Goal: Task Accomplishment & Management: Manage account settings

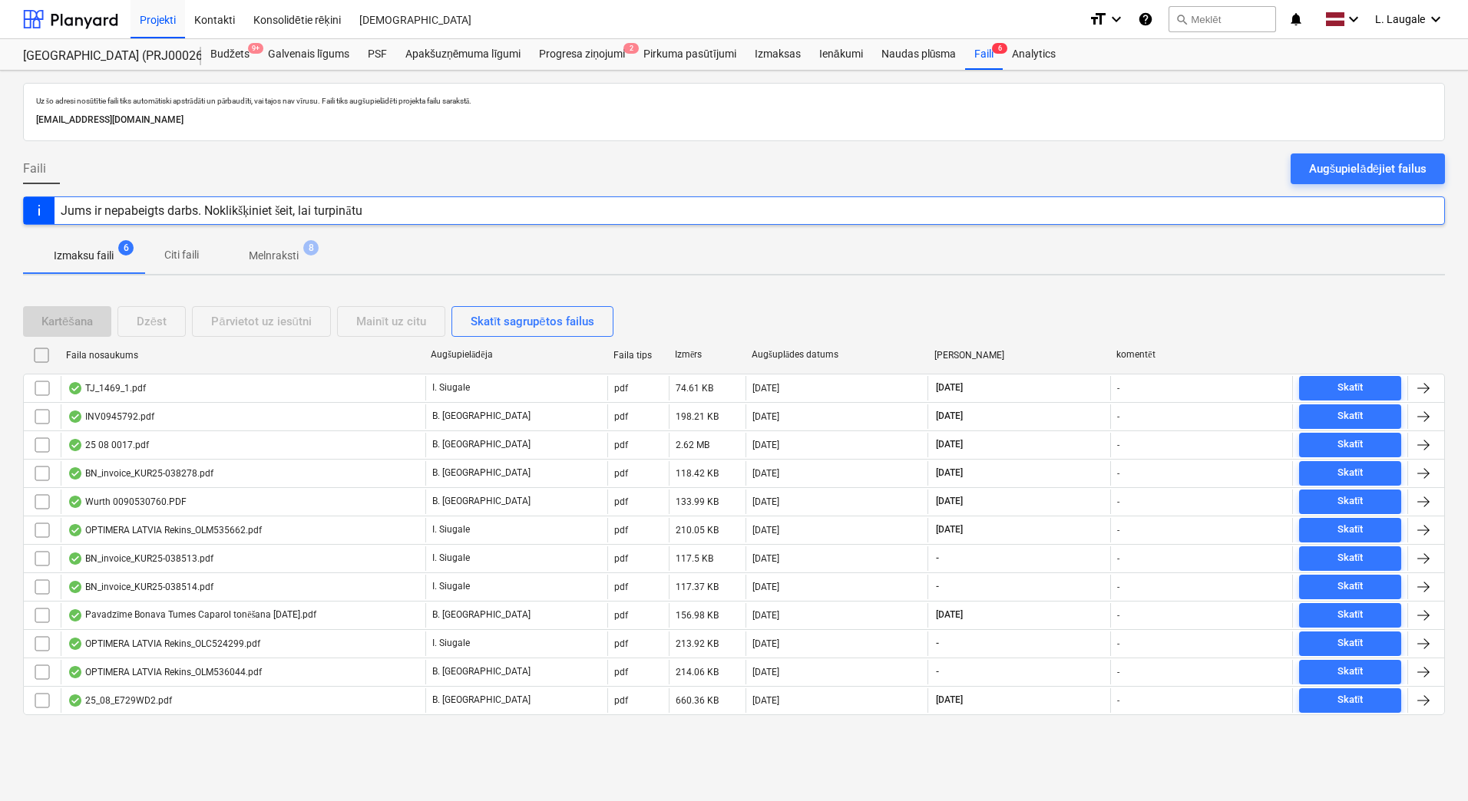
drag, startPoint x: 276, startPoint y: 269, endPoint x: 197, endPoint y: 264, distance: 80.0
click at [276, 269] on span "Melnraksti 8" at bounding box center [273, 256] width 111 height 28
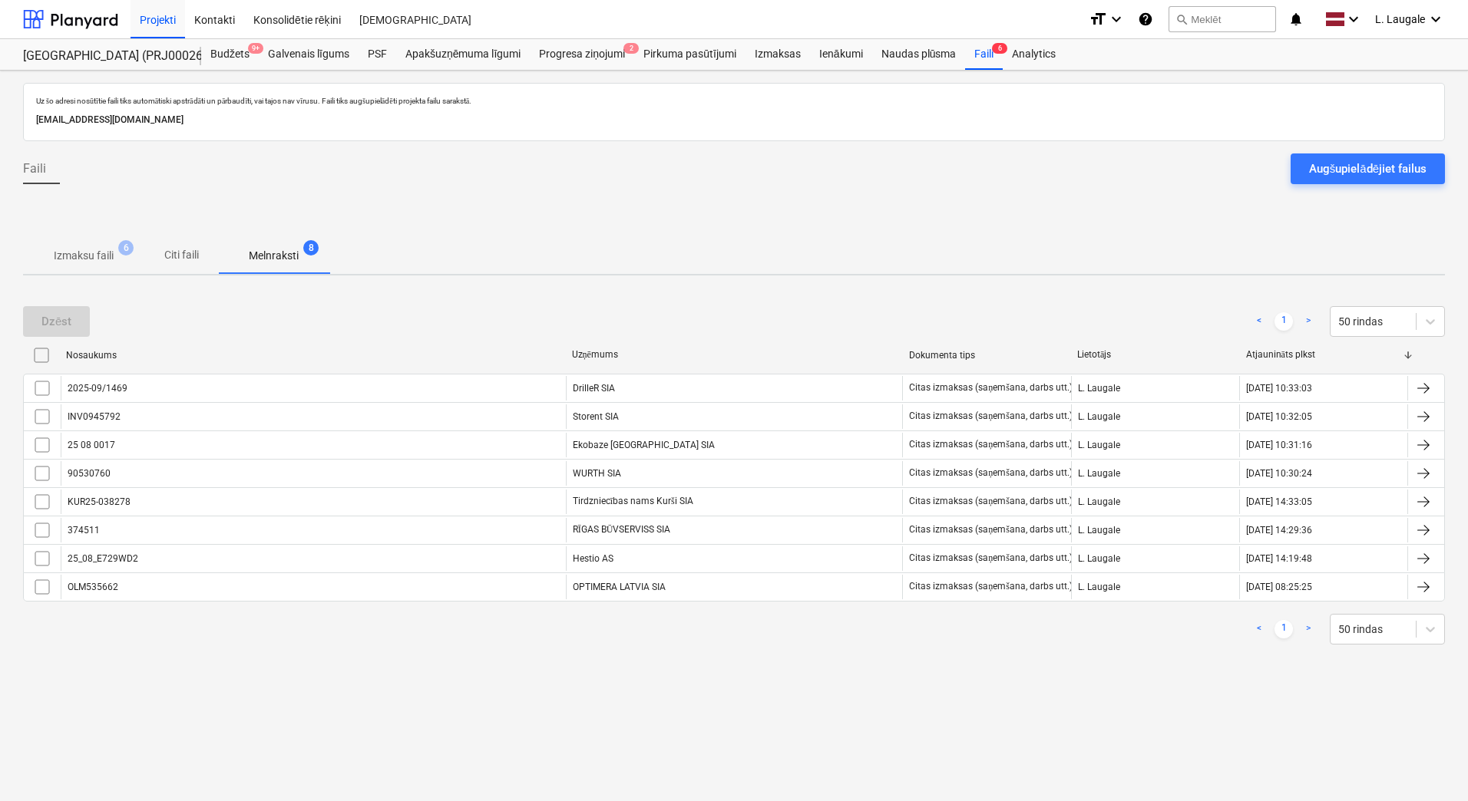
click at [113, 261] on p "Izmaksu faili" at bounding box center [84, 256] width 60 height 16
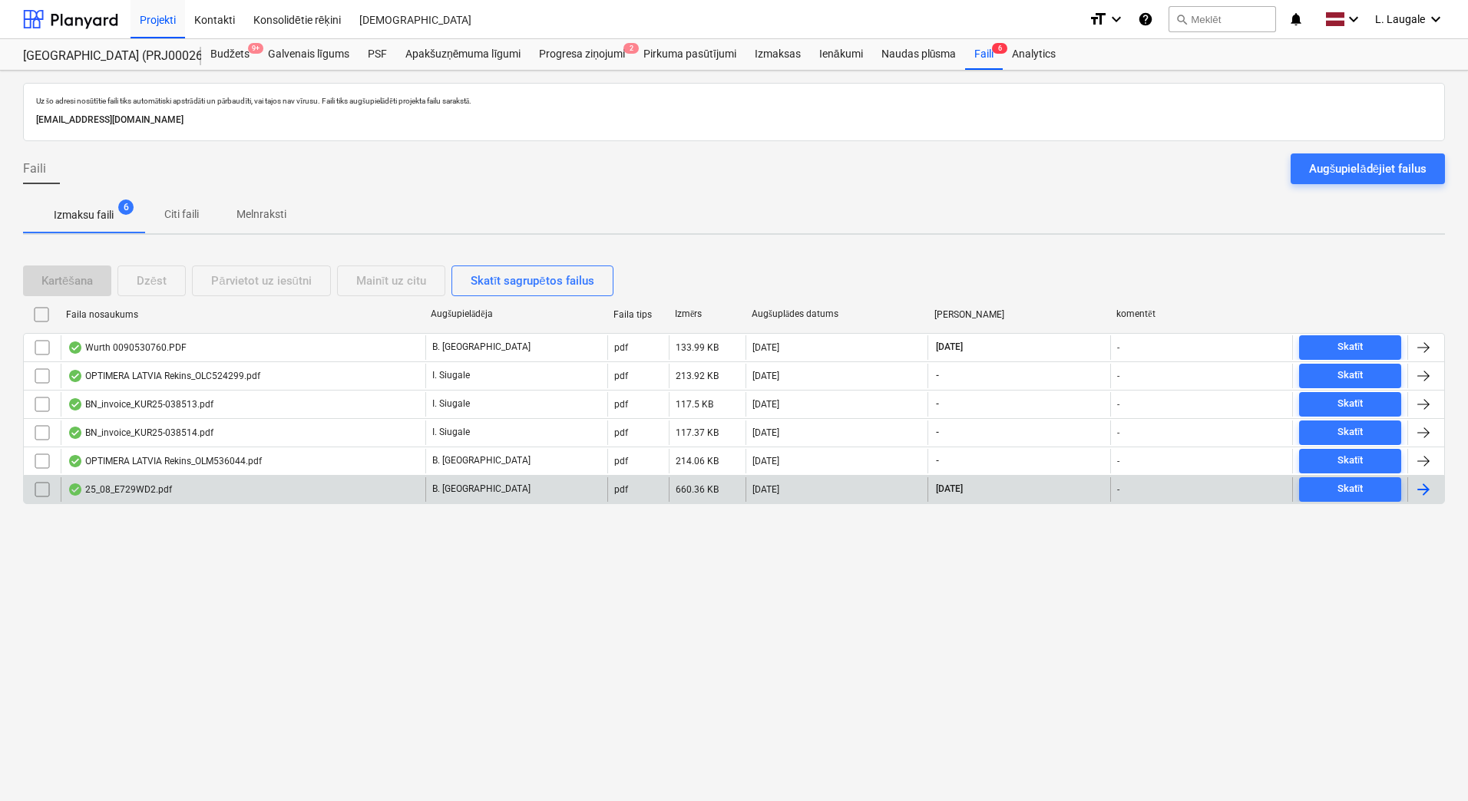
click at [180, 492] on div "25_08_E729WD2.pdf" at bounding box center [243, 489] width 365 height 25
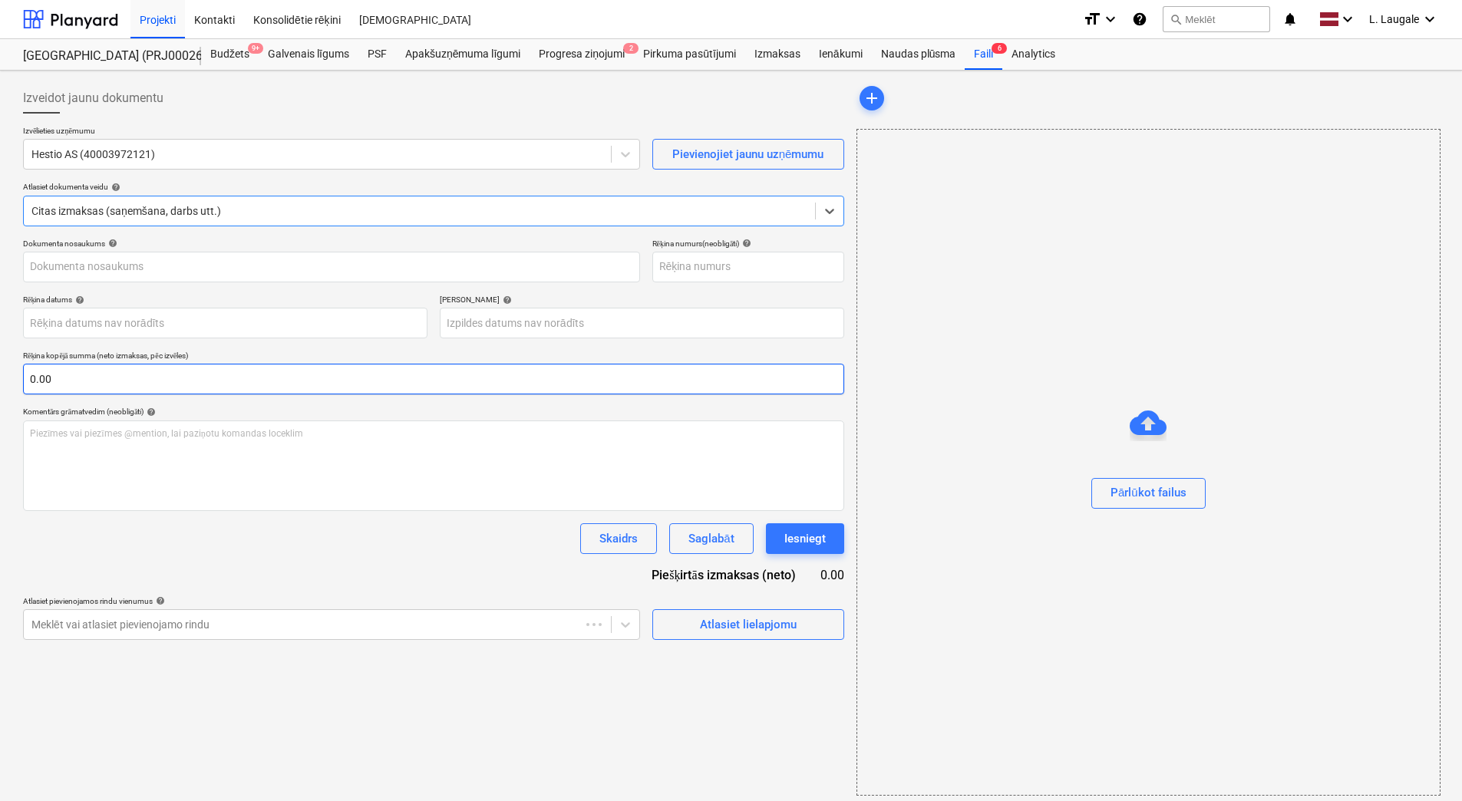
type input "25_08_E729WD2"
type input "[DATE]"
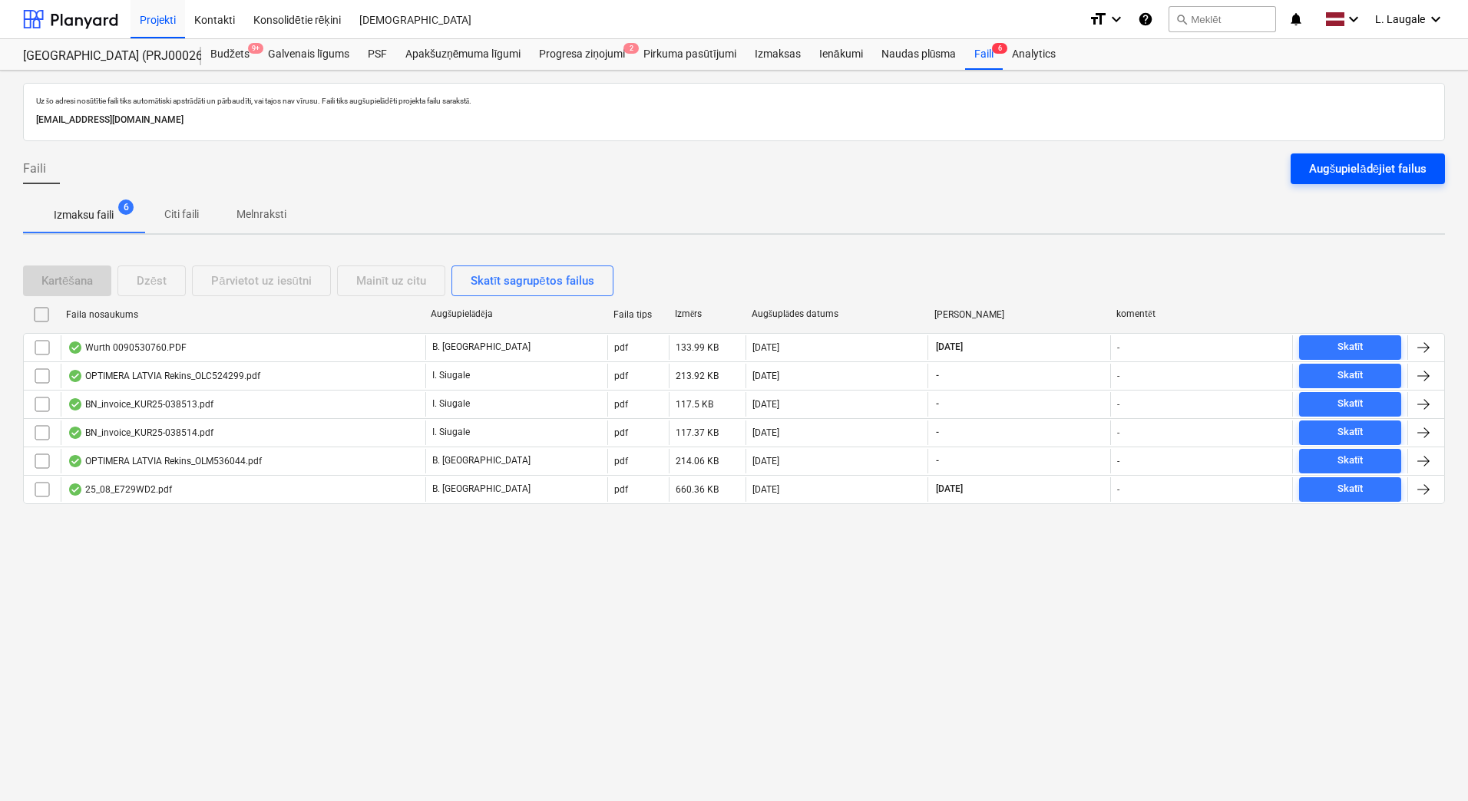
click at [1336, 164] on div "Augšupielādējiet failus" at bounding box center [1367, 169] width 117 height 20
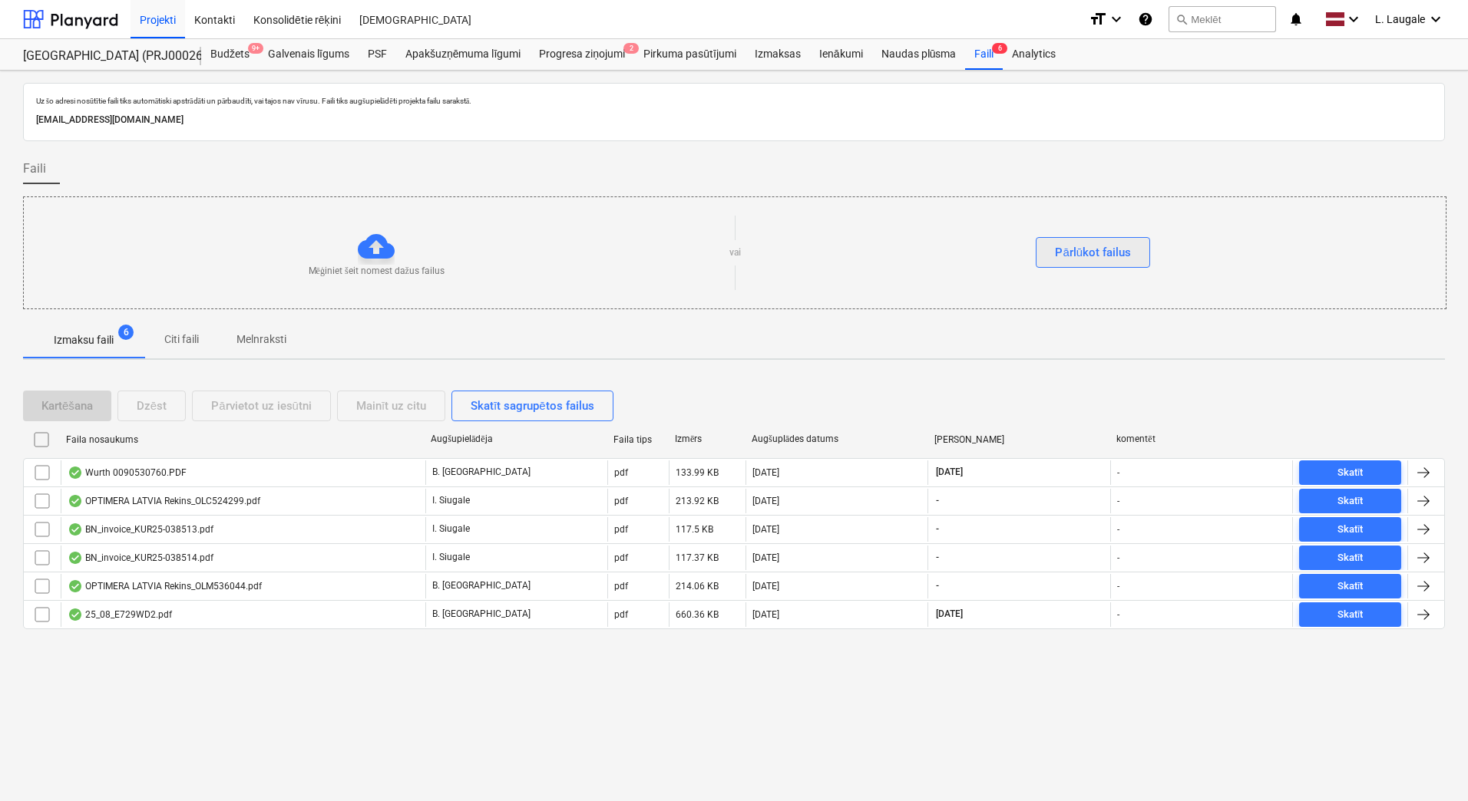
click at [1066, 253] on div "Pārlūkot failus" at bounding box center [1093, 253] width 76 height 20
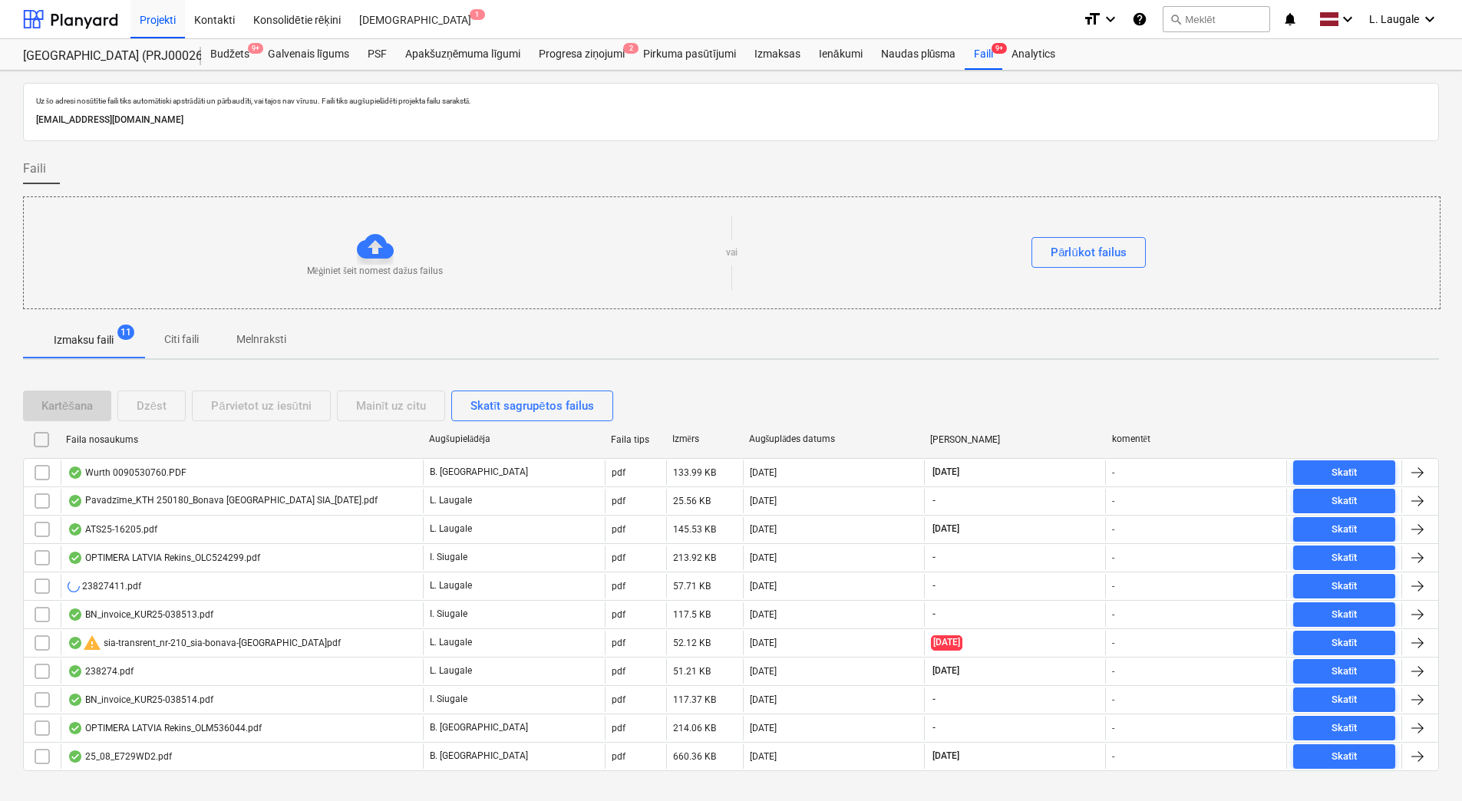
click at [758, 359] on div "Izmaksu faili 11 Citi faili Melnraksti" at bounding box center [731, 341] width 1416 height 38
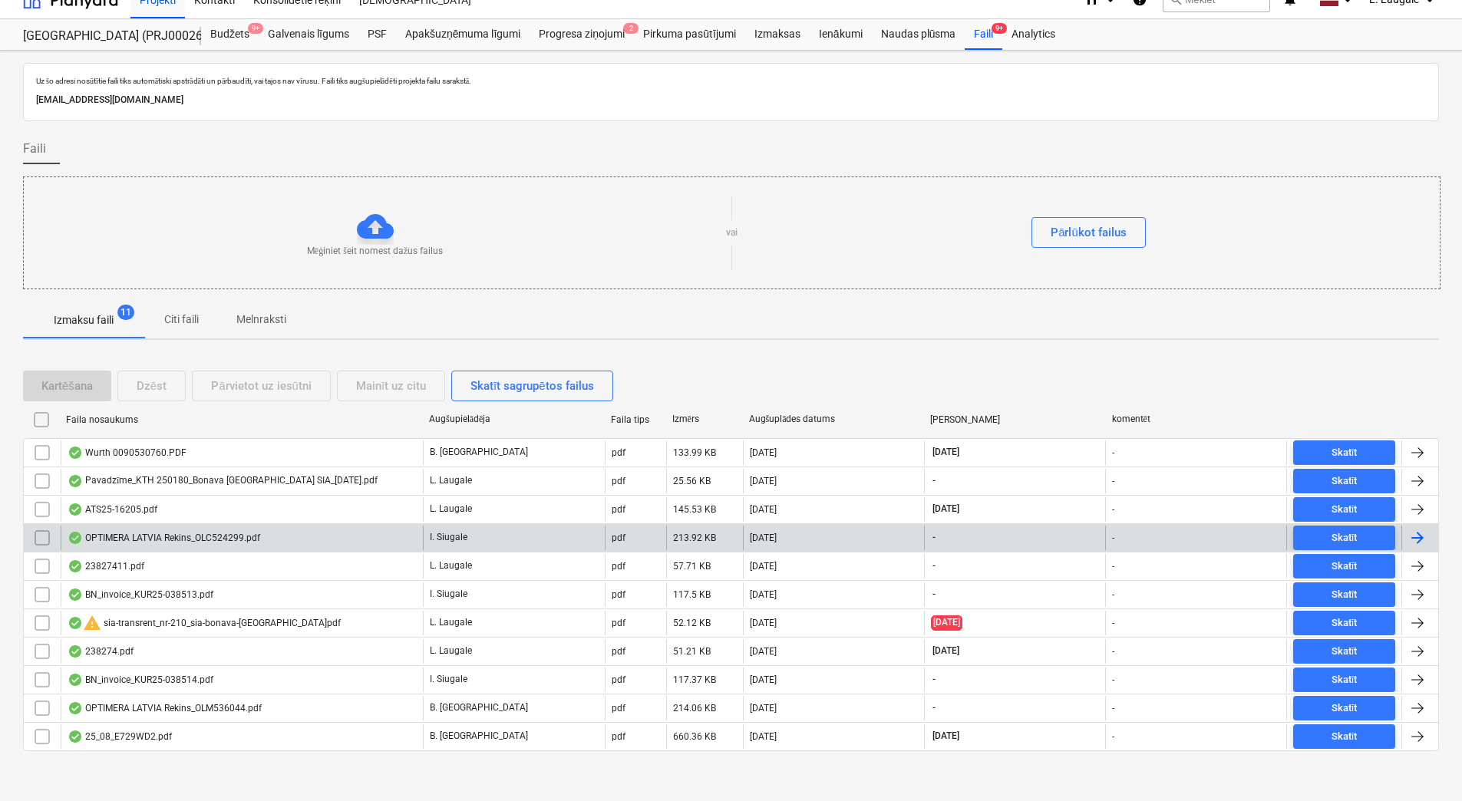
scroll to position [25, 0]
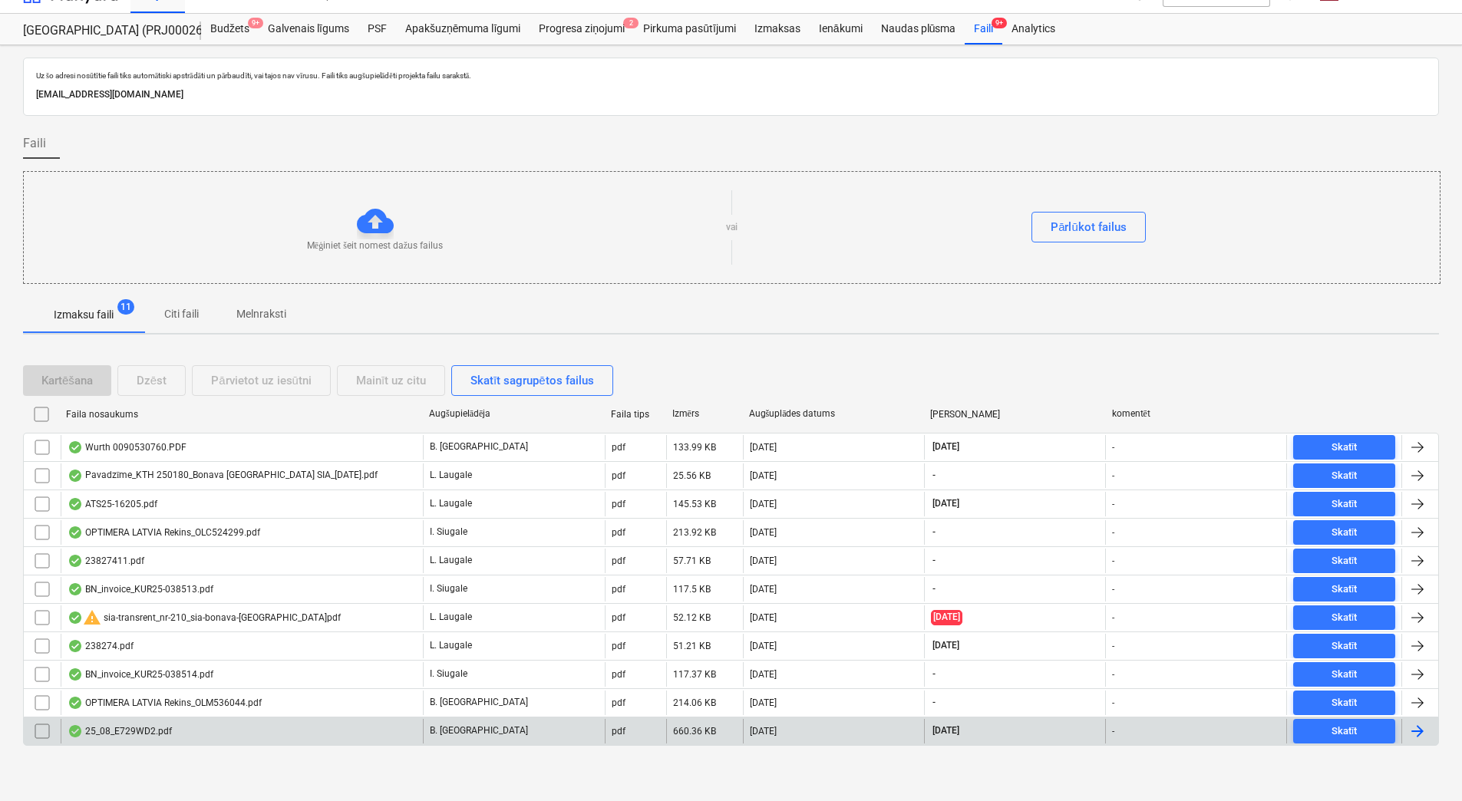
click at [245, 723] on div "25_08_E729WD2.pdf" at bounding box center [242, 731] width 362 height 25
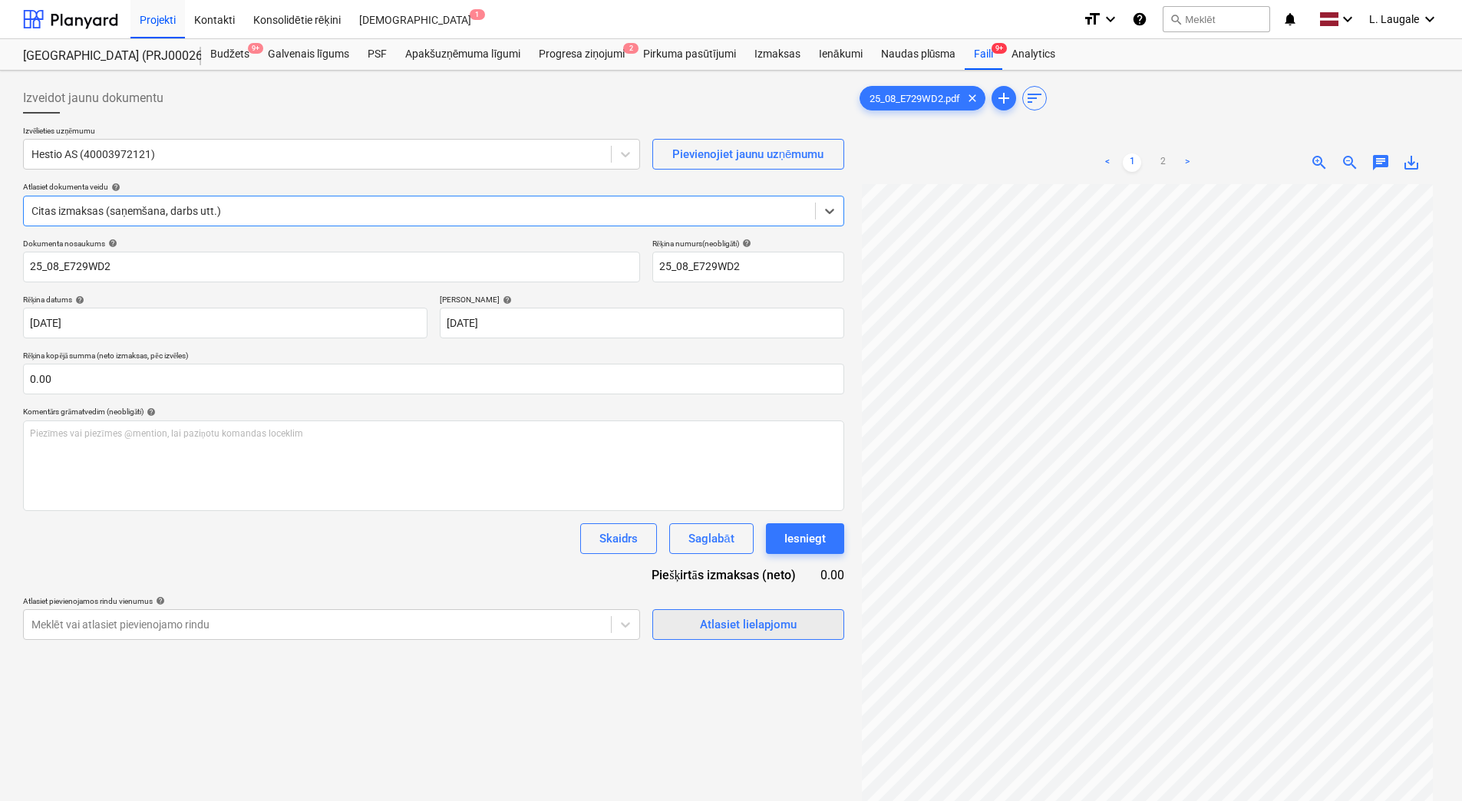
click at [750, 629] on div "Atlasiet lielapjomu" at bounding box center [748, 625] width 97 height 20
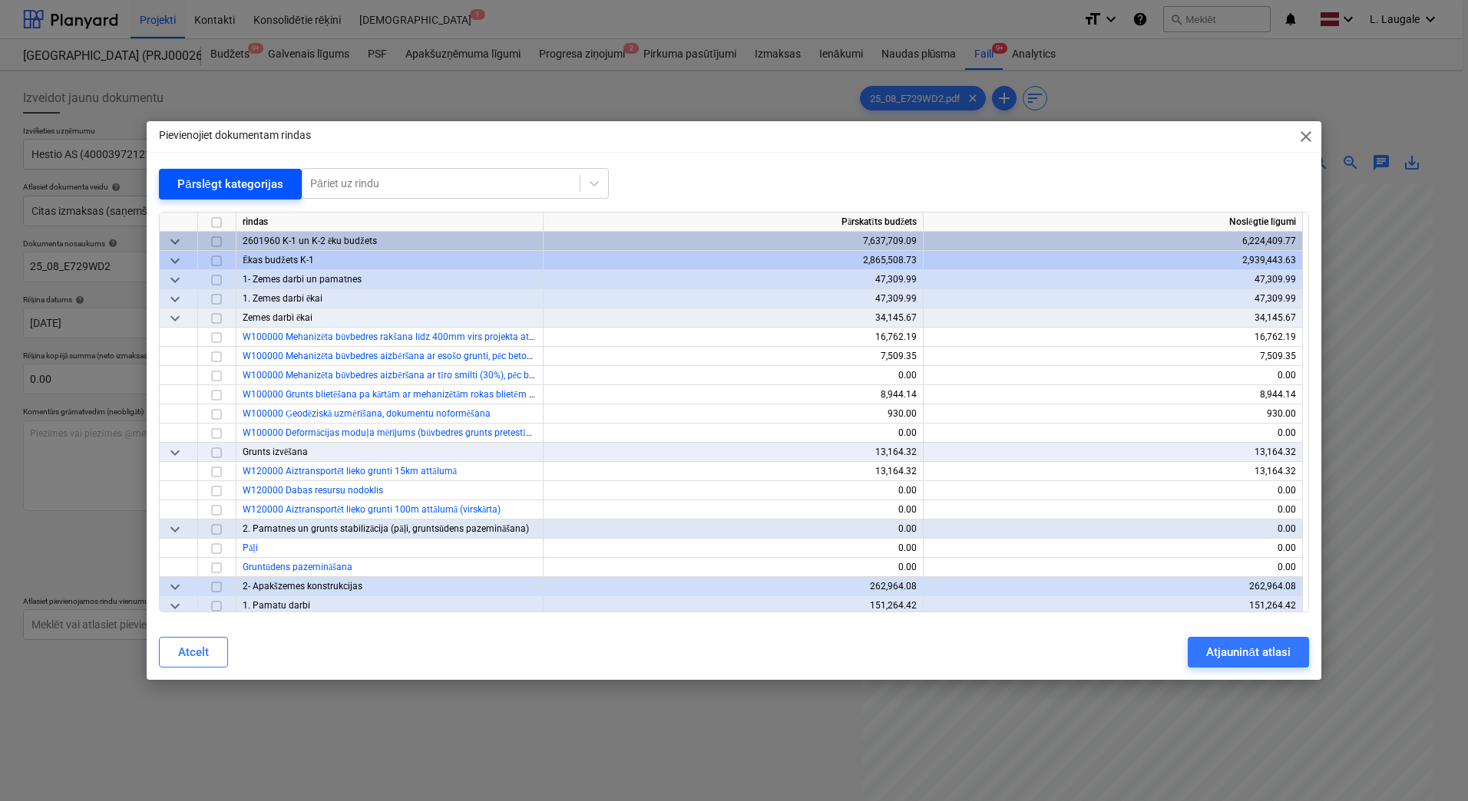
click at [198, 189] on div "Pārslēgt kategorijas" at bounding box center [230, 184] width 106 height 20
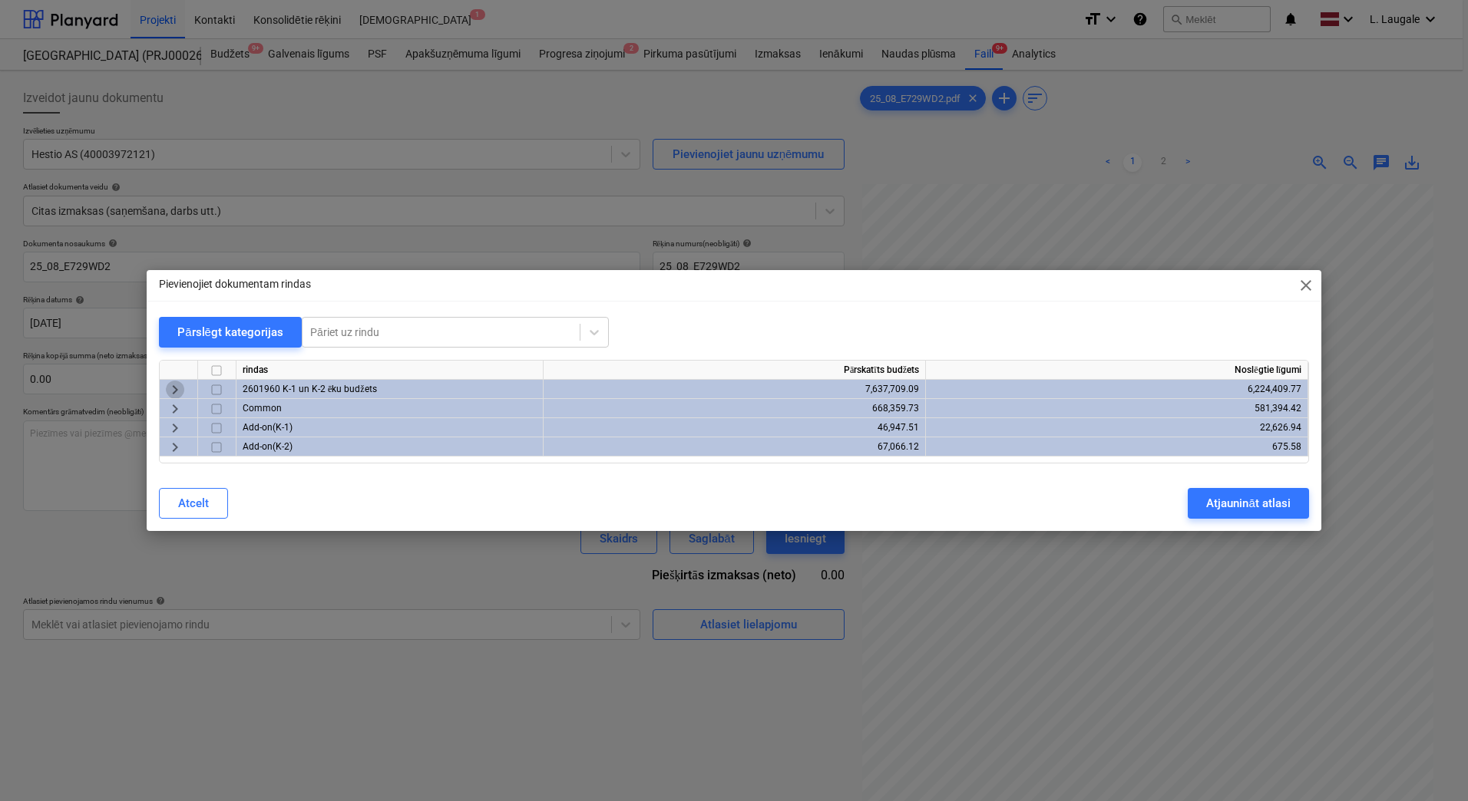
click at [175, 393] on span "keyboard_arrow_right" at bounding box center [175, 390] width 18 height 18
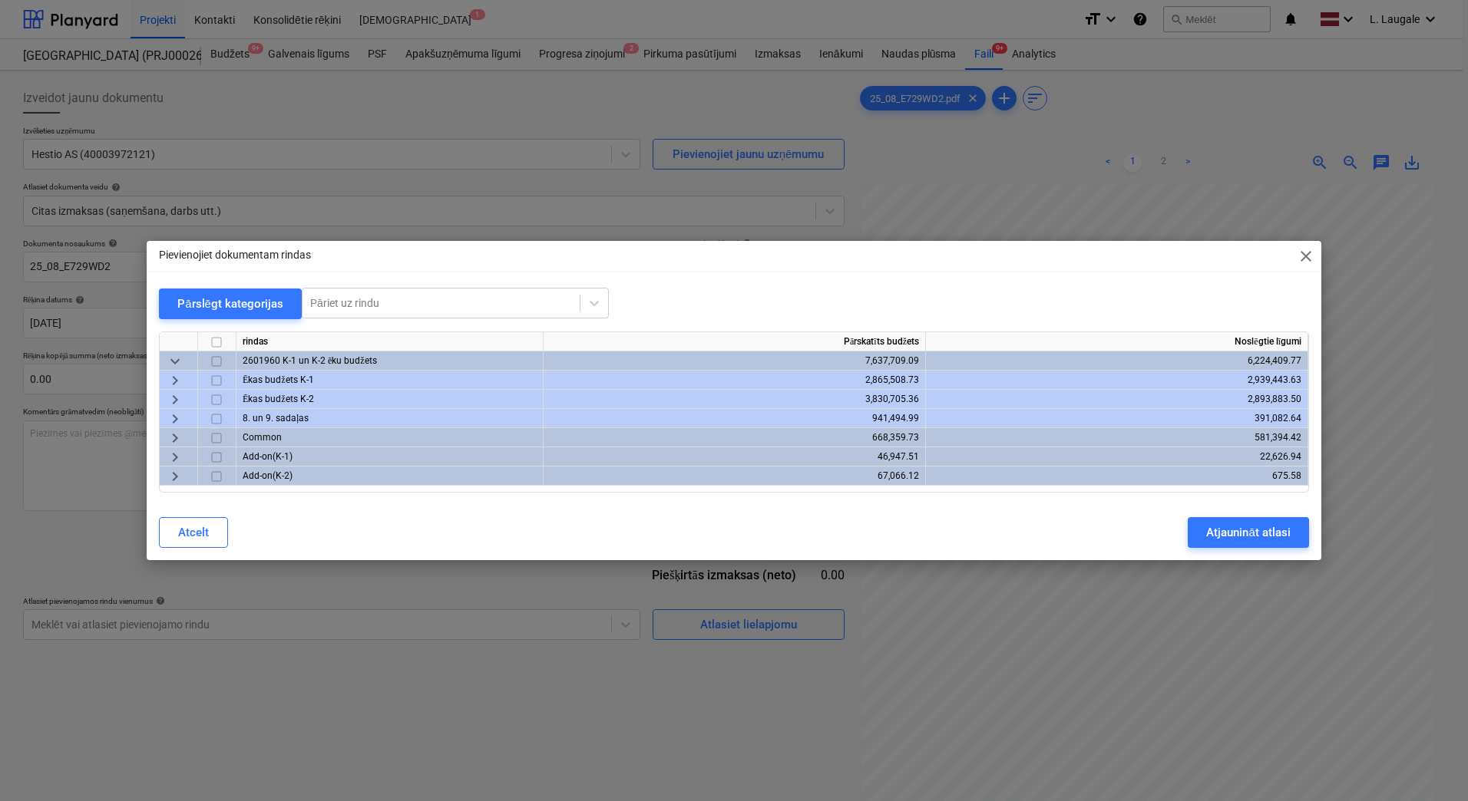
click at [176, 419] on span "keyboard_arrow_right" at bounding box center [175, 419] width 18 height 18
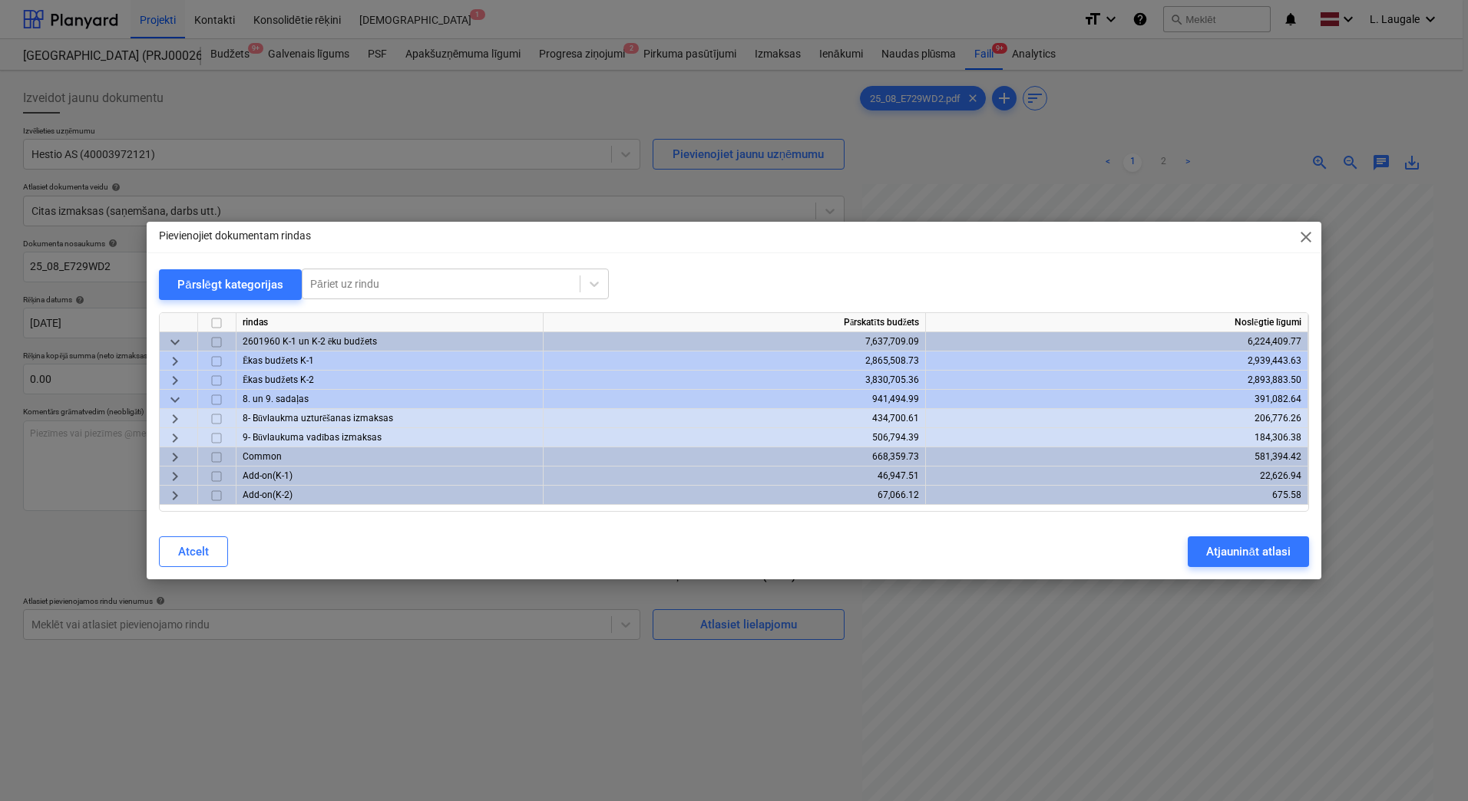
click at [176, 437] on span "keyboard_arrow_right" at bounding box center [175, 438] width 18 height 18
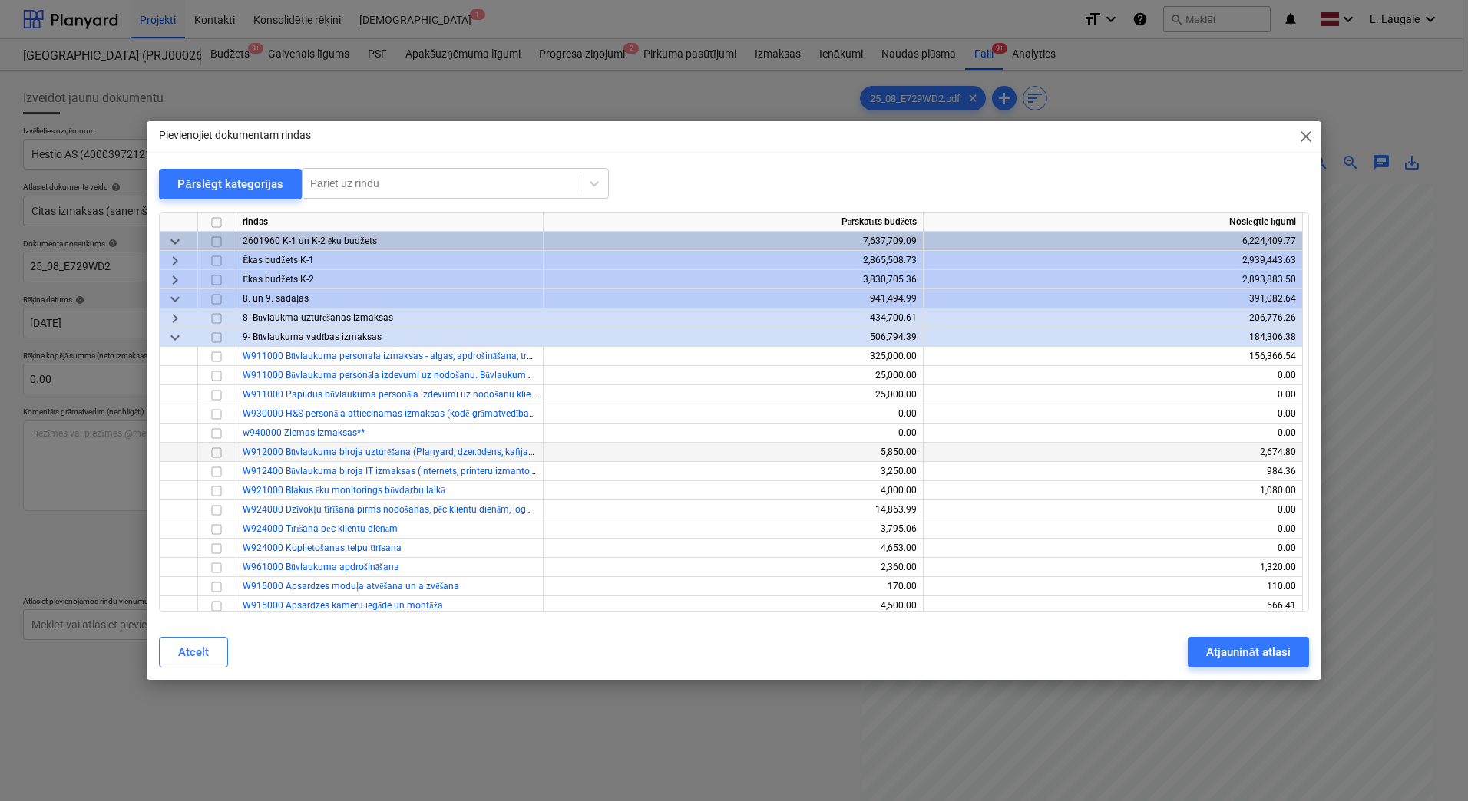
click at [211, 454] on input "checkbox" at bounding box center [216, 453] width 18 height 18
click at [1205, 647] on button "Atjaunināt atlasi" at bounding box center [1248, 652] width 121 height 31
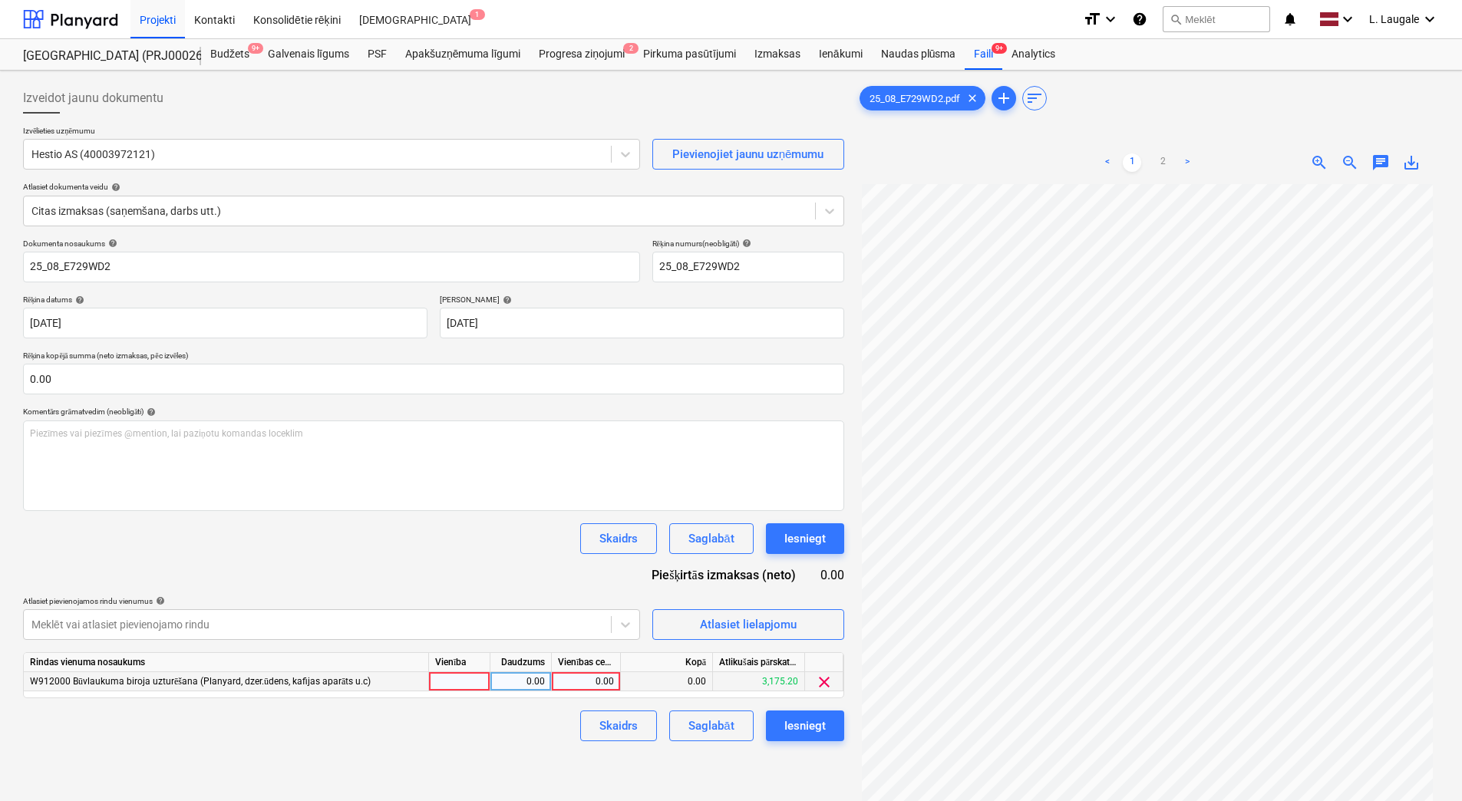
click at [469, 679] on div at bounding box center [459, 681] width 61 height 19
click at [517, 679] on div "0.00" at bounding box center [521, 681] width 48 height 19
click at [580, 684] on div "0.00" at bounding box center [586, 681] width 56 height 19
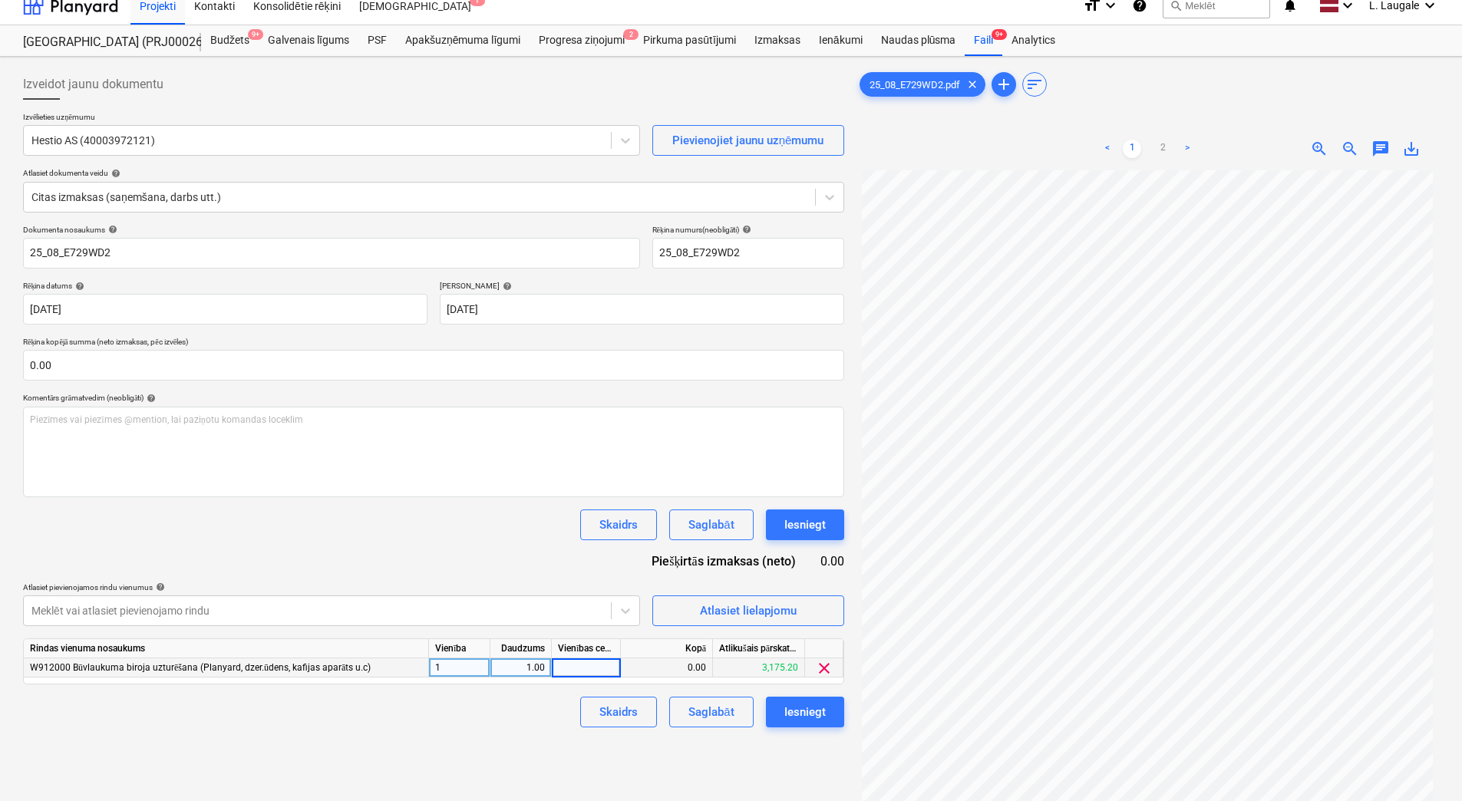
scroll to position [154, 0]
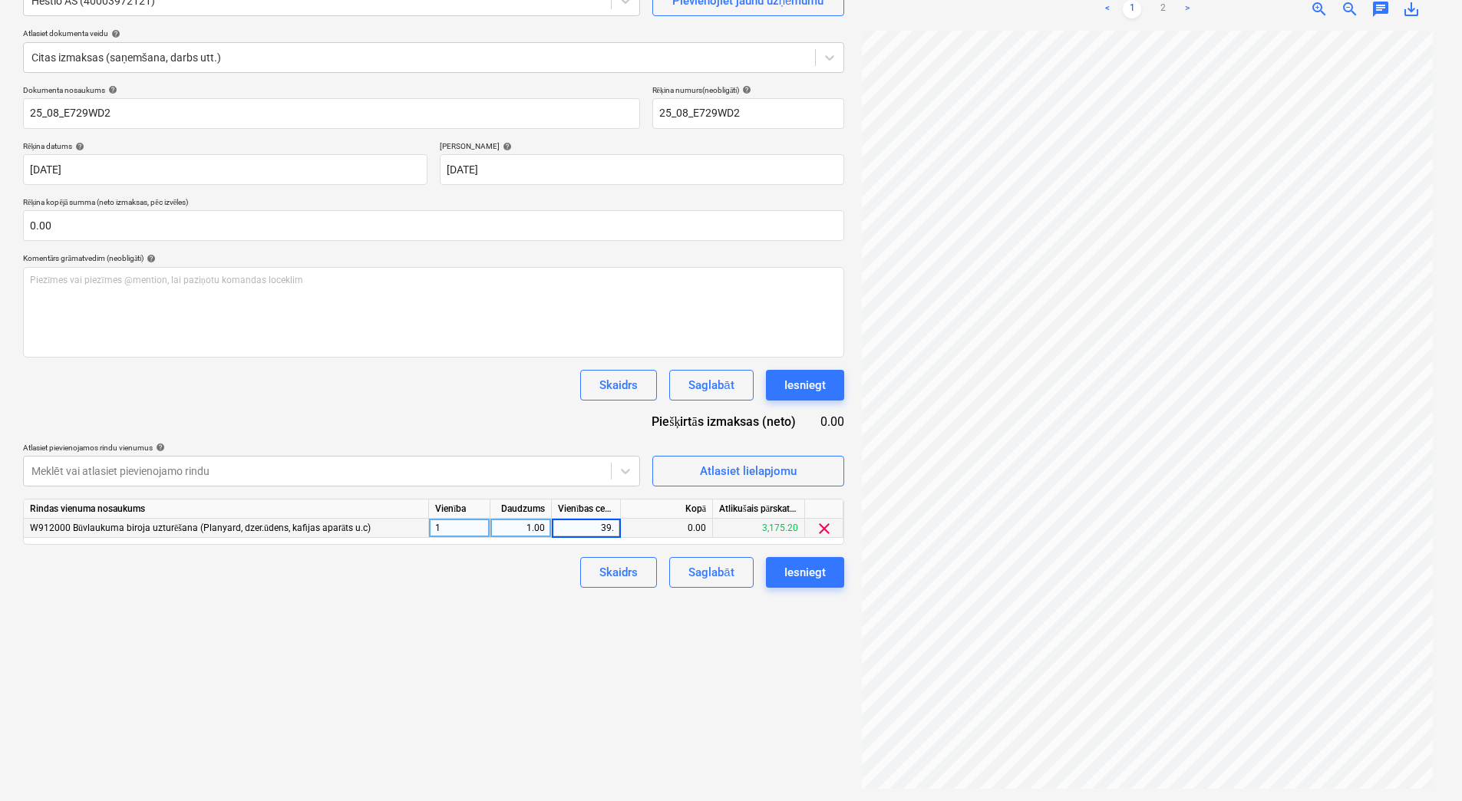
type input "39.3"
click at [561, 646] on div "Izveidot jaunu dokumentu Izvēlieties uzņēmumu Hestio AS (40003972121) Pievienoj…" at bounding box center [434, 359] width 834 height 872
click at [686, 566] on button "Saglabāt" at bounding box center [711, 572] width 84 height 31
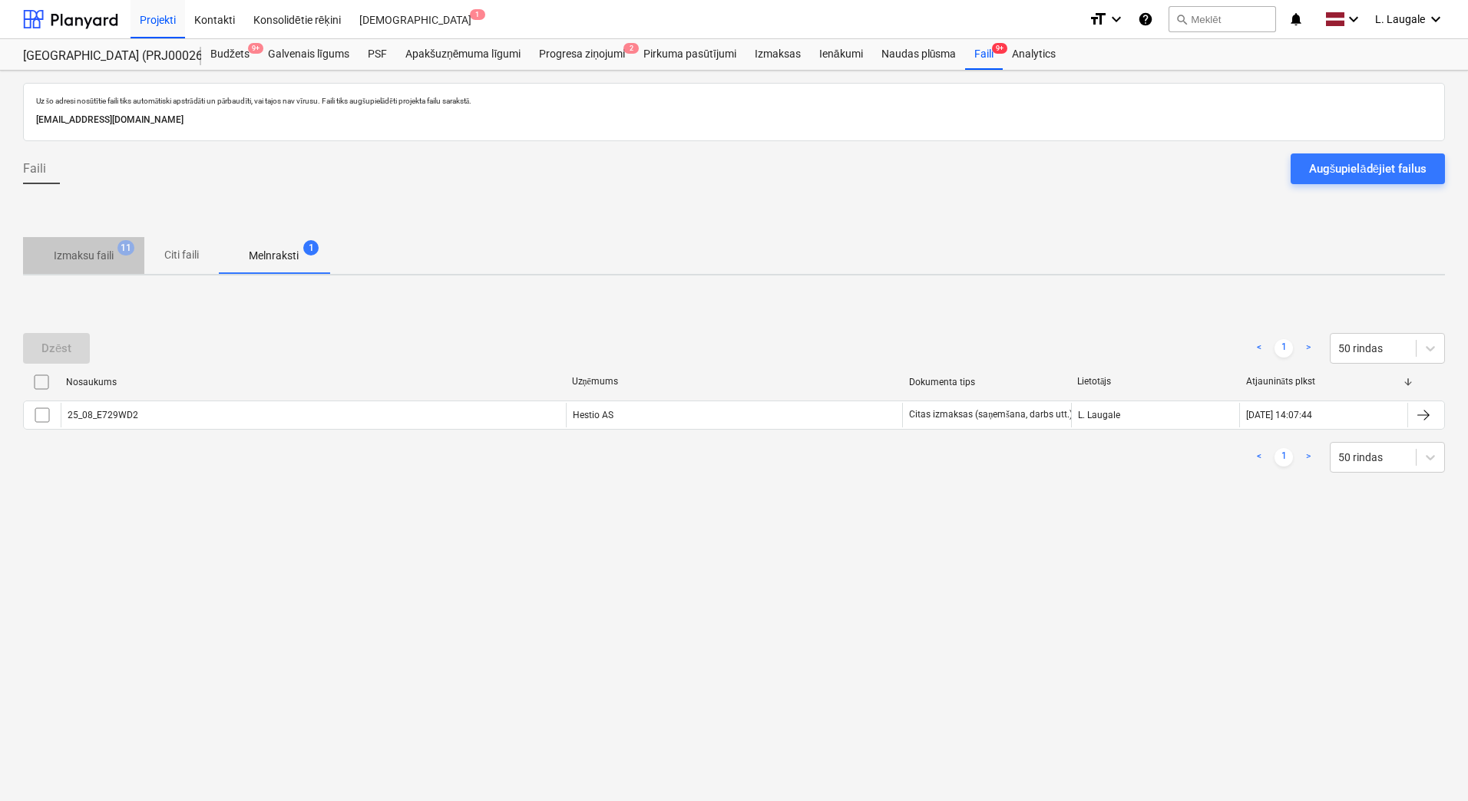
click at [106, 252] on p "Izmaksu faili" at bounding box center [84, 256] width 60 height 16
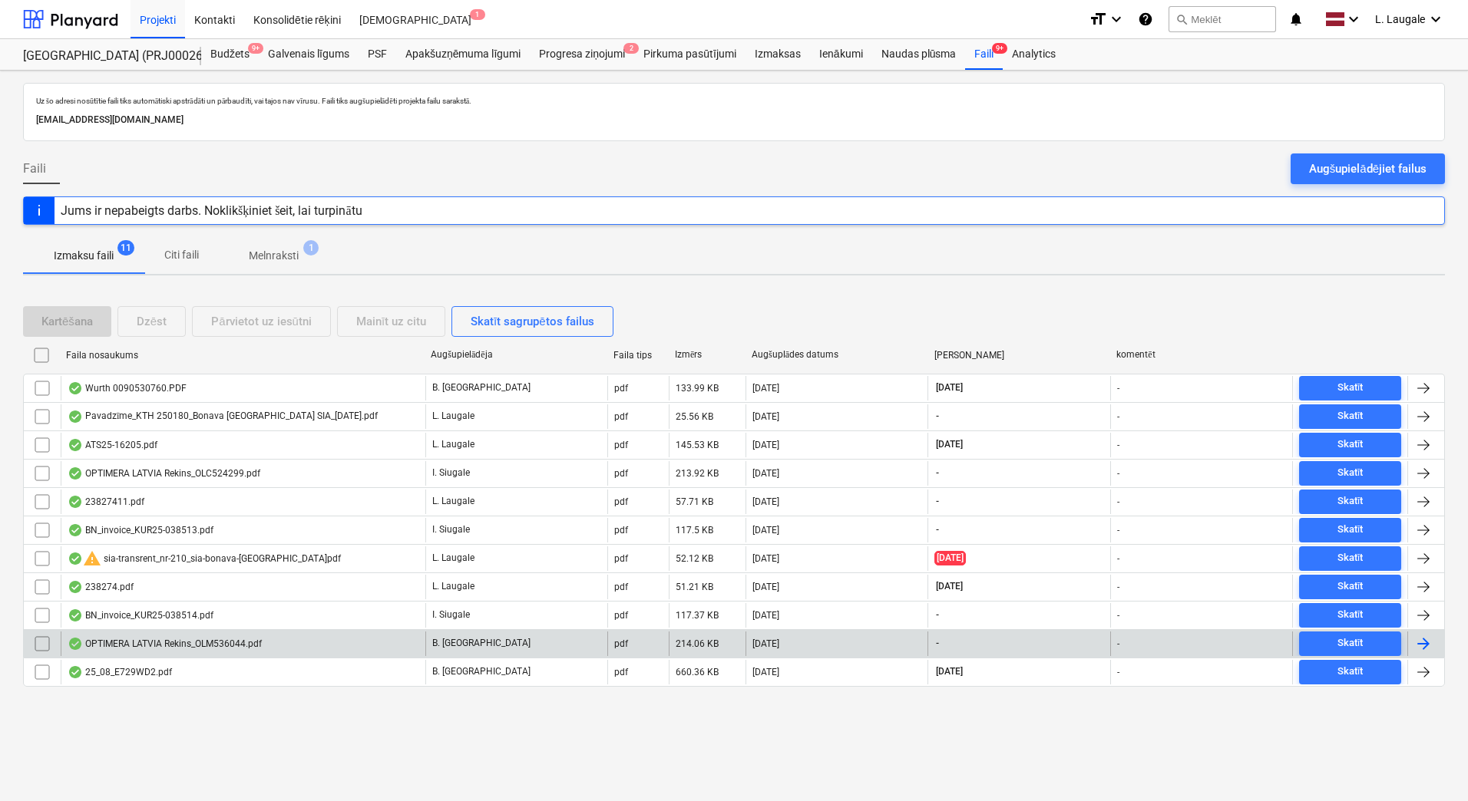
click at [299, 643] on div "OPTIMERA LATVIA Rekins_OLM536044.pdf" at bounding box center [243, 644] width 365 height 25
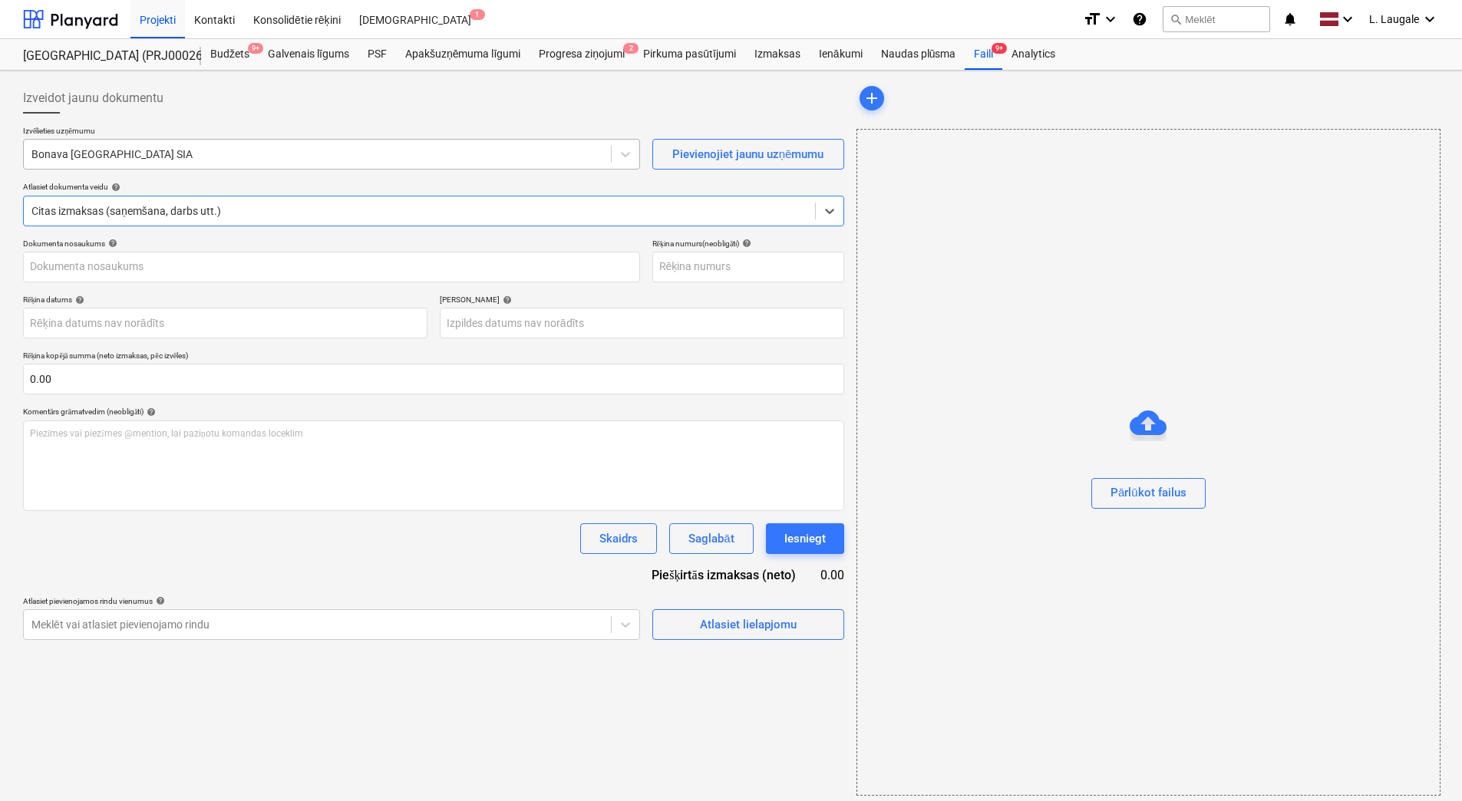
type input "OLM536044"
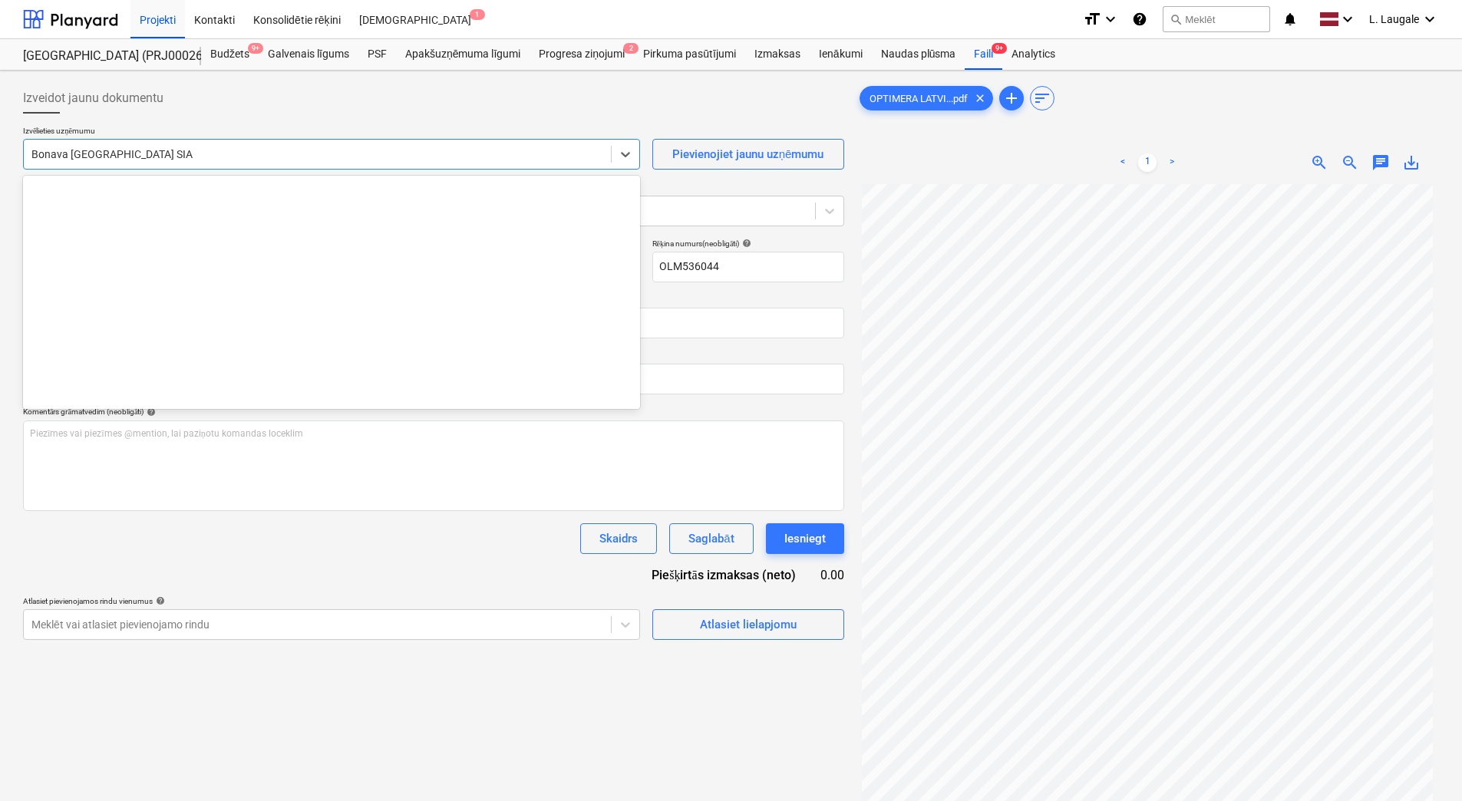
click at [265, 163] on div "Bonava [GEOGRAPHIC_DATA] SIA" at bounding box center [317, 154] width 587 height 21
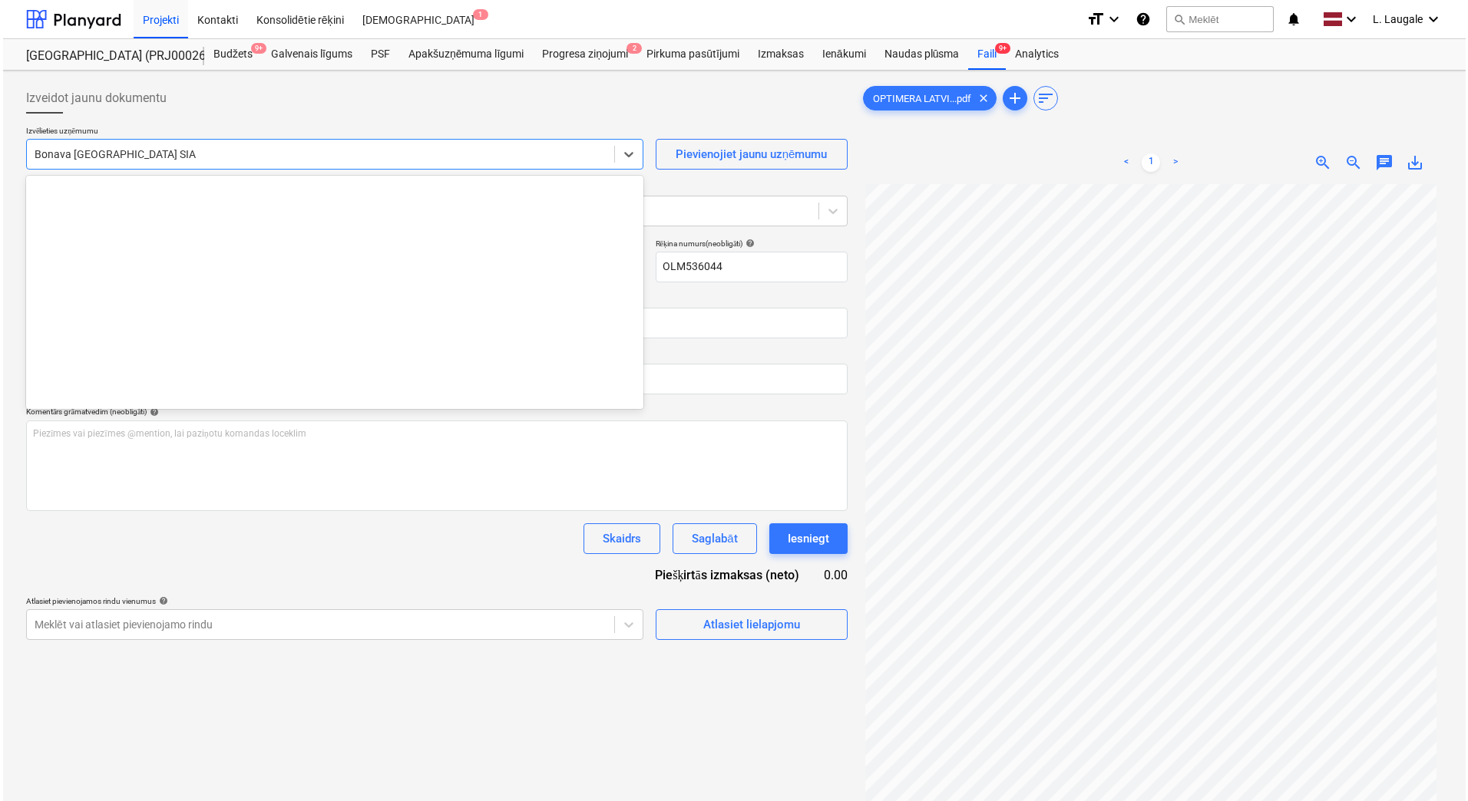
scroll to position [2821, 0]
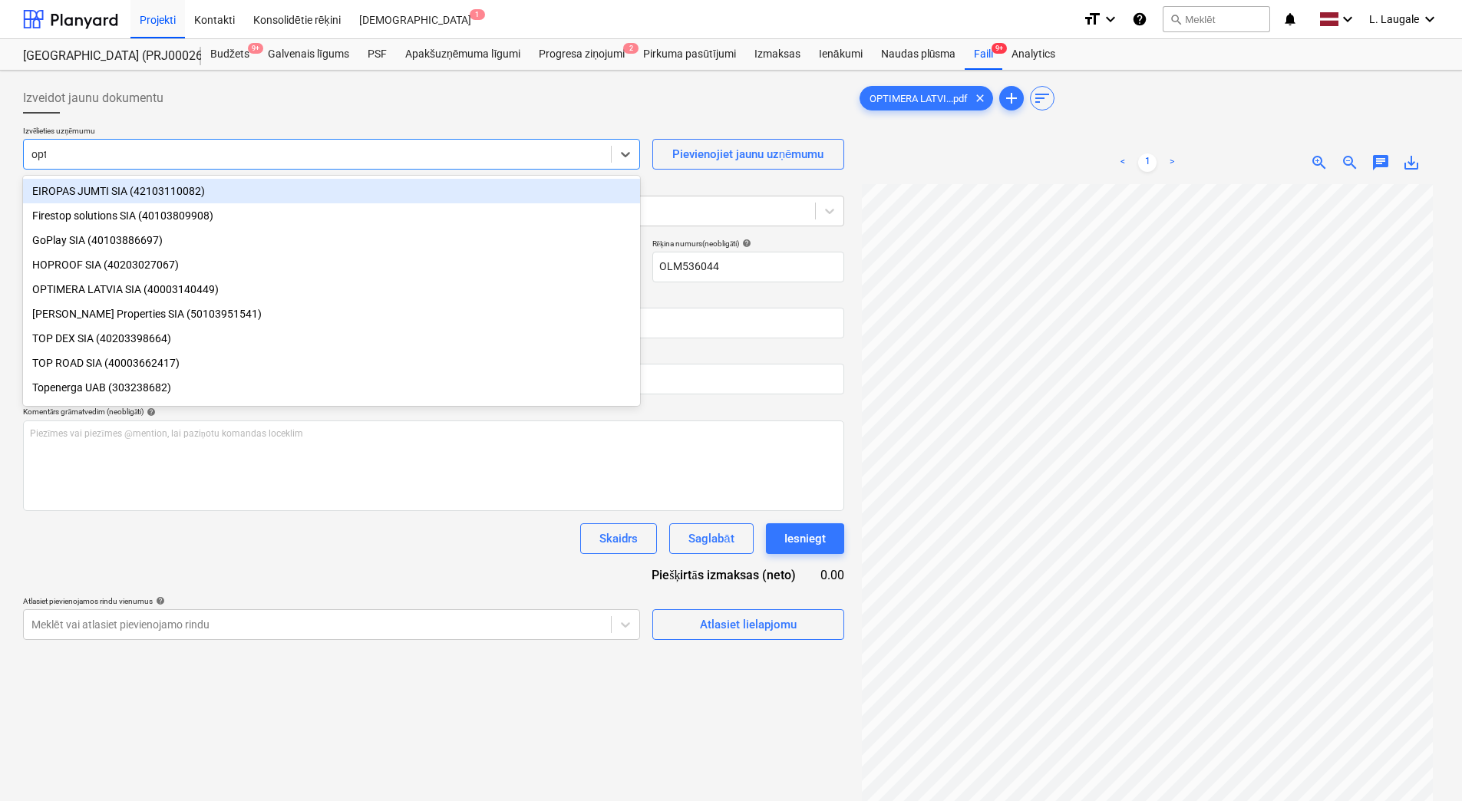
type input "opti"
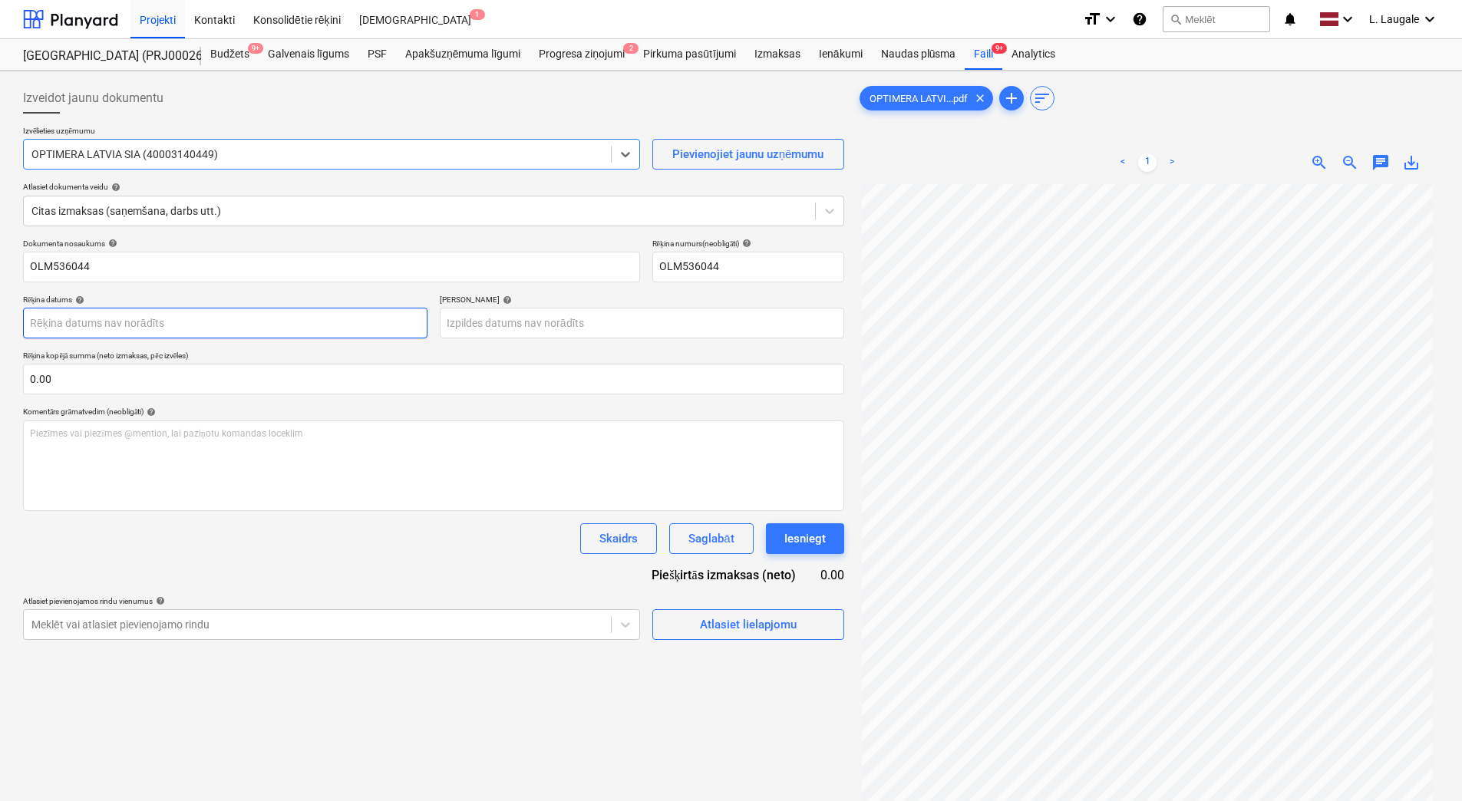
click at [216, 325] on body "Projekti Kontakti Konsolidētie rēķini Iesūtne 1 format_size keyboard_arrow_down…" at bounding box center [731, 400] width 1462 height 801
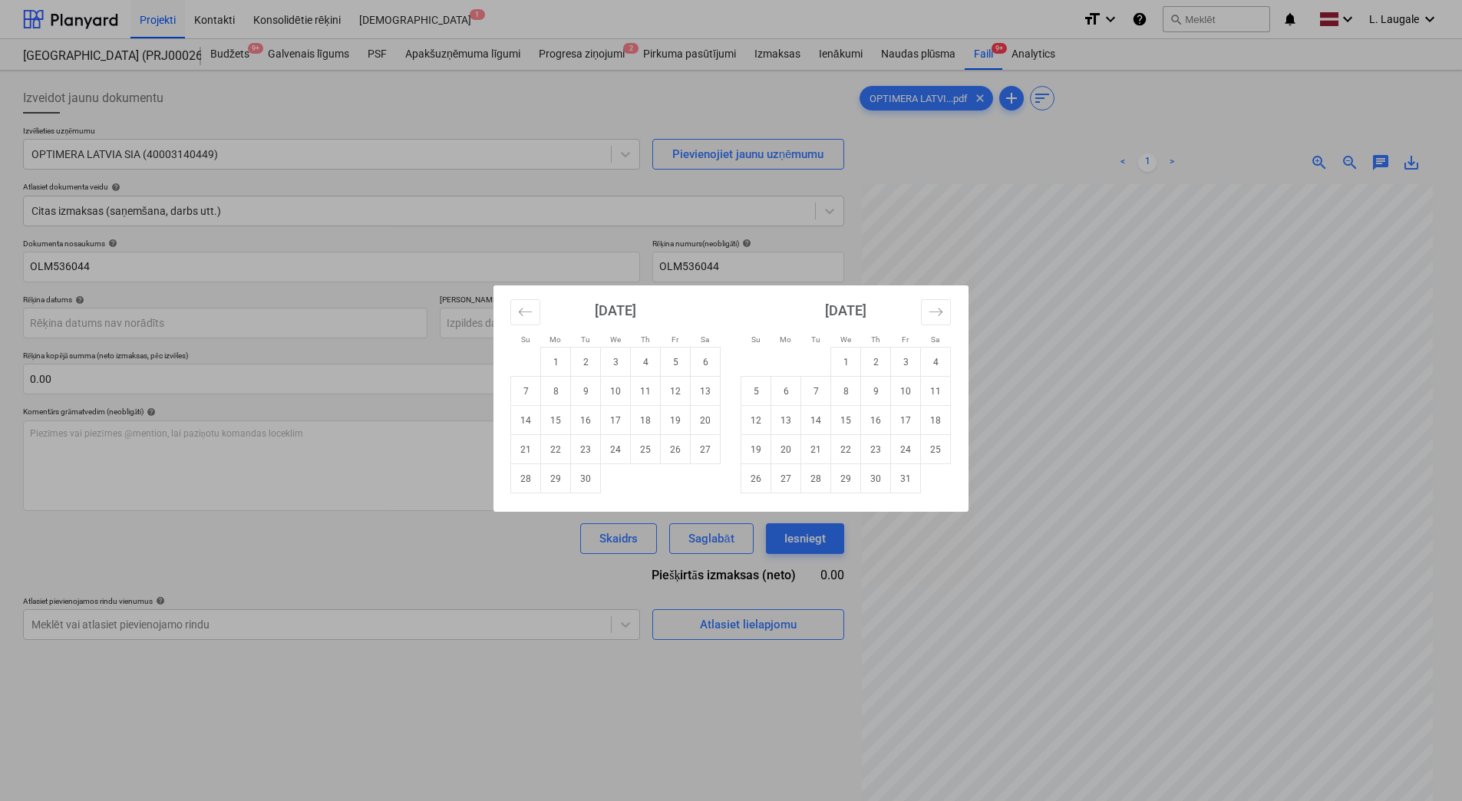
click at [284, 358] on div "Su Mo Tu We Th Fr Sa Su Mo Tu We Th Fr Sa [DATE] 1 2 3 4 5 6 7 8 9 10 11 12 13 …" at bounding box center [731, 400] width 1462 height 801
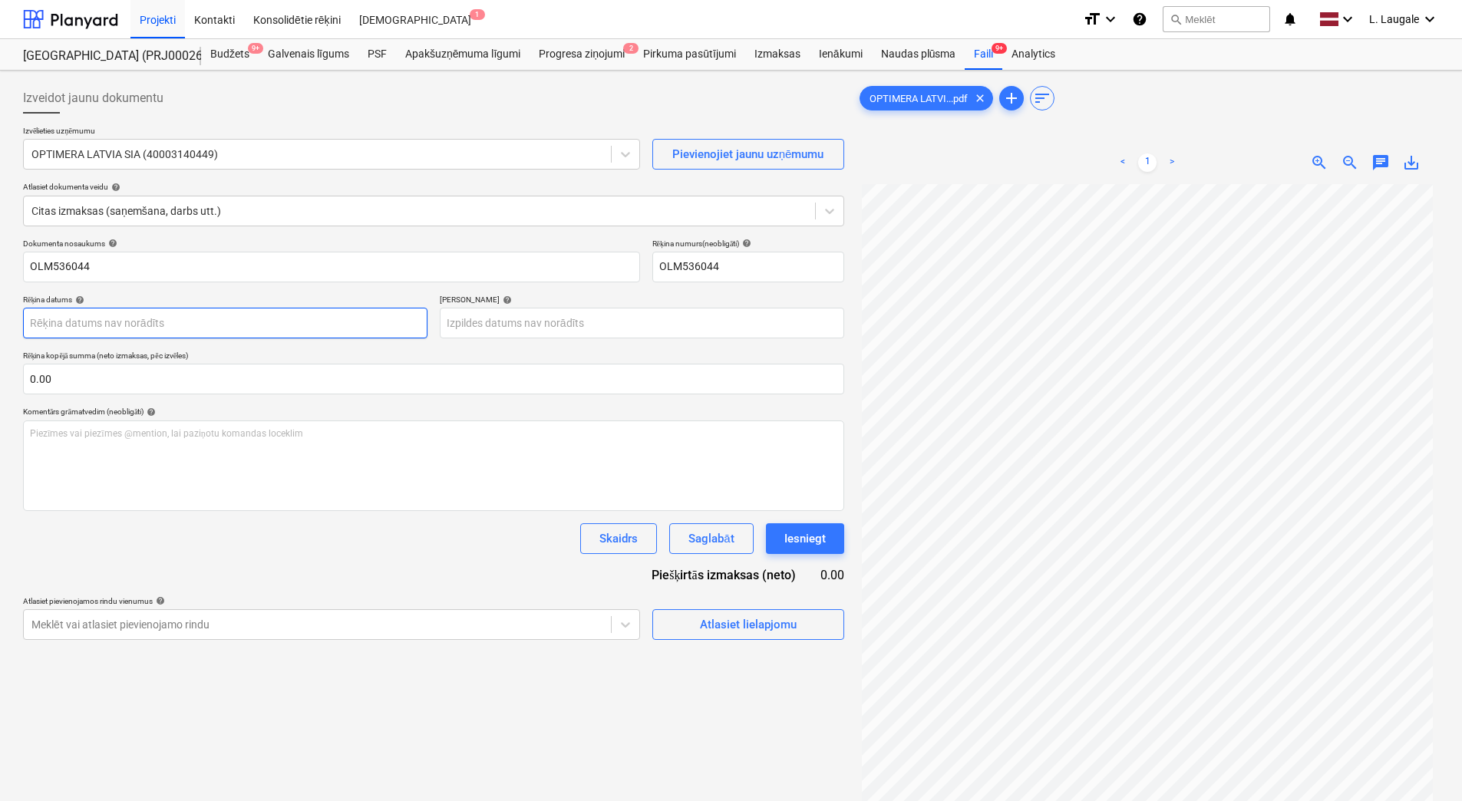
click at [287, 332] on body "Projekti Kontakti Konsolidētie rēķini Iesūtne 1 format_size keyboard_arrow_down…" at bounding box center [731, 400] width 1462 height 801
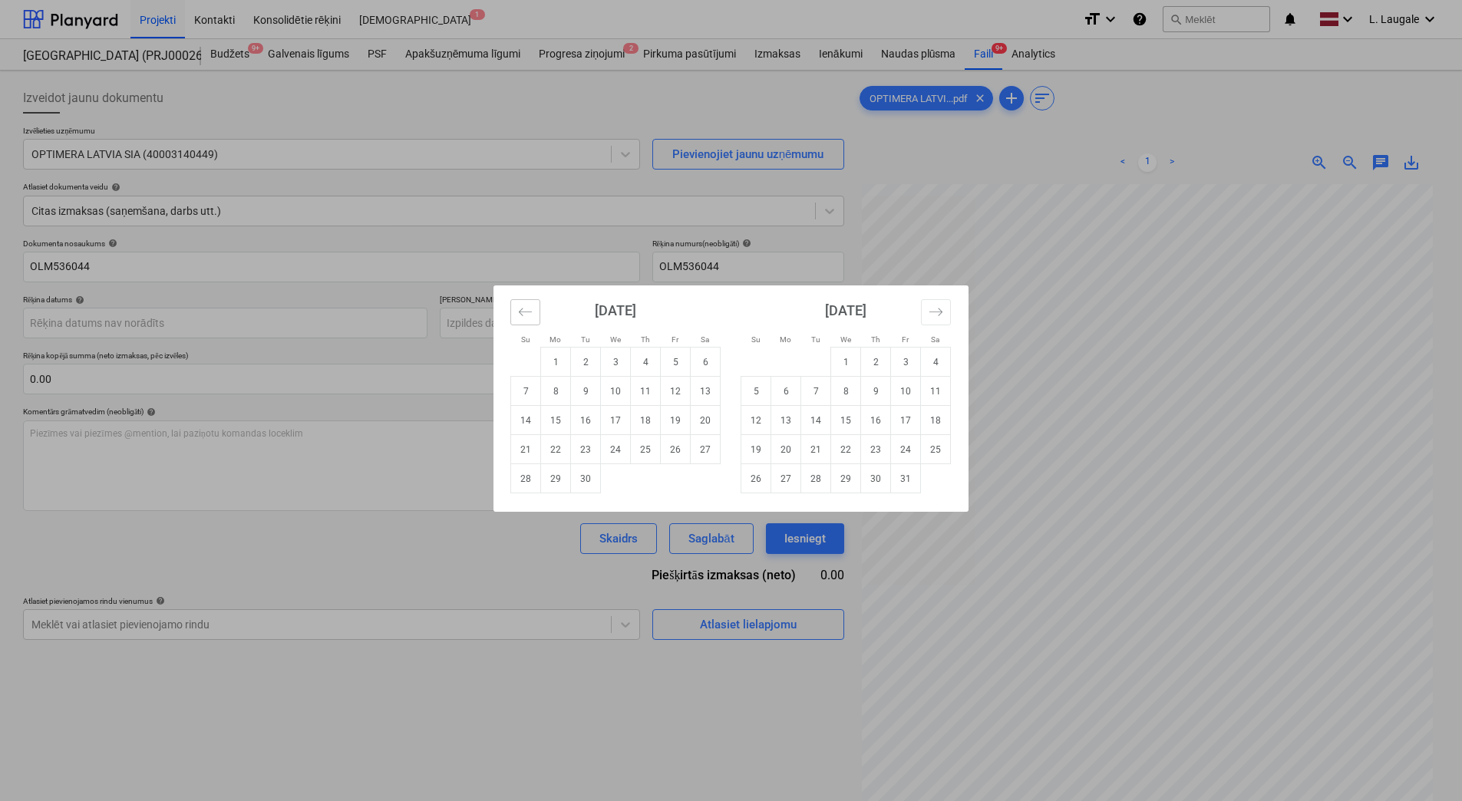
click at [521, 316] on icon "Move backward to switch to the previous month." at bounding box center [525, 312] width 15 height 15
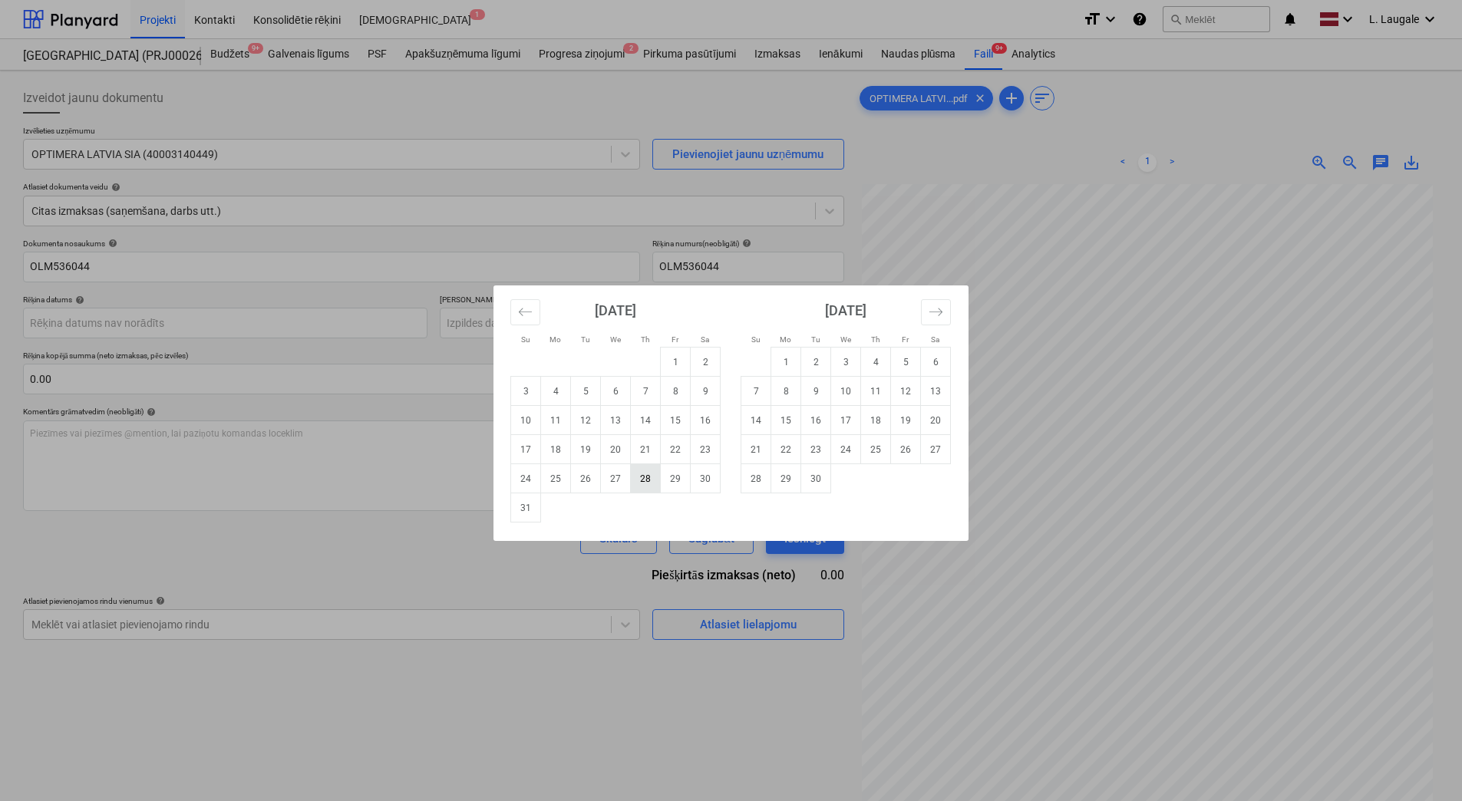
click at [633, 480] on td "28" at bounding box center [646, 478] width 30 height 29
type input "[DATE]"
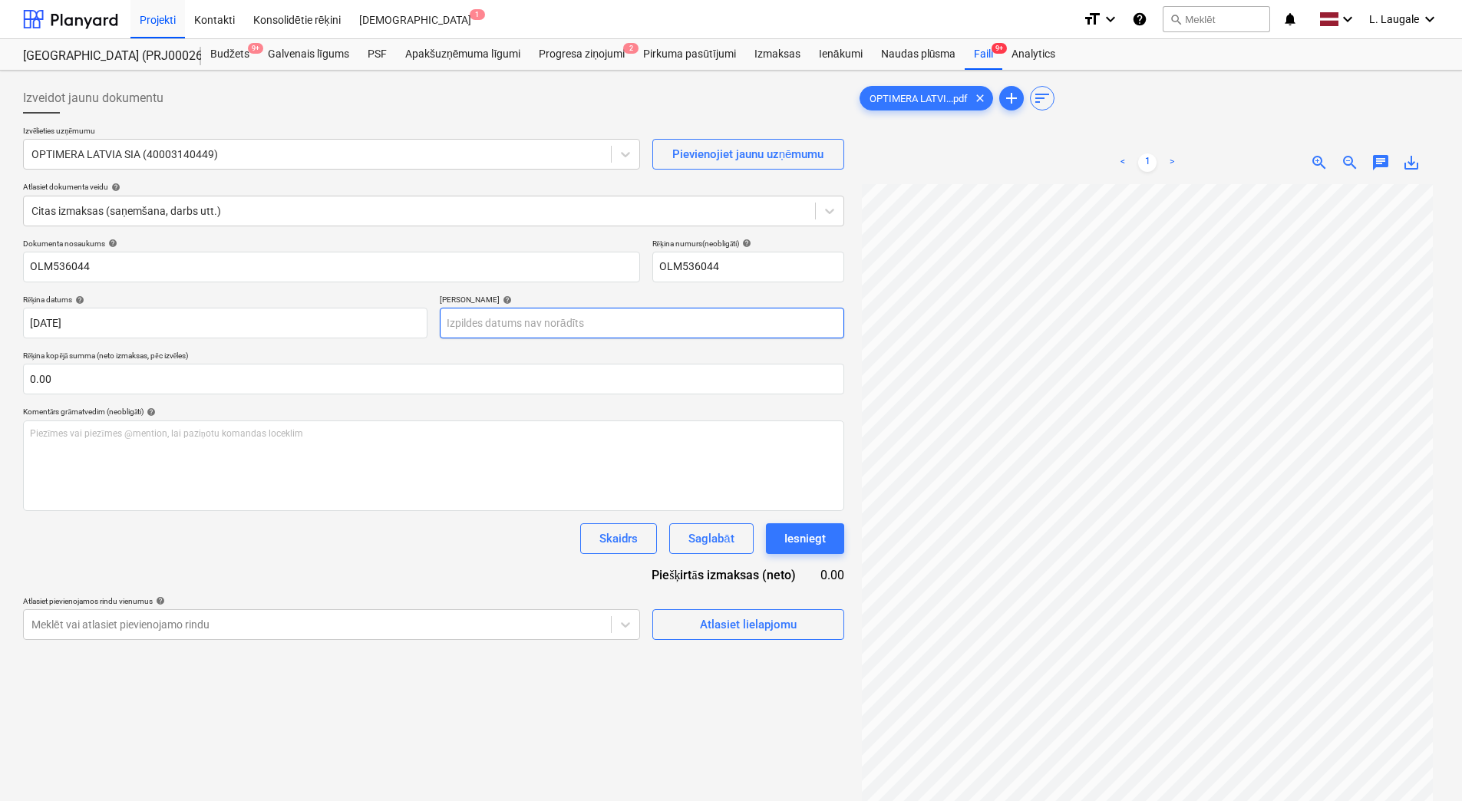
click at [571, 325] on body "Projekti Kontakti Konsolidētie rēķini Iesūtne 1 format_size keyboard_arrow_down…" at bounding box center [731, 400] width 1462 height 801
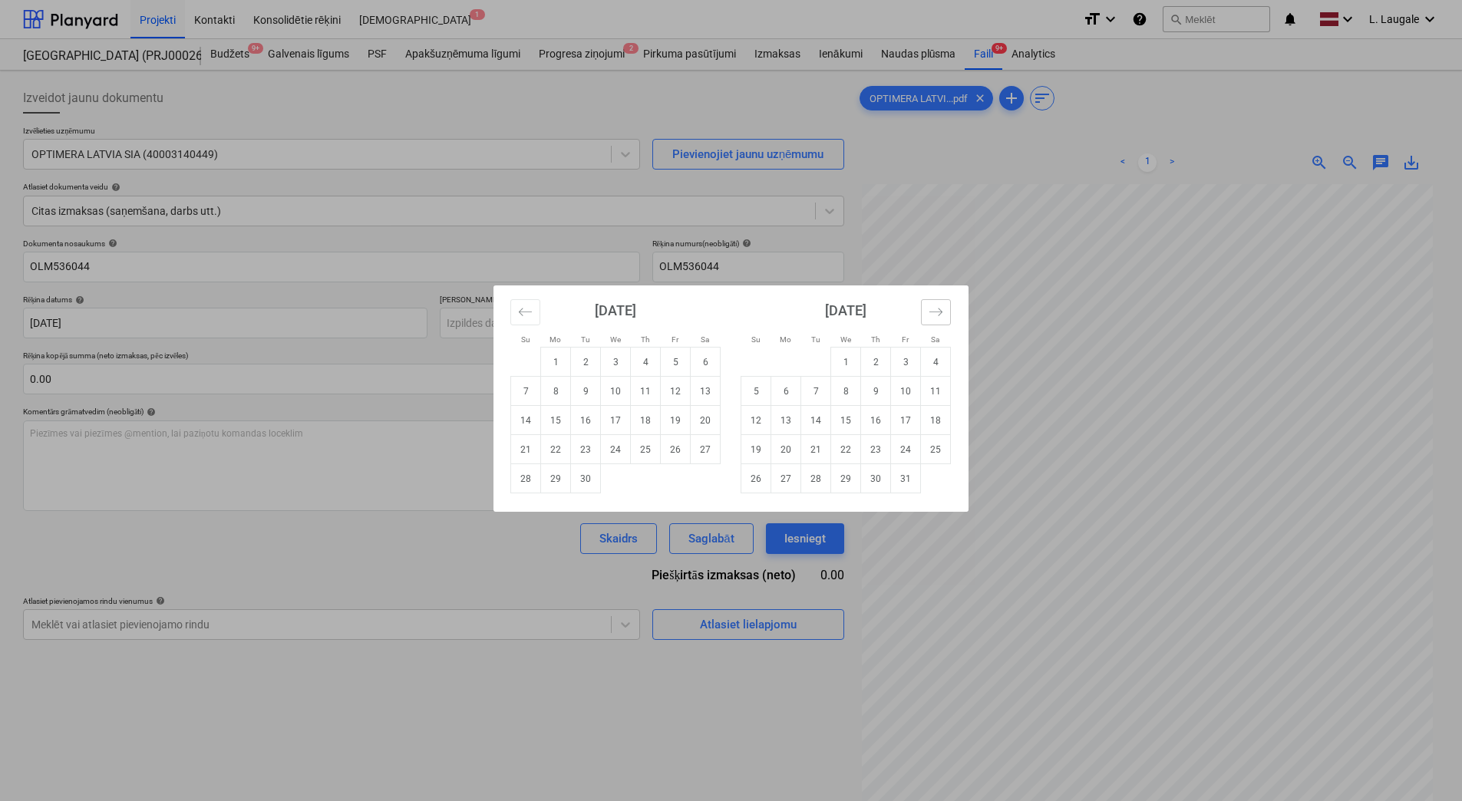
click at [945, 320] on button "Move forward to switch to the next month." at bounding box center [936, 312] width 30 height 26
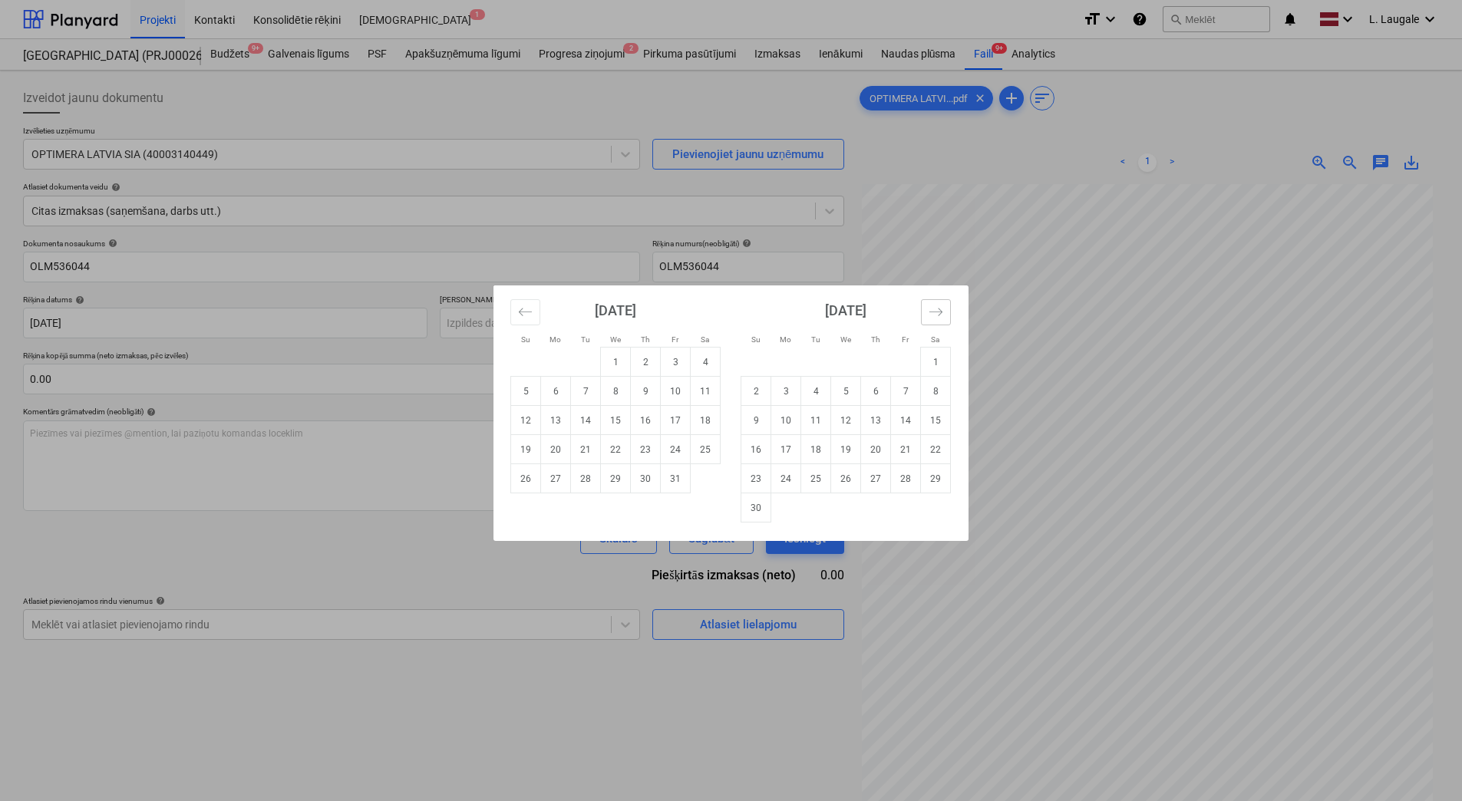
click at [945, 320] on button "Move forward to switch to the next month." at bounding box center [936, 312] width 30 height 26
click at [911, 453] on td "26" at bounding box center [906, 449] width 30 height 29
type input "[DATE]"
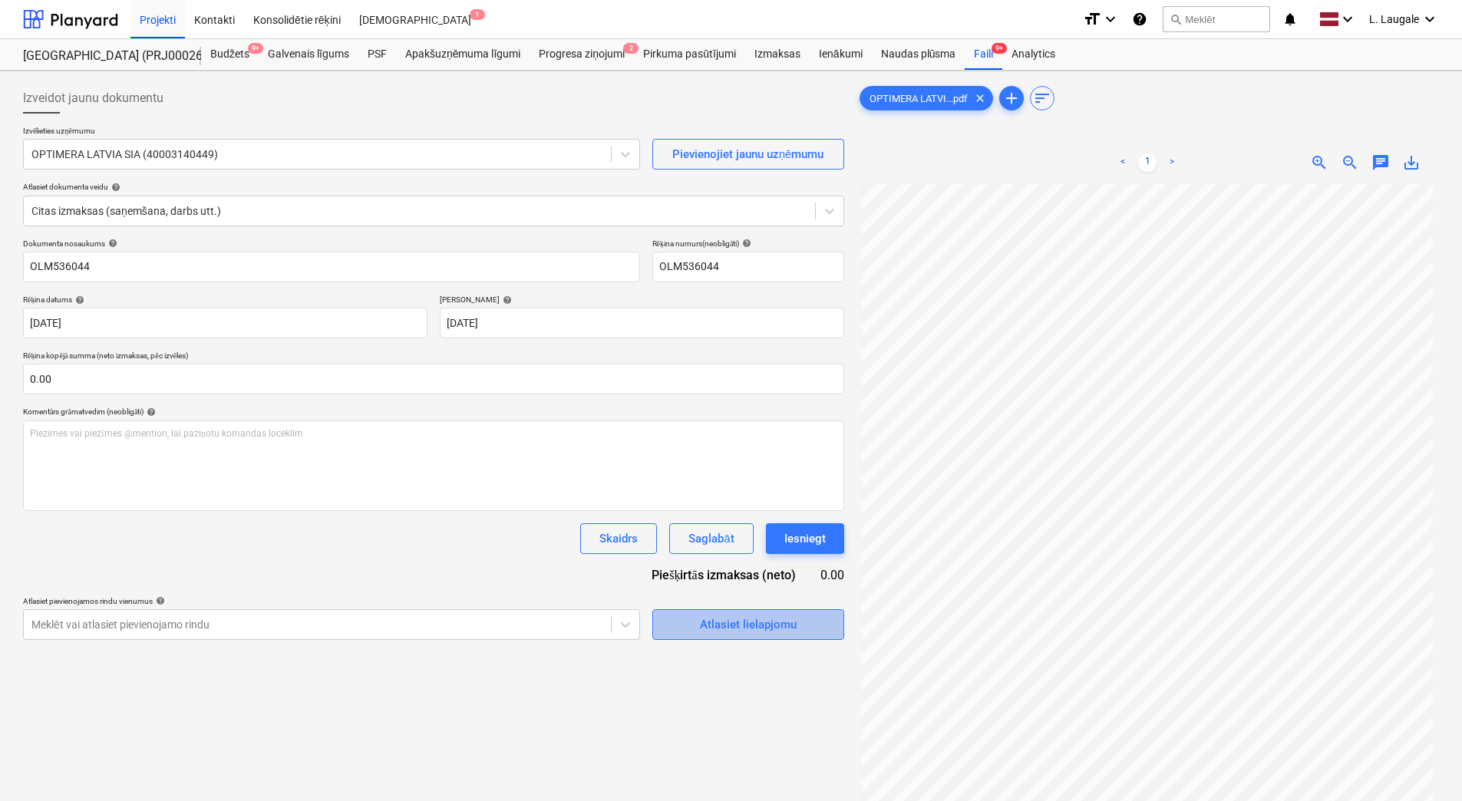
click at [749, 620] on div "Atlasiet lielapjomu" at bounding box center [748, 625] width 97 height 20
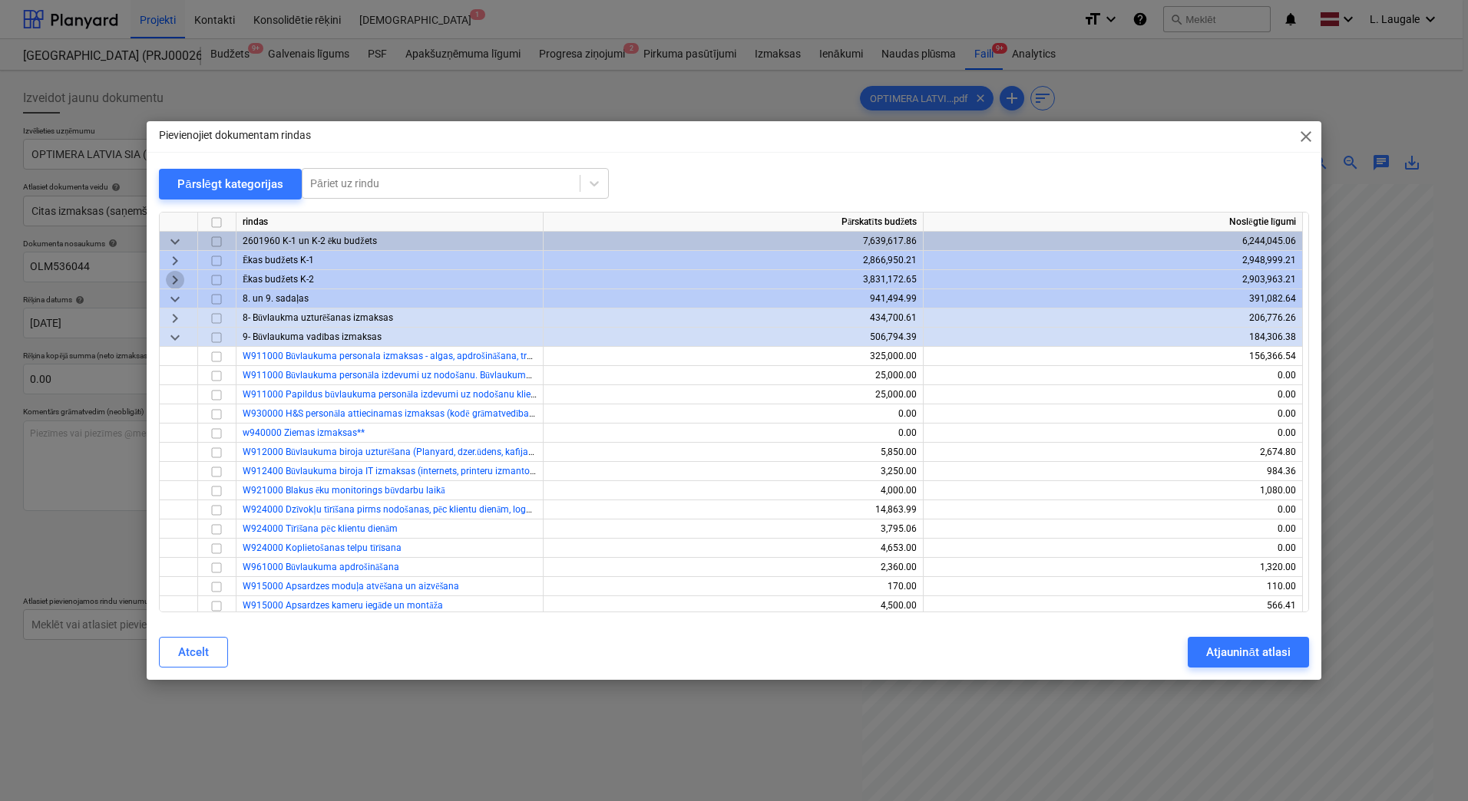
click at [177, 276] on span "keyboard_arrow_right" at bounding box center [175, 280] width 18 height 18
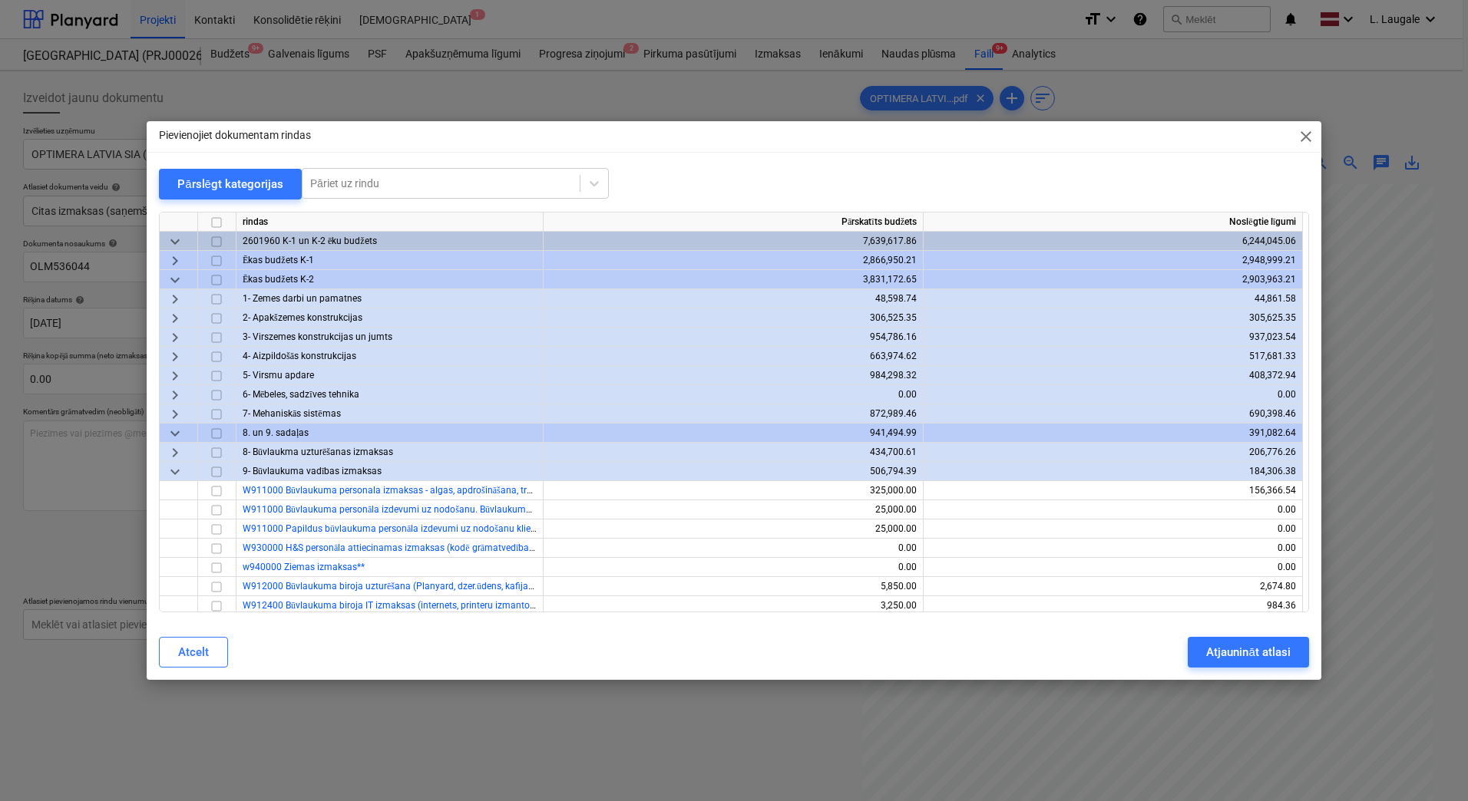
click at [175, 358] on span "keyboard_arrow_right" at bounding box center [175, 357] width 18 height 18
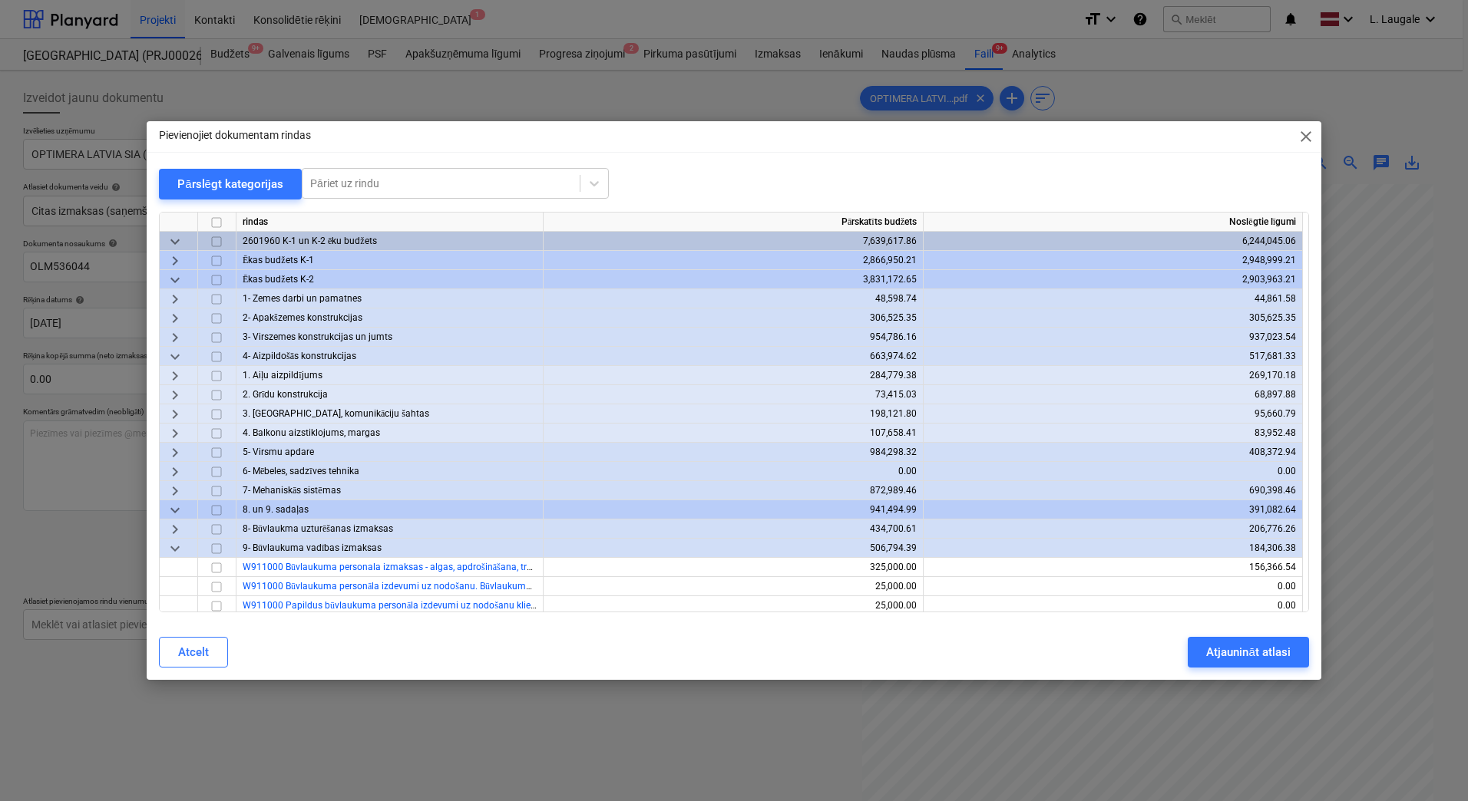
click at [181, 411] on span "keyboard_arrow_right" at bounding box center [175, 414] width 18 height 18
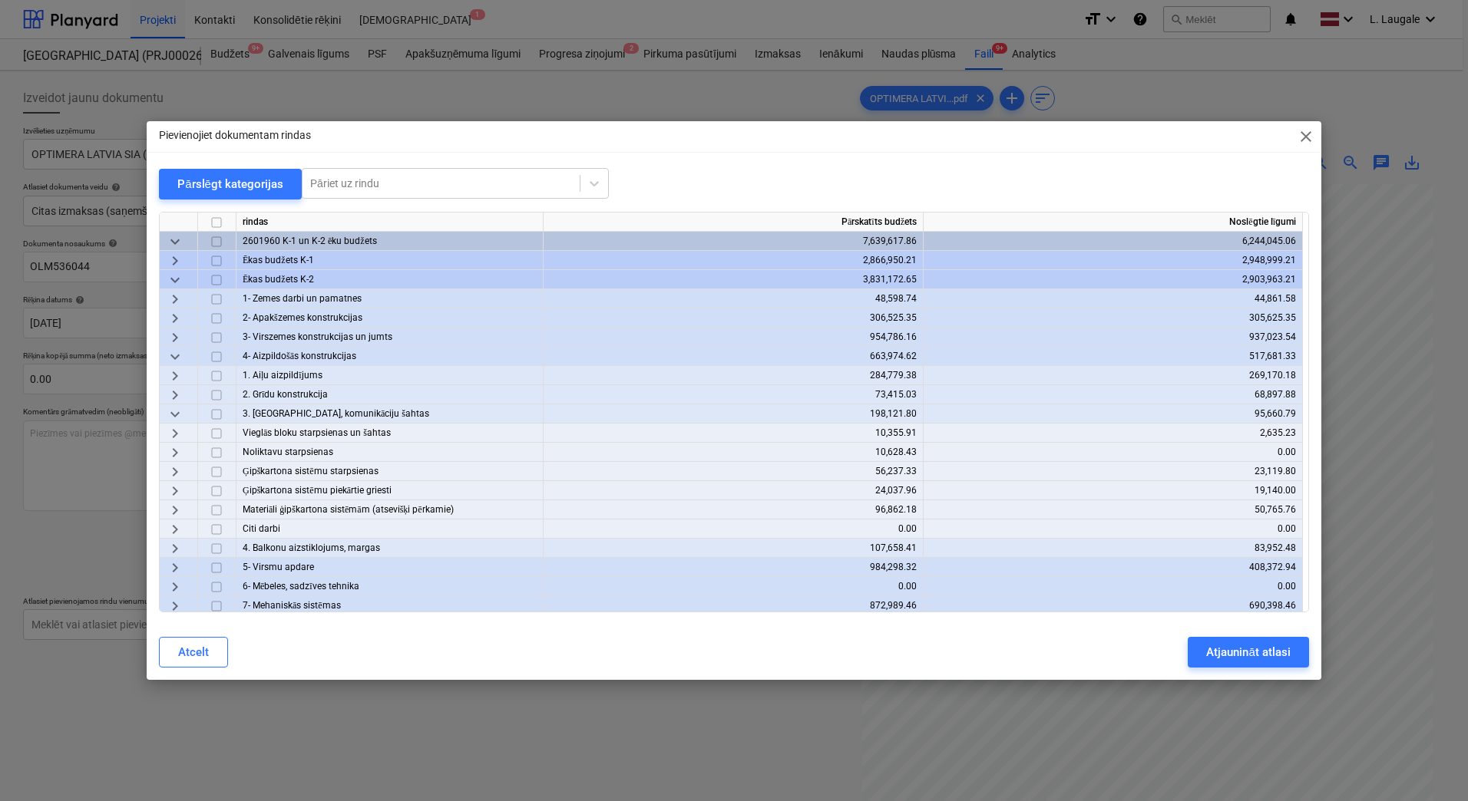
click at [182, 506] on span "keyboard_arrow_right" at bounding box center [175, 510] width 18 height 18
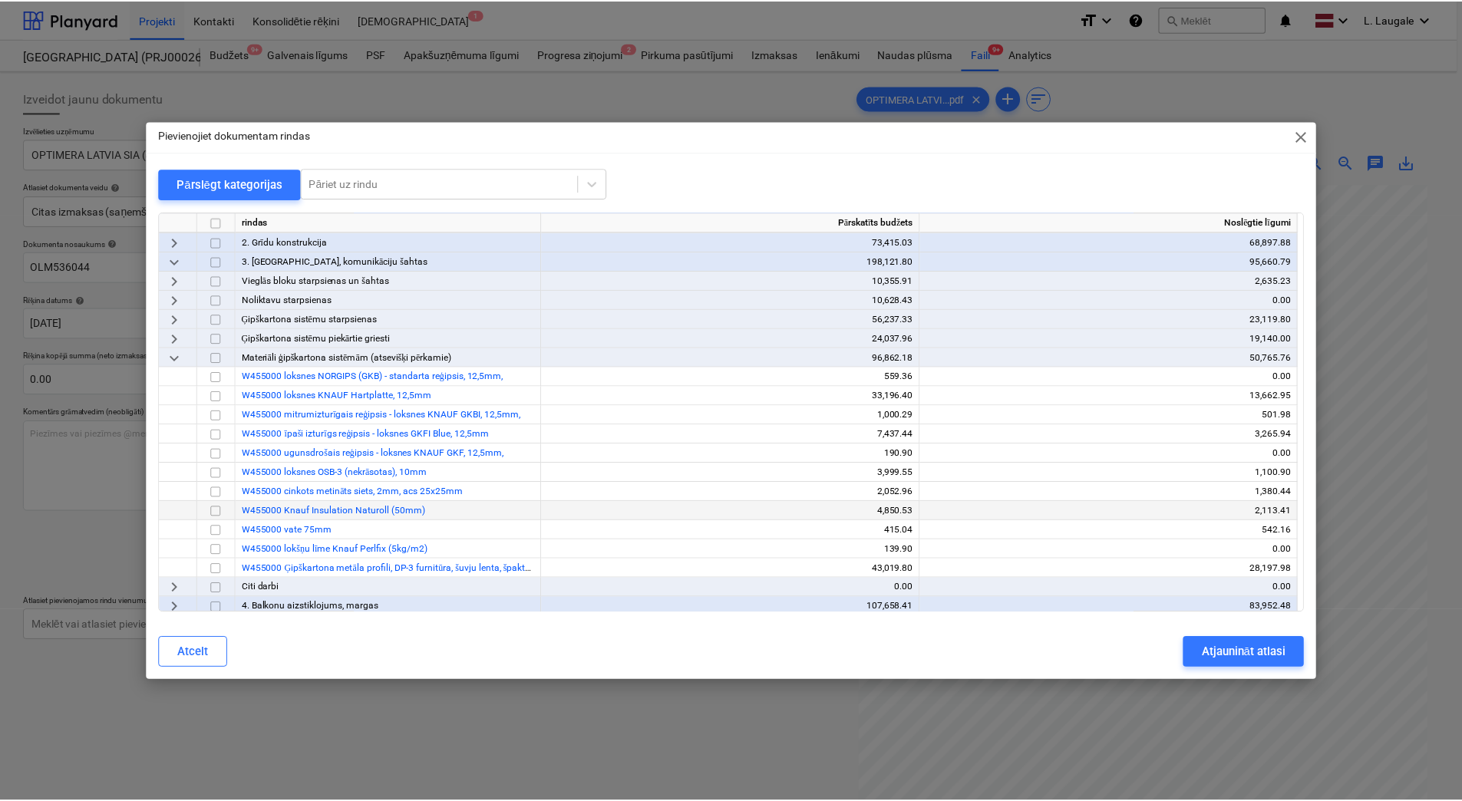
scroll to position [154, 0]
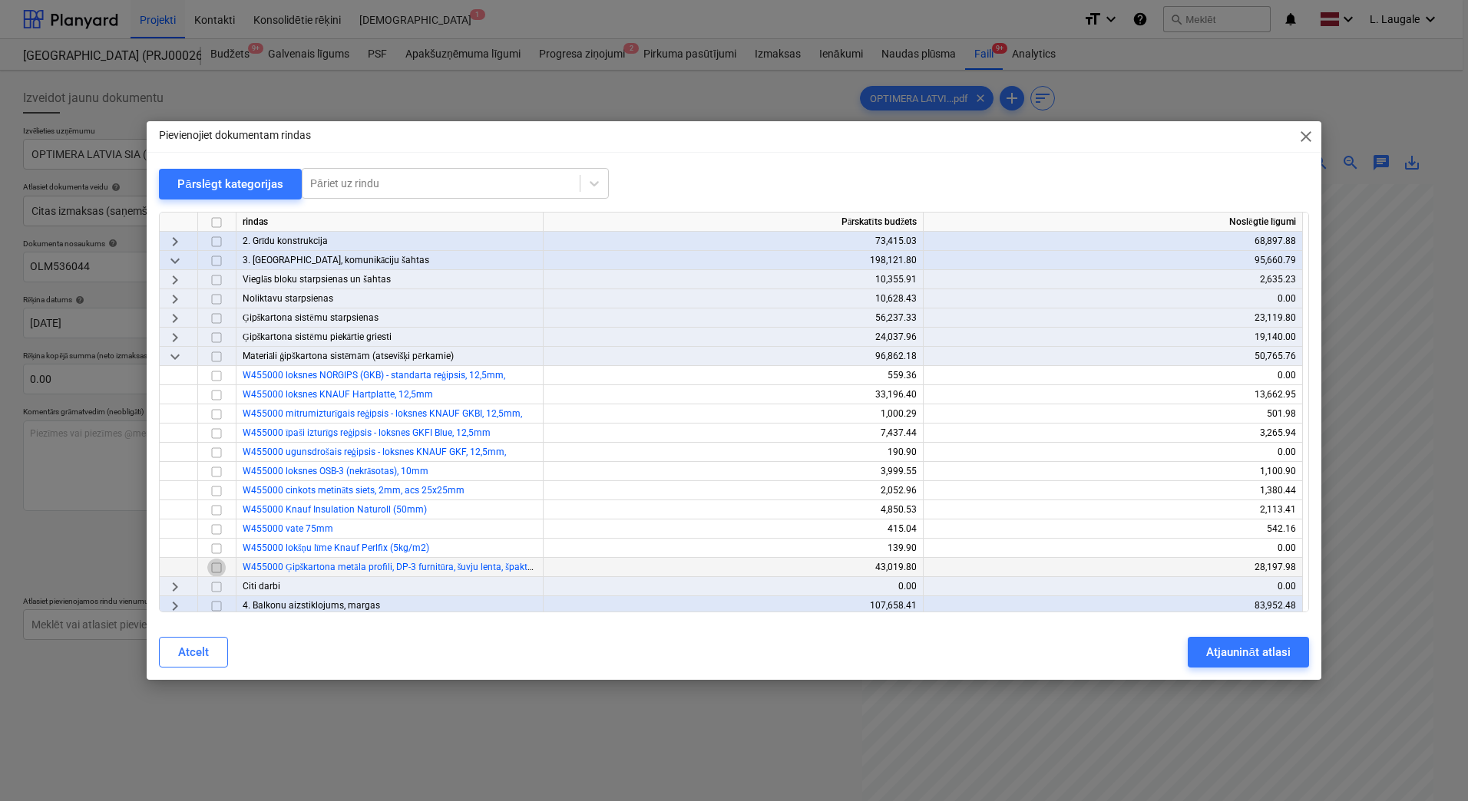
click at [220, 566] on input "checkbox" at bounding box center [216, 568] width 18 height 18
click at [1255, 665] on button "Atjaunināt atlasi" at bounding box center [1248, 652] width 121 height 31
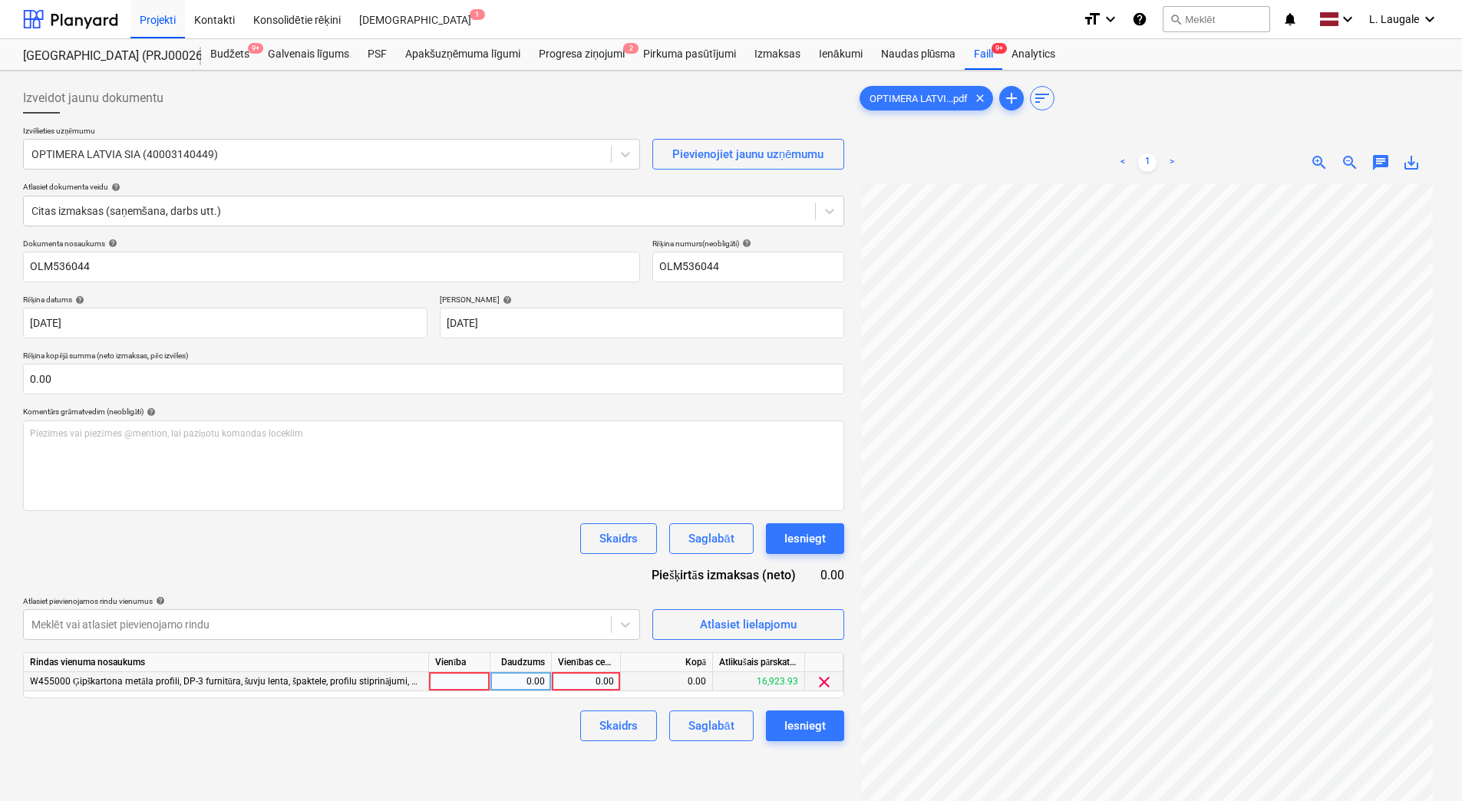
click at [490, 682] on div at bounding box center [459, 681] width 61 height 19
click at [464, 683] on input at bounding box center [459, 681] width 61 height 18
type input "1"
click at [505, 683] on div "0.00" at bounding box center [521, 681] width 48 height 19
click at [581, 689] on div "0.00" at bounding box center [586, 681] width 56 height 19
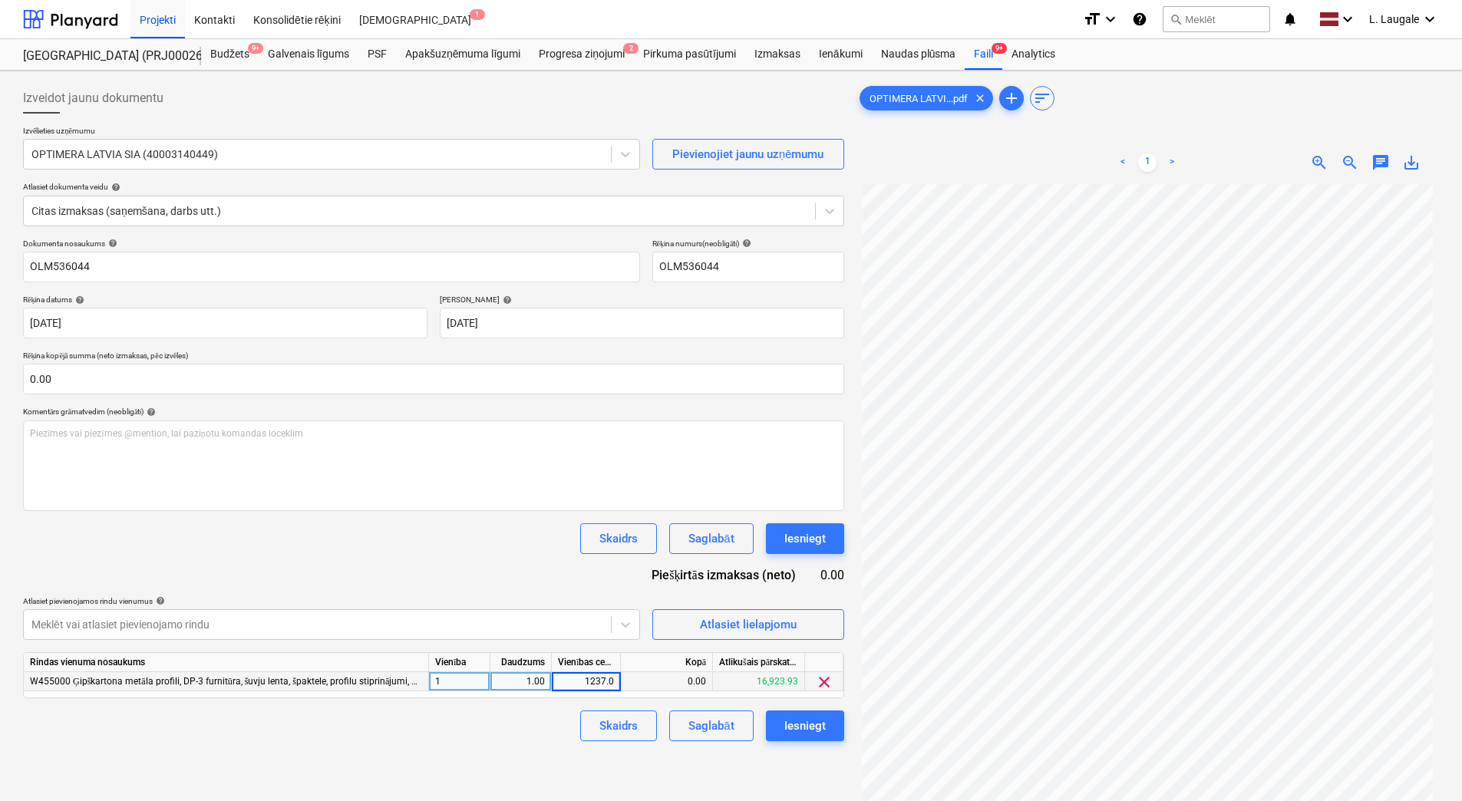
type input "1237.01"
click at [532, 729] on div "Skaidrs Saglabāt Iesniegt" at bounding box center [433, 726] width 821 height 31
click at [700, 727] on div "Saglabāt" at bounding box center [711, 726] width 45 height 20
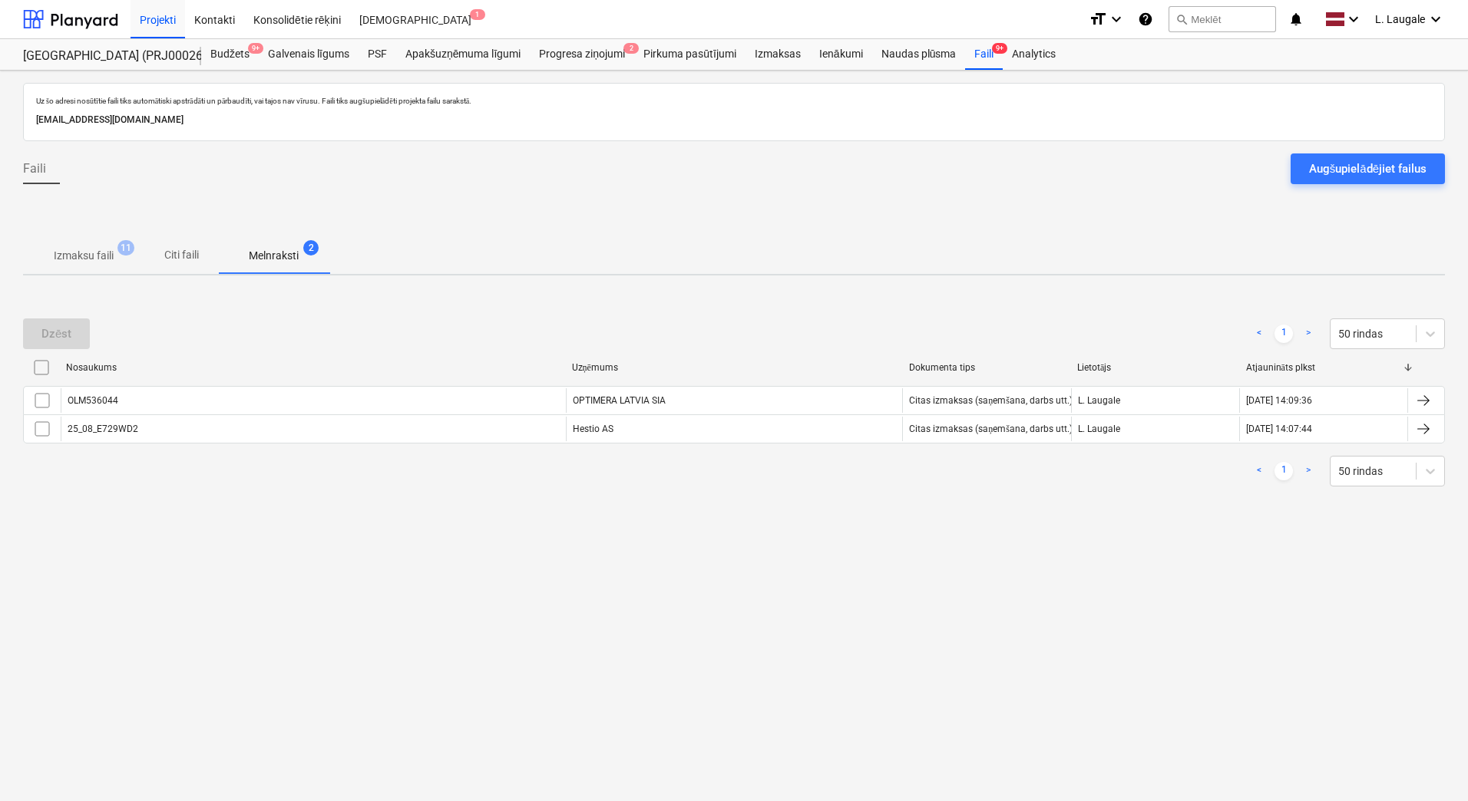
click at [61, 250] on p "Izmaksu faili" at bounding box center [84, 256] width 60 height 16
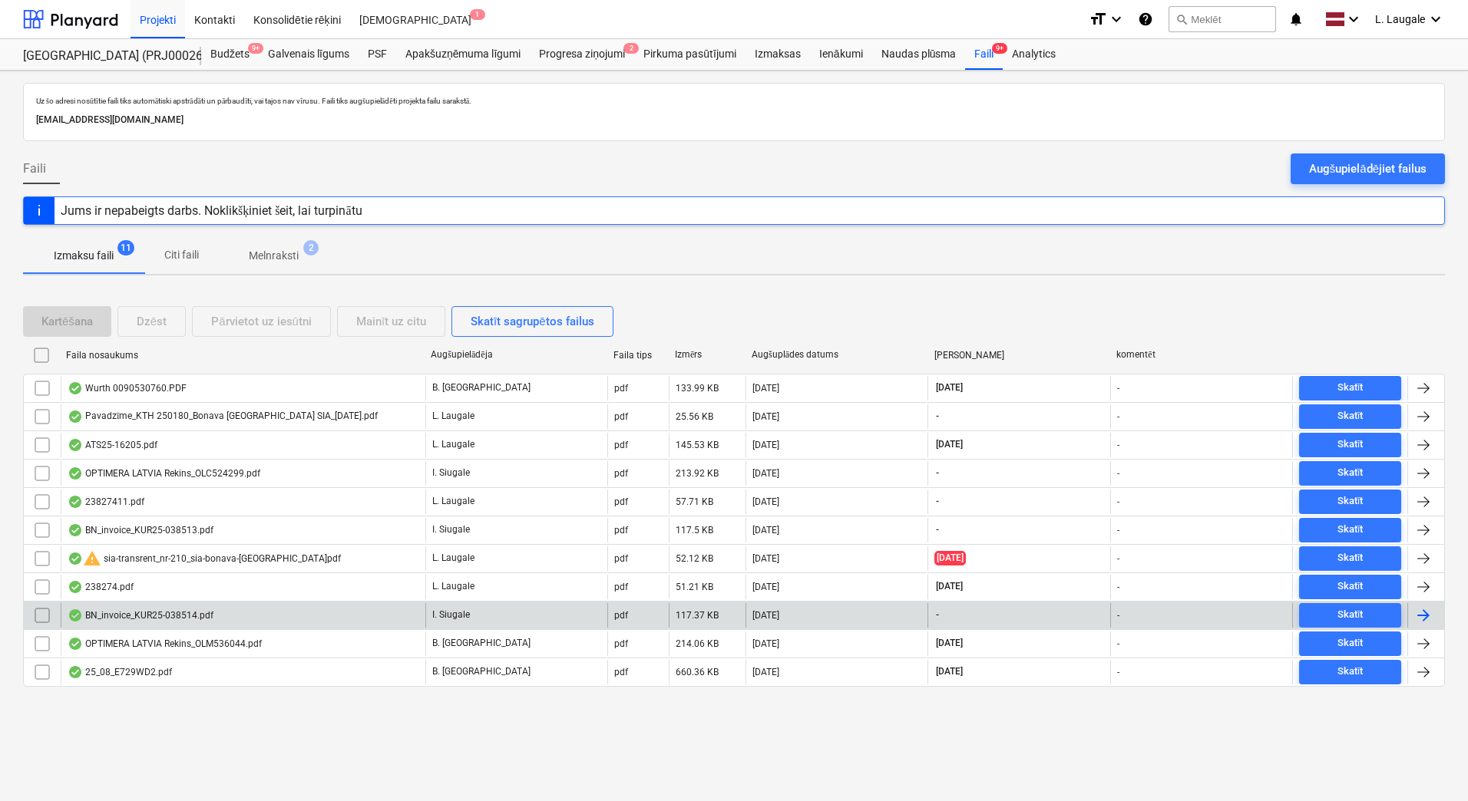
click at [263, 616] on div "BN_invoice_KUR25-038514.pdf" at bounding box center [243, 615] width 365 height 25
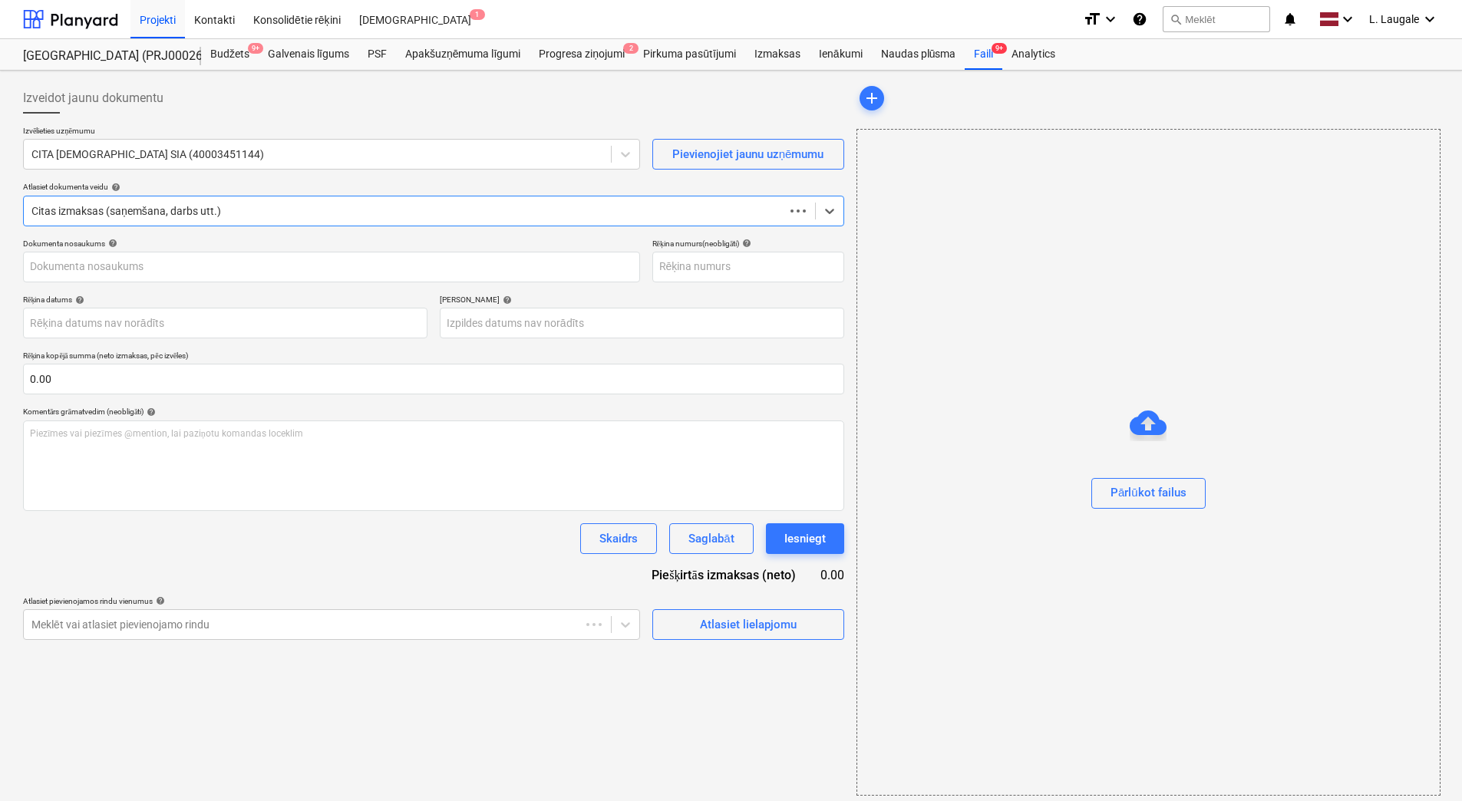
type input "KUR25-038514"
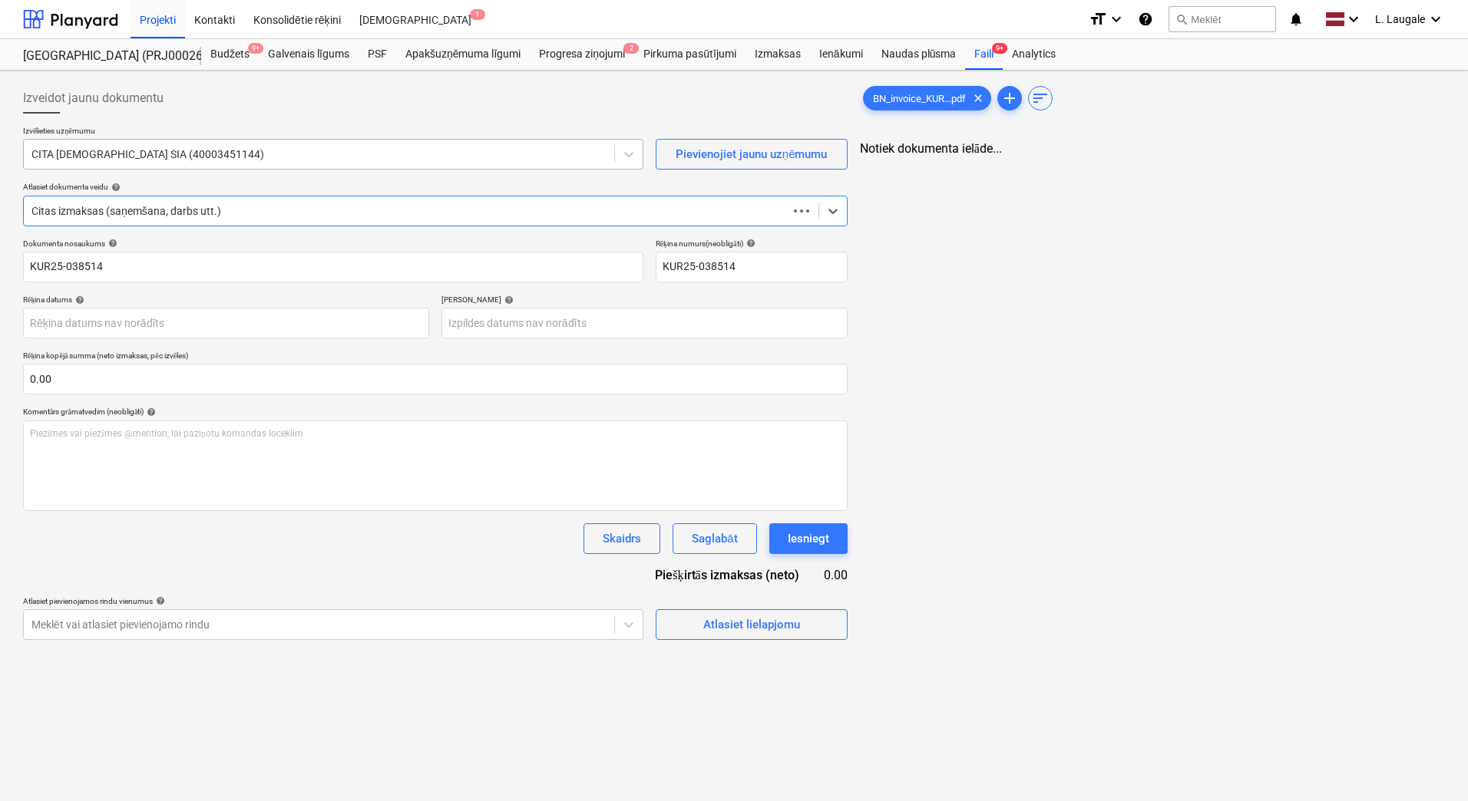
click at [253, 164] on div "CITA [DEMOGRAPHIC_DATA] SIA (40003451144)" at bounding box center [319, 154] width 590 height 21
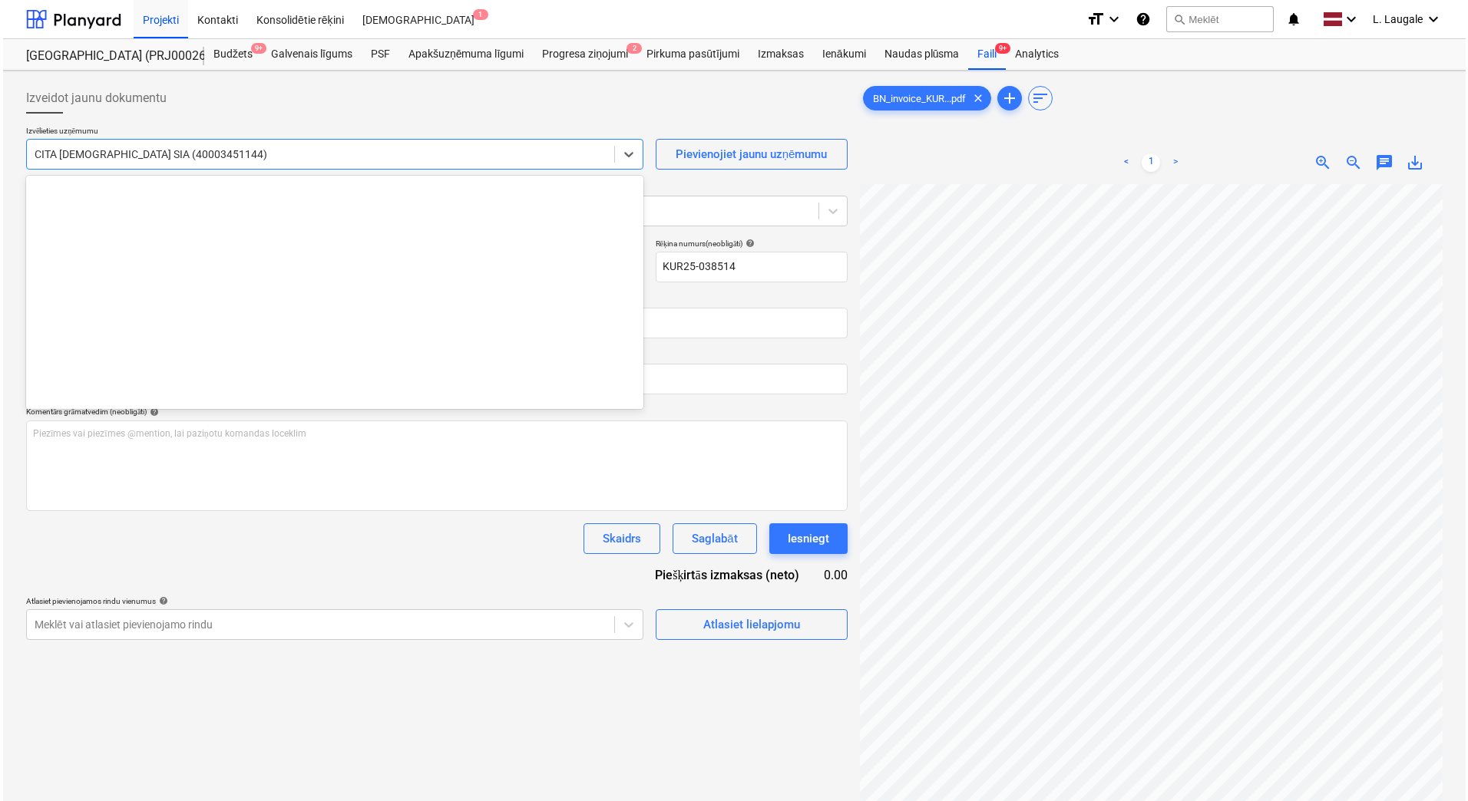
scroll to position [3466, 0]
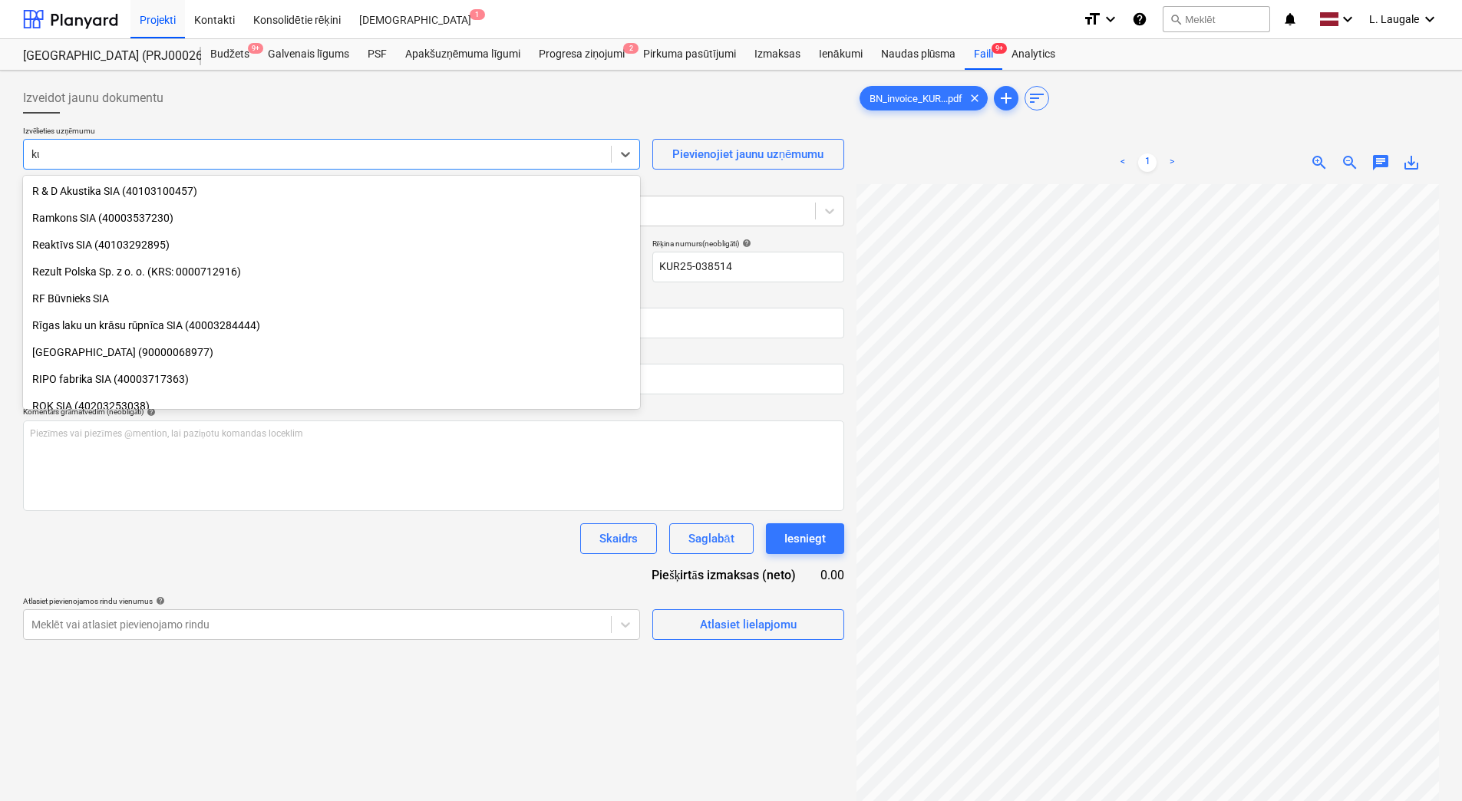
type input "kur"
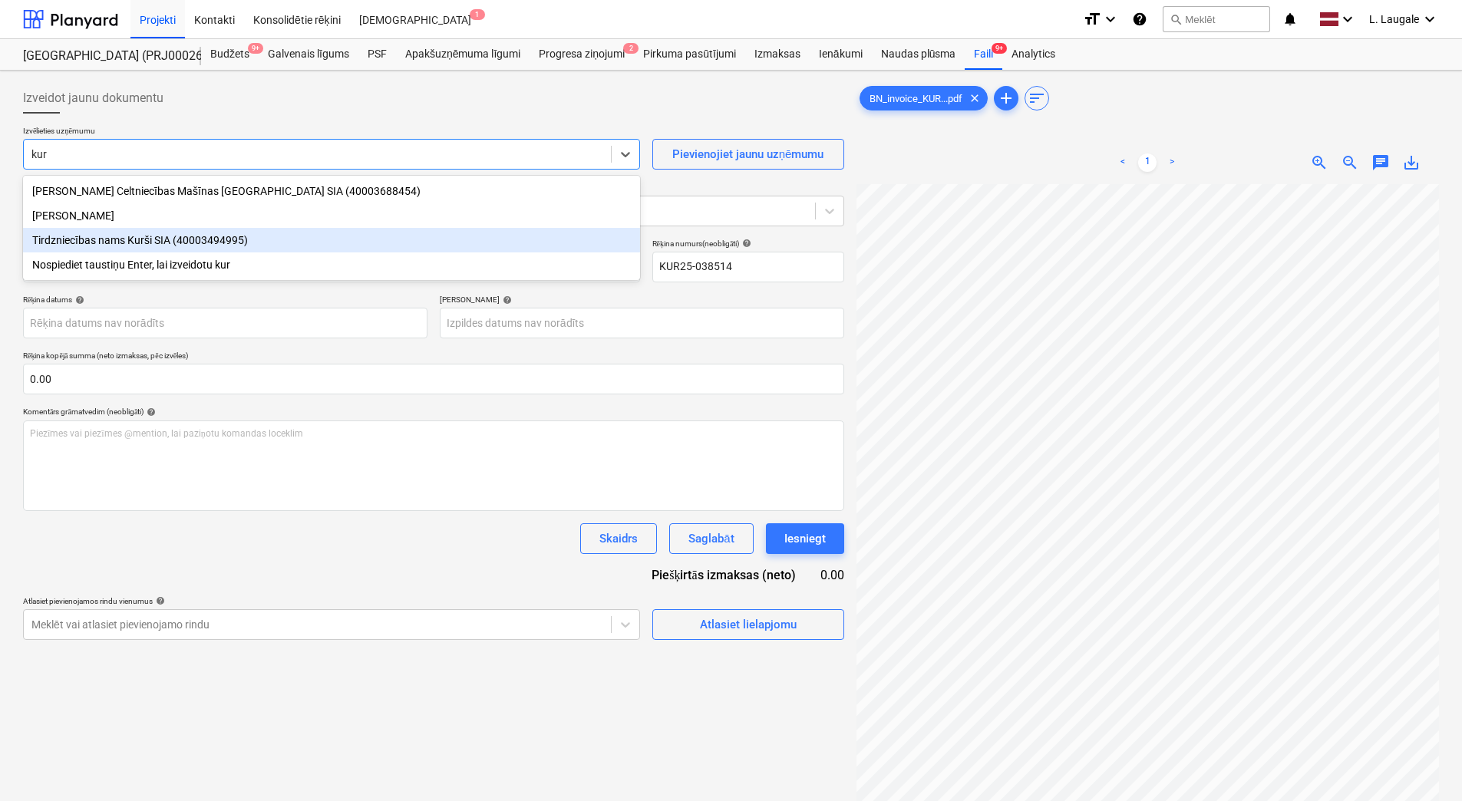
click at [256, 240] on div "Tirdzniecības nams Kurši SIA (40003494995)" at bounding box center [331, 240] width 617 height 25
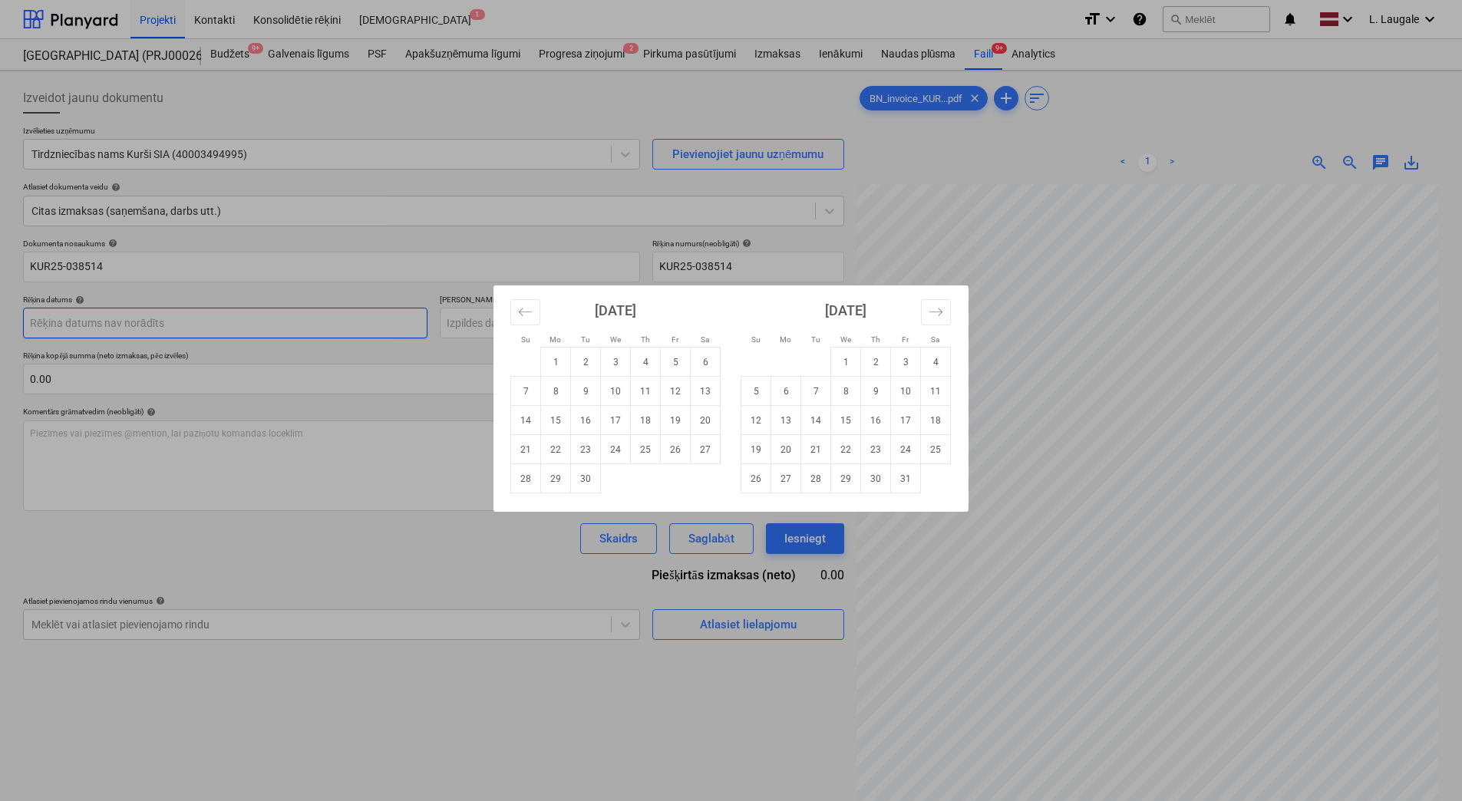
click at [249, 311] on body "Projekti Kontakti Konsolidētie rēķini Iesūtne 1 format_size keyboard_arrow_down…" at bounding box center [731, 400] width 1462 height 801
click at [540, 312] on div "[DATE]" at bounding box center [615, 316] width 210 height 61
click at [534, 313] on button "Move backward to switch to the previous month." at bounding box center [525, 312] width 30 height 26
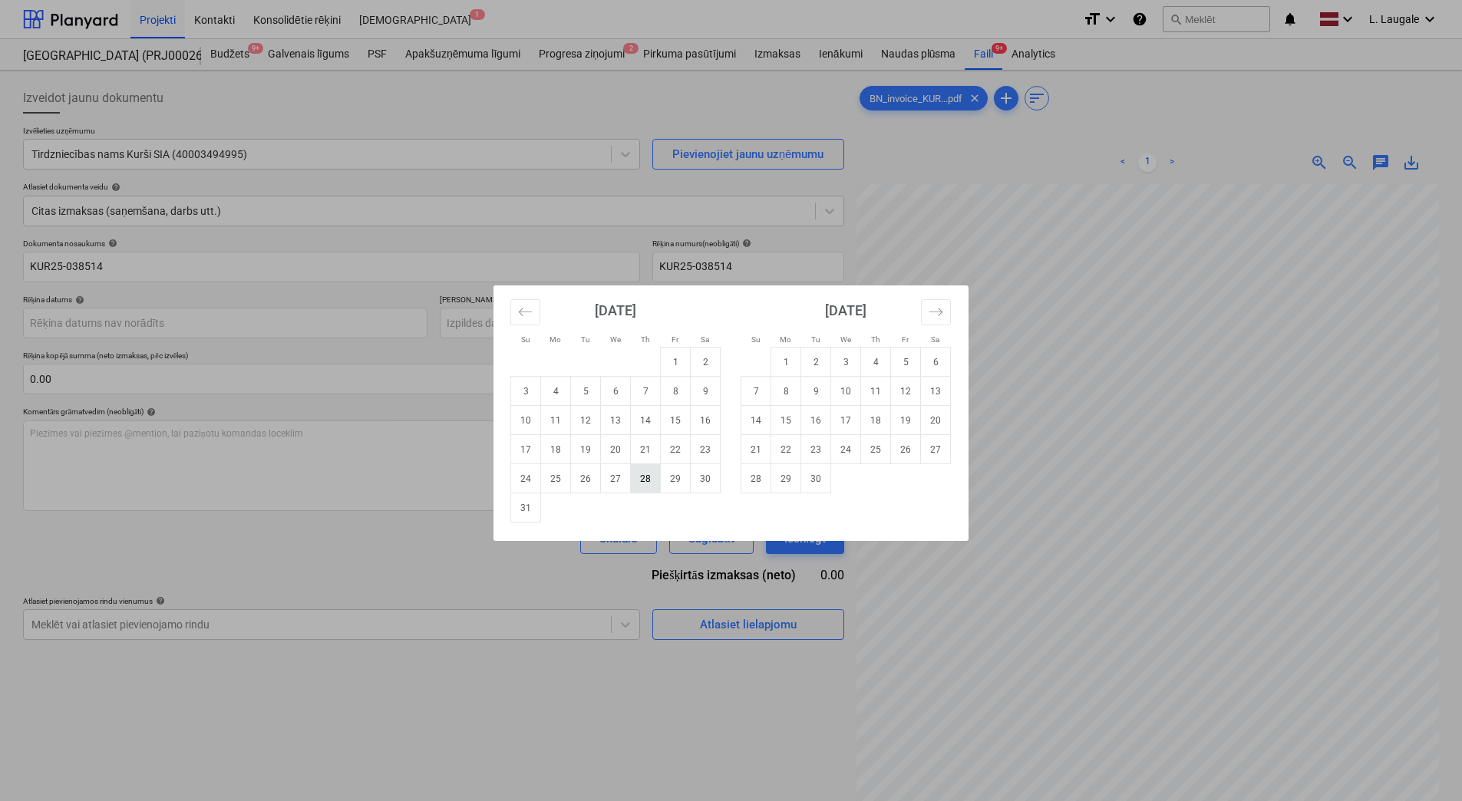
click at [641, 484] on td "28" at bounding box center [646, 478] width 30 height 29
type input "[DATE]"
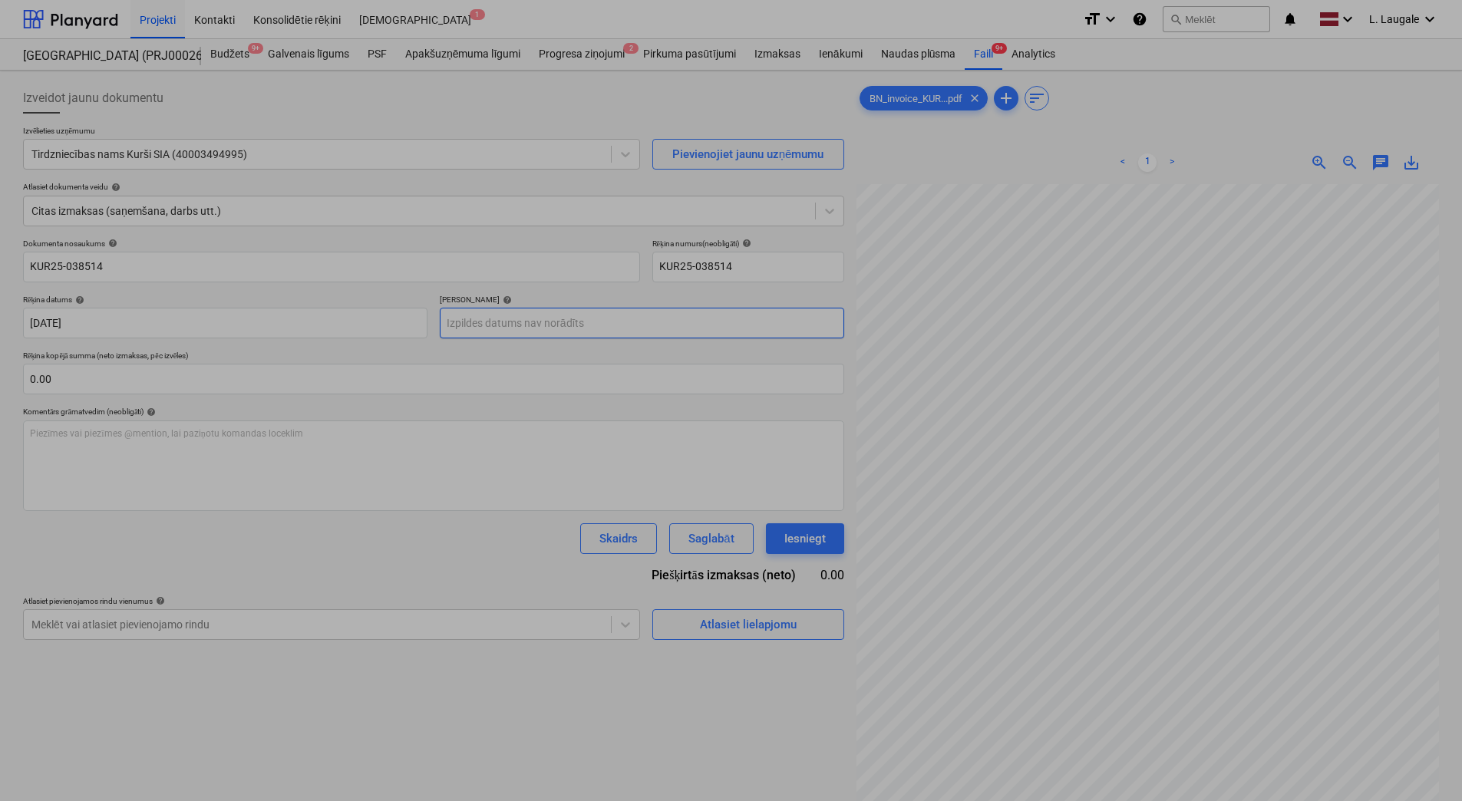
click at [596, 316] on body "Projekti Kontakti Konsolidētie rēķini Iesūtne 1 format_size keyboard_arrow_down…" at bounding box center [731, 400] width 1462 height 801
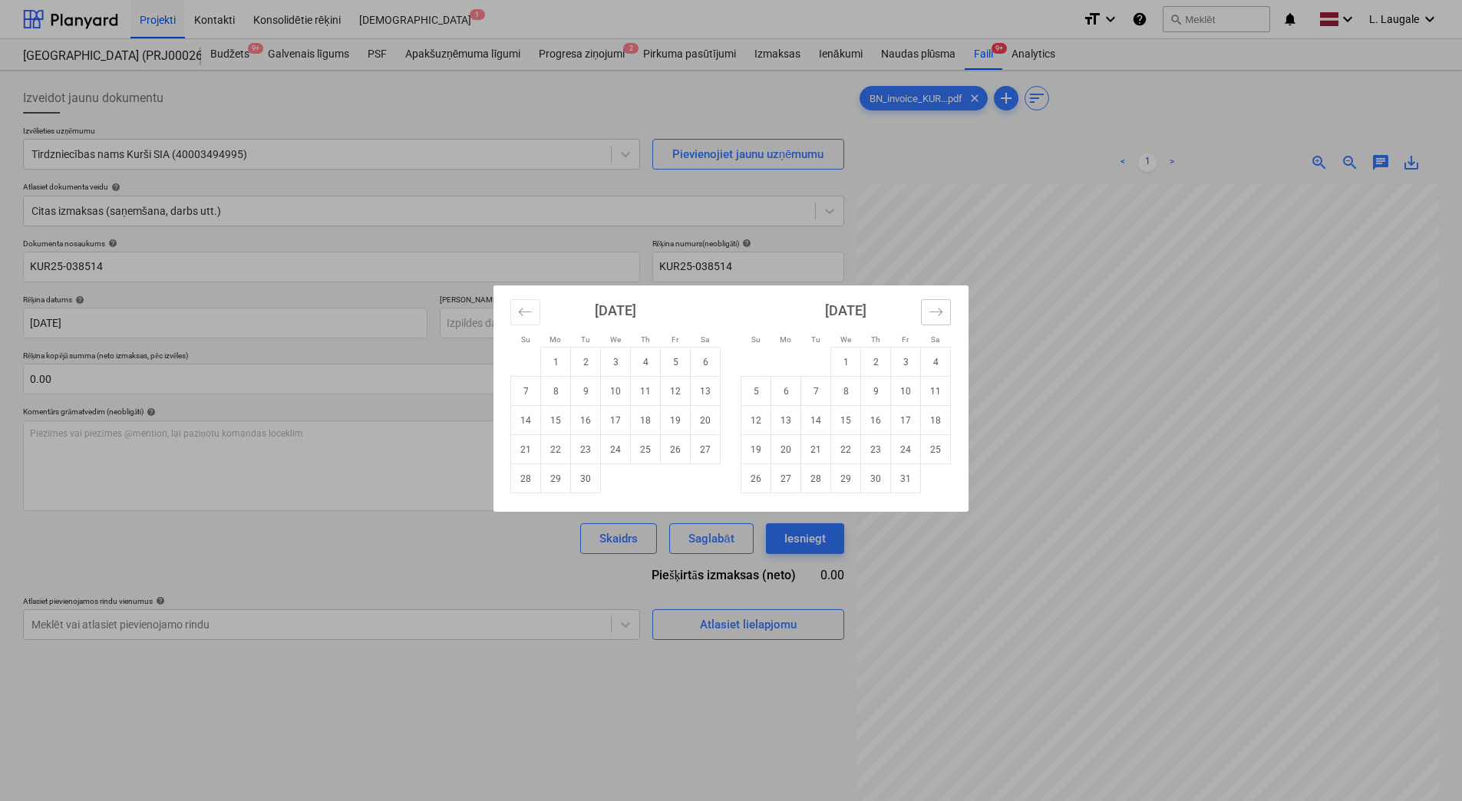
click at [938, 319] on button "Move forward to switch to the next month." at bounding box center [936, 312] width 30 height 26
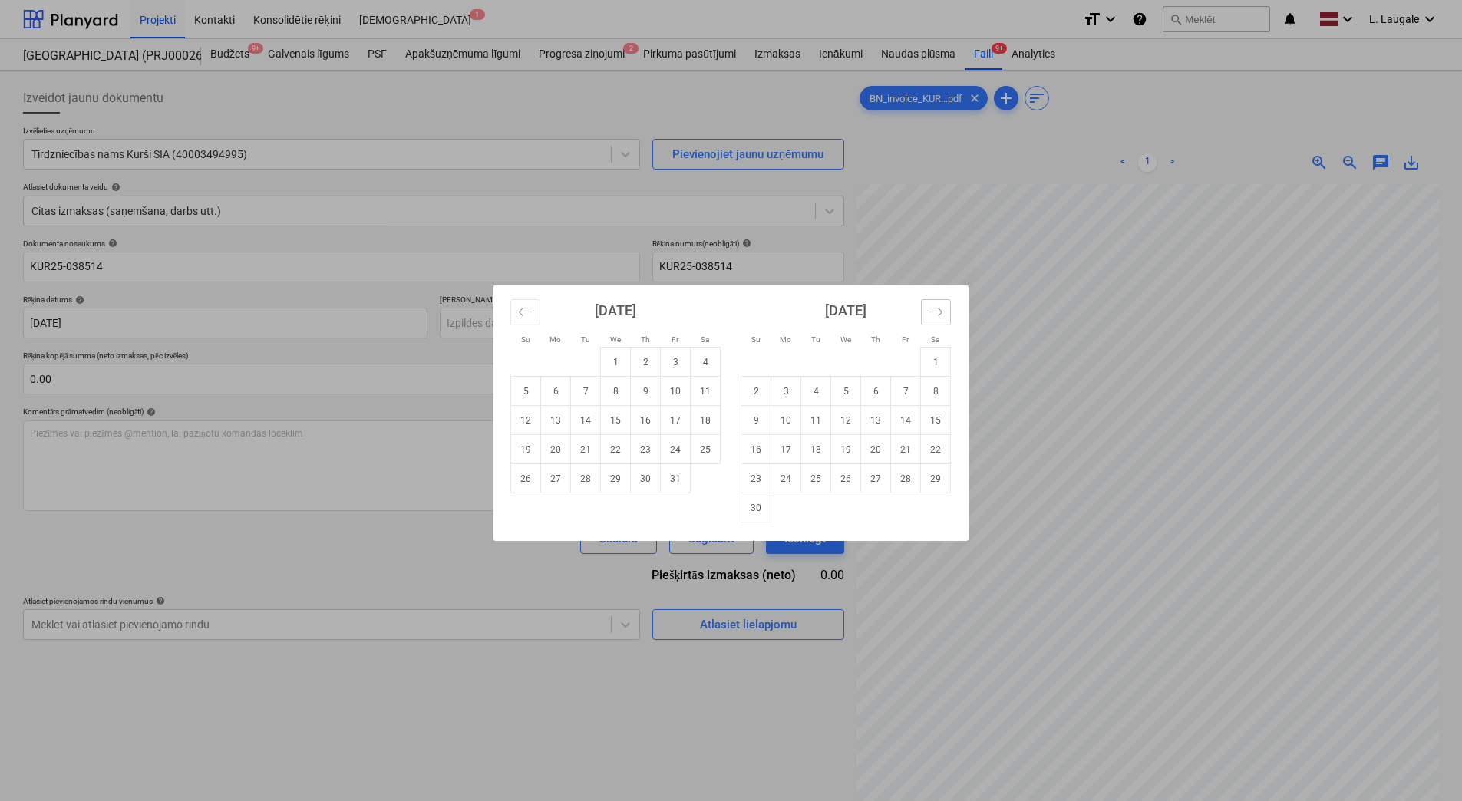
click at [938, 319] on button "Move forward to switch to the next month." at bounding box center [936, 312] width 30 height 26
click at [900, 462] on td "26" at bounding box center [906, 449] width 30 height 29
type input "[DATE]"
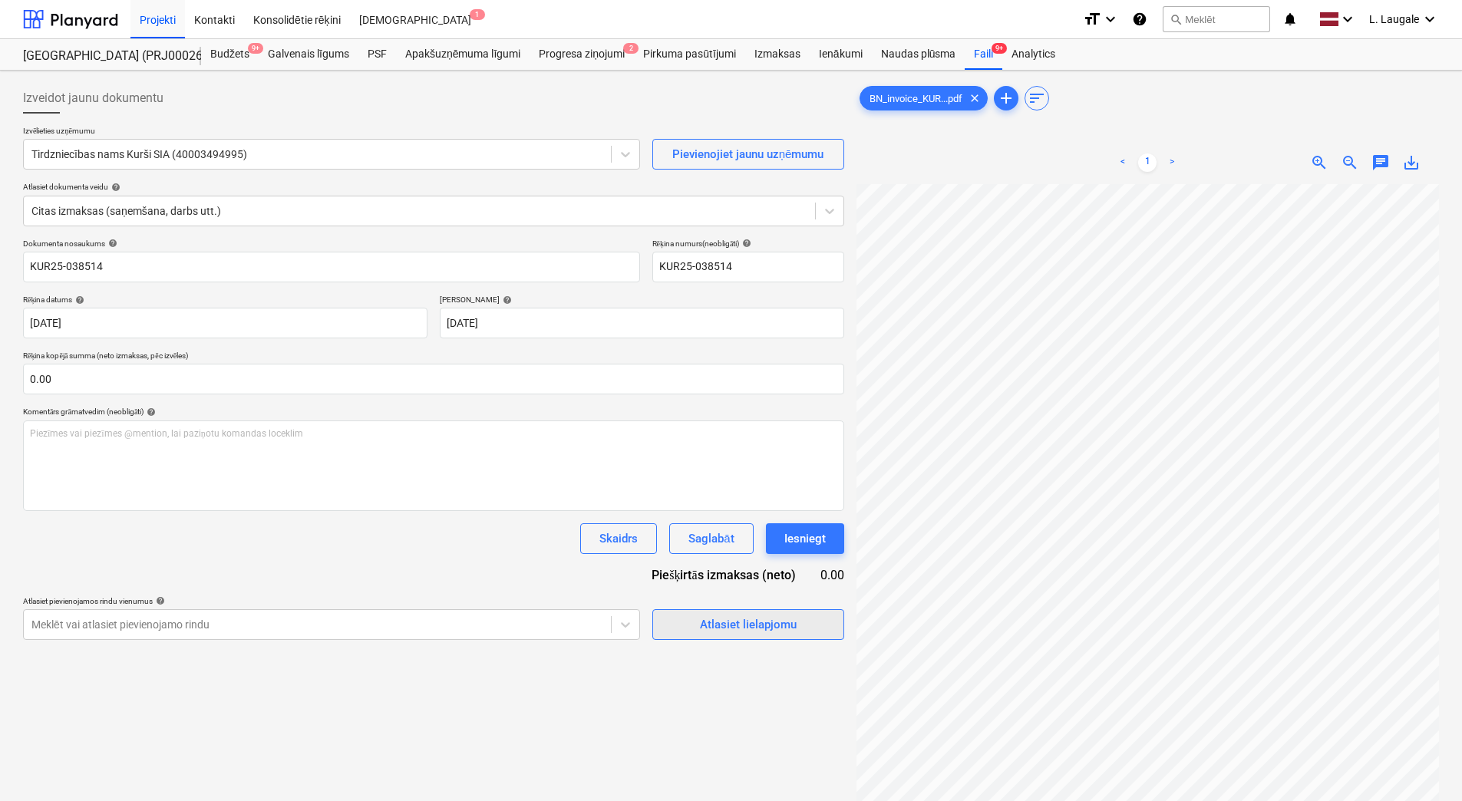
click at [693, 631] on span "Atlasiet lielapjomu" at bounding box center [749, 625] width 154 height 20
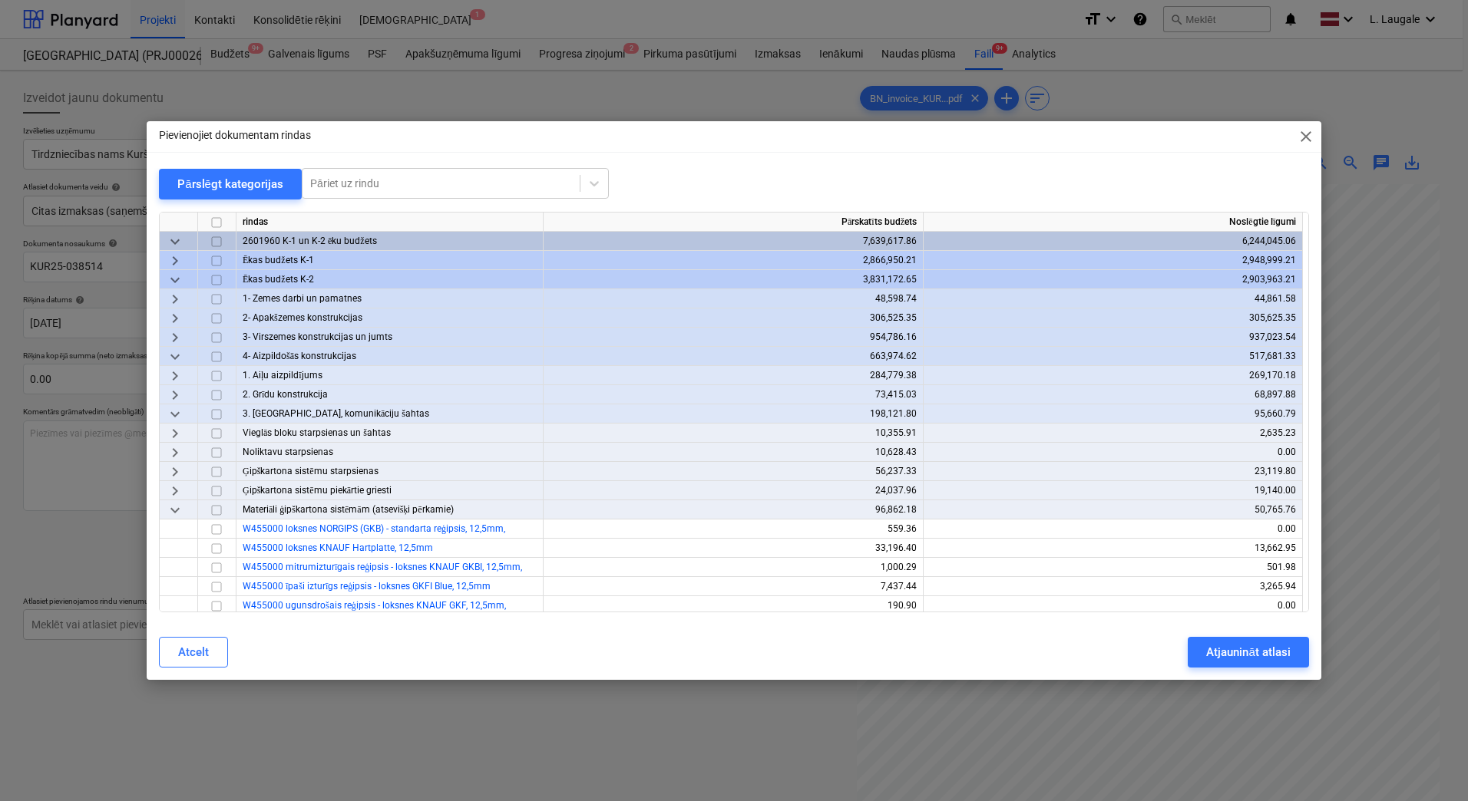
click at [178, 280] on span "keyboard_arrow_down" at bounding box center [175, 280] width 18 height 18
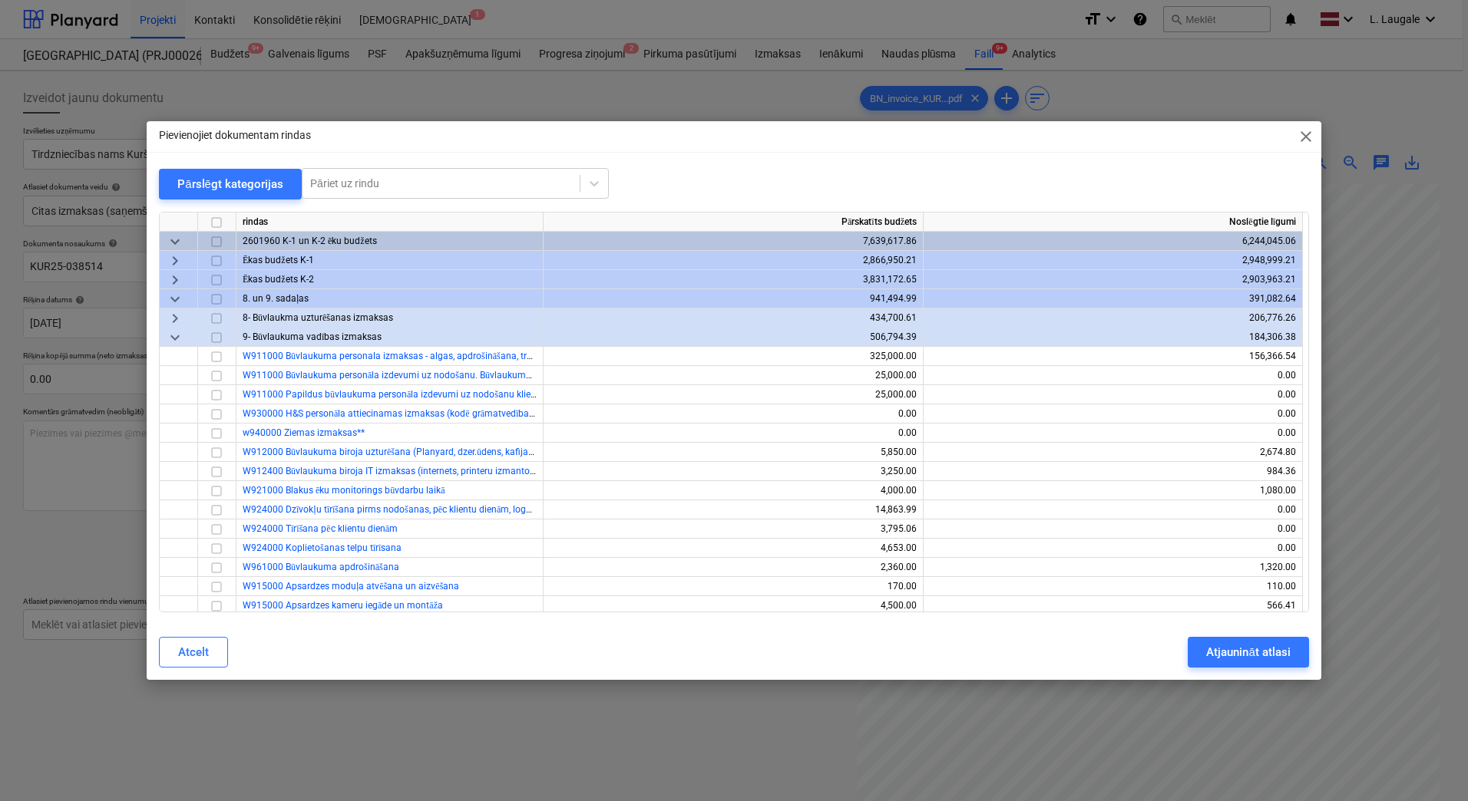
click at [170, 339] on span "keyboard_arrow_down" at bounding box center [175, 338] width 18 height 18
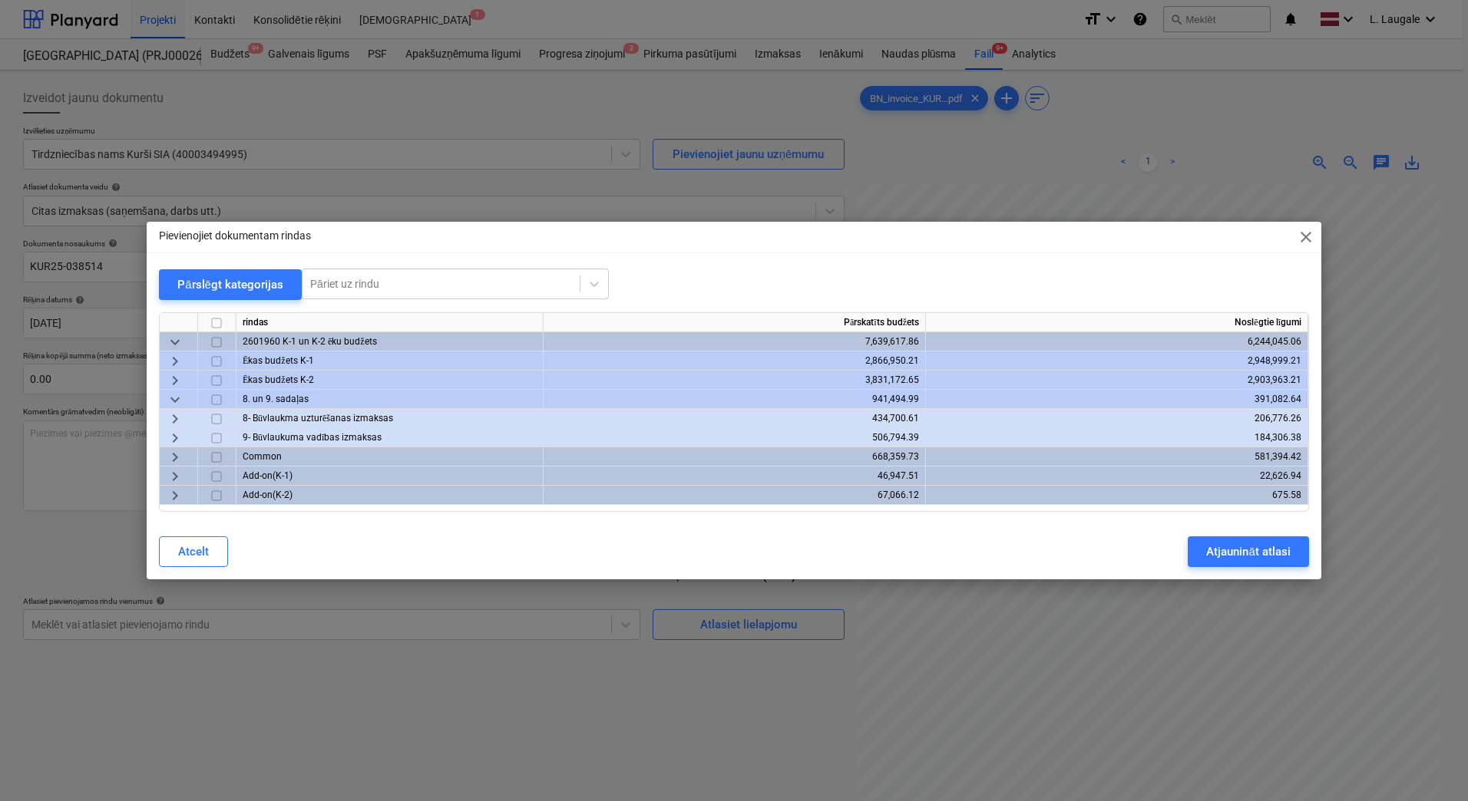
click at [177, 356] on span "keyboard_arrow_right" at bounding box center [175, 361] width 18 height 18
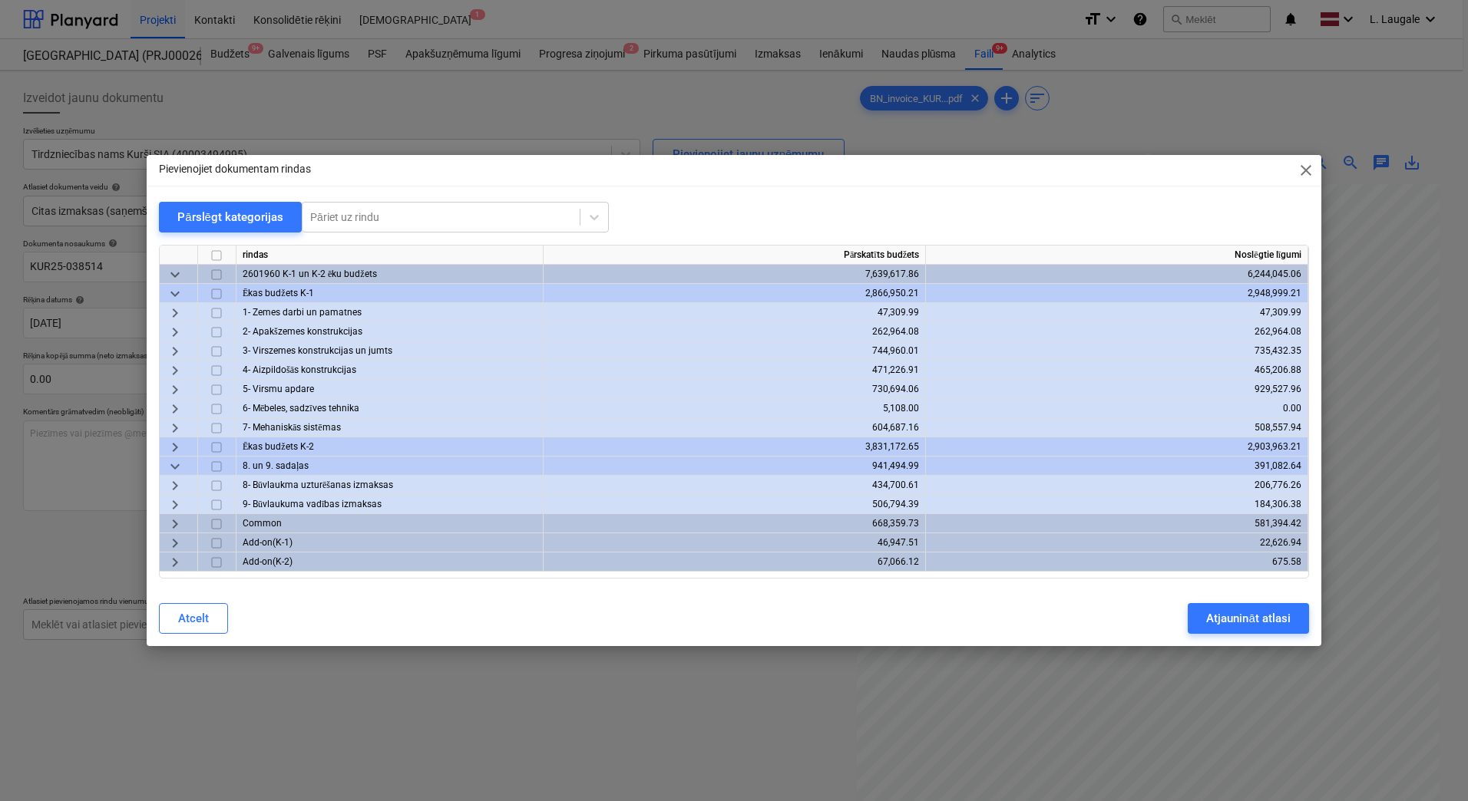
click at [176, 368] on span "keyboard_arrow_right" at bounding box center [175, 371] width 18 height 18
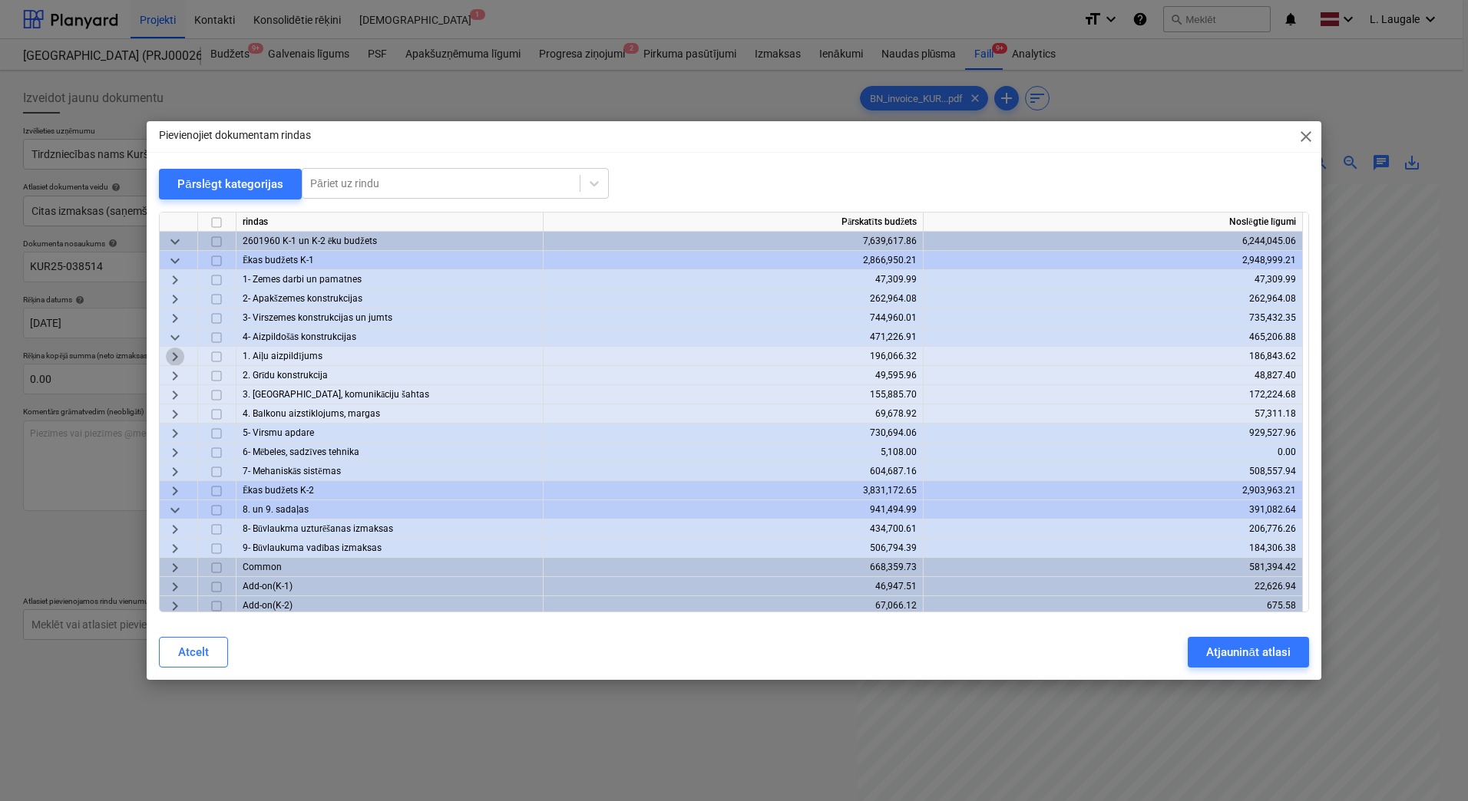
click at [173, 350] on span "keyboard_arrow_right" at bounding box center [175, 357] width 18 height 18
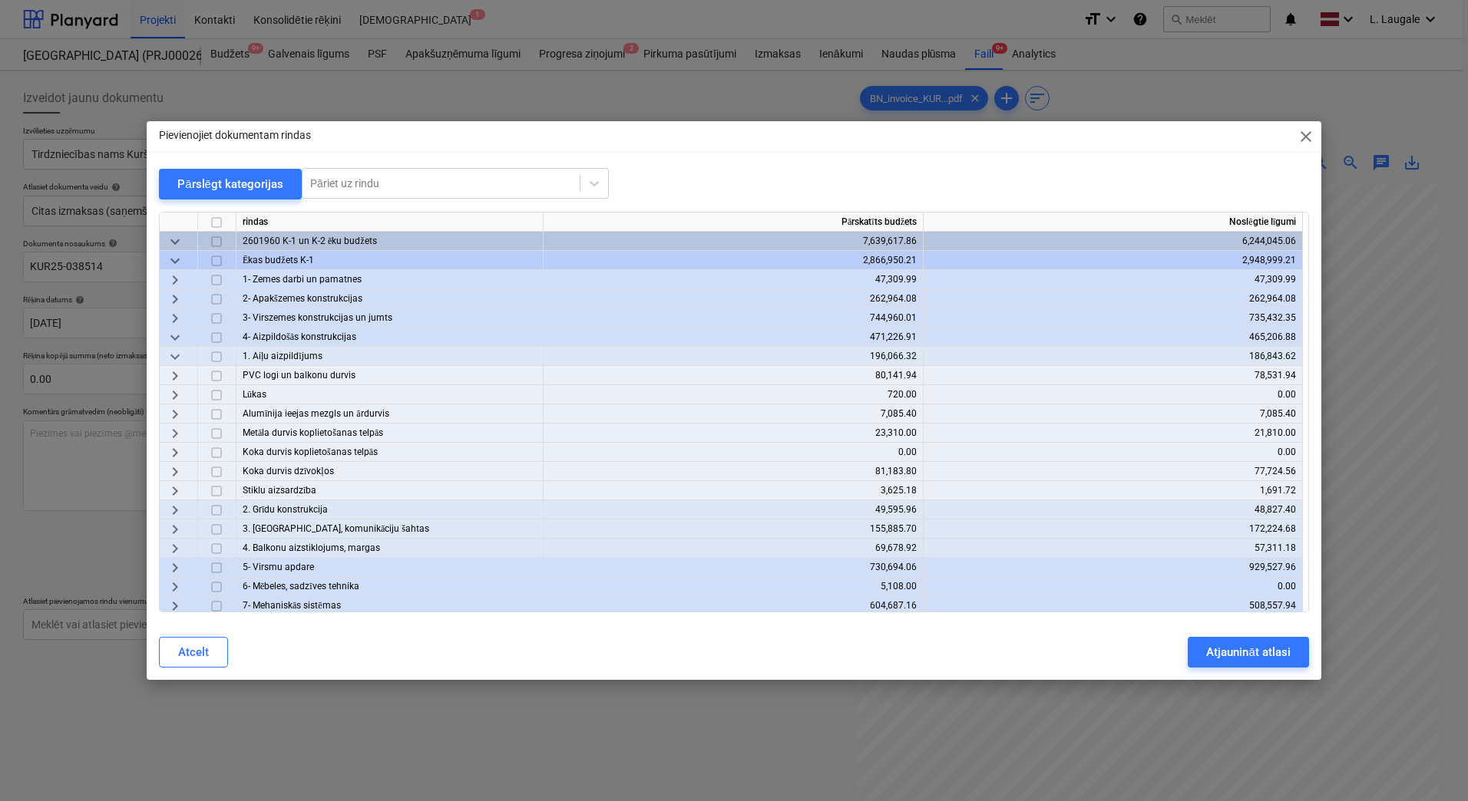
click at [176, 438] on span "keyboard_arrow_right" at bounding box center [175, 434] width 18 height 18
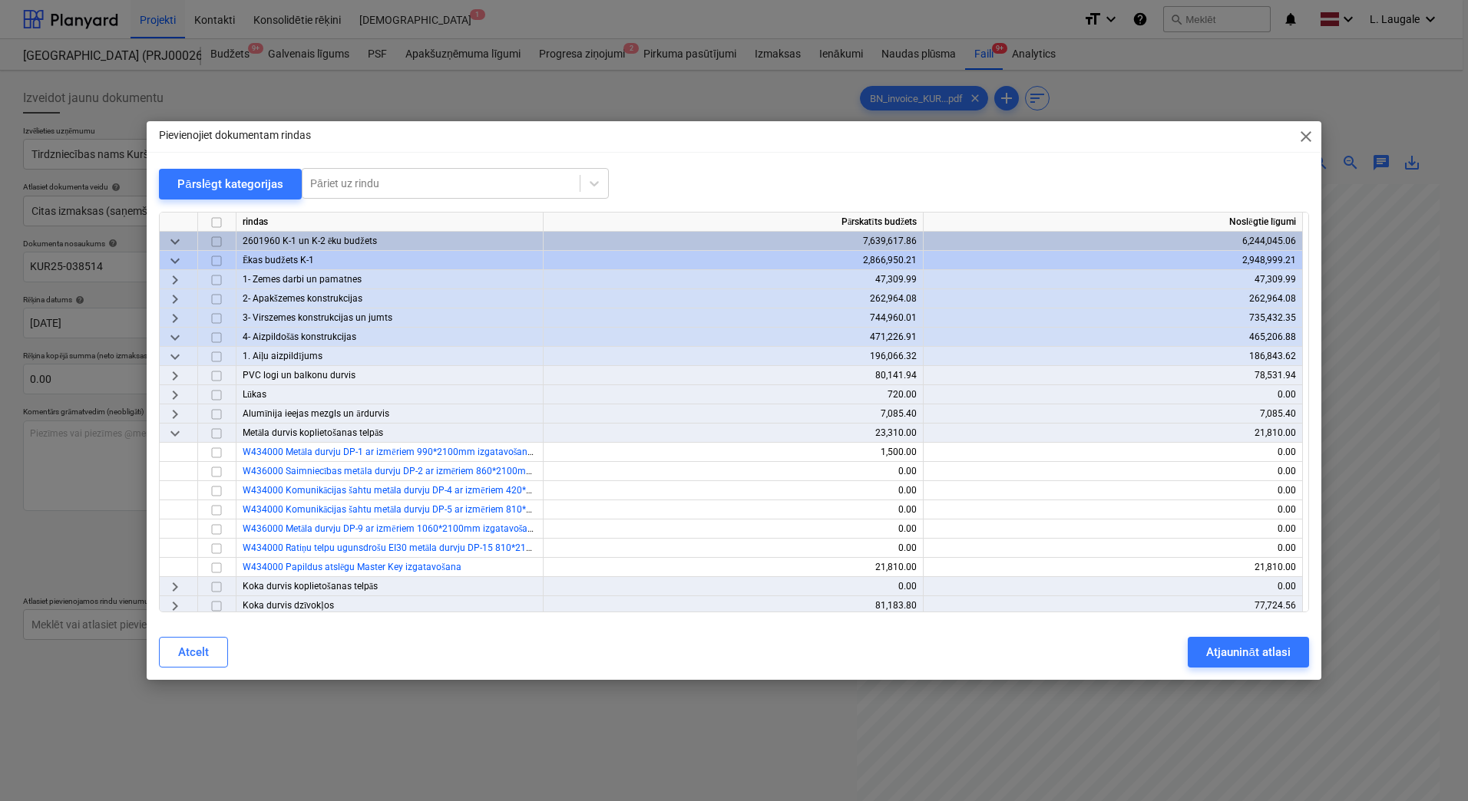
click at [179, 431] on span "keyboard_arrow_down" at bounding box center [175, 434] width 18 height 18
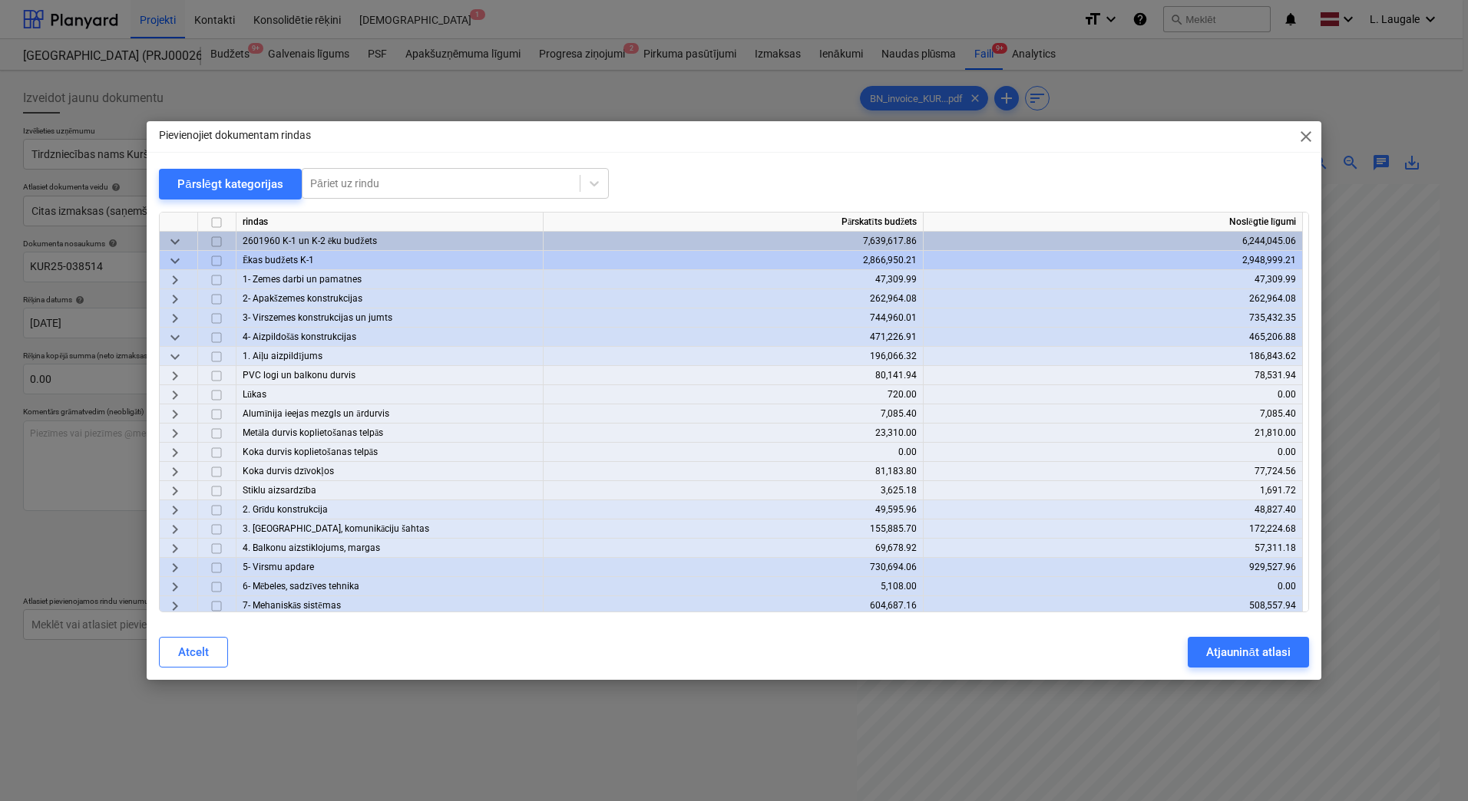
click at [177, 448] on span "keyboard_arrow_right" at bounding box center [175, 453] width 18 height 18
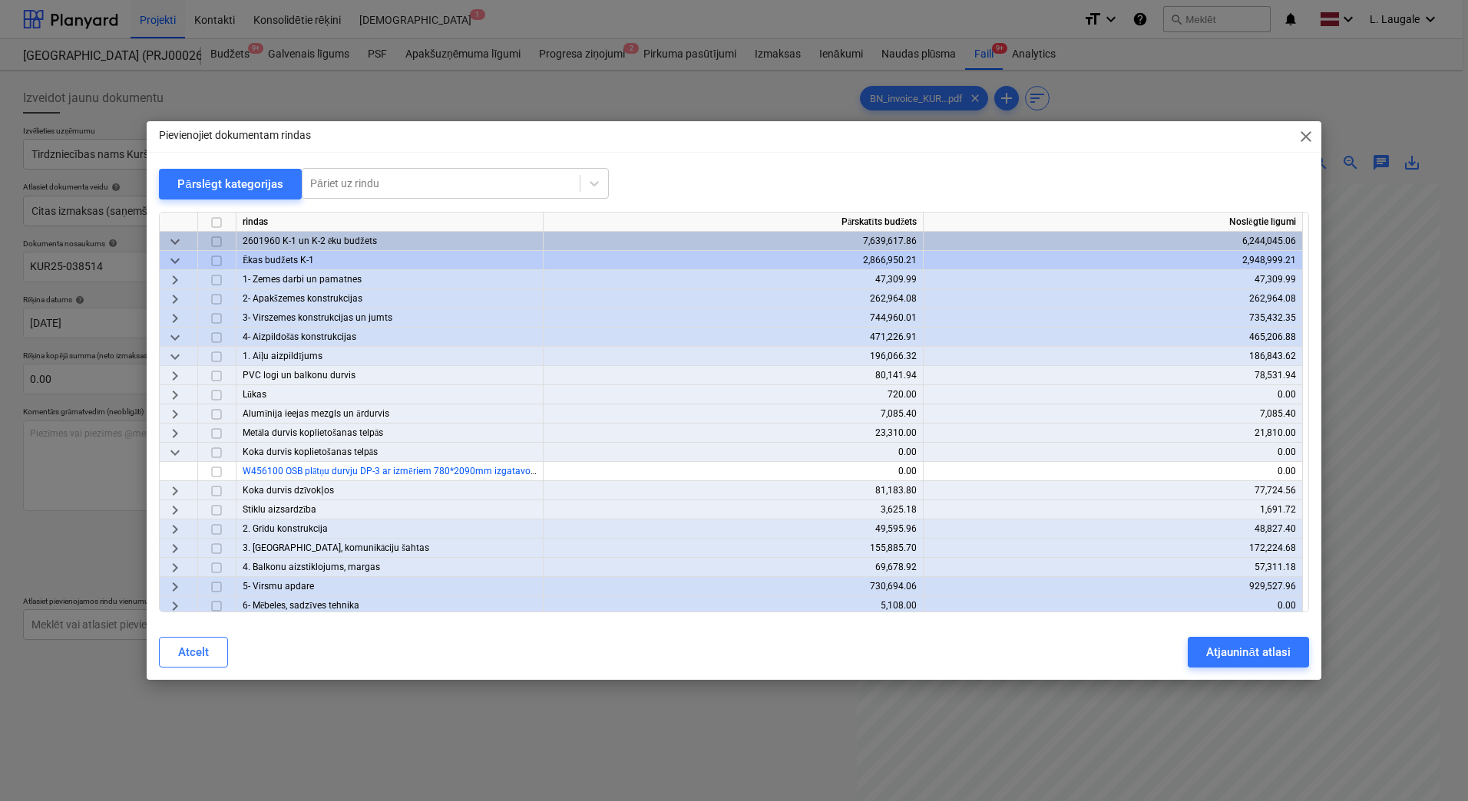
click at [177, 448] on span "keyboard_arrow_down" at bounding box center [175, 453] width 18 height 18
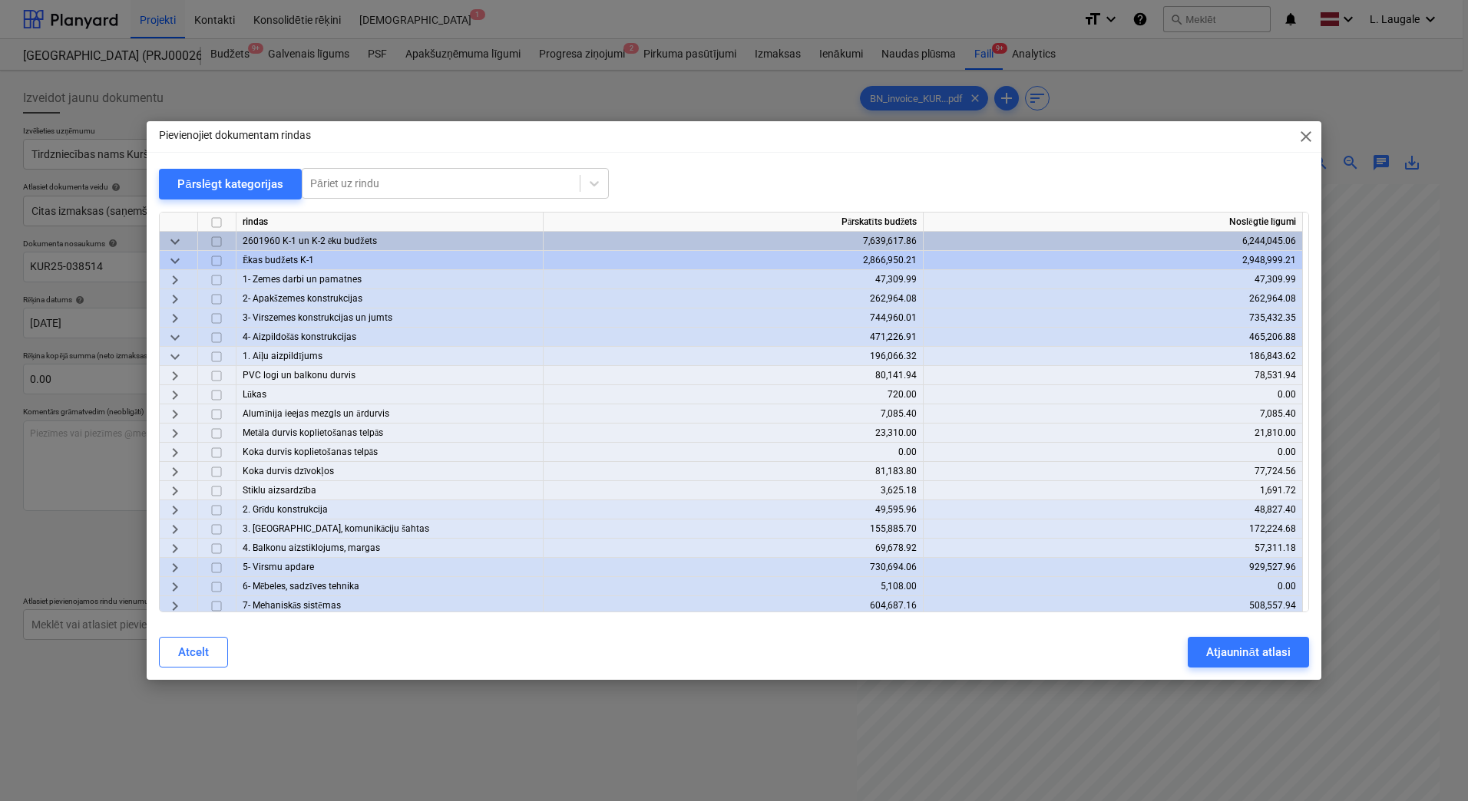
click at [179, 468] on span "keyboard_arrow_right" at bounding box center [175, 472] width 18 height 18
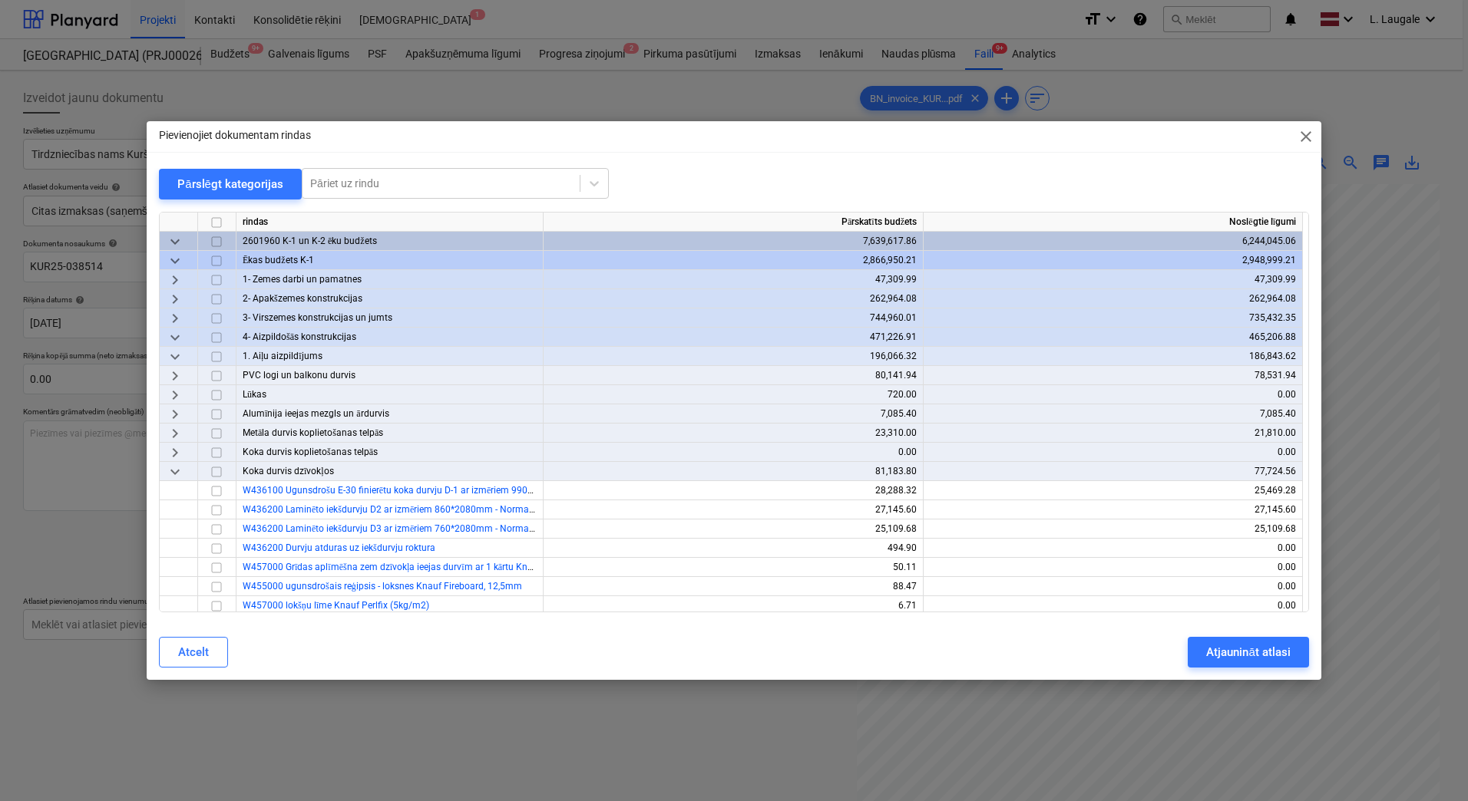
click at [179, 468] on span "keyboard_arrow_down" at bounding box center [175, 472] width 18 height 18
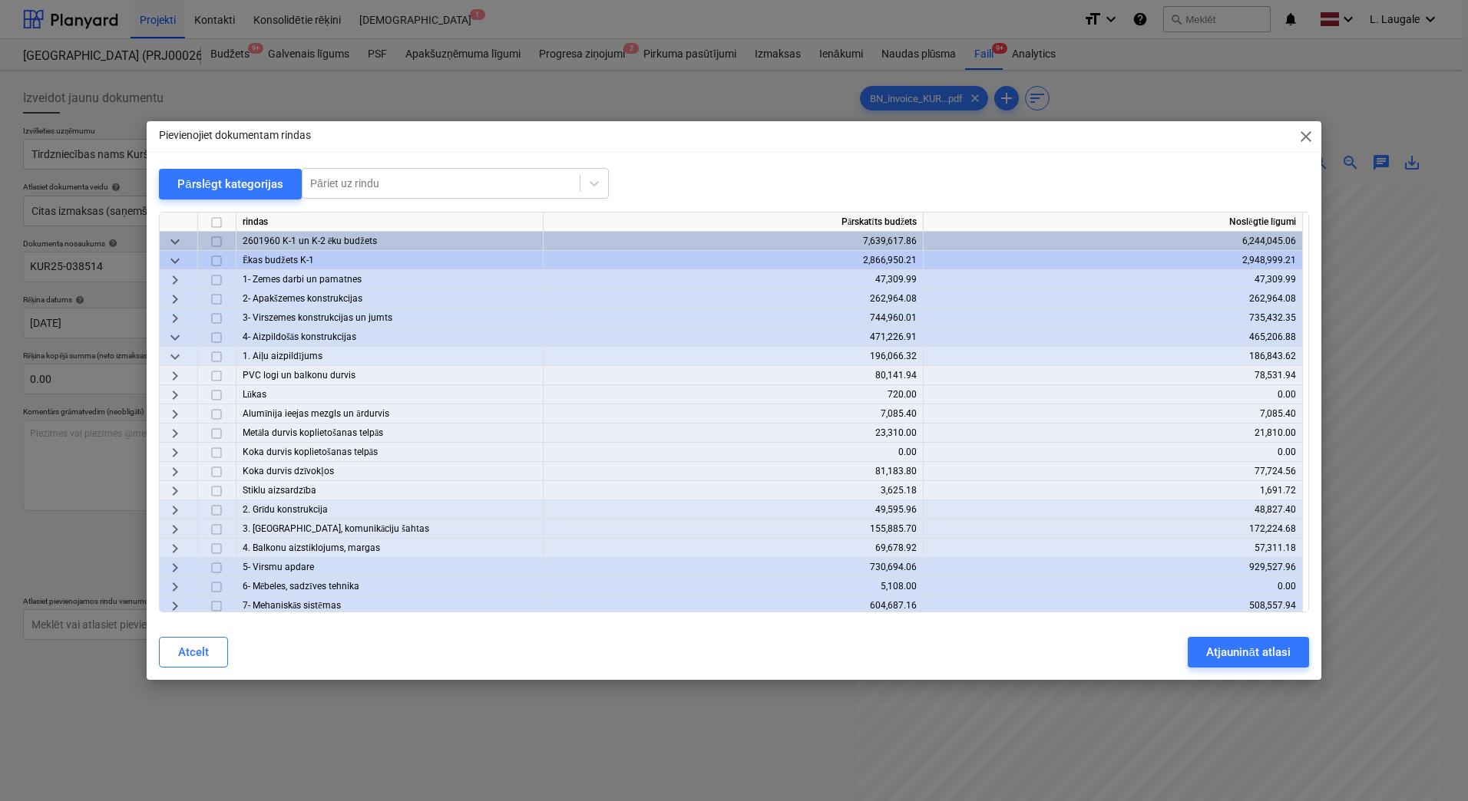
click at [177, 492] on span "keyboard_arrow_right" at bounding box center [175, 491] width 18 height 18
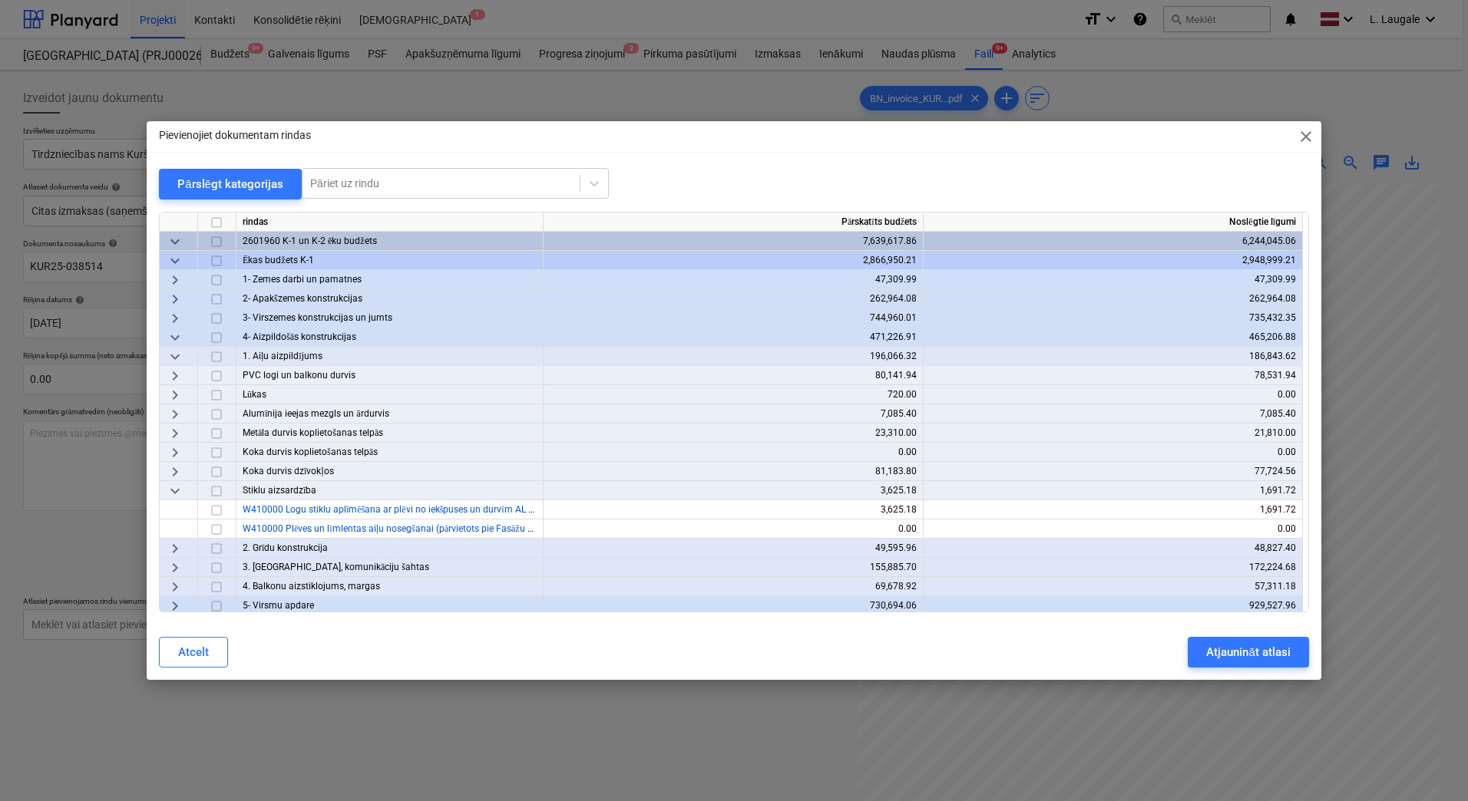
scroll to position [51, 0]
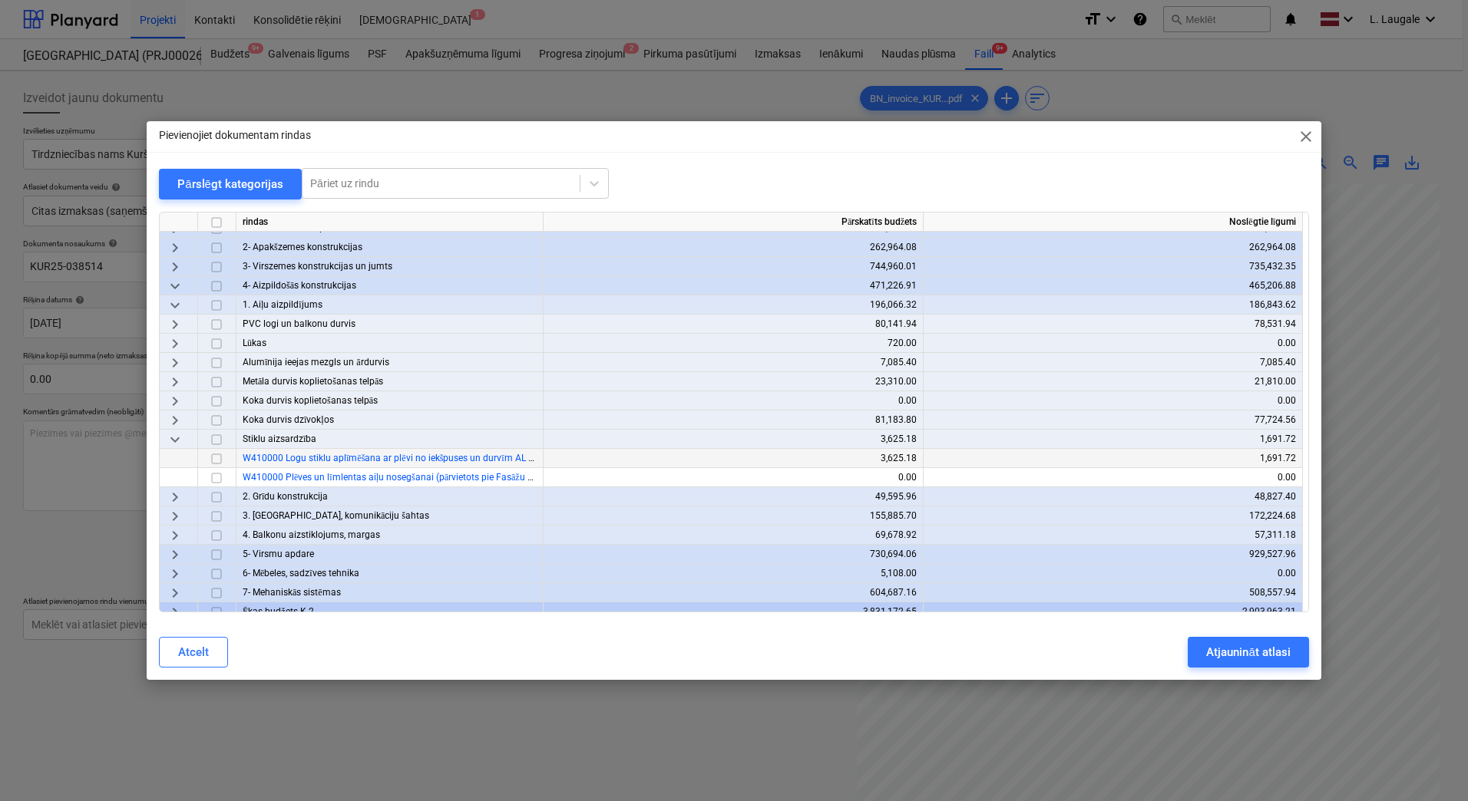
click at [216, 458] on input "checkbox" at bounding box center [216, 459] width 18 height 18
click at [171, 555] on span "keyboard_arrow_right" at bounding box center [175, 555] width 18 height 18
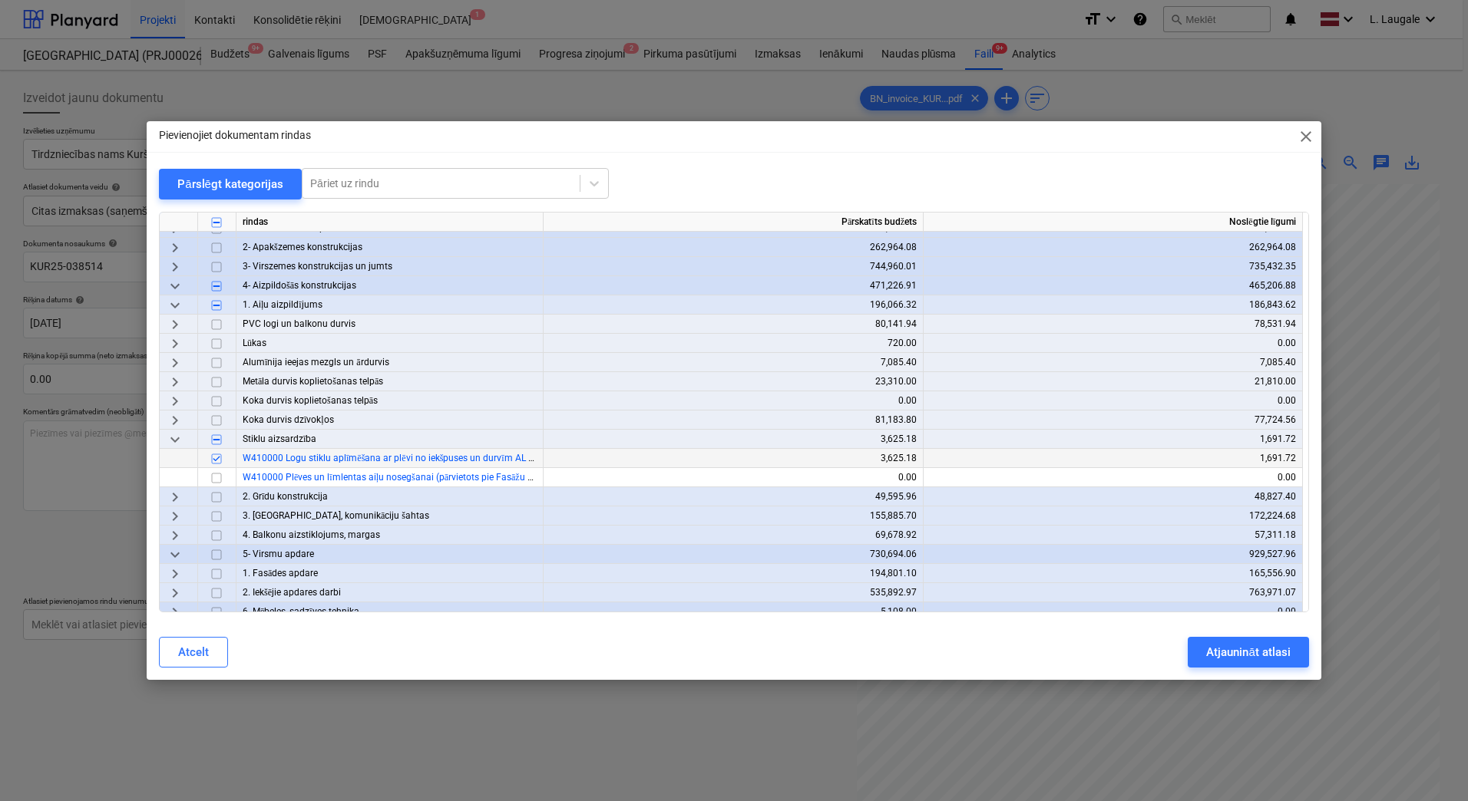
scroll to position [102, 0]
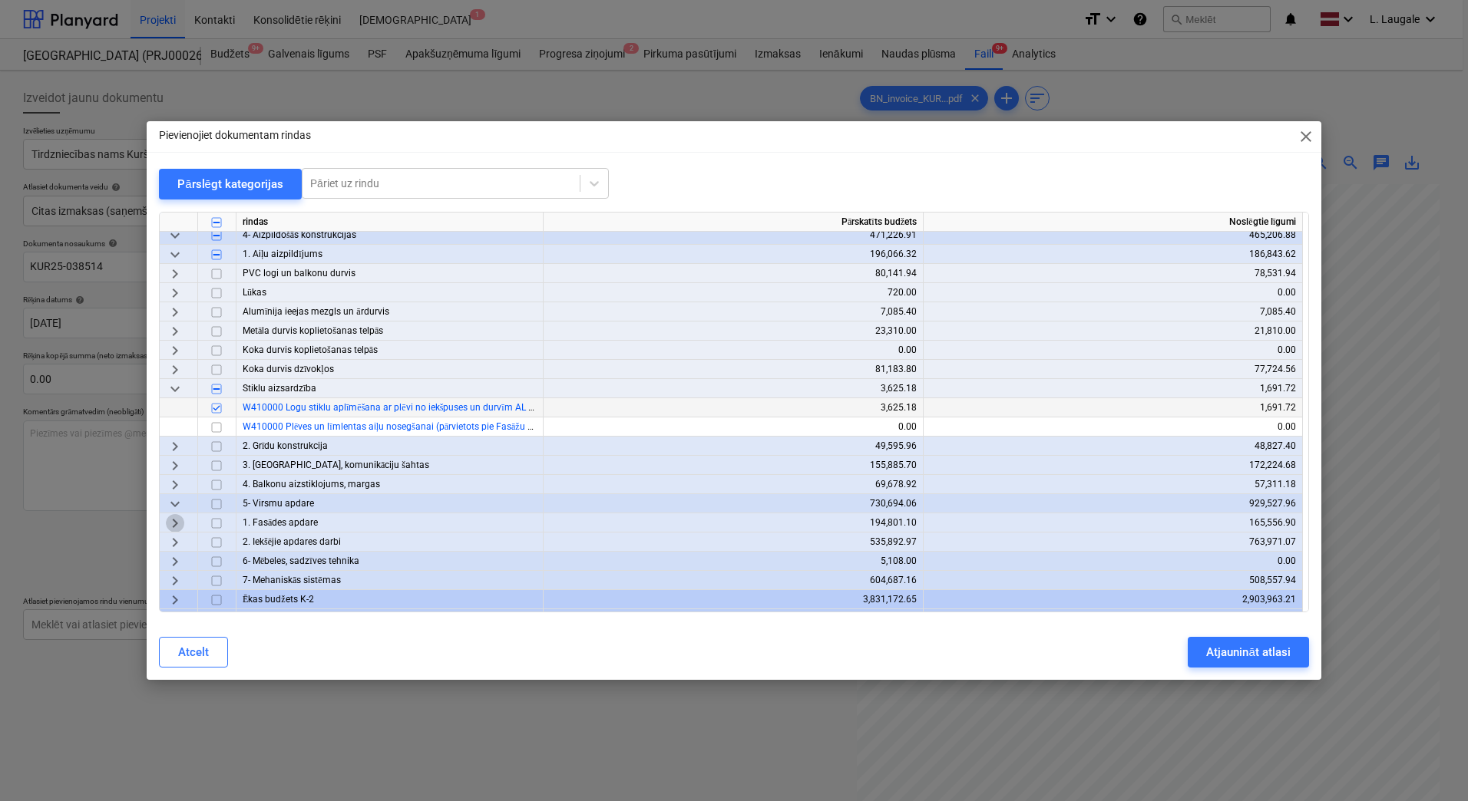
click at [173, 524] on span "keyboard_arrow_right" at bounding box center [175, 523] width 18 height 18
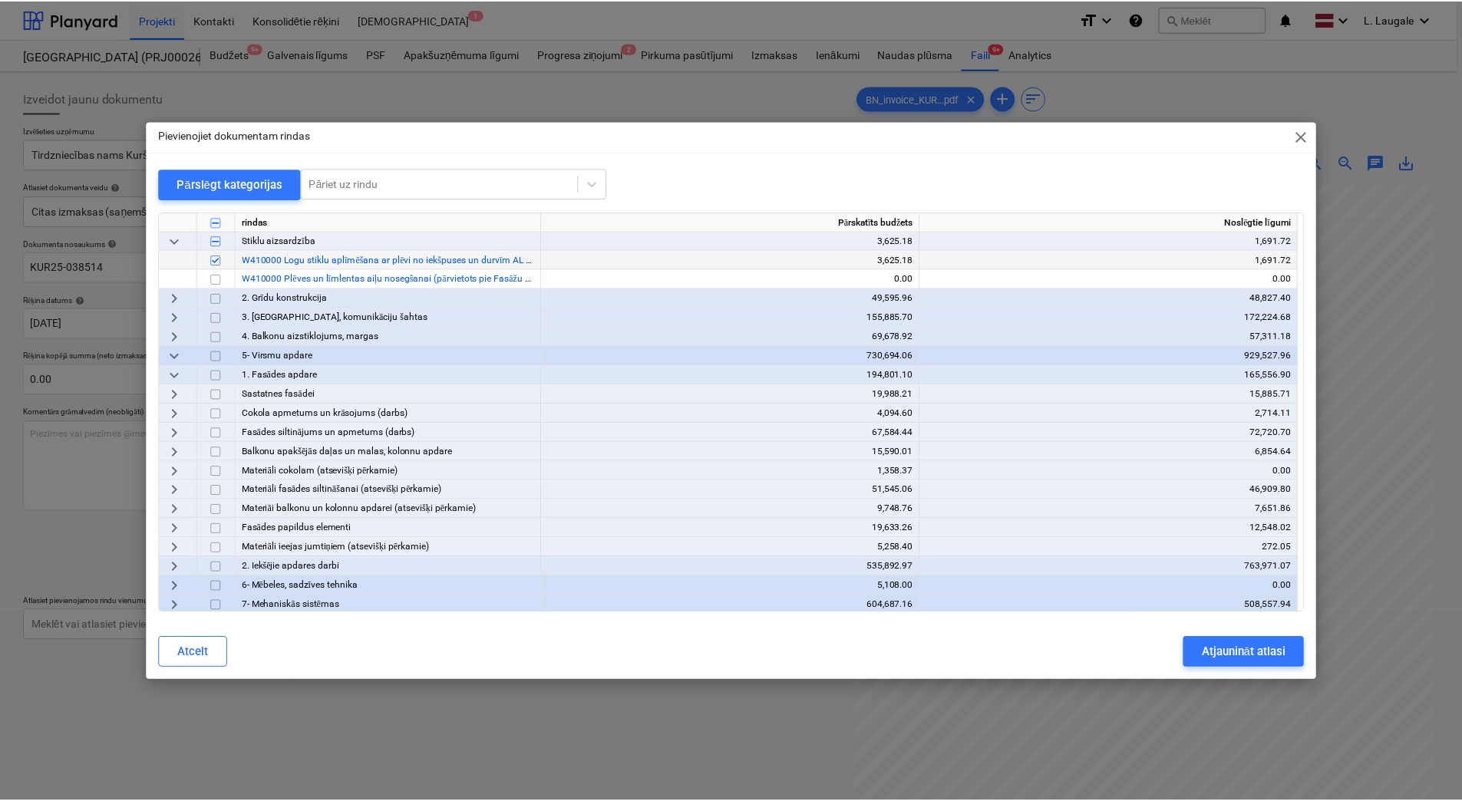
scroll to position [256, 0]
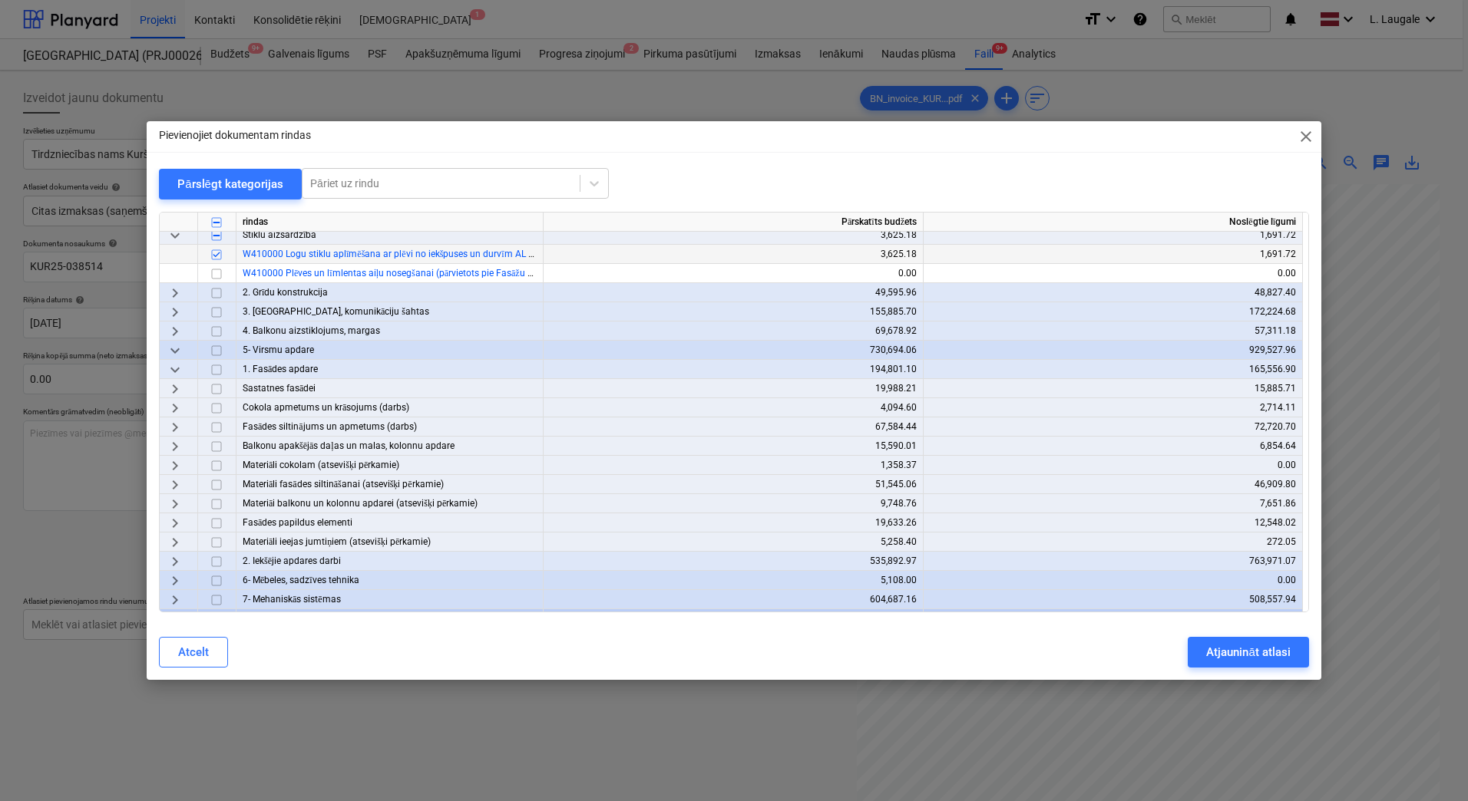
click at [177, 383] on span "keyboard_arrow_right" at bounding box center [175, 389] width 18 height 18
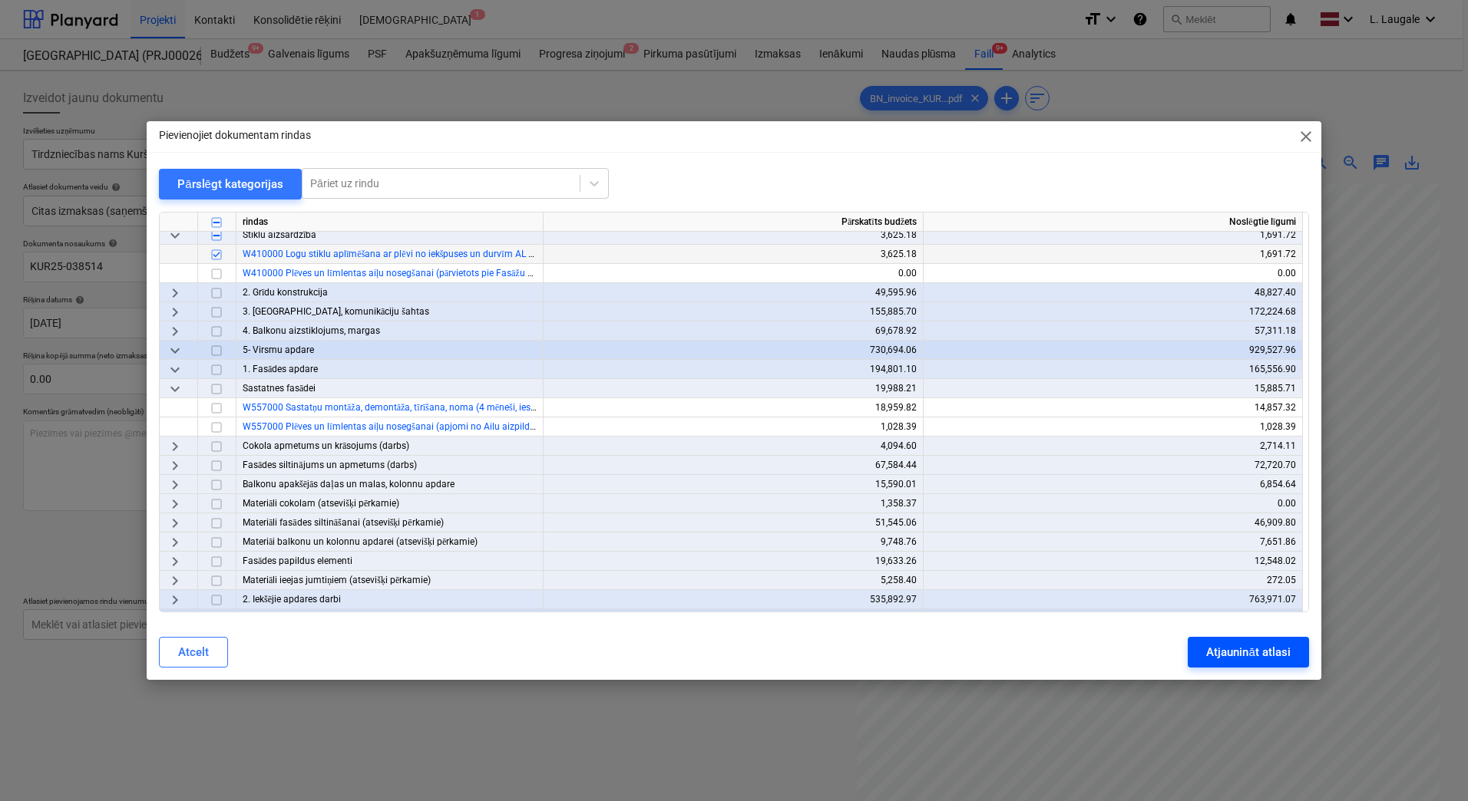
click at [1236, 653] on div "Atjaunināt atlasi" at bounding box center [1248, 653] width 84 height 20
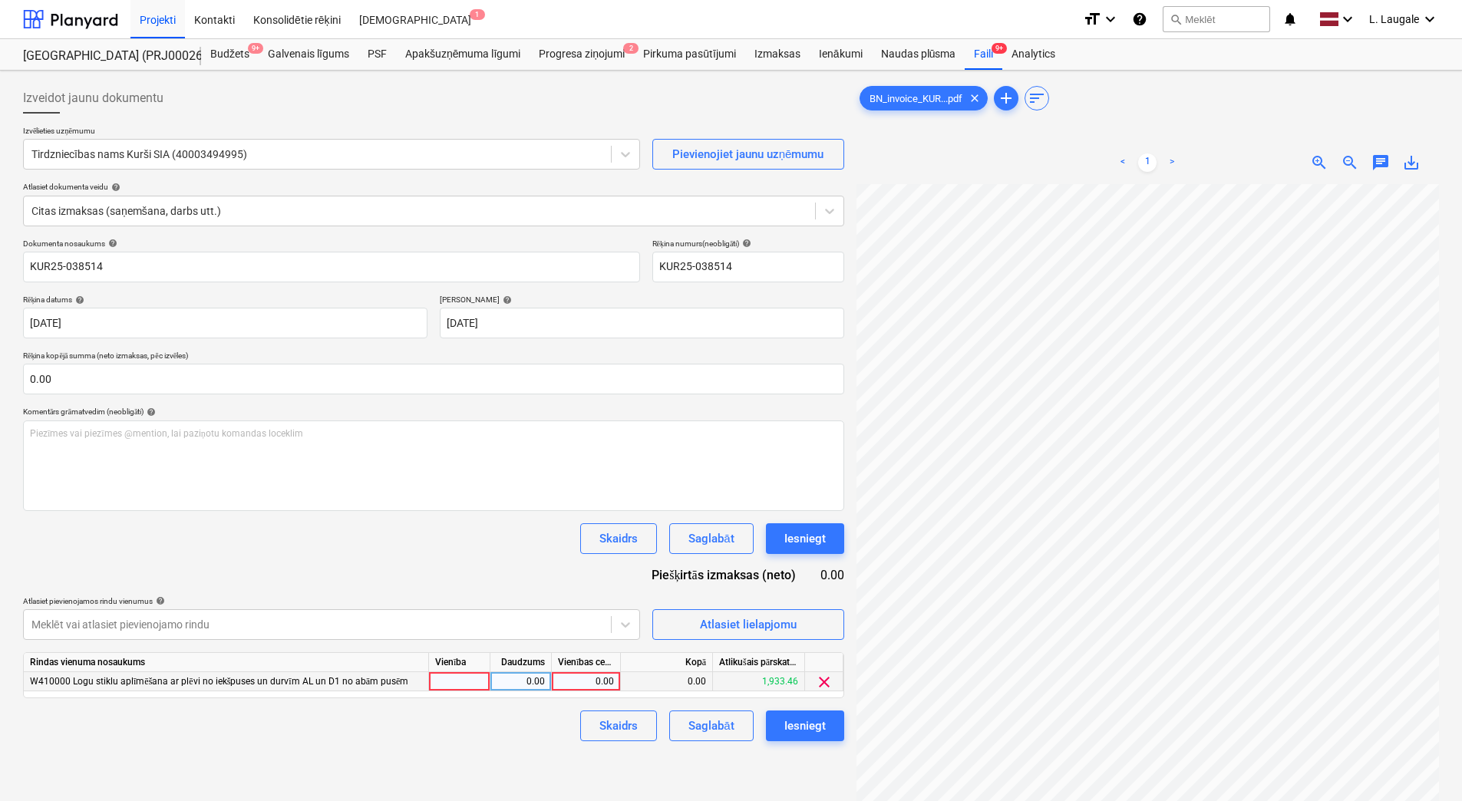
click at [473, 685] on div at bounding box center [459, 681] width 61 height 19
type input "1"
click at [516, 682] on div "0.00" at bounding box center [521, 681] width 48 height 19
type input "1"
click at [620, 674] on div "0.00" at bounding box center [586, 681] width 69 height 19
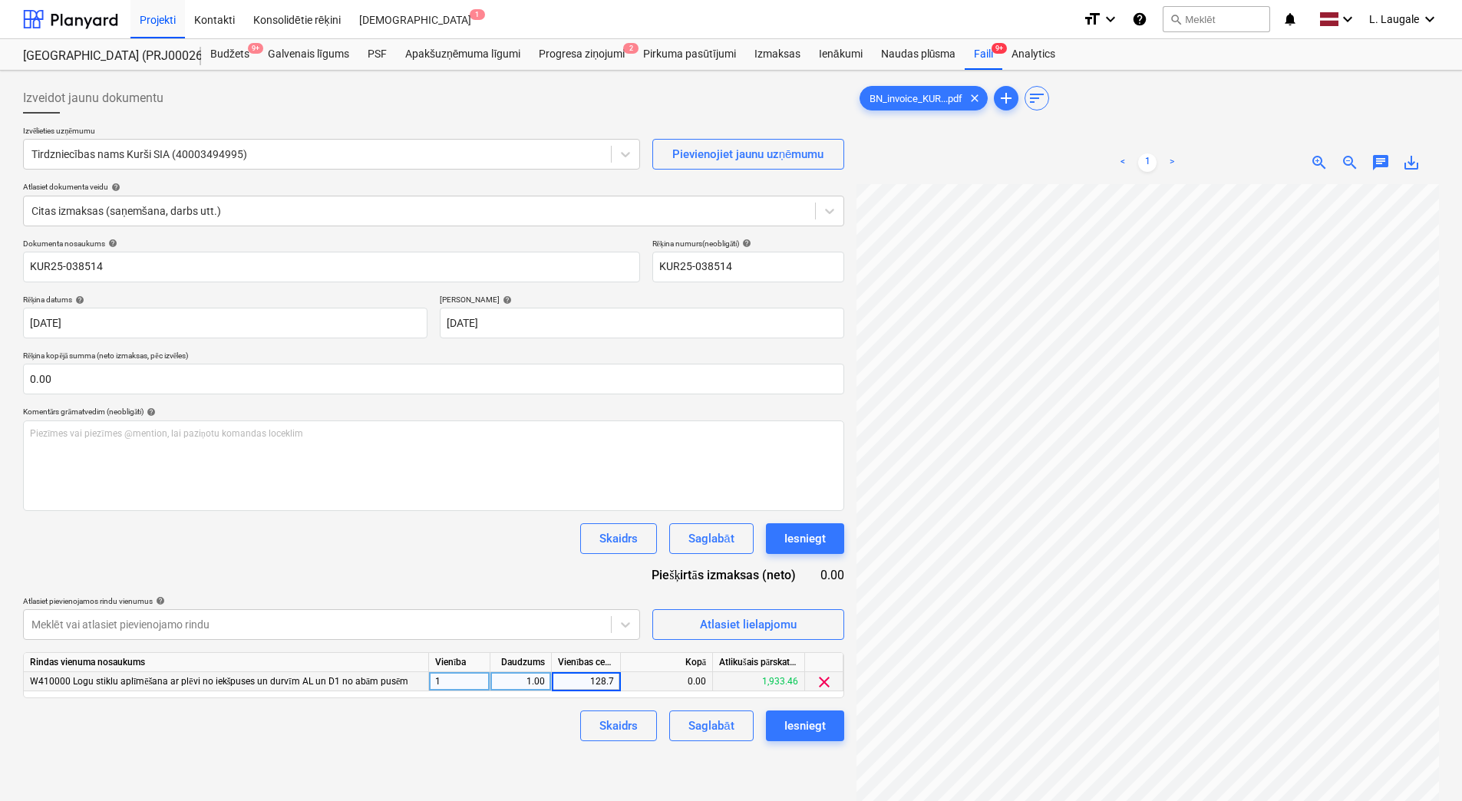
type input "128.71"
click at [533, 739] on div "Skaidrs Saglabāt Iesniegt" at bounding box center [433, 726] width 821 height 31
click at [722, 733] on div "Saglabāt" at bounding box center [711, 726] width 45 height 20
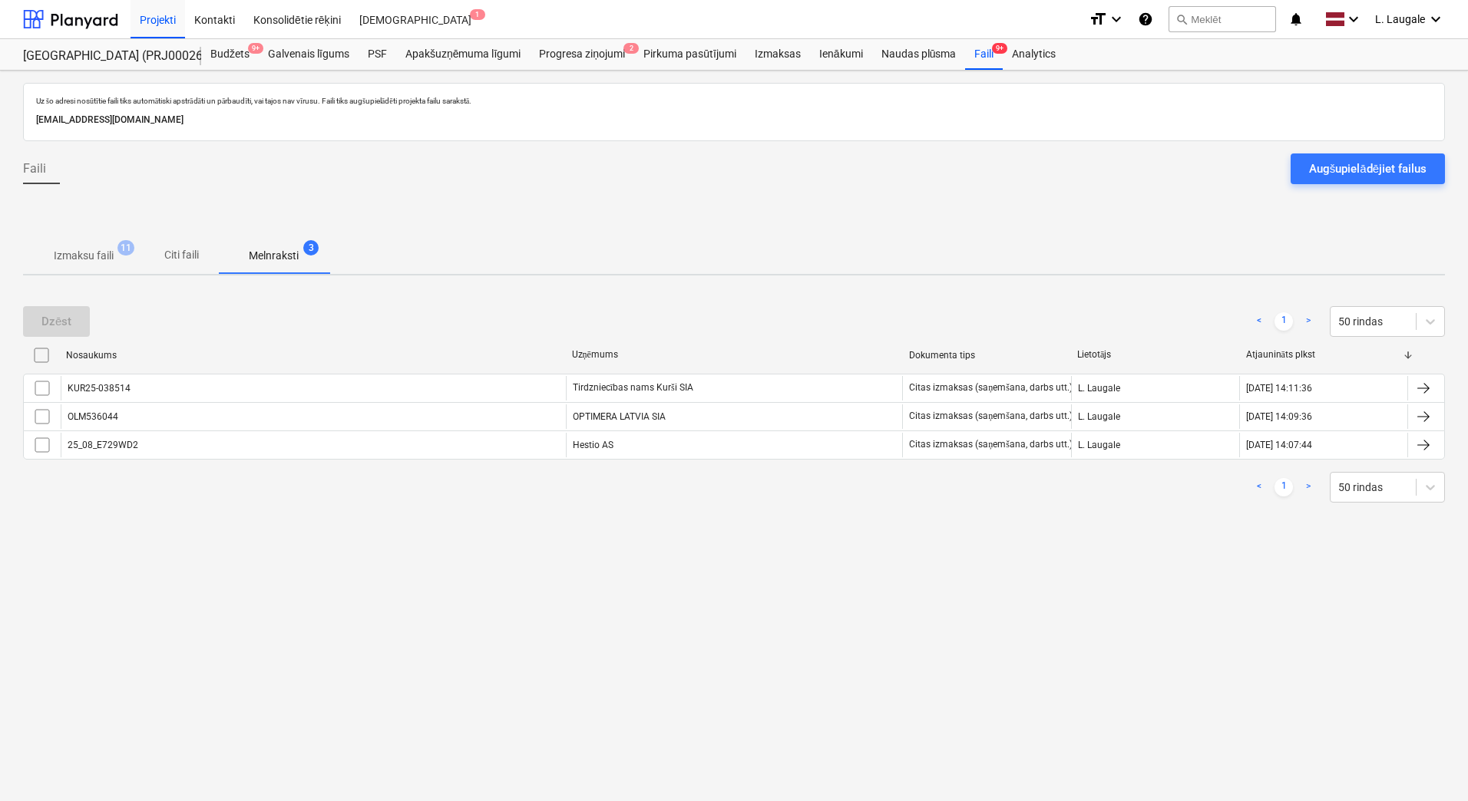
click at [70, 252] on p "Izmaksu faili" at bounding box center [84, 256] width 60 height 16
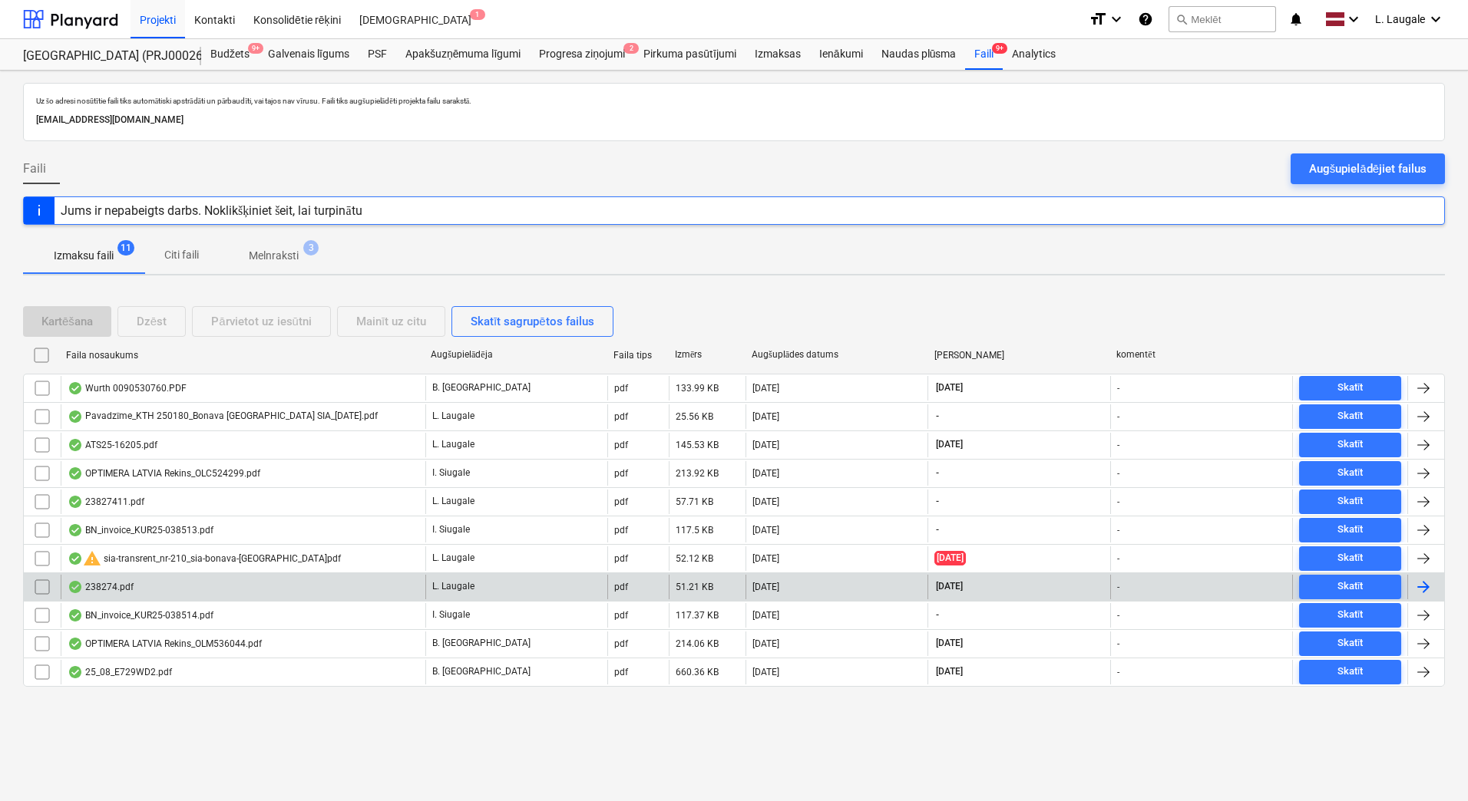
click at [183, 580] on div "238274.pdf" at bounding box center [243, 587] width 365 height 25
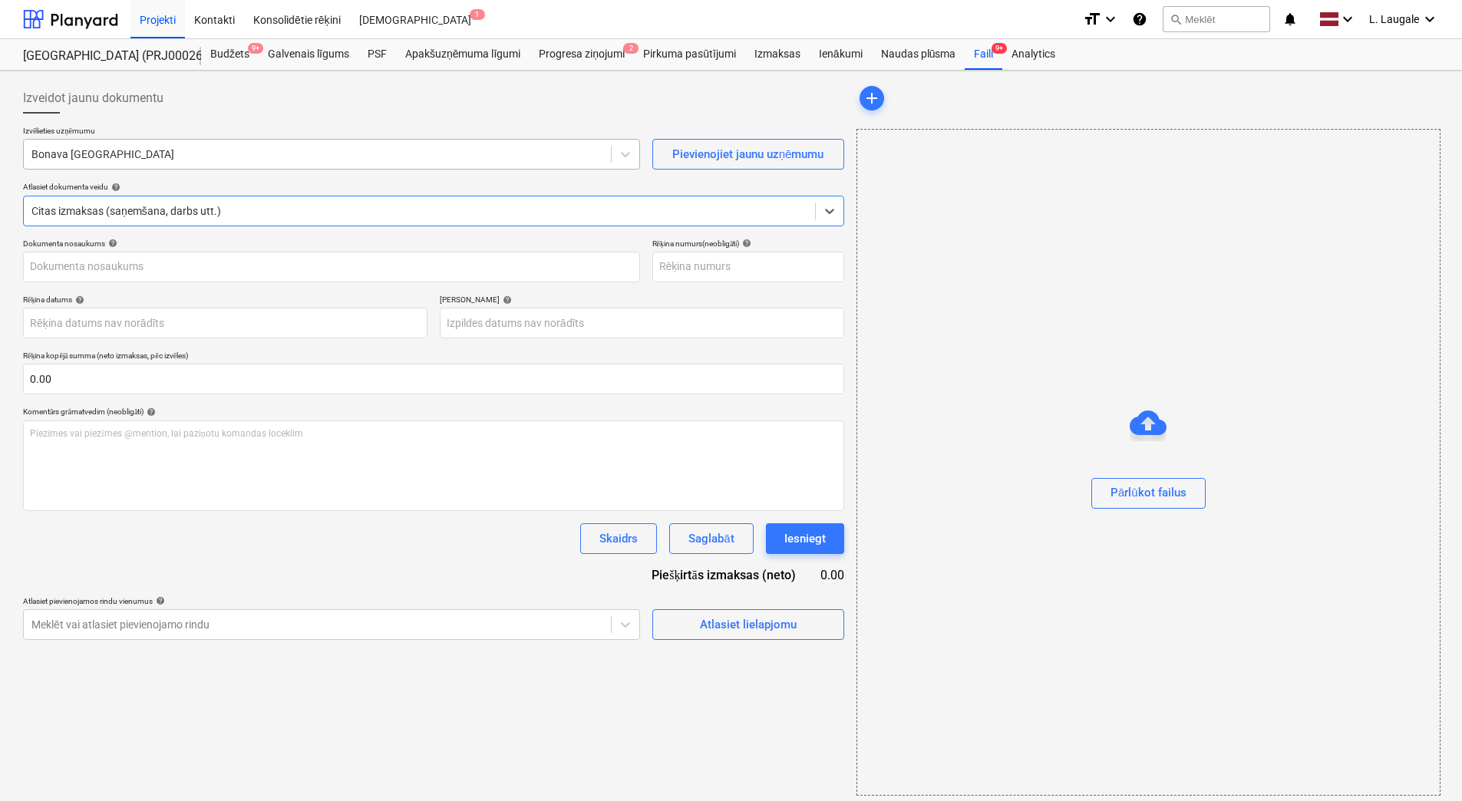
click at [211, 159] on div at bounding box center [317, 154] width 572 height 15
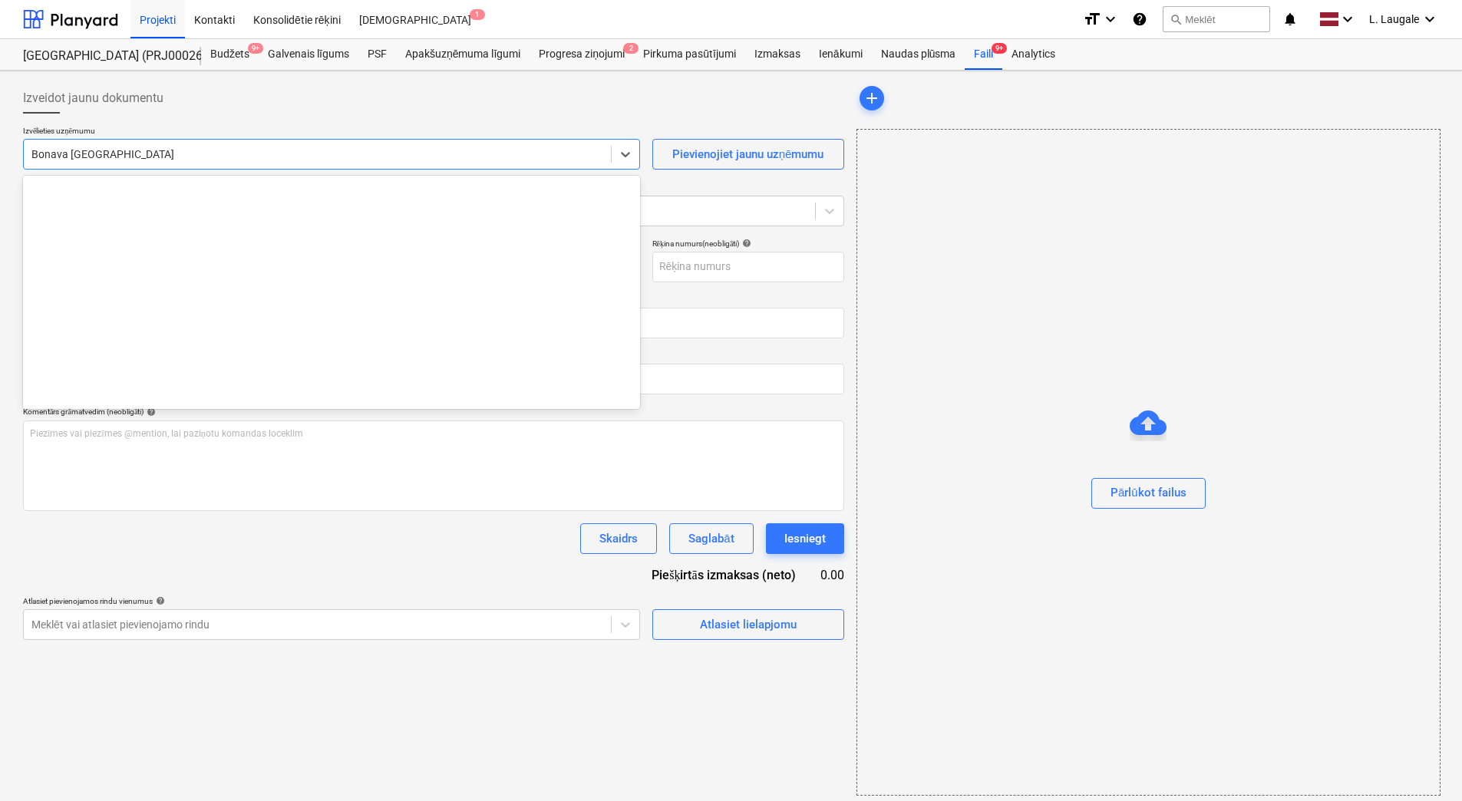
scroll to position [2767, 0]
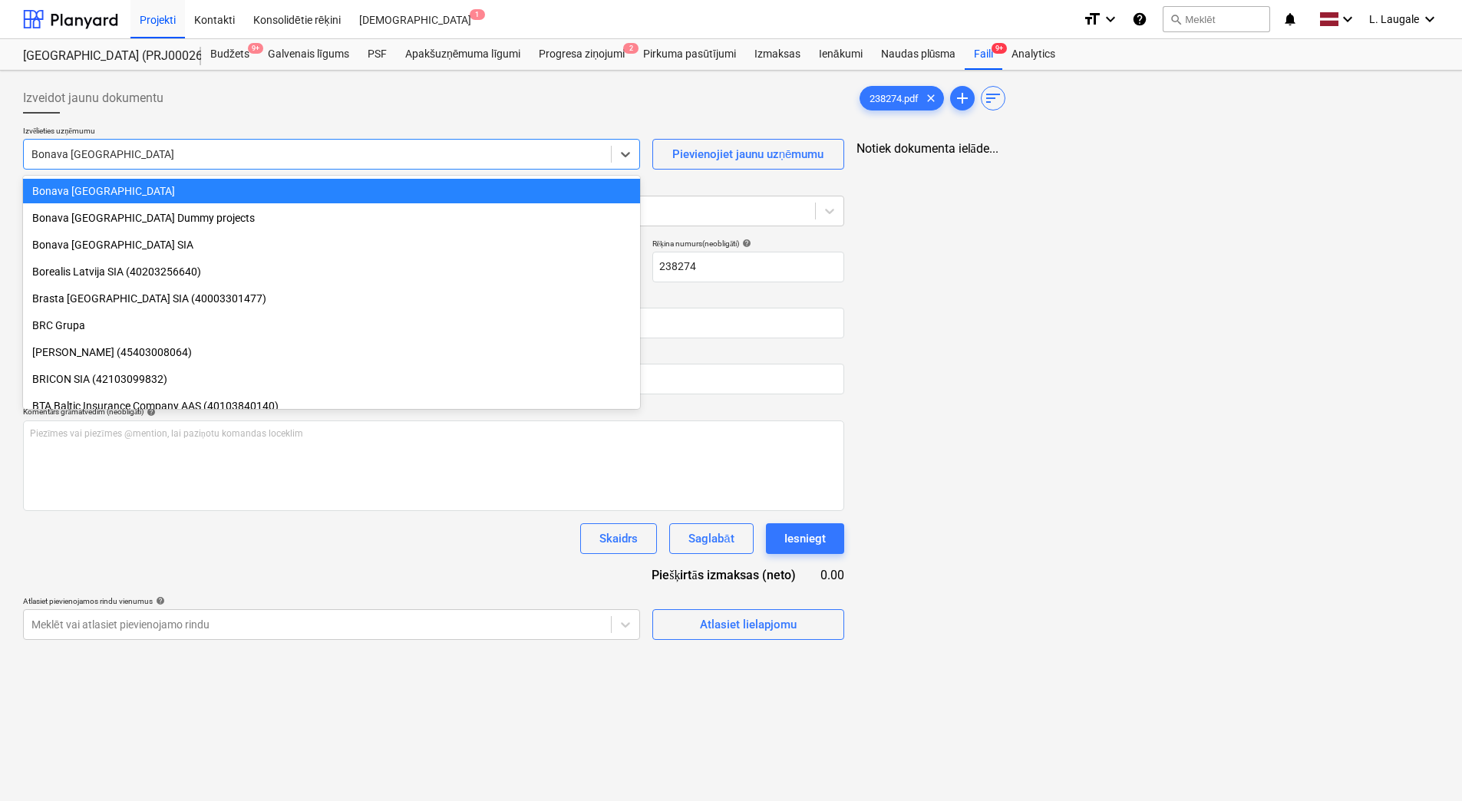
type input "238274"
type input "[DATE]"
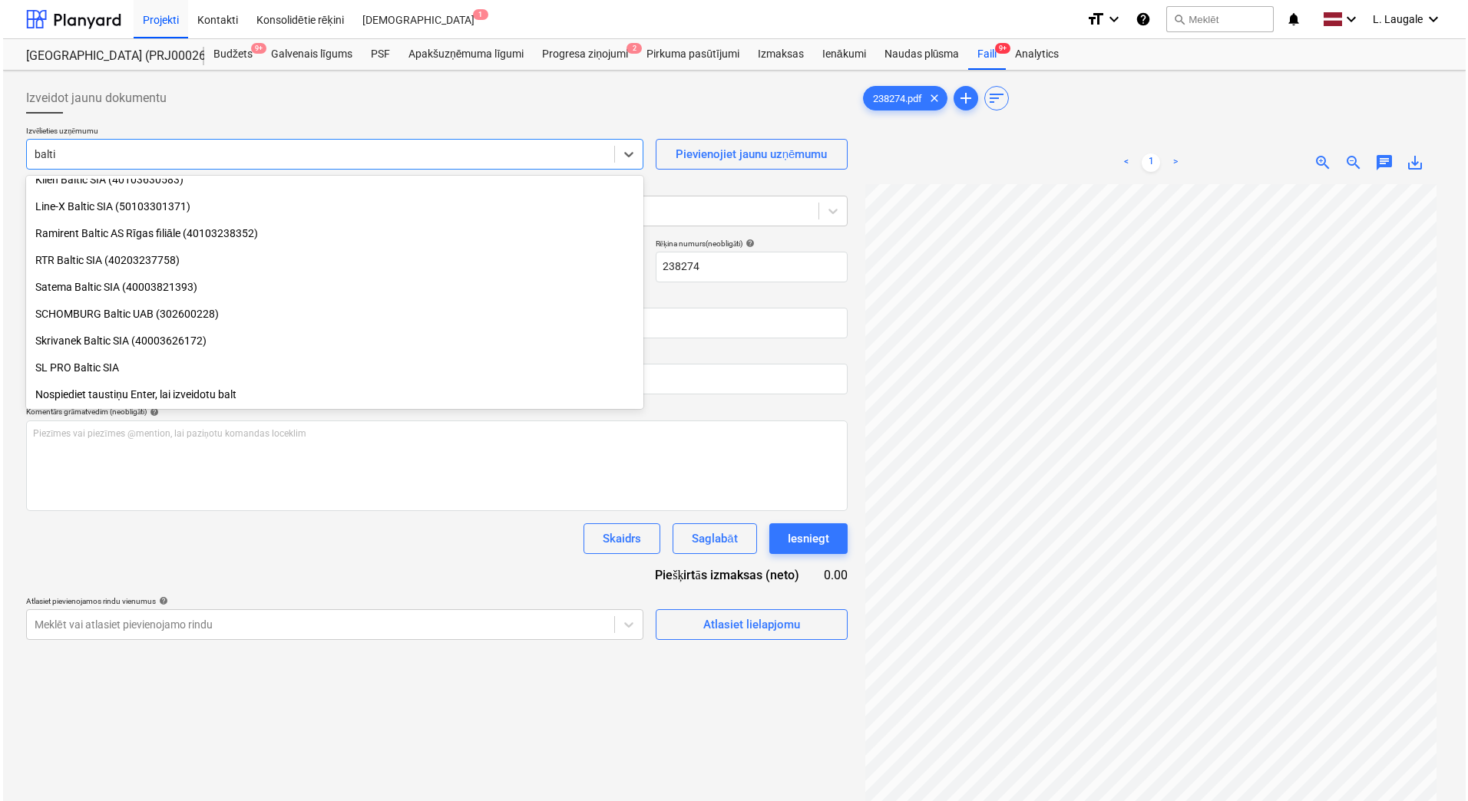
scroll to position [388, 0]
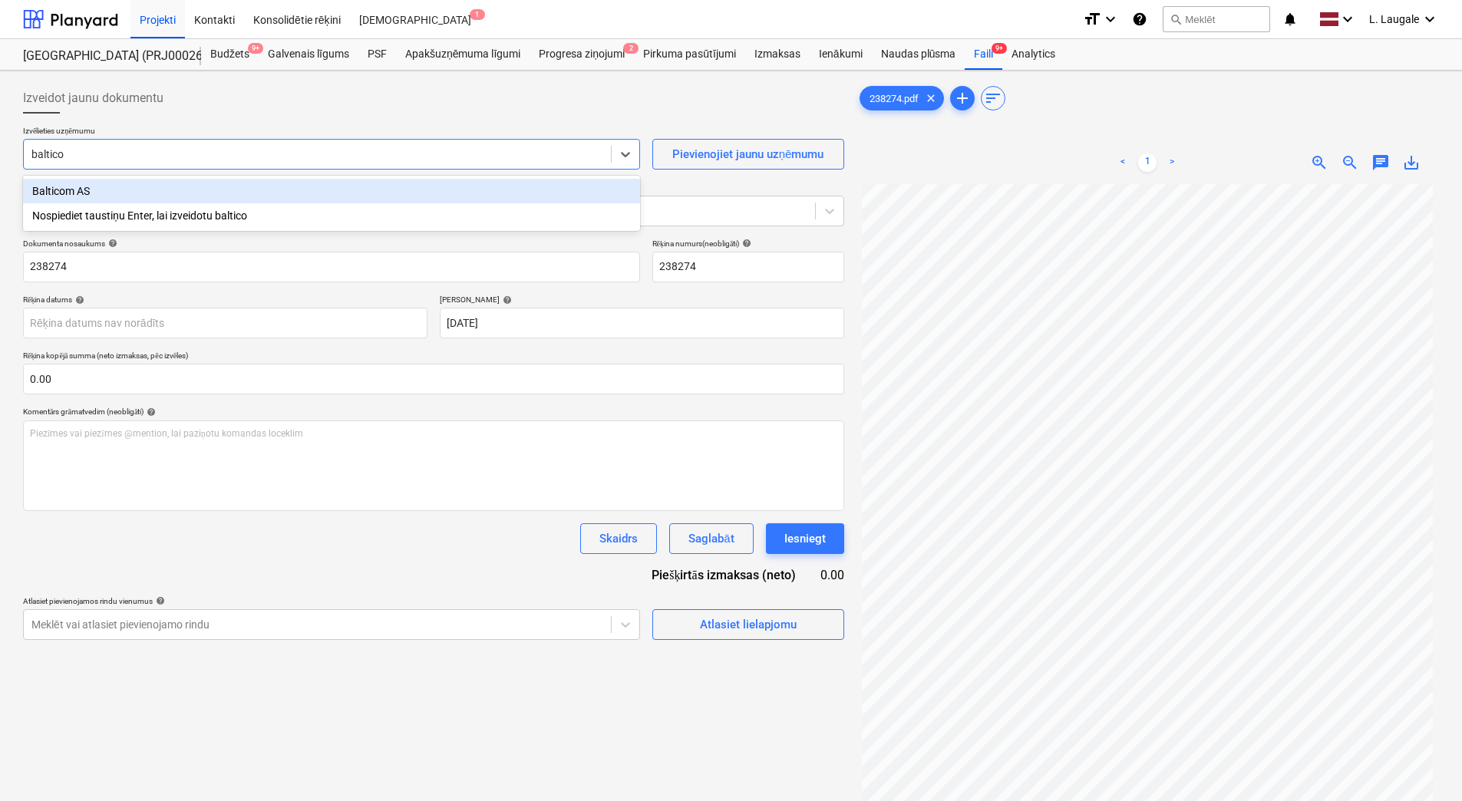
type input "balticom"
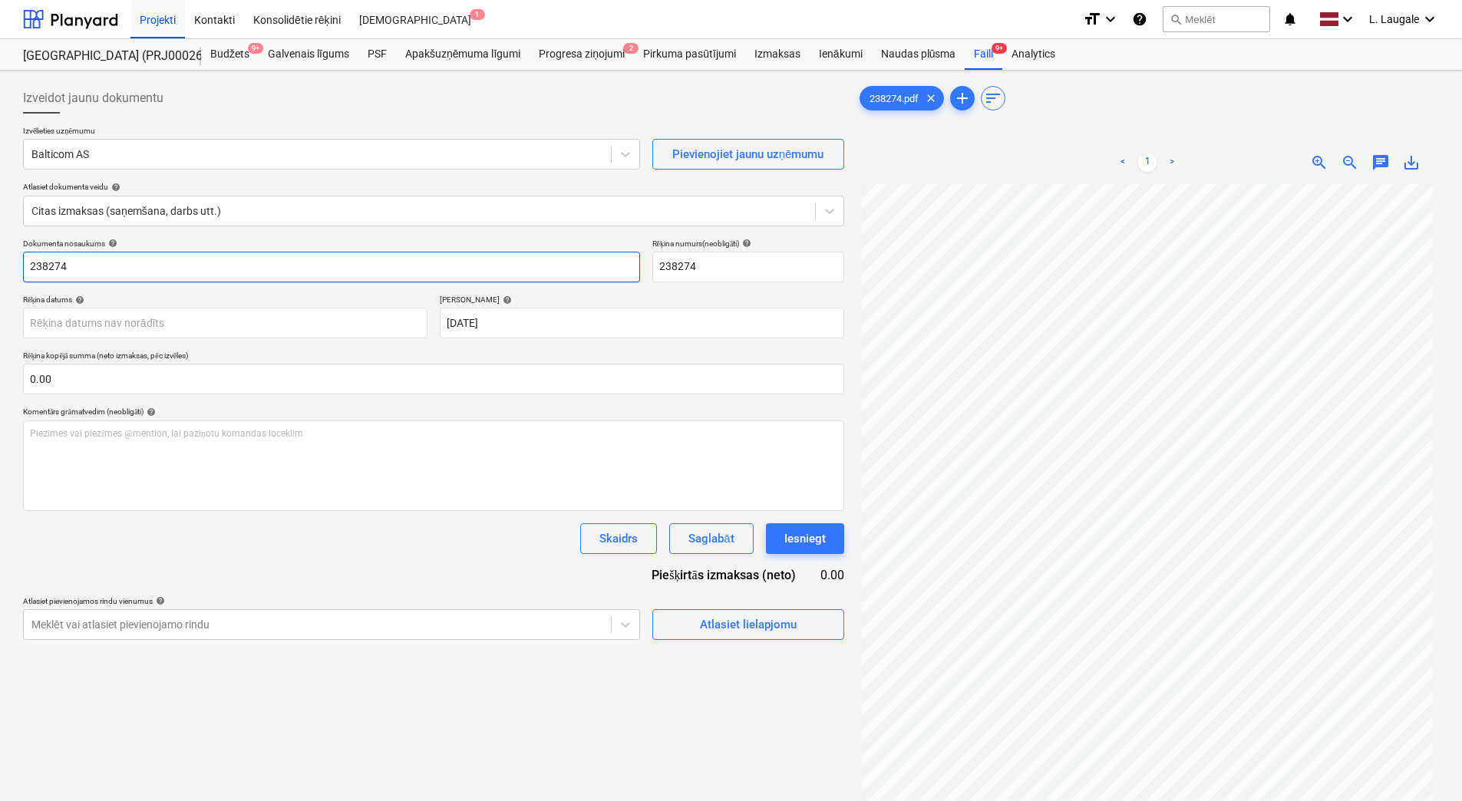
drag, startPoint x: 4, startPoint y: 279, endPoint x: -3, endPoint y: 272, distance: 10.3
click at [0, 272] on html "Projekti Kontakti Konsolidētie rēķini Iesūtne 1 format_size keyboard_arrow_down…" at bounding box center [731, 400] width 1462 height 801
click at [0, 302] on html "Projekti Kontakti Konsolidētie rēķini Iesūtne 1 format_size keyboard_arrow_down…" at bounding box center [731, 400] width 1462 height 801
type input "f280825-0001"
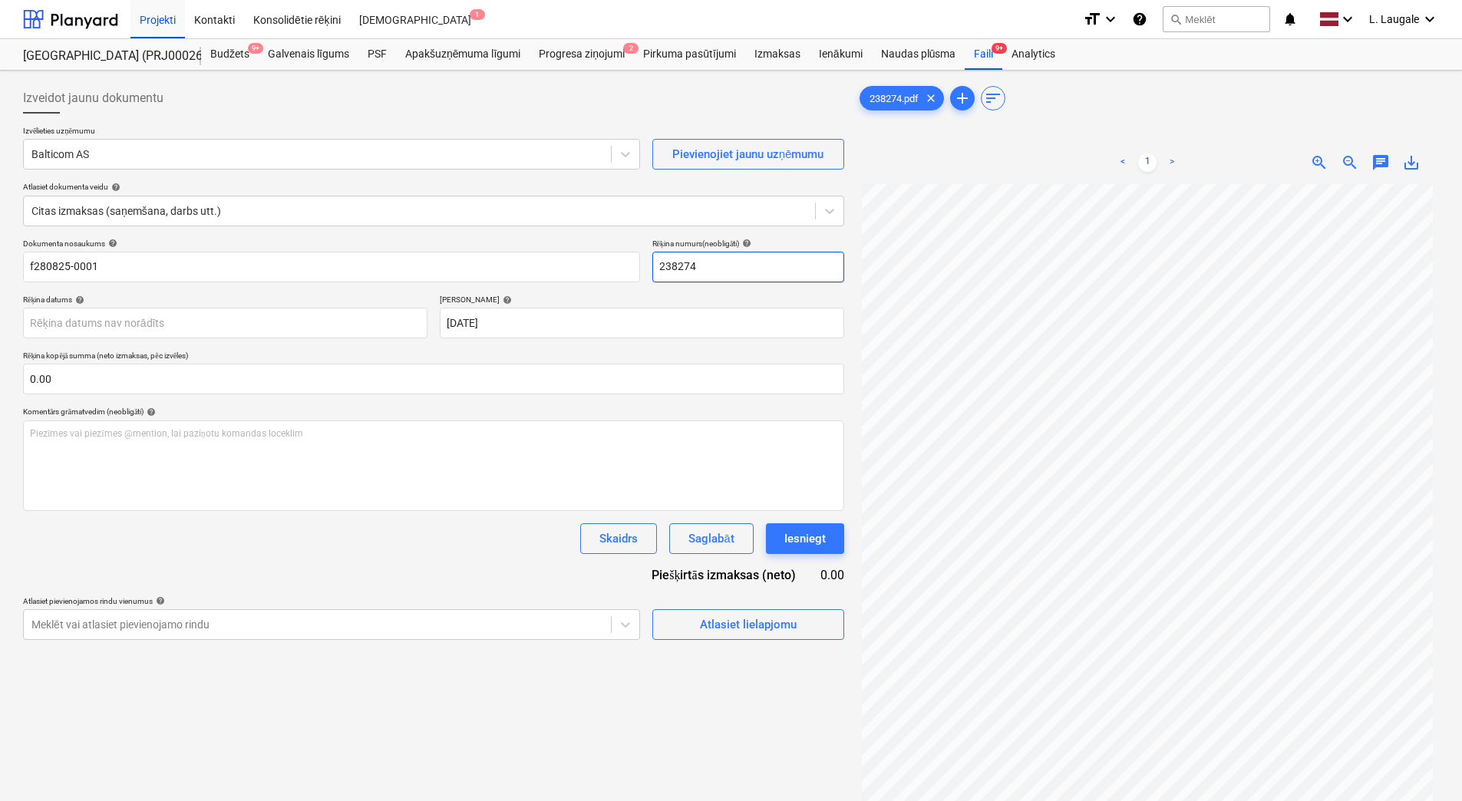
drag, startPoint x: 672, startPoint y: 278, endPoint x: 623, endPoint y: 285, distance: 49.6
click at [623, 285] on div "Dokumenta nosaukums help f280825-0001 Rēķina numurs (neobligāti) help 238274 Rē…" at bounding box center [433, 439] width 821 height 401
paste input "f280825-0001"
type input "f280825-0001"
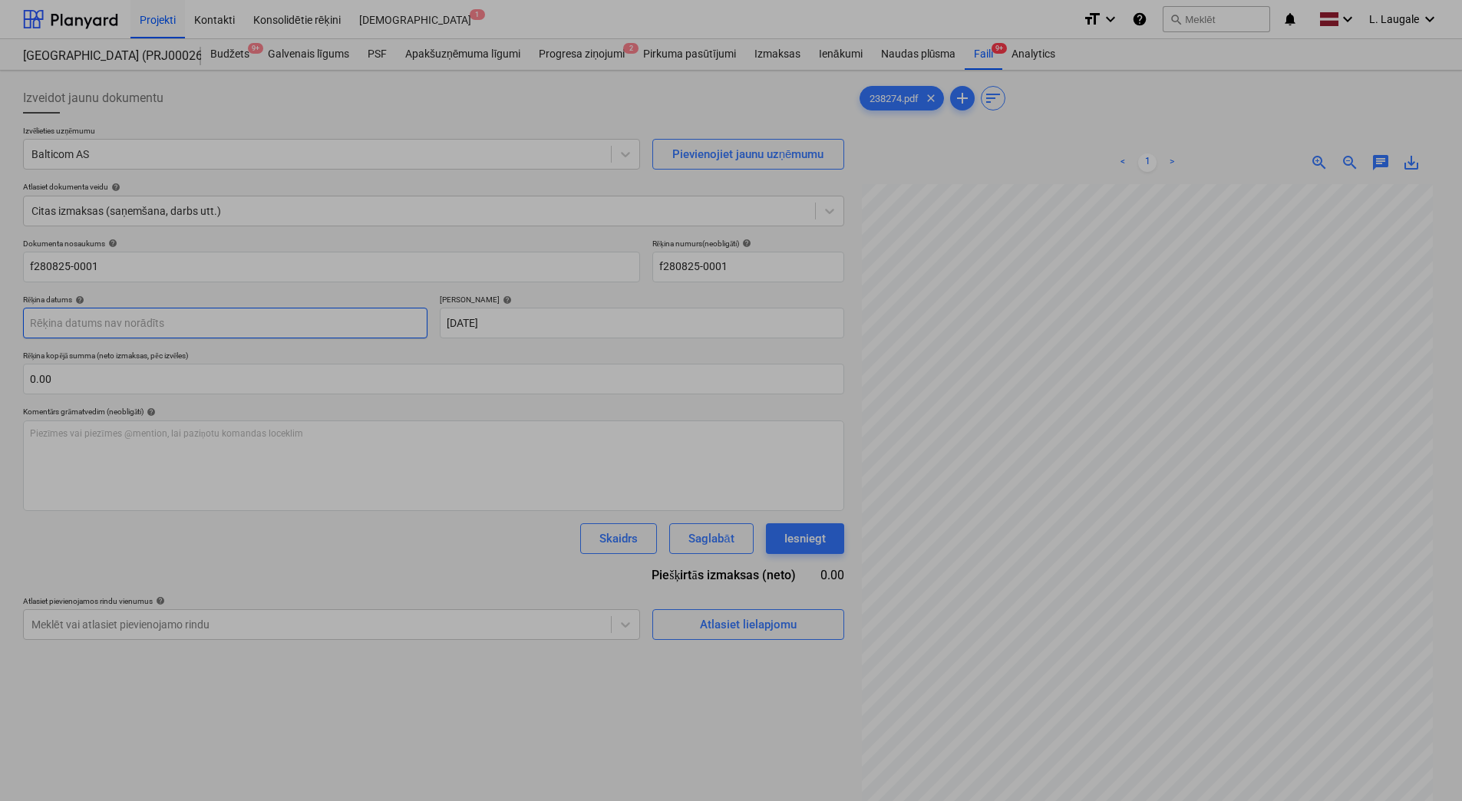
click at [362, 324] on body "Projekti Kontakti Konsolidētie rēķini Iesūtne 1 format_size keyboard_arrow_down…" at bounding box center [731, 400] width 1462 height 801
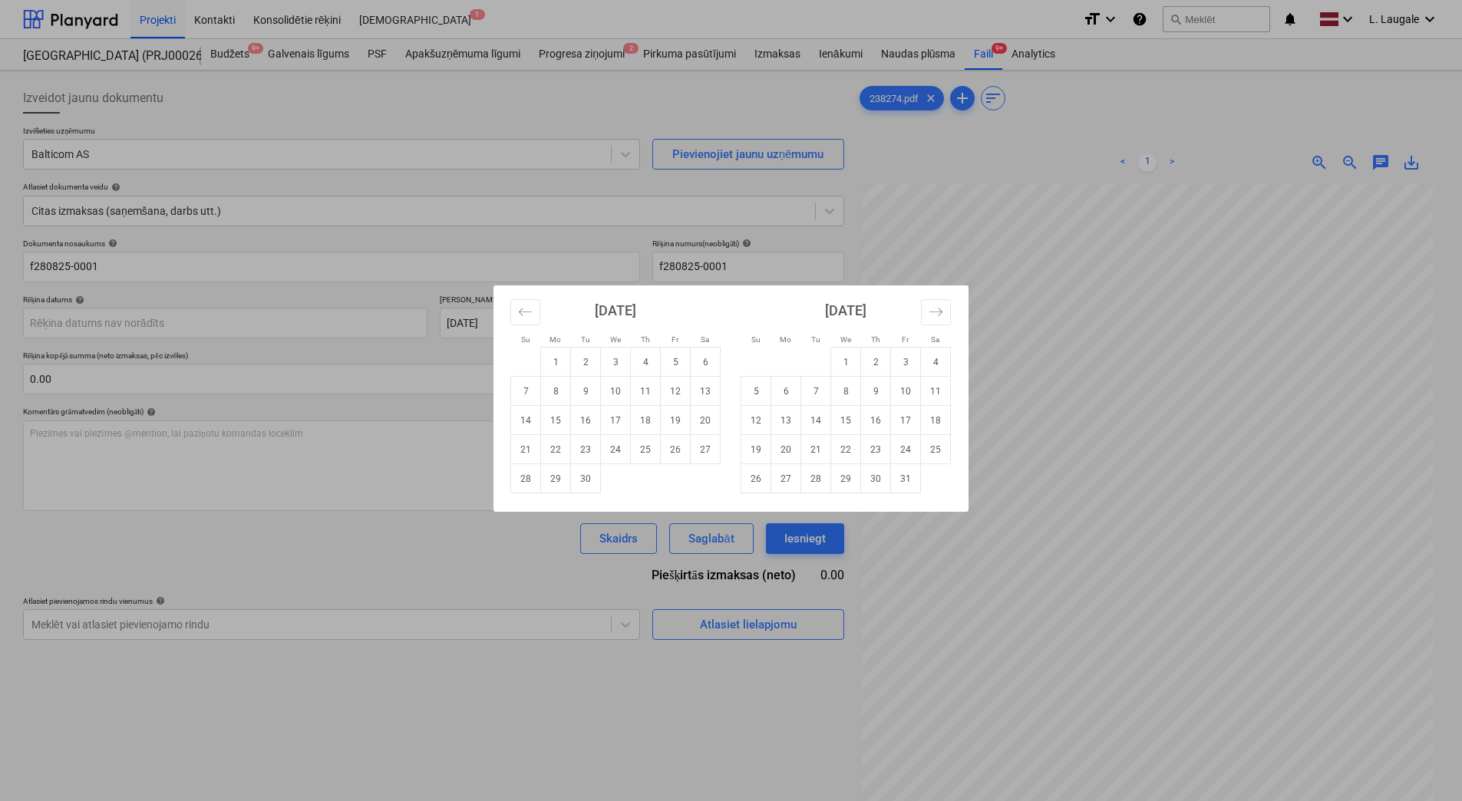
click at [370, 322] on div "Su Mo Tu We Th Fr Sa Su Mo Tu We Th Fr Sa [DATE] 1 2 3 4 5 6 7 8 9 10 11 12 13 …" at bounding box center [731, 400] width 1462 height 801
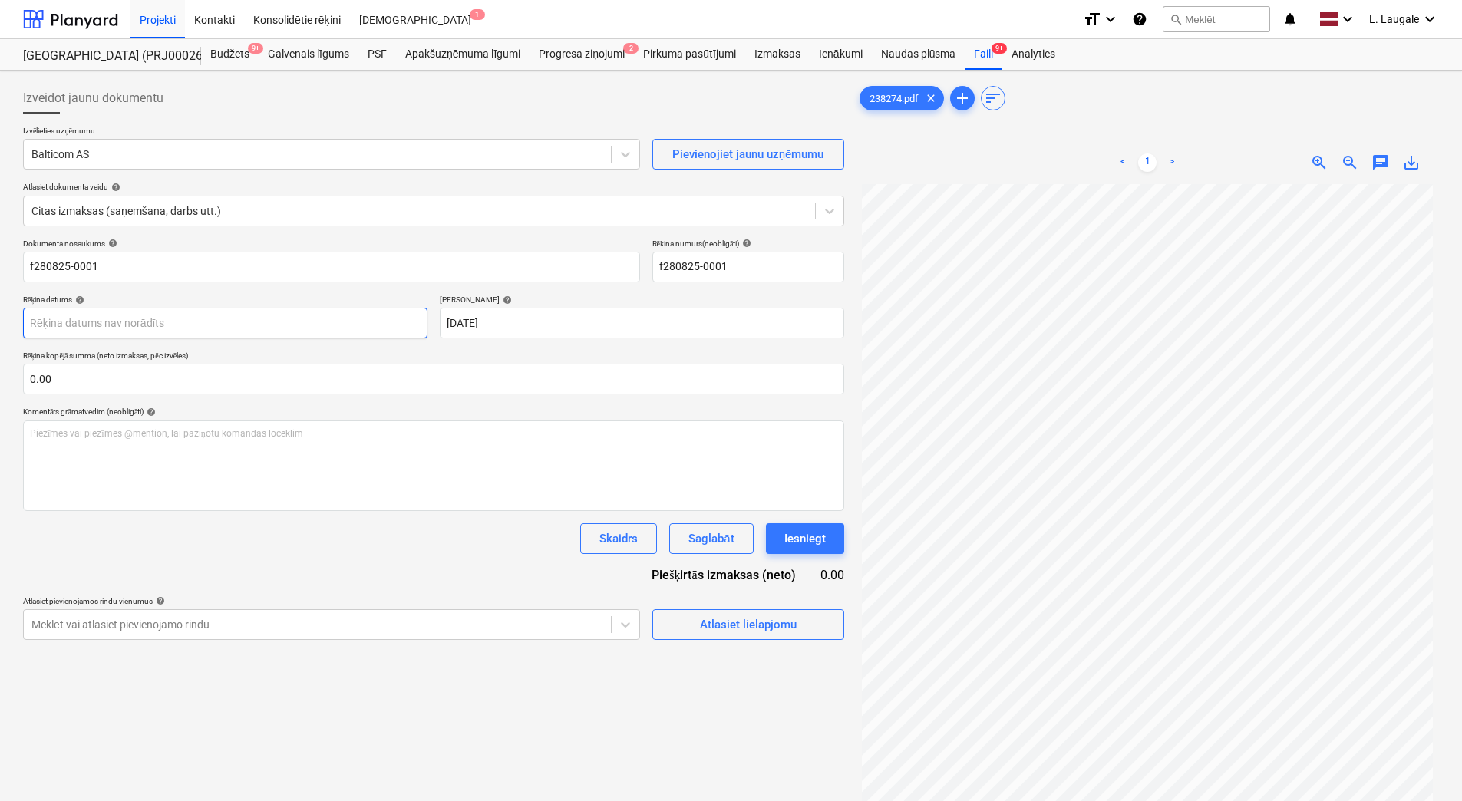
click at [370, 322] on body "Projekti Kontakti Konsolidētie rēķini Iesūtne 1 format_size keyboard_arrow_down…" at bounding box center [731, 400] width 1462 height 801
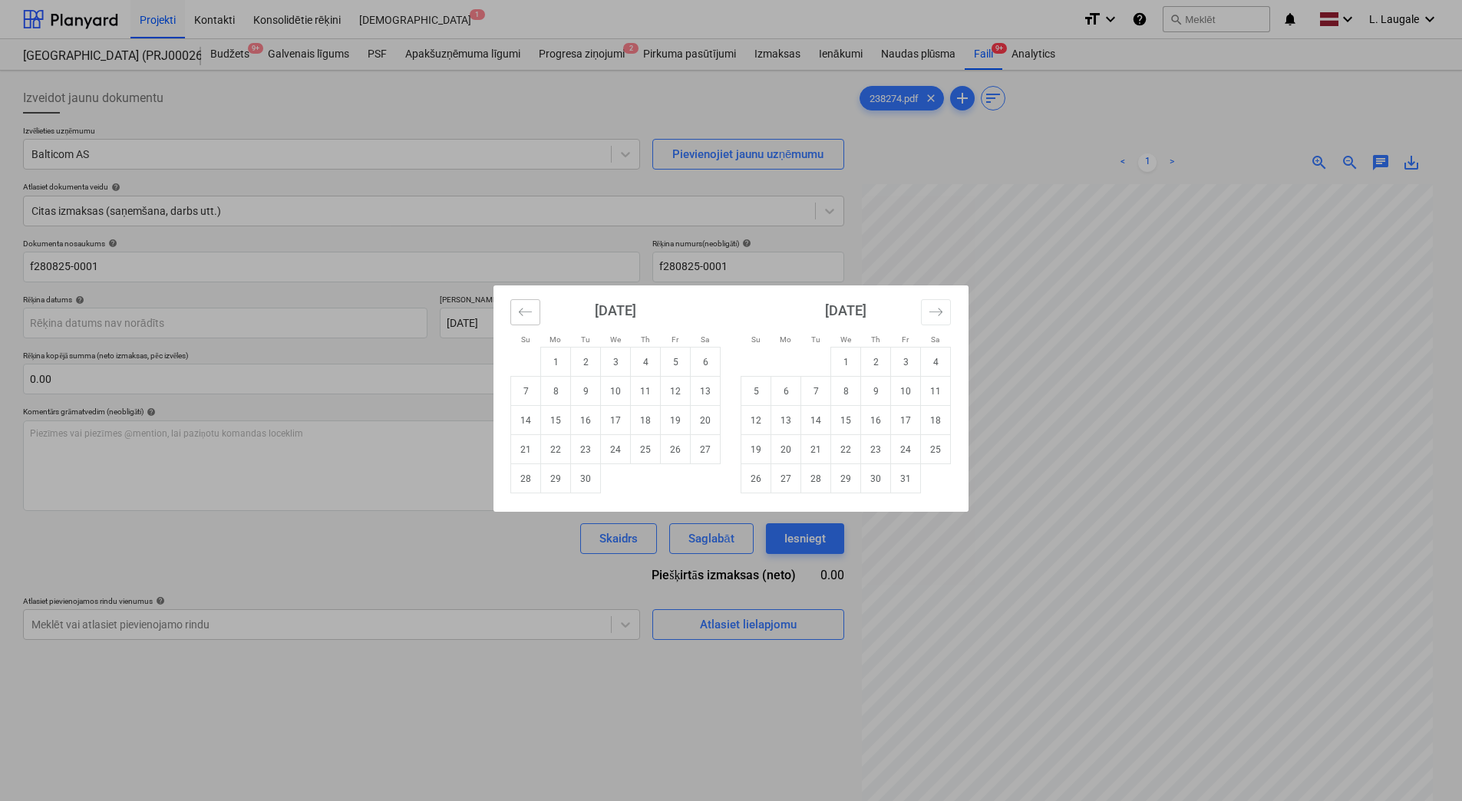
click at [530, 316] on icon "Move backward to switch to the previous month." at bounding box center [525, 312] width 15 height 15
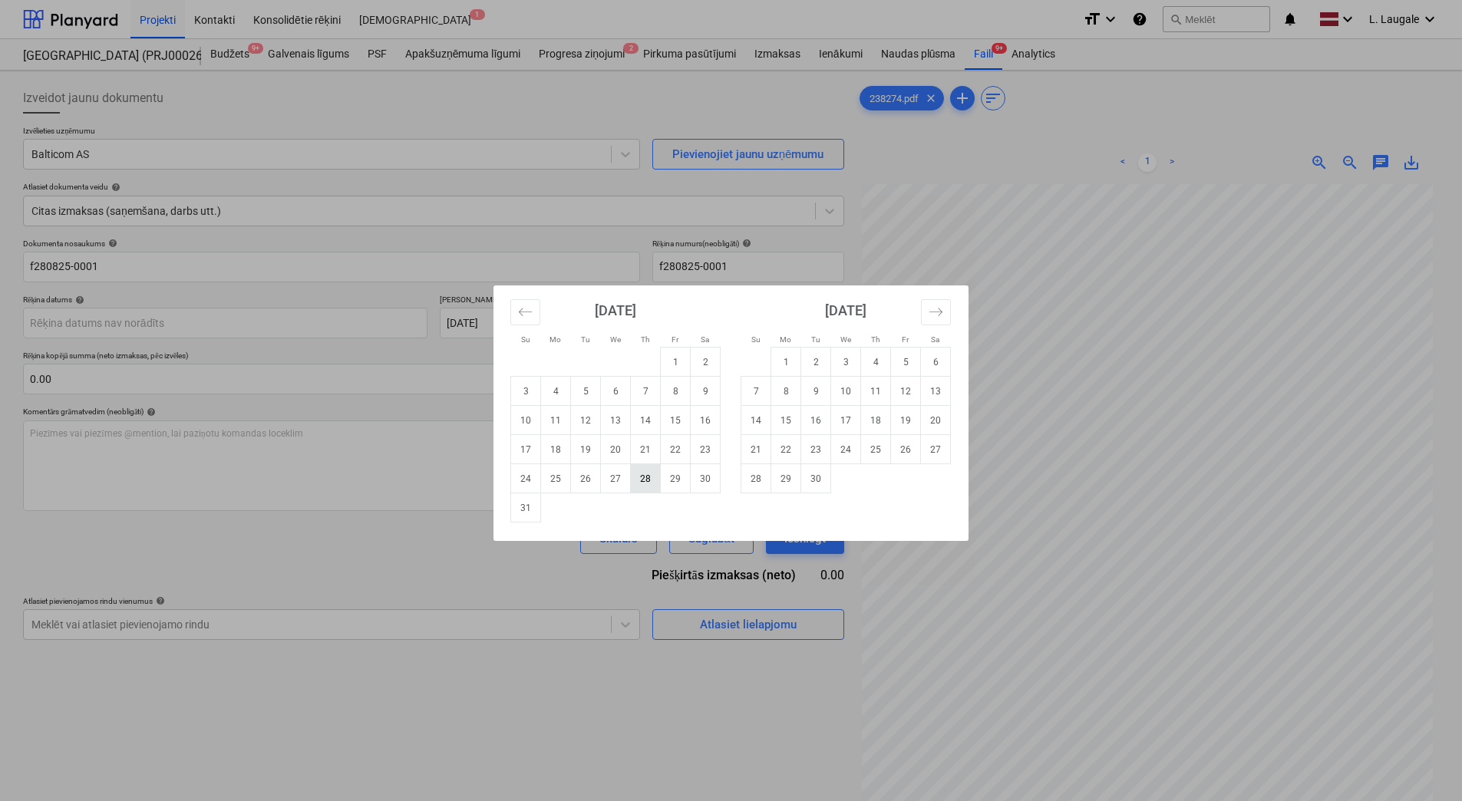
click at [648, 480] on td "28" at bounding box center [646, 478] width 30 height 29
type input "[DATE]"
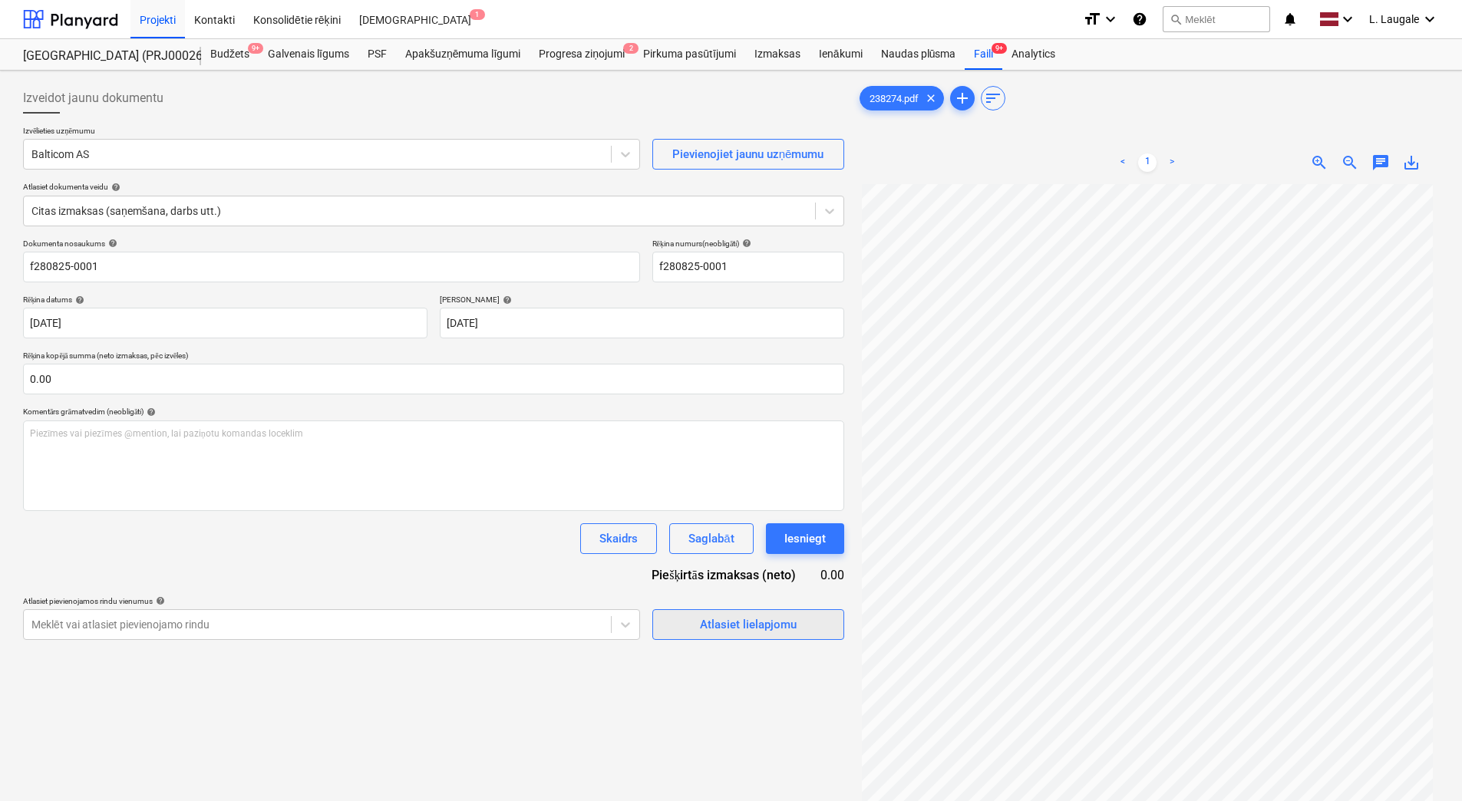
click at [697, 627] on span "Atlasiet lielapjomu" at bounding box center [749, 625] width 154 height 20
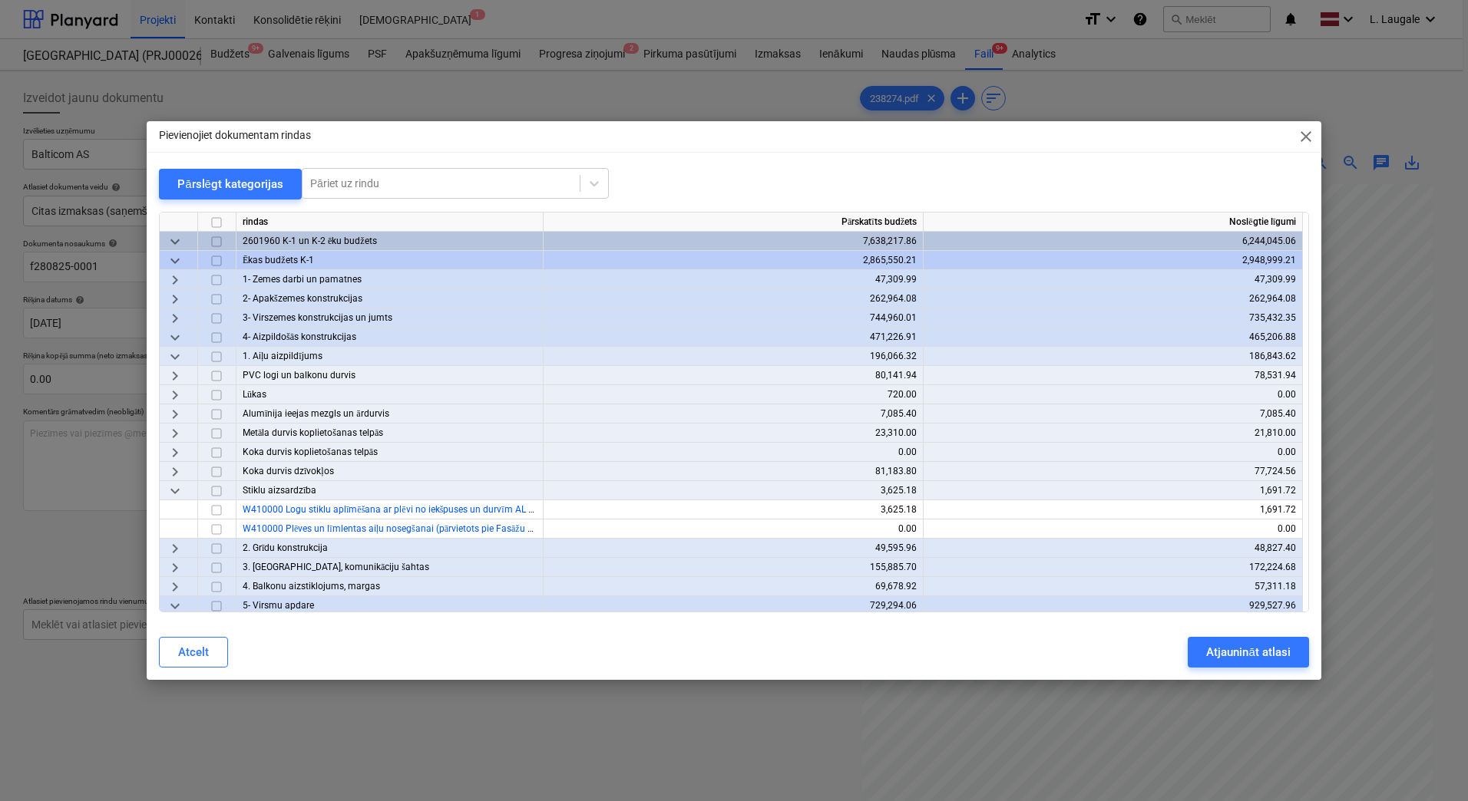
click at [178, 258] on span "keyboard_arrow_down" at bounding box center [175, 261] width 18 height 18
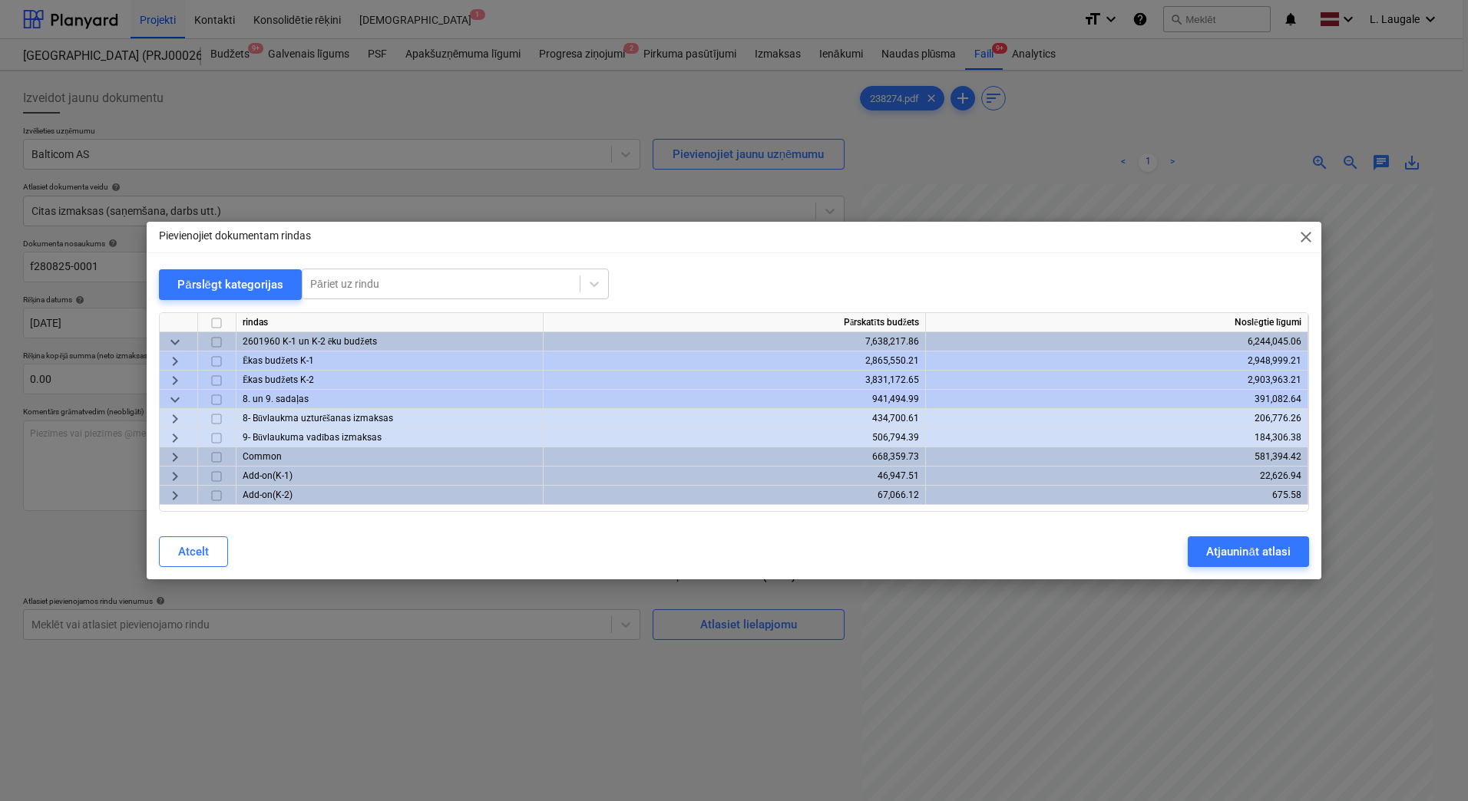
click at [175, 415] on span "keyboard_arrow_right" at bounding box center [175, 419] width 18 height 18
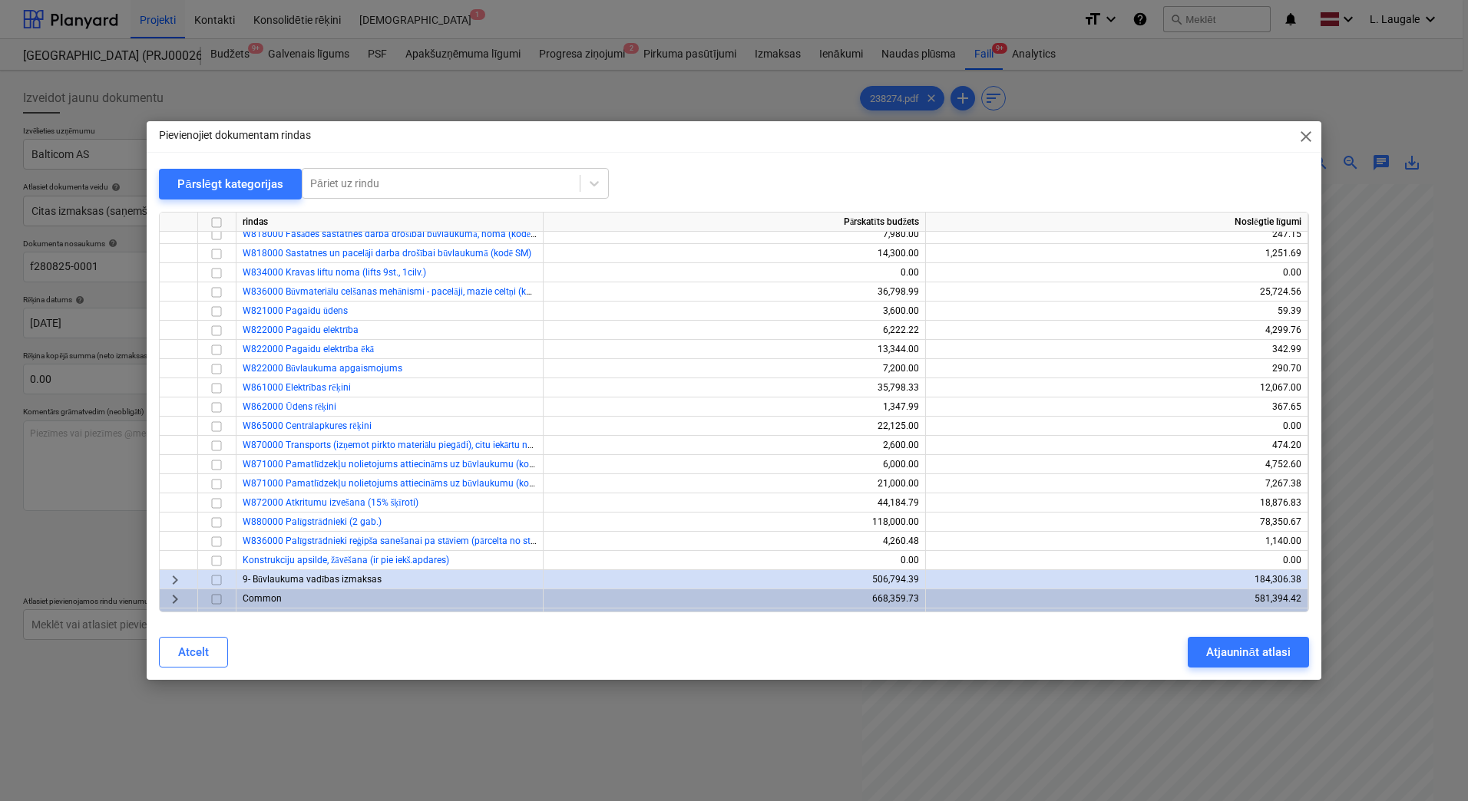
scroll to position [374, 0]
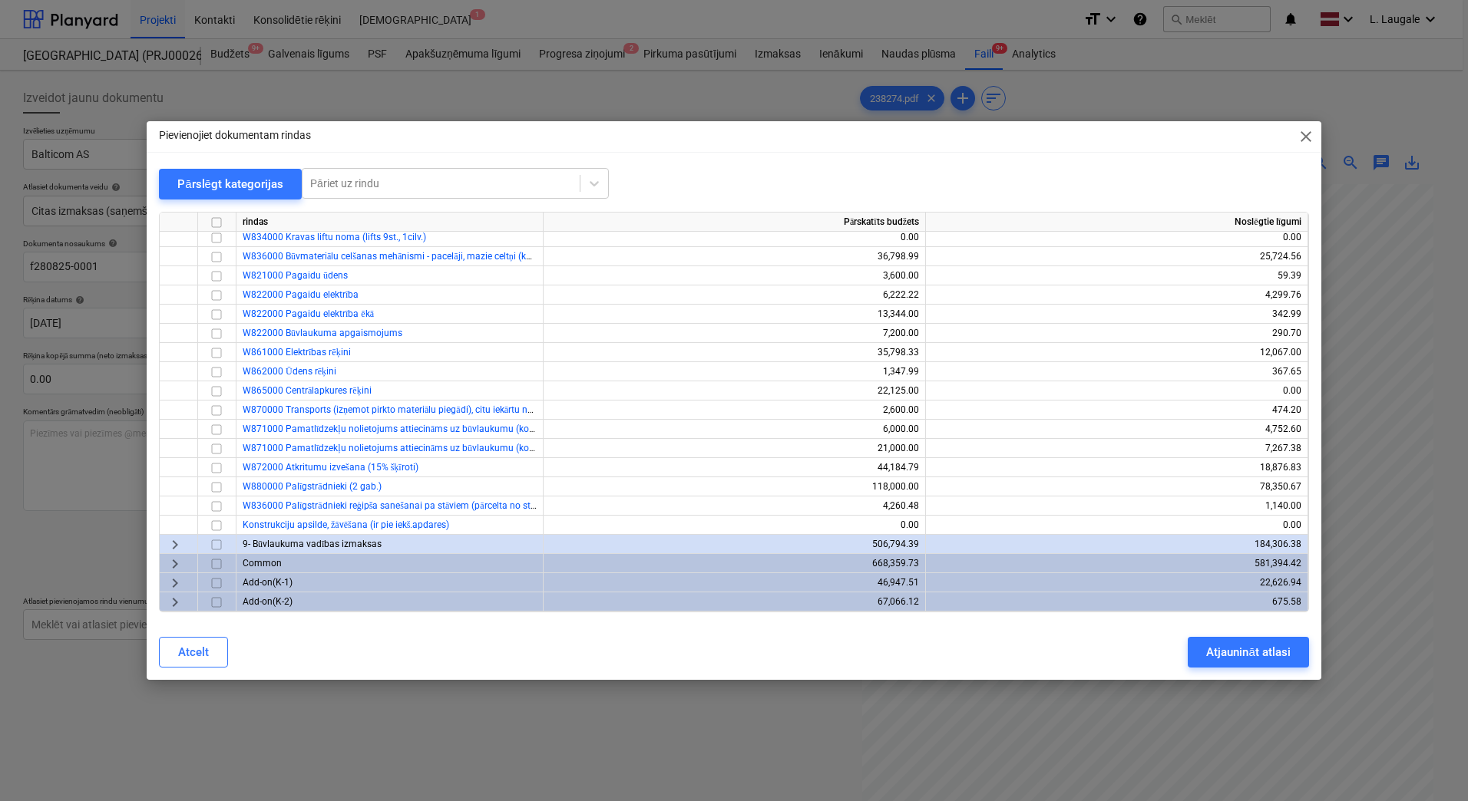
click at [174, 537] on span "keyboard_arrow_right" at bounding box center [175, 545] width 18 height 18
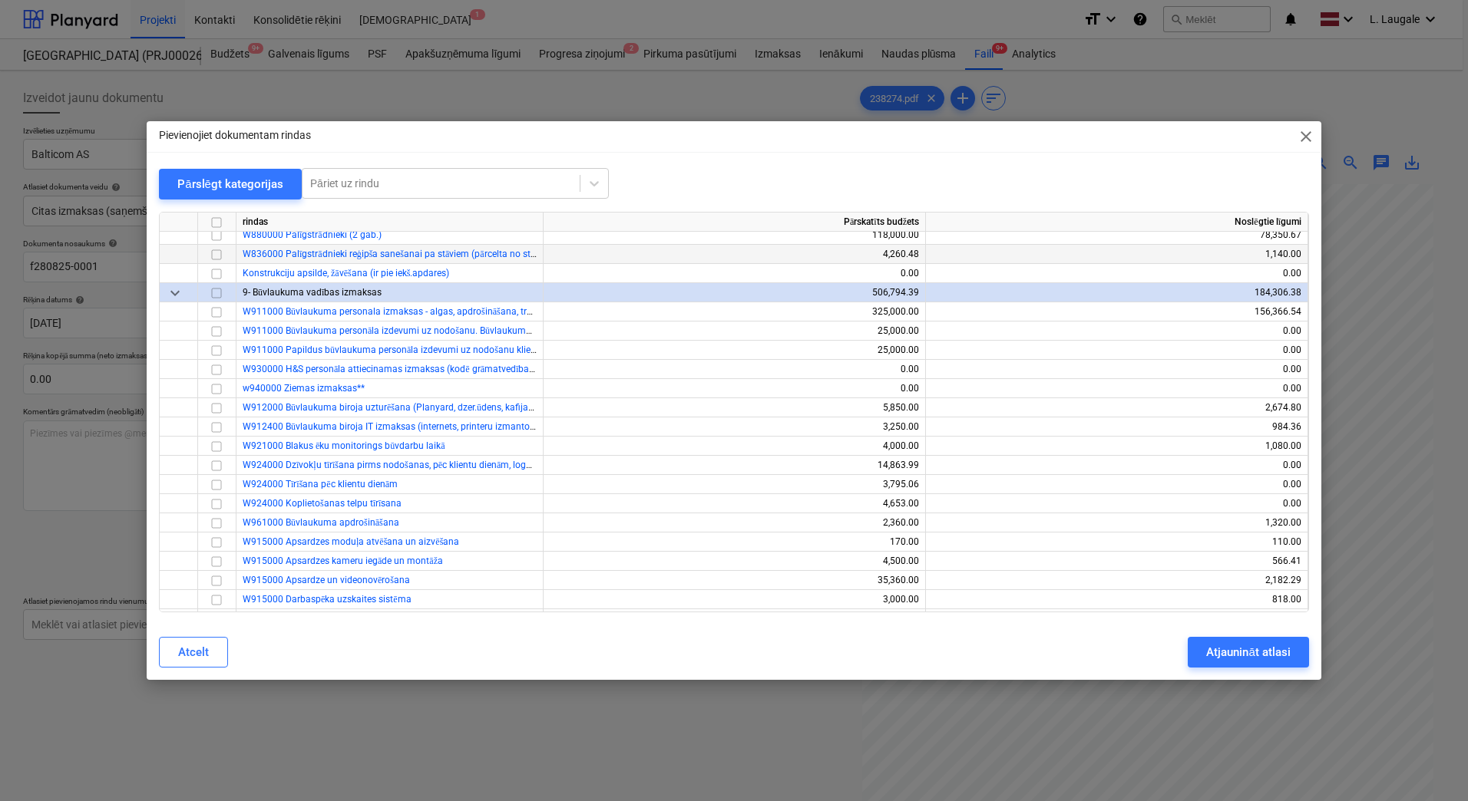
scroll to position [629, 0]
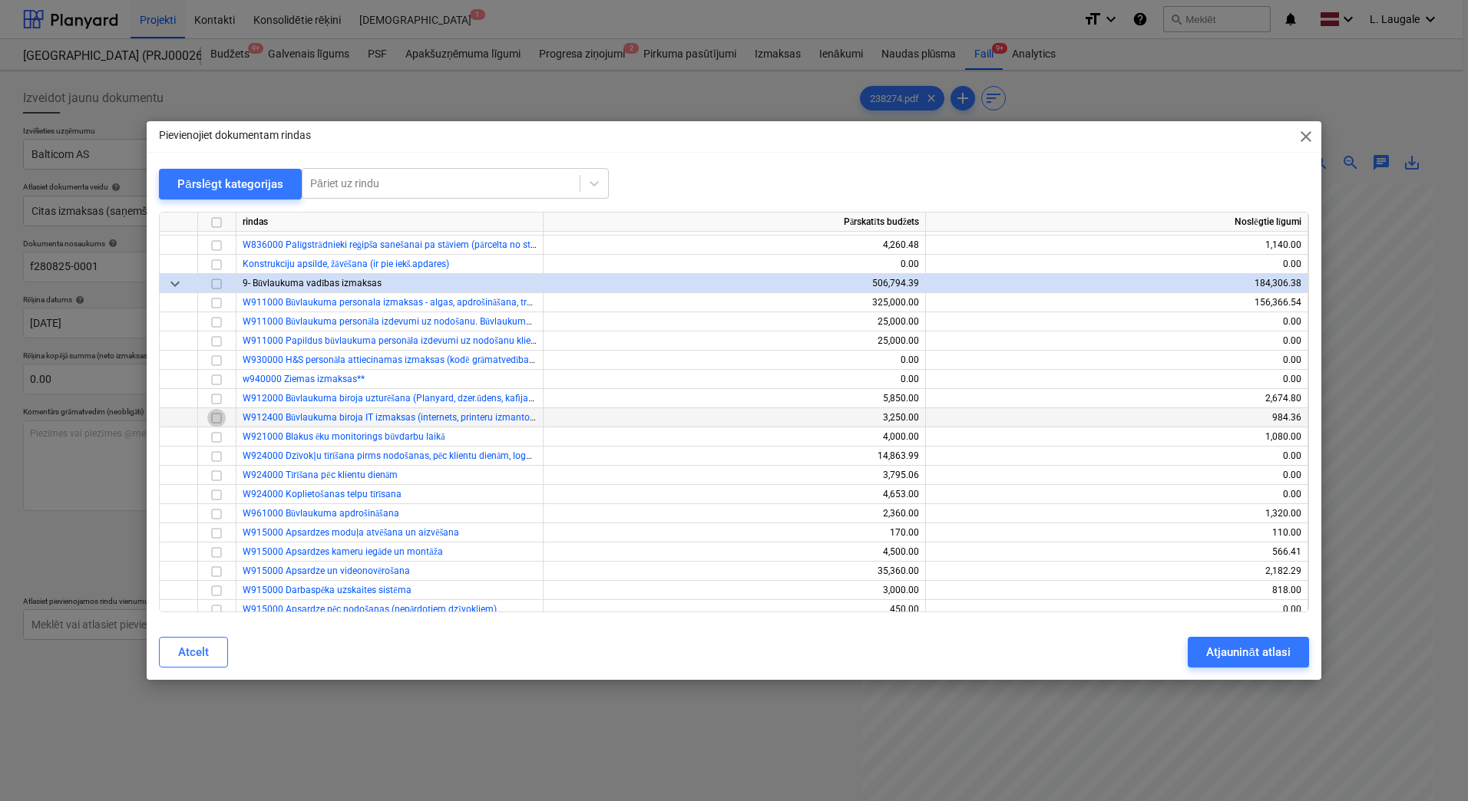
click at [216, 416] on input "checkbox" at bounding box center [216, 418] width 18 height 18
click at [1242, 650] on div "Atjaunināt atlasi" at bounding box center [1248, 653] width 84 height 20
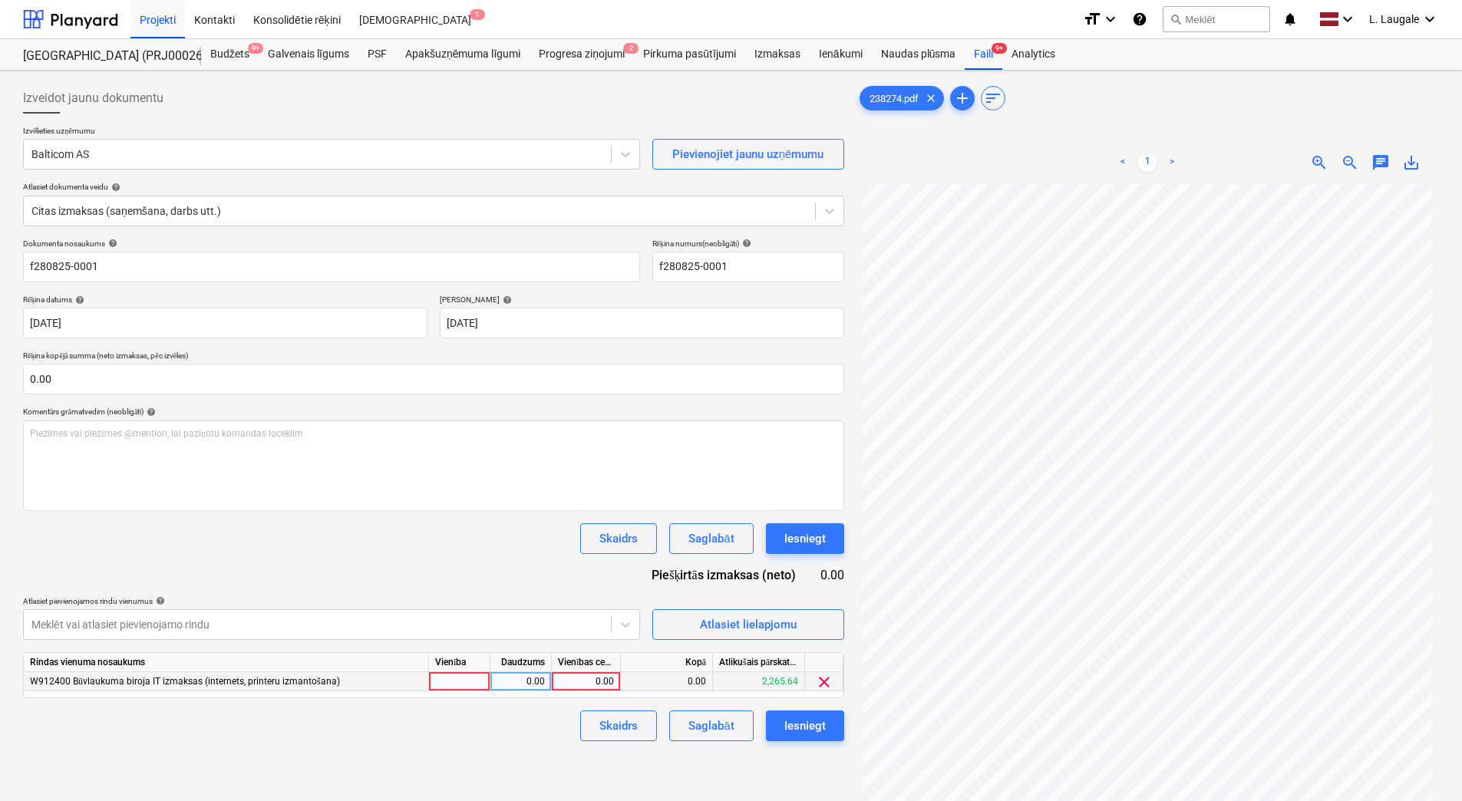
click at [456, 678] on div at bounding box center [459, 681] width 61 height 19
click at [521, 679] on div "0.00" at bounding box center [521, 681] width 48 height 19
click at [562, 684] on div "0.00" at bounding box center [586, 681] width 69 height 19
click at [582, 685] on input at bounding box center [586, 681] width 68 height 18
click at [537, 683] on div "0.00" at bounding box center [521, 681] width 48 height 19
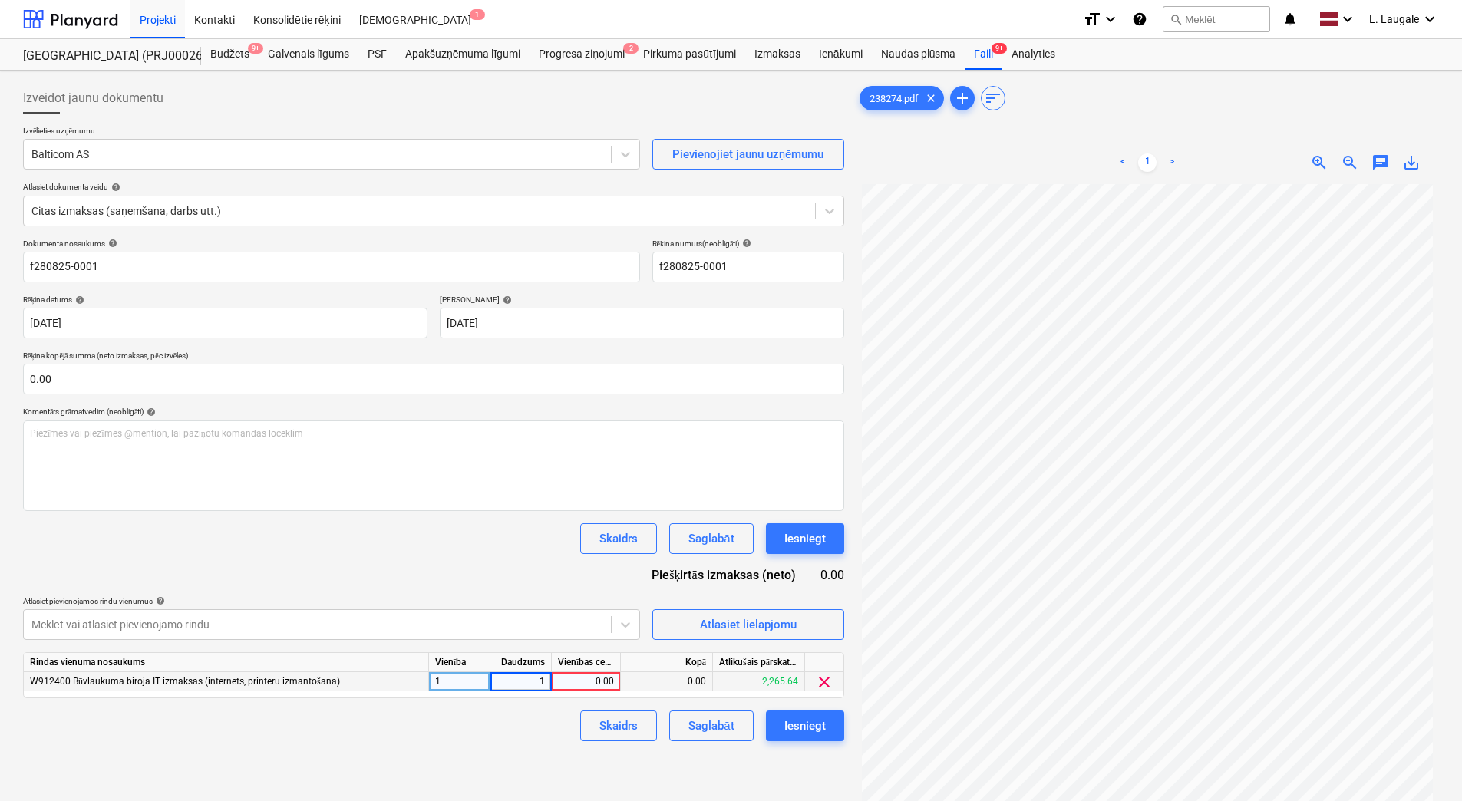
click at [558, 682] on div "0.00" at bounding box center [586, 681] width 69 height 19
type input "90.5"
click at [560, 733] on div "Skaidrs Saglabāt Iesniegt" at bounding box center [433, 726] width 821 height 31
click at [724, 724] on div "Saglabāt" at bounding box center [711, 726] width 45 height 20
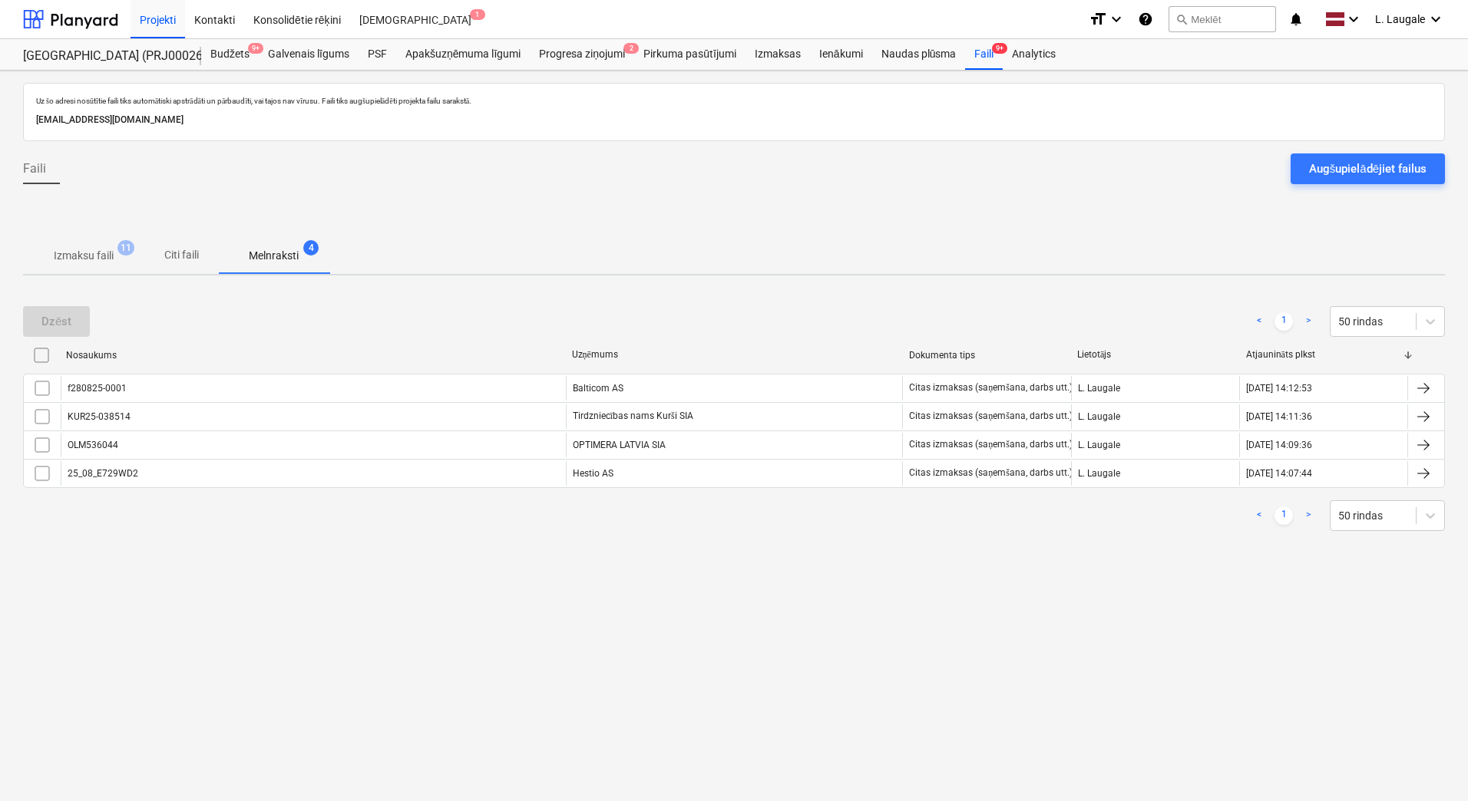
click at [91, 263] on p "Izmaksu faili" at bounding box center [84, 256] width 60 height 16
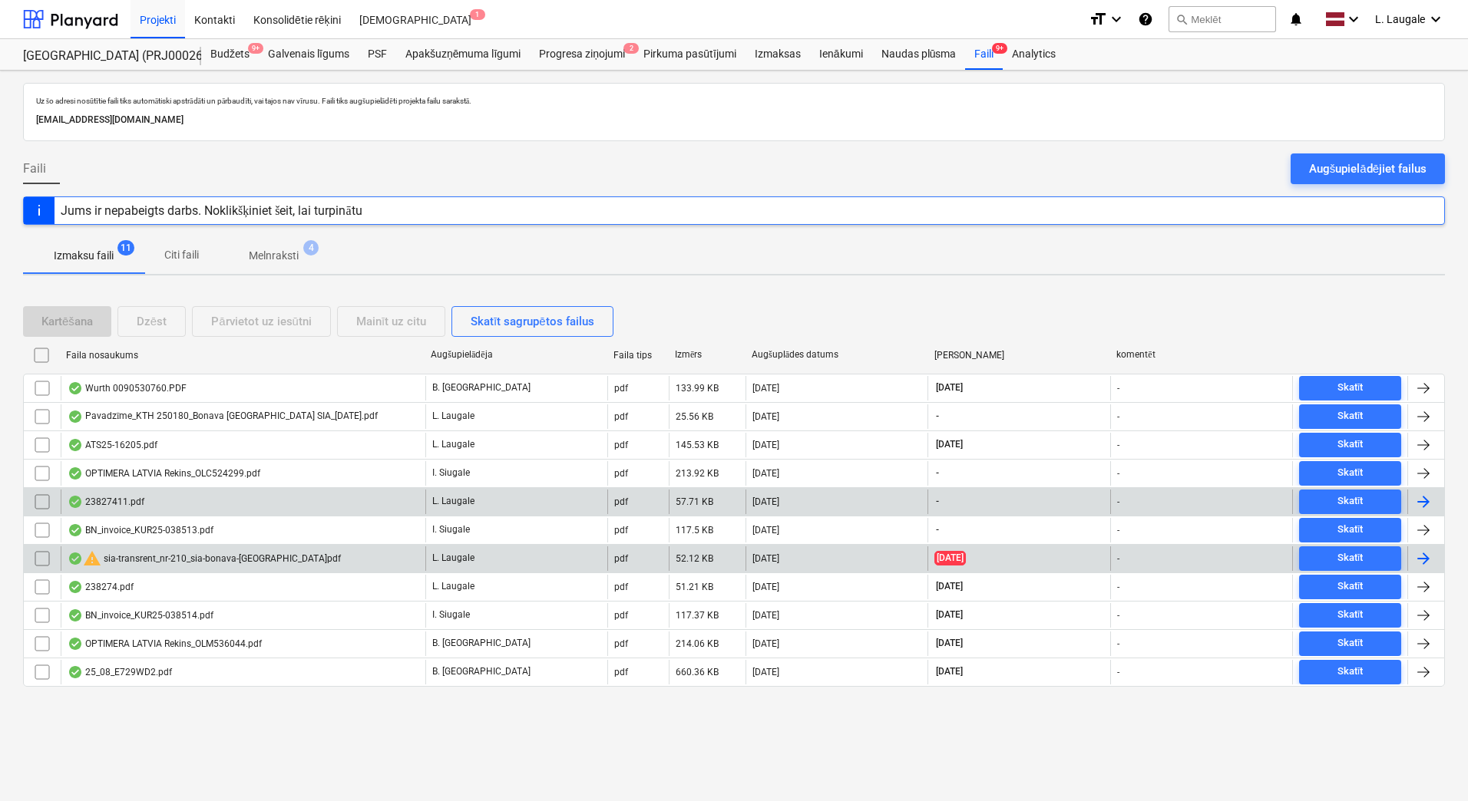
click at [183, 506] on div "23827411.pdf" at bounding box center [243, 502] width 365 height 25
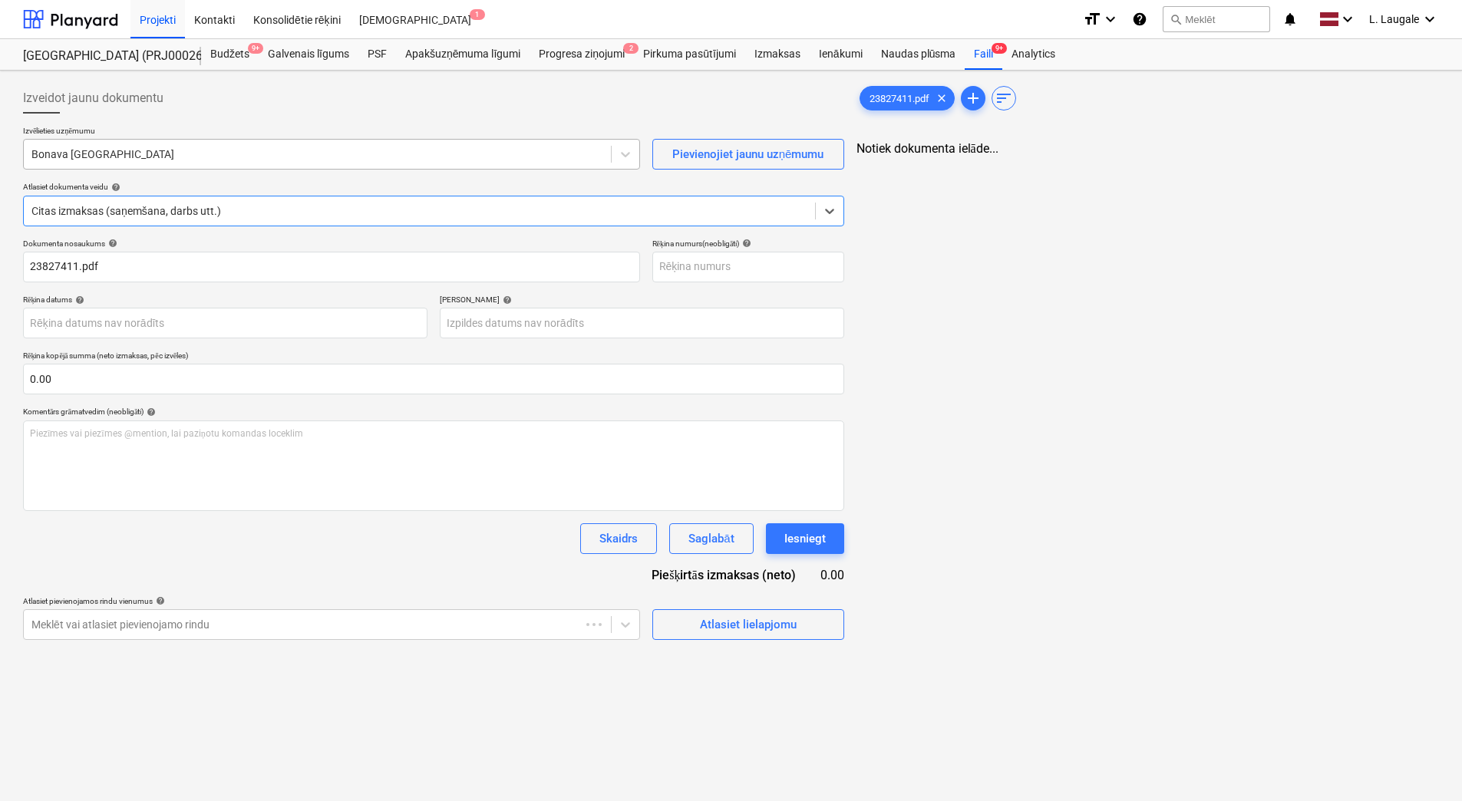
type input "23827411.pdf"
click at [726, 623] on div "Atlasiet lielapjomu" at bounding box center [748, 625] width 97 height 20
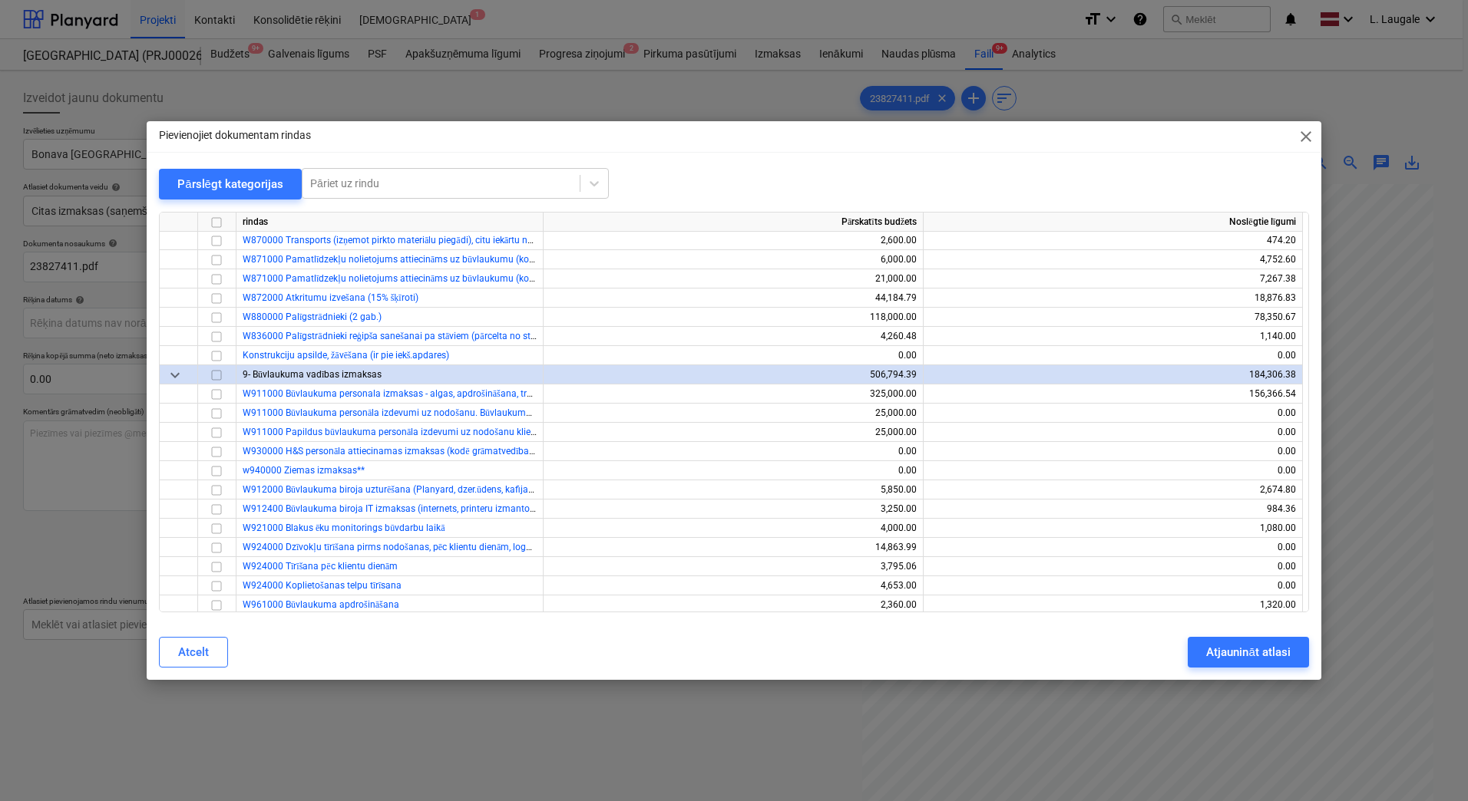
scroll to position [563, 0]
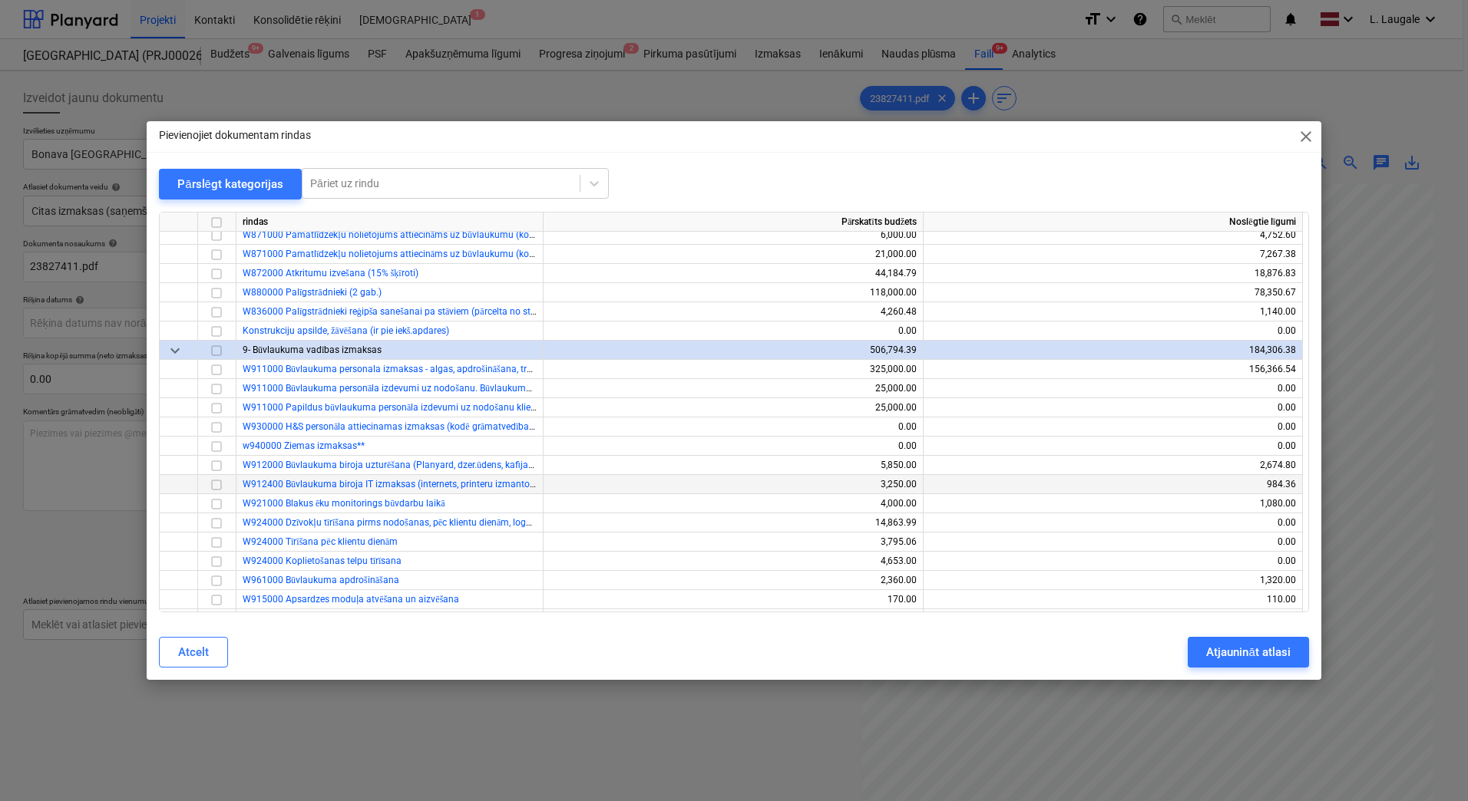
click at [215, 478] on input "checkbox" at bounding box center [216, 485] width 18 height 18
click at [1220, 656] on div "Atjaunināt atlasi" at bounding box center [1248, 653] width 84 height 20
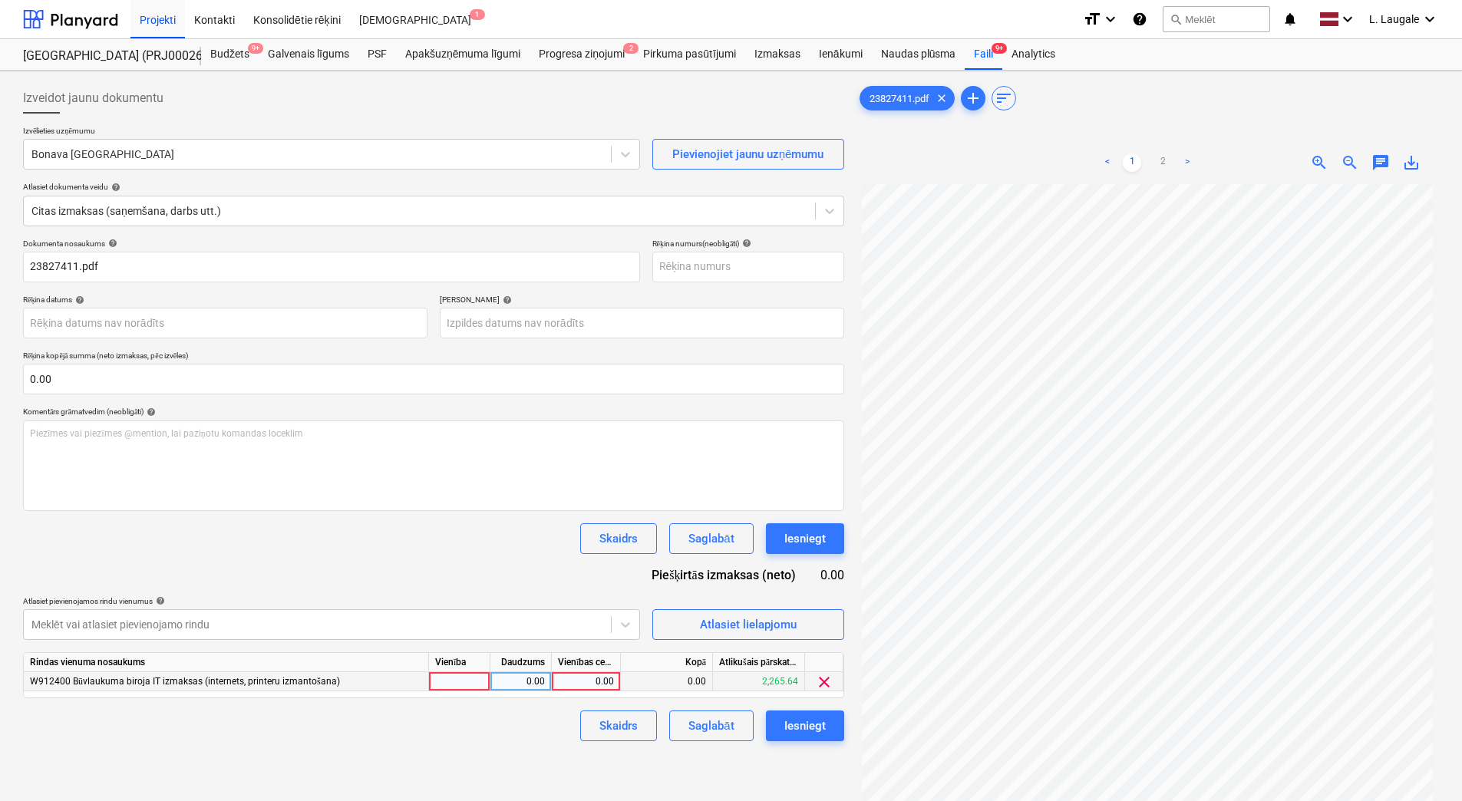
click at [476, 682] on div at bounding box center [459, 681] width 61 height 19
type input "1"
click at [508, 686] on div "0.00" at bounding box center [521, 681] width 48 height 19
click at [588, 681] on div "0.00" at bounding box center [586, 681] width 56 height 19
type input "1.24"
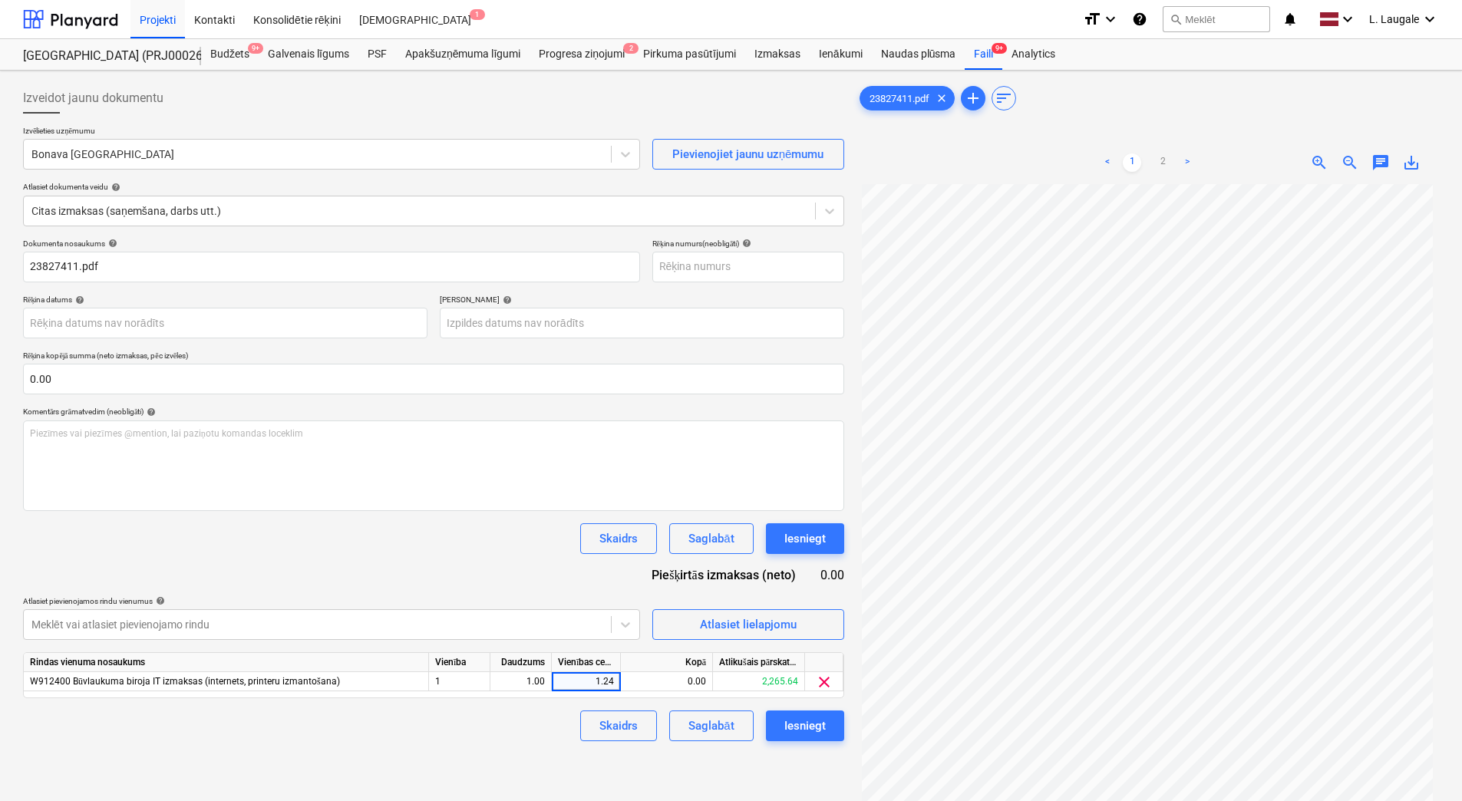
click at [511, 724] on div "Skaidrs Saglabāt Iesniegt" at bounding box center [433, 726] width 821 height 31
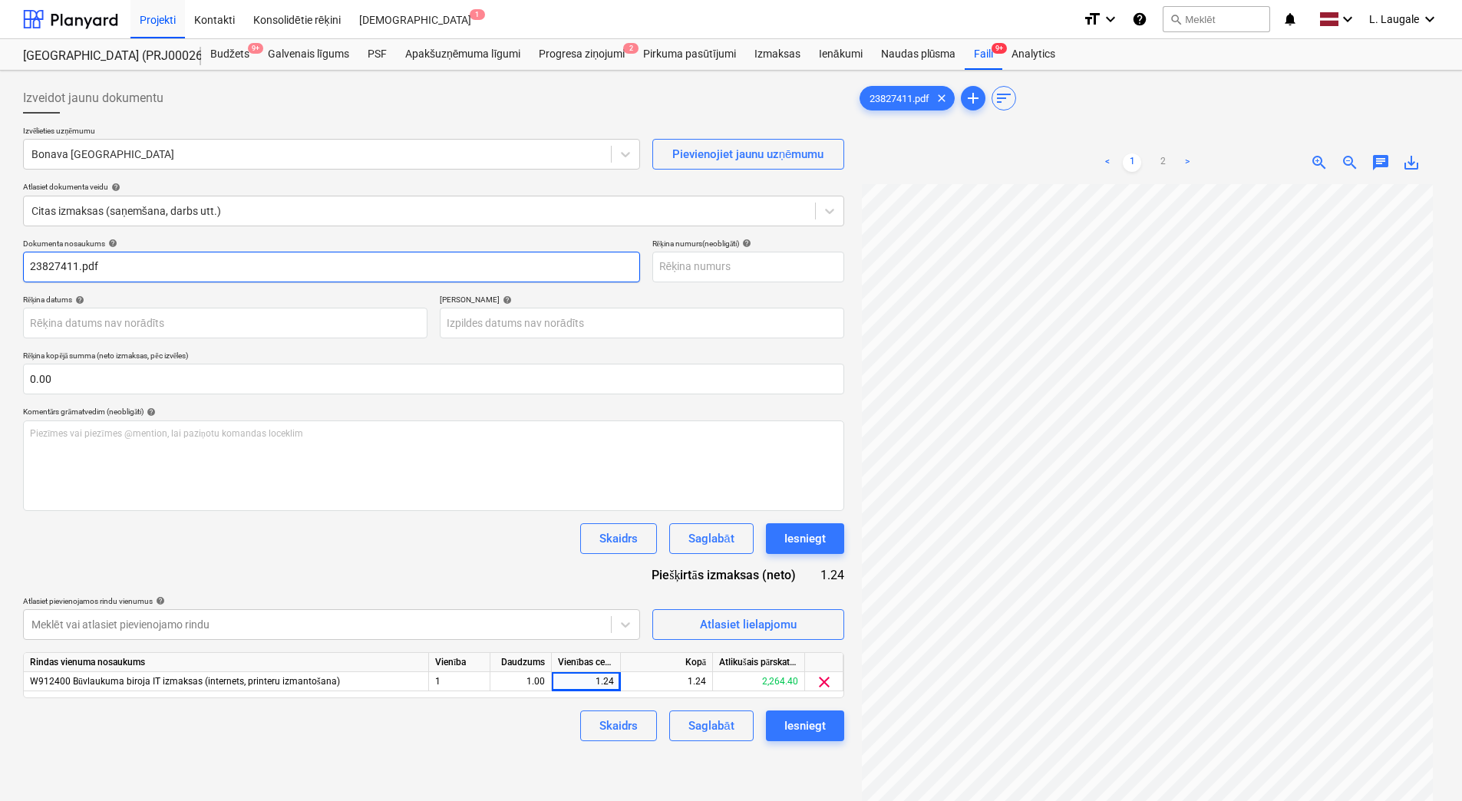
click at [157, 261] on input "23827411.pdf" at bounding box center [331, 267] width 617 height 31
drag, startPoint x: 156, startPoint y: 261, endPoint x: 0, endPoint y: 285, distance: 157.6
click at [0, 285] on html "Projekti Kontakti Konsolidētie rēķini Iesūtne 1 format_size keyboard_arrow_down…" at bounding box center [731, 400] width 1462 height 801
paste input "f280825-0001"
drag, startPoint x: 135, startPoint y: 284, endPoint x: -3, endPoint y: 273, distance: 138.6
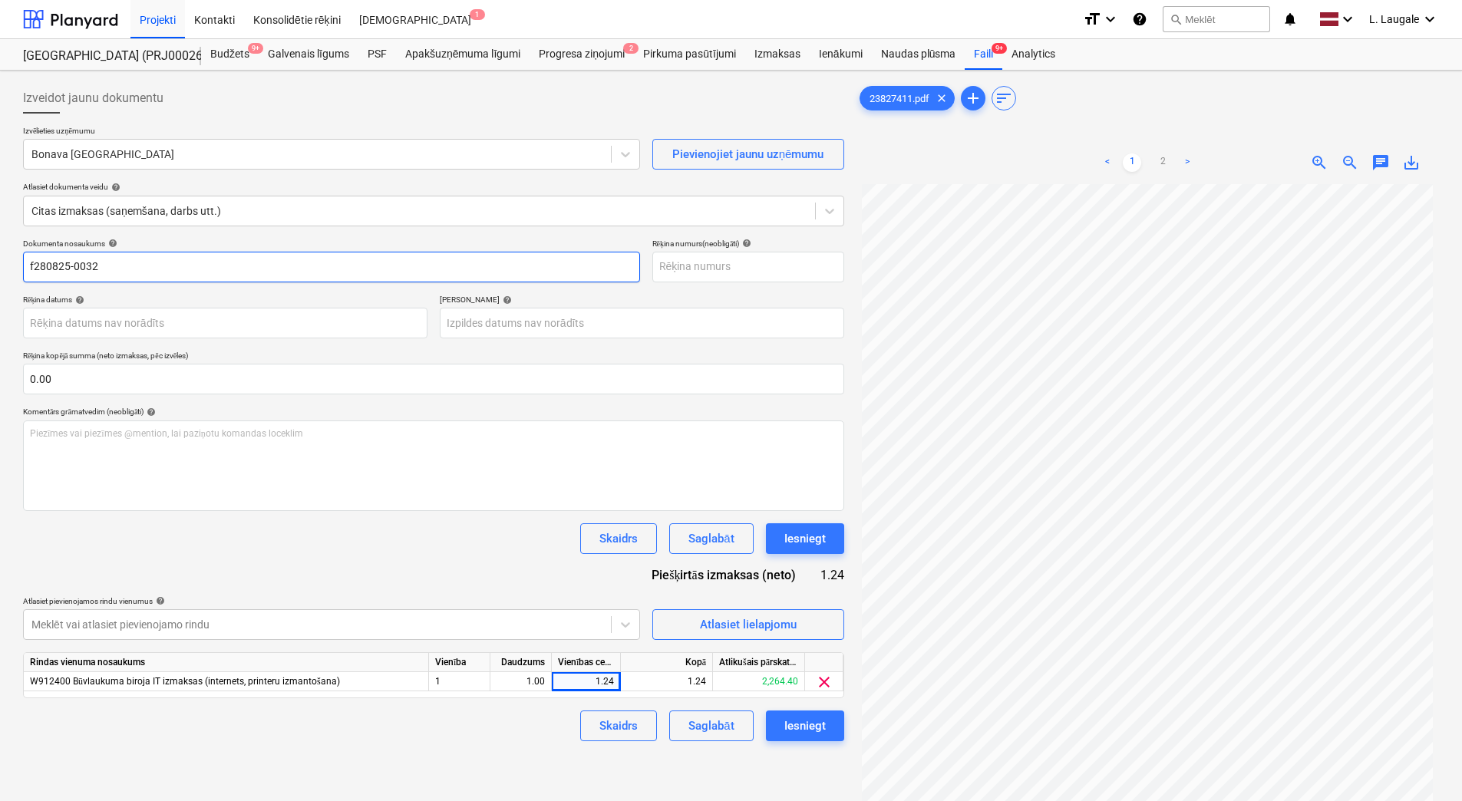
click at [0, 273] on html "Projekti Kontakti Konsolidētie rēķini Iesūtne 1 format_size keyboard_arrow_down…" at bounding box center [731, 400] width 1462 height 801
type input "f280825-0032"
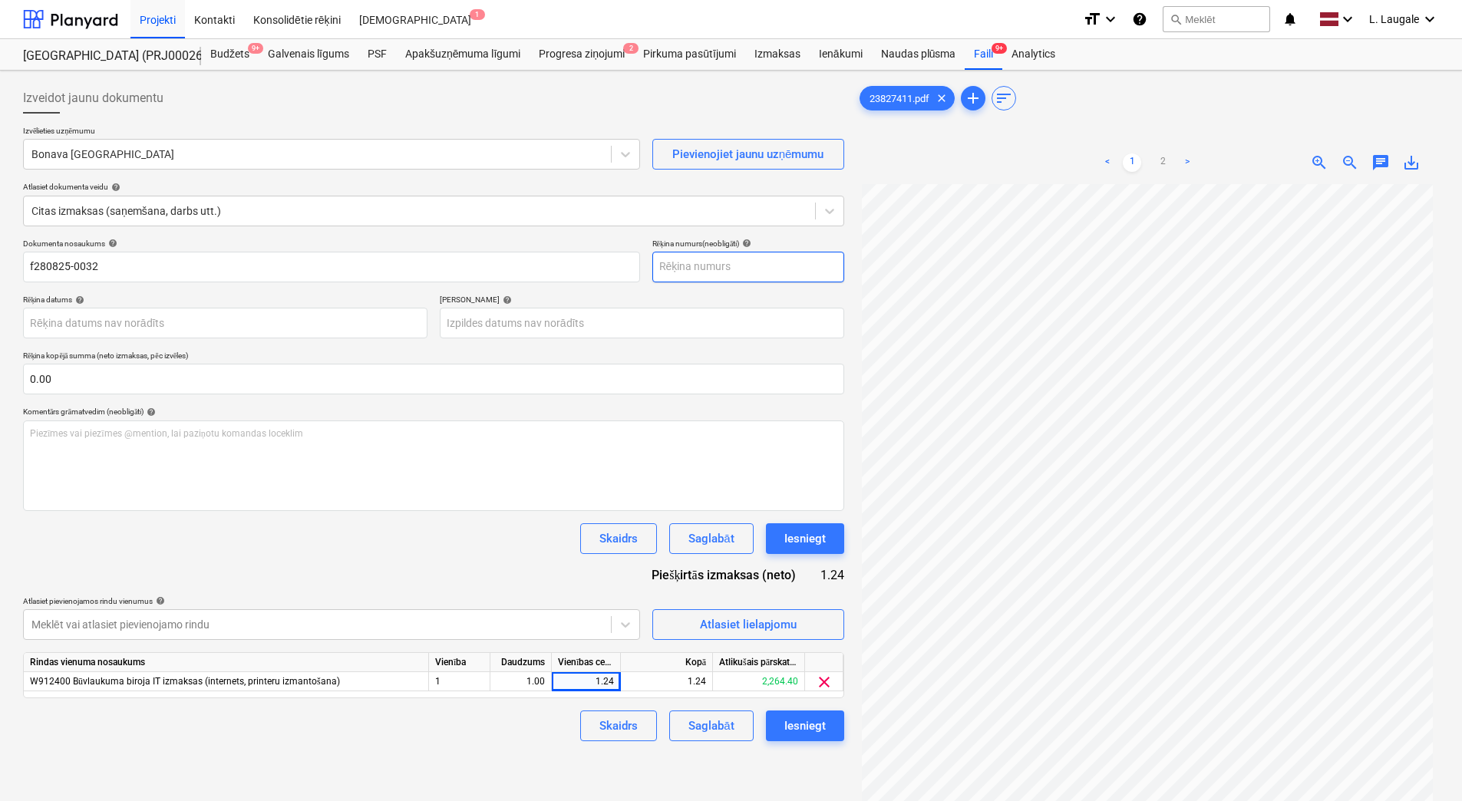
click at [746, 271] on input "text" at bounding box center [749, 267] width 192 height 31
paste input "f280825-0032"
type input "f280825-0032"
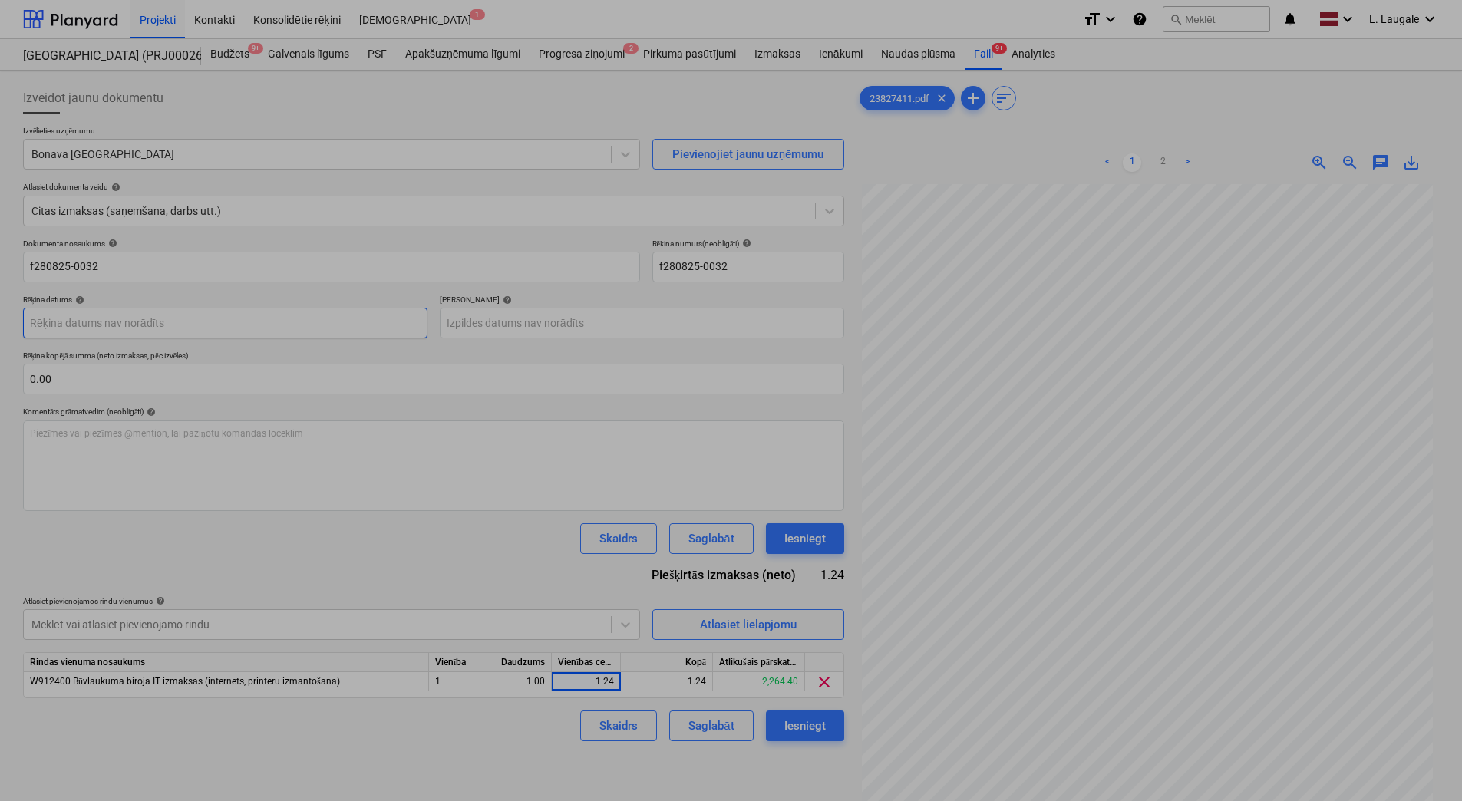
click at [374, 316] on body "Projekti Kontakti Konsolidētie rēķini Iesūtne 1 format_size keyboard_arrow_down…" at bounding box center [731, 400] width 1462 height 801
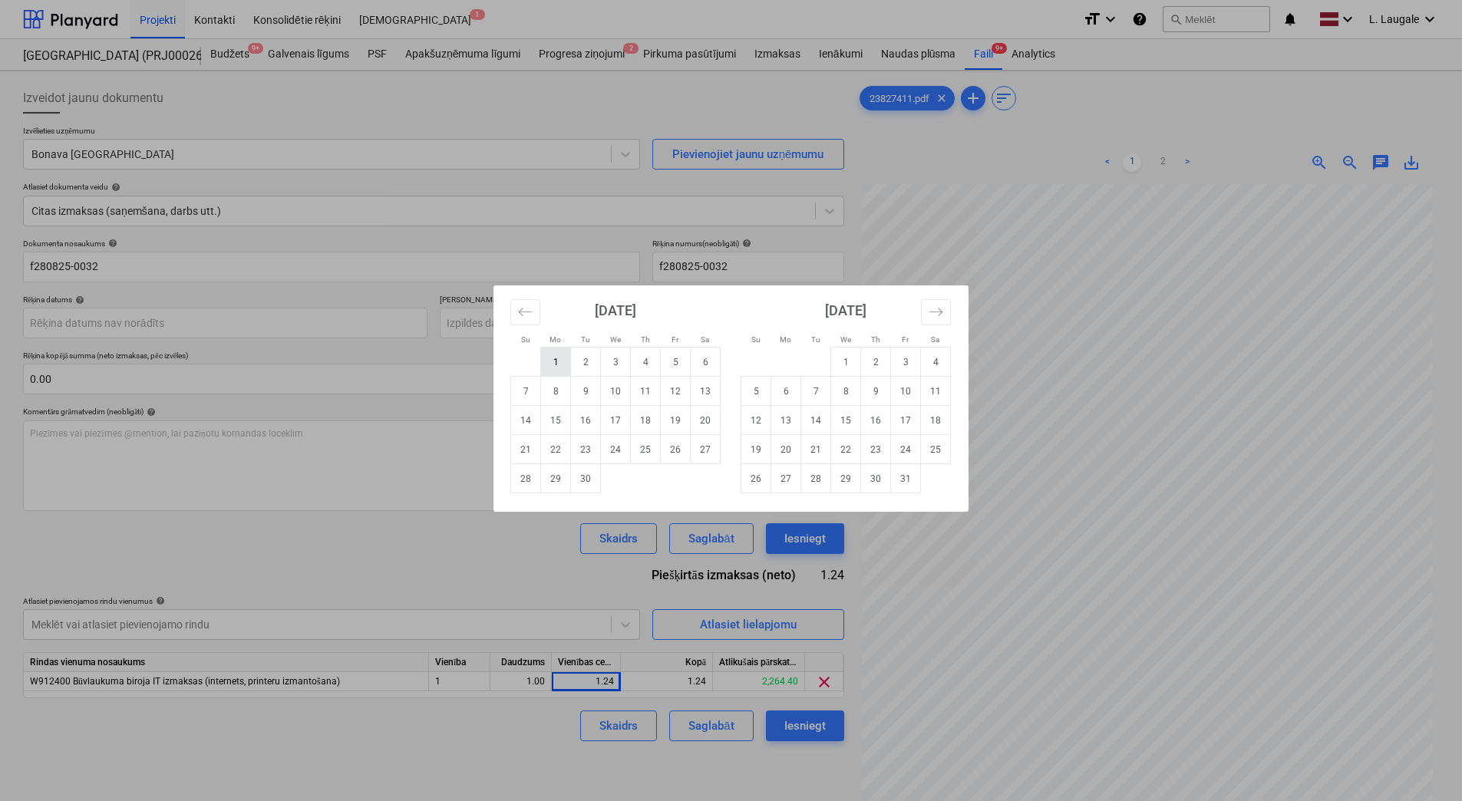
click at [560, 365] on td "1" at bounding box center [556, 362] width 30 height 29
type input "[DATE]"
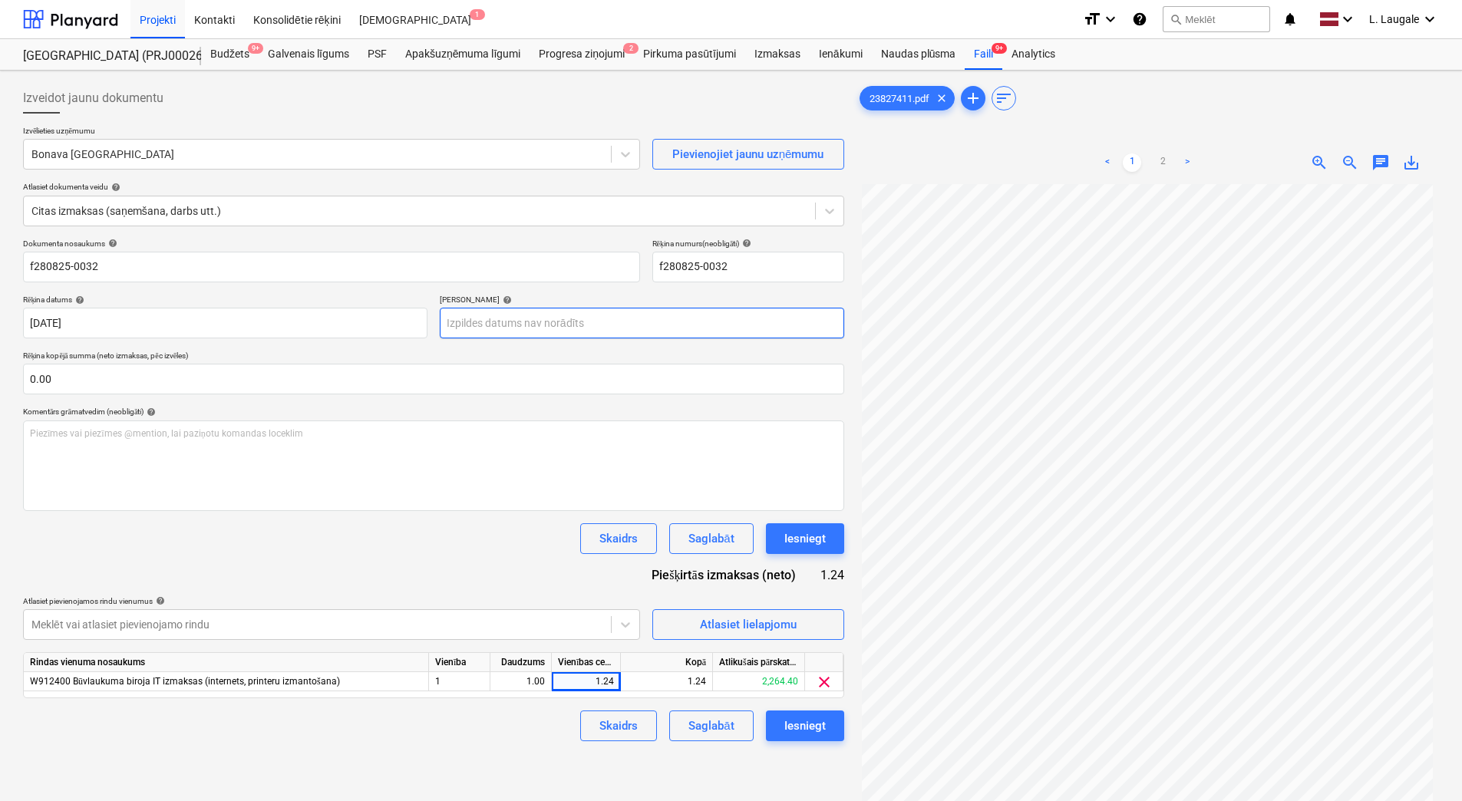
click at [539, 318] on body "Projekti Kontakti Konsolidētie rēķini Iesūtne 1 format_size keyboard_arrow_down…" at bounding box center [731, 400] width 1462 height 801
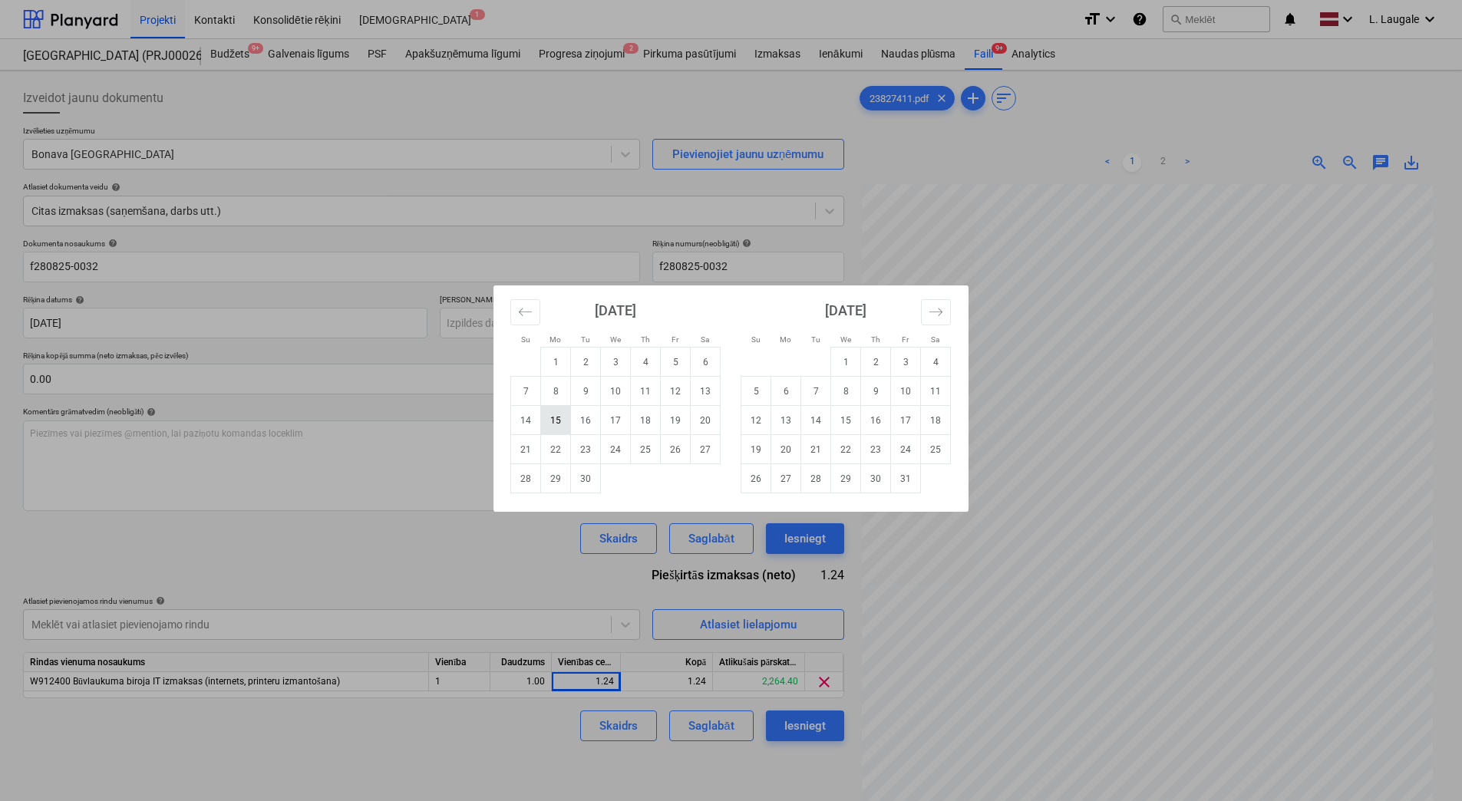
click at [559, 427] on td "15" at bounding box center [556, 420] width 30 height 29
type input "[DATE]"
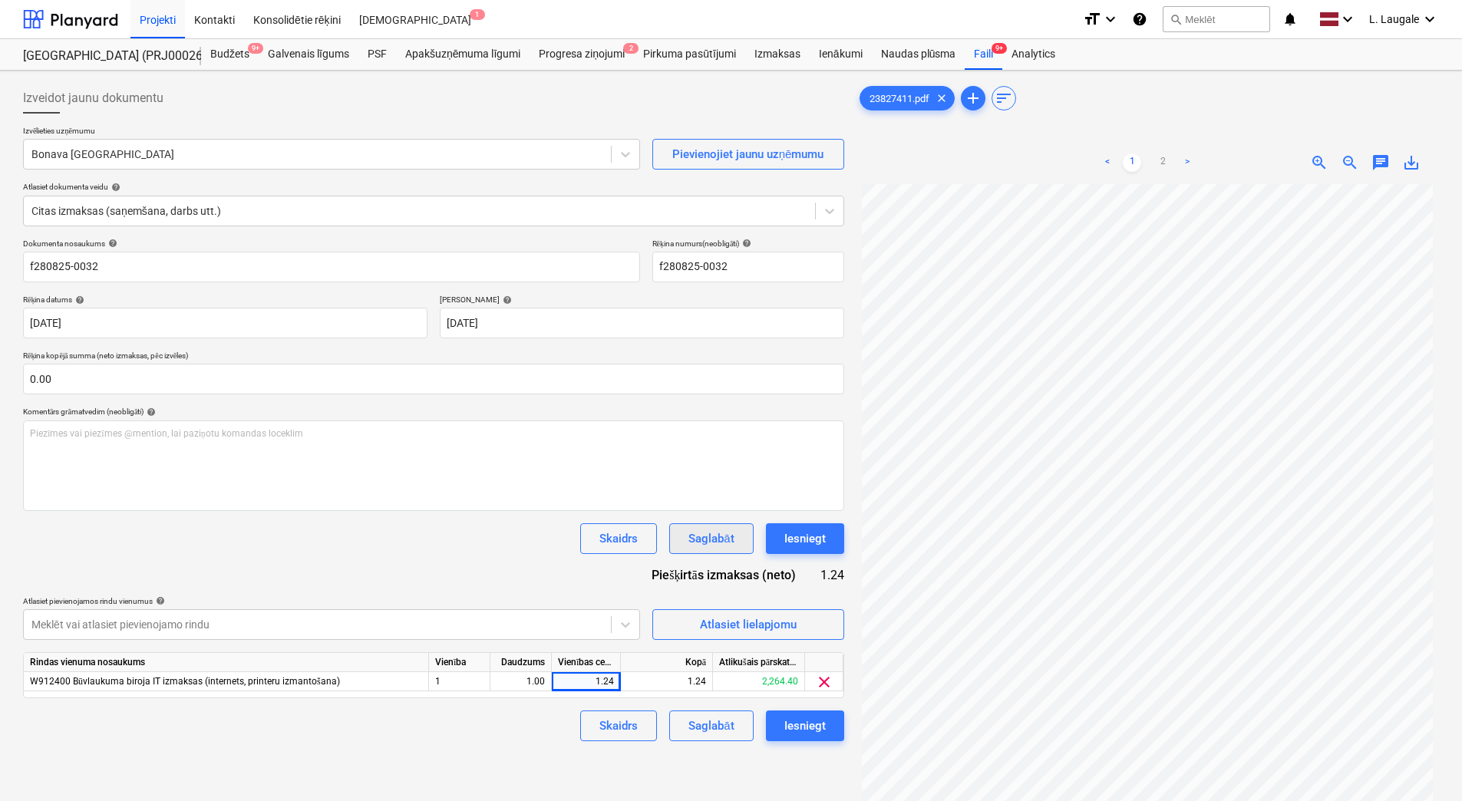
click at [709, 544] on div "Saglabāt" at bounding box center [711, 539] width 45 height 20
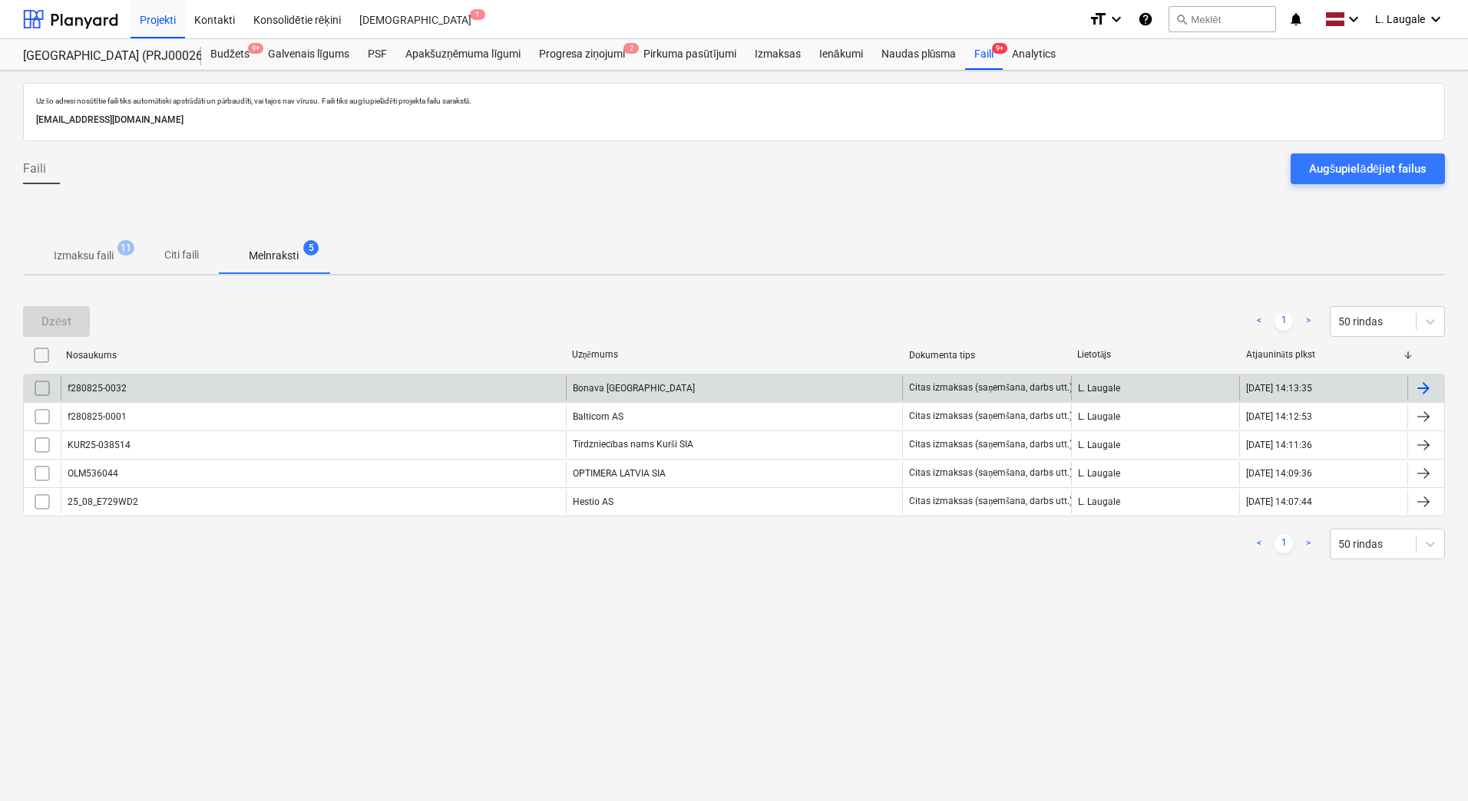
click at [260, 390] on div "f280825-0032" at bounding box center [313, 388] width 505 height 25
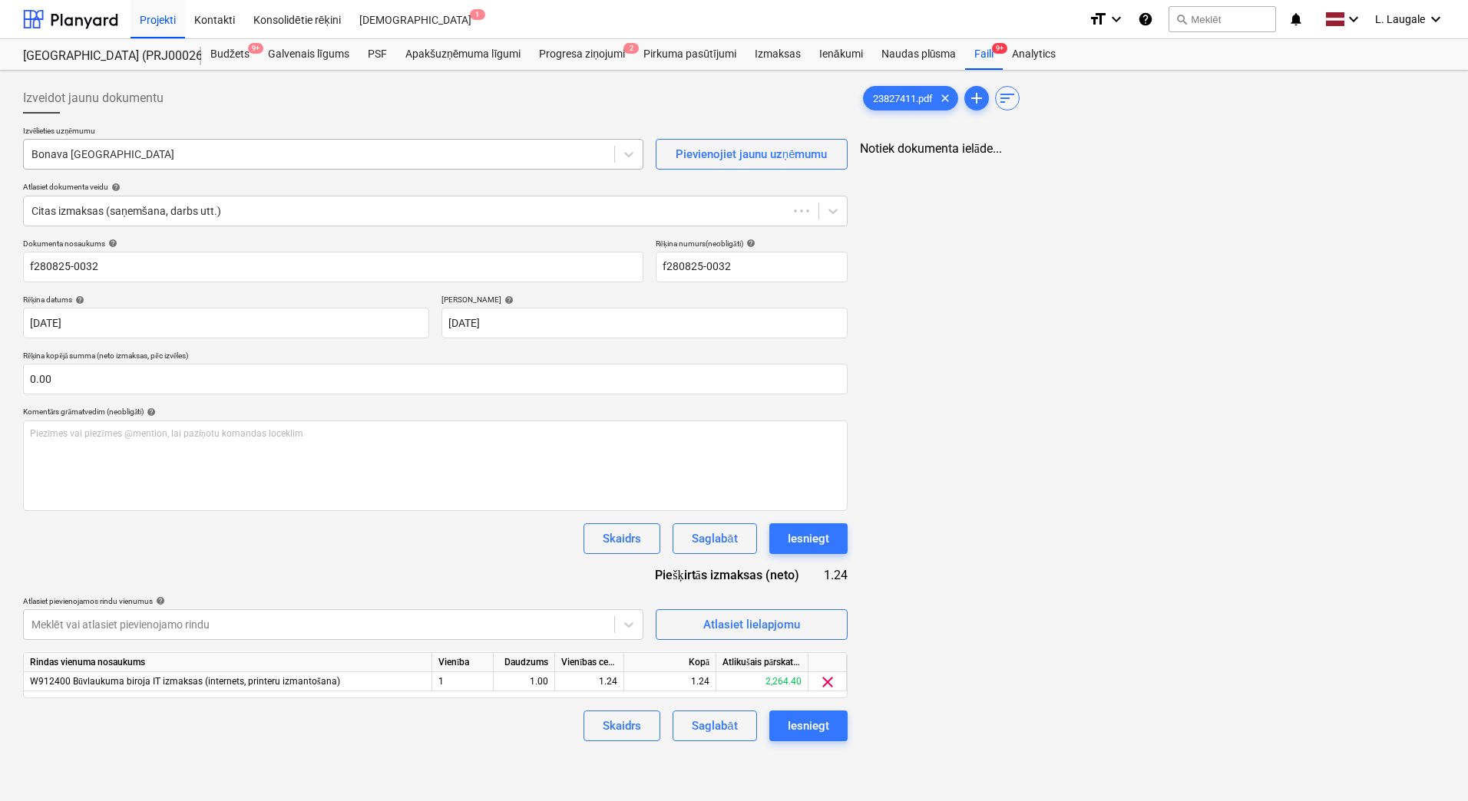
click at [187, 156] on div at bounding box center [318, 154] width 575 height 15
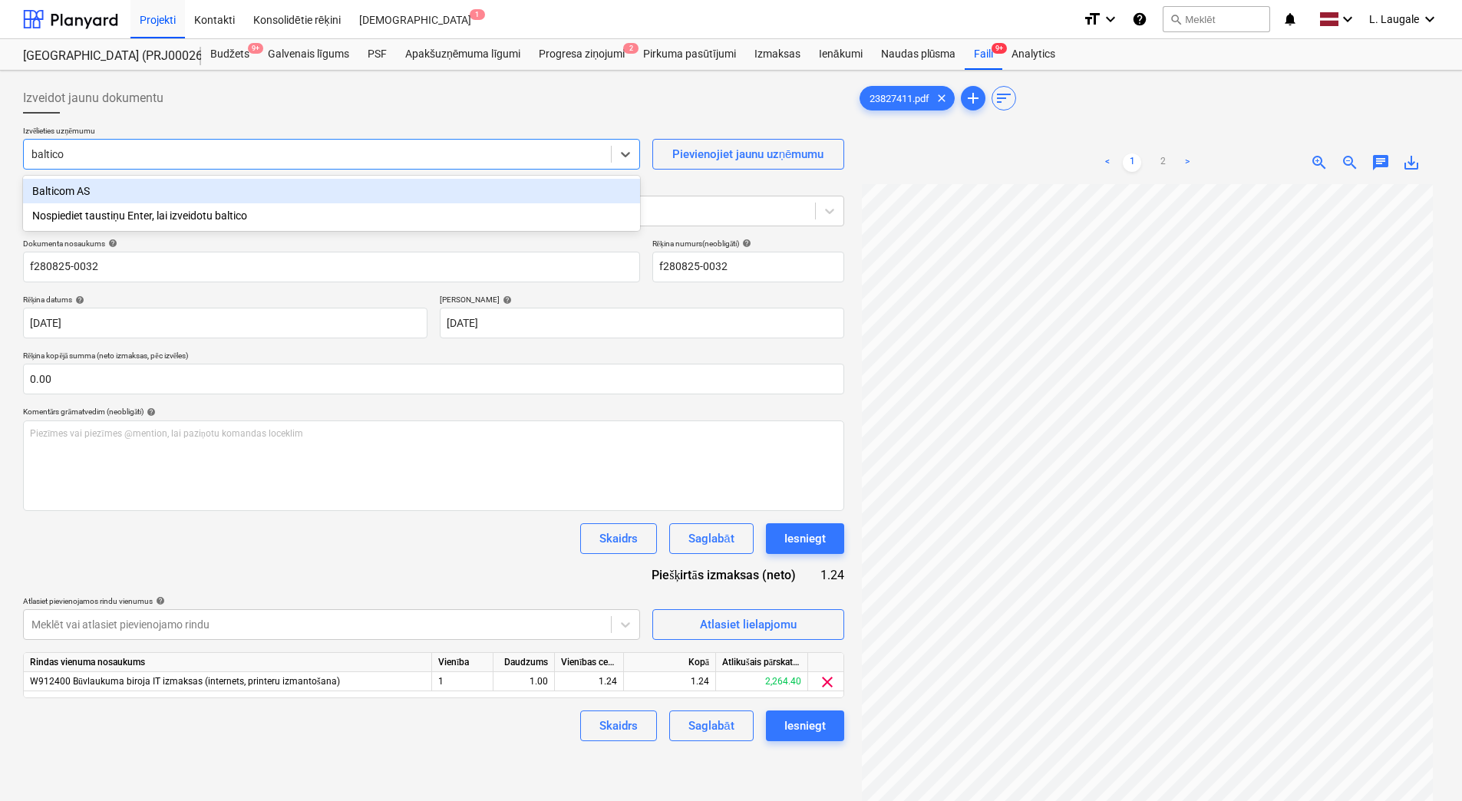
type input "balticom"
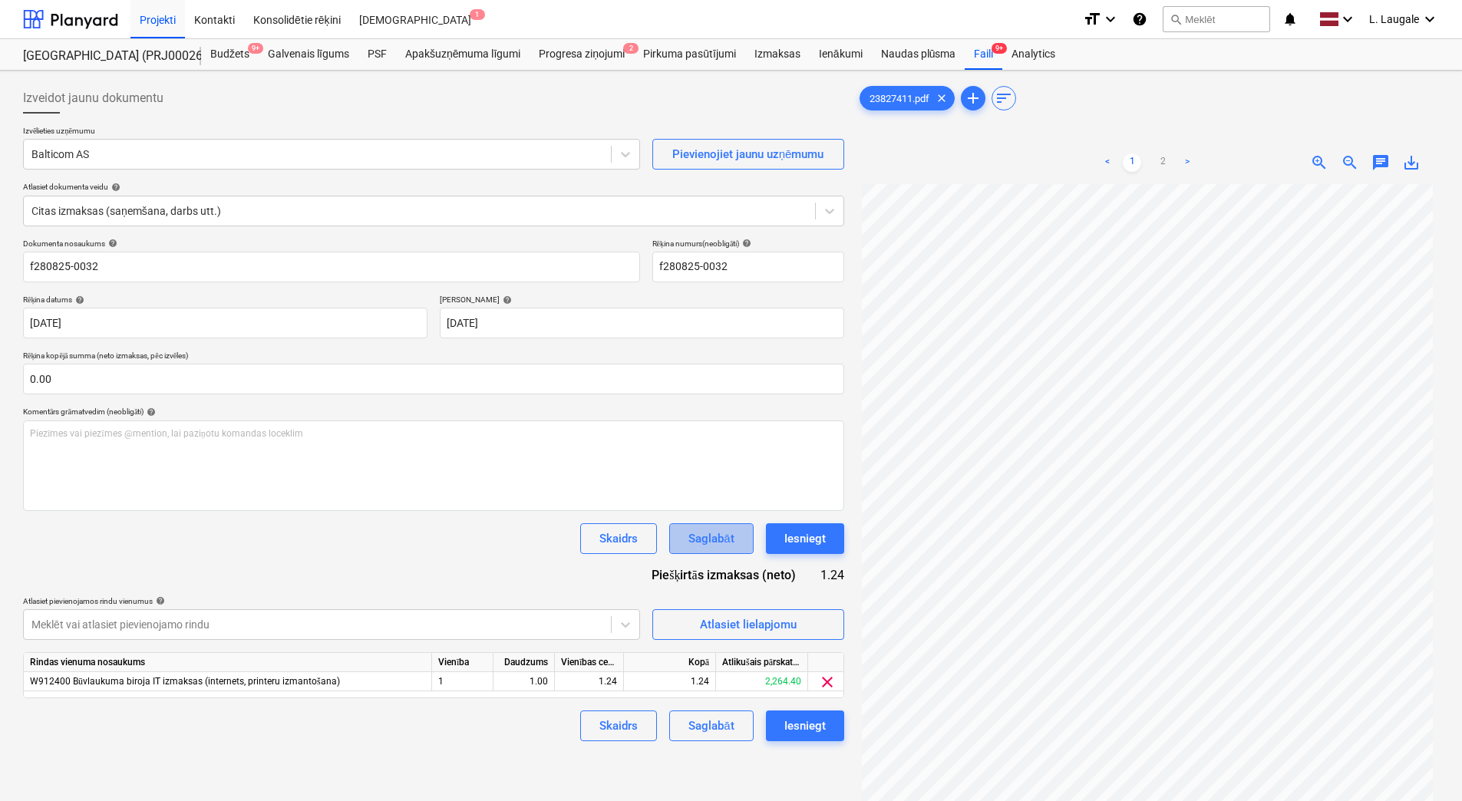
click at [712, 544] on div "Saglabāt" at bounding box center [711, 539] width 45 height 20
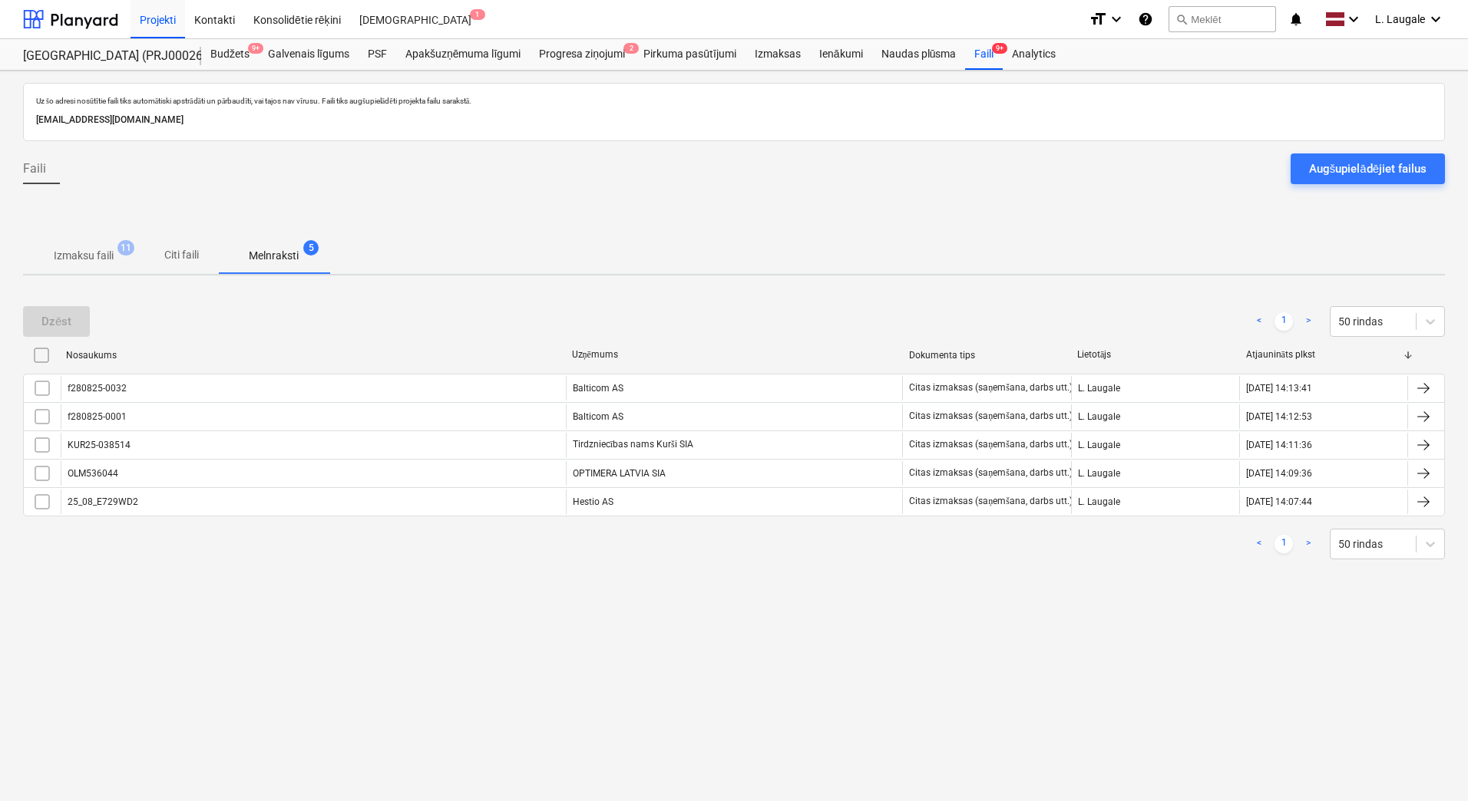
click at [100, 249] on p "Izmaksu faili" at bounding box center [84, 256] width 60 height 16
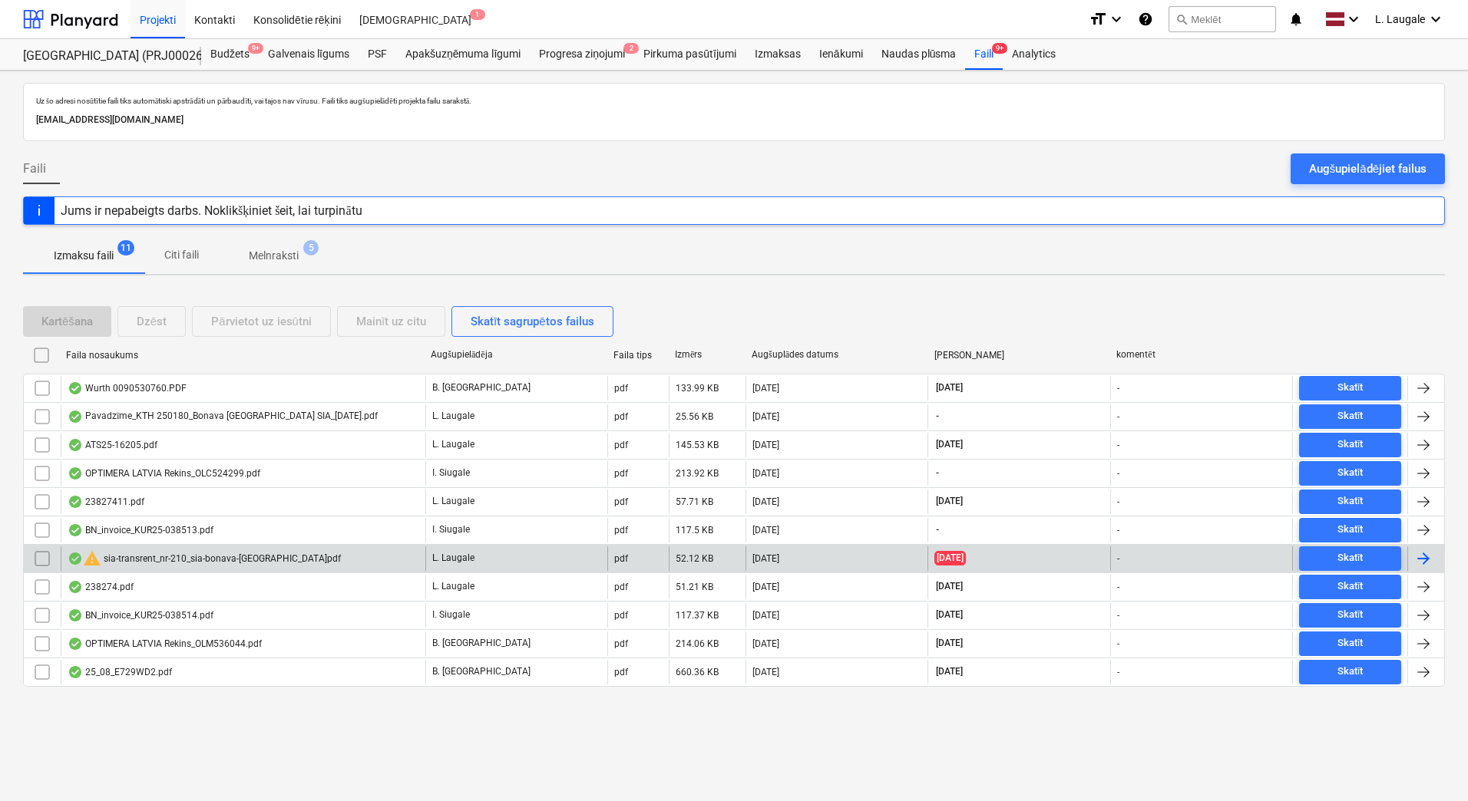
click at [178, 560] on div "warning sia-transrent_nr-210_sia-bonava-[GEOGRAPHIC_DATA]pdf" at bounding box center [204, 559] width 273 height 18
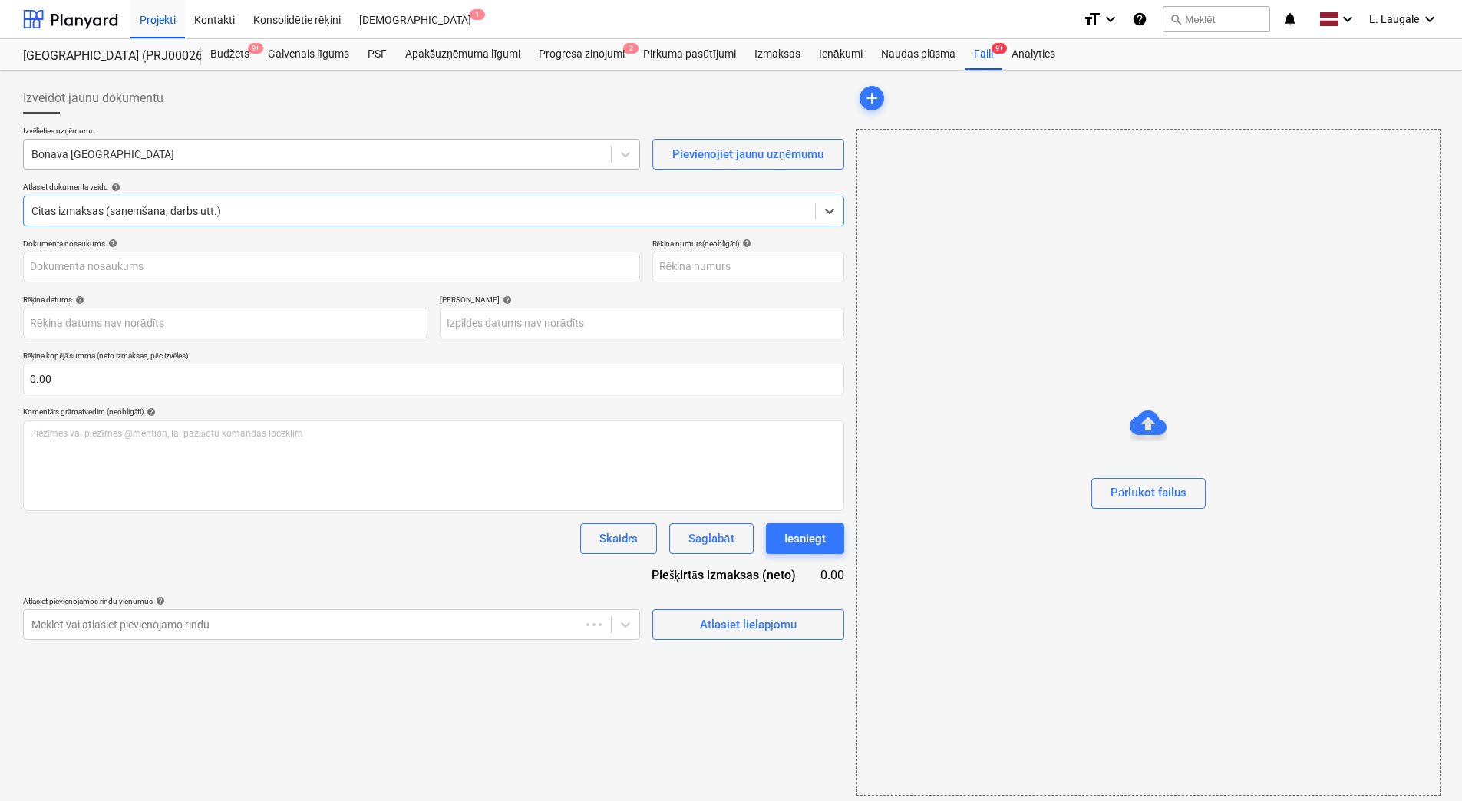
click at [172, 155] on div at bounding box center [317, 154] width 572 height 15
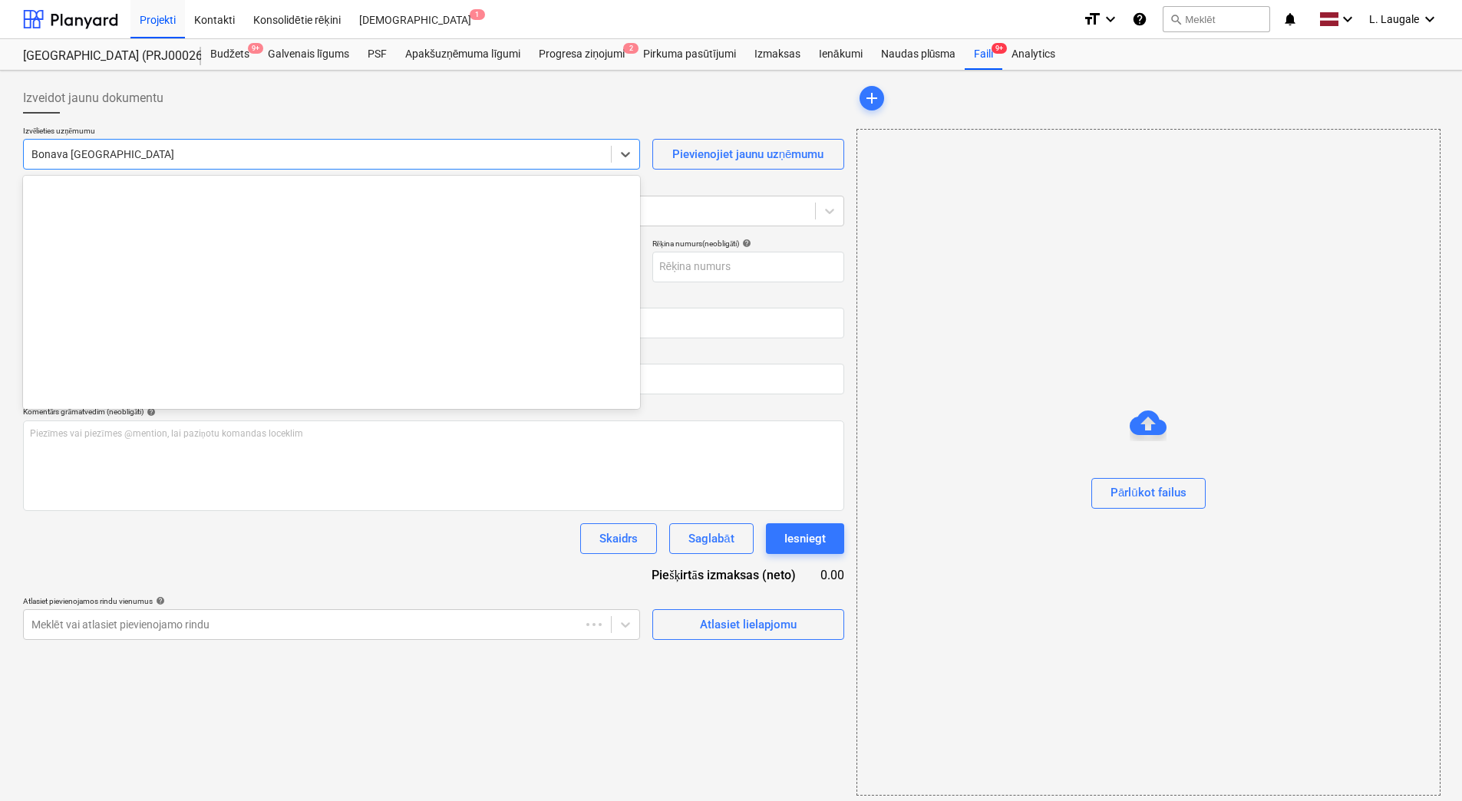
scroll to position [2767, 0]
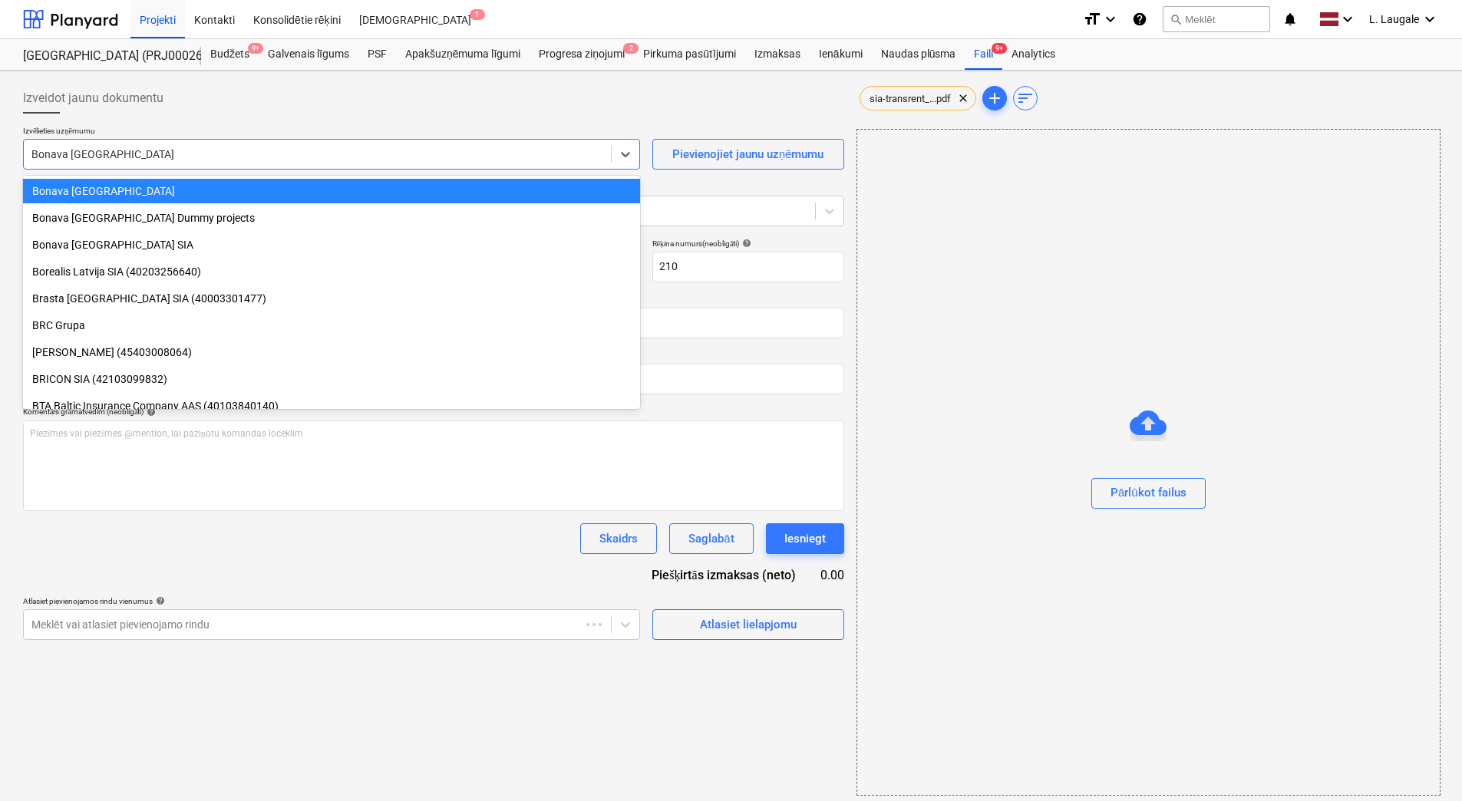
type input "210"
type input "[DATE]"
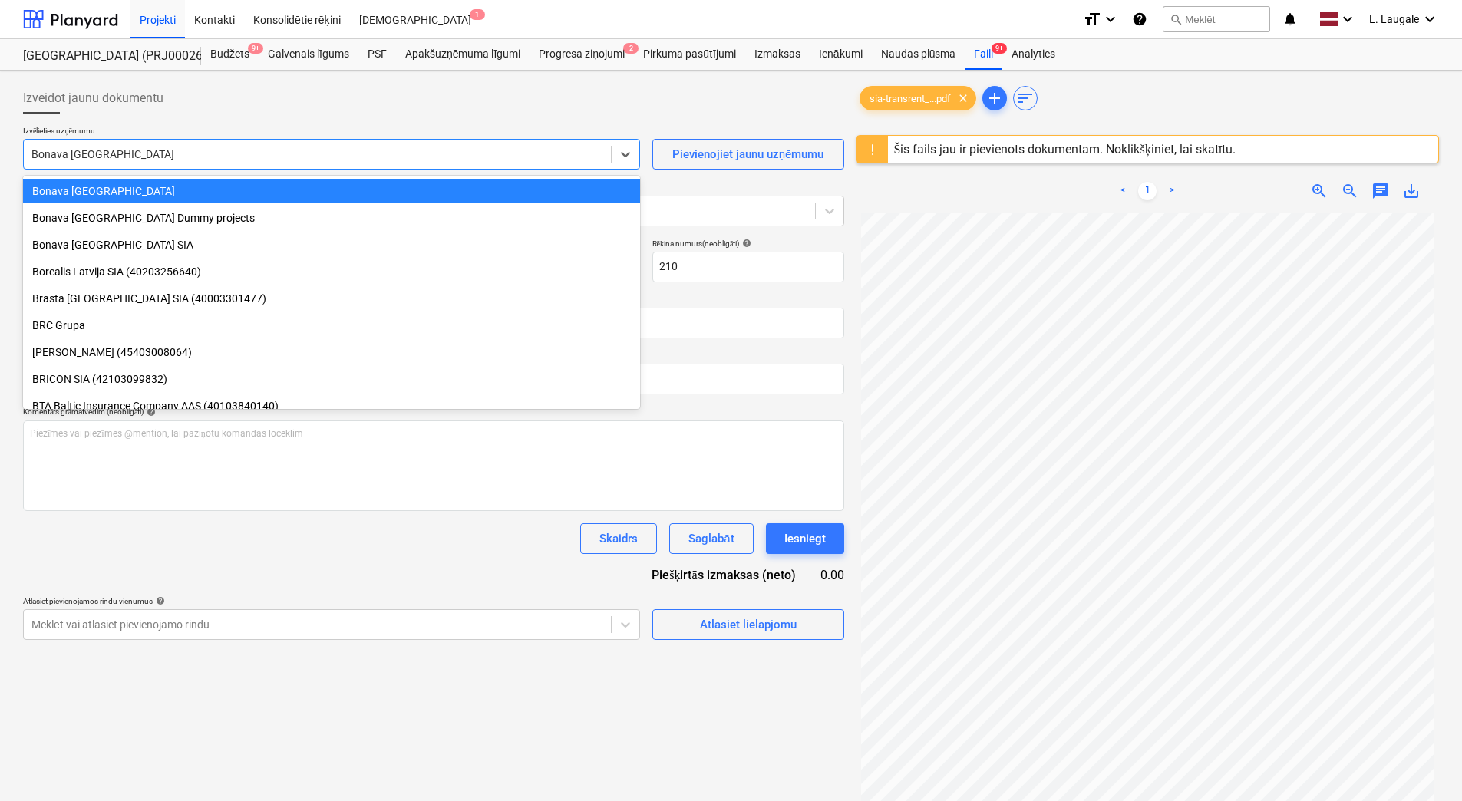
click at [953, 183] on div "< 1 > zoom_in zoom_out chat 0 save_alt" at bounding box center [1148, 191] width 583 height 43
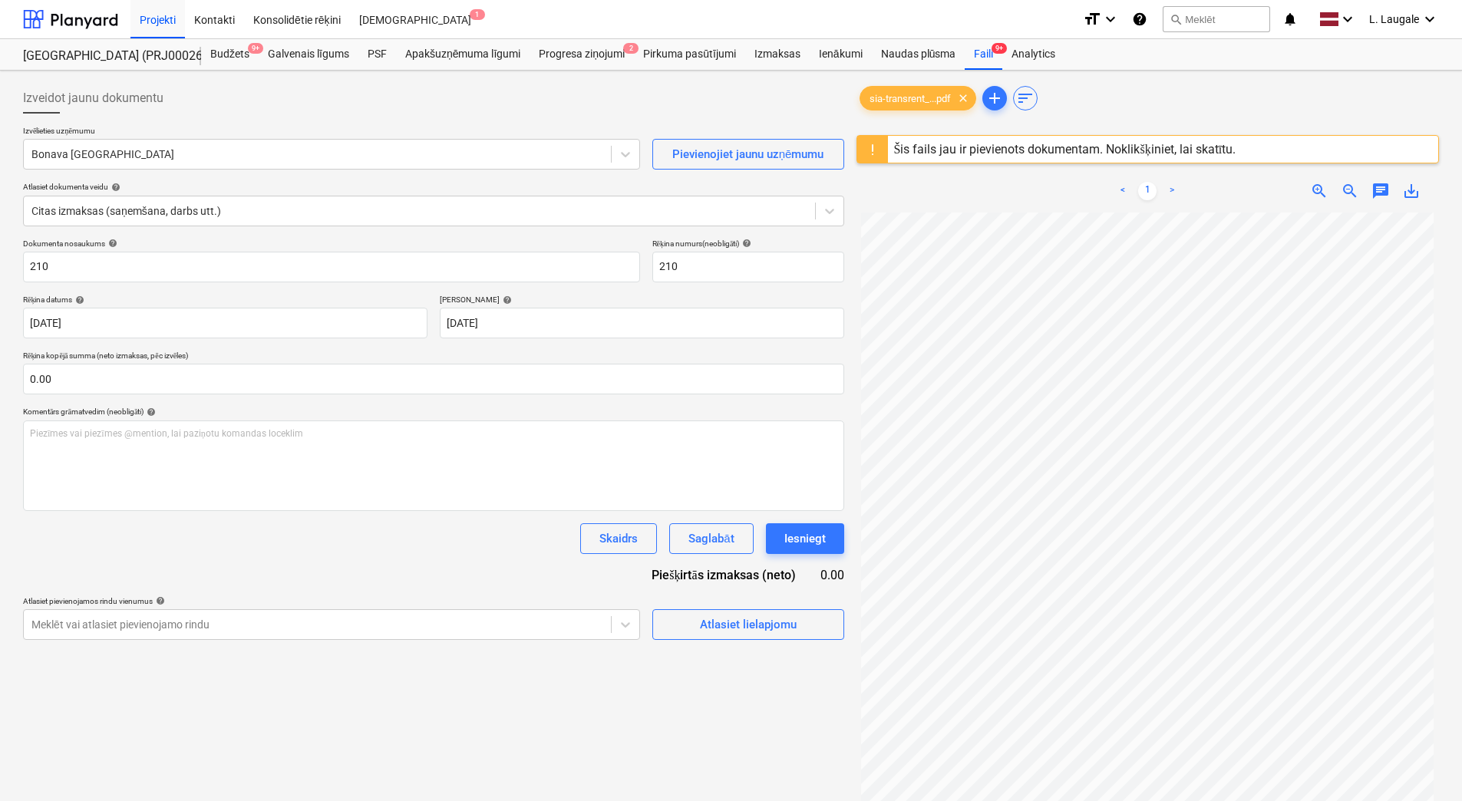
click at [960, 147] on div "Šis fails jau ir pievienots dokumentam. Noklikšķiniet, lai skatītu." at bounding box center [1065, 149] width 342 height 15
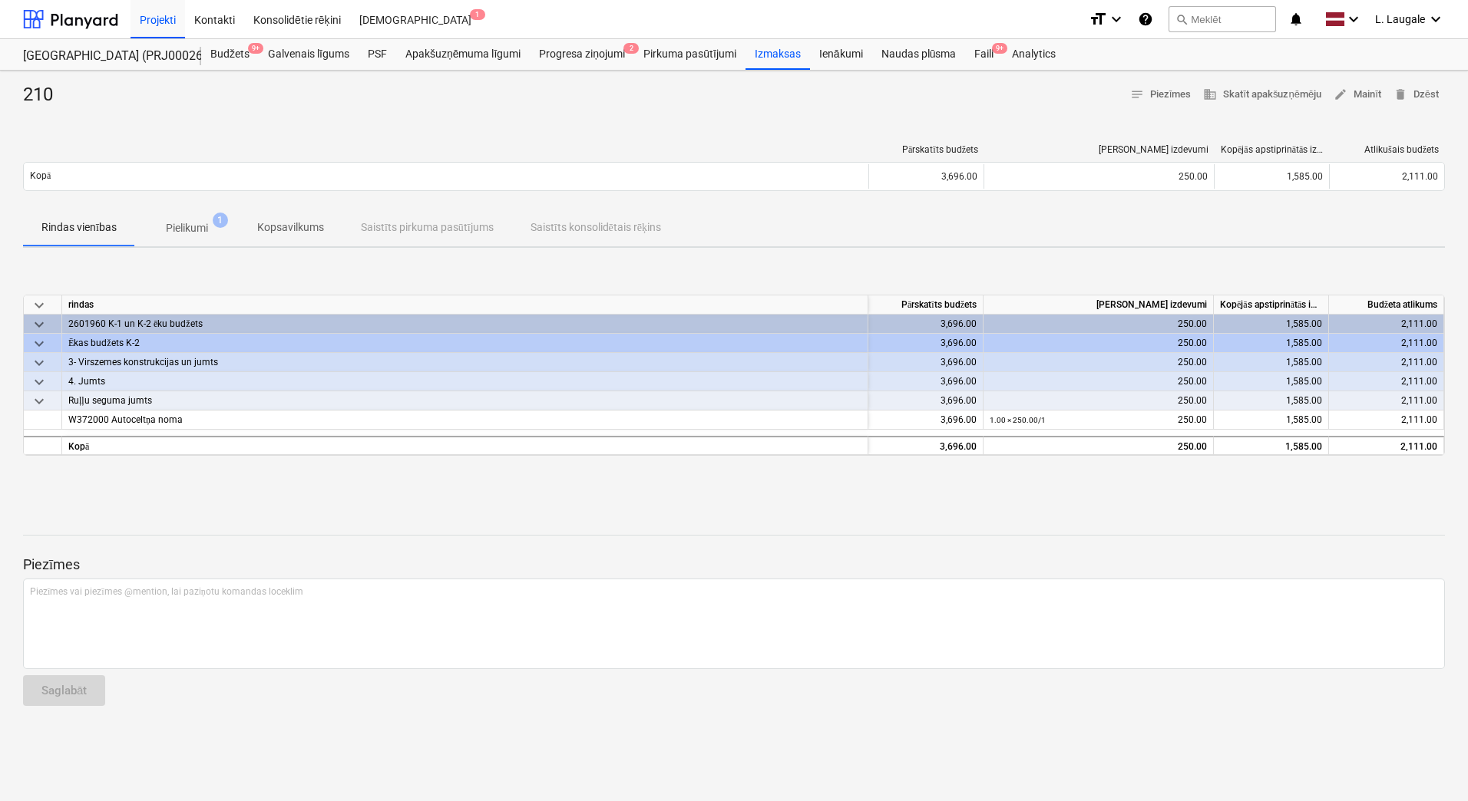
click at [194, 237] on span "Pielikumi 1" at bounding box center [187, 228] width 104 height 28
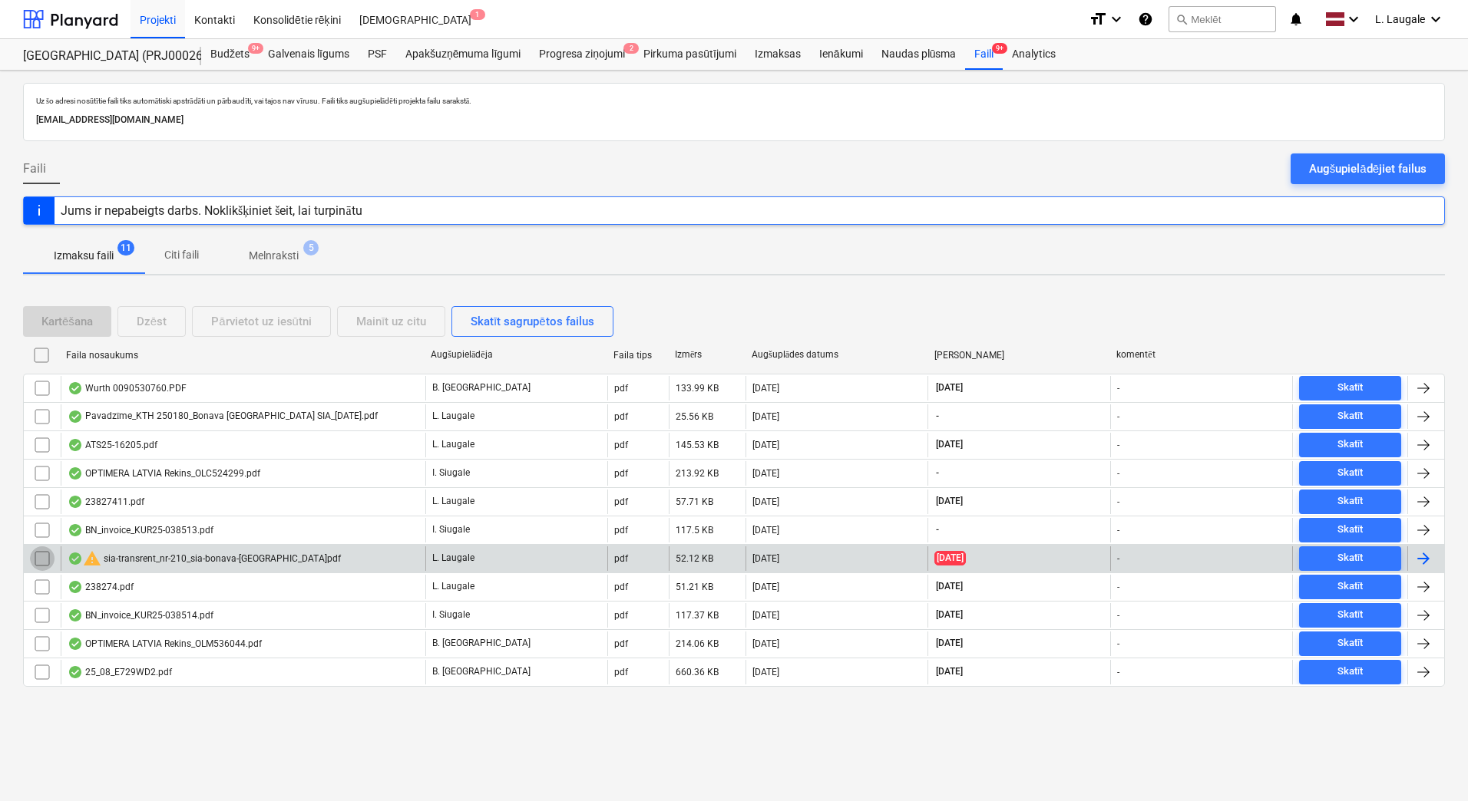
click at [45, 559] on input "checkbox" at bounding box center [42, 559] width 25 height 25
click at [367, 322] on div "Mainīt uz citu" at bounding box center [391, 322] width 70 height 20
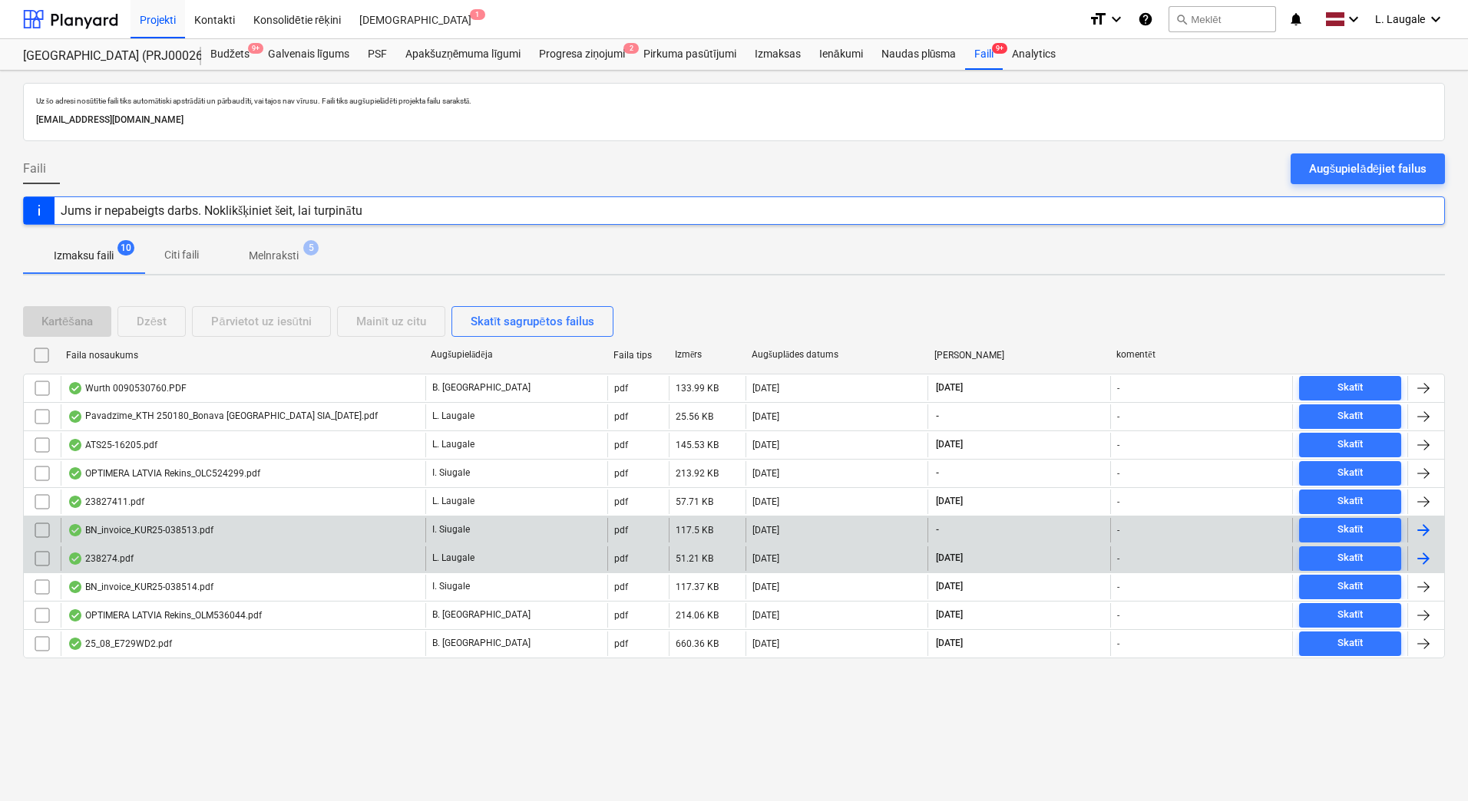
click at [151, 530] on div "BN_invoice_KUR25-038513.pdf" at bounding box center [141, 530] width 146 height 12
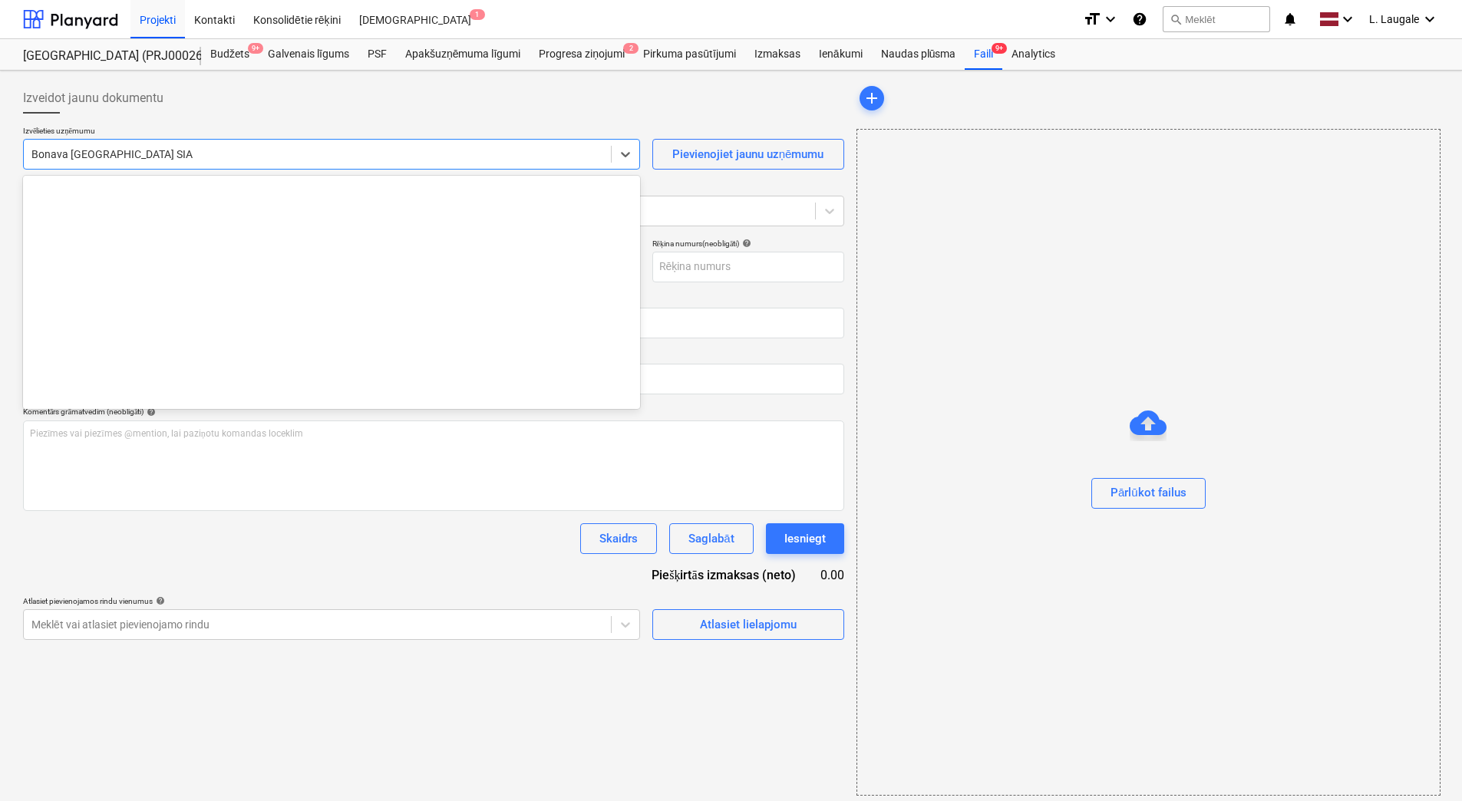
click at [112, 161] on div at bounding box center [317, 154] width 572 height 15
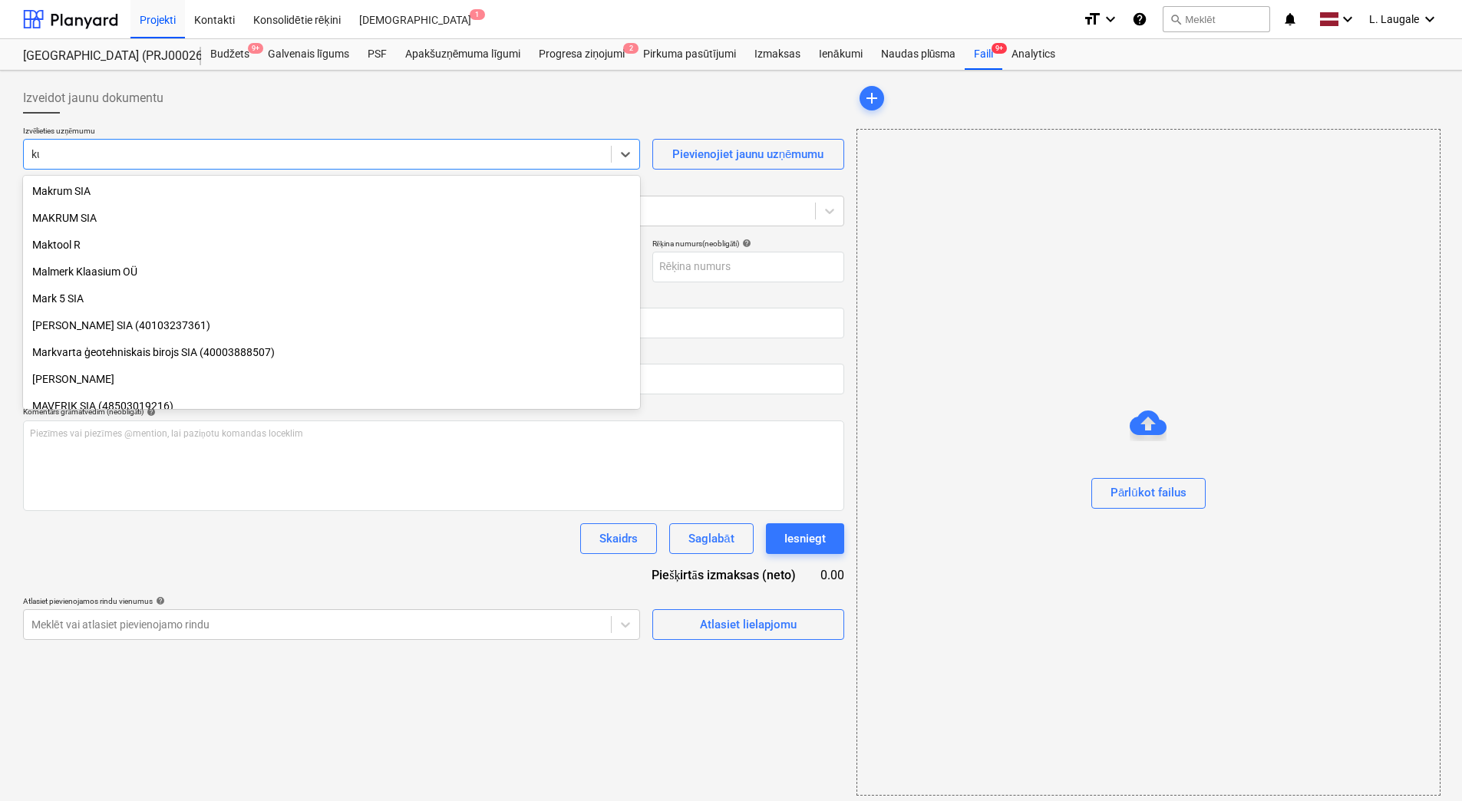
type input "kur"
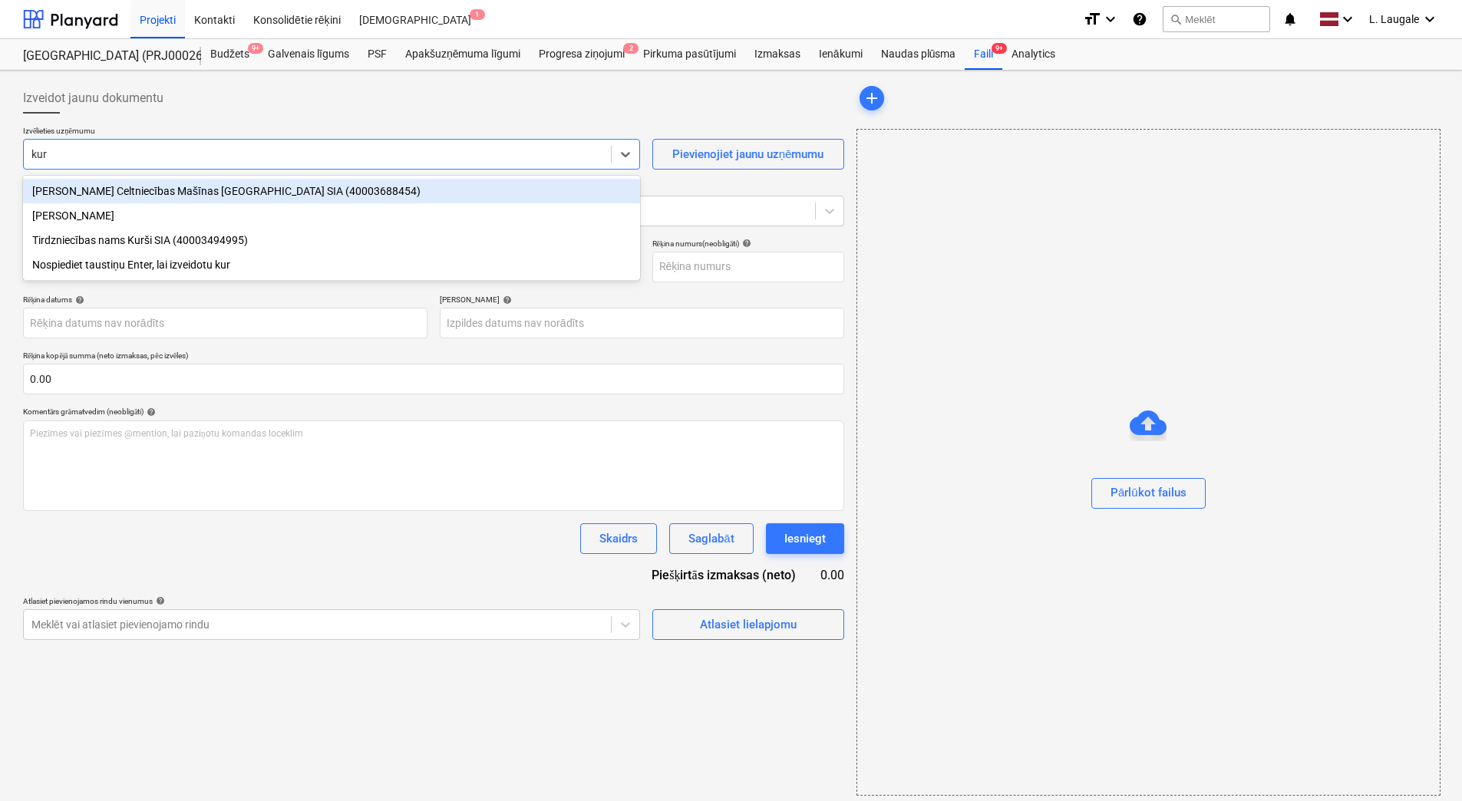
type input "KUR25-038513"
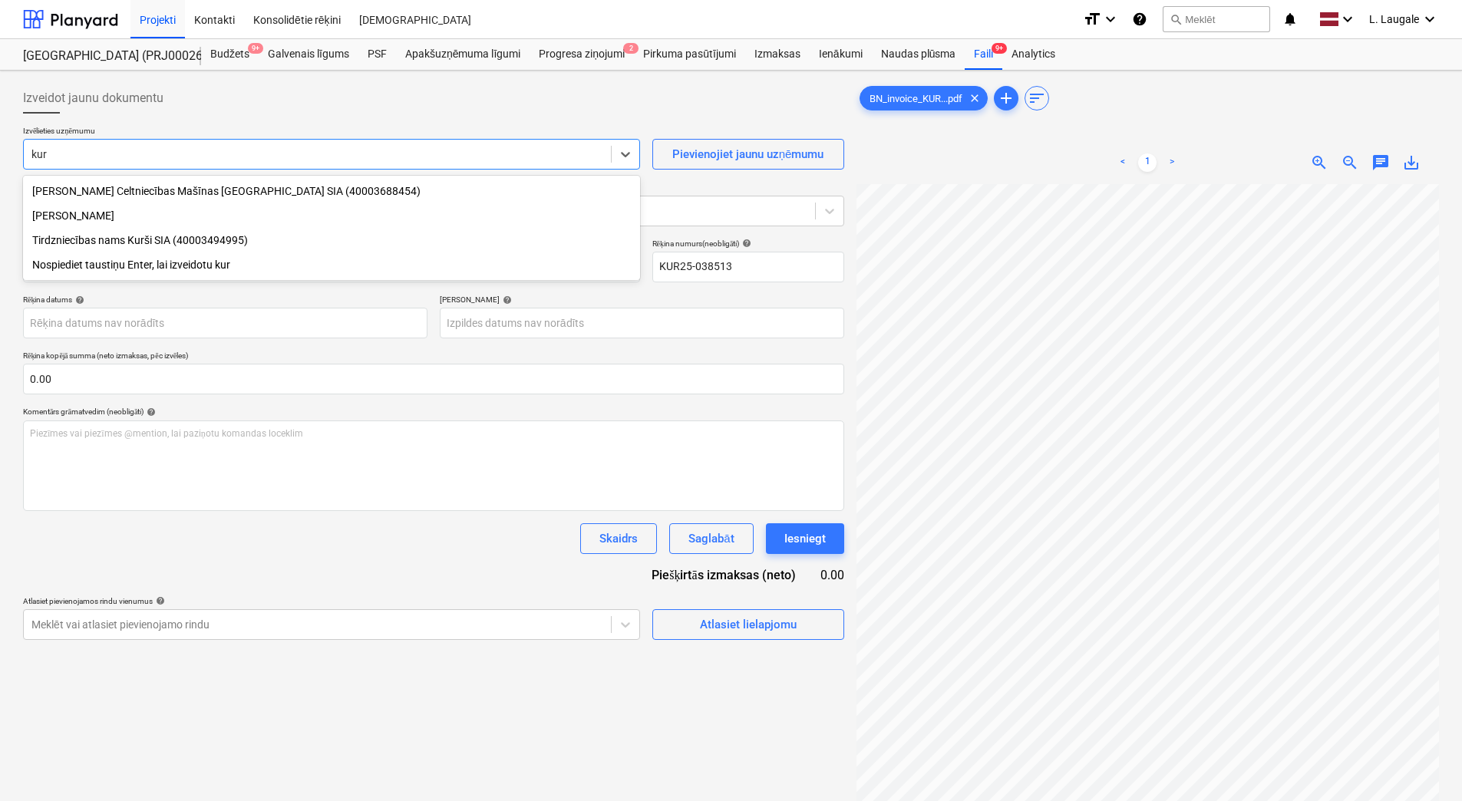
click at [144, 242] on div "Tirdzniecības nams Kurši SIA (40003494995)" at bounding box center [331, 240] width 617 height 25
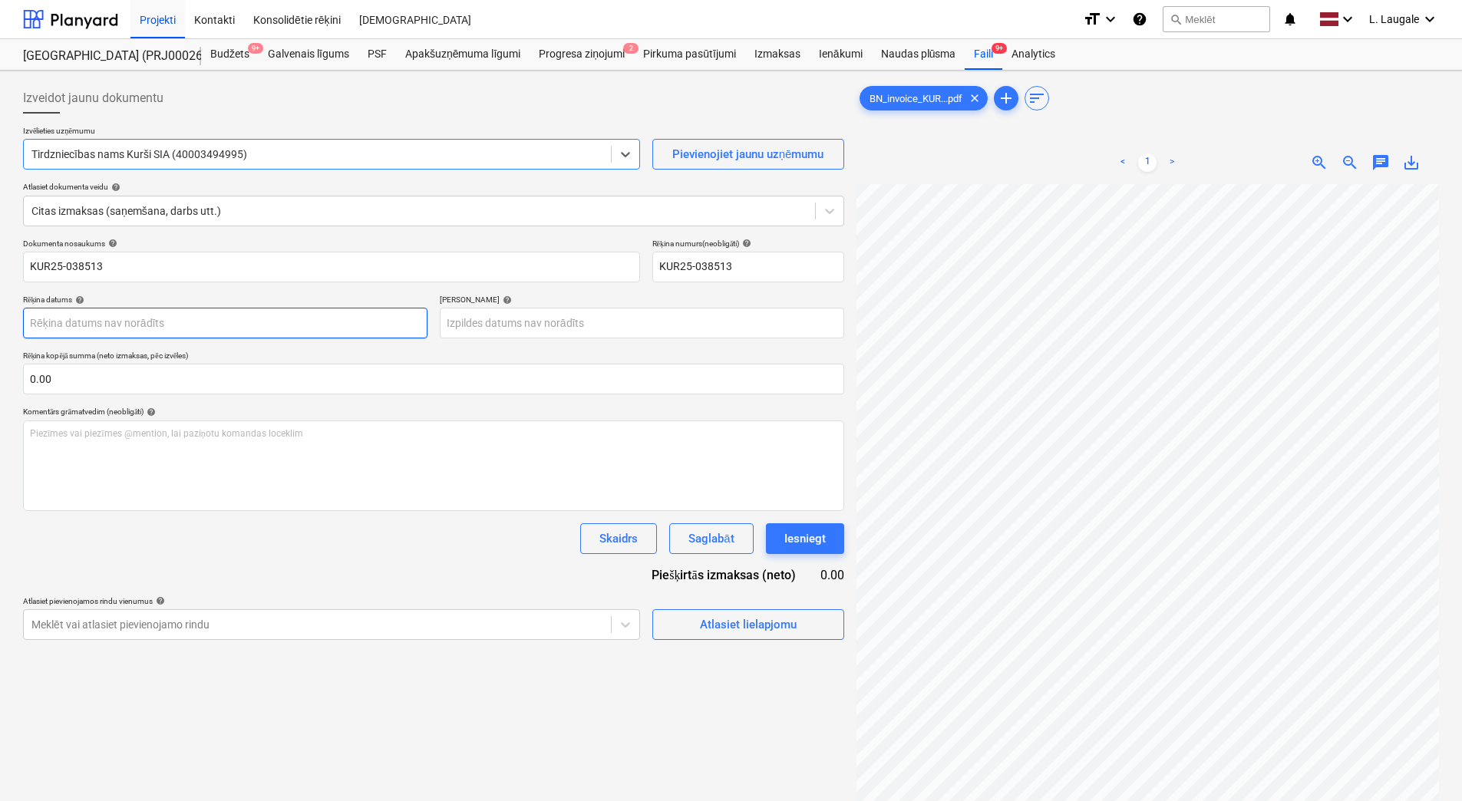
click at [175, 319] on body "Projekti Kontakti Konsolidētie rēķini Iesūtne format_size keyboard_arrow_down h…" at bounding box center [731, 400] width 1462 height 801
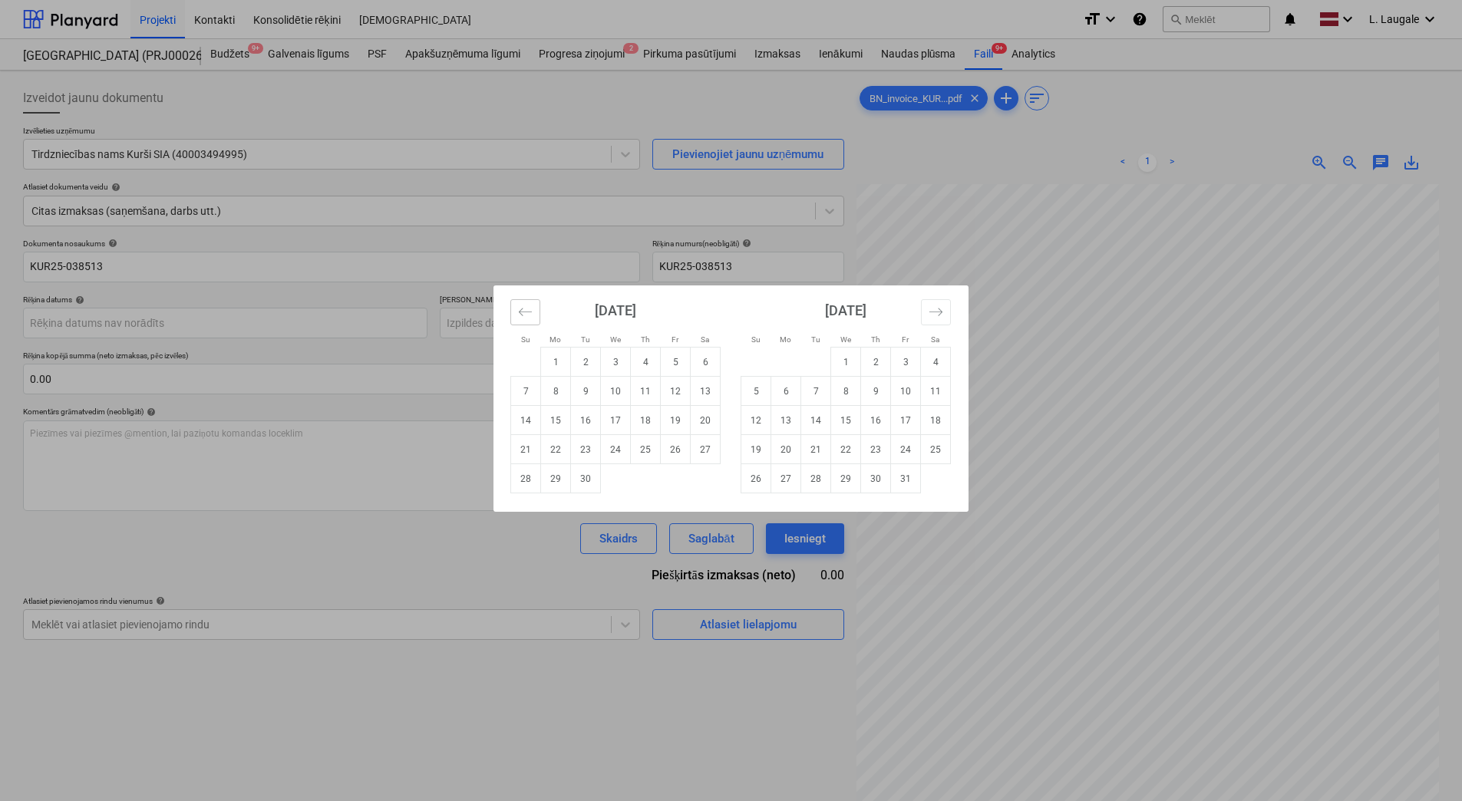
click at [524, 312] on icon "Move backward to switch to the previous month." at bounding box center [525, 312] width 13 height 8
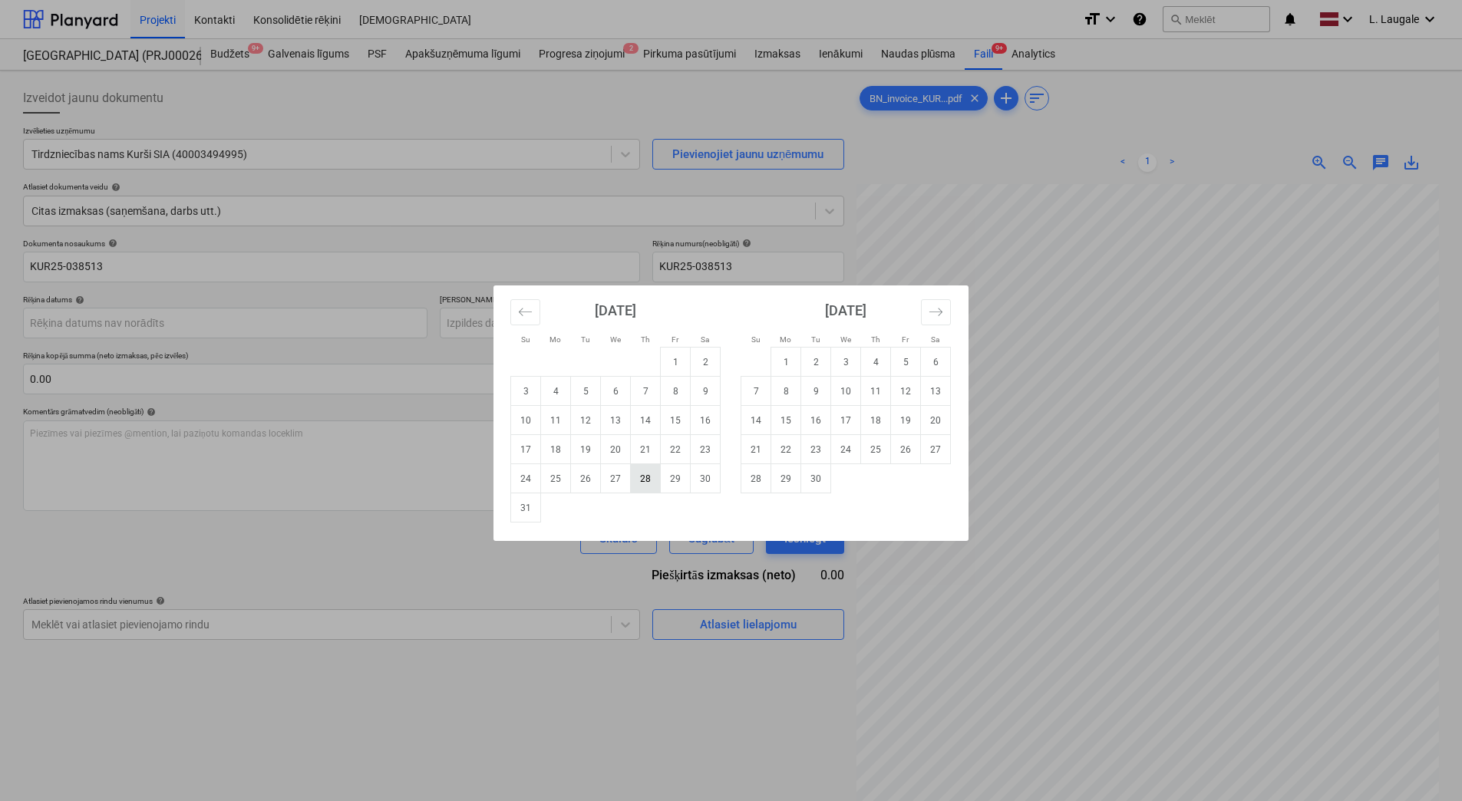
click at [649, 483] on td "28" at bounding box center [646, 478] width 30 height 29
type input "[DATE]"
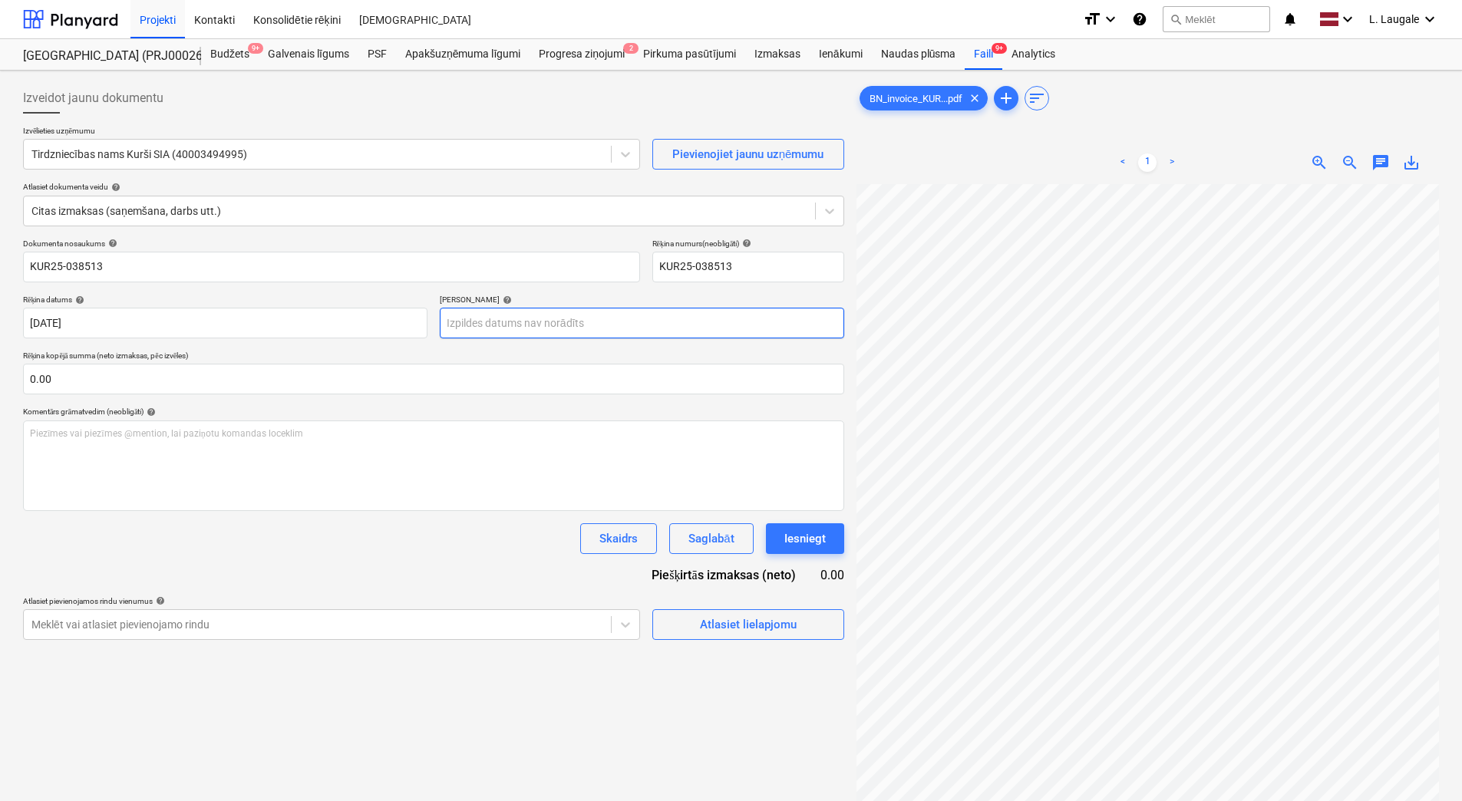
click at [579, 332] on body "Projekti Kontakti Konsolidētie rēķini Iesūtne format_size keyboard_arrow_down h…" at bounding box center [731, 400] width 1462 height 801
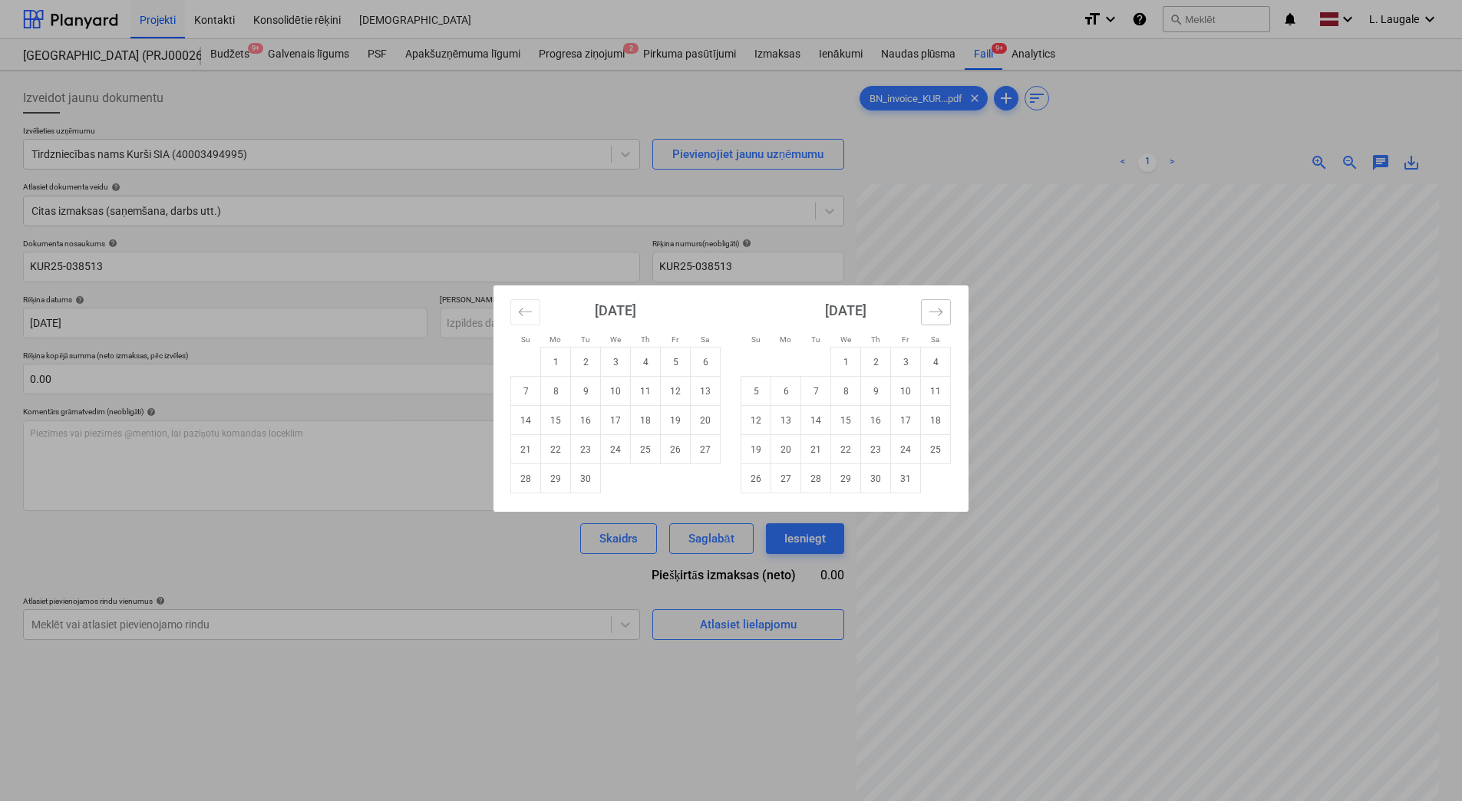
click at [939, 314] on icon "Move forward to switch to the next month." at bounding box center [936, 312] width 15 height 15
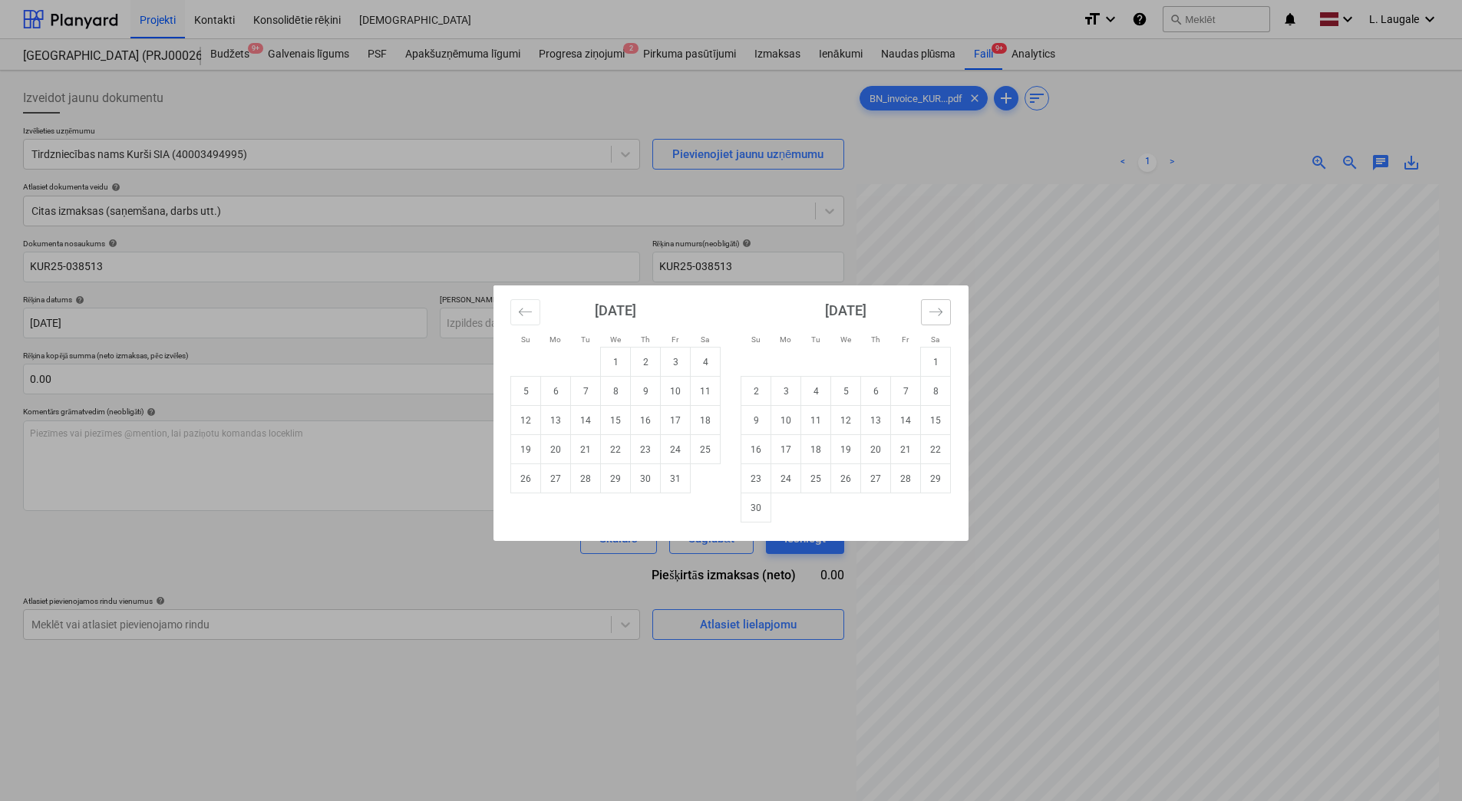
click at [939, 314] on icon "Move forward to switch to the next month." at bounding box center [936, 312] width 15 height 15
click at [911, 446] on td "26" at bounding box center [906, 449] width 30 height 29
type input "[DATE]"
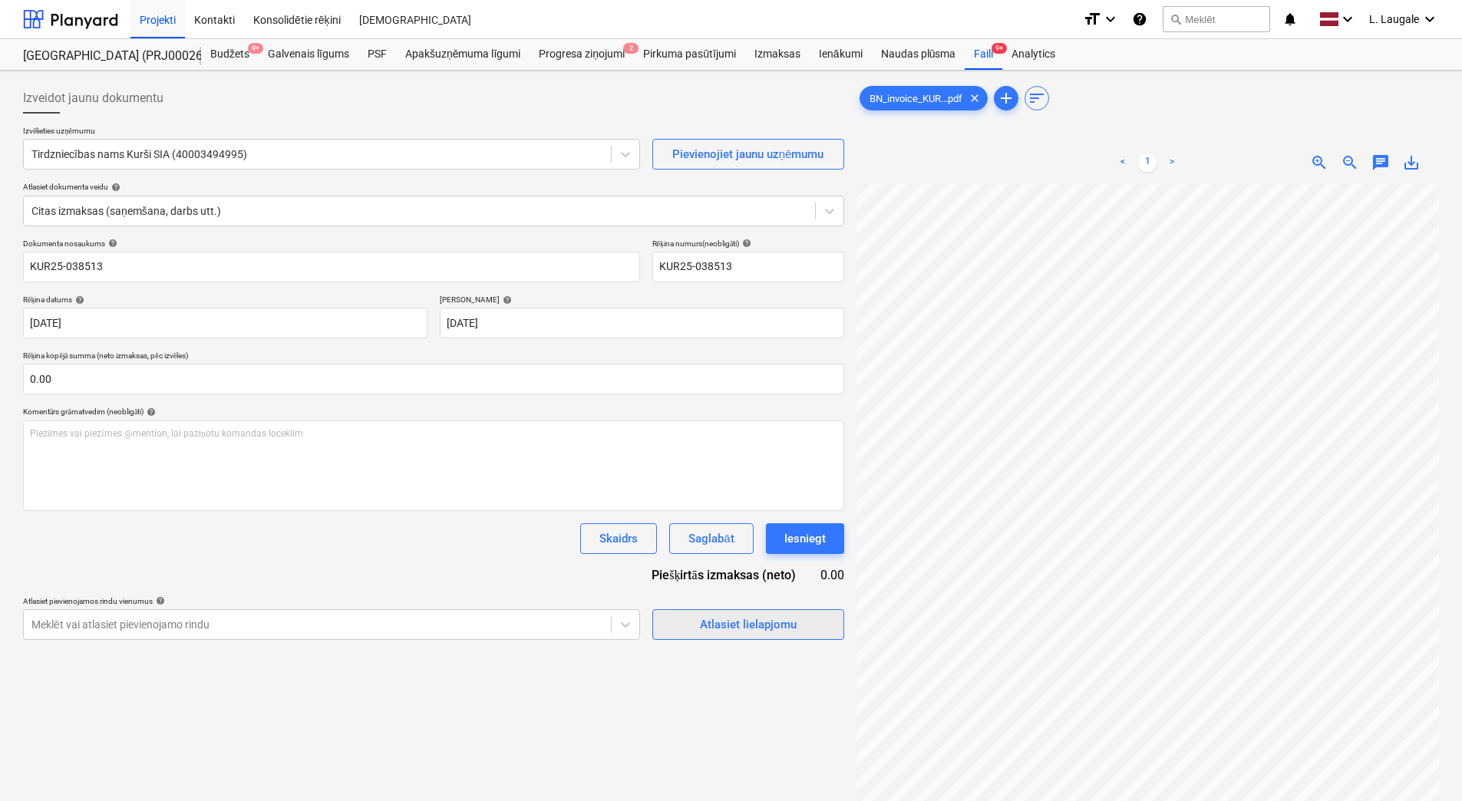
click at [713, 627] on div "Atlasiet lielapjomu" at bounding box center [748, 625] width 97 height 20
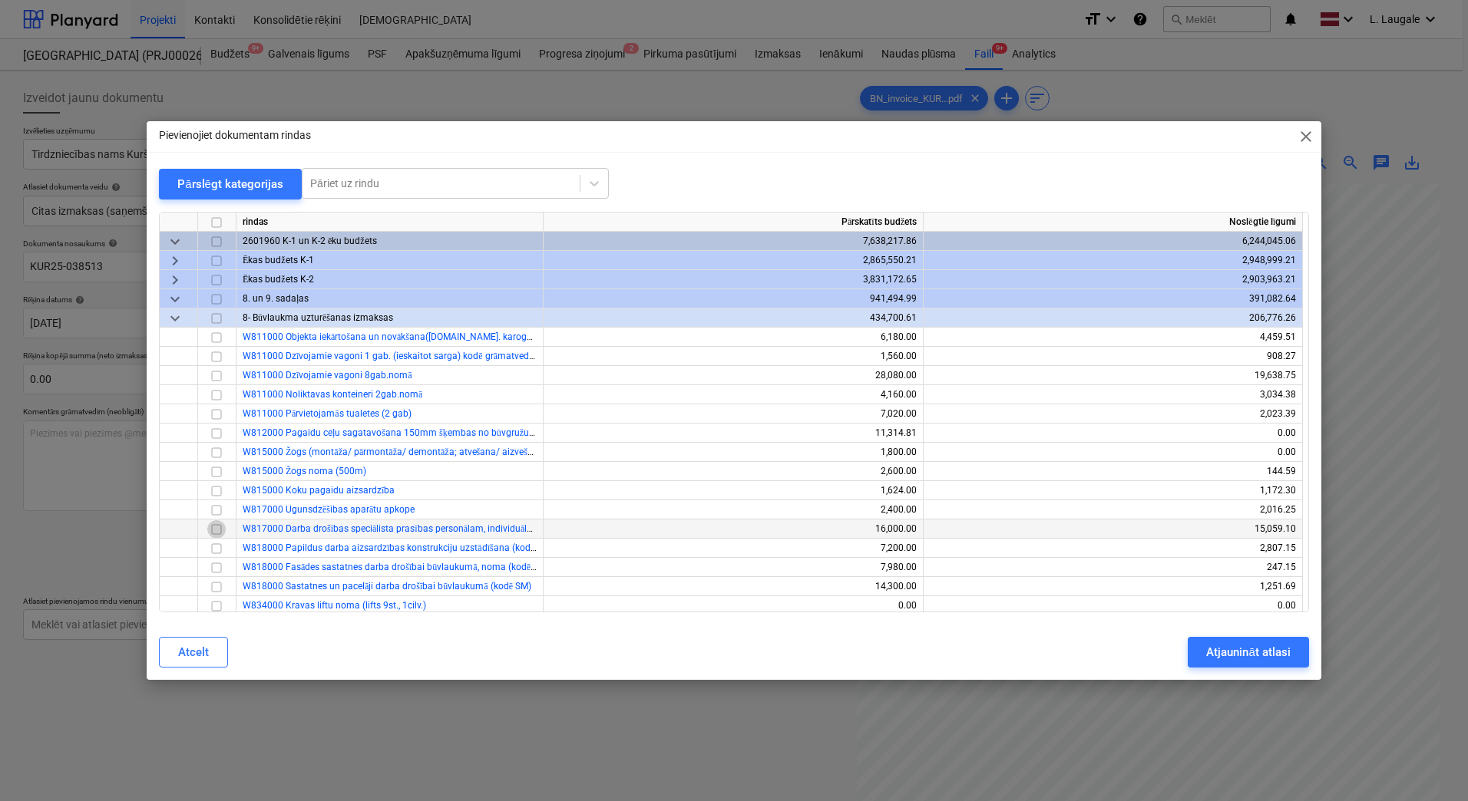
click at [220, 530] on input "checkbox" at bounding box center [216, 529] width 18 height 18
click at [1205, 656] on button "Atjaunināt atlasi" at bounding box center [1248, 652] width 121 height 31
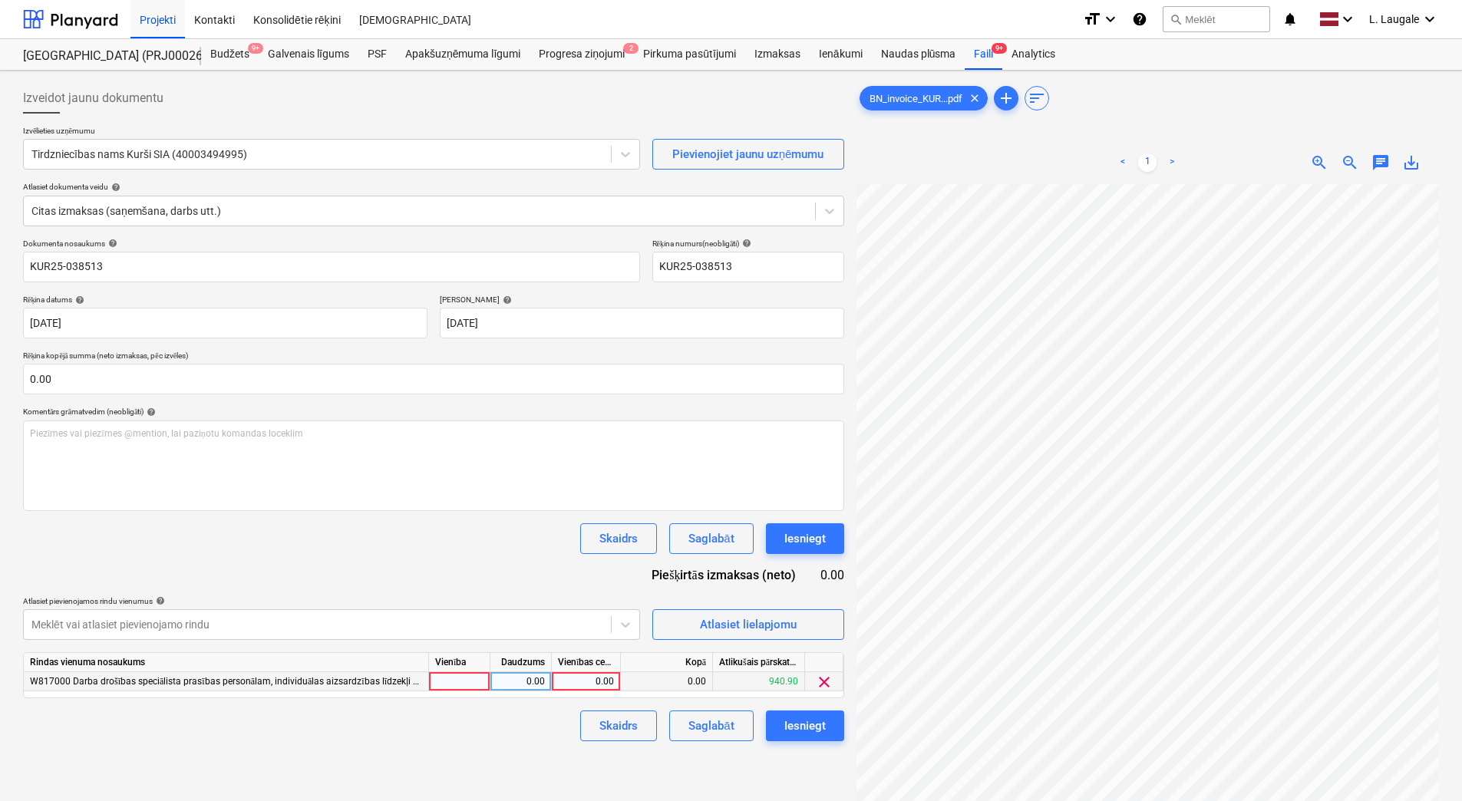
click at [472, 686] on div at bounding box center [459, 681] width 61 height 19
type input "1"
click at [538, 691] on div "0.00" at bounding box center [521, 681] width 48 height 19
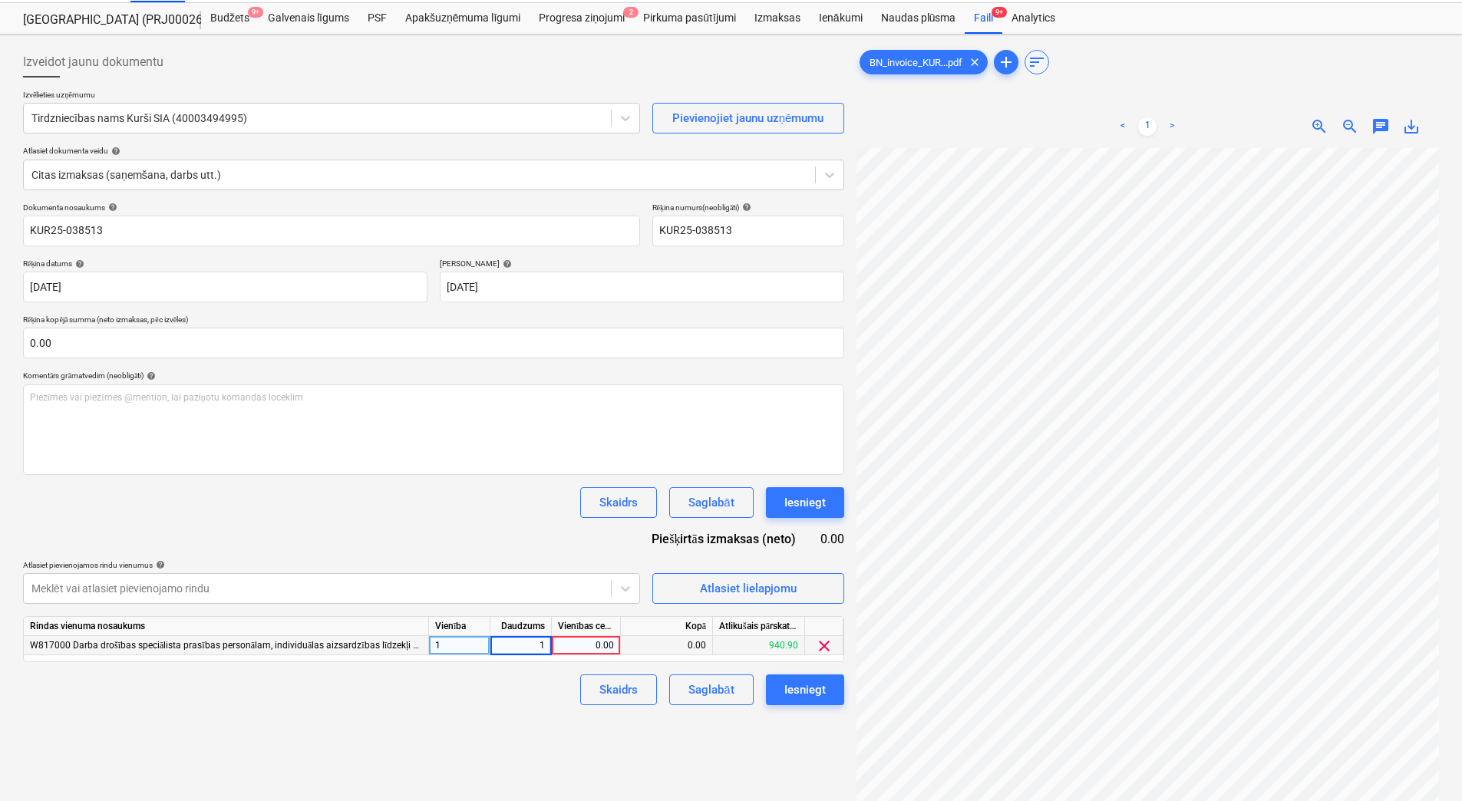
scroll to position [51, 0]
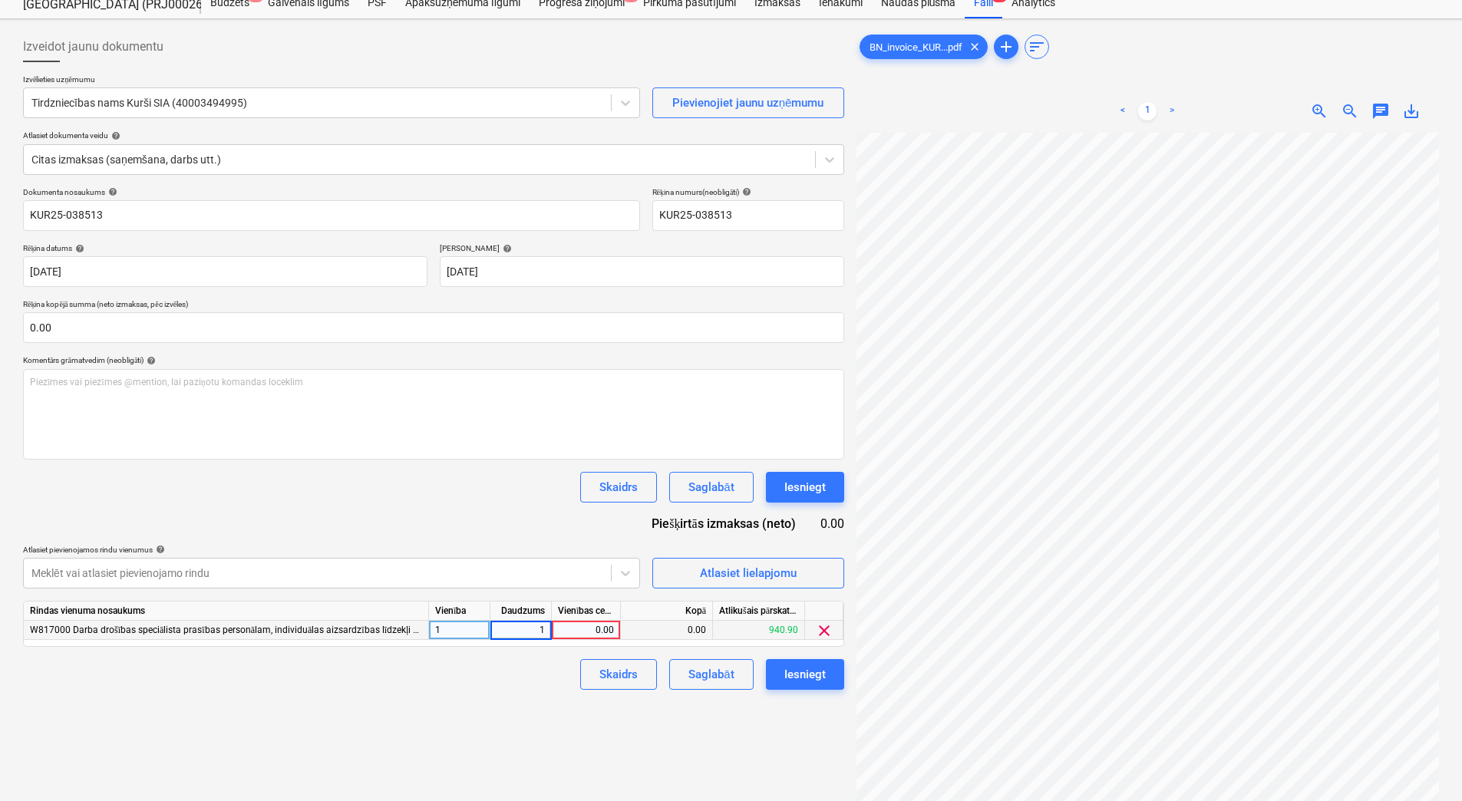
click at [591, 631] on div "0.00" at bounding box center [586, 630] width 56 height 19
type input "158.84"
click at [544, 693] on div "Izveidot jaunu dokumentu Izvēlieties uzņēmumu Tirdzniecības nams Kurši SIA (400…" at bounding box center [434, 461] width 834 height 872
click at [709, 682] on div "Saglabāt" at bounding box center [711, 675] width 45 height 20
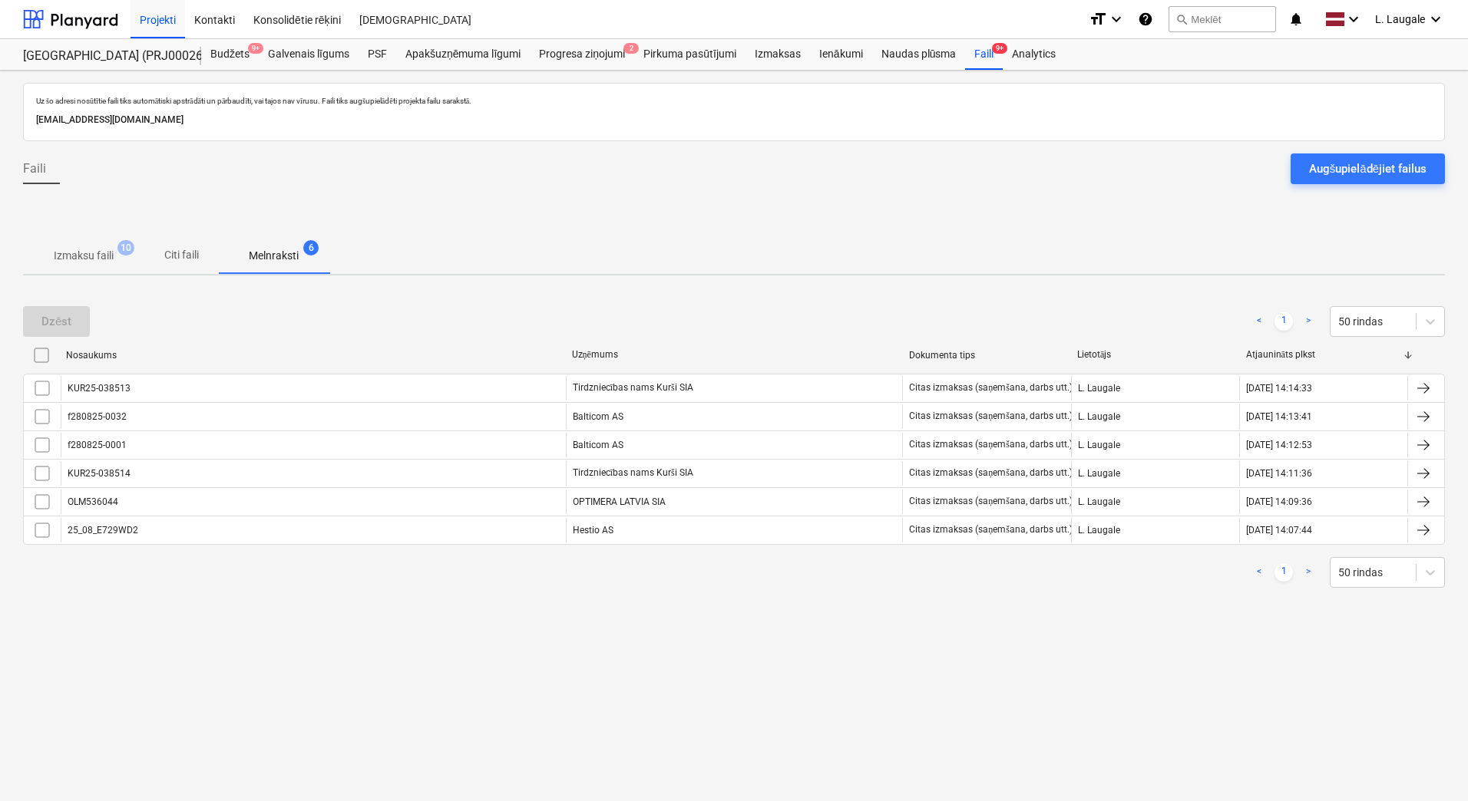
click at [121, 259] on span "Izmaksu faili 10" at bounding box center [83, 256] width 84 height 16
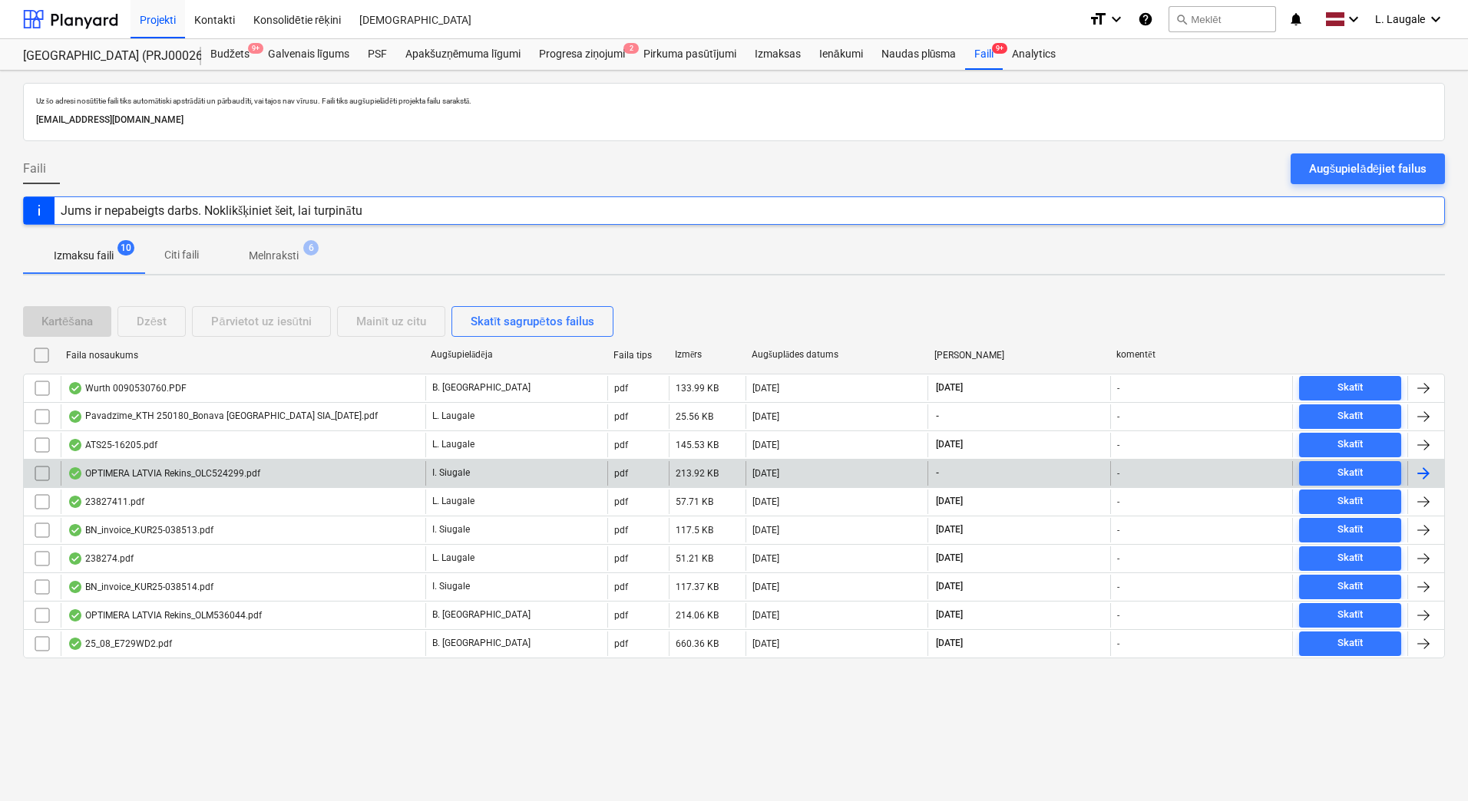
click at [207, 477] on div "OPTIMERA LATVIA Rekins_OLC524299.pdf" at bounding box center [164, 474] width 193 height 12
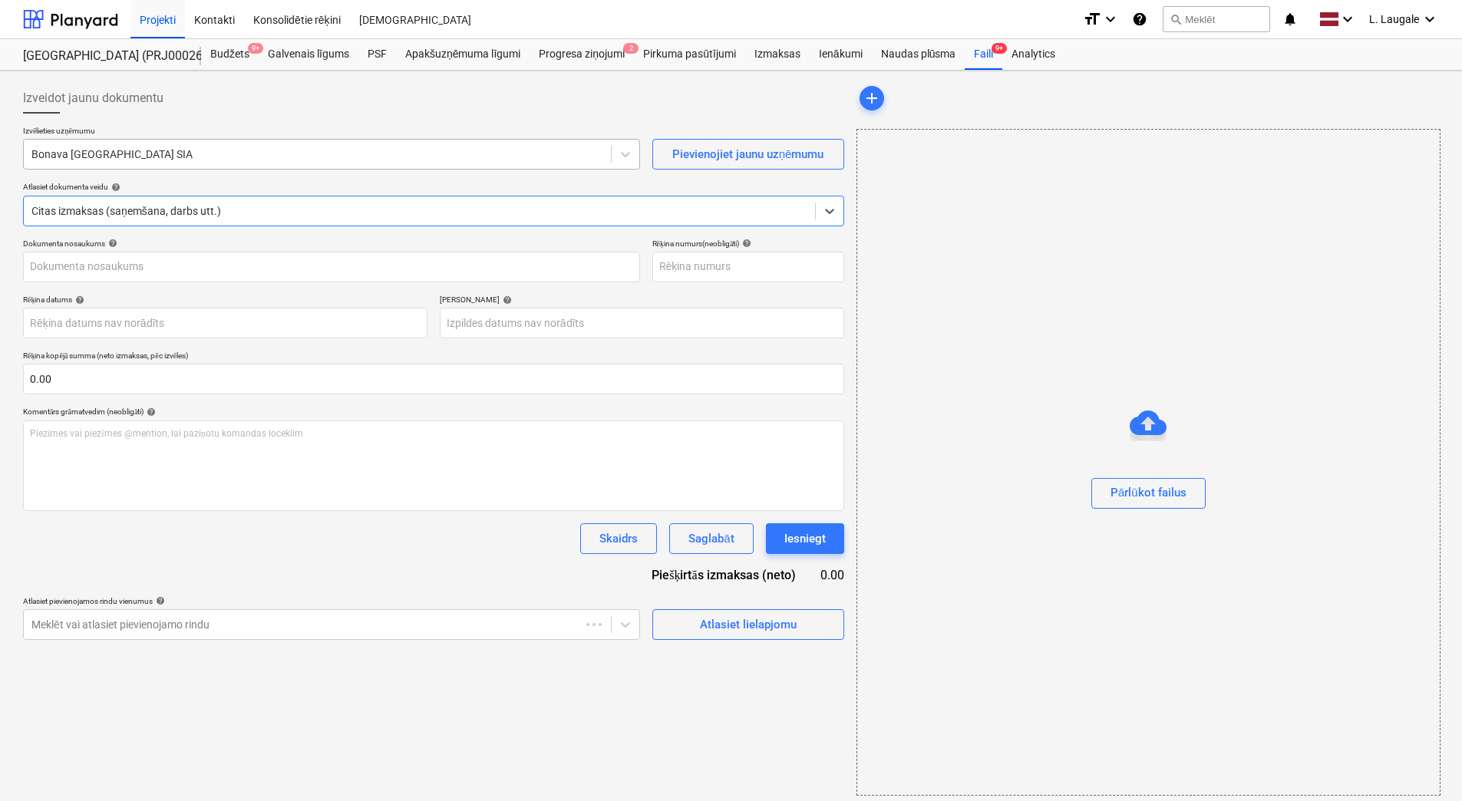
drag, startPoint x: 200, startPoint y: 150, endPoint x: 160, endPoint y: 165, distance: 42.5
click at [194, 153] on div at bounding box center [317, 154] width 572 height 15
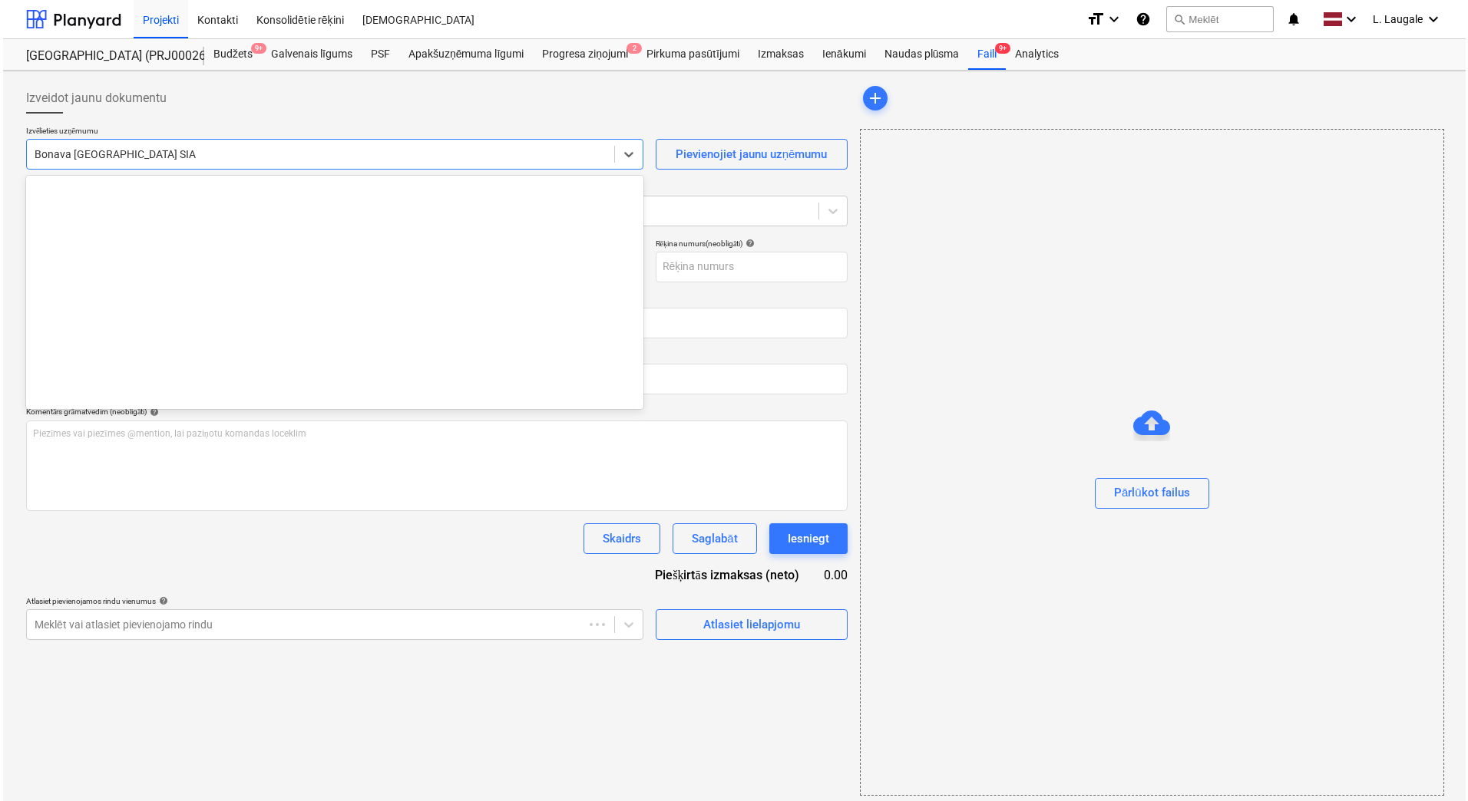
scroll to position [2821, 0]
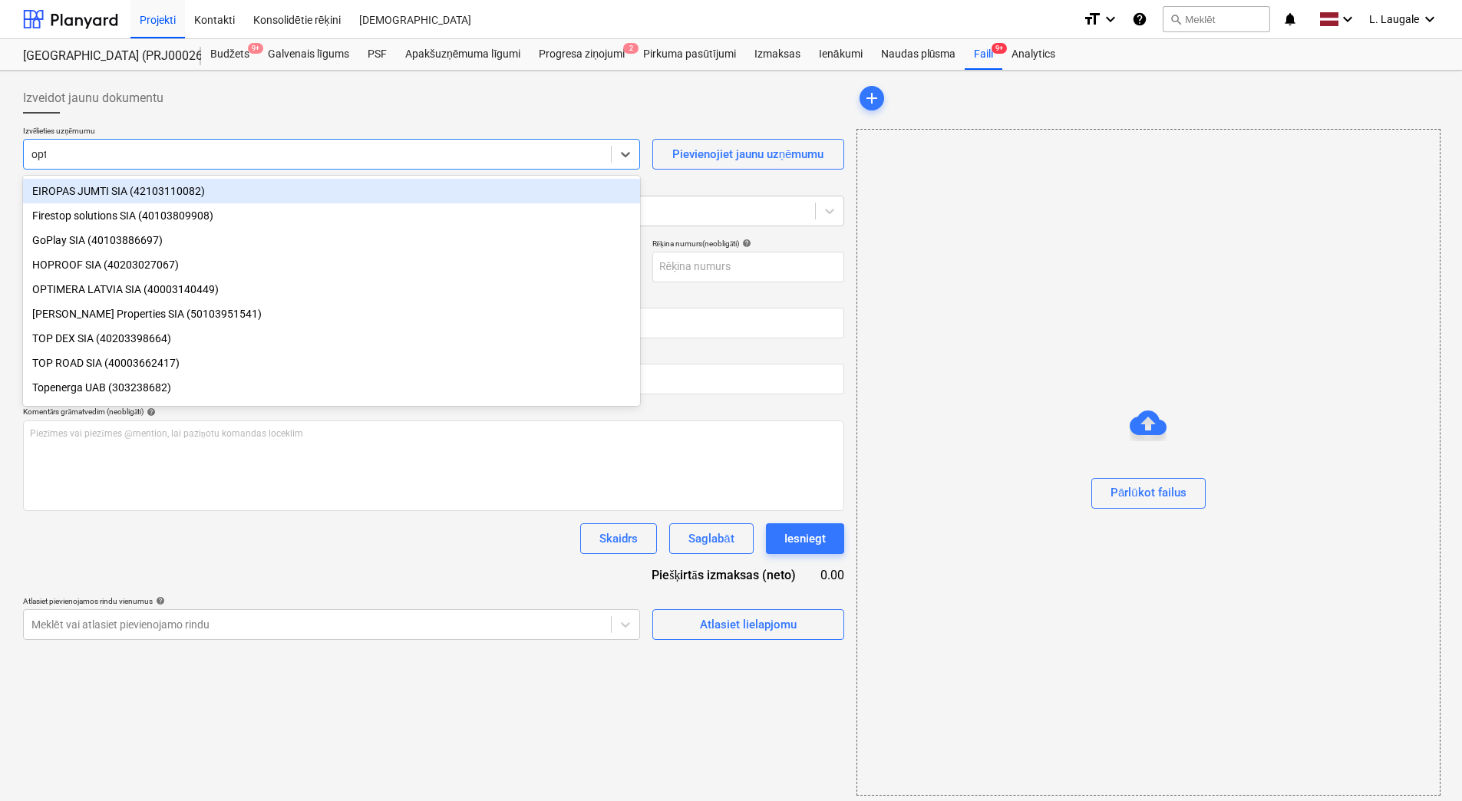
type input "opti"
type input "OLC524299"
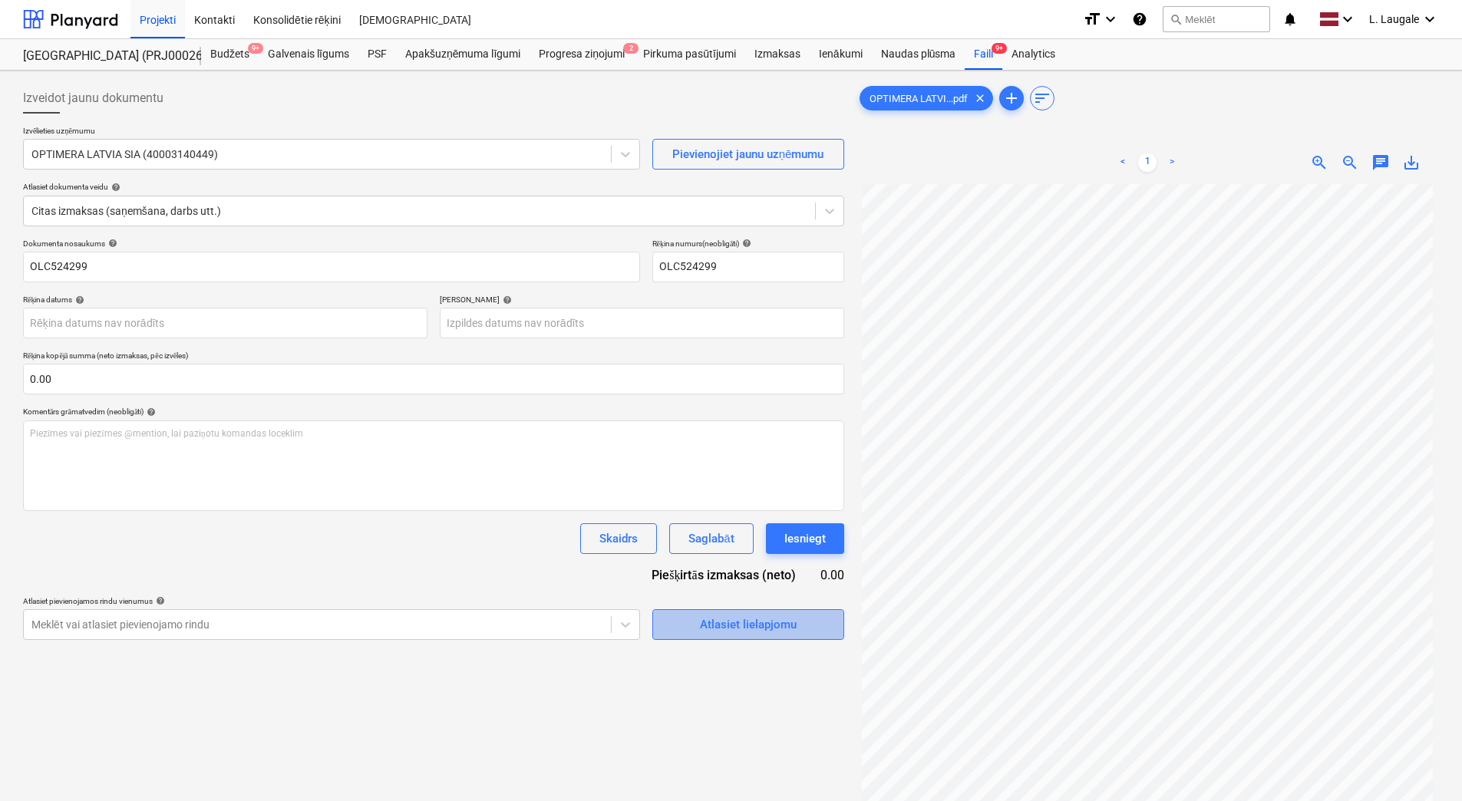
click at [763, 626] on div "Atlasiet lielapjomu" at bounding box center [748, 625] width 97 height 20
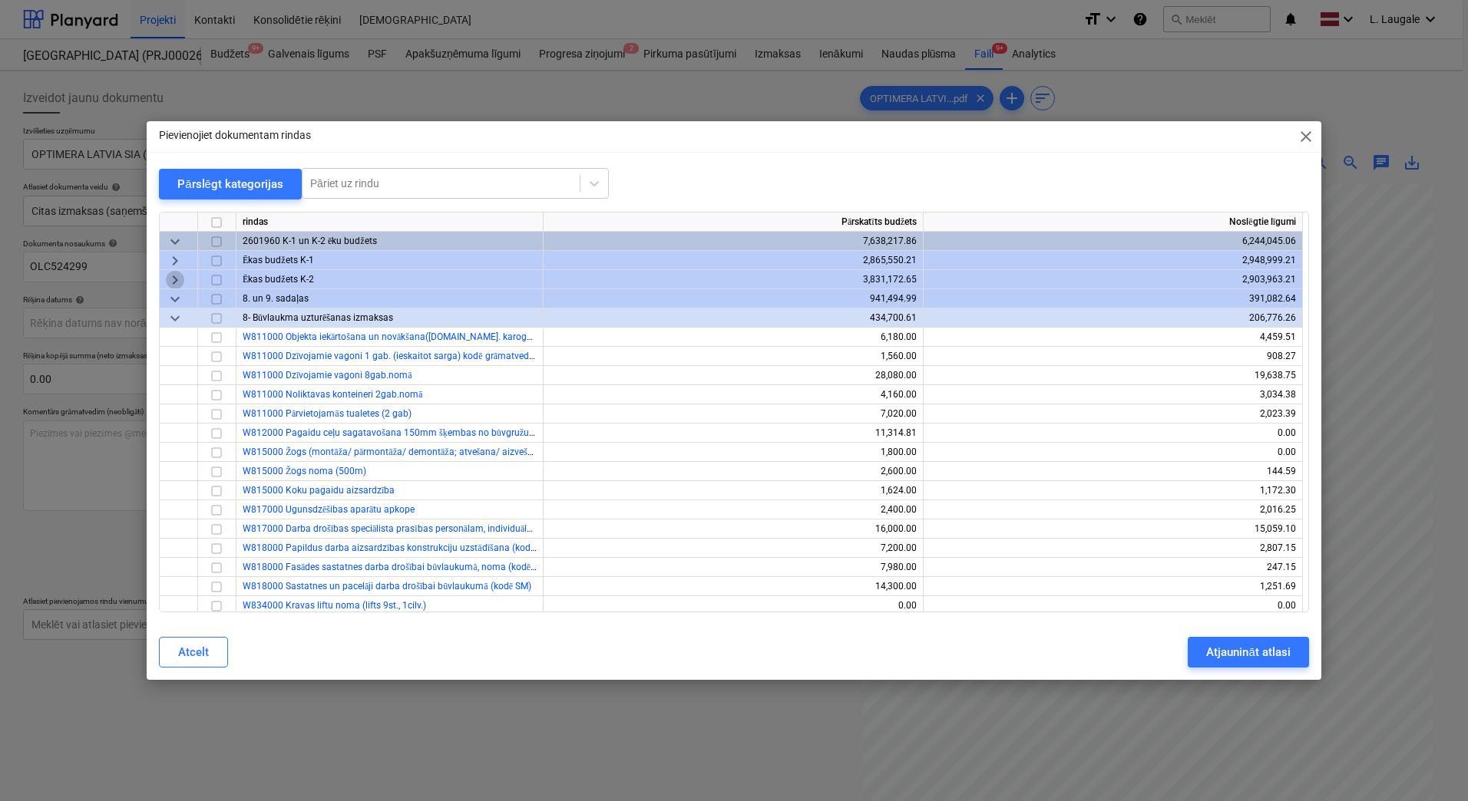
click at [173, 277] on span "keyboard_arrow_right" at bounding box center [175, 280] width 18 height 18
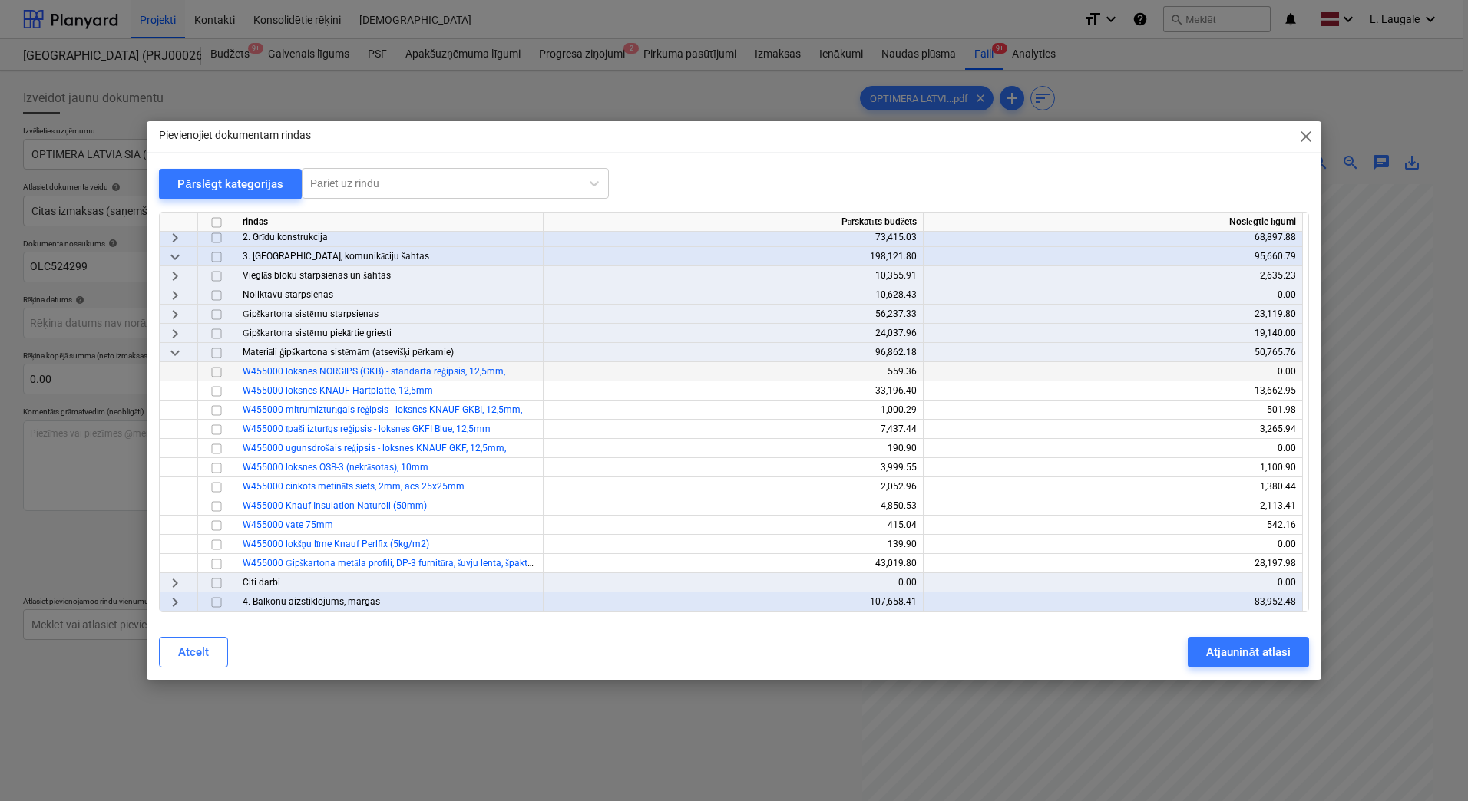
scroll to position [205, 0]
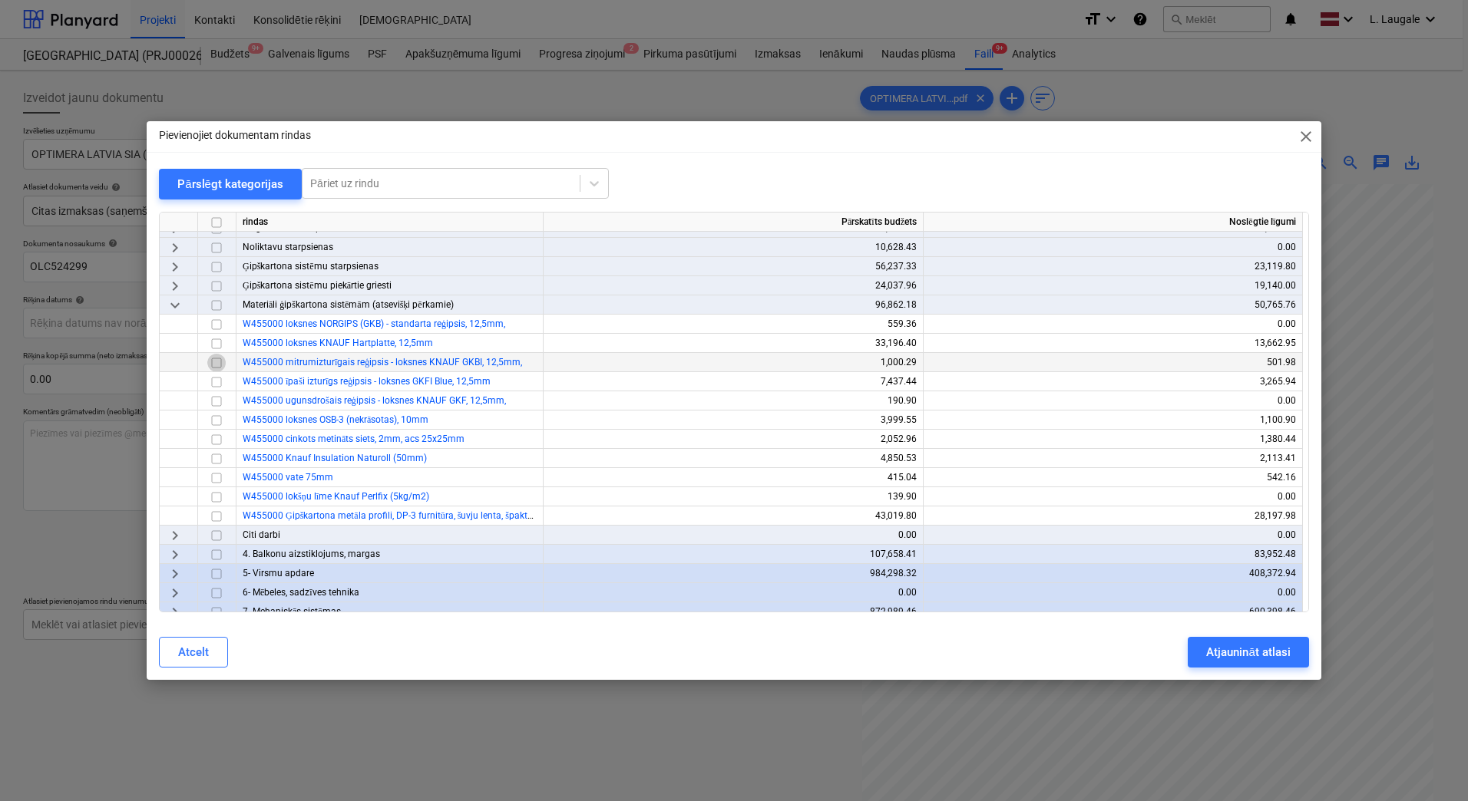
click at [213, 362] on input "checkbox" at bounding box center [216, 363] width 18 height 18
click at [219, 320] on input "checkbox" at bounding box center [216, 325] width 18 height 18
click at [218, 515] on input "checkbox" at bounding box center [216, 516] width 18 height 18
click at [1204, 649] on button "Atjaunināt atlasi" at bounding box center [1248, 652] width 121 height 31
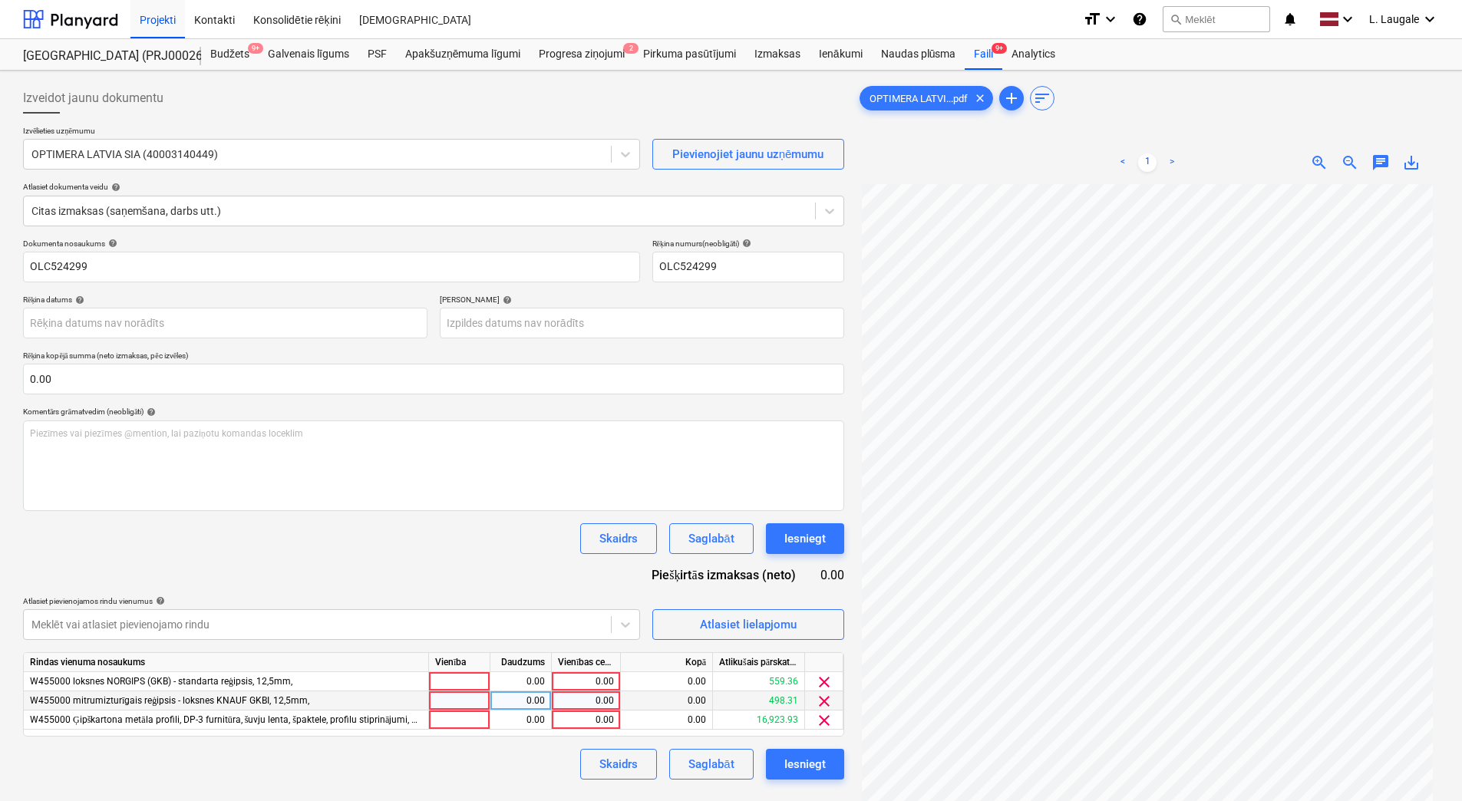
click at [824, 703] on span "clear" at bounding box center [824, 701] width 18 height 18
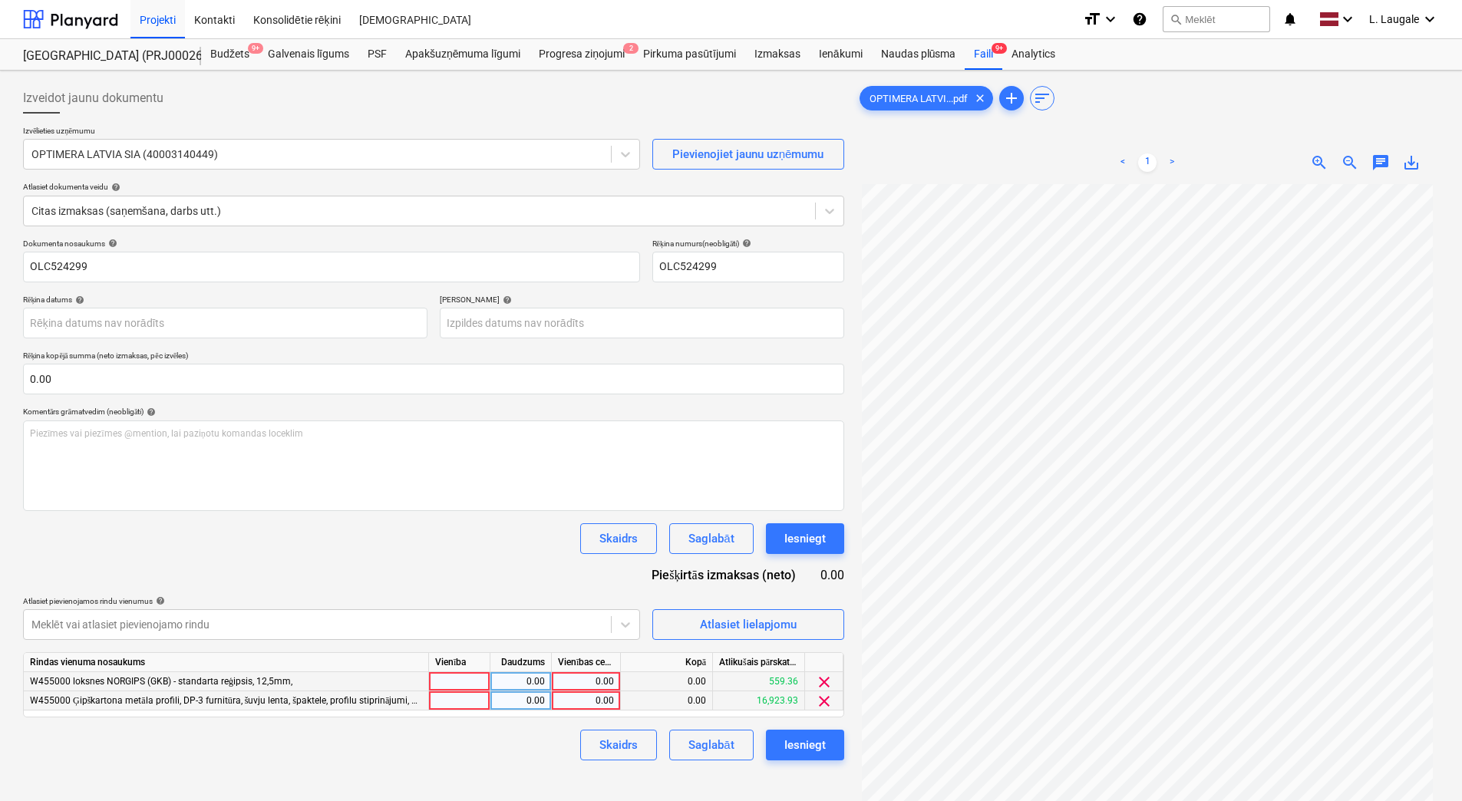
click at [821, 685] on span "clear" at bounding box center [824, 682] width 18 height 18
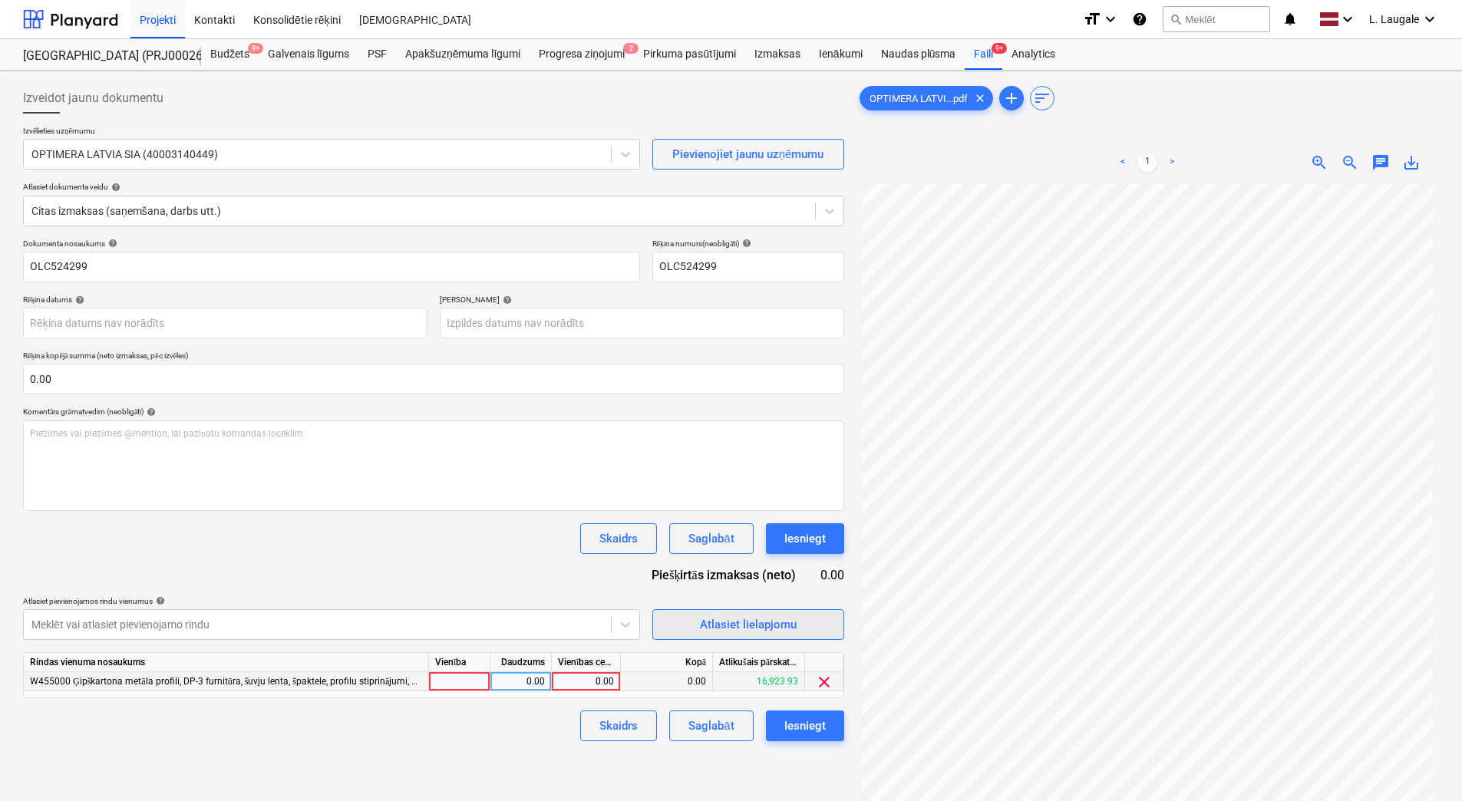
click at [778, 624] on div "Atlasiet lielapjomu" at bounding box center [748, 625] width 97 height 20
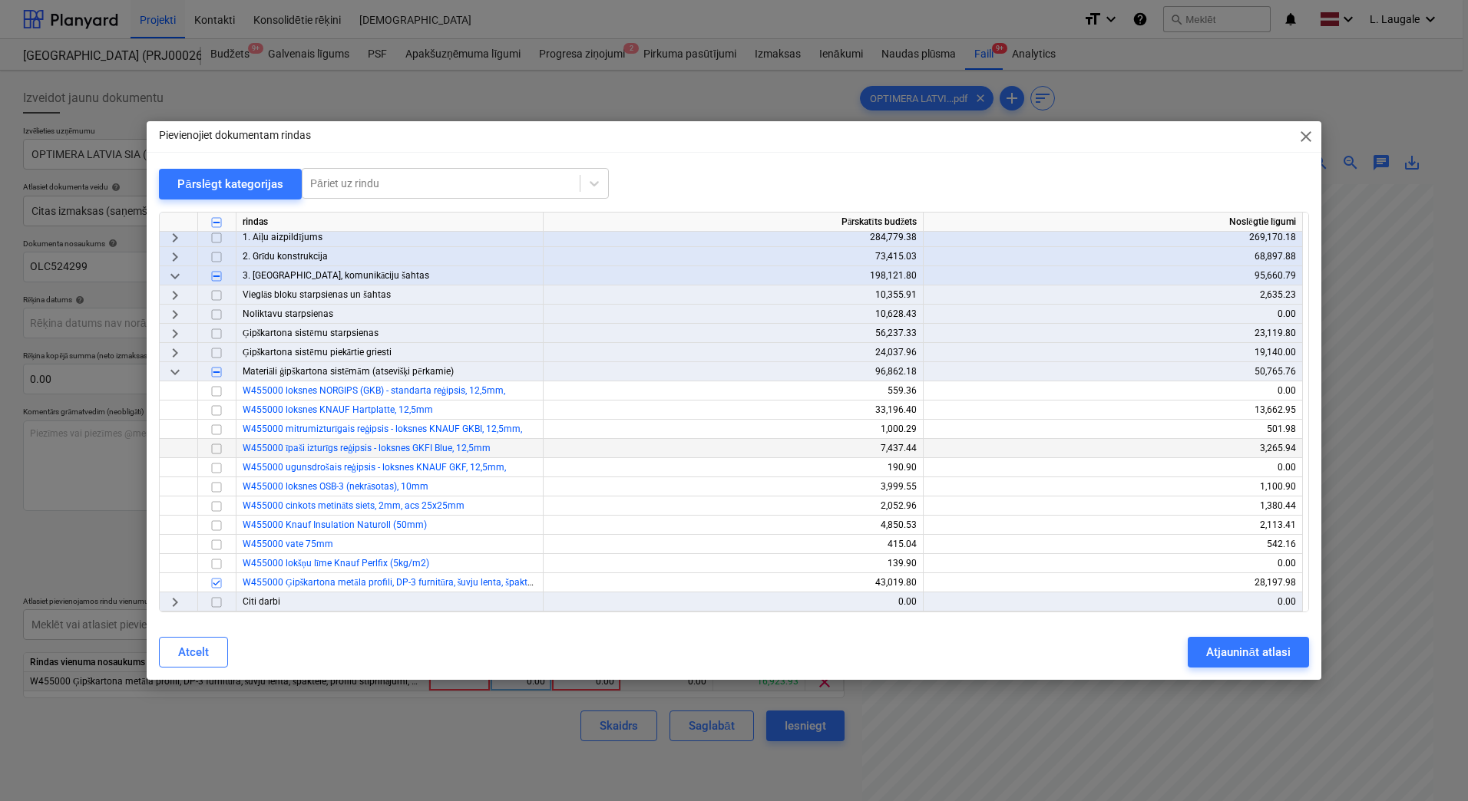
scroll to position [154, 0]
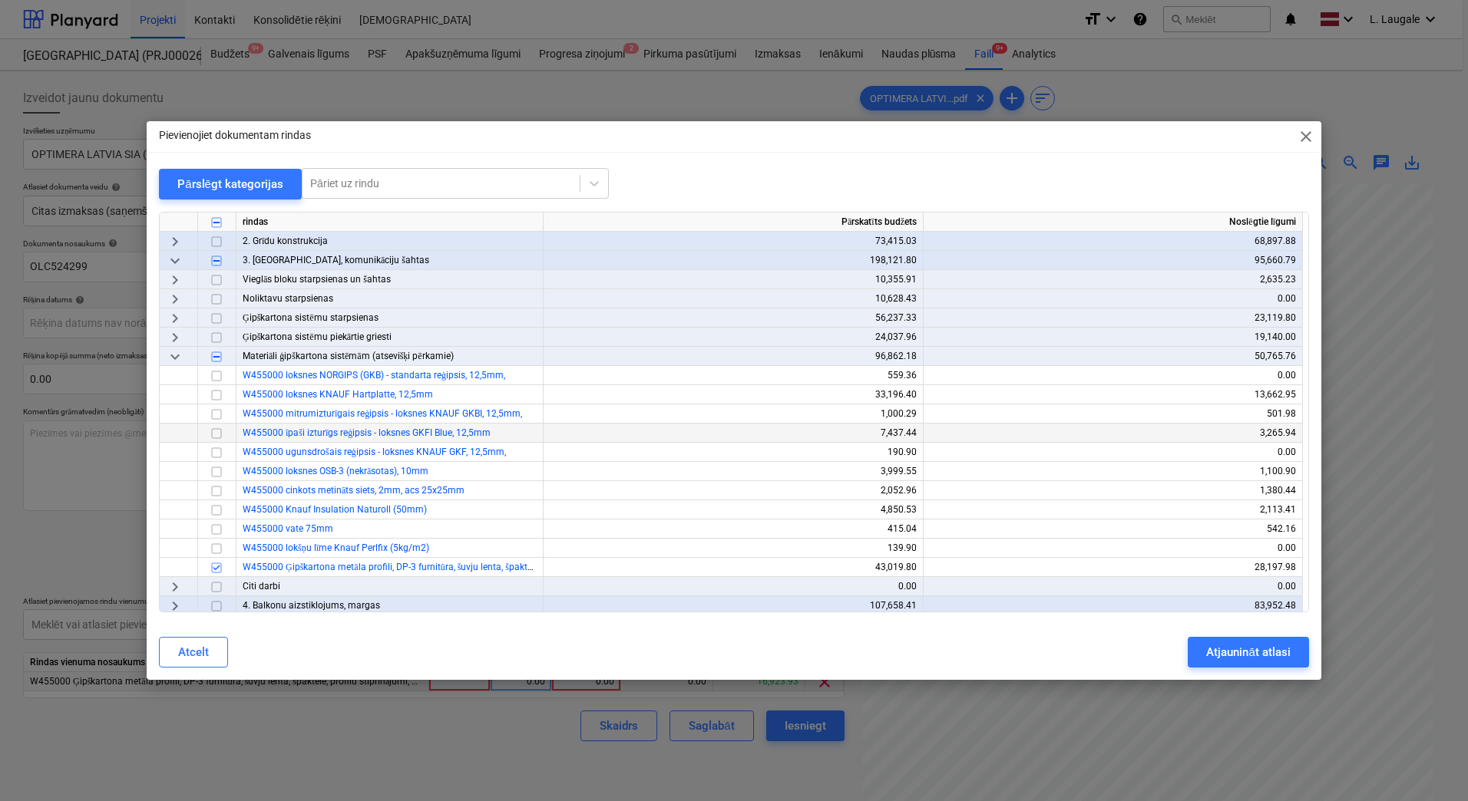
click at [217, 438] on input "checkbox" at bounding box center [216, 434] width 18 height 18
click at [1203, 644] on button "Atjaunināt atlasi" at bounding box center [1248, 652] width 121 height 31
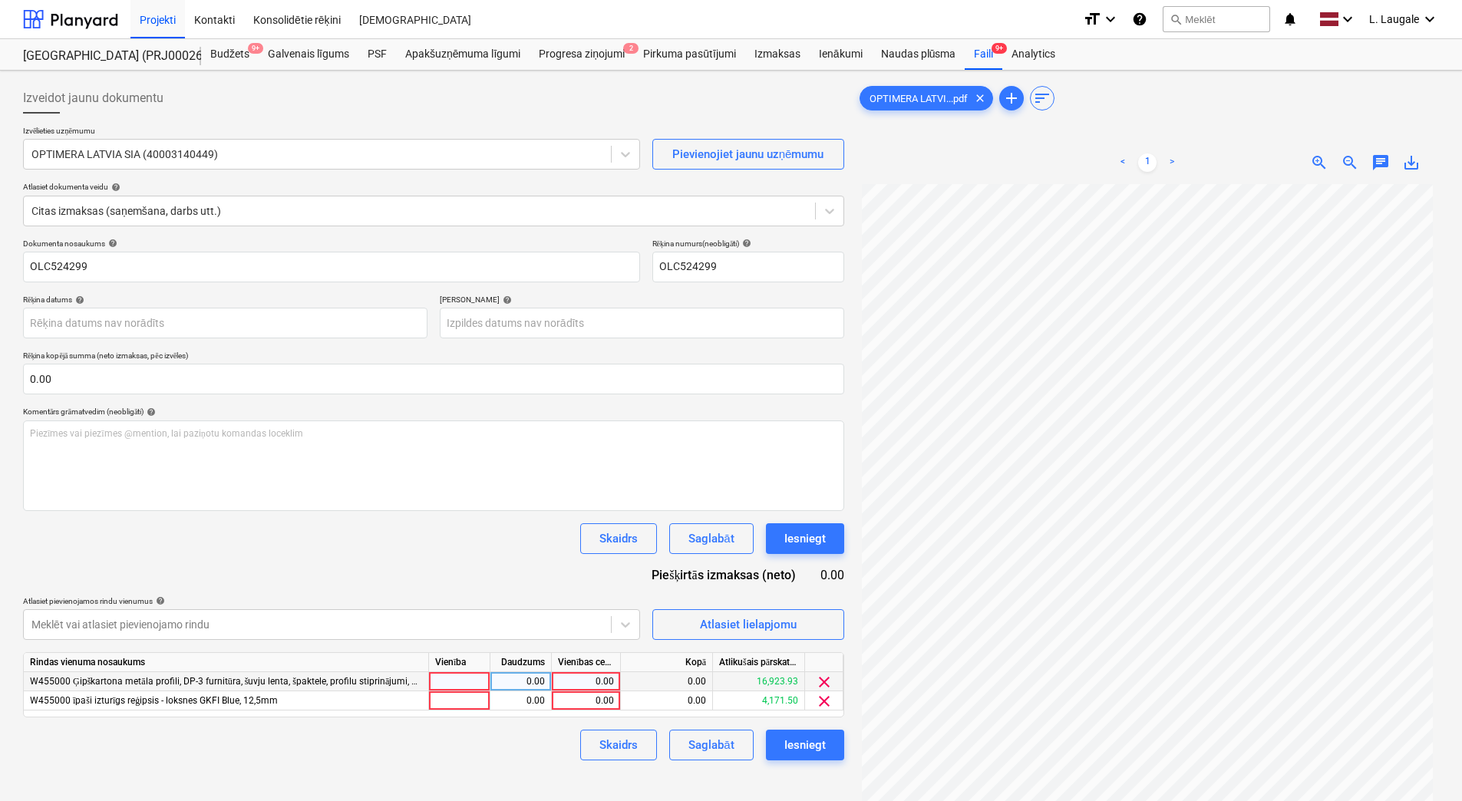
click at [471, 687] on div at bounding box center [459, 681] width 61 height 19
type input "1"
click at [475, 699] on div at bounding box center [459, 701] width 61 height 19
click at [501, 684] on div "0.00" at bounding box center [521, 681] width 48 height 19
click at [507, 699] on div "0.00" at bounding box center [521, 701] width 48 height 19
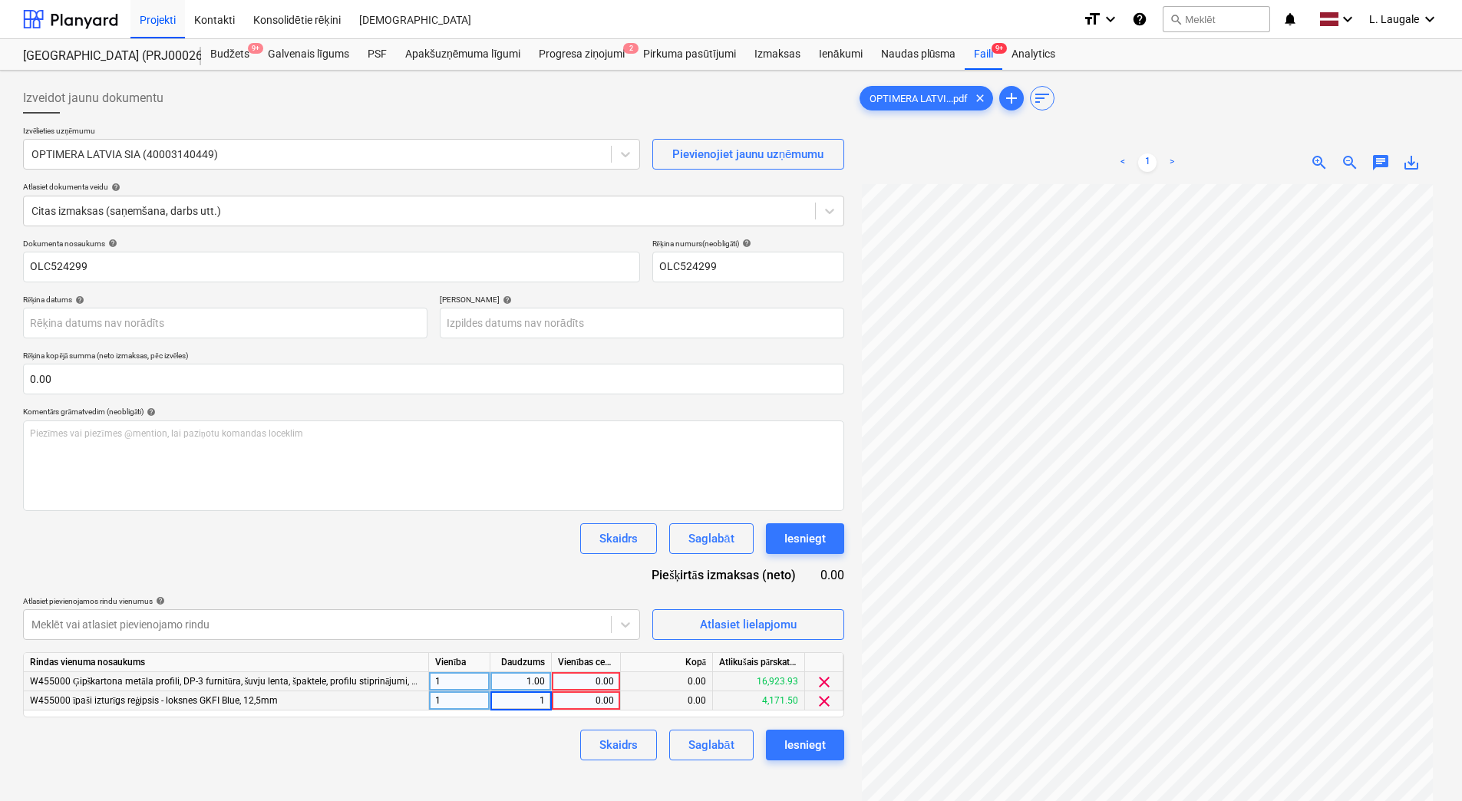
click at [577, 705] on div "0.00" at bounding box center [586, 701] width 56 height 19
type input "4806"
click at [526, 567] on div "Dokumenta nosaukums help OLC524299 Rēķina numurs (neobligāti) help OLC524299 Rē…" at bounding box center [433, 500] width 821 height 522
click at [600, 679] on div "0.00" at bounding box center [586, 681] width 56 height 19
type input "1621.98"
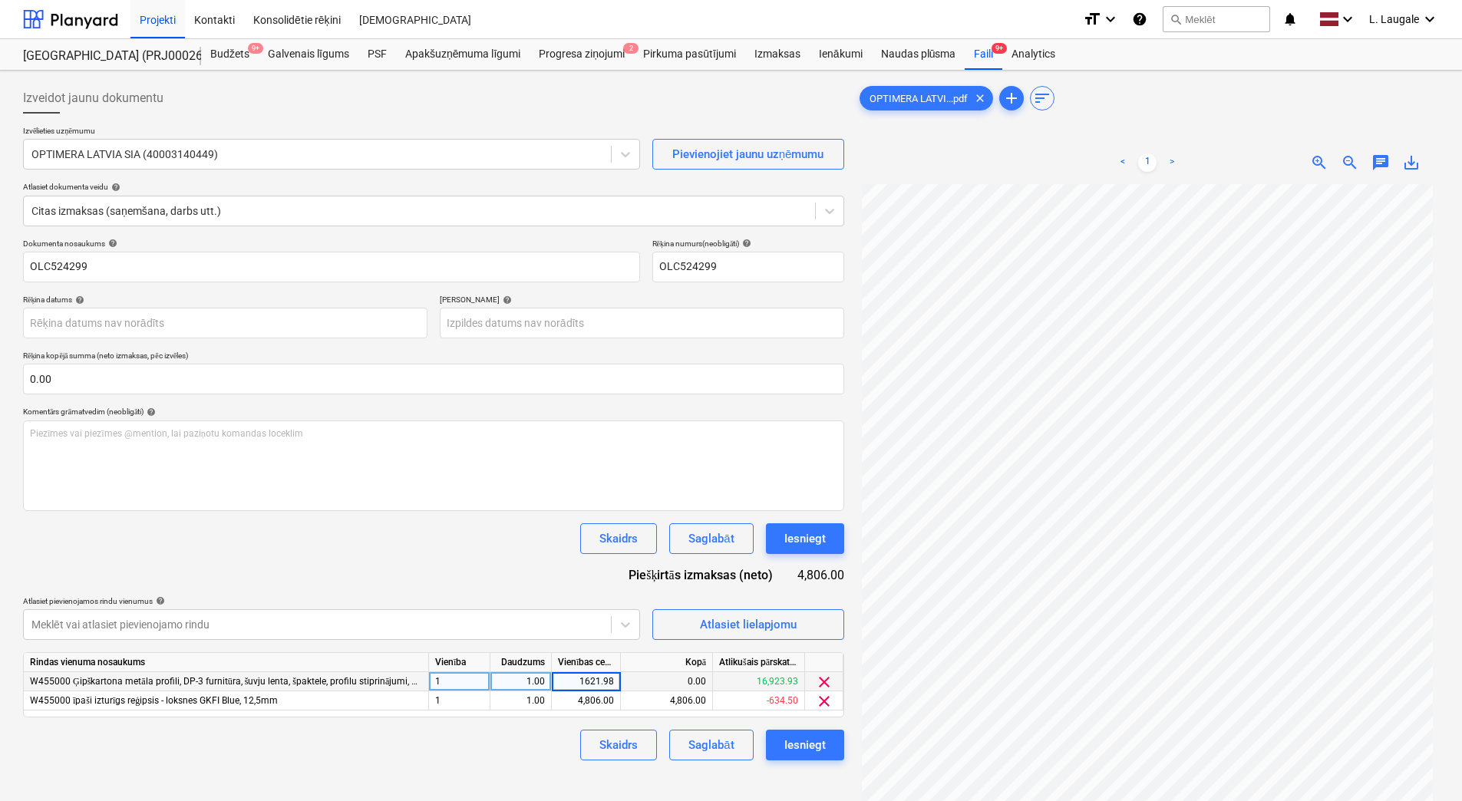
click at [513, 594] on div "Dokumenta nosaukums help OLC524299 Rēķina numurs (neobligāti) help OLC524299 Rē…" at bounding box center [433, 500] width 821 height 522
click at [705, 748] on div "Saglabāt" at bounding box center [711, 745] width 45 height 20
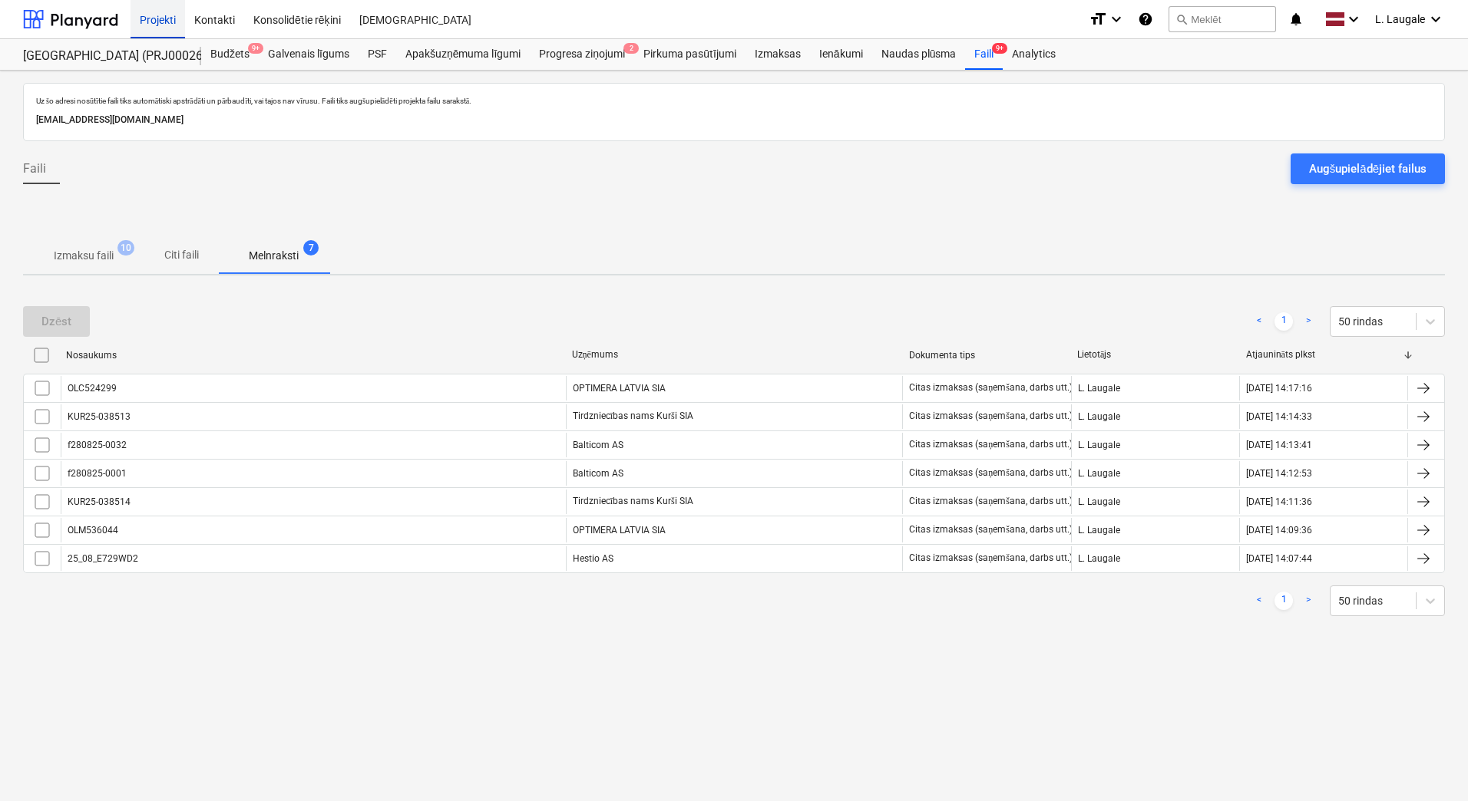
click at [169, 21] on div "Projekti" at bounding box center [158, 18] width 55 height 39
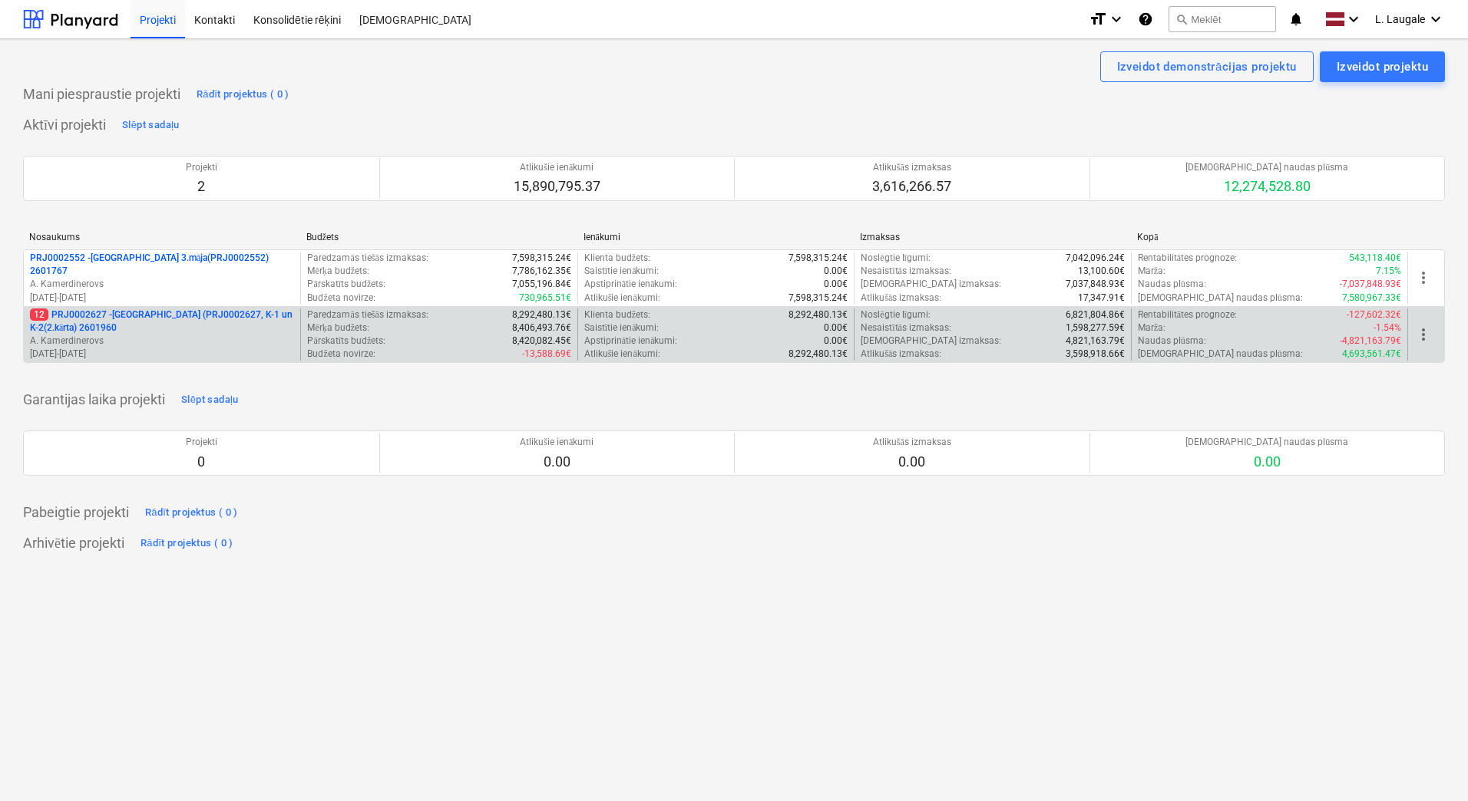
click at [255, 335] on p "A. Kamerdinerovs" at bounding box center [162, 341] width 264 height 13
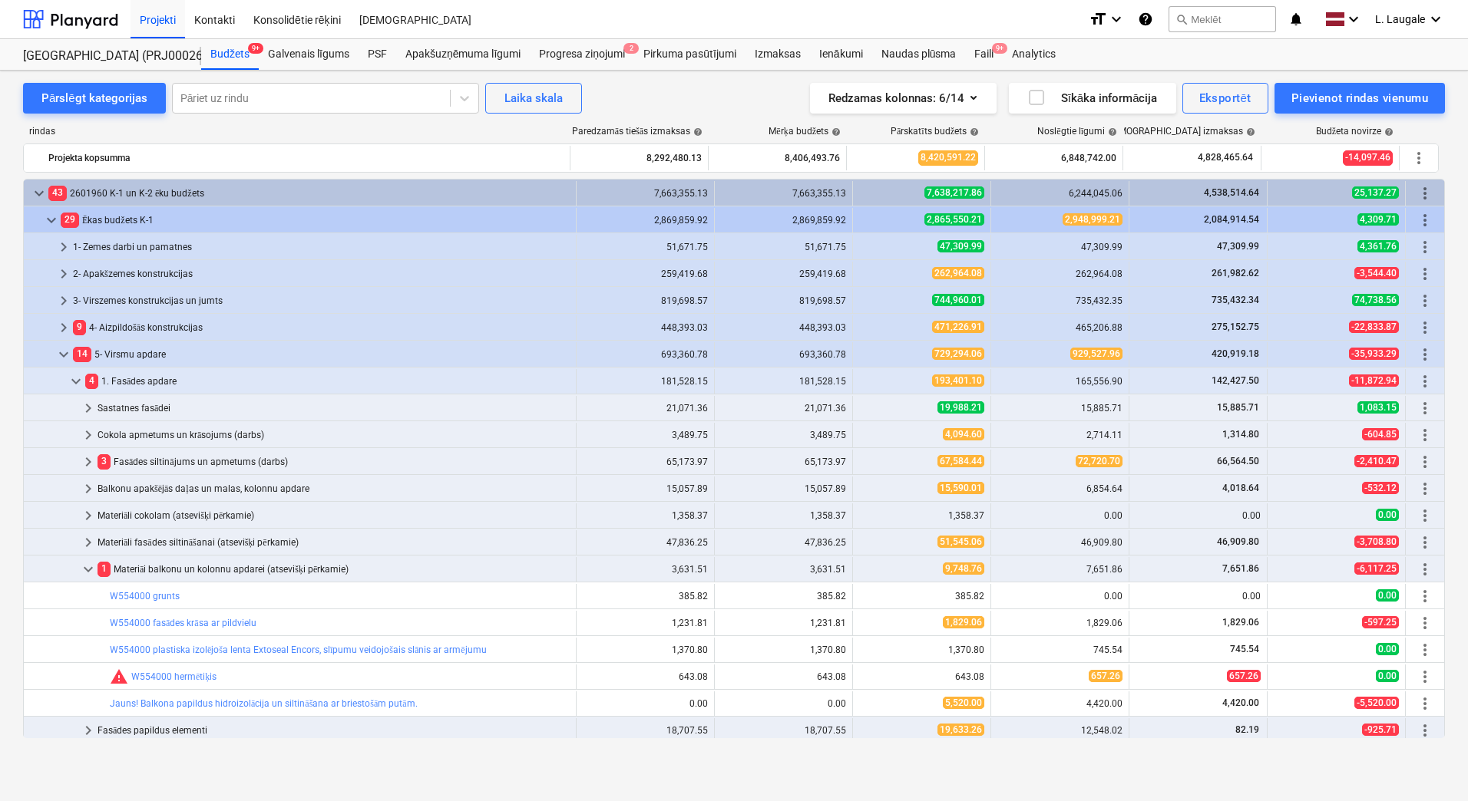
scroll to position [510, 0]
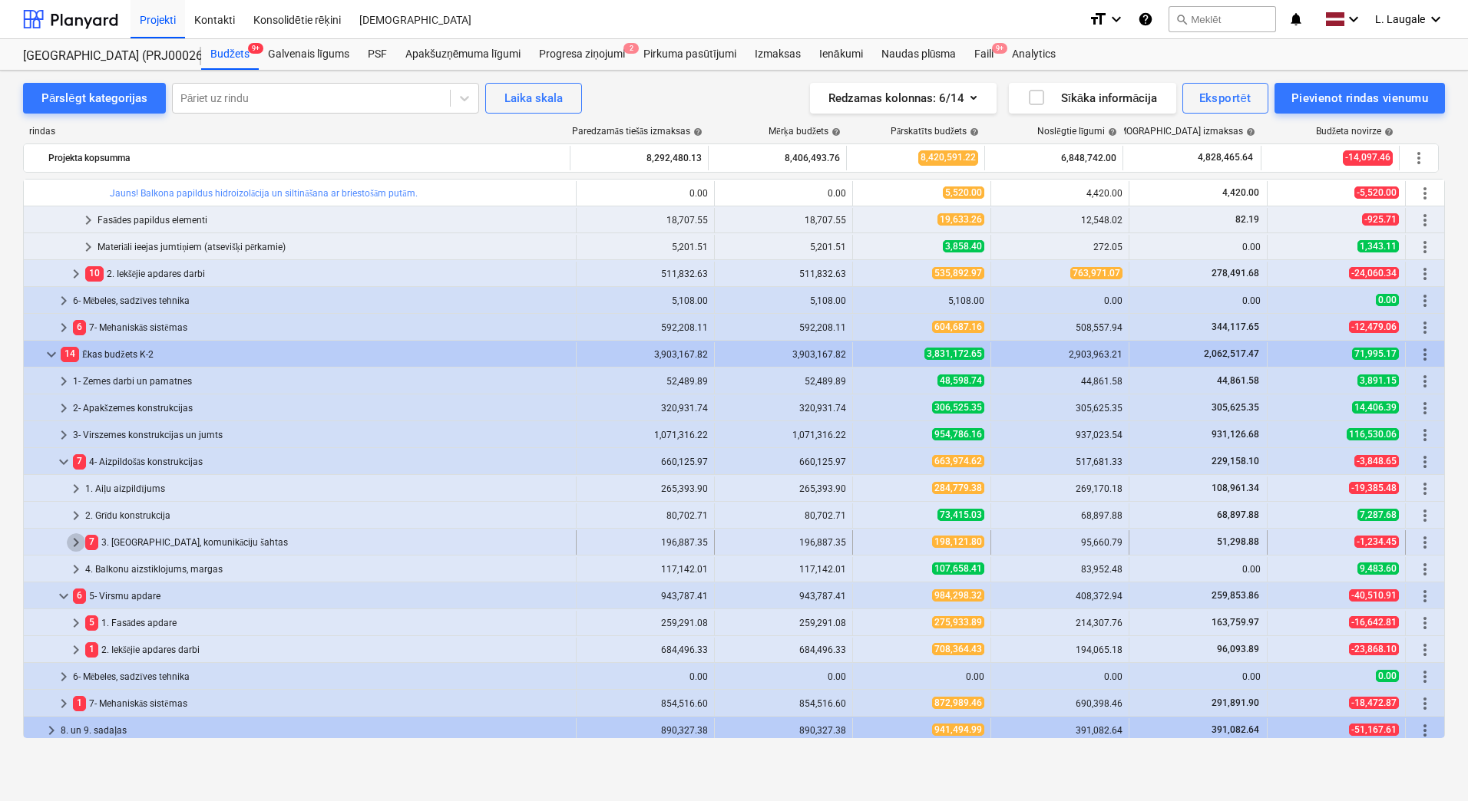
click at [78, 544] on span "keyboard_arrow_right" at bounding box center [76, 543] width 18 height 18
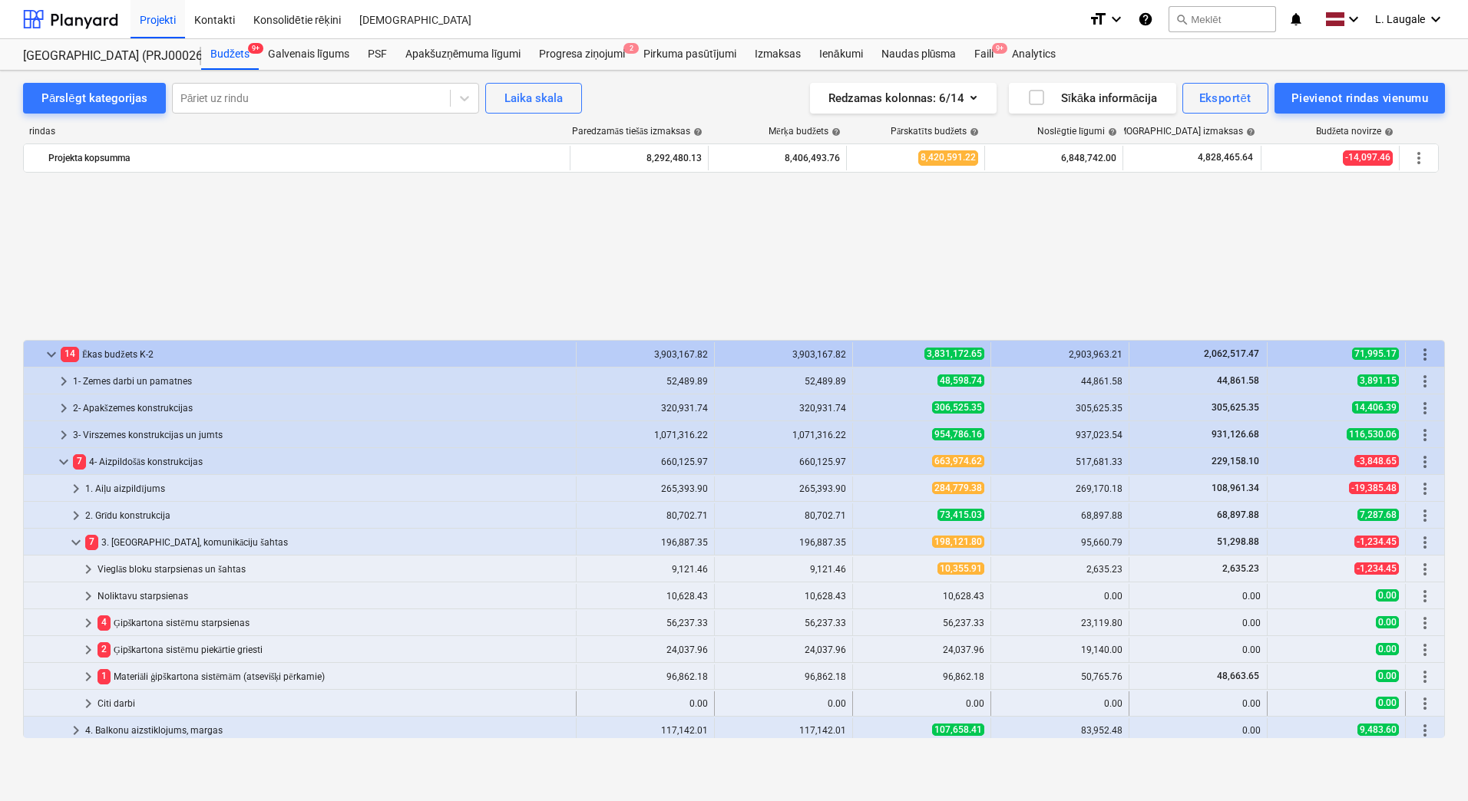
scroll to position [715, 0]
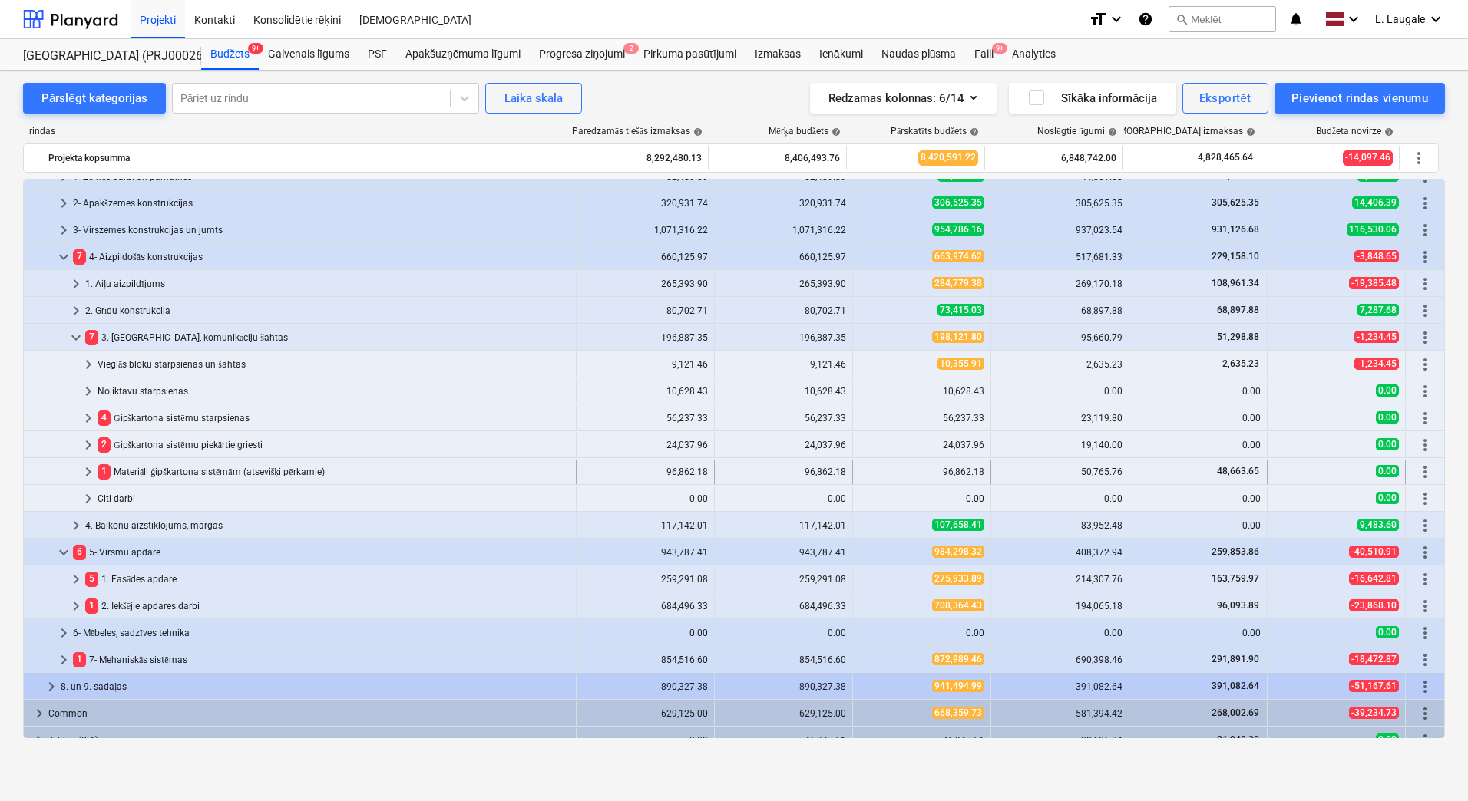
click at [90, 468] on span "keyboard_arrow_right" at bounding box center [88, 472] width 18 height 18
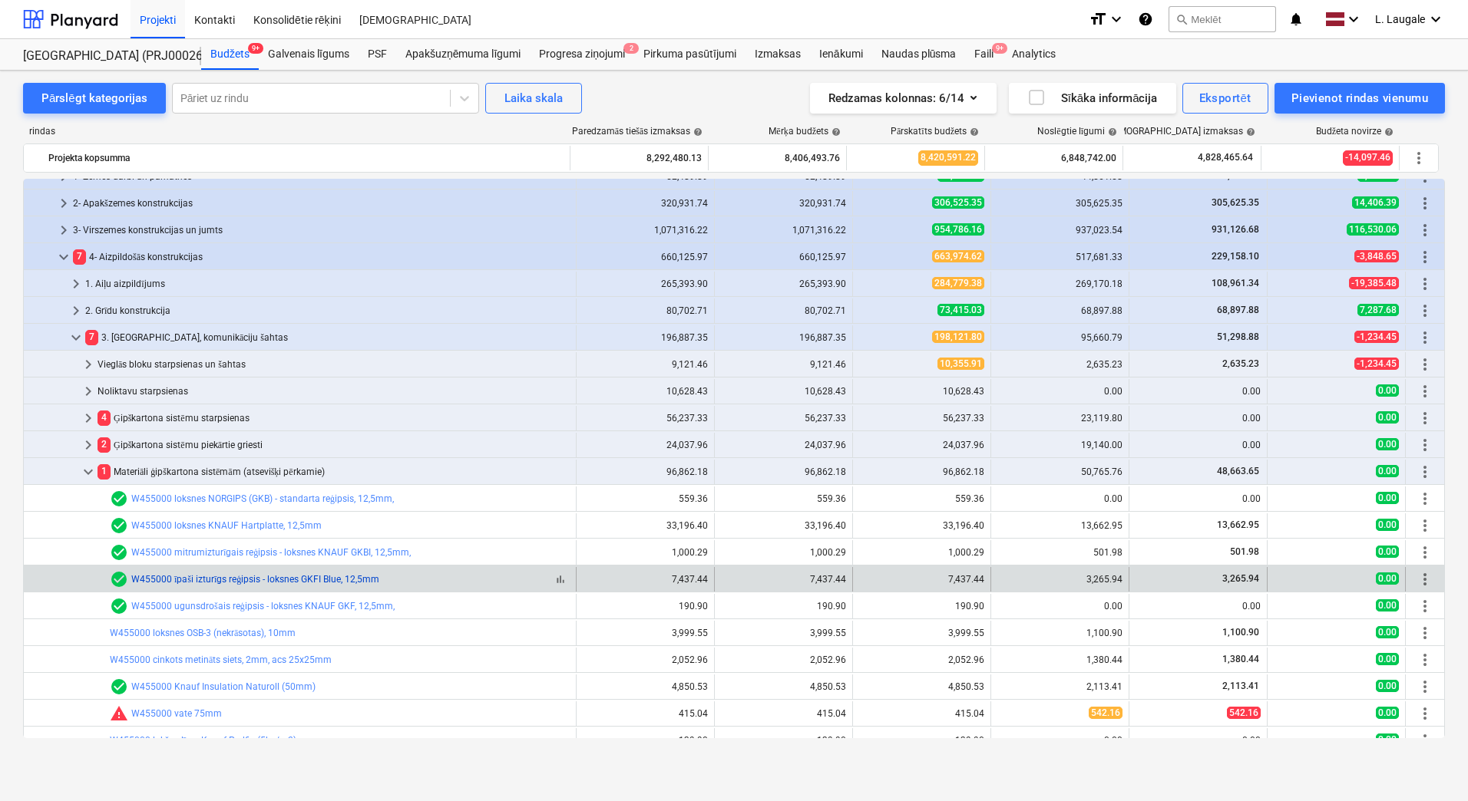
click at [239, 579] on link "W455000 īpaši izturīgs reģipsis - loksnes GKFI Blue, 12,5mm" at bounding box center [255, 579] width 248 height 11
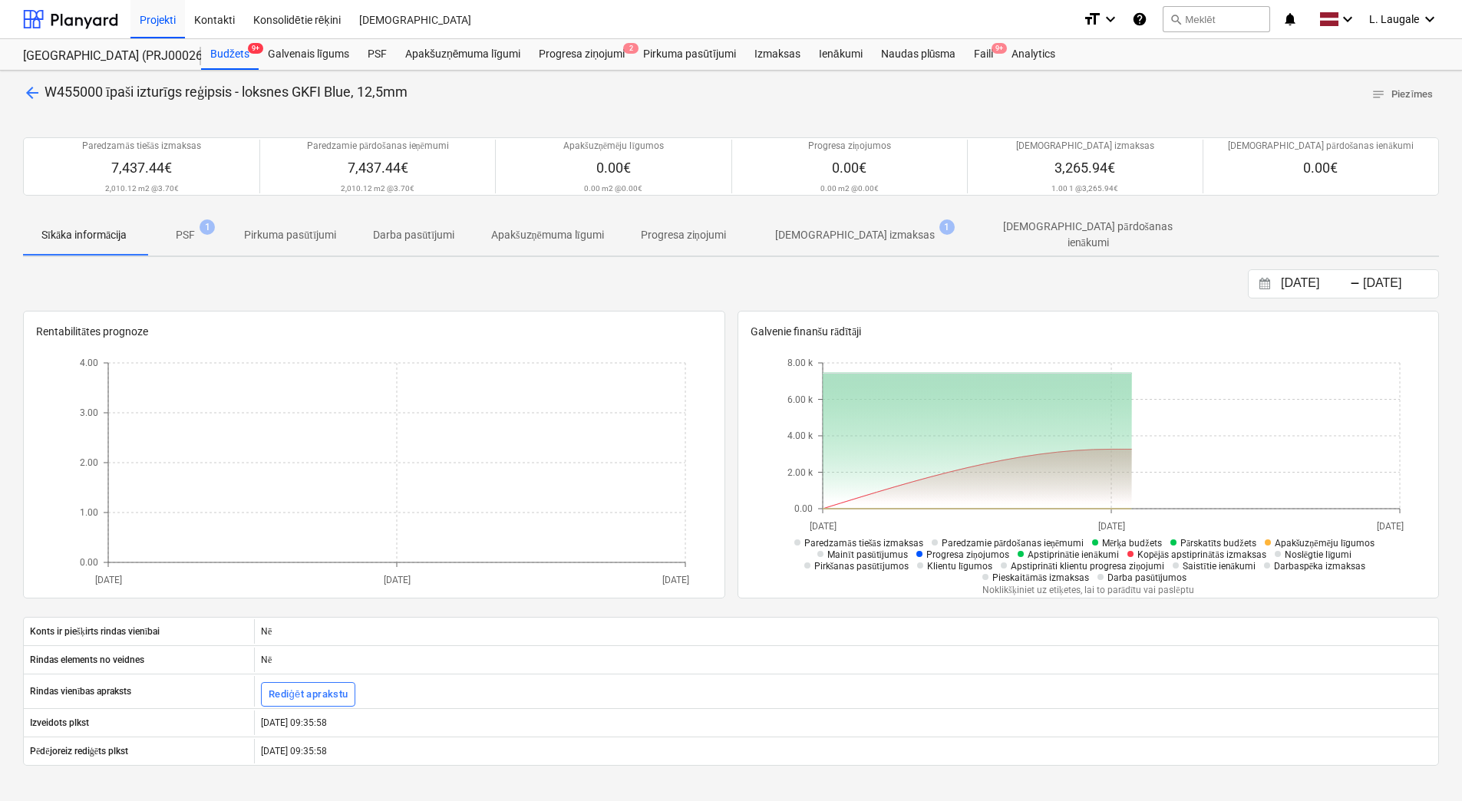
click at [873, 239] on p "[DEMOGRAPHIC_DATA] izmaksas" at bounding box center [855, 235] width 160 height 16
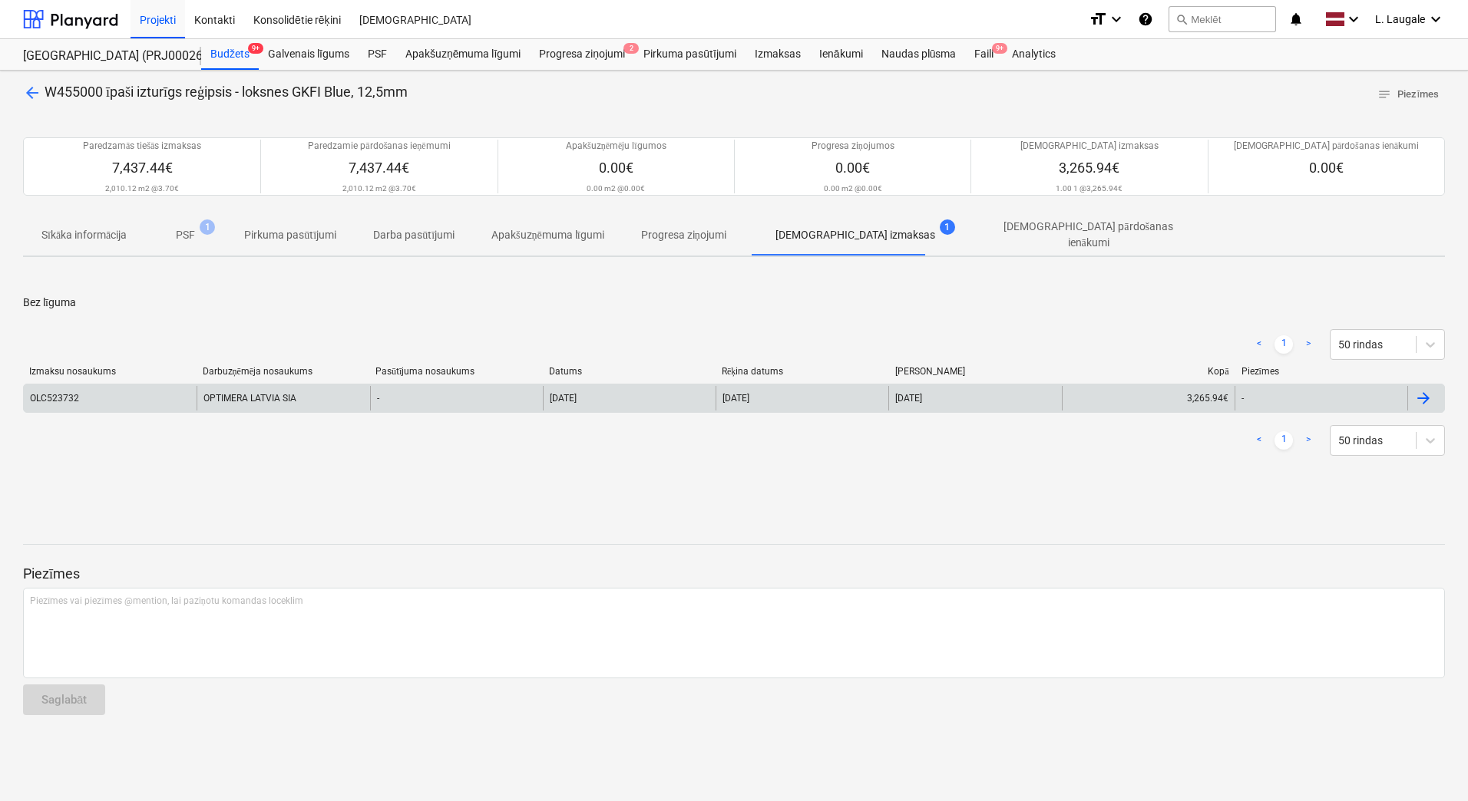
click at [179, 392] on div "OLC523732" at bounding box center [110, 398] width 173 height 25
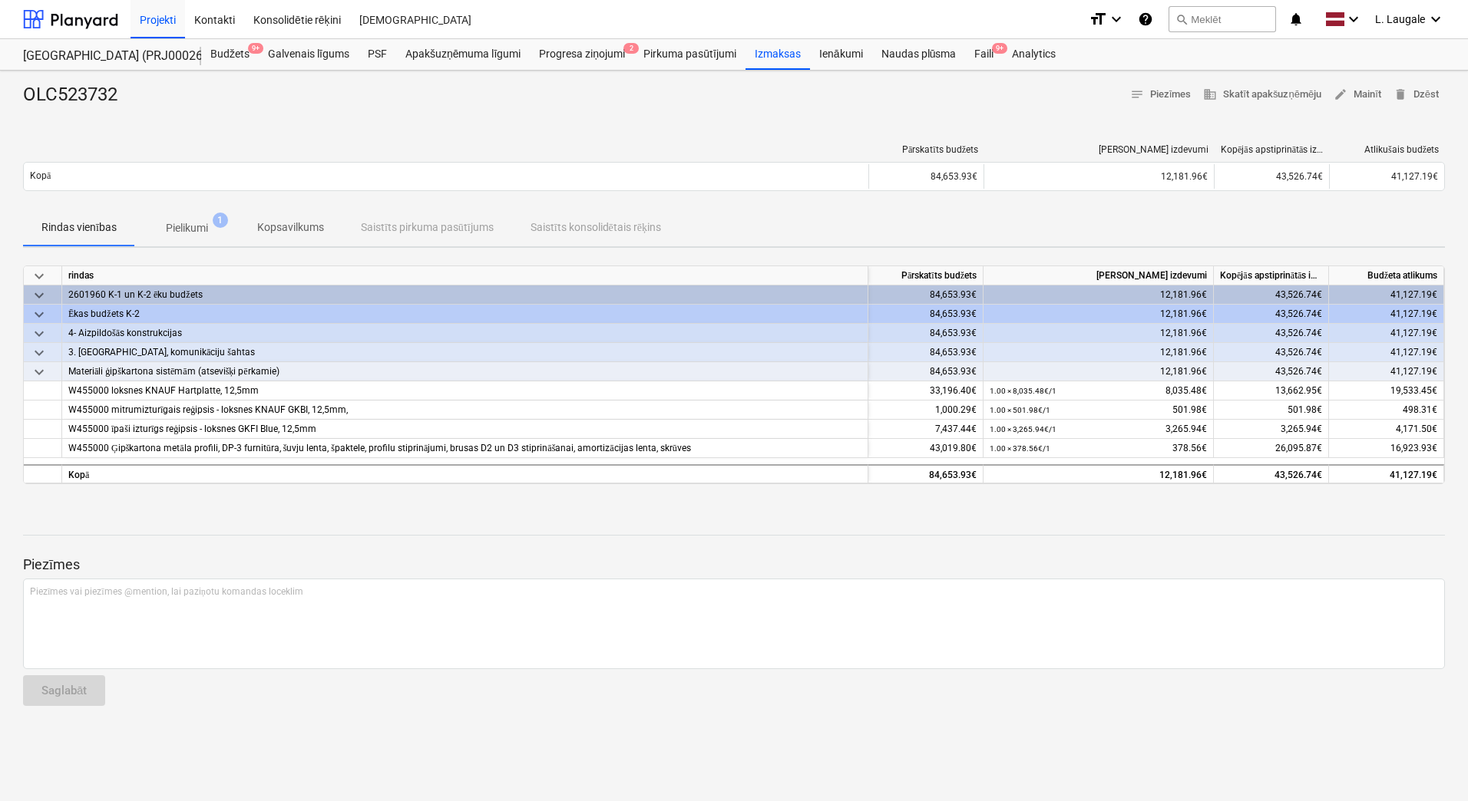
click at [192, 222] on p "Pielikumi" at bounding box center [187, 228] width 42 height 16
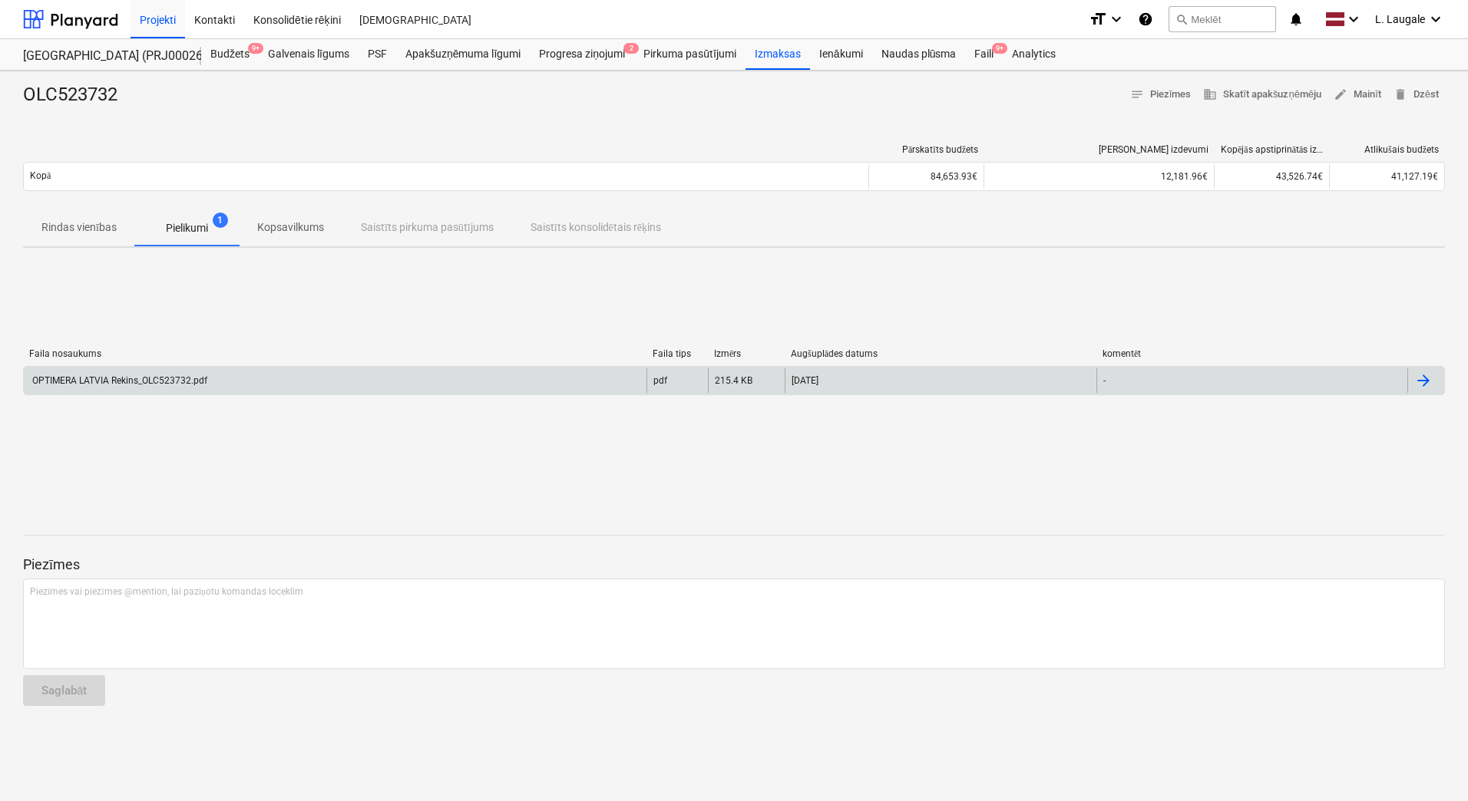
click at [227, 393] on div "OPTIMERA LATVIA Rekins_OLC523732.pdf pdf 215.4 KB [DATE] -" at bounding box center [734, 380] width 1422 height 29
click at [227, 368] on div "OPTIMERA LATVIA Rekins_OLC523732.pdf" at bounding box center [335, 380] width 623 height 25
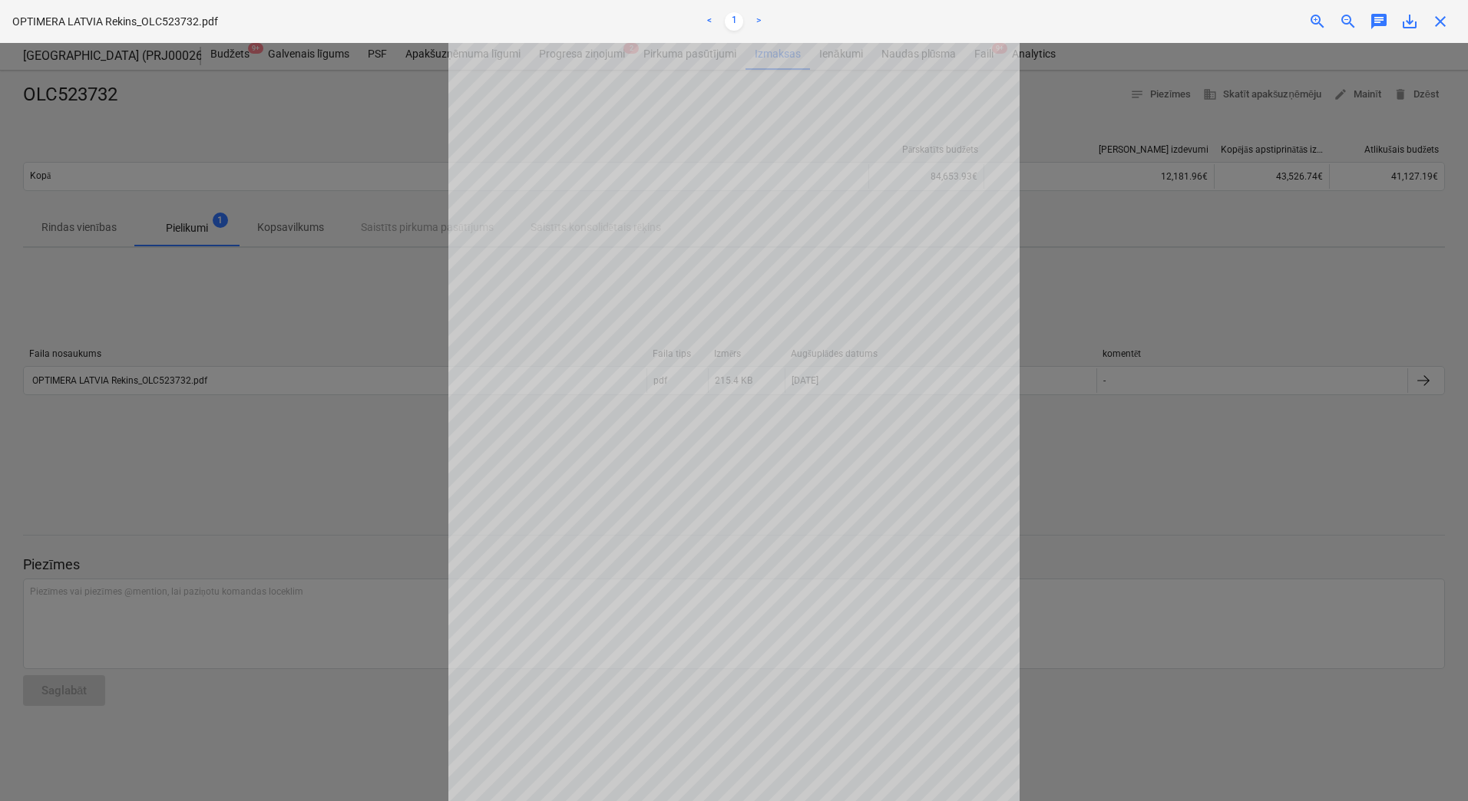
click at [1109, 304] on div at bounding box center [734, 422] width 1468 height 758
click at [1436, 20] on div "Neizdevās iegūt projektu" at bounding box center [1253, 16] width 415 height 32
click at [1203, 271] on div at bounding box center [734, 422] width 1468 height 758
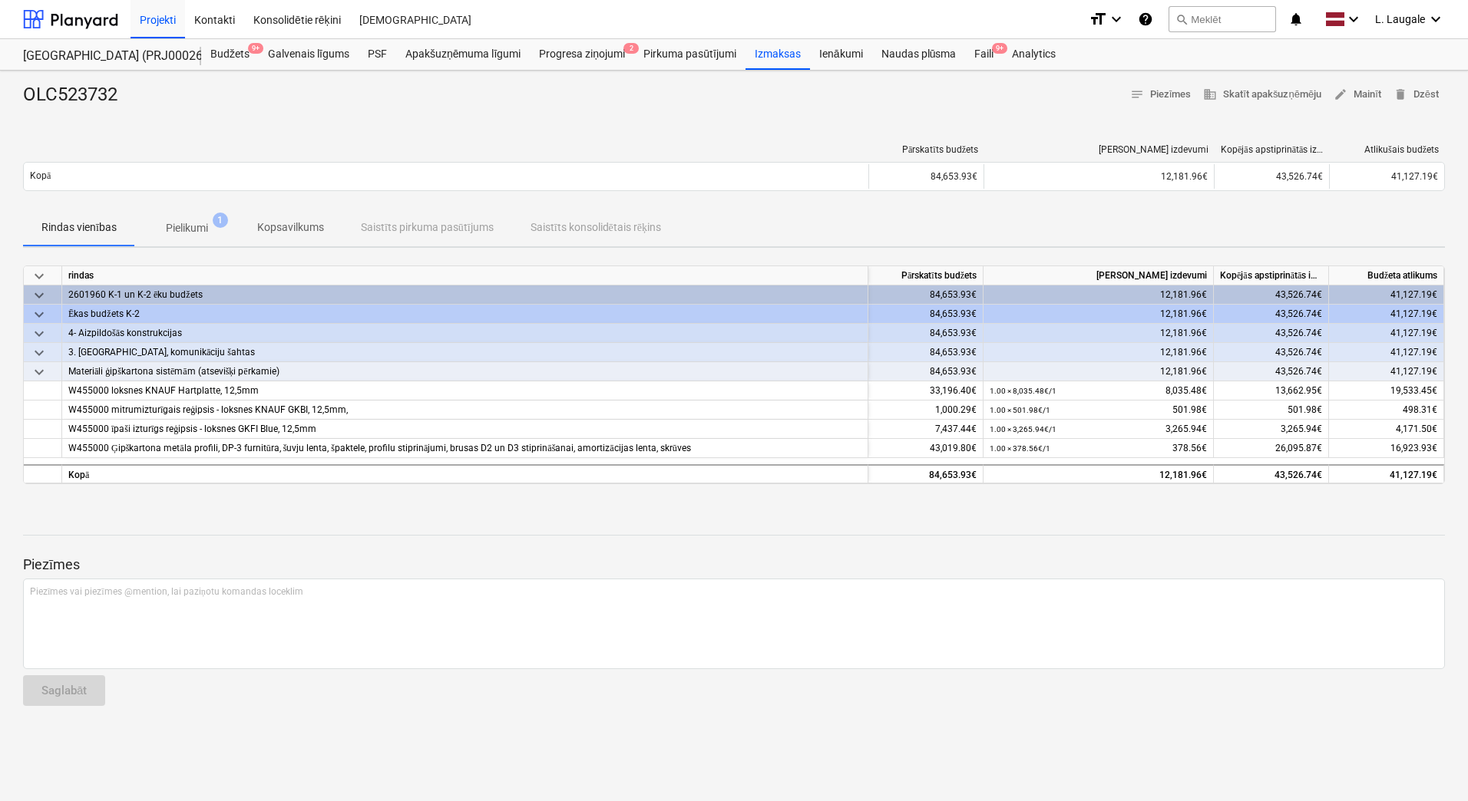
click at [208, 218] on span "Pielikumi 1" at bounding box center [187, 228] width 104 height 28
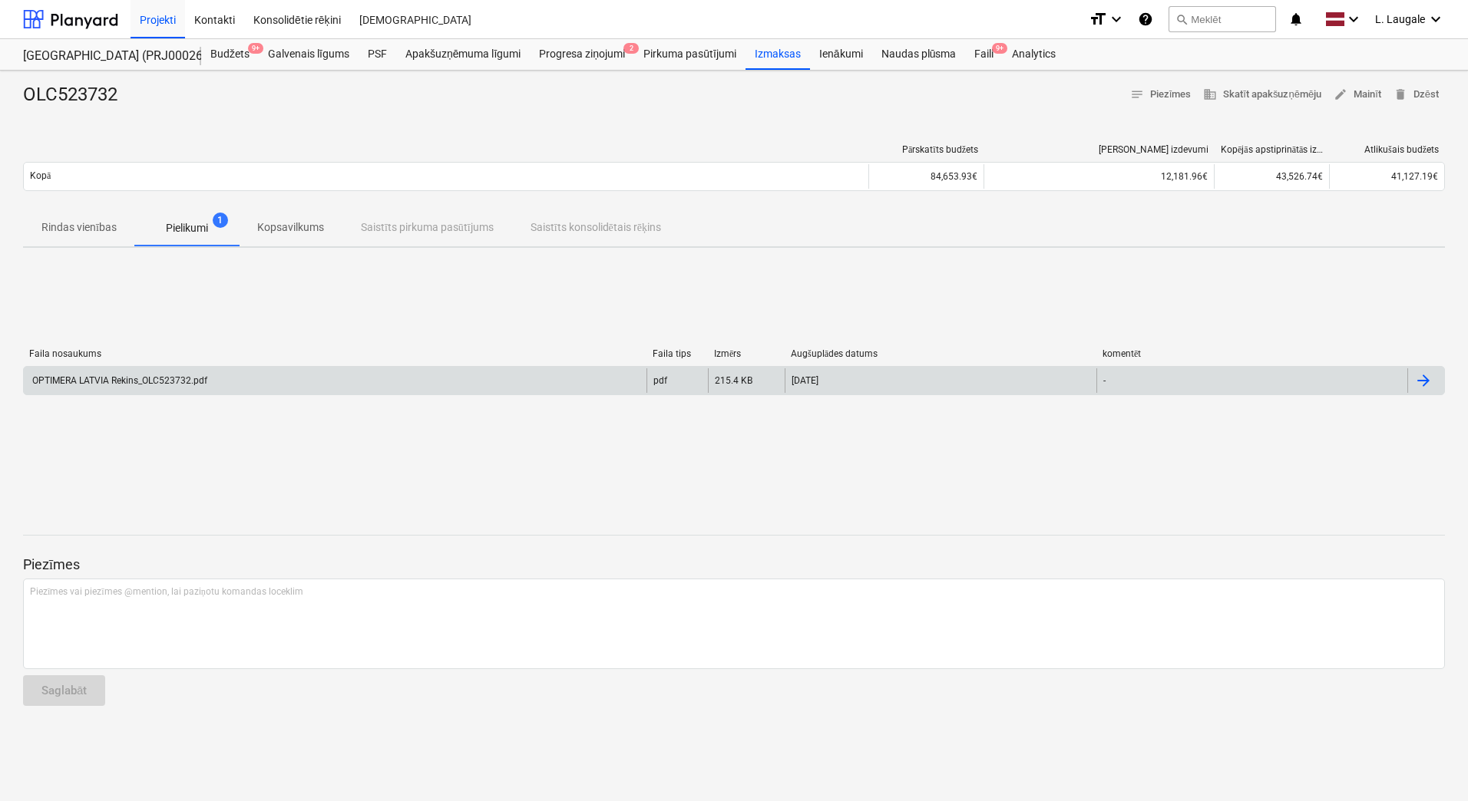
click at [203, 376] on div "OPTIMERA LATVIA Rekins_OLC523732.pdf" at bounding box center [118, 380] width 177 height 11
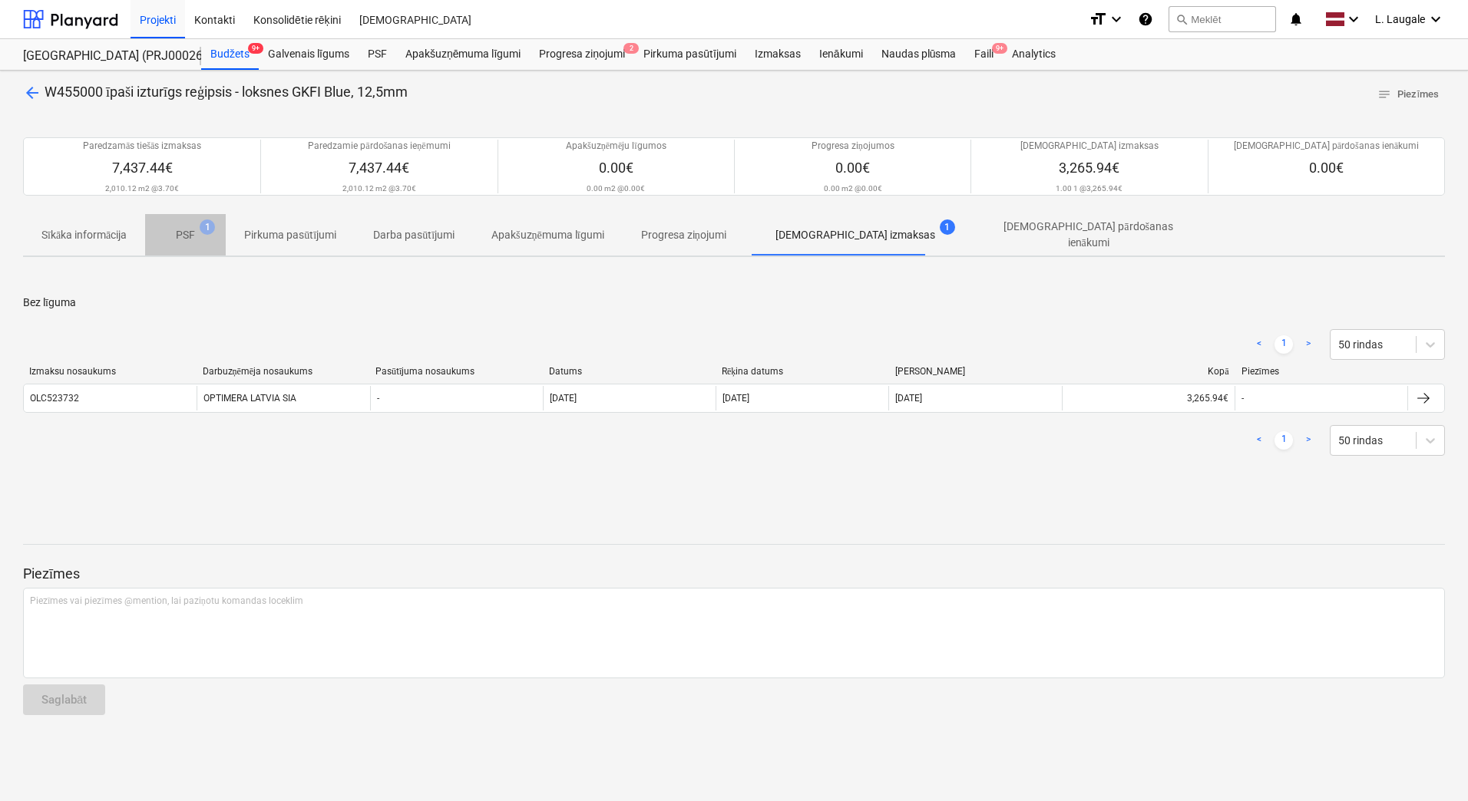
click at [185, 235] on p "PSF" at bounding box center [185, 235] width 19 height 16
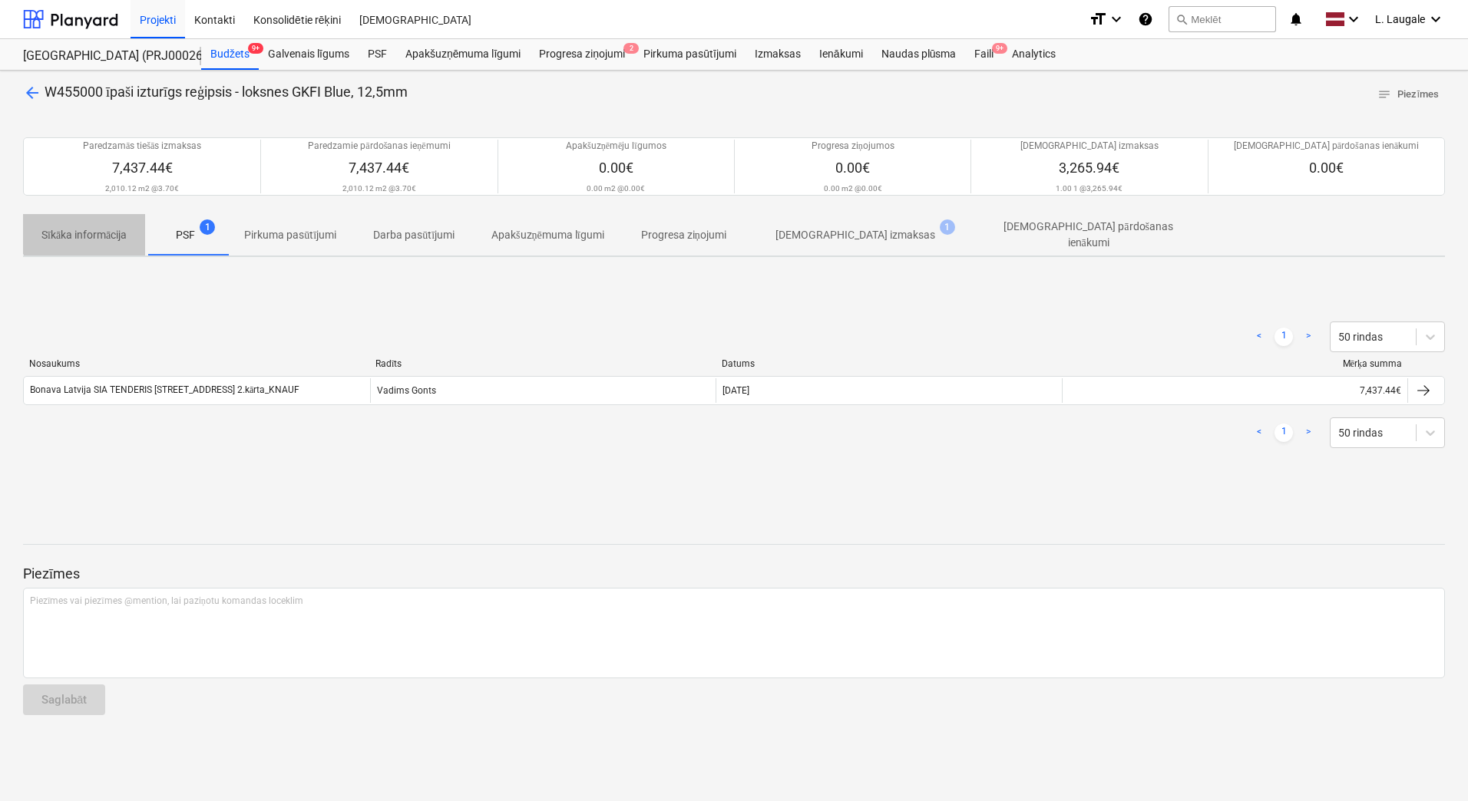
click at [87, 231] on p "Sīkāka informācija" at bounding box center [83, 235] width 85 height 16
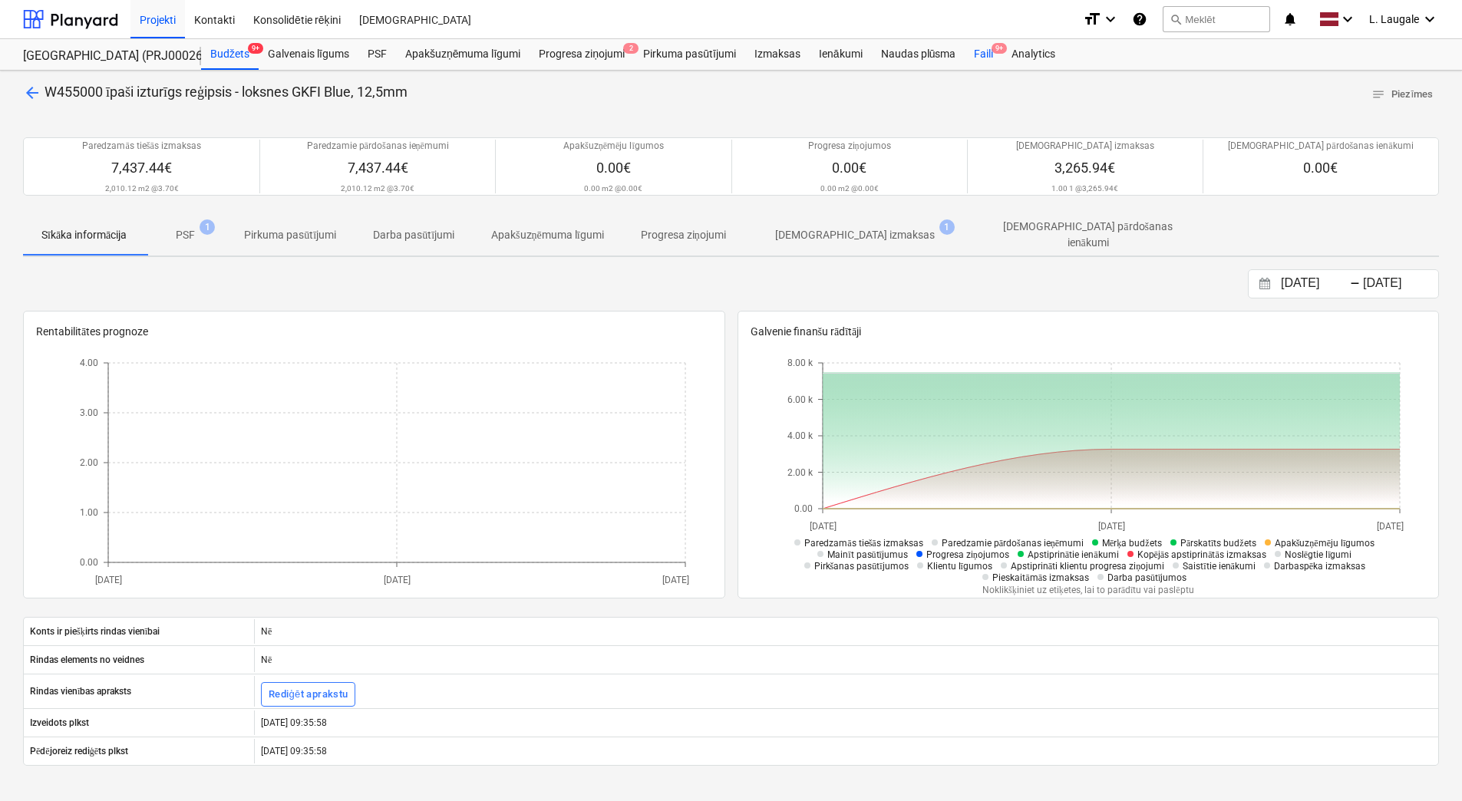
click at [990, 56] on div "Faili 9+" at bounding box center [984, 54] width 38 height 31
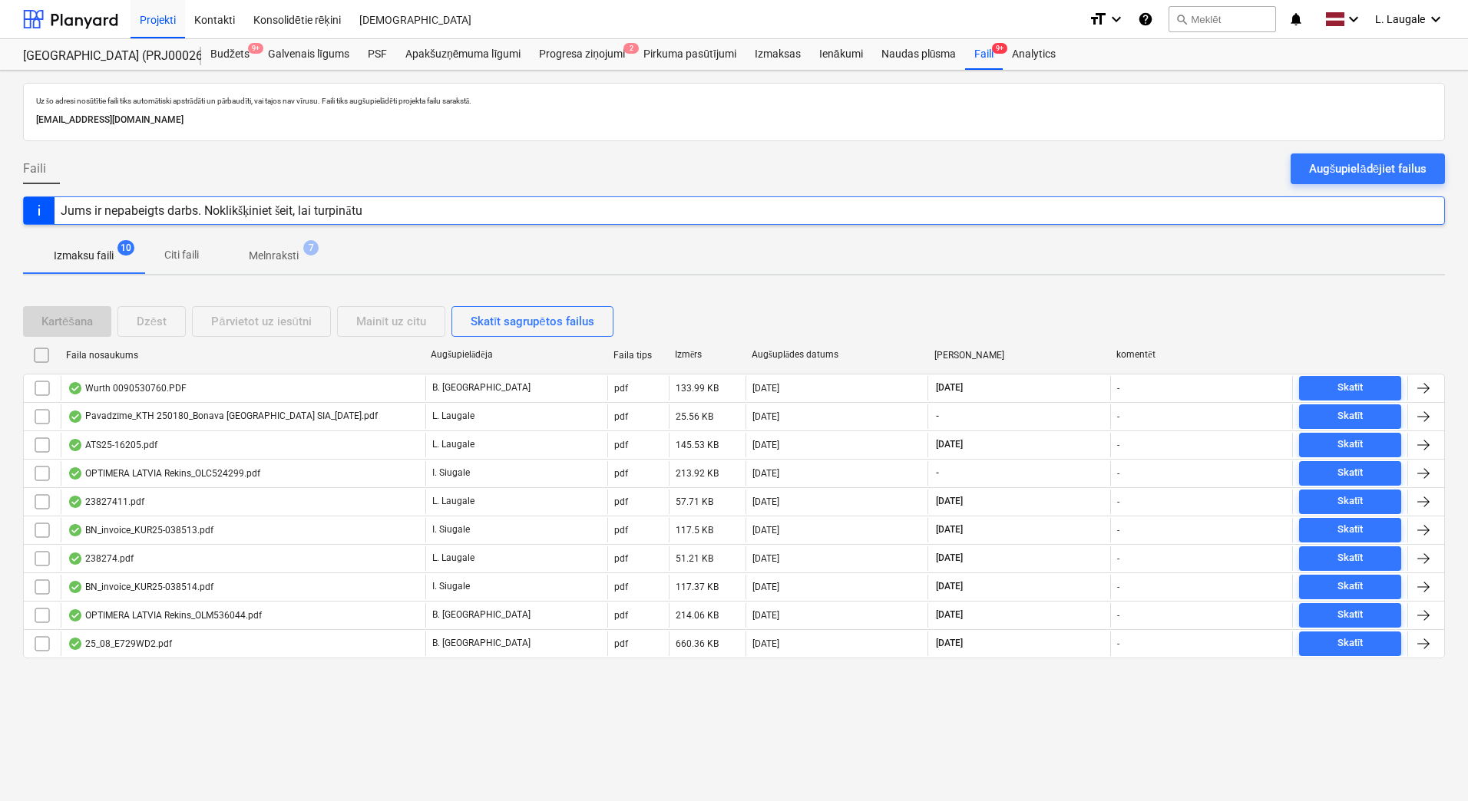
click at [283, 249] on p "Melnraksti" at bounding box center [274, 256] width 50 height 16
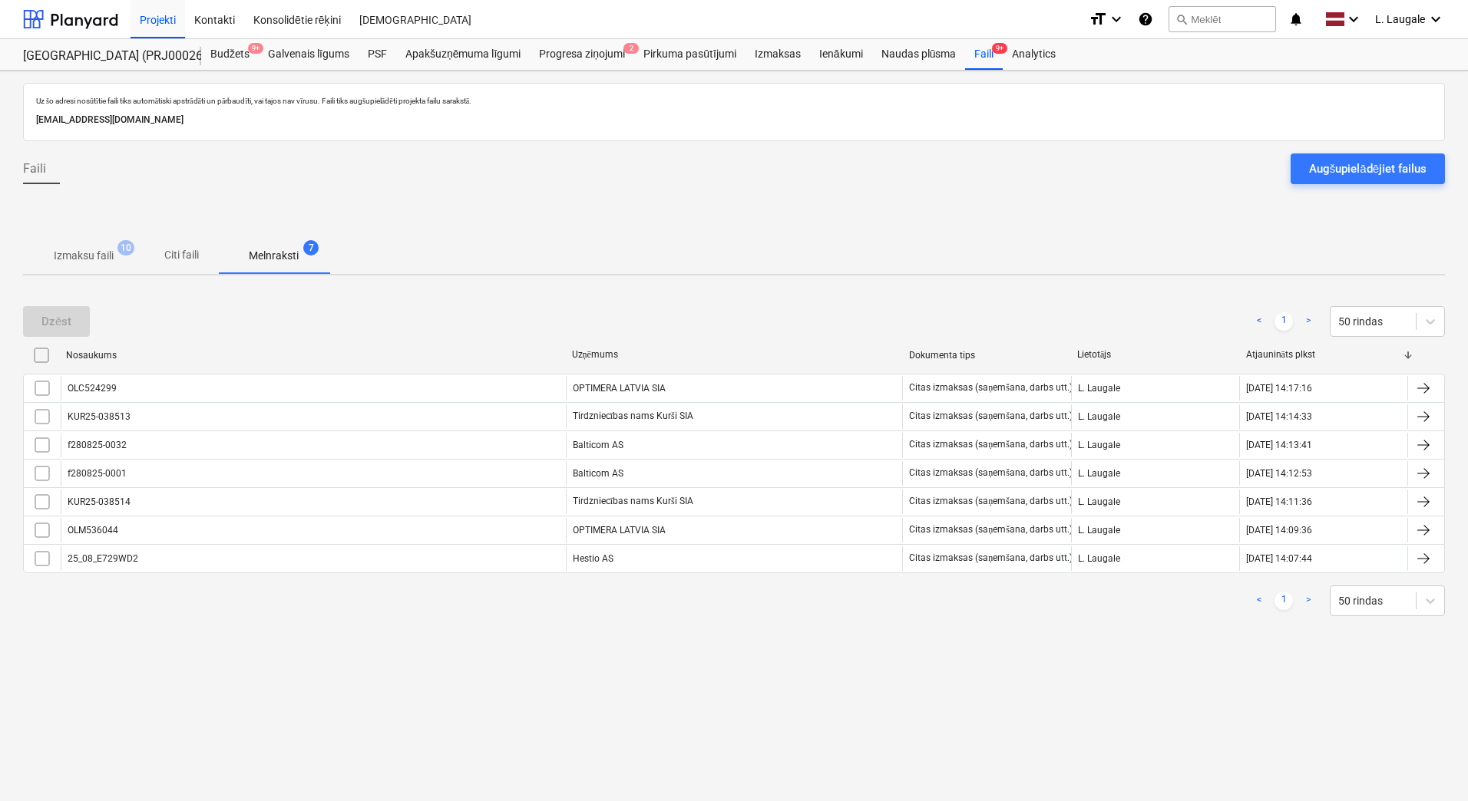
click at [103, 258] on p "Izmaksu faili" at bounding box center [84, 256] width 60 height 16
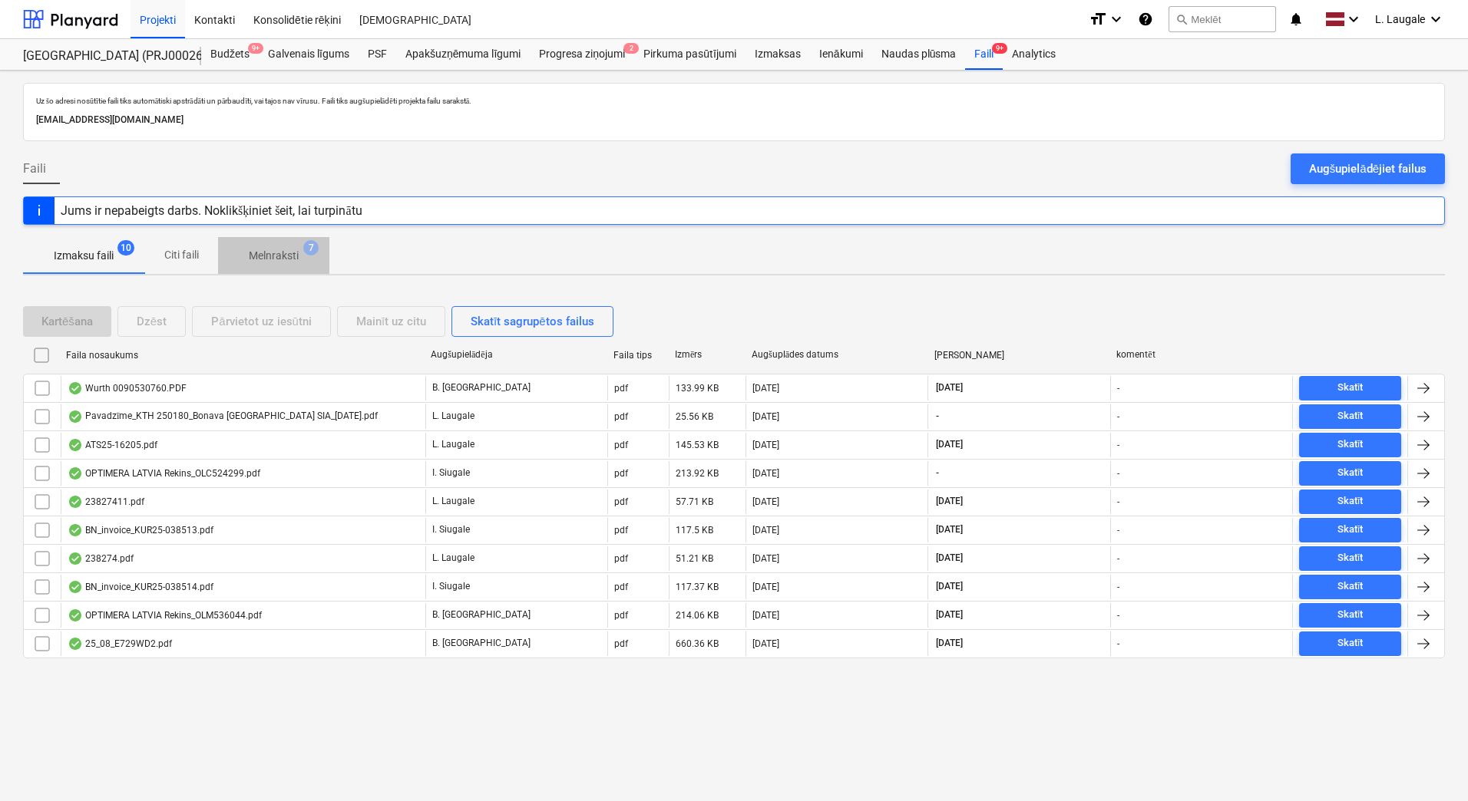
click at [306, 246] on span "7" at bounding box center [310, 247] width 15 height 15
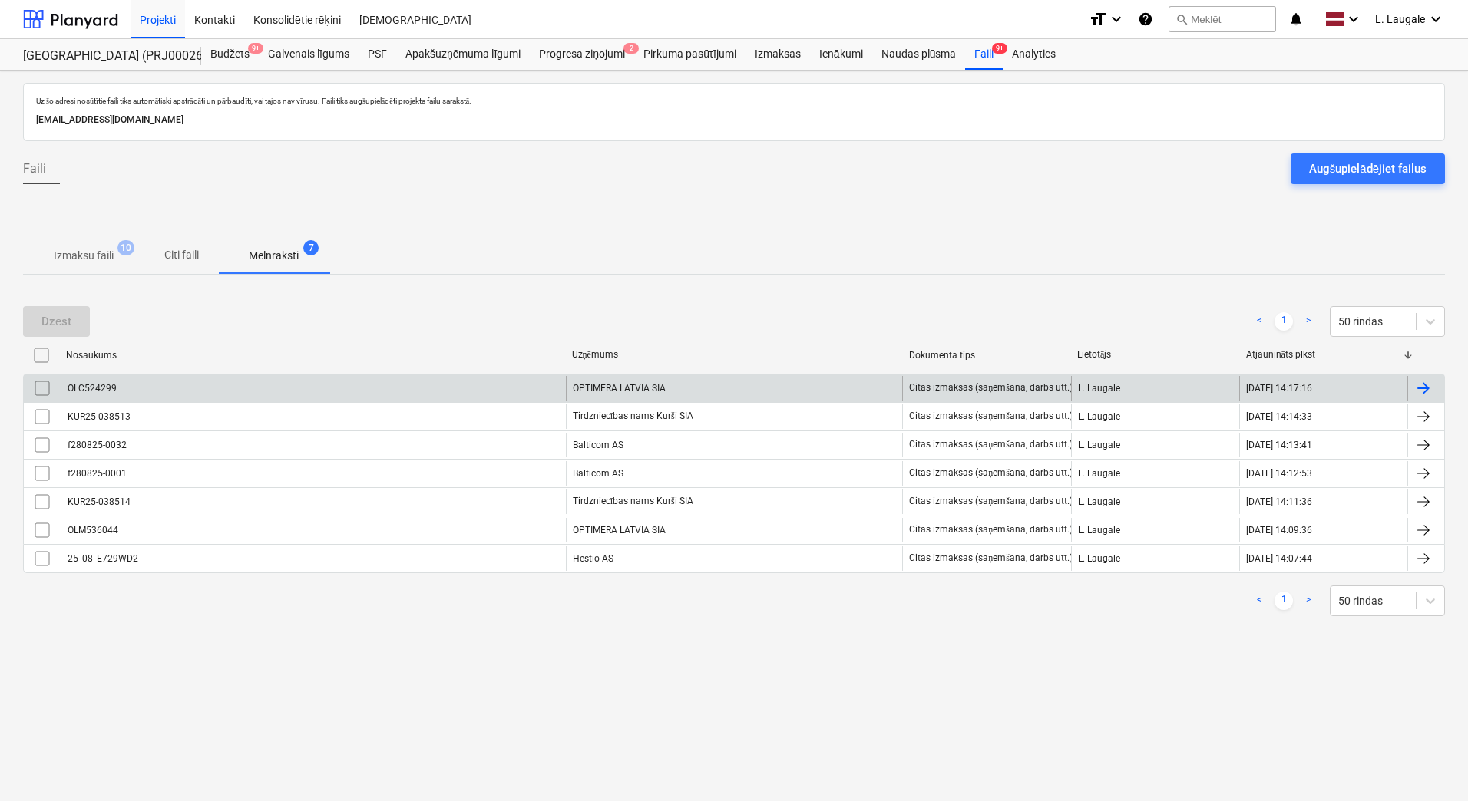
click at [276, 380] on div "OLC524299" at bounding box center [313, 388] width 505 height 25
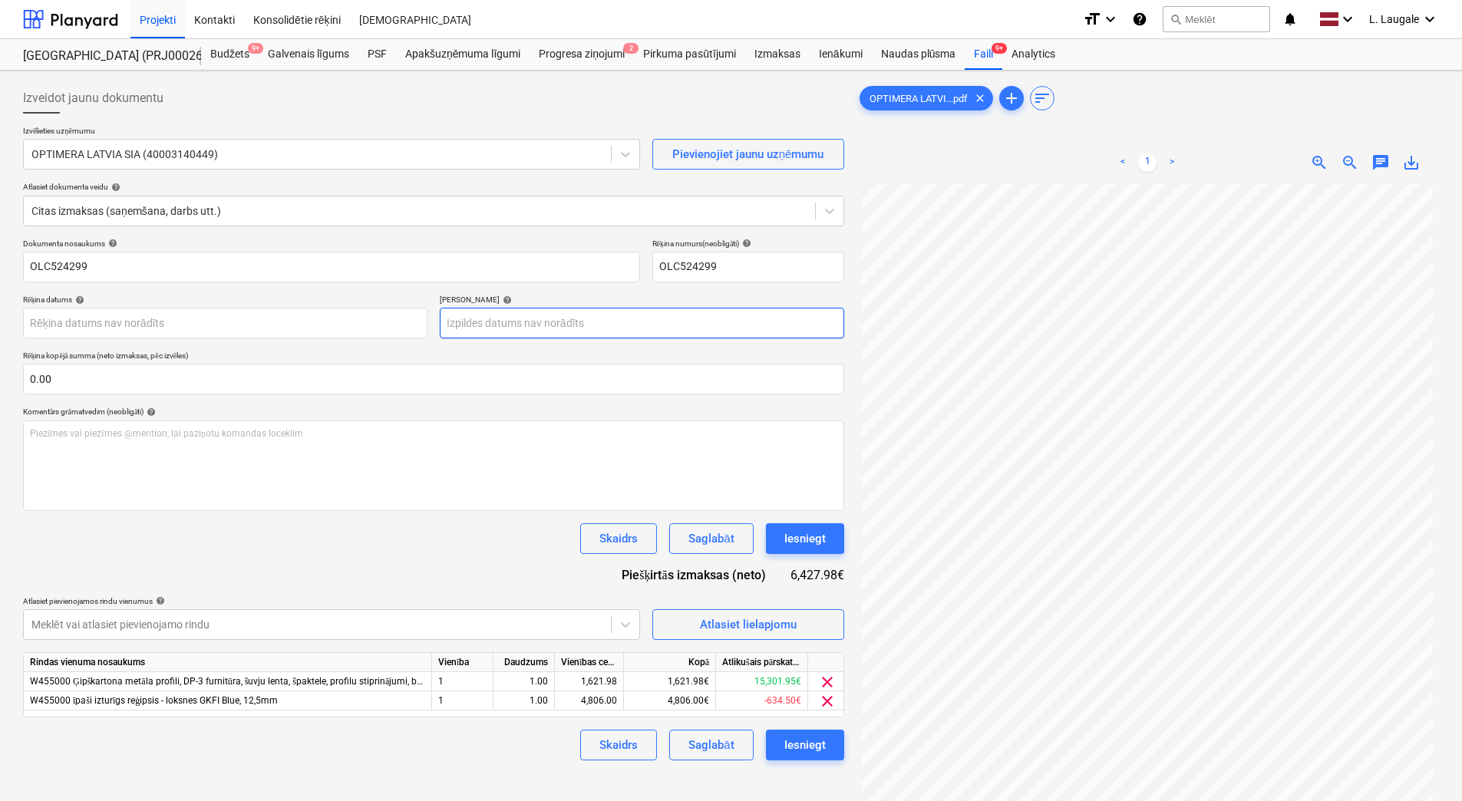
click at [514, 316] on body "Projekti Kontakti Konsolidētie rēķini Iesūtne format_size keyboard_arrow_down h…" at bounding box center [731, 400] width 1462 height 801
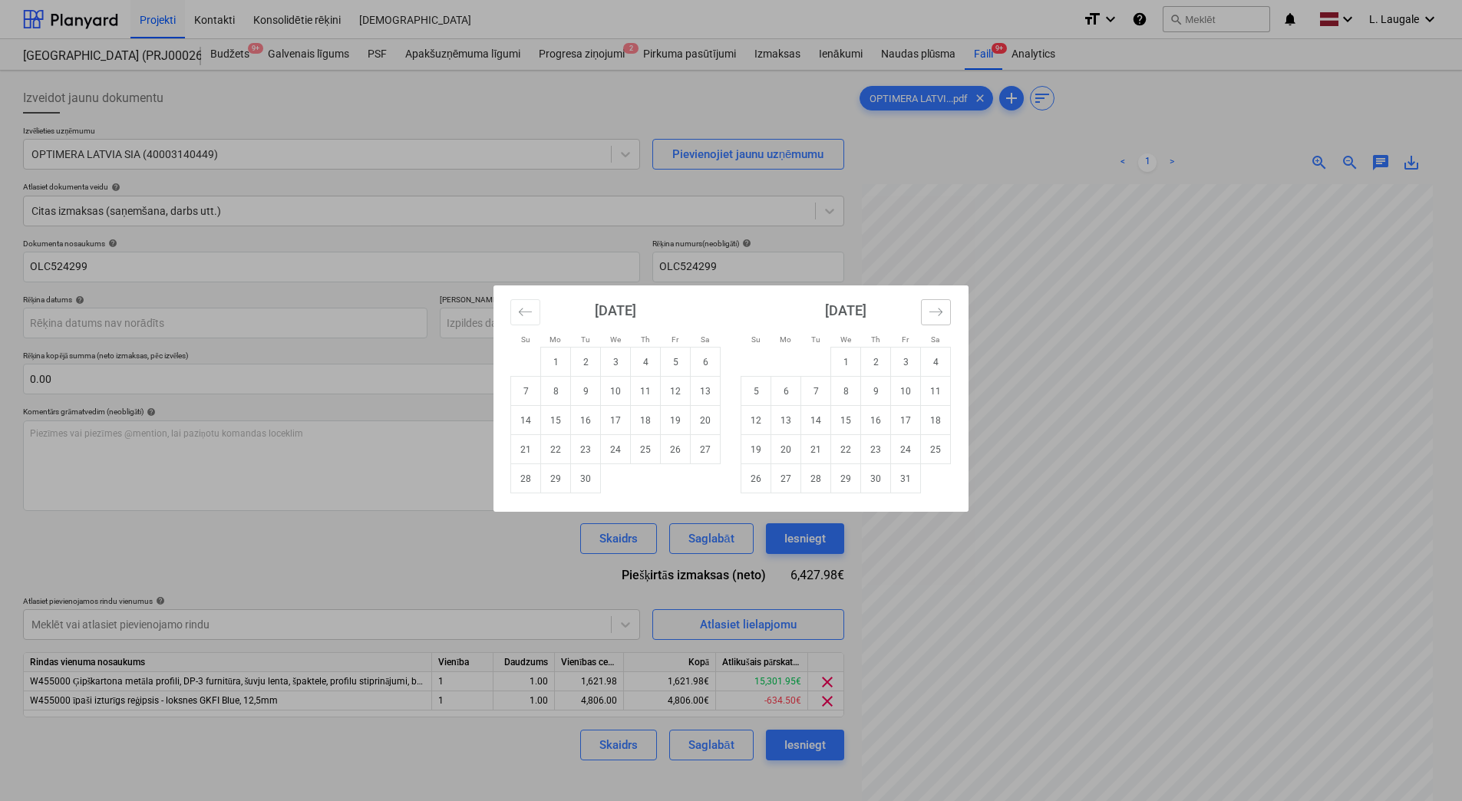
click at [933, 312] on icon "Move forward to switch to the next month." at bounding box center [936, 312] width 15 height 15
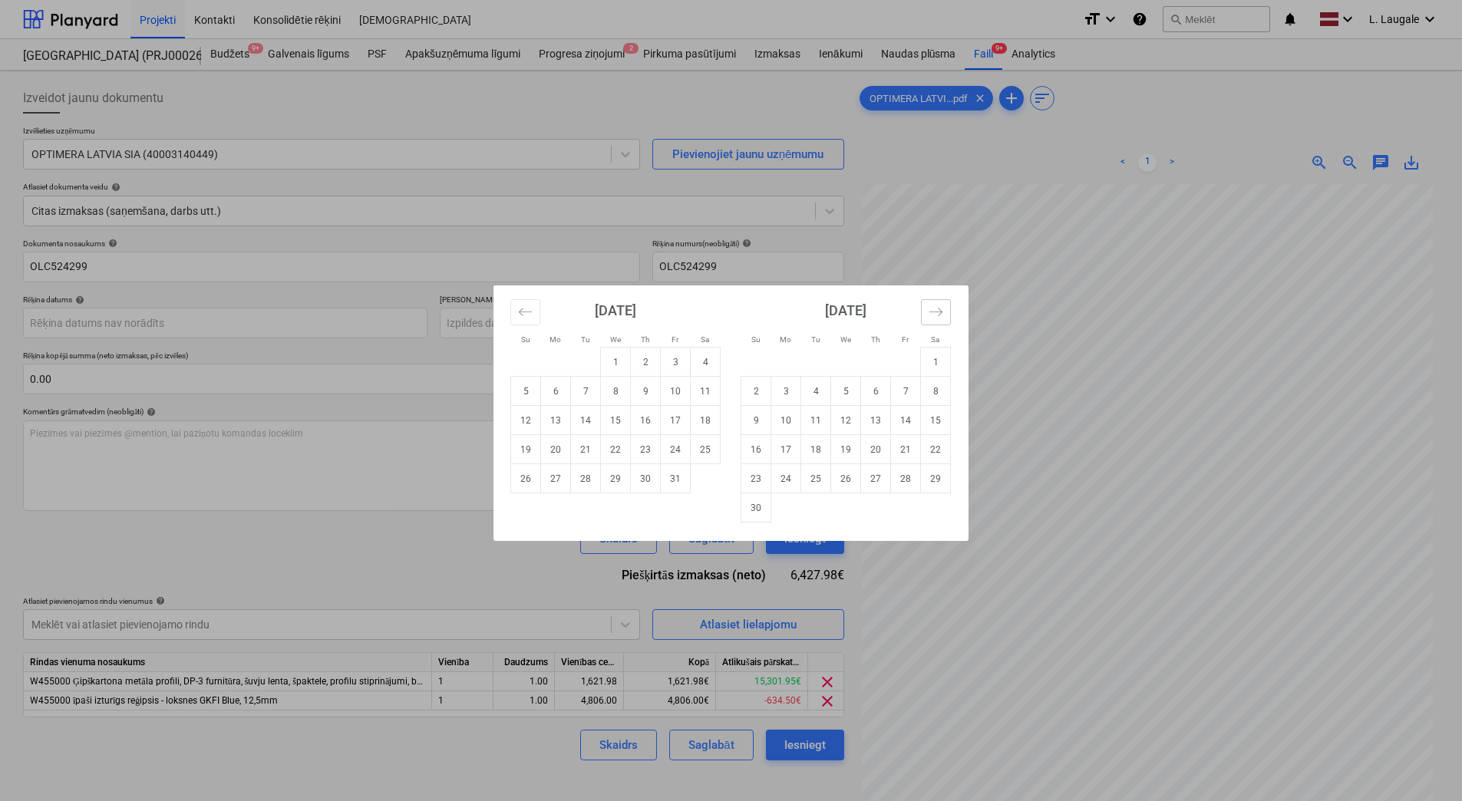
click at [933, 312] on icon "Move forward to switch to the next month." at bounding box center [936, 312] width 15 height 15
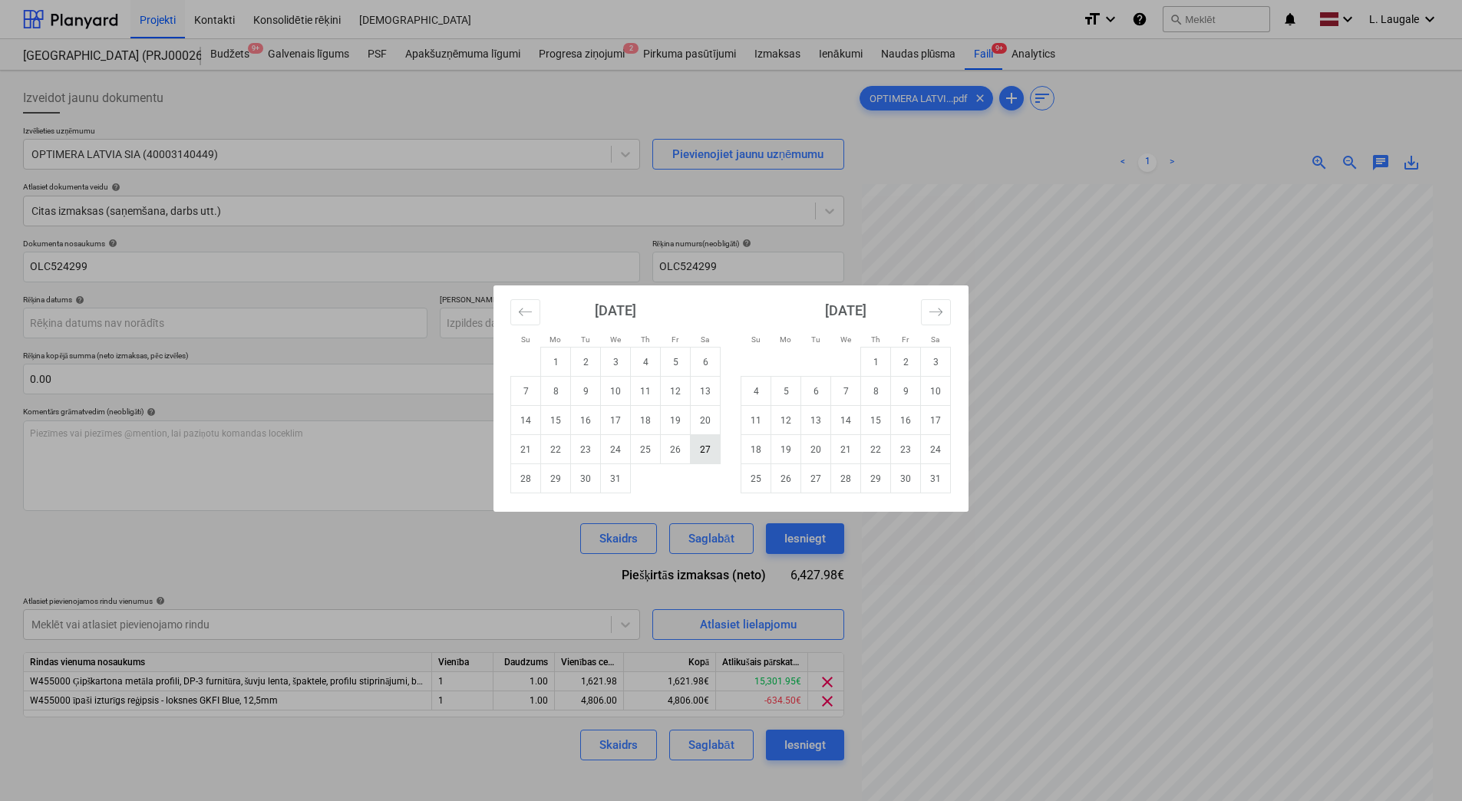
click at [705, 450] on td "27" at bounding box center [706, 449] width 30 height 29
type input "[DATE]"
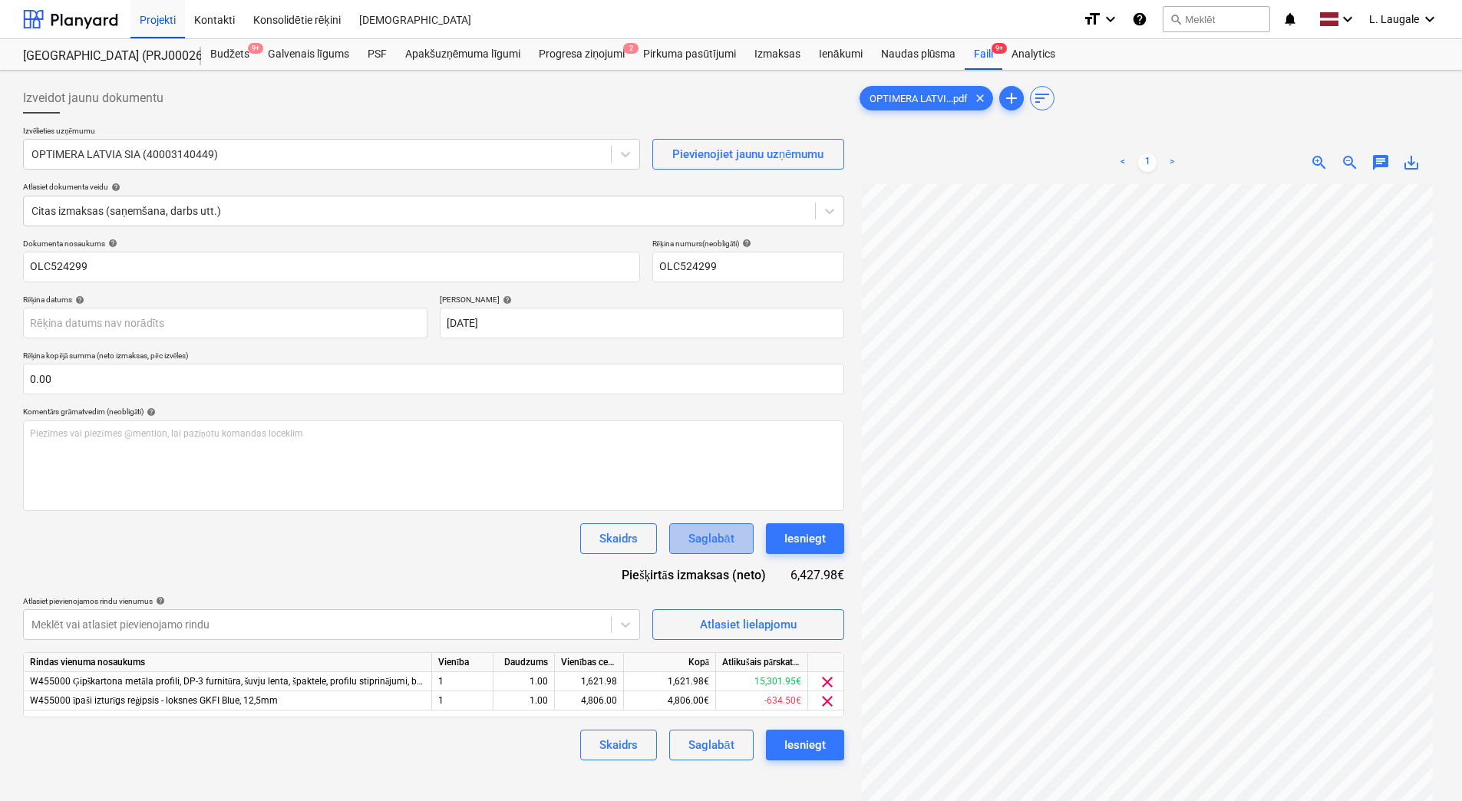
click at [718, 543] on div "Saglabāt" at bounding box center [711, 539] width 45 height 20
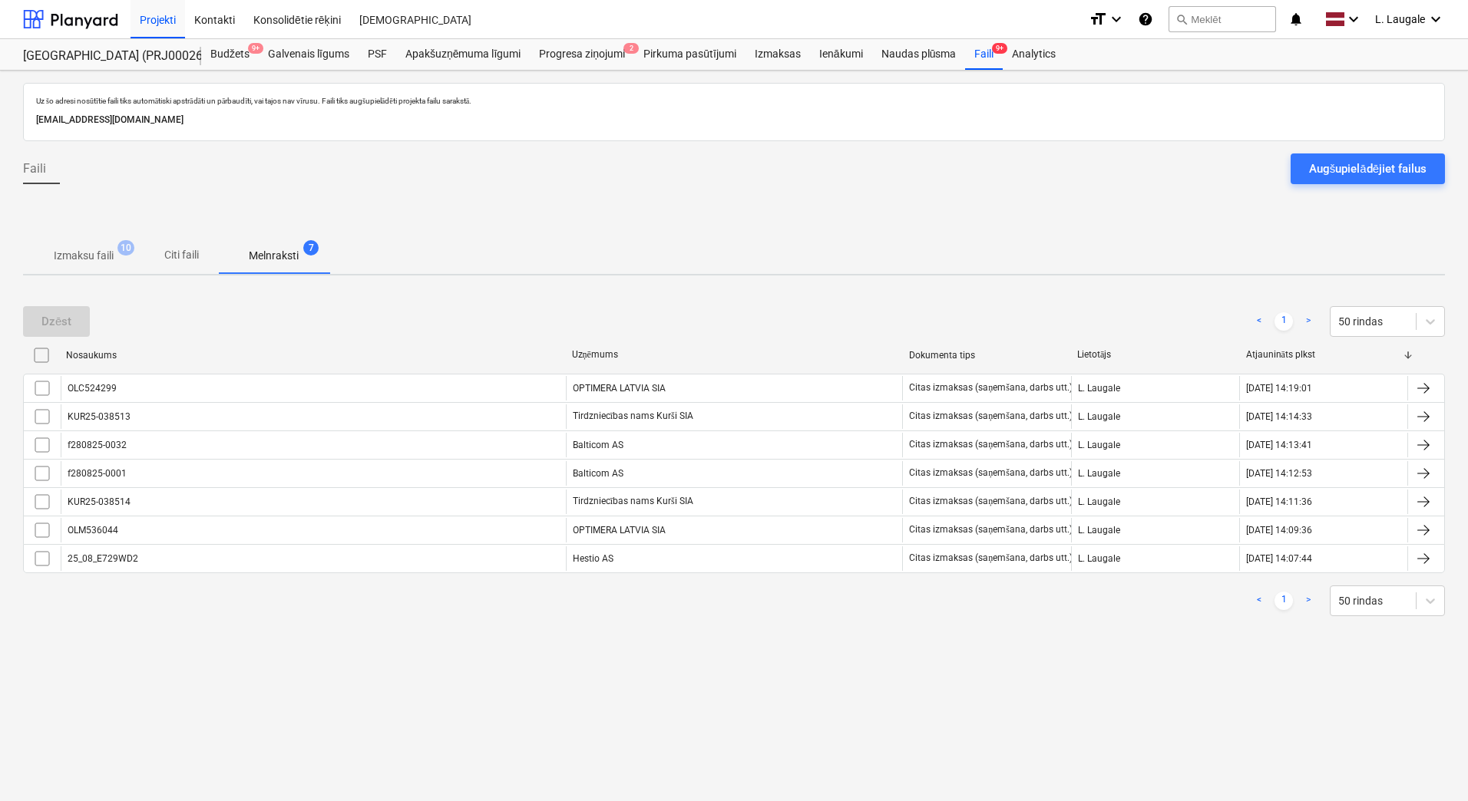
click at [86, 245] on span "Izmaksu faili 10" at bounding box center [83, 256] width 121 height 28
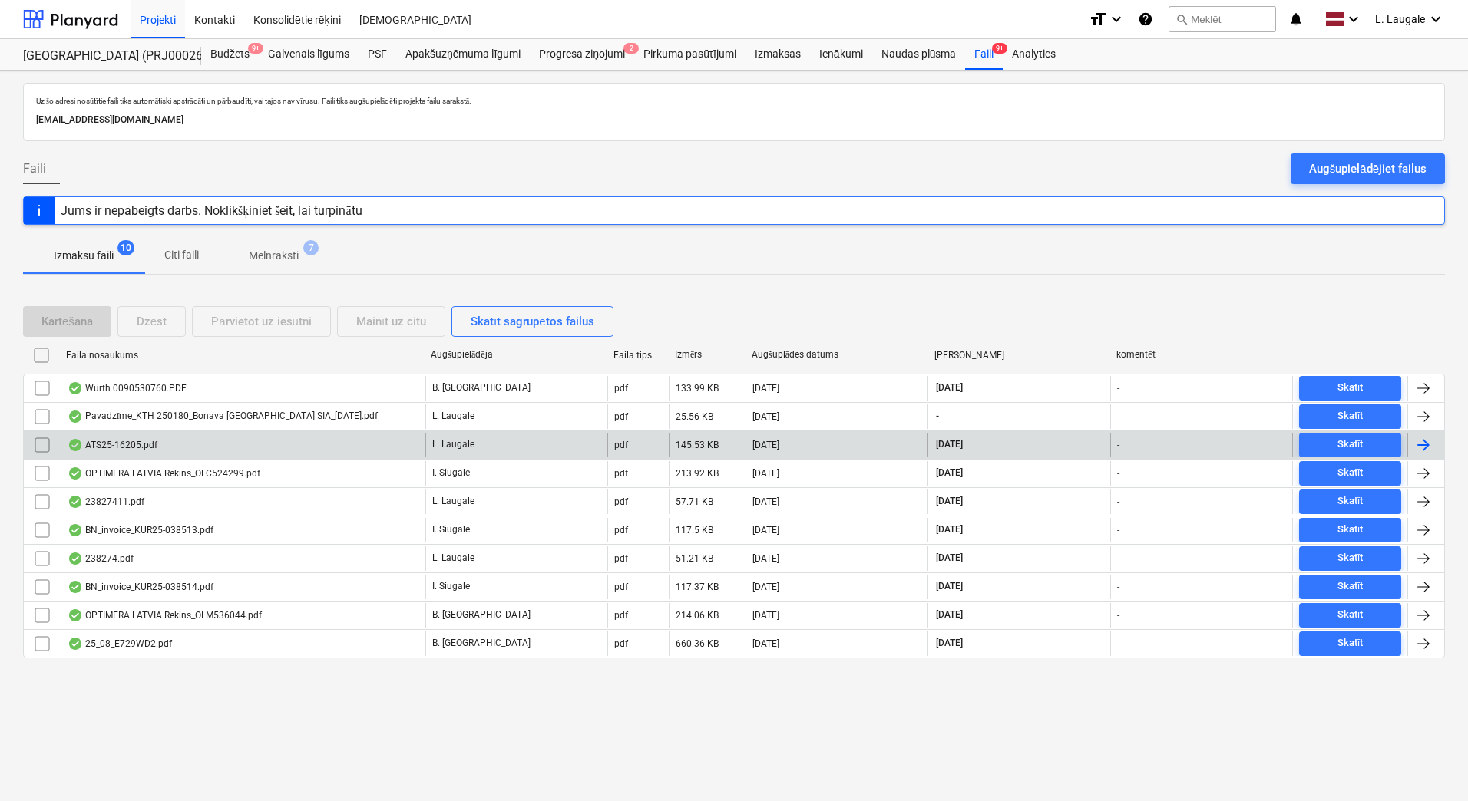
click at [310, 456] on div "ATS25-16205.pdf" at bounding box center [243, 445] width 365 height 25
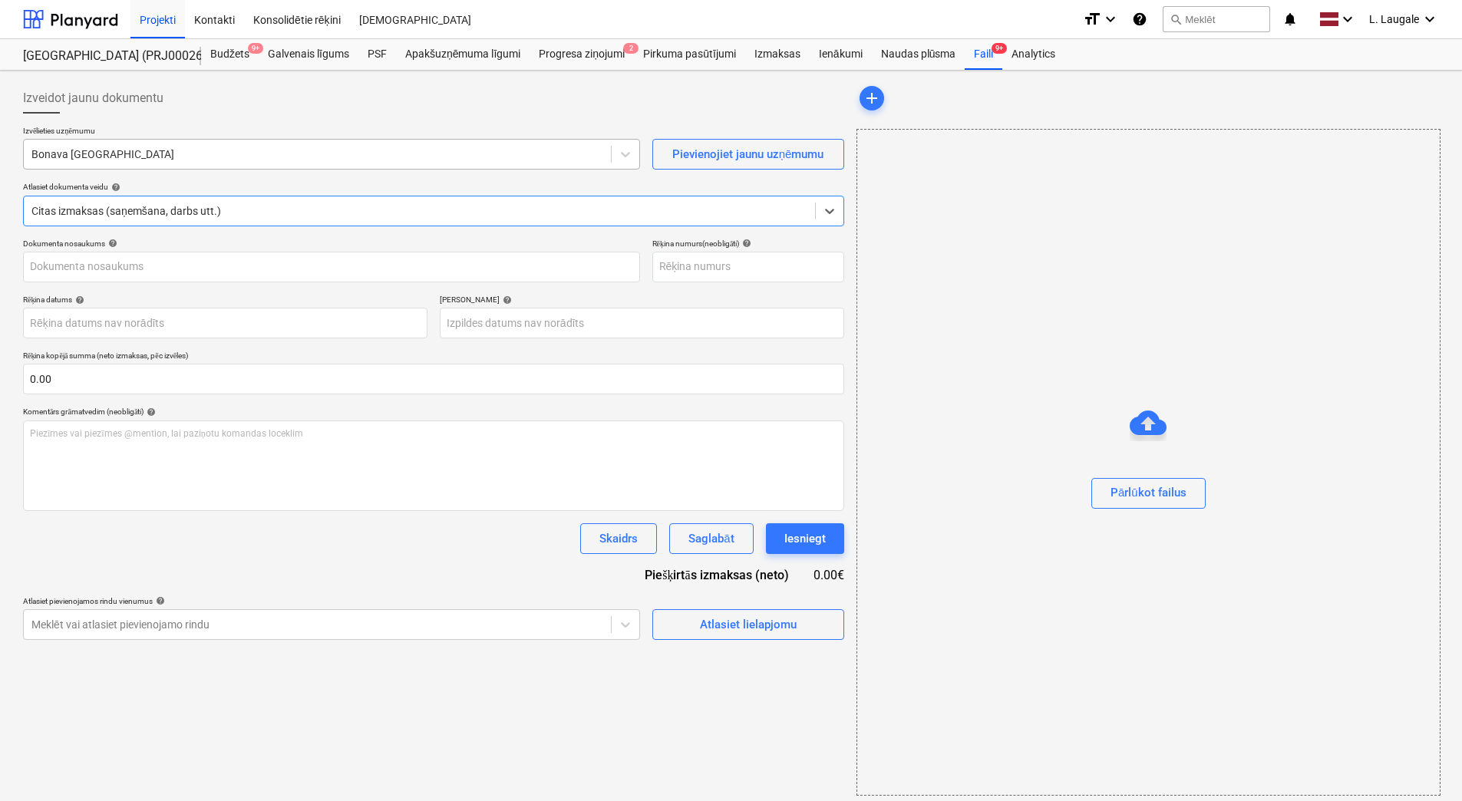
click at [187, 145] on div "Bonava [GEOGRAPHIC_DATA]" at bounding box center [317, 154] width 587 height 21
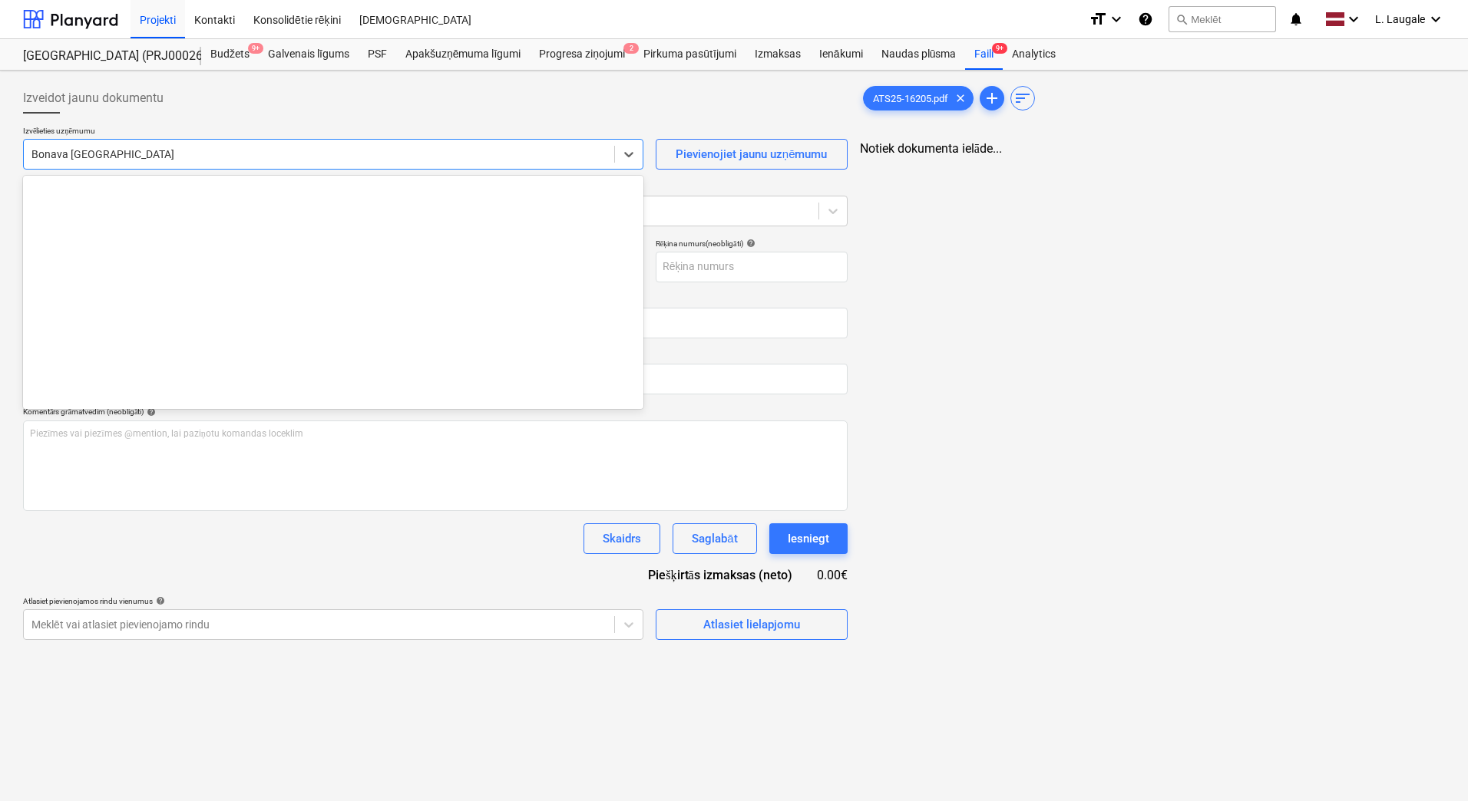
type input "ATS25-16205.pdf"
type input "[DATE]"
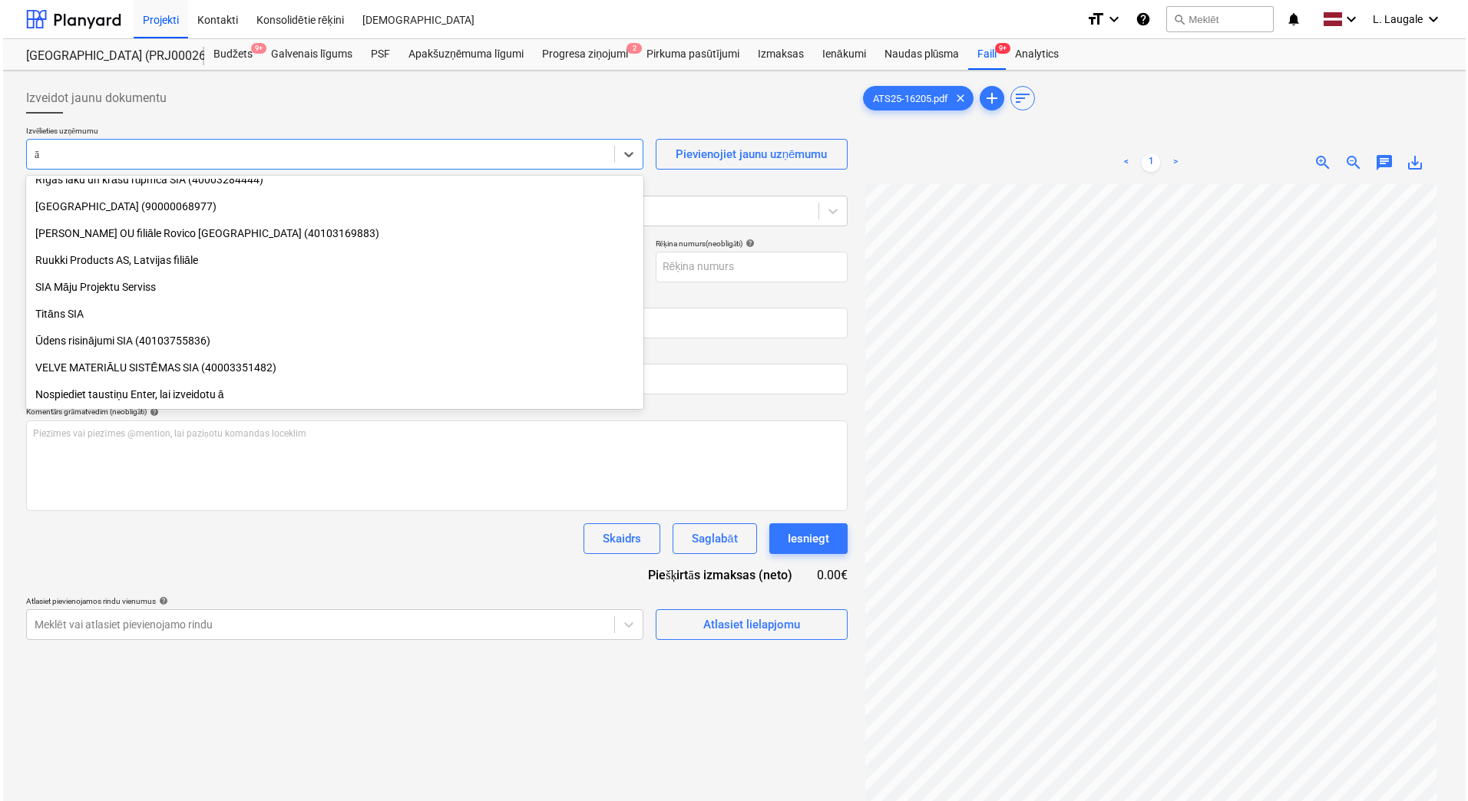
scroll to position [925, 0]
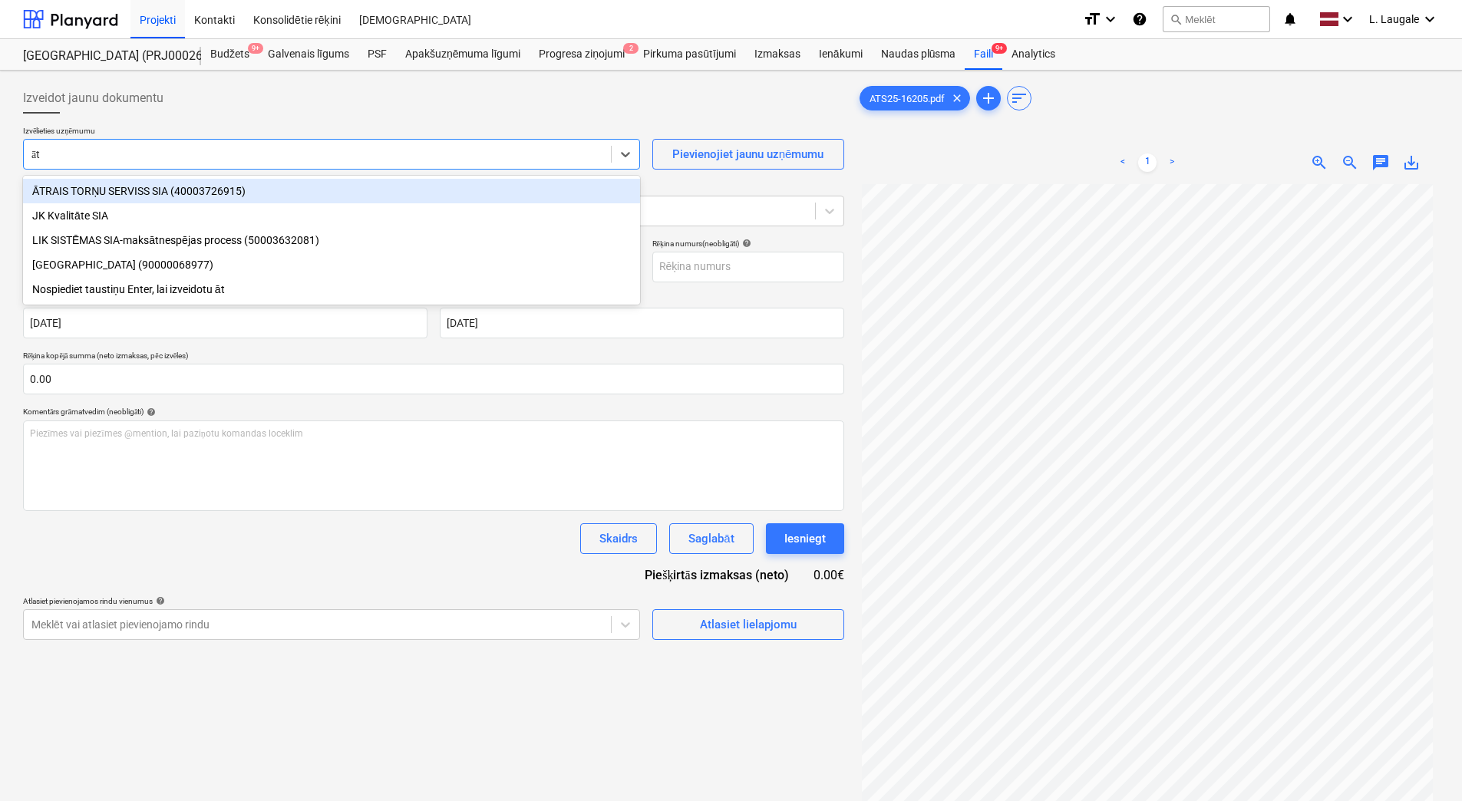
type input "ātr"
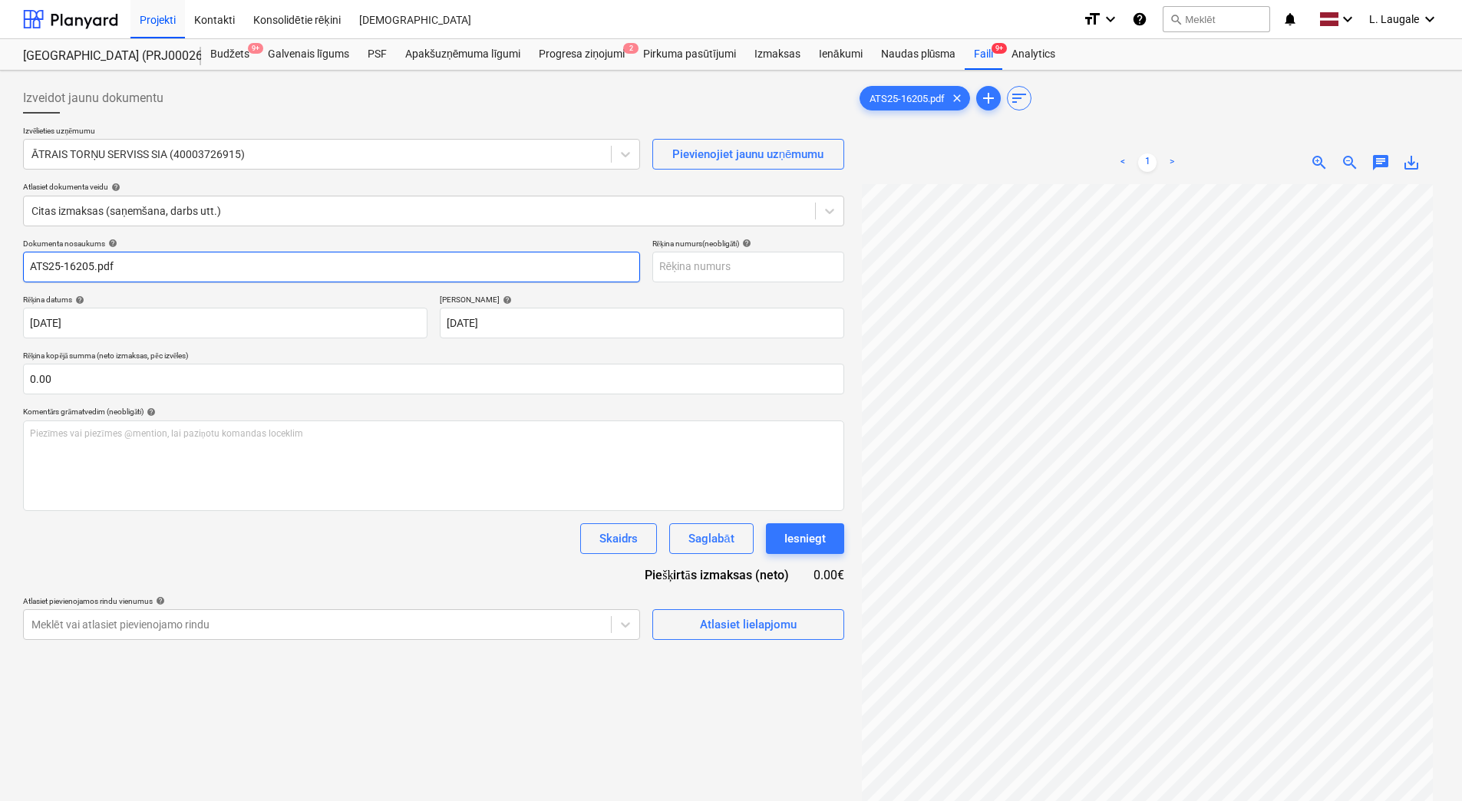
click at [202, 274] on input "ATS25-16205.pdf" at bounding box center [331, 267] width 617 height 31
drag, startPoint x: 202, startPoint y: 274, endPoint x: -3, endPoint y: 312, distance: 208.5
click at [0, 312] on html "Projekti Kontakti Konsolidētie rēķini Iesūtne format_size keyboard_arrow_down h…" at bounding box center [731, 400] width 1462 height 801
type input "ATS25-16205"
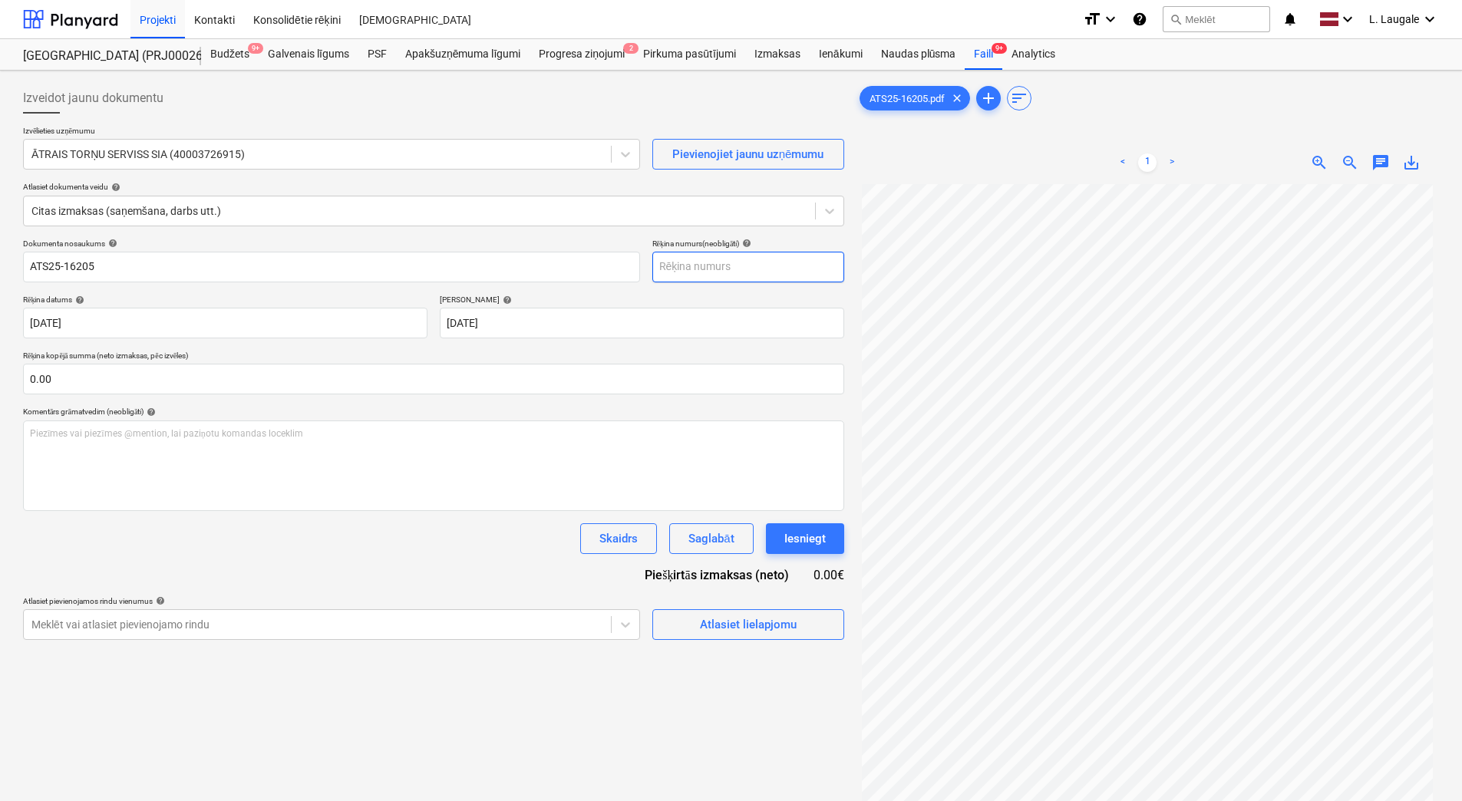
click at [693, 273] on input "text" at bounding box center [749, 267] width 192 height 31
paste input "ATS25-16205"
type input "ATS25-16205"
click at [724, 628] on div "Atlasiet lielapjomu" at bounding box center [748, 625] width 97 height 20
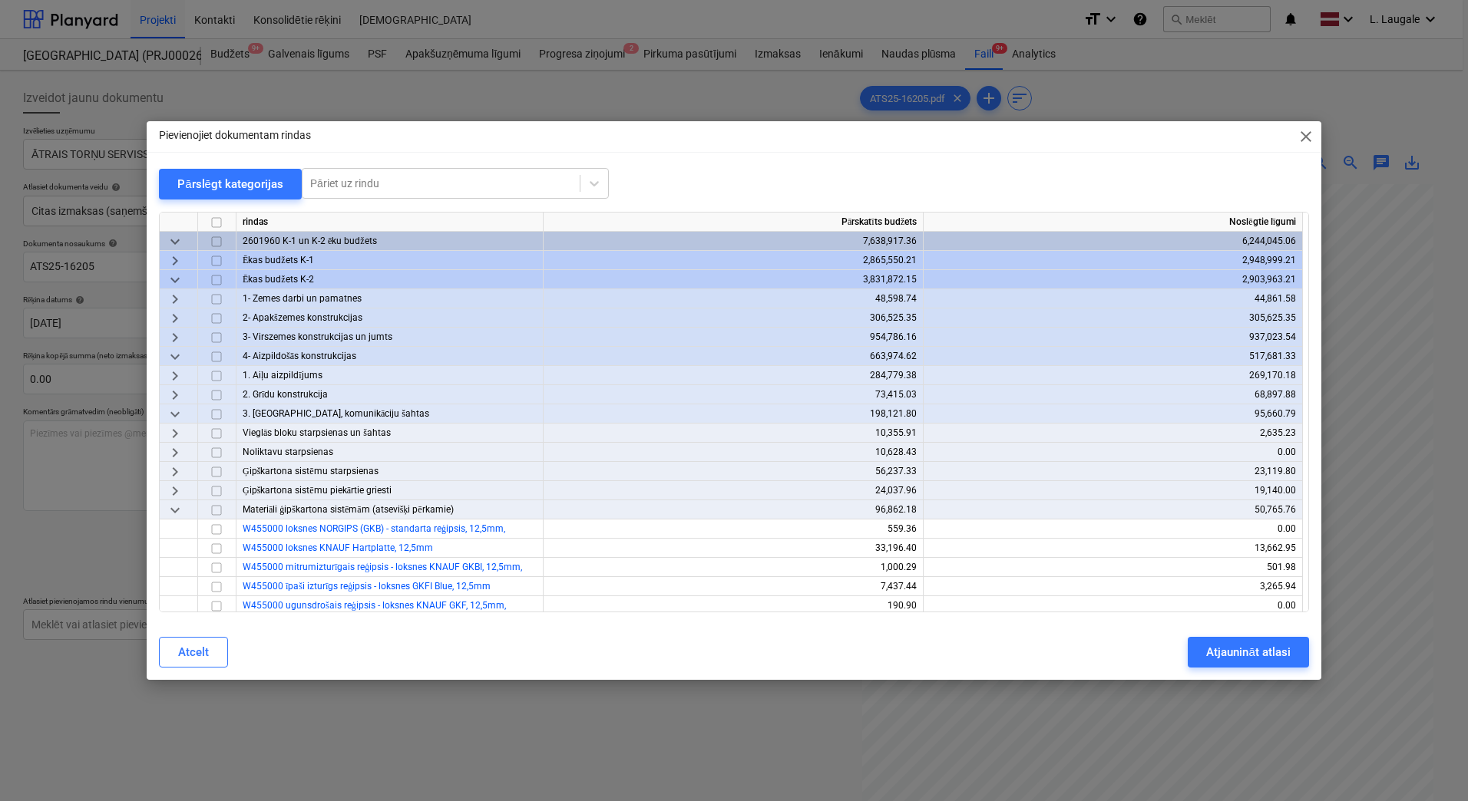
click at [175, 415] on span "keyboard_arrow_down" at bounding box center [175, 414] width 18 height 18
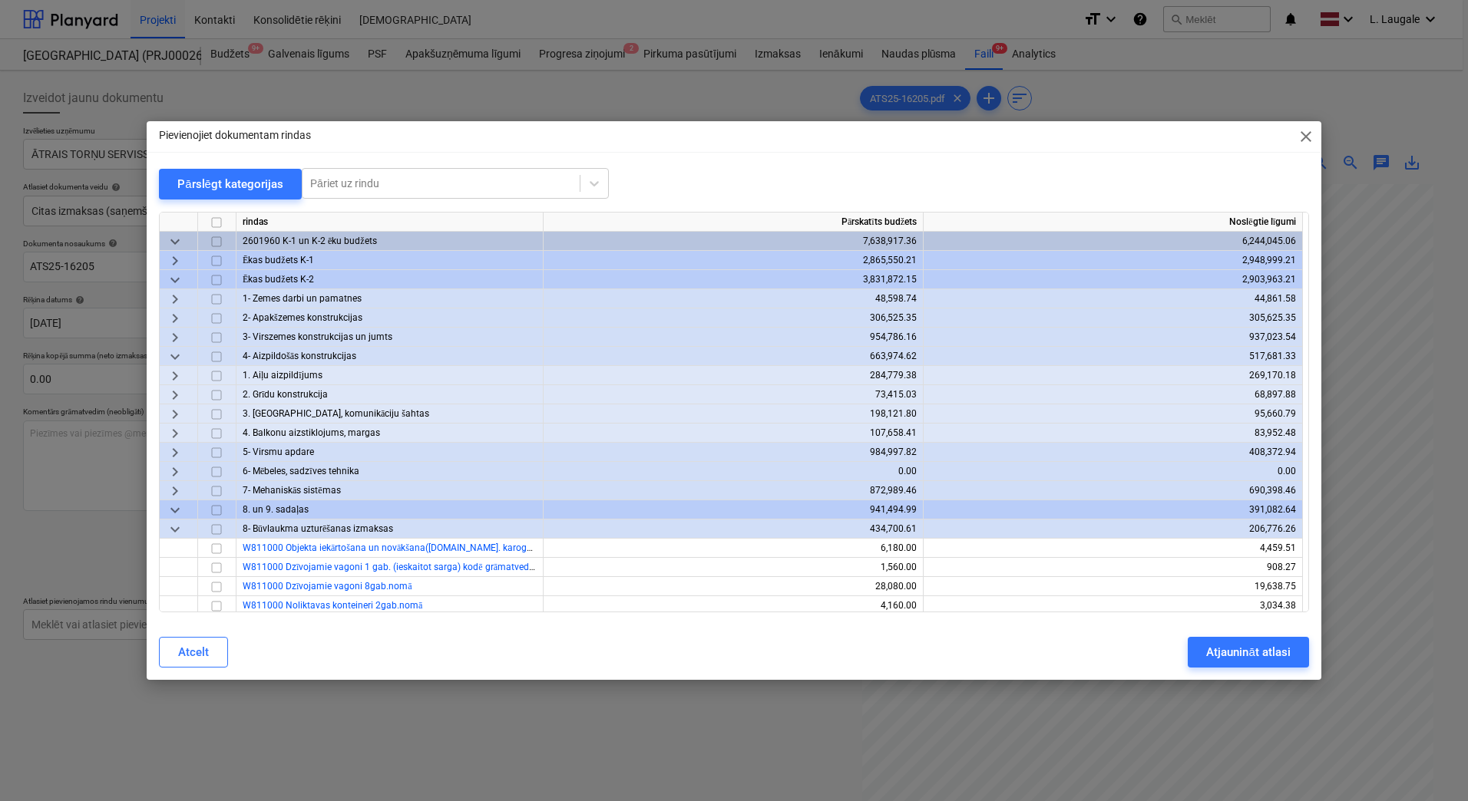
click at [180, 455] on span "keyboard_arrow_right" at bounding box center [175, 453] width 18 height 18
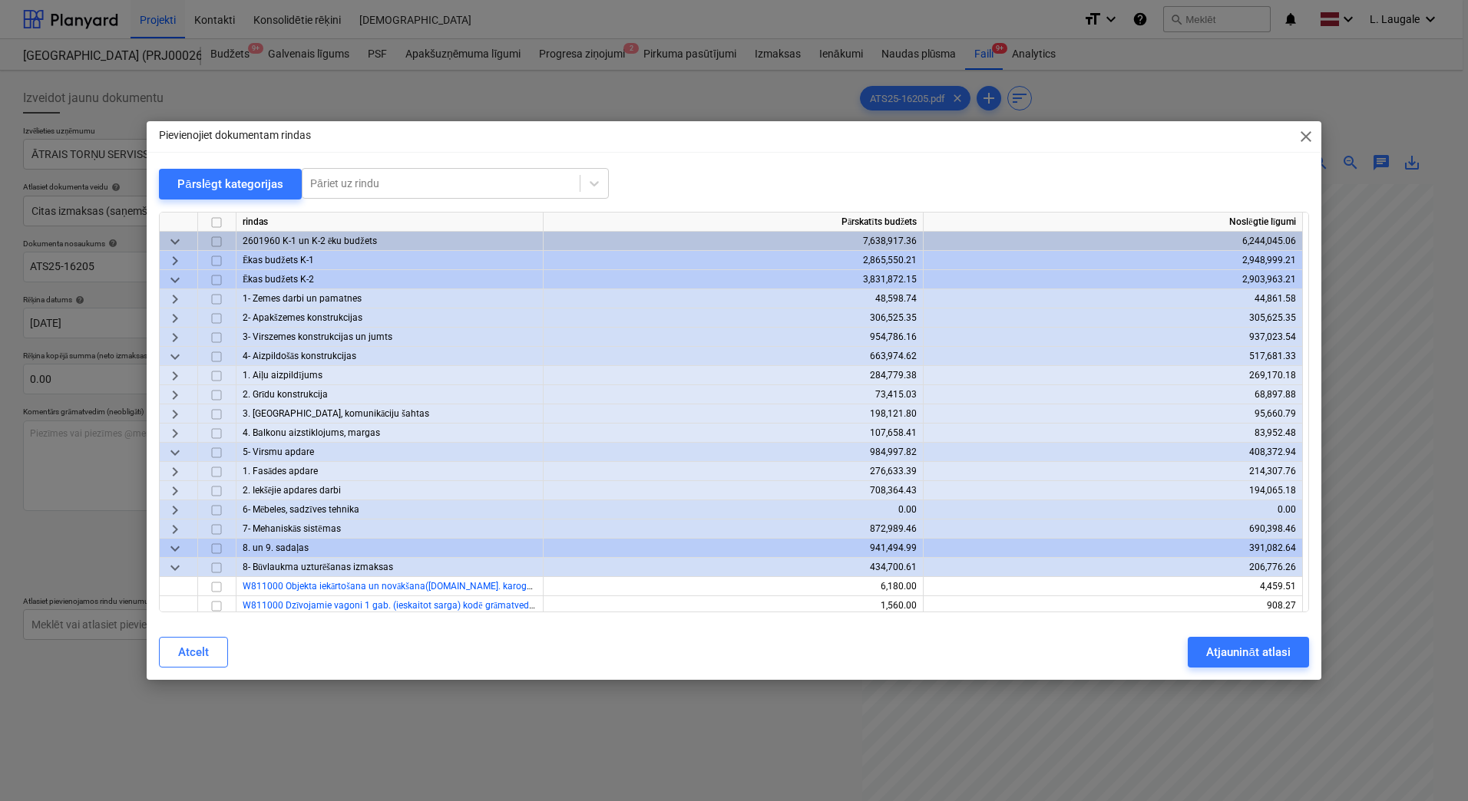
scroll to position [51, 0]
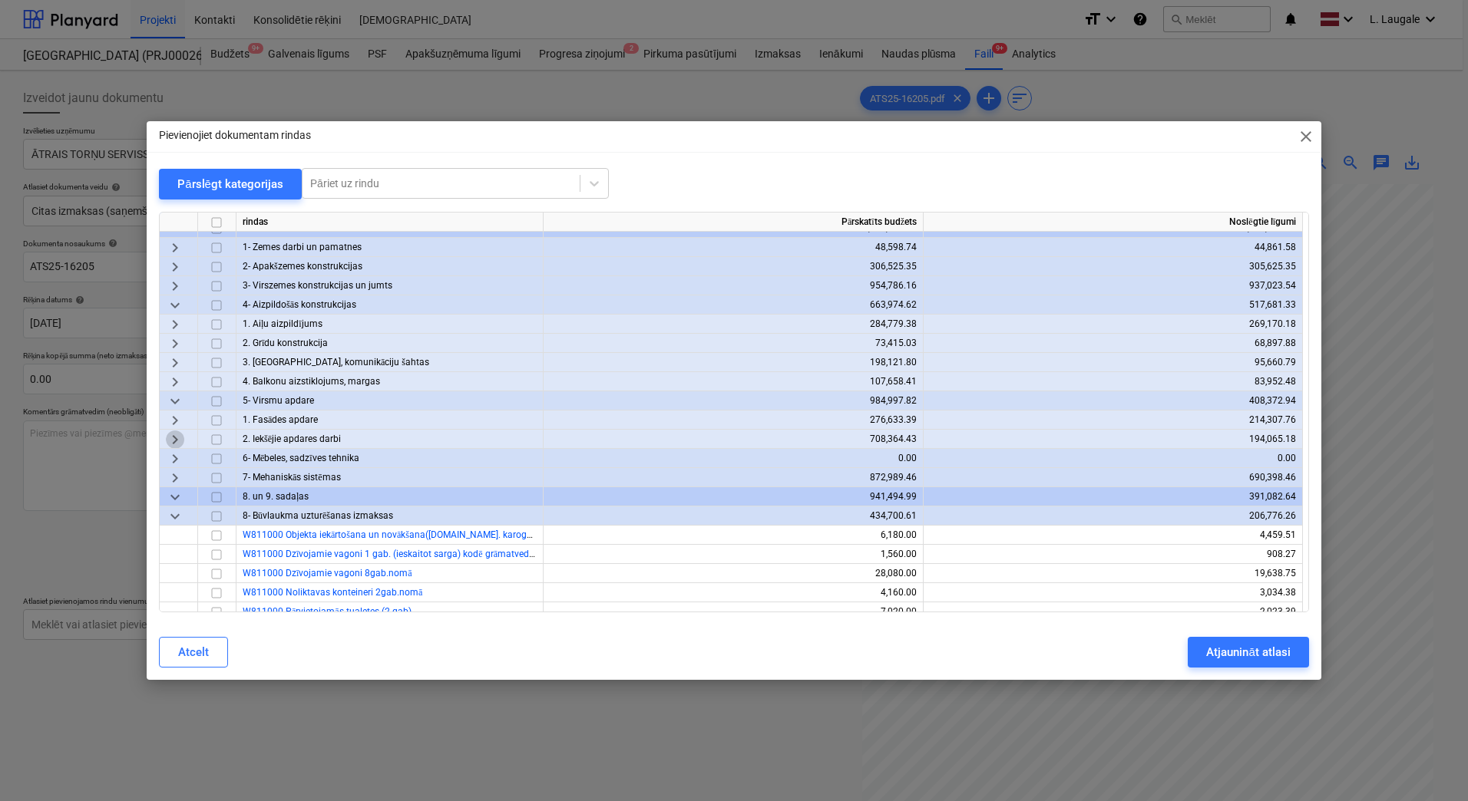
click at [181, 431] on span "keyboard_arrow_right" at bounding box center [175, 440] width 18 height 18
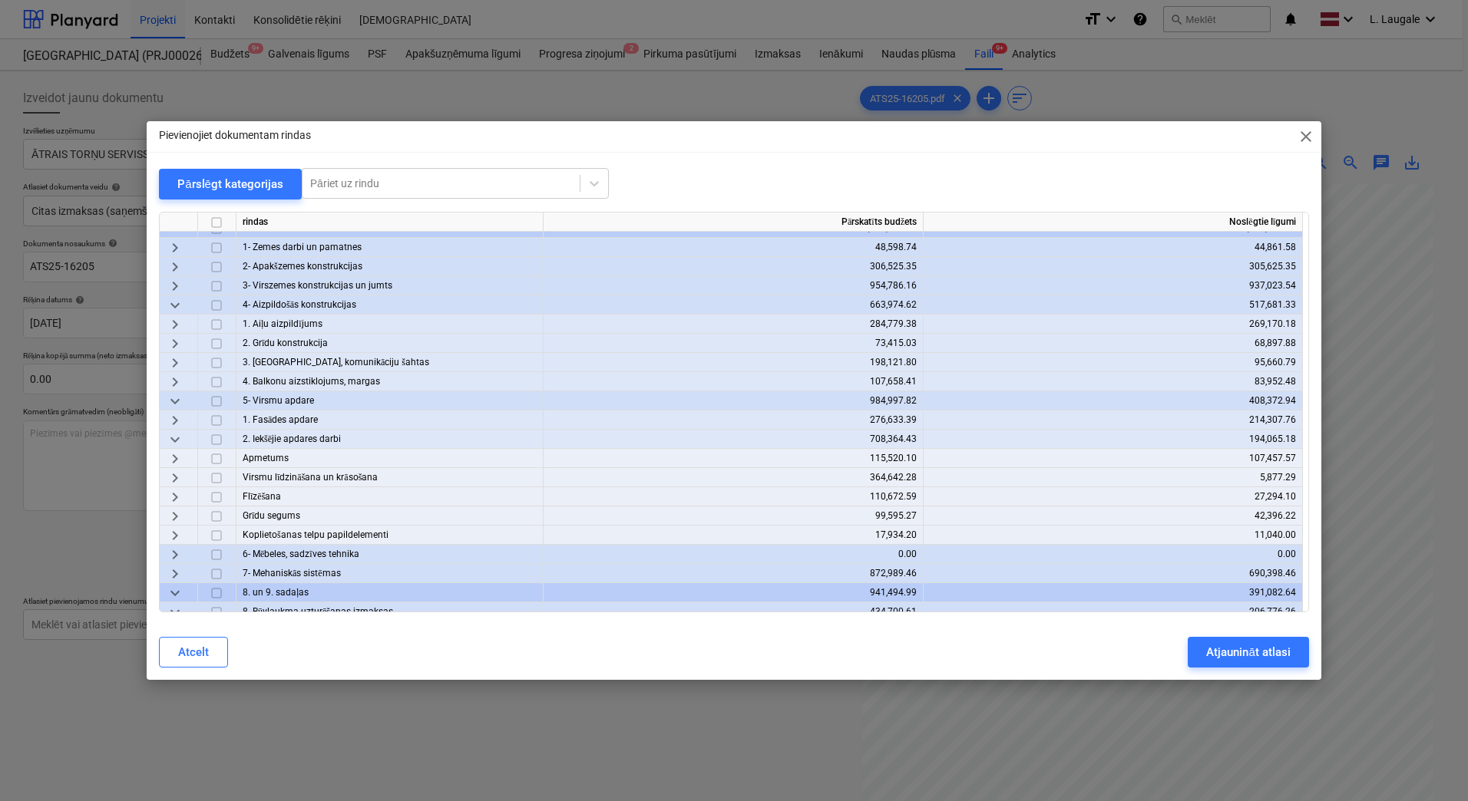
scroll to position [102, 0]
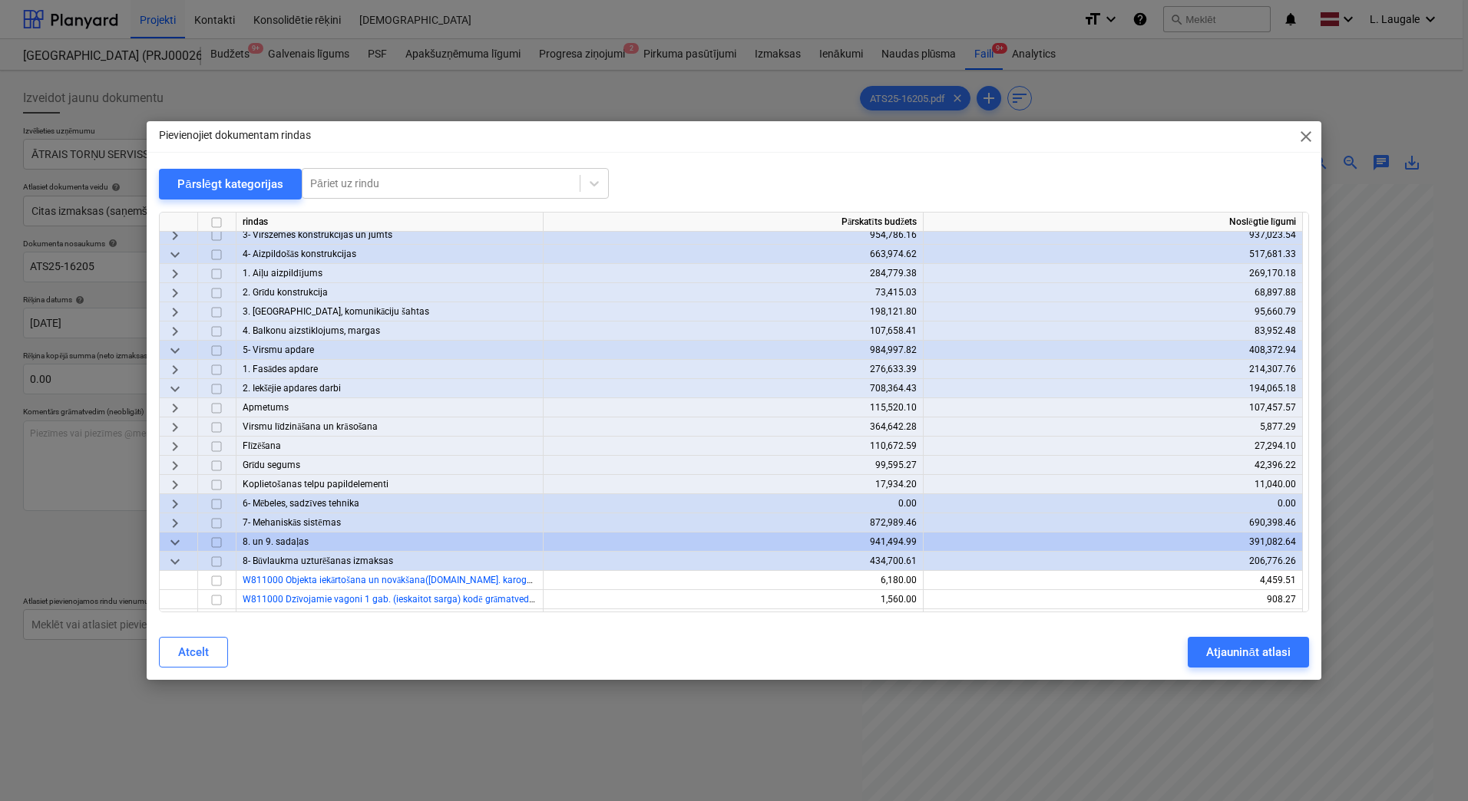
click at [177, 428] on span "keyboard_arrow_right" at bounding box center [175, 427] width 18 height 18
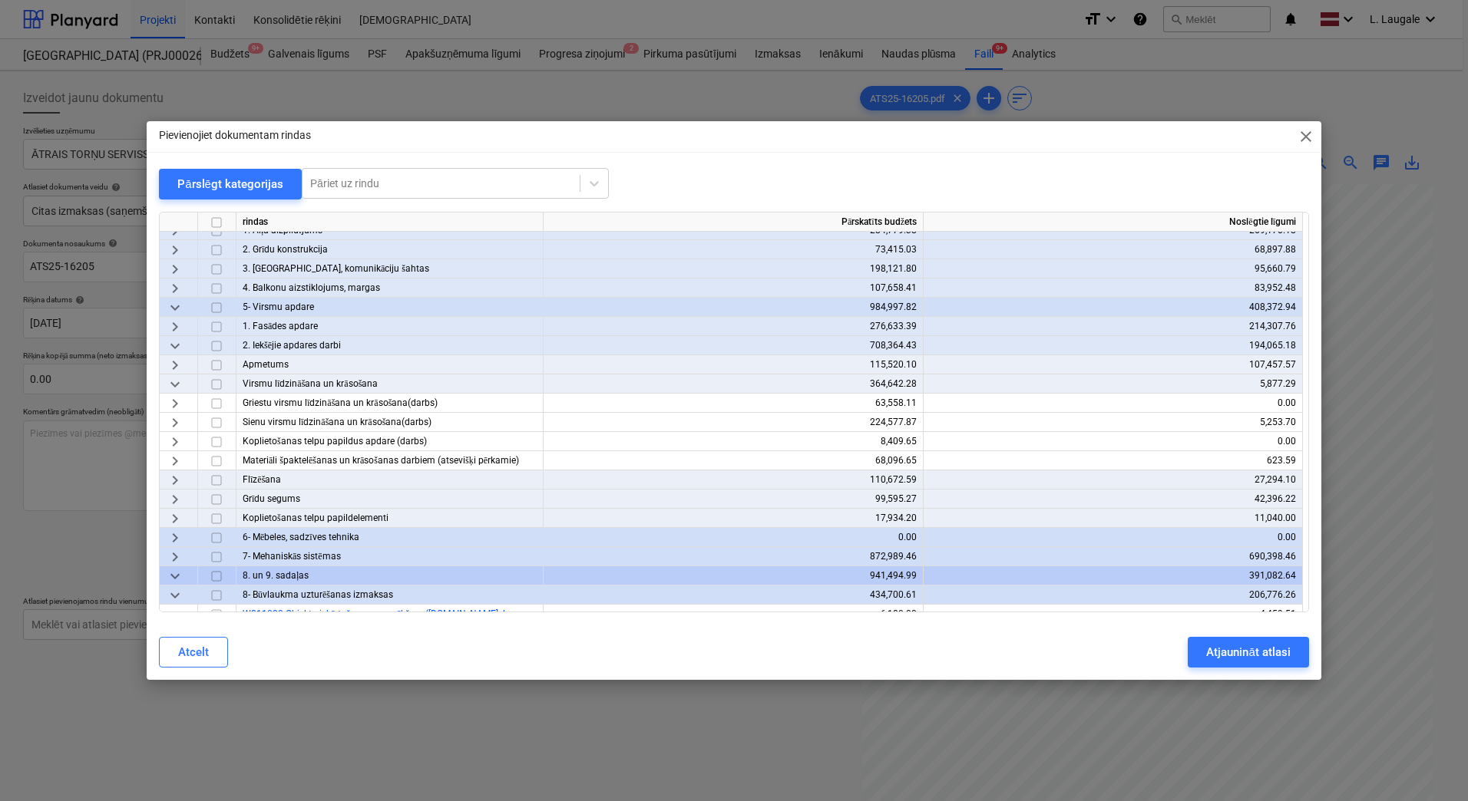
scroll to position [154, 0]
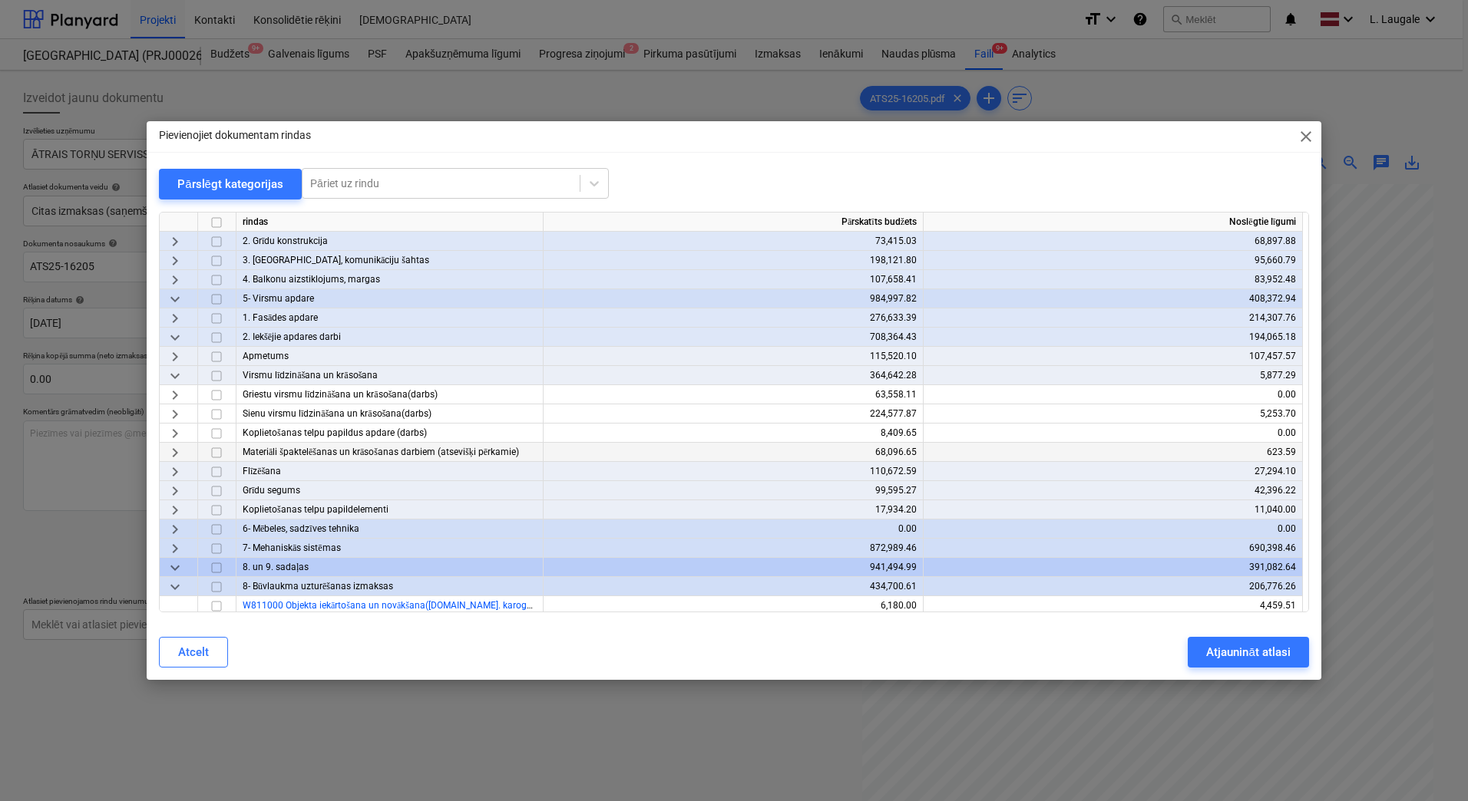
click at [179, 446] on span "keyboard_arrow_right" at bounding box center [175, 453] width 18 height 18
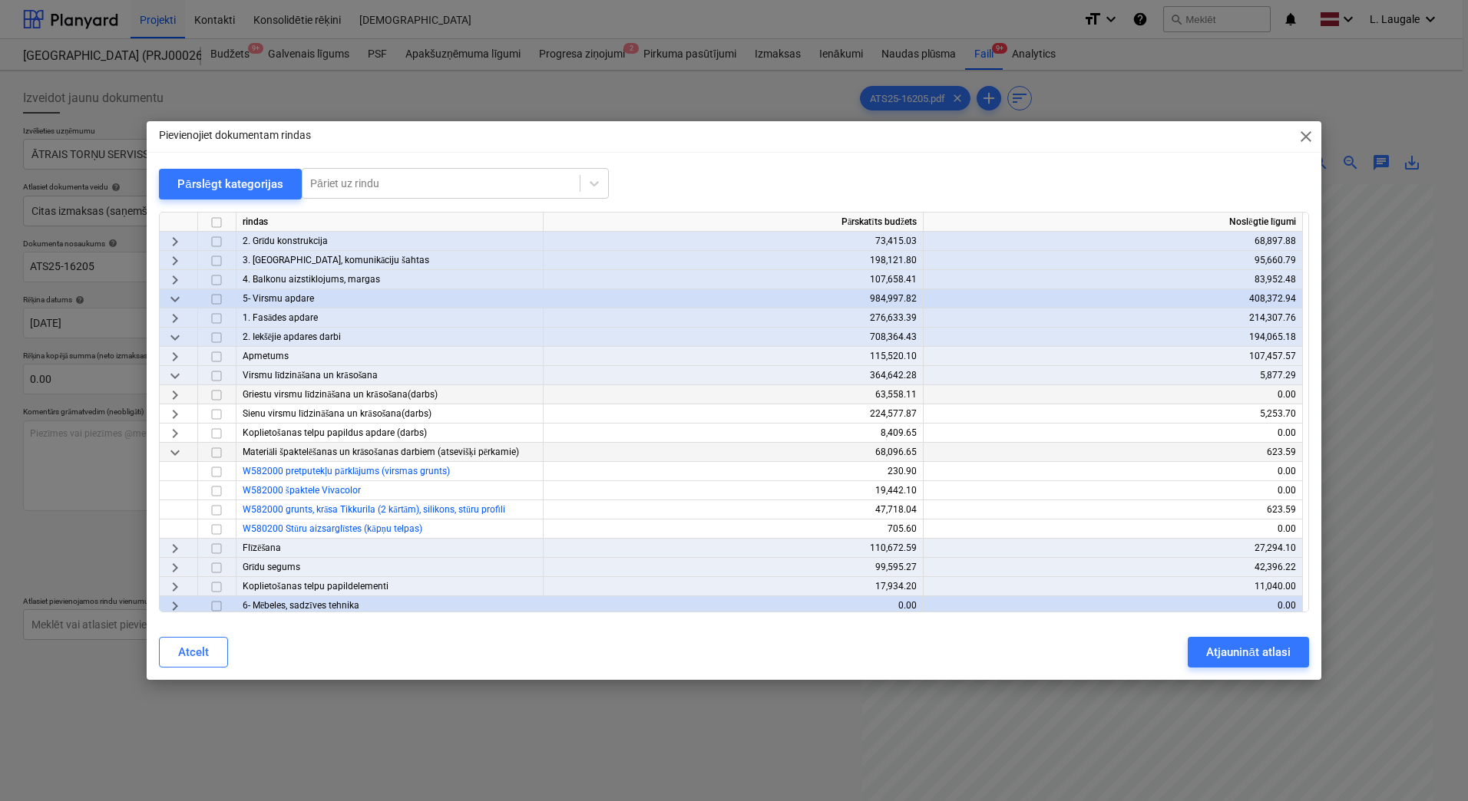
click at [167, 397] on span "keyboard_arrow_right" at bounding box center [175, 395] width 18 height 18
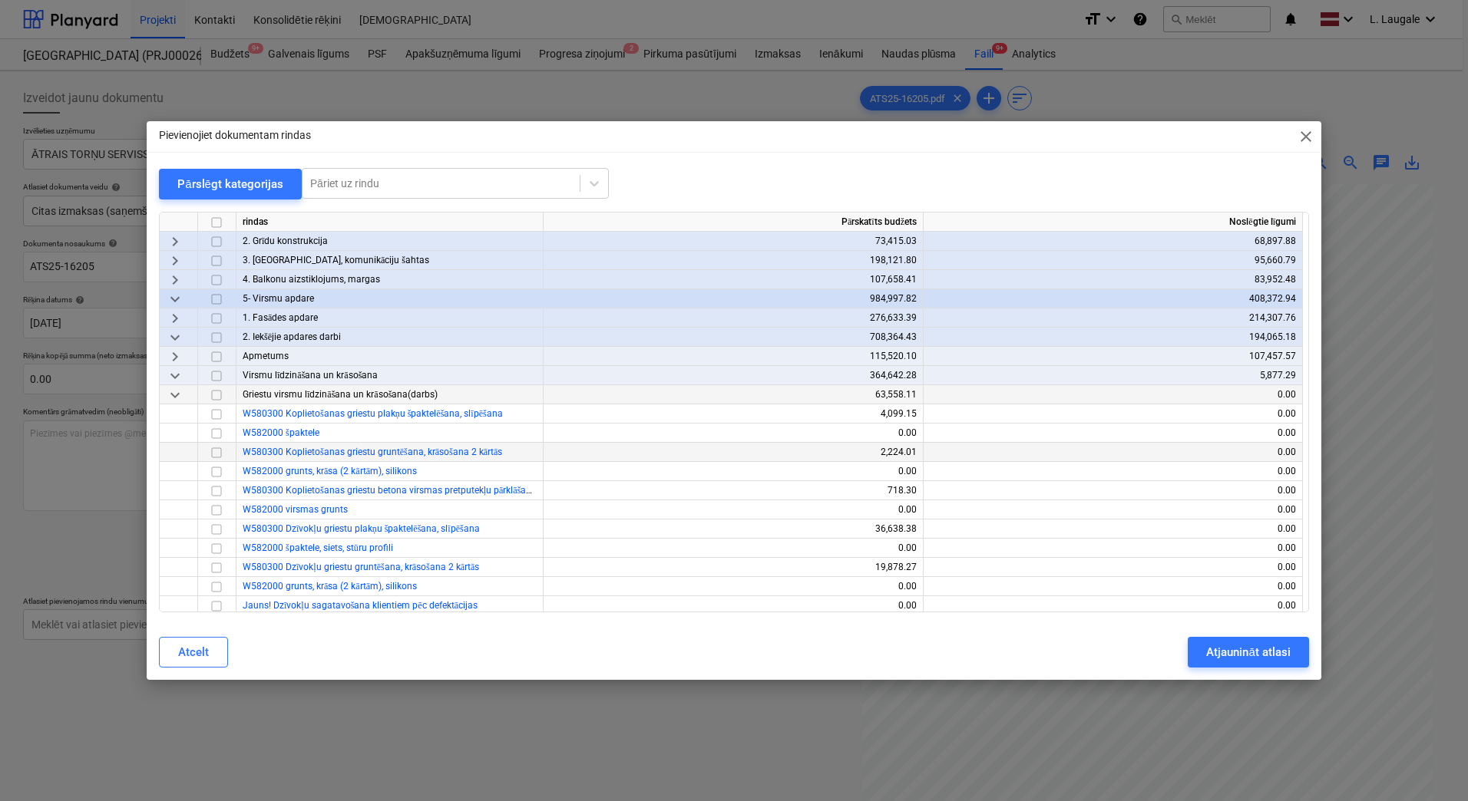
click at [213, 453] on input "checkbox" at bounding box center [216, 453] width 18 height 18
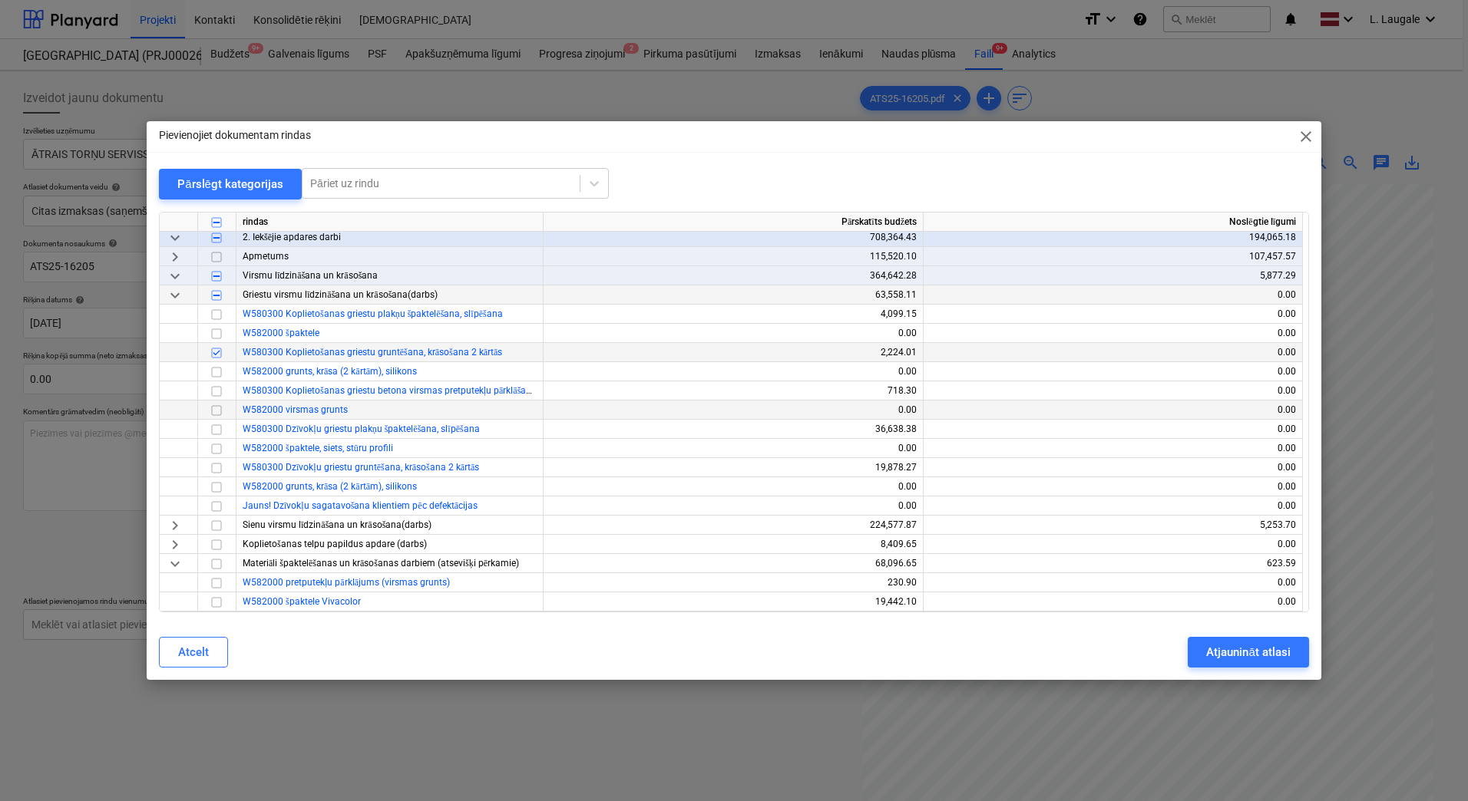
scroll to position [256, 0]
click at [1240, 654] on div "Atjaunināt atlasi" at bounding box center [1248, 653] width 84 height 20
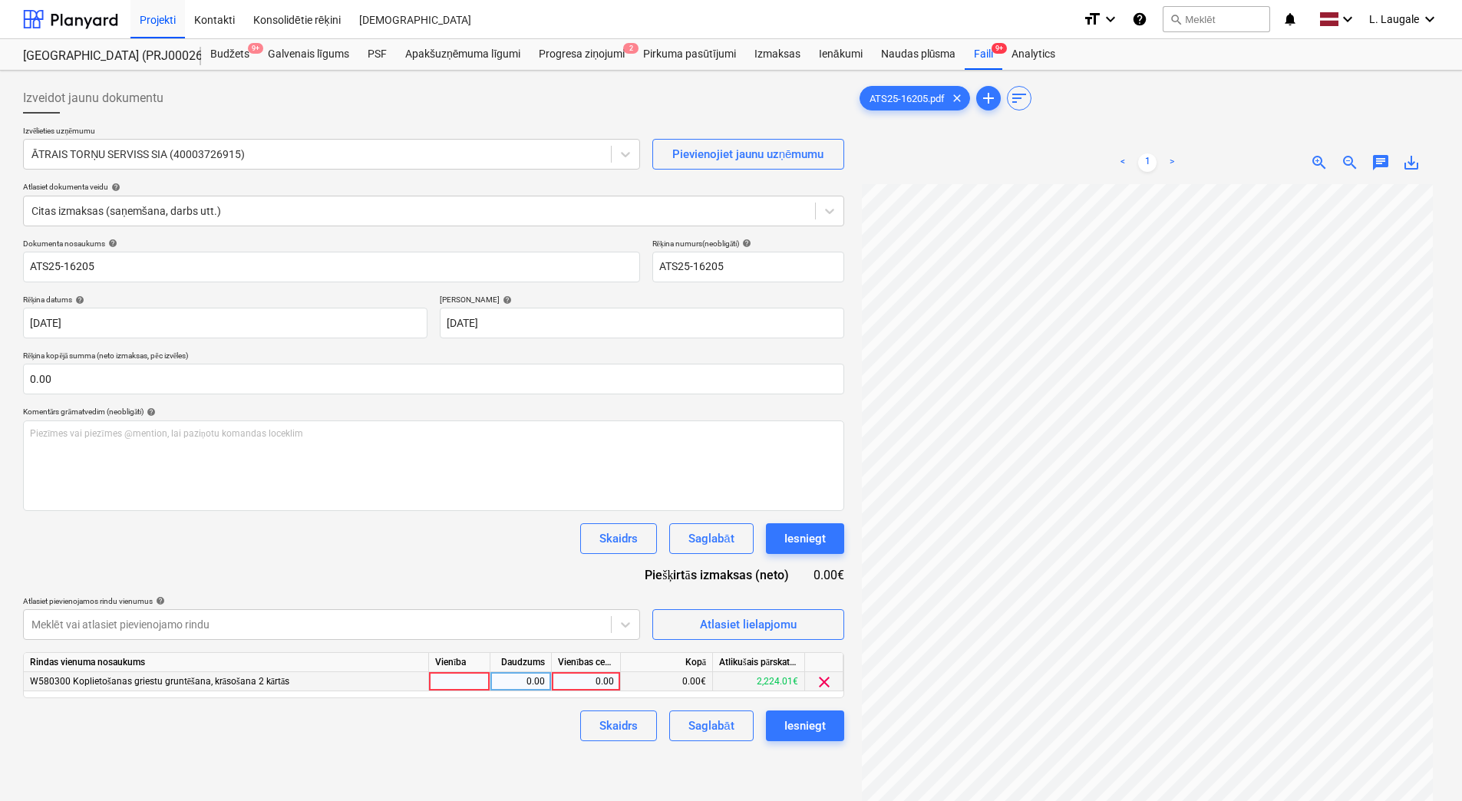
click at [454, 688] on div at bounding box center [459, 681] width 61 height 19
click at [514, 689] on div "0.00" at bounding box center [521, 681] width 48 height 19
click at [594, 673] on div "0.00" at bounding box center [586, 681] width 56 height 19
type input "570.8"
click at [376, 724] on div "Skaidrs Saglabāt Iesniegt" at bounding box center [433, 726] width 821 height 31
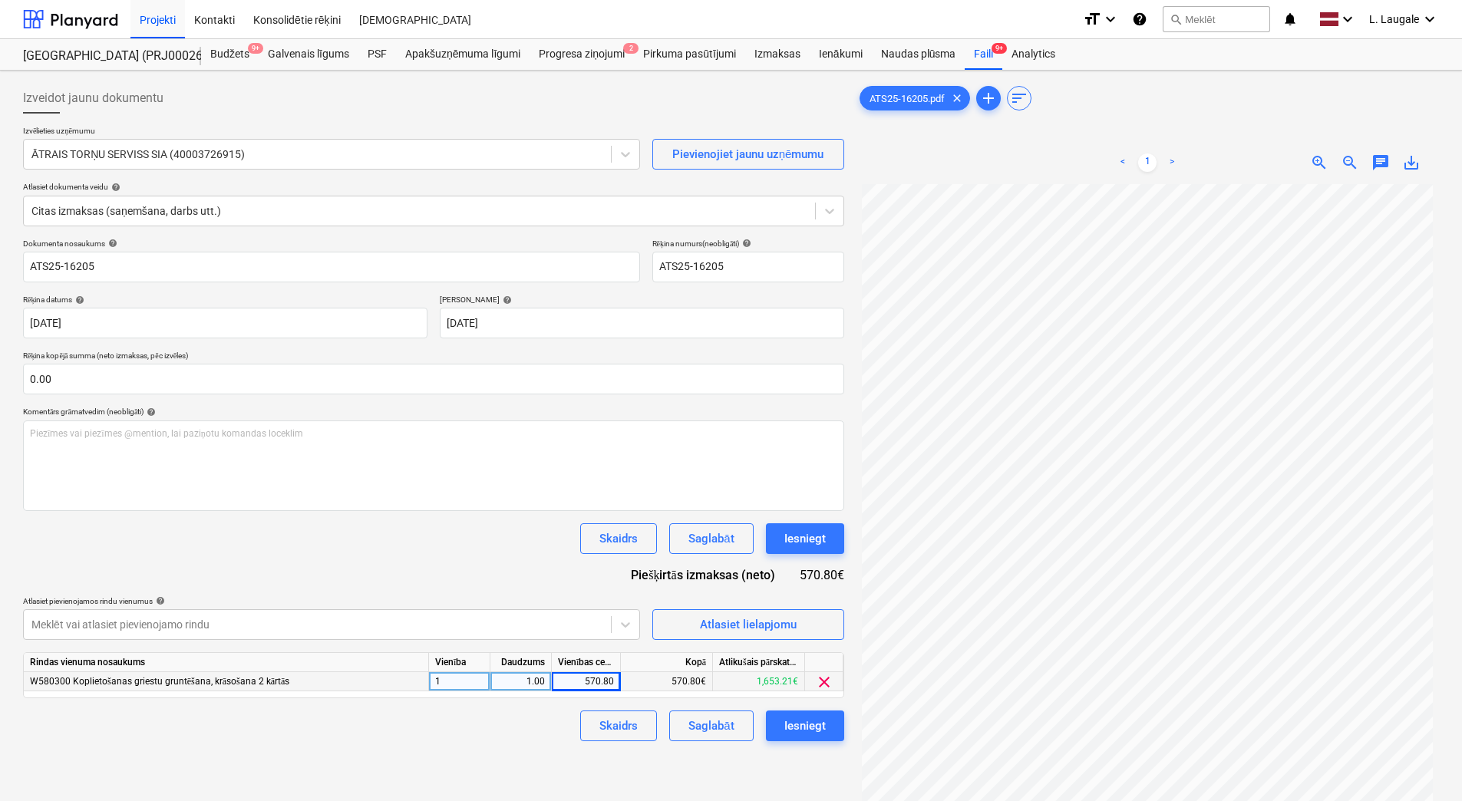
click at [398, 570] on div "Dokumenta nosaukums help ATS25-16205 Rēķina numurs (neobligāti) help ATS25-1620…" at bounding box center [433, 490] width 821 height 503
click at [540, 589] on div "Dokumenta nosaukums help ATS25-16205 Rēķina numurs (neobligāti) help ATS25-1620…" at bounding box center [433, 490] width 821 height 503
click at [747, 627] on div "Atlasiet lielapjomu" at bounding box center [748, 625] width 97 height 20
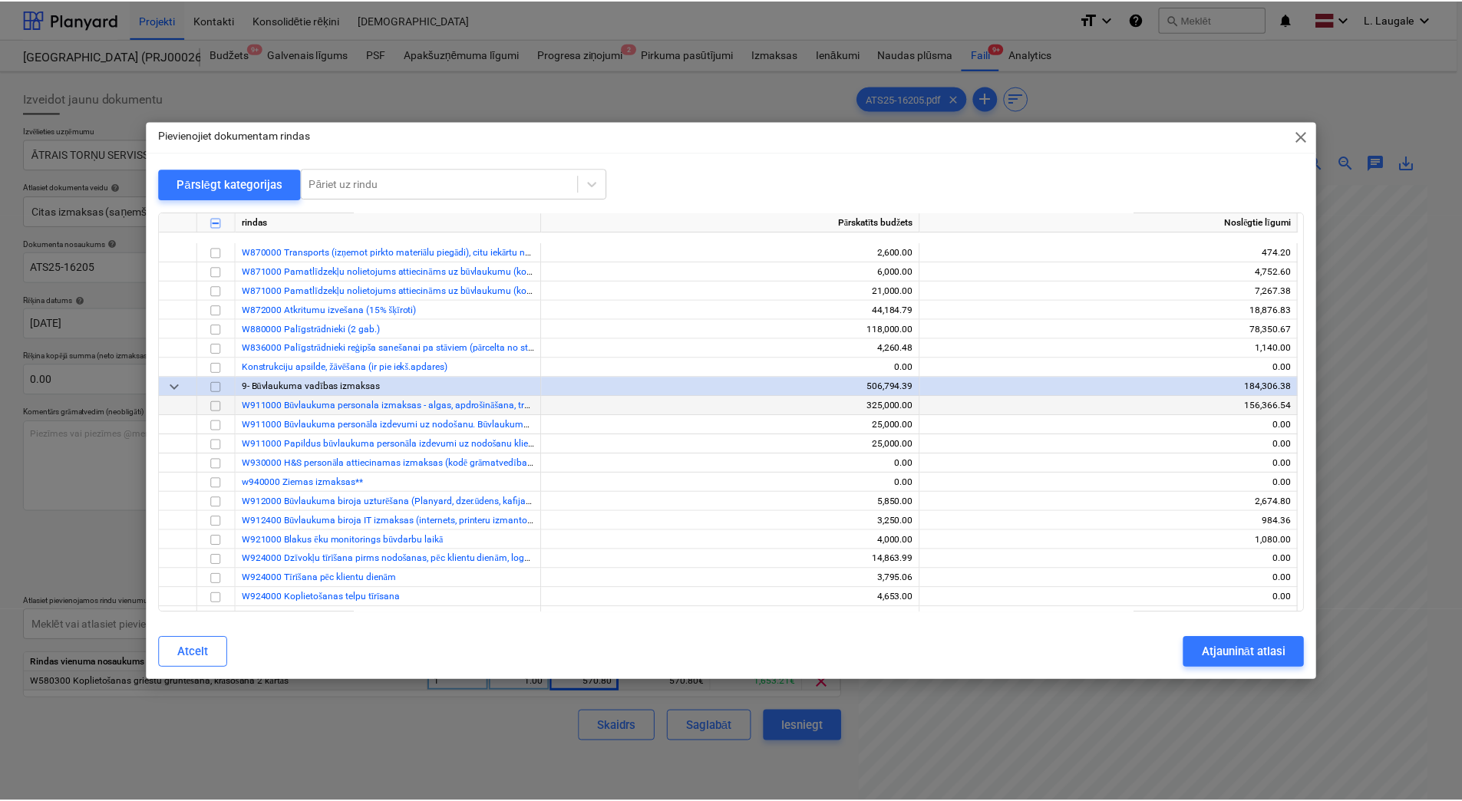
scroll to position [1366, 0]
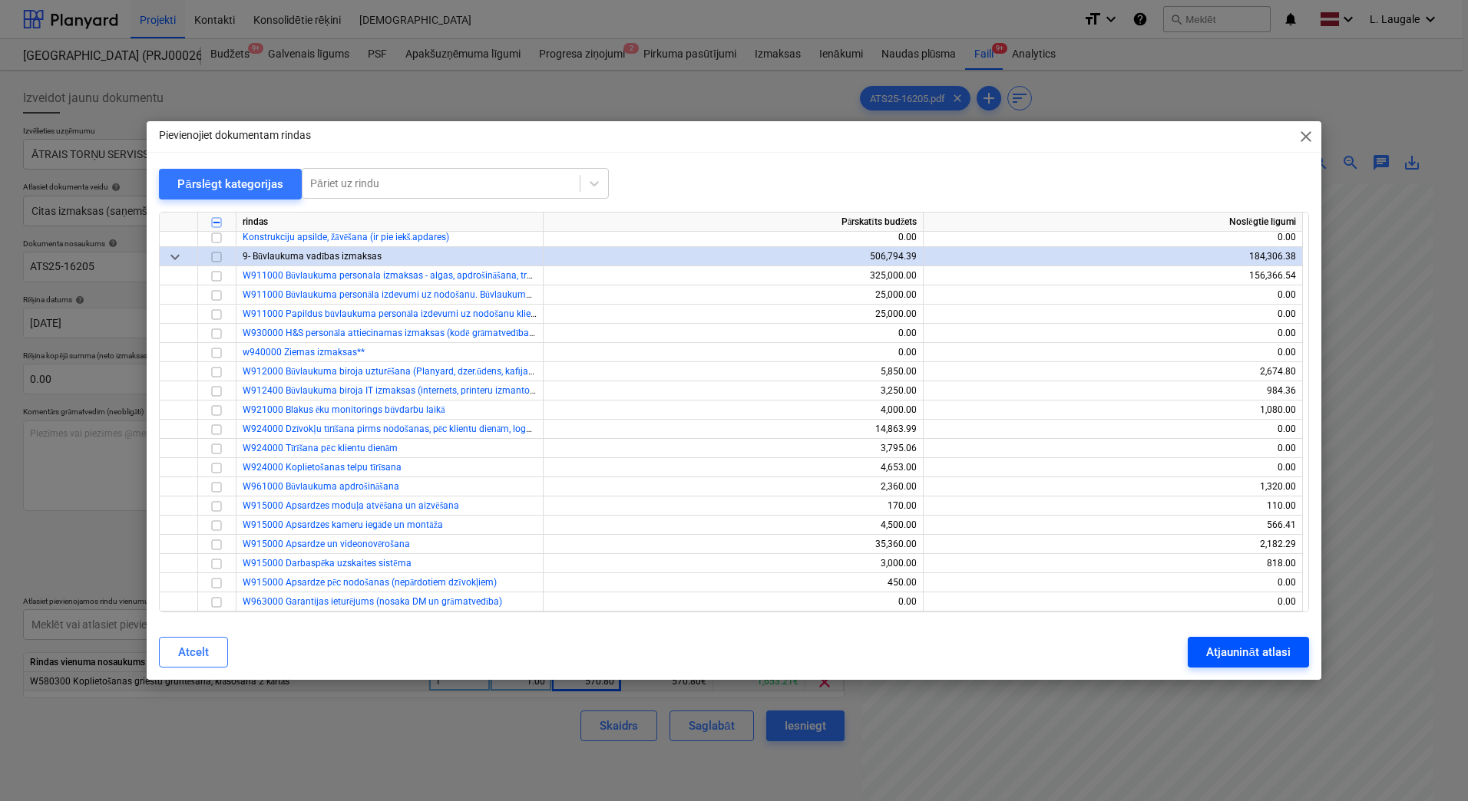
click at [1208, 648] on div "Atjaunināt atlasi" at bounding box center [1248, 653] width 84 height 20
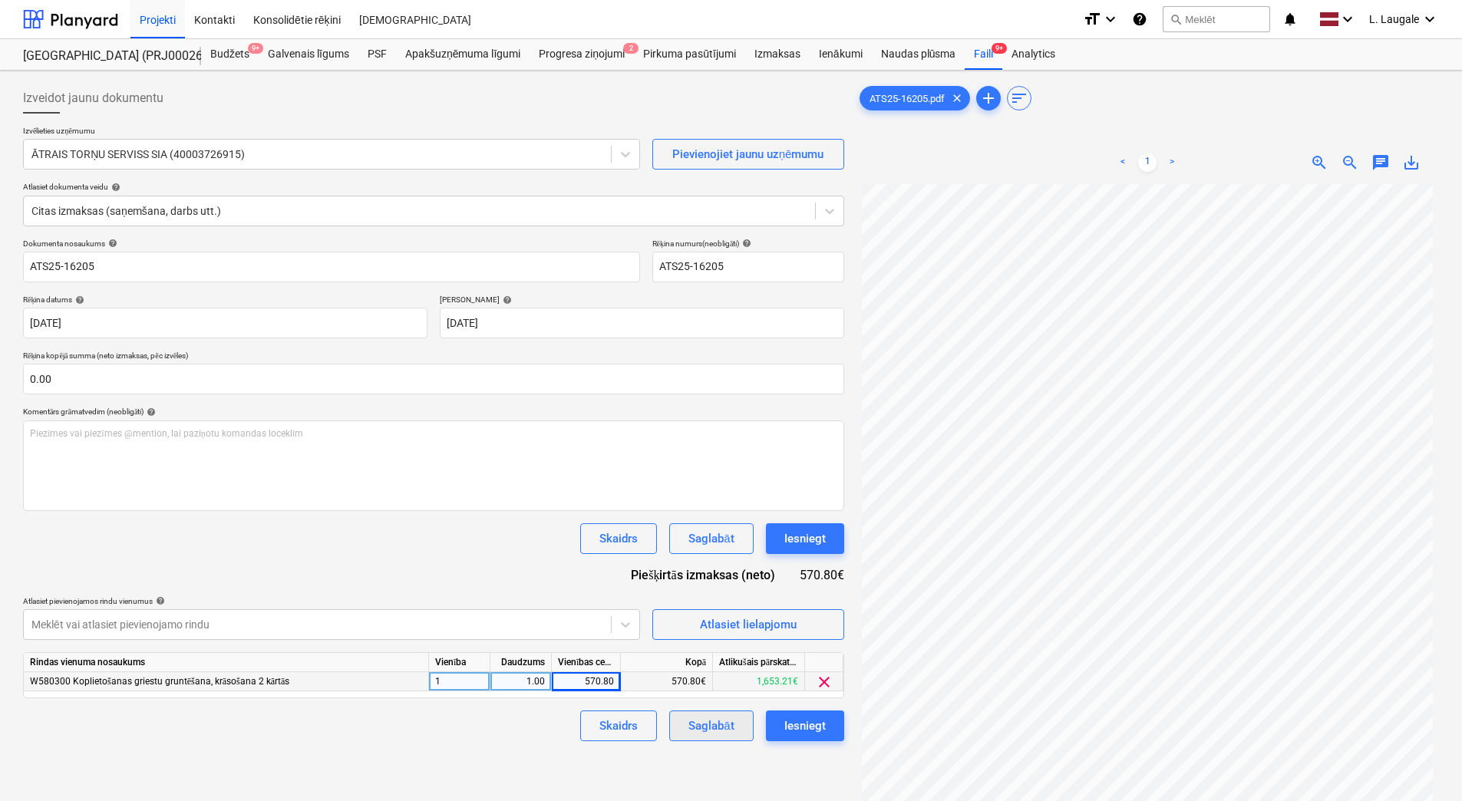
click at [695, 727] on div "Saglabāt" at bounding box center [711, 726] width 45 height 20
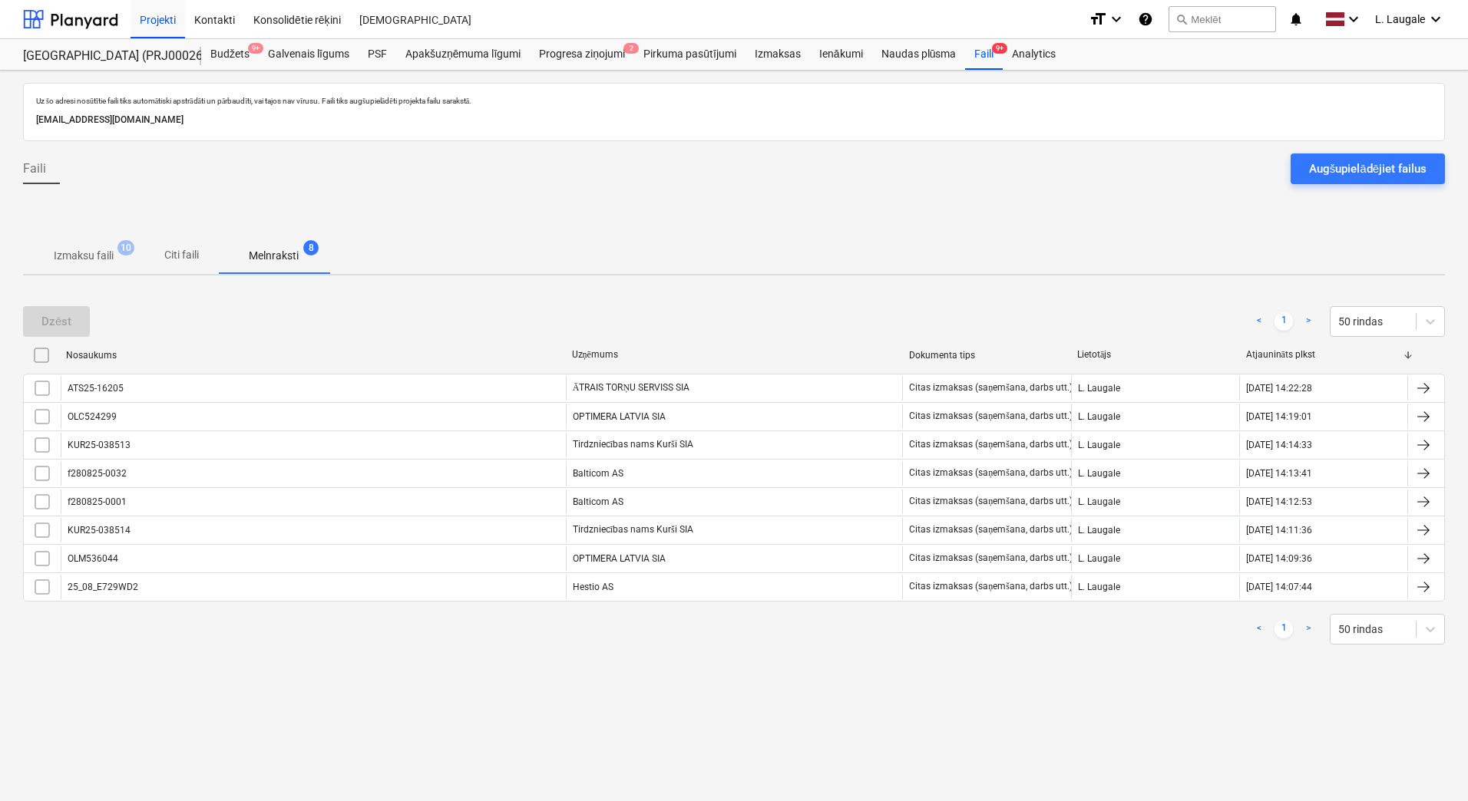
click at [104, 261] on p "Izmaksu faili" at bounding box center [84, 256] width 60 height 16
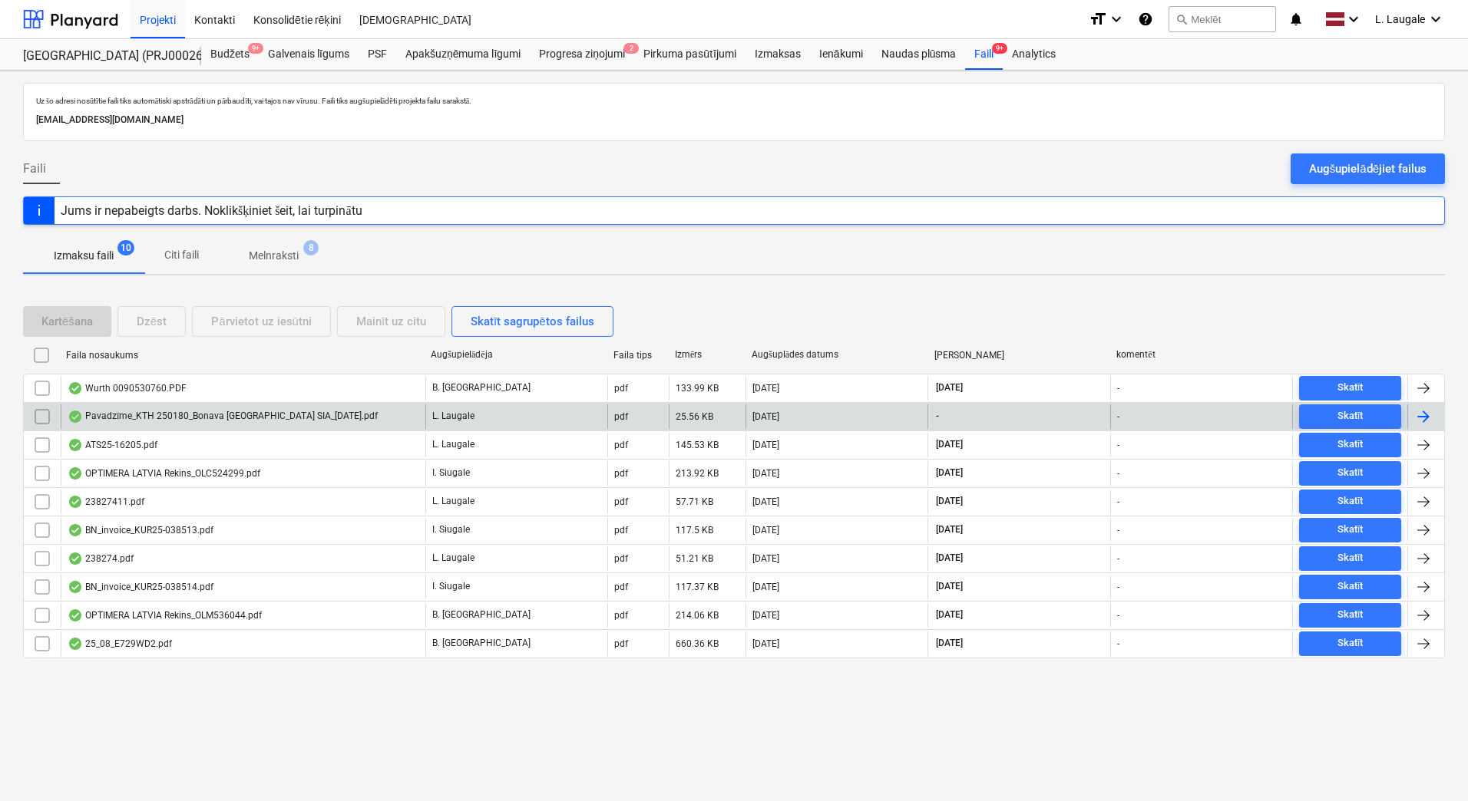
click at [226, 418] on div "Pavadzīme_KTH 250180_Bonava [GEOGRAPHIC_DATA] SIA_[DATE].pdf" at bounding box center [223, 417] width 310 height 12
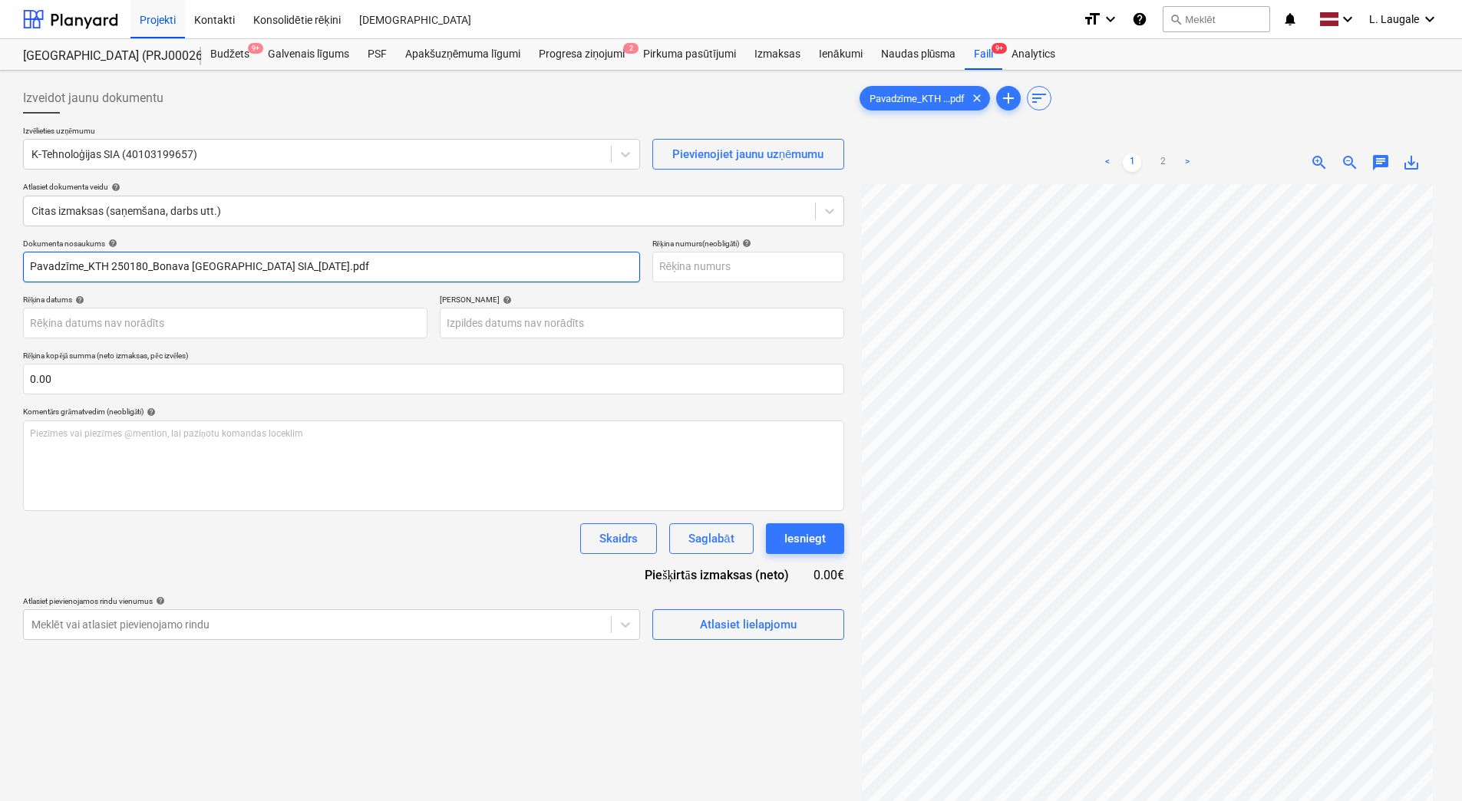
drag, startPoint x: 346, startPoint y: 269, endPoint x: 147, endPoint y: 266, distance: 199.6
click at [147, 266] on input "Pavadzīme_KTH 250180_Bonava [GEOGRAPHIC_DATA] SIA_[DATE].pdf" at bounding box center [331, 267] width 617 height 31
drag, startPoint x: 88, startPoint y: 272, endPoint x: -3, endPoint y: 263, distance: 91.7
click at [0, 263] on html "Projekti Kontakti Konsolidētie rēķini Iesūtne format_size keyboard_arrow_down h…" at bounding box center [731, 400] width 1462 height 801
drag, startPoint x: 144, startPoint y: 268, endPoint x: -3, endPoint y: 274, distance: 146.8
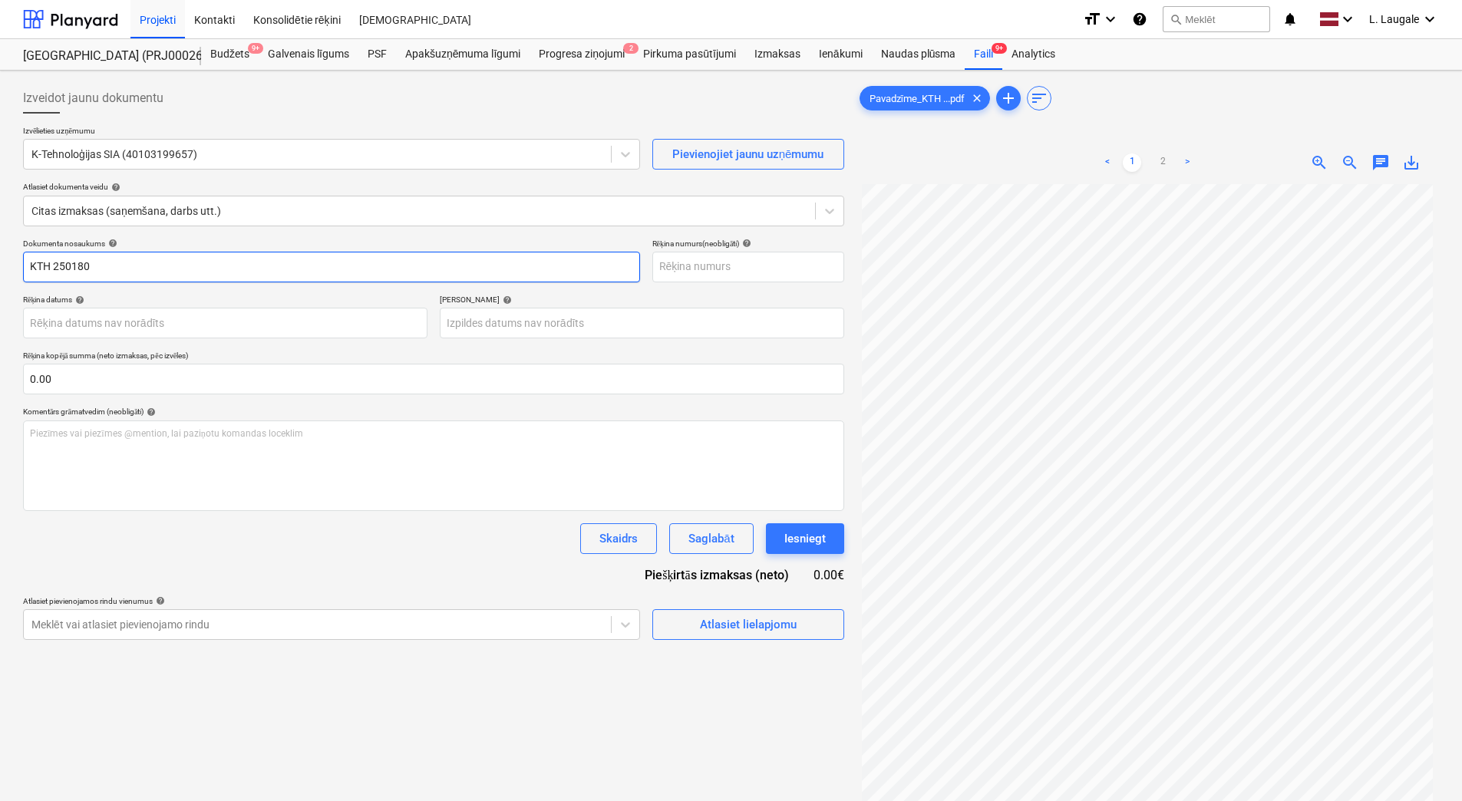
click at [0, 274] on html "Projekti Kontakti Konsolidētie rēķini Iesūtne format_size keyboard_arrow_down h…" at bounding box center [731, 400] width 1462 height 801
type input "KTH 250180"
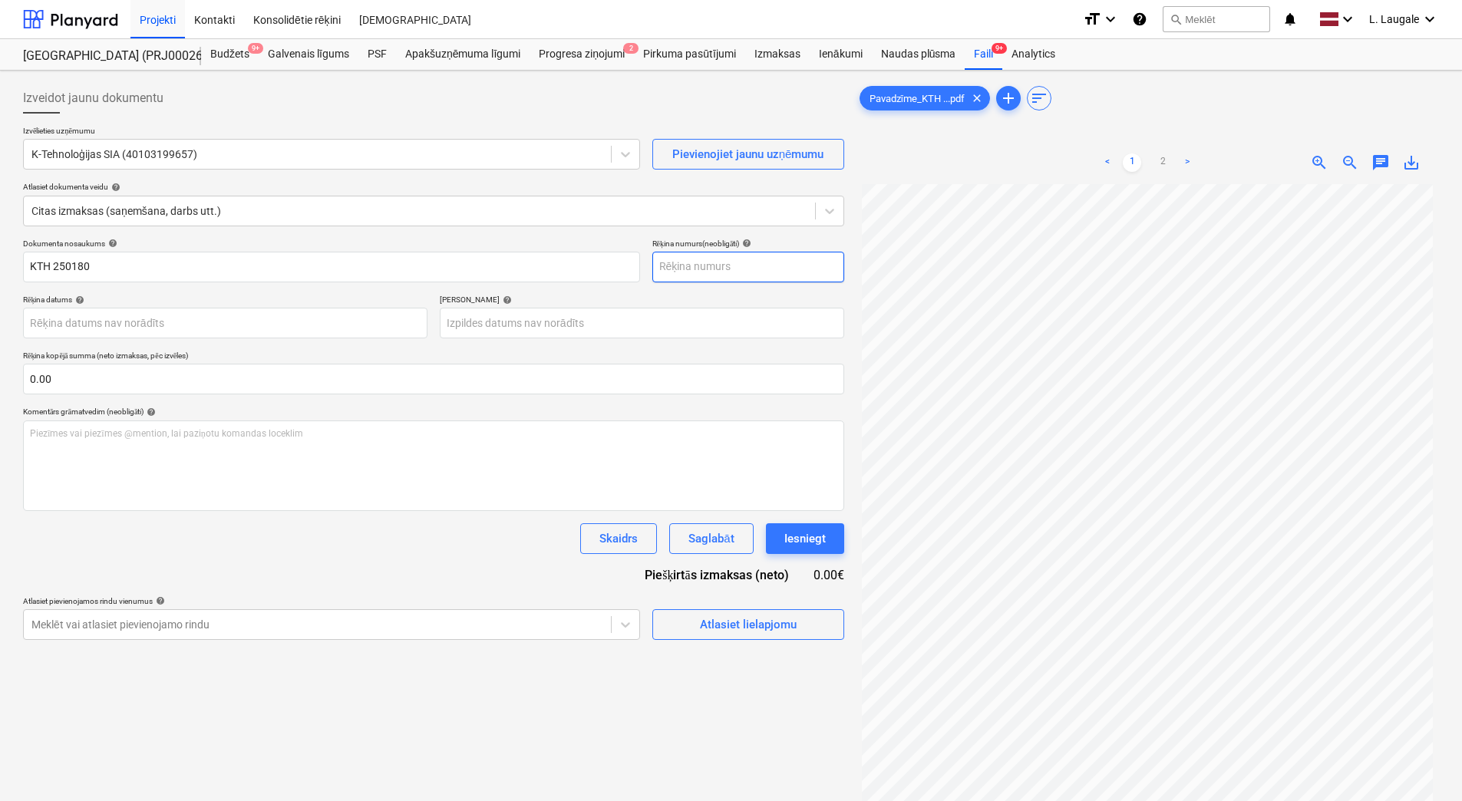
click at [742, 266] on input "text" at bounding box center [749, 267] width 192 height 31
paste input "KTH 250180"
type input "KTH 250180"
click at [686, 297] on div "Termiņš help" at bounding box center [642, 300] width 405 height 10
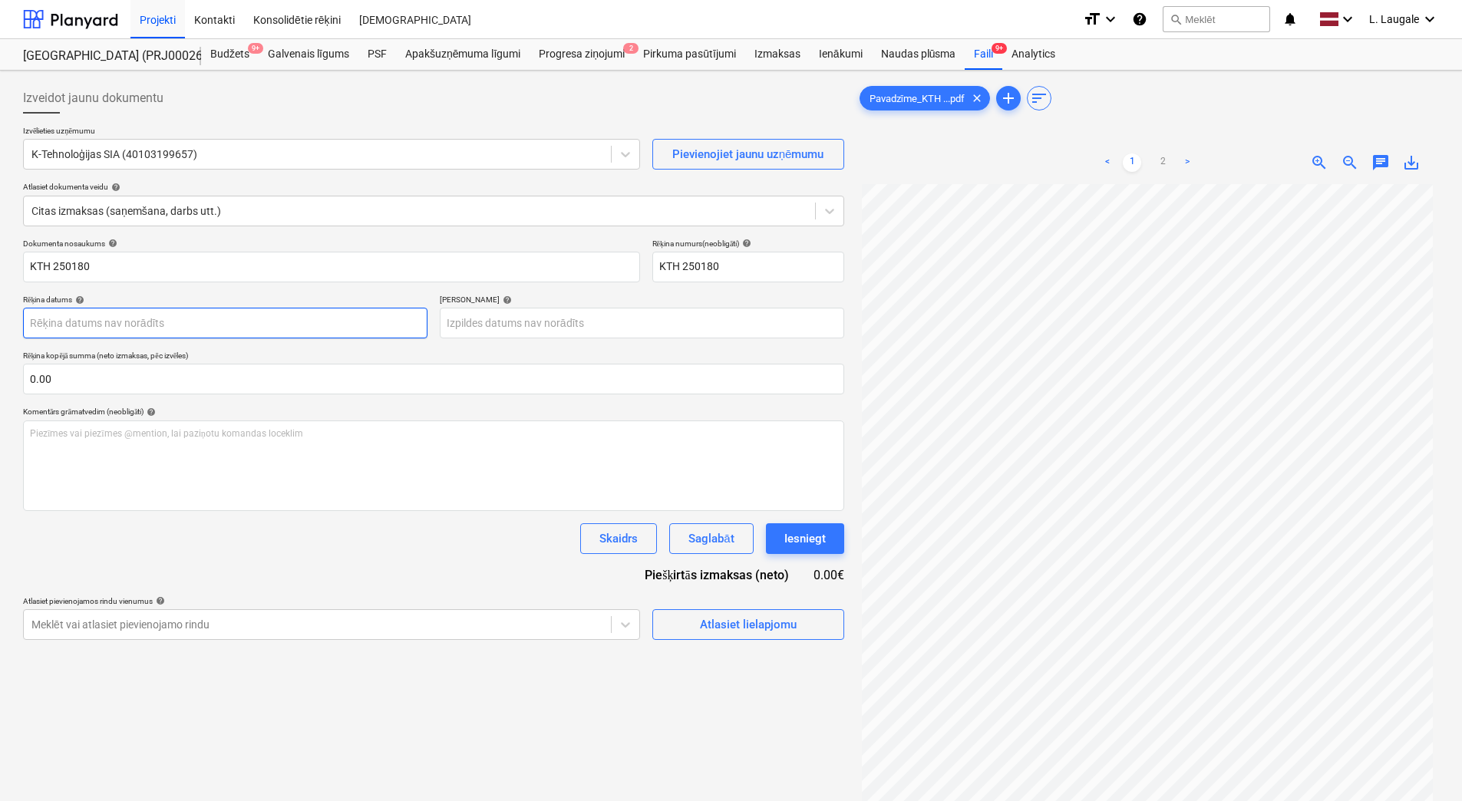
click at [160, 318] on body "Projekti Kontakti Konsolidētie rēķini Iesūtne format_size keyboard_arrow_down h…" at bounding box center [731, 400] width 1462 height 801
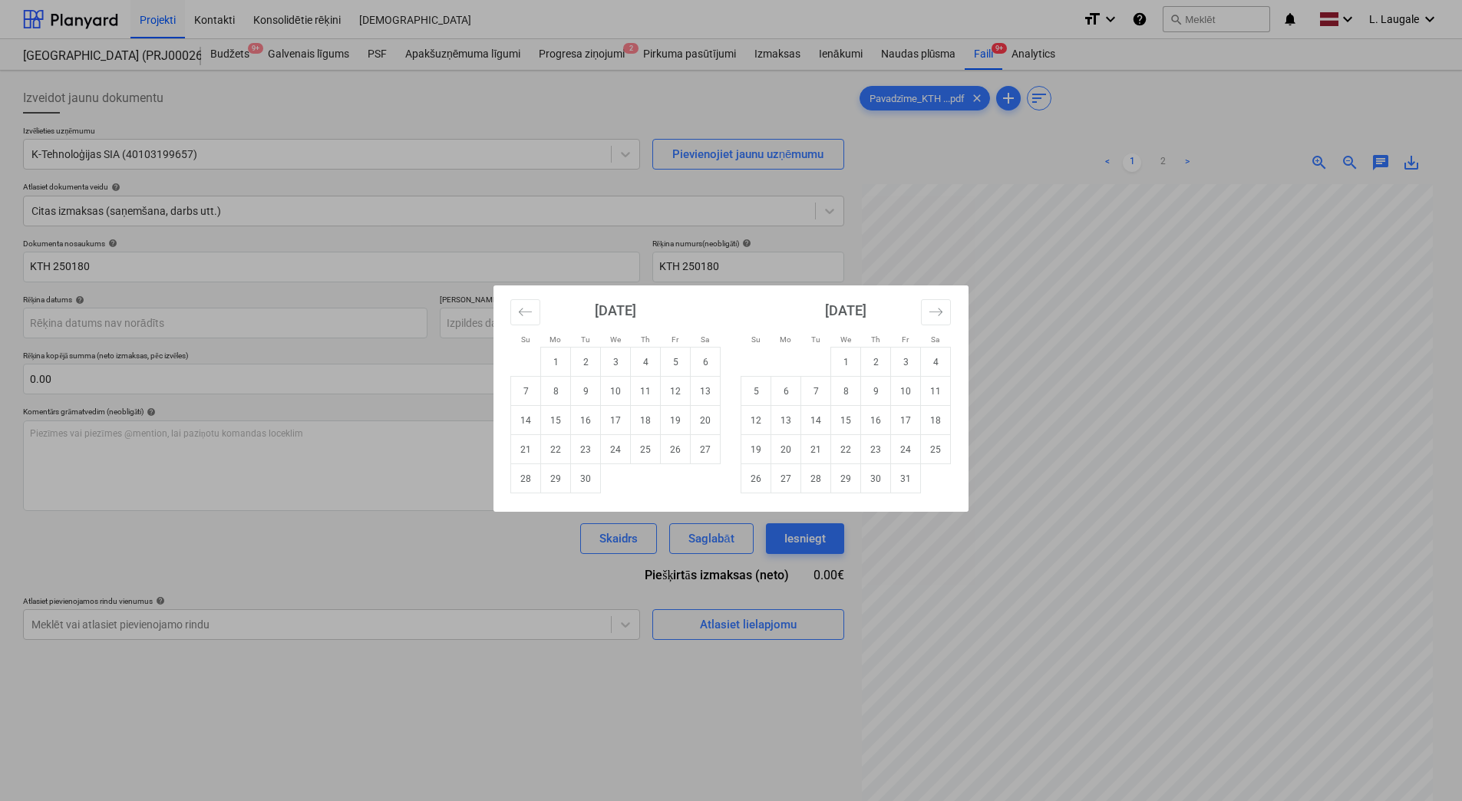
click at [335, 287] on div "Su Mo Tu We Th Fr Sa Su Mo Tu We Th Fr Sa [DATE] 1 2 3 4 5 6 7 8 9 10 11 12 13 …" at bounding box center [731, 400] width 1462 height 801
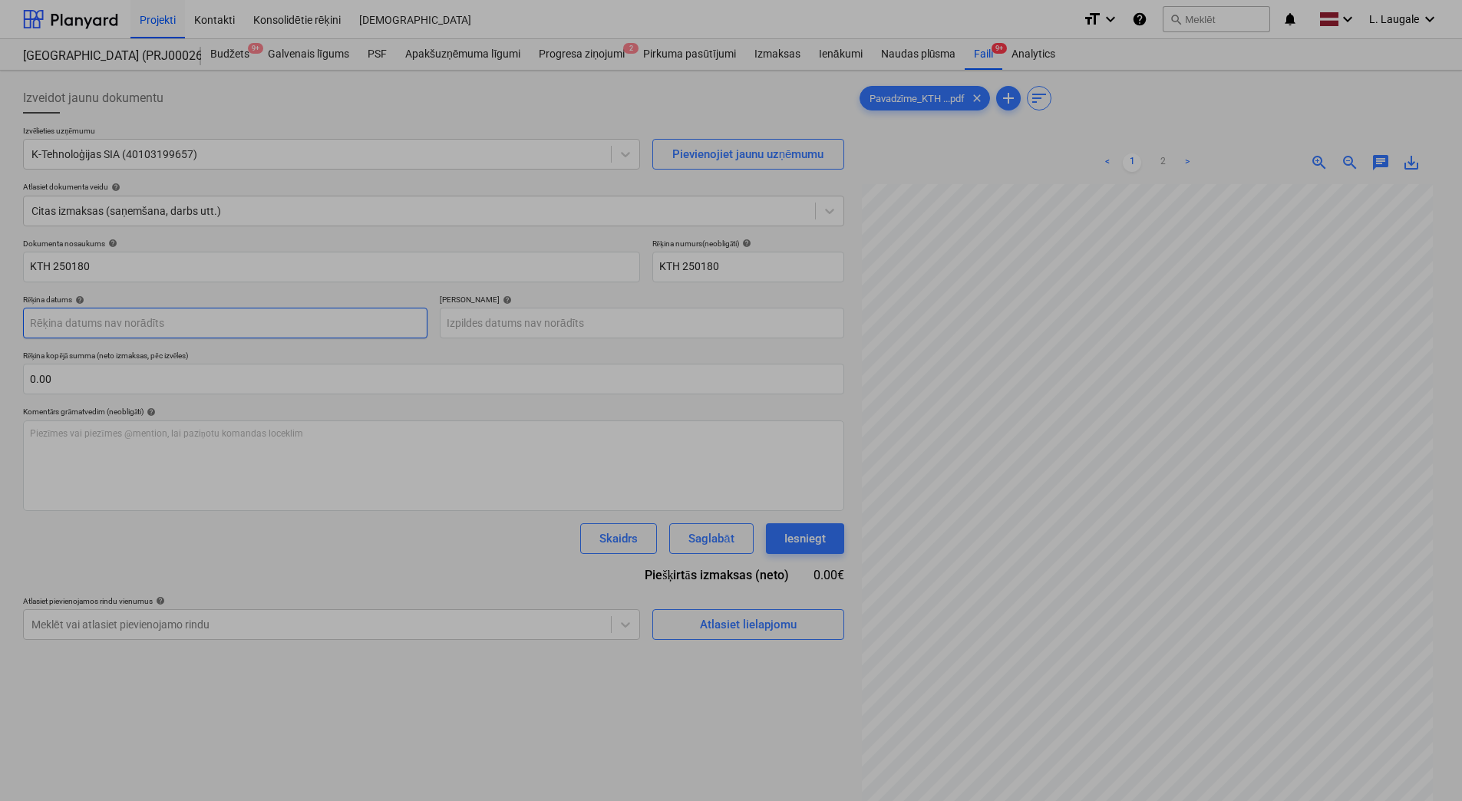
click at [338, 319] on body "Projekti Kontakti Konsolidētie rēķini Iesūtne format_size keyboard_arrow_down h…" at bounding box center [731, 400] width 1462 height 801
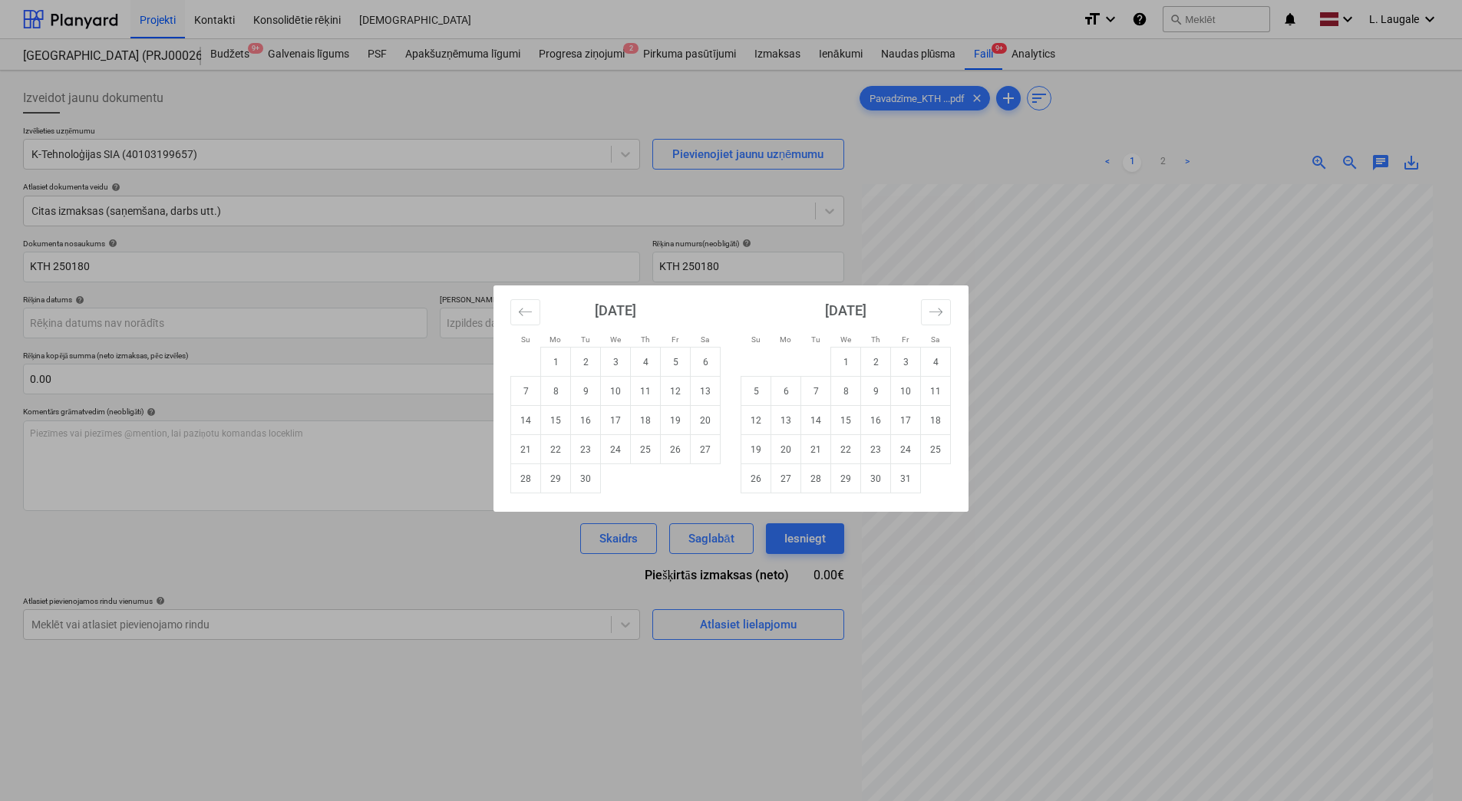
click at [338, 319] on div "Su Mo Tu We Th Fr Sa Su Mo Tu We Th Fr Sa [DATE] 1 2 3 4 5 6 7 8 9 10 11 12 13 …" at bounding box center [731, 400] width 1462 height 801
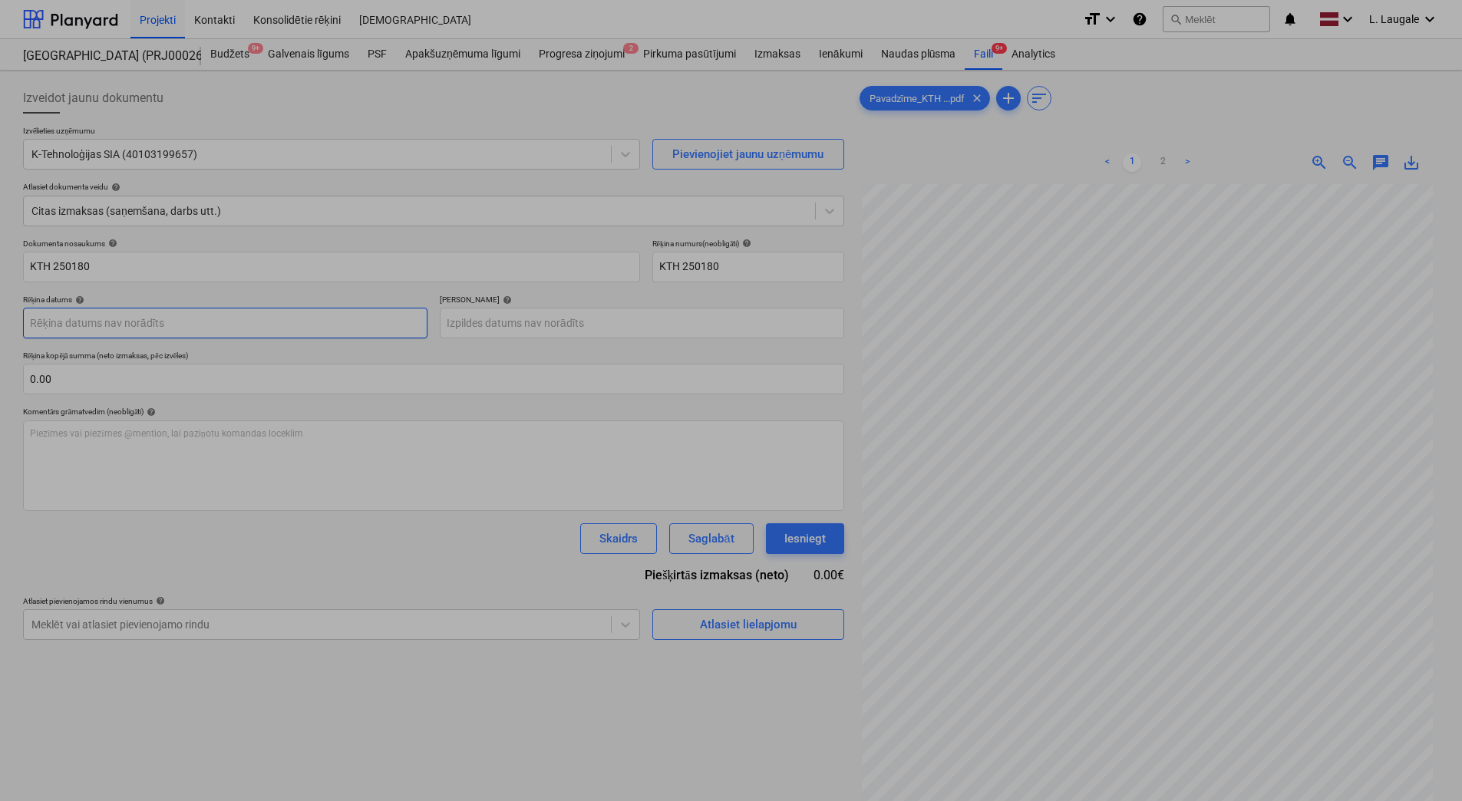
click at [350, 332] on body "Projekti Kontakti Konsolidētie rēķini Iesūtne format_size keyboard_arrow_down h…" at bounding box center [731, 400] width 1462 height 801
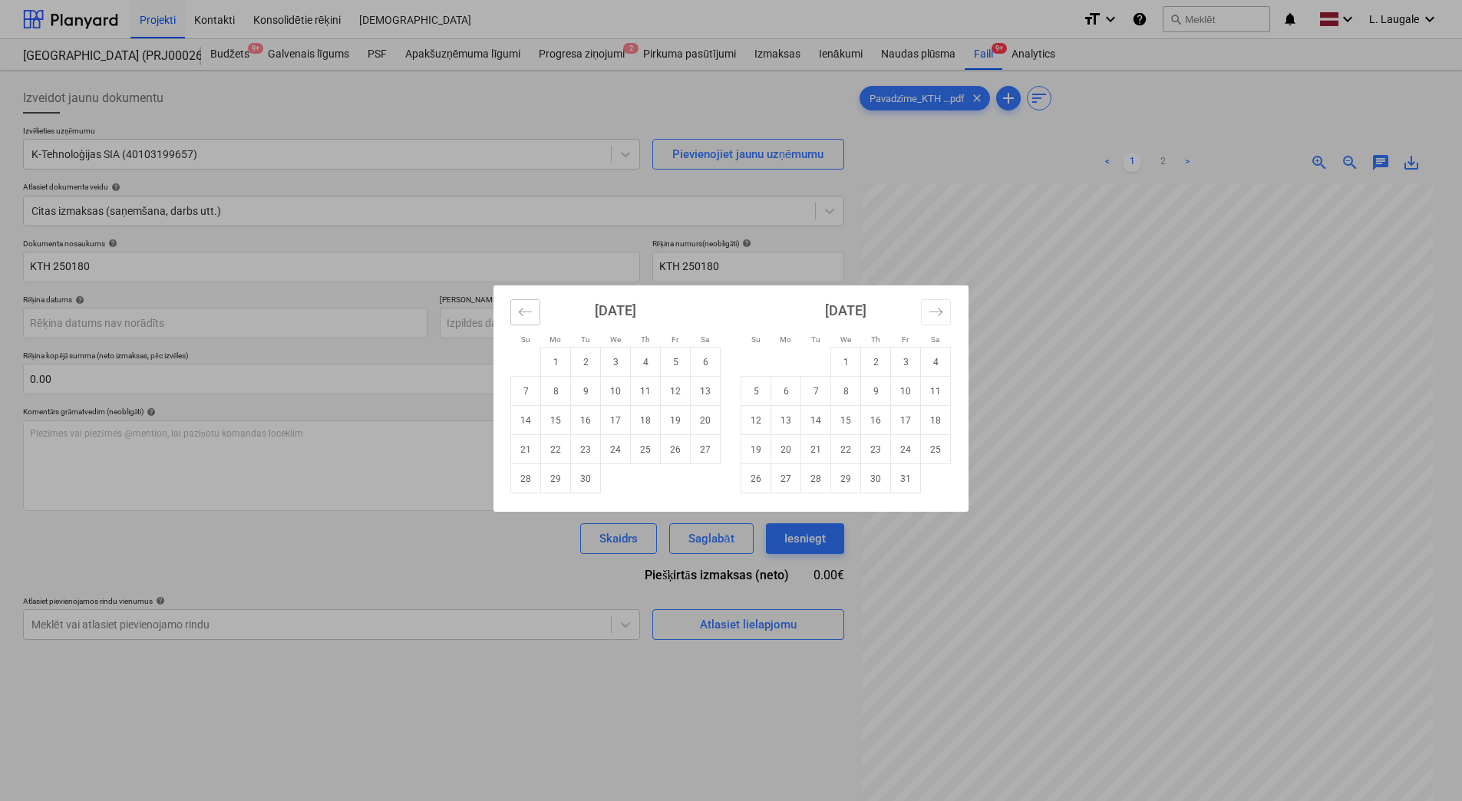
drag, startPoint x: 521, startPoint y: 310, endPoint x: 547, endPoint y: 340, distance: 39.7
click at [522, 312] on icon "Move backward to switch to the previous month." at bounding box center [525, 312] width 15 height 15
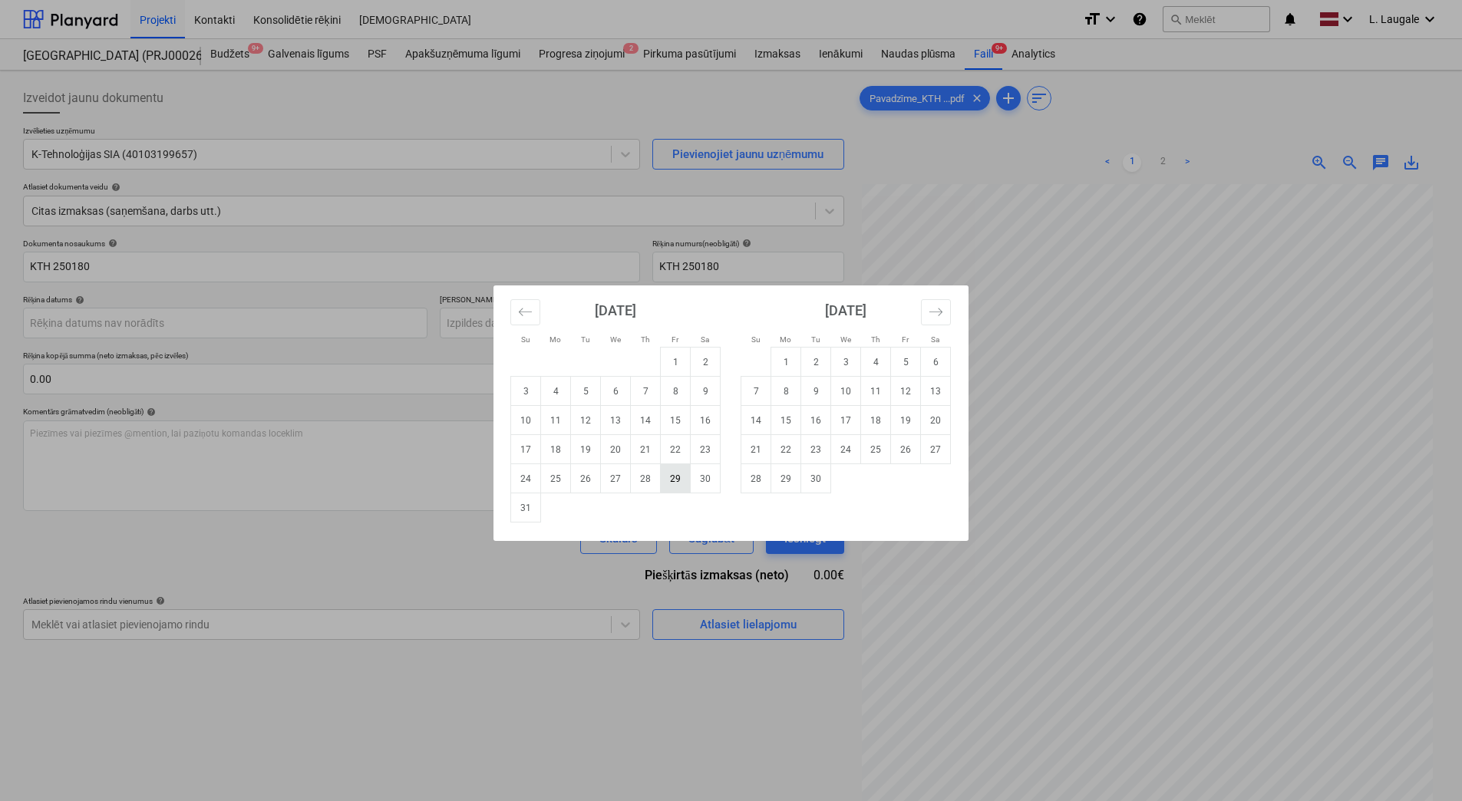
click at [682, 478] on td "29" at bounding box center [676, 478] width 30 height 29
type input "[DATE]"
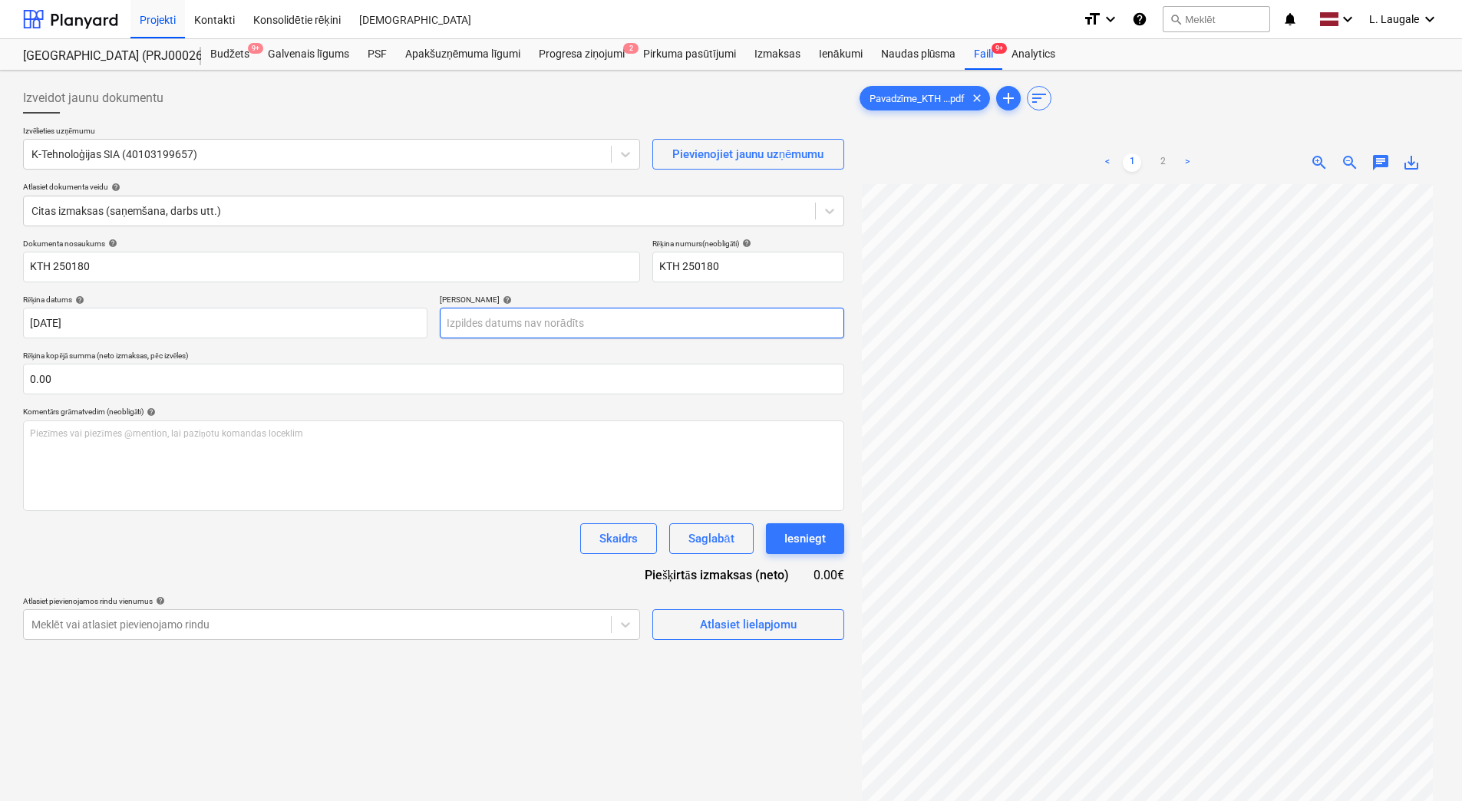
click at [525, 325] on body "Projekti Kontakti Konsolidētie rēķini Iesūtne format_size keyboard_arrow_down h…" at bounding box center [731, 400] width 1462 height 801
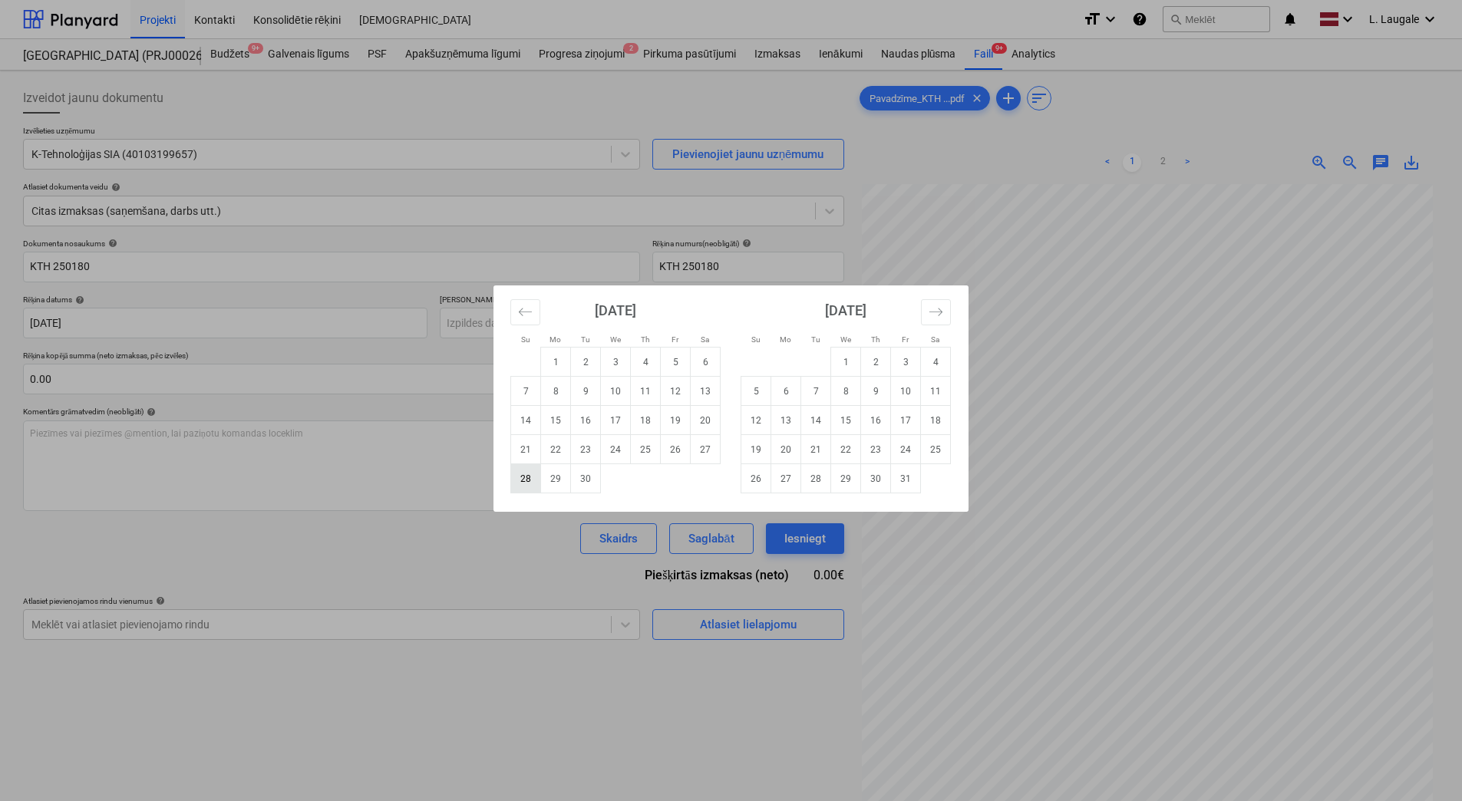
click at [519, 488] on td "28" at bounding box center [526, 478] width 30 height 29
type input "[DATE]"
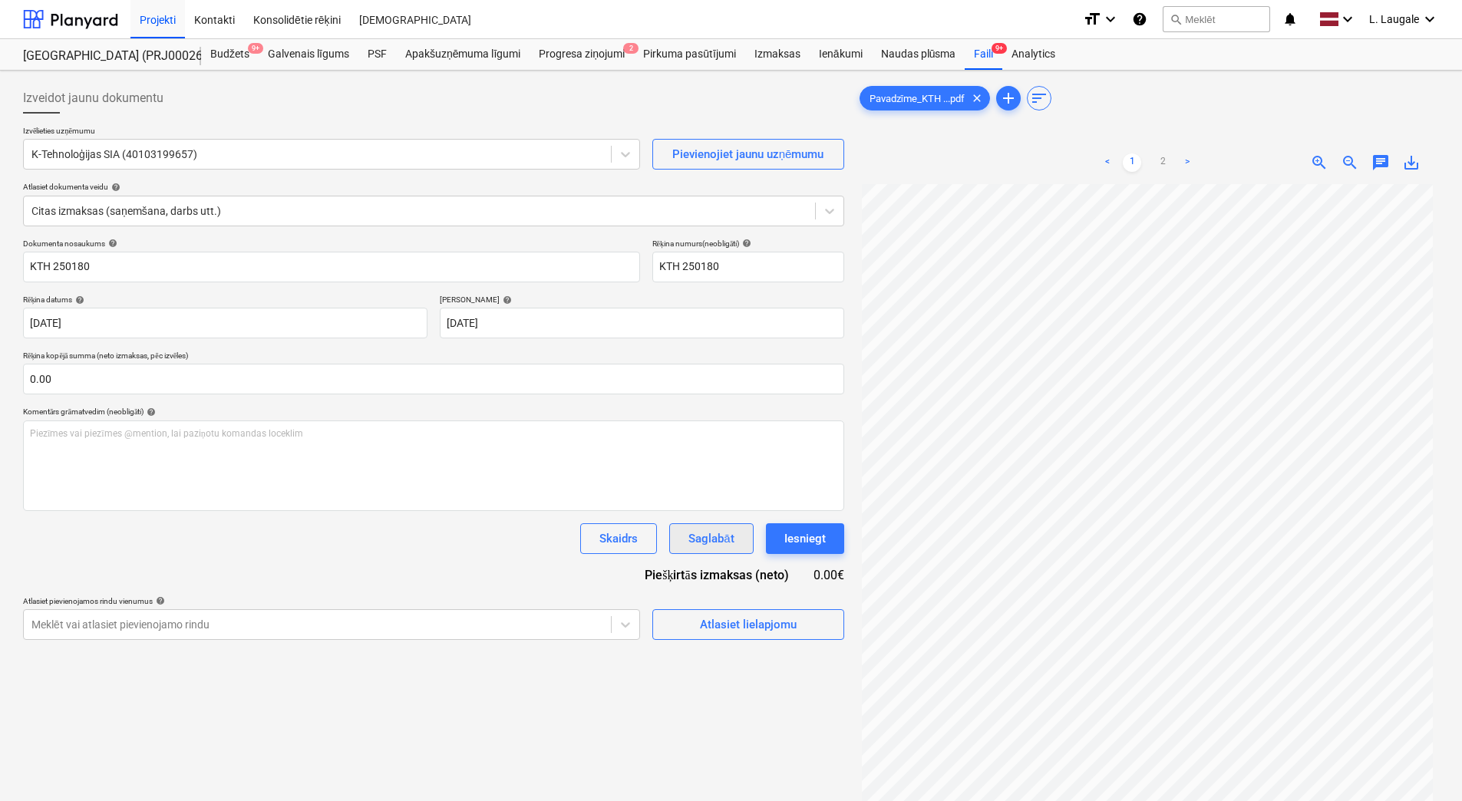
click at [709, 540] on div "Saglabāt" at bounding box center [711, 539] width 45 height 20
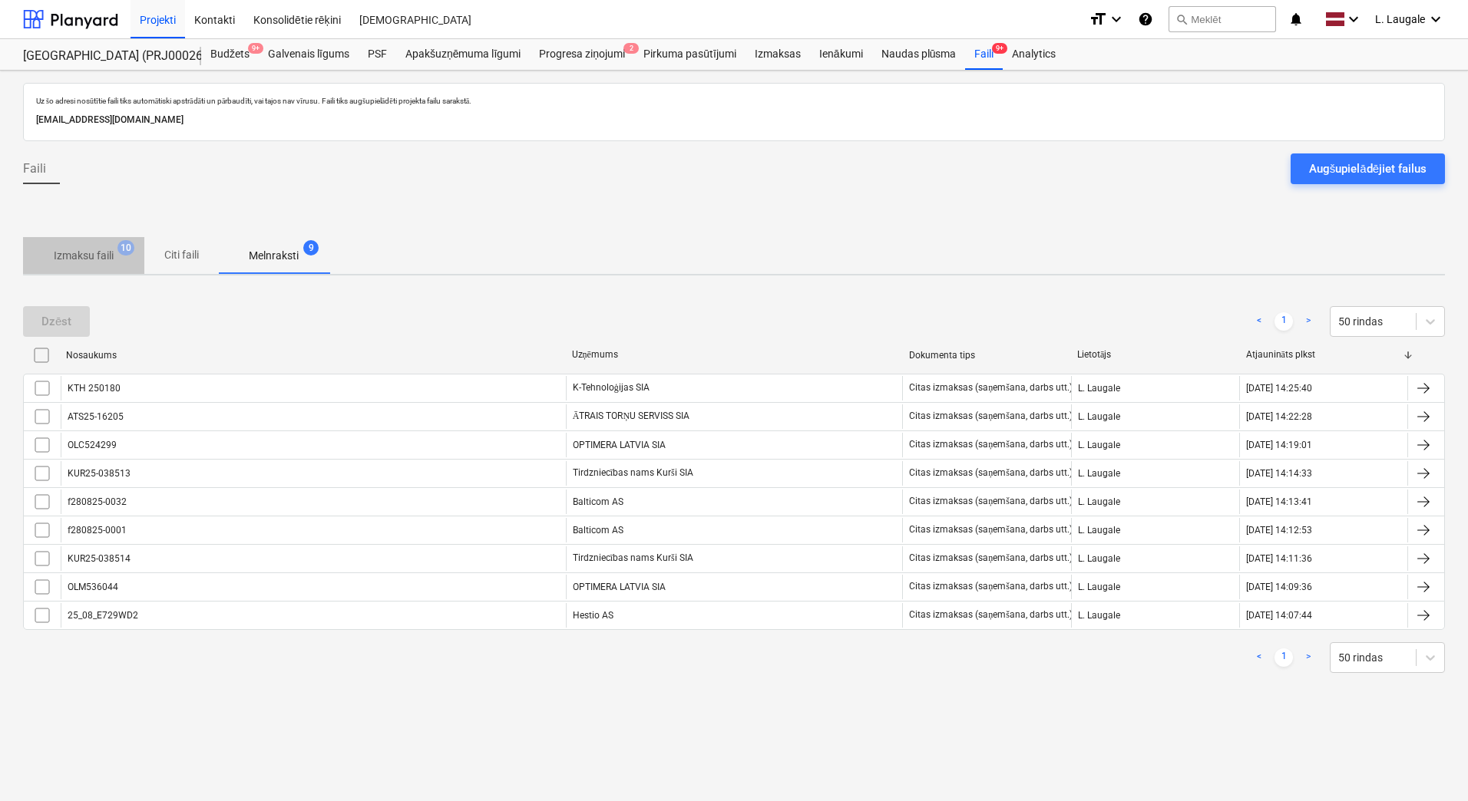
click at [90, 259] on p "Izmaksu faili" at bounding box center [84, 256] width 60 height 16
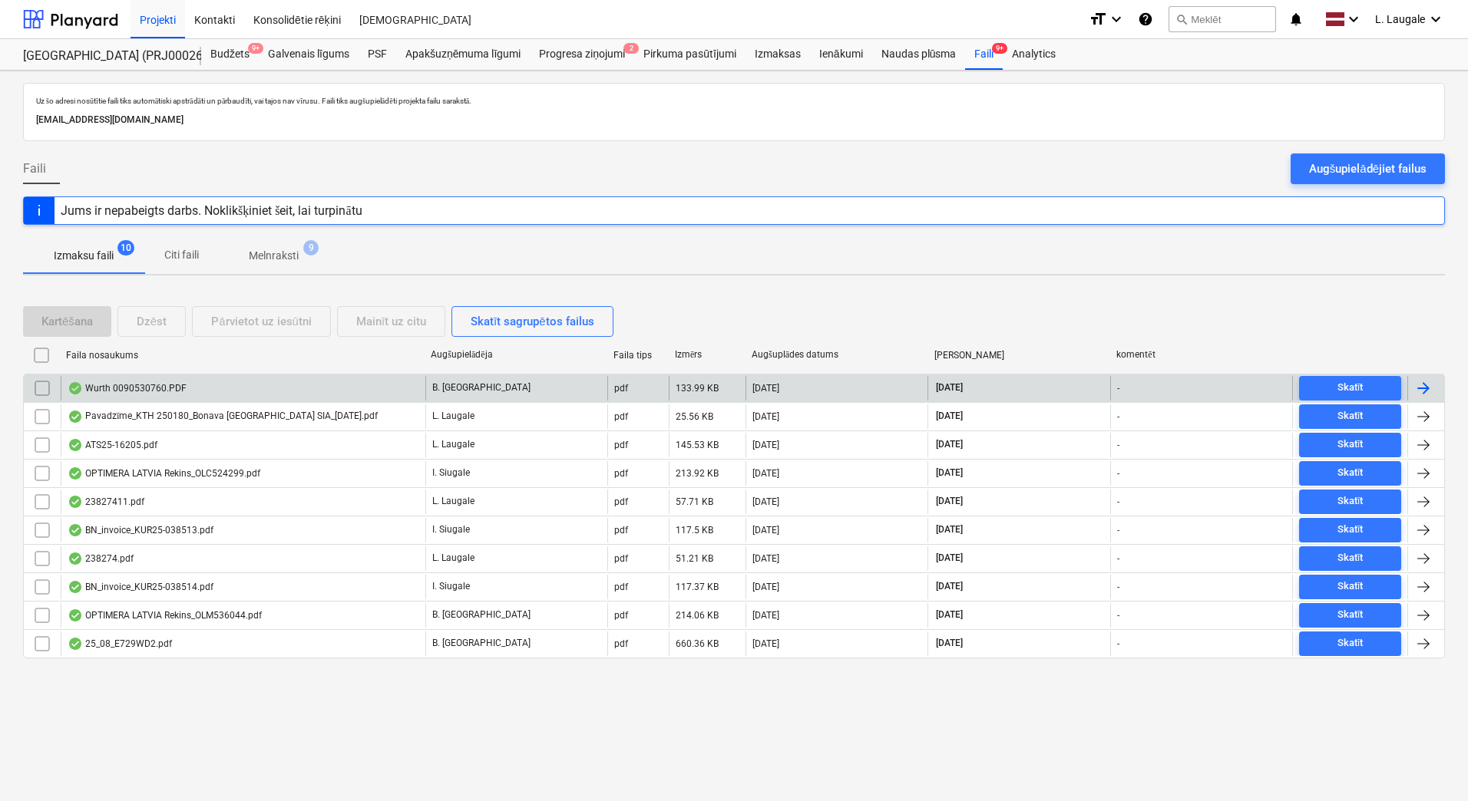
click at [246, 393] on div "Wurth 0090530760.PDF" at bounding box center [243, 388] width 365 height 25
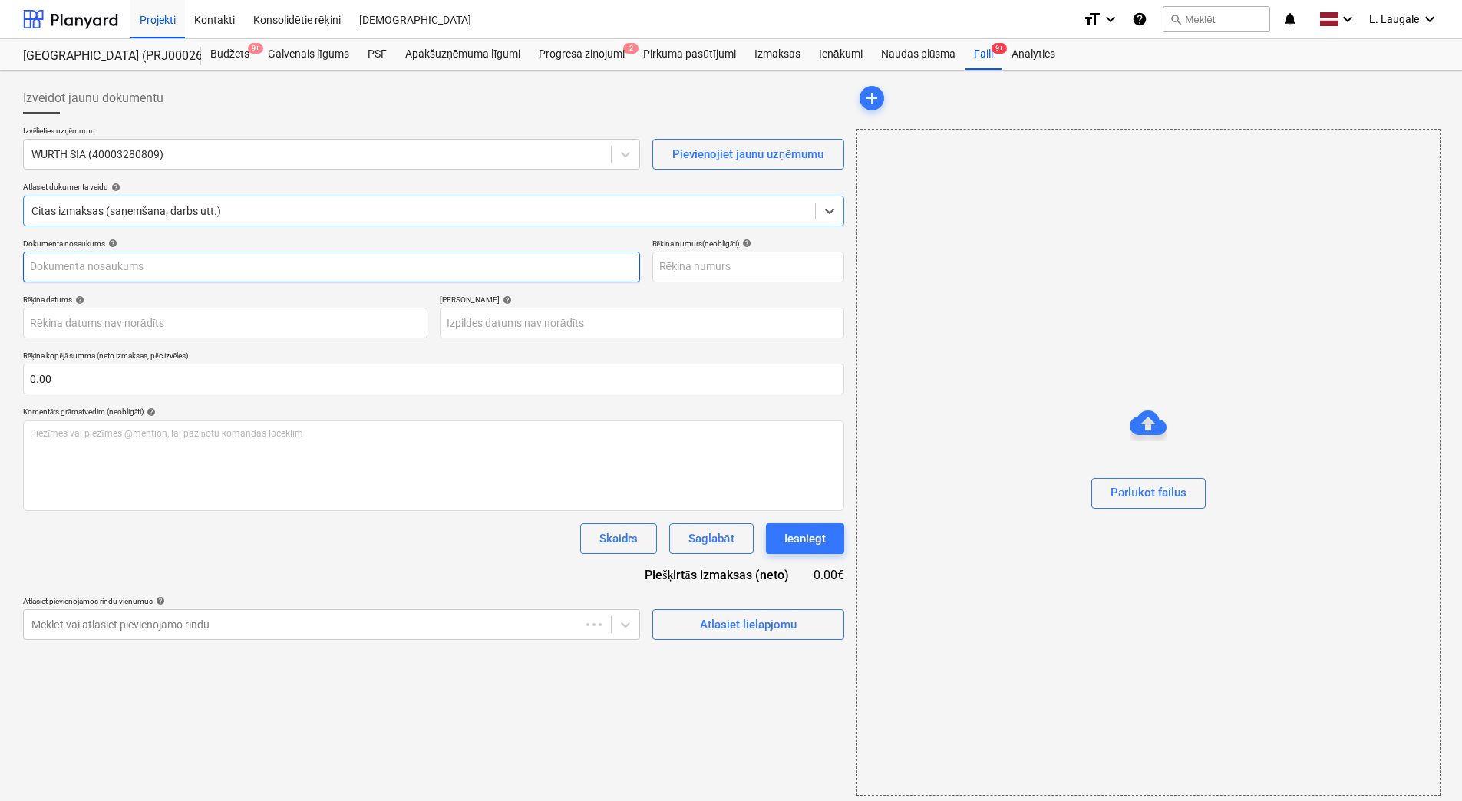
type input "90530760"
type input "[DATE]"
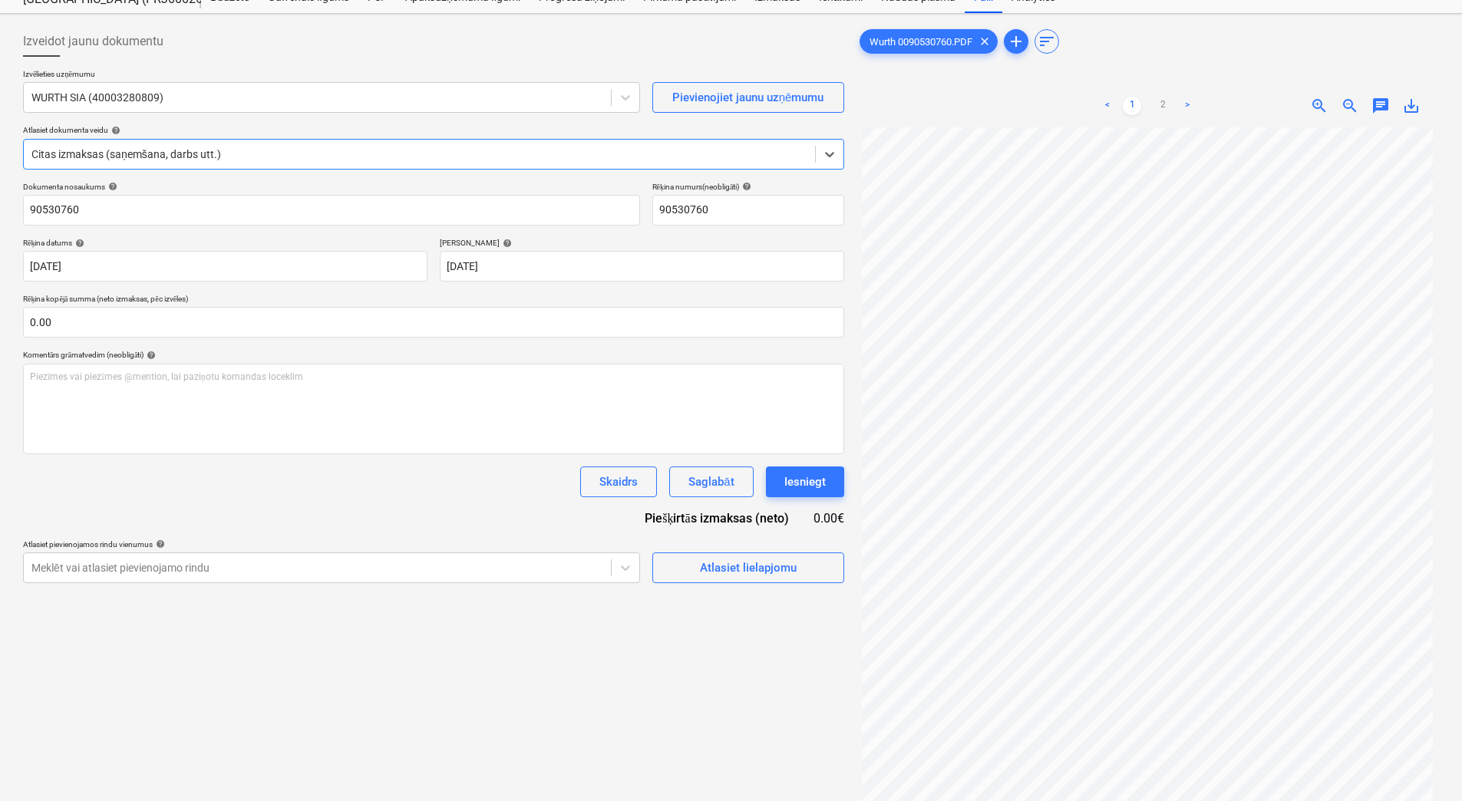
scroll to position [154, 0]
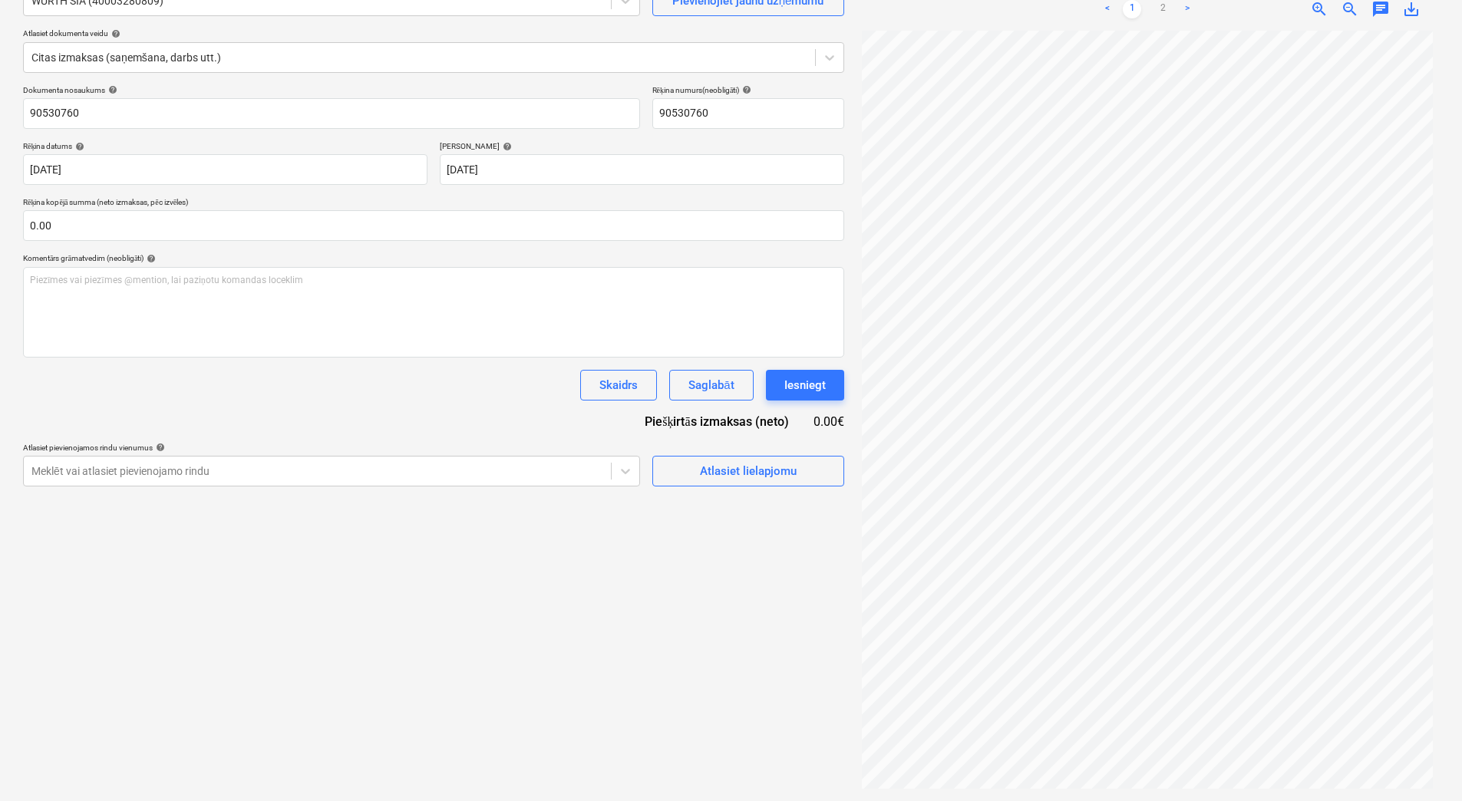
click at [706, 498] on div "Izveidot jaunu dokumentu Izvēlieties uzņēmumu WURTH SIA (40003280809) Pievienoj…" at bounding box center [434, 359] width 834 height 872
click at [714, 395] on button "Saglabāt" at bounding box center [711, 385] width 84 height 31
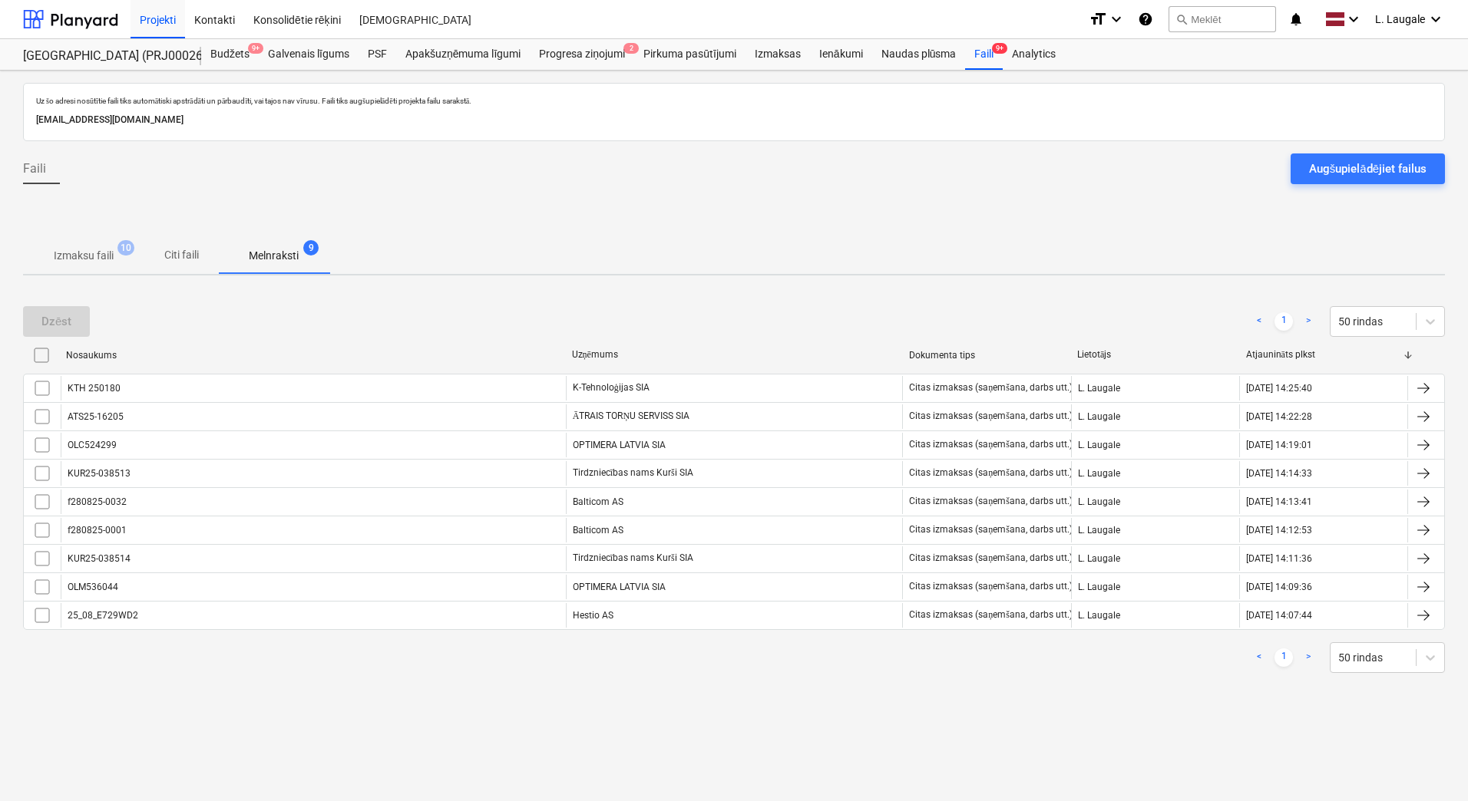
click at [66, 268] on span "Izmaksu faili 10" at bounding box center [83, 256] width 121 height 28
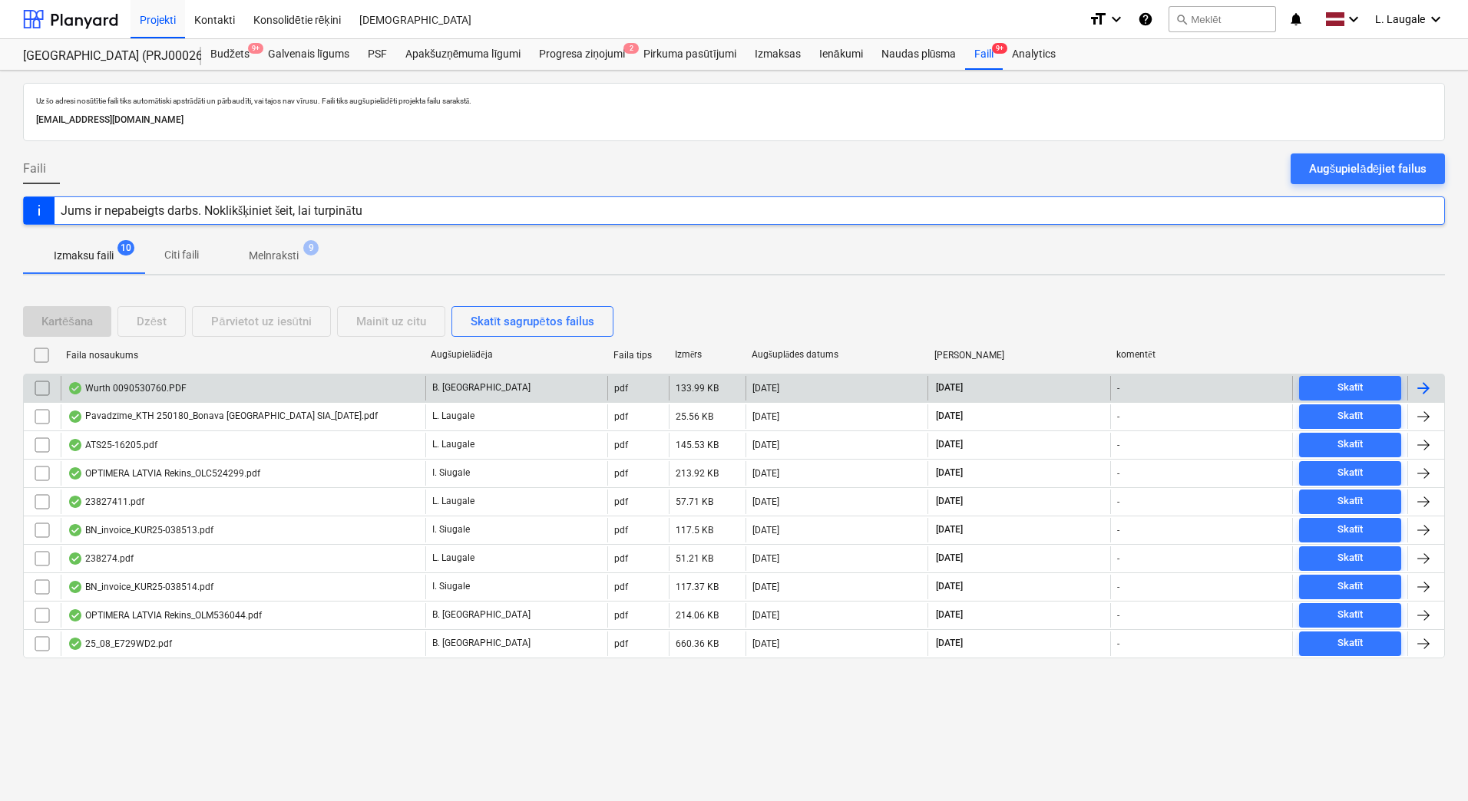
click at [266, 382] on div "Wurth 0090530760.PDF" at bounding box center [243, 388] width 365 height 25
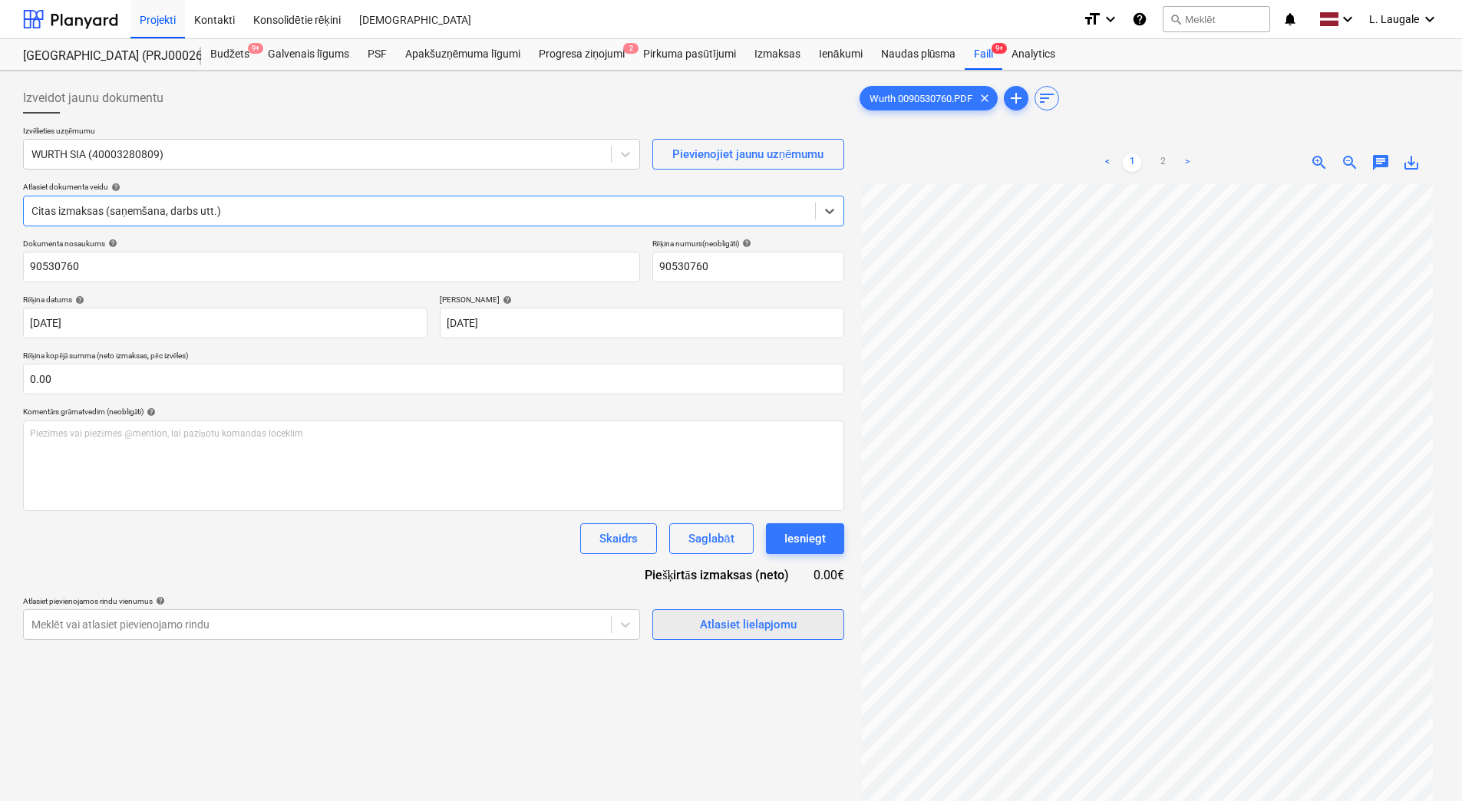
click at [733, 631] on div "Atlasiet lielapjomu" at bounding box center [748, 625] width 97 height 20
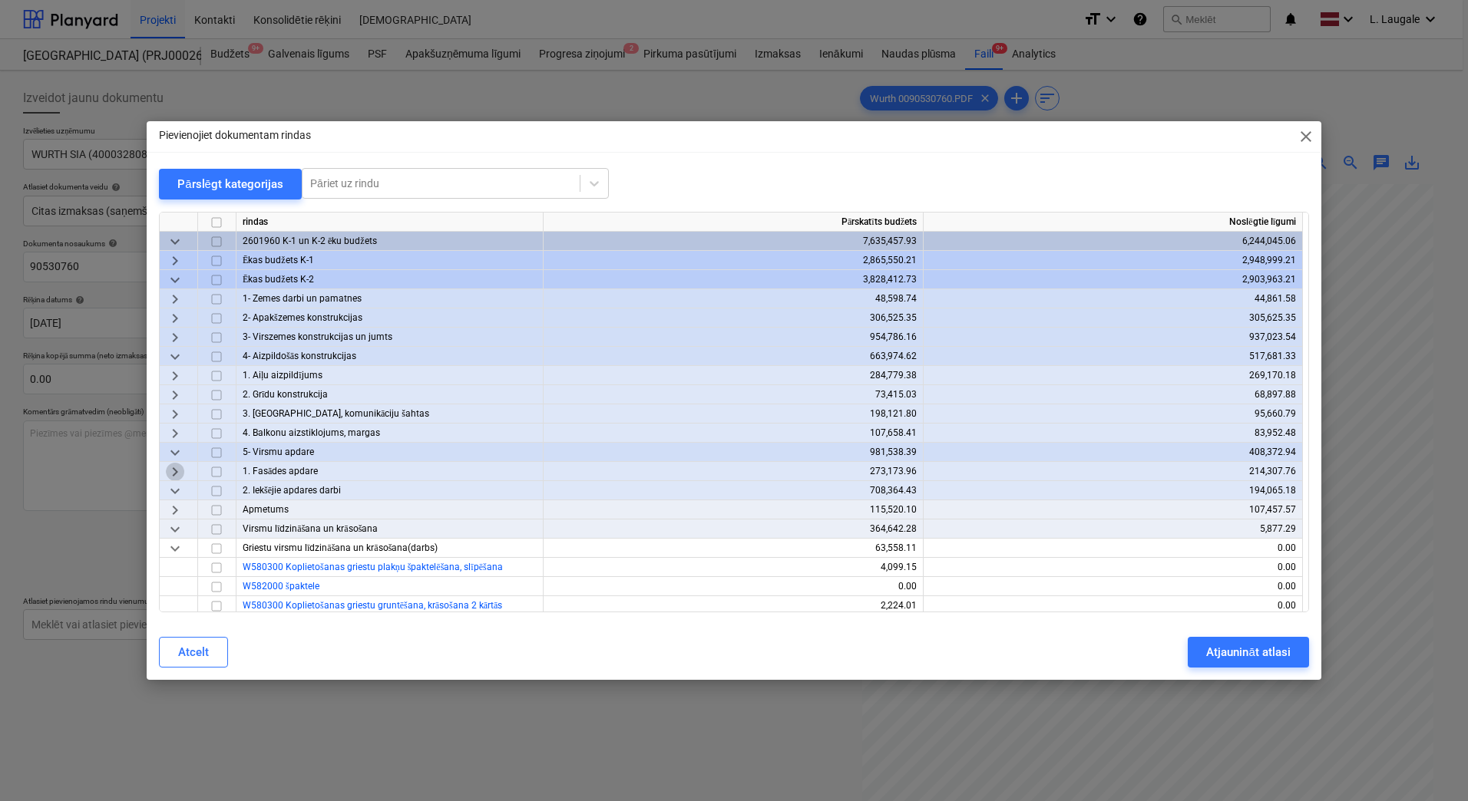
click at [177, 468] on span "keyboard_arrow_right" at bounding box center [175, 472] width 18 height 18
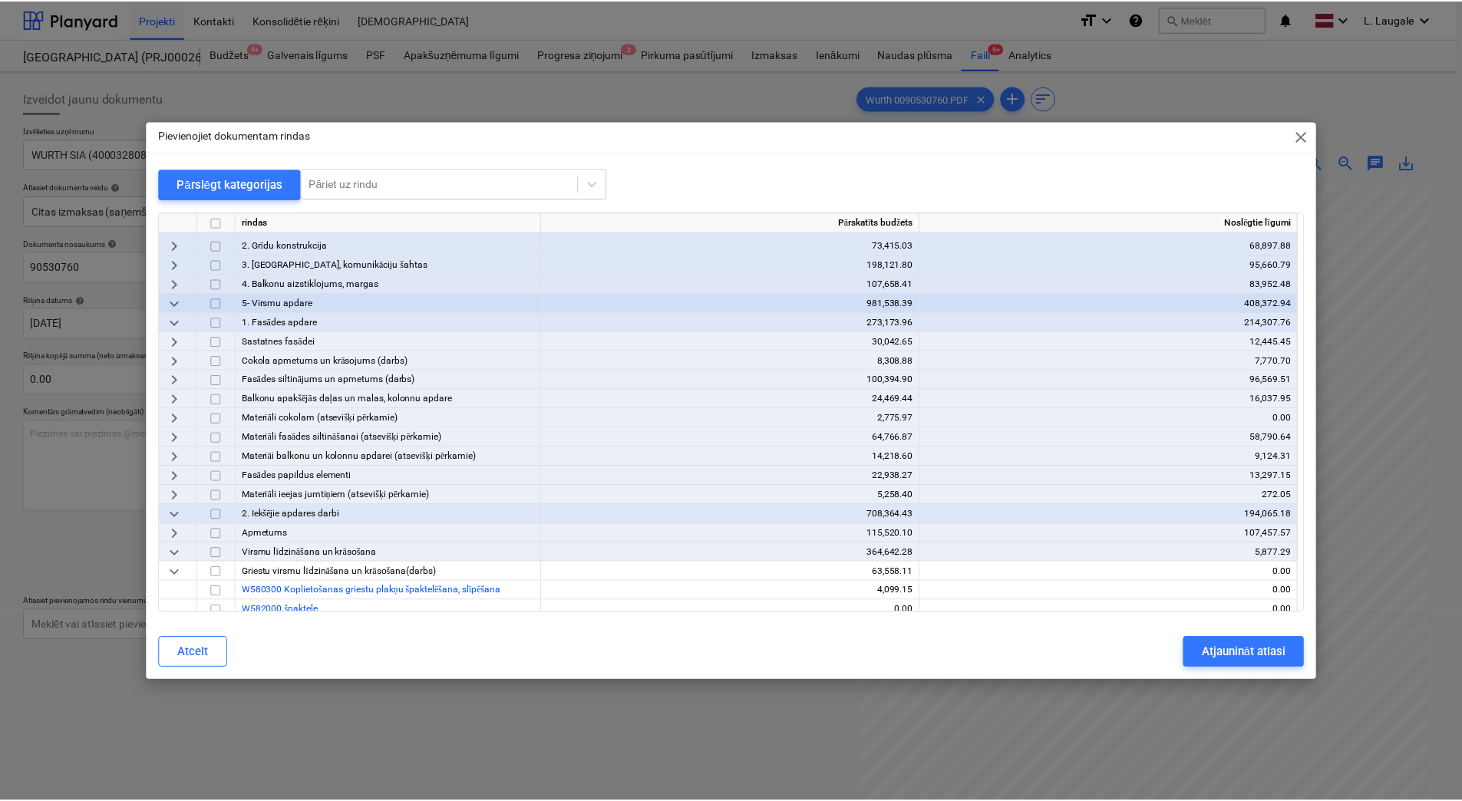
scroll to position [154, 0]
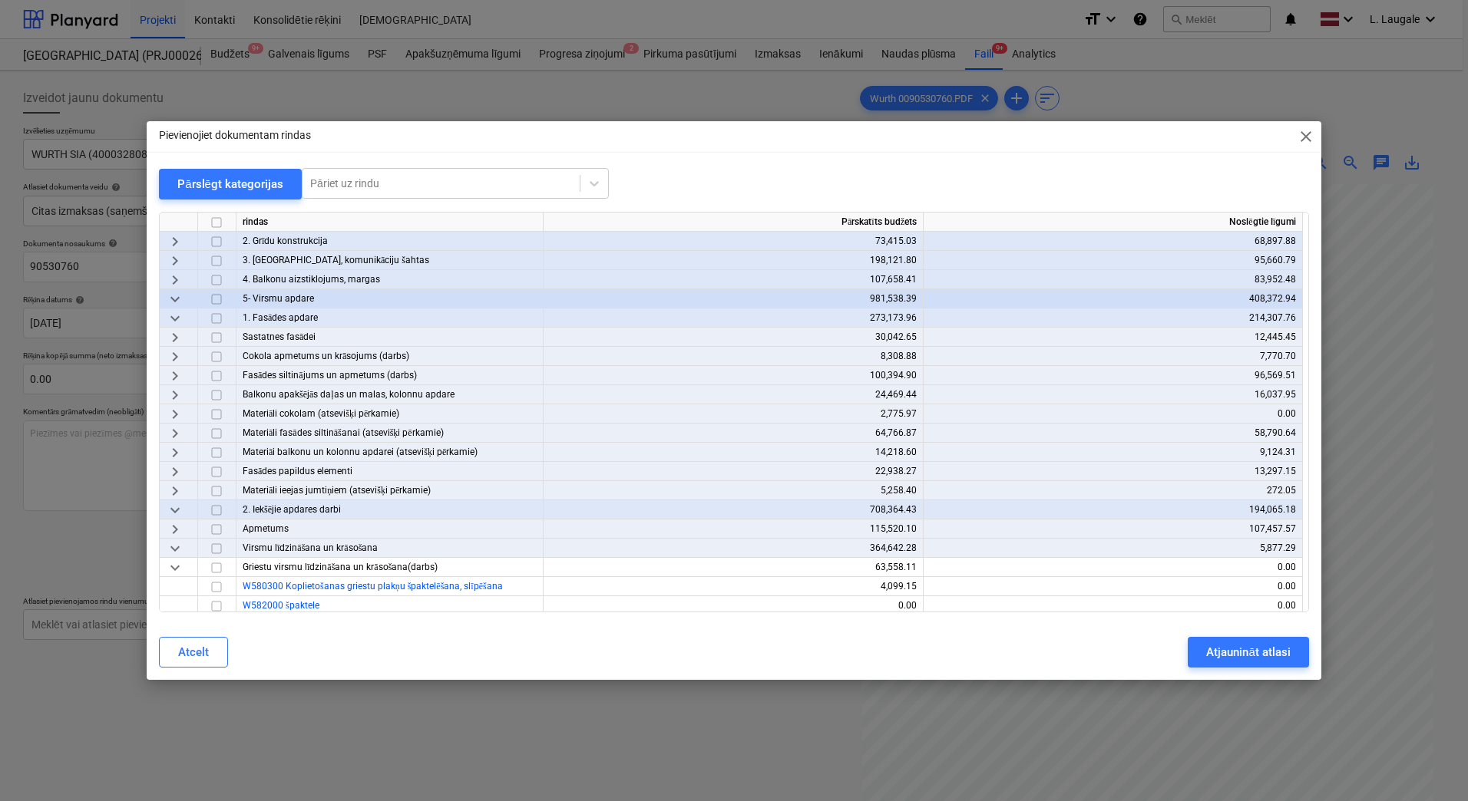
click at [178, 345] on span "keyboard_arrow_right" at bounding box center [175, 338] width 18 height 18
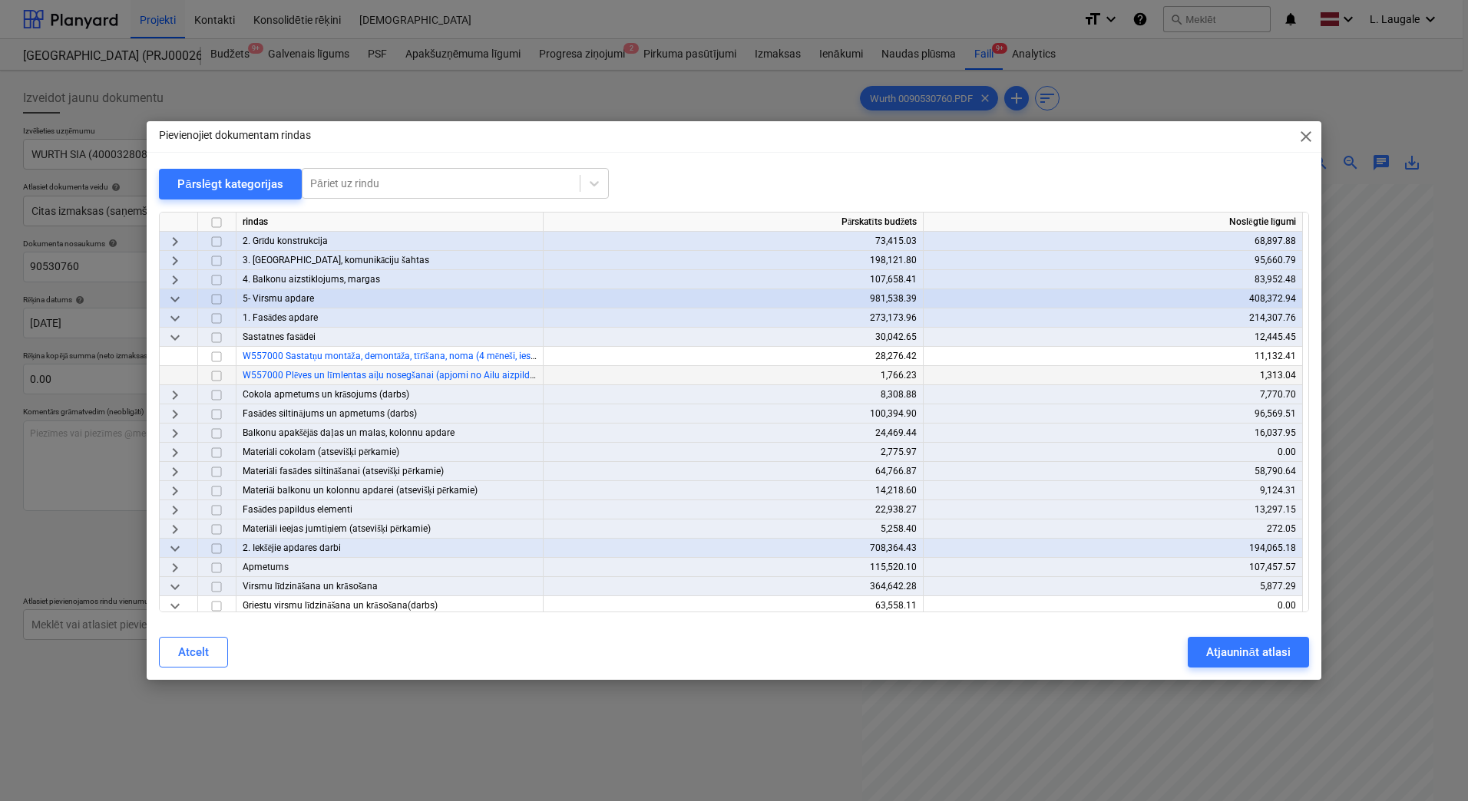
click at [218, 375] on input "checkbox" at bounding box center [216, 376] width 18 height 18
click at [1248, 658] on div "Atjaunināt atlasi" at bounding box center [1248, 653] width 84 height 20
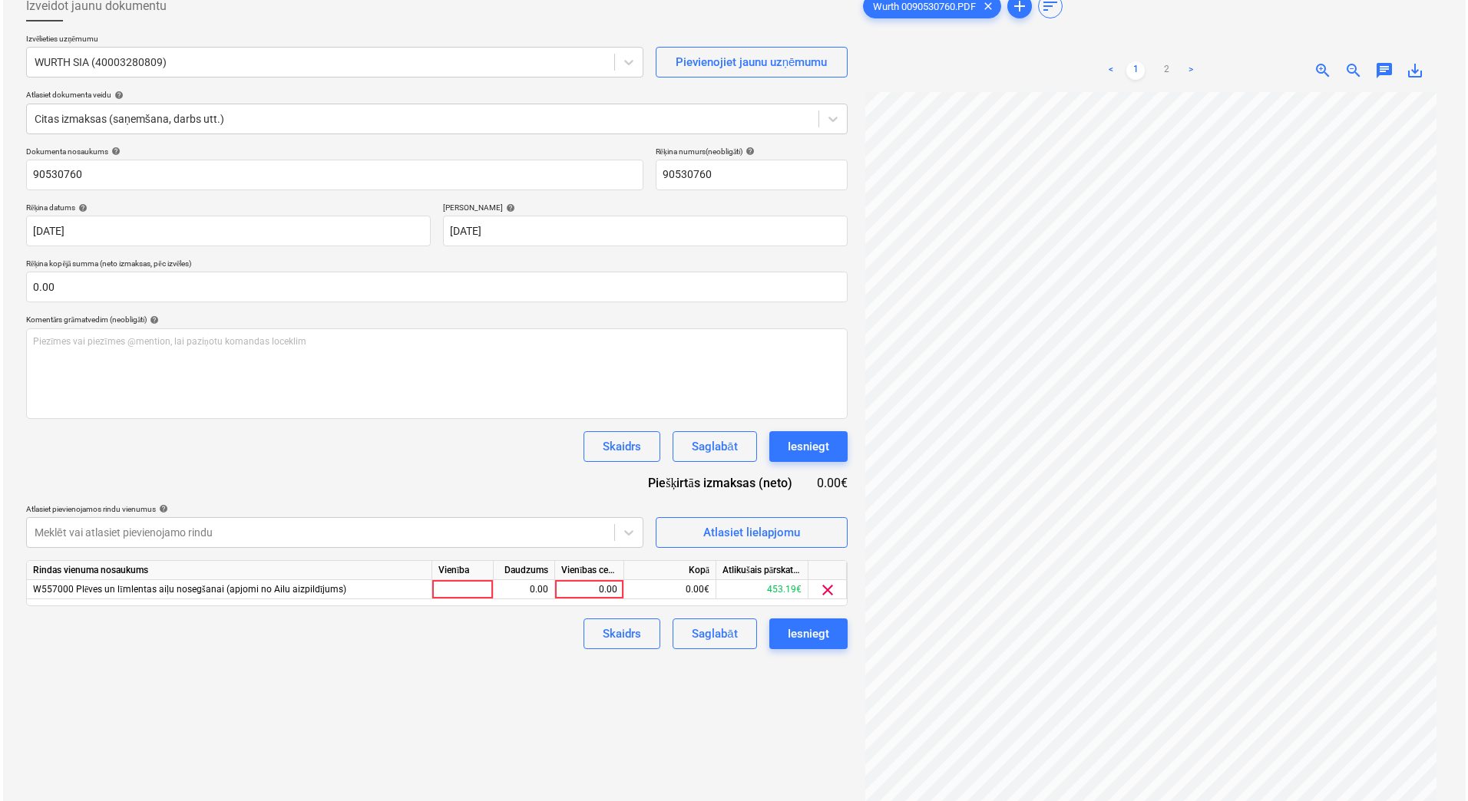
scroll to position [102, 0]
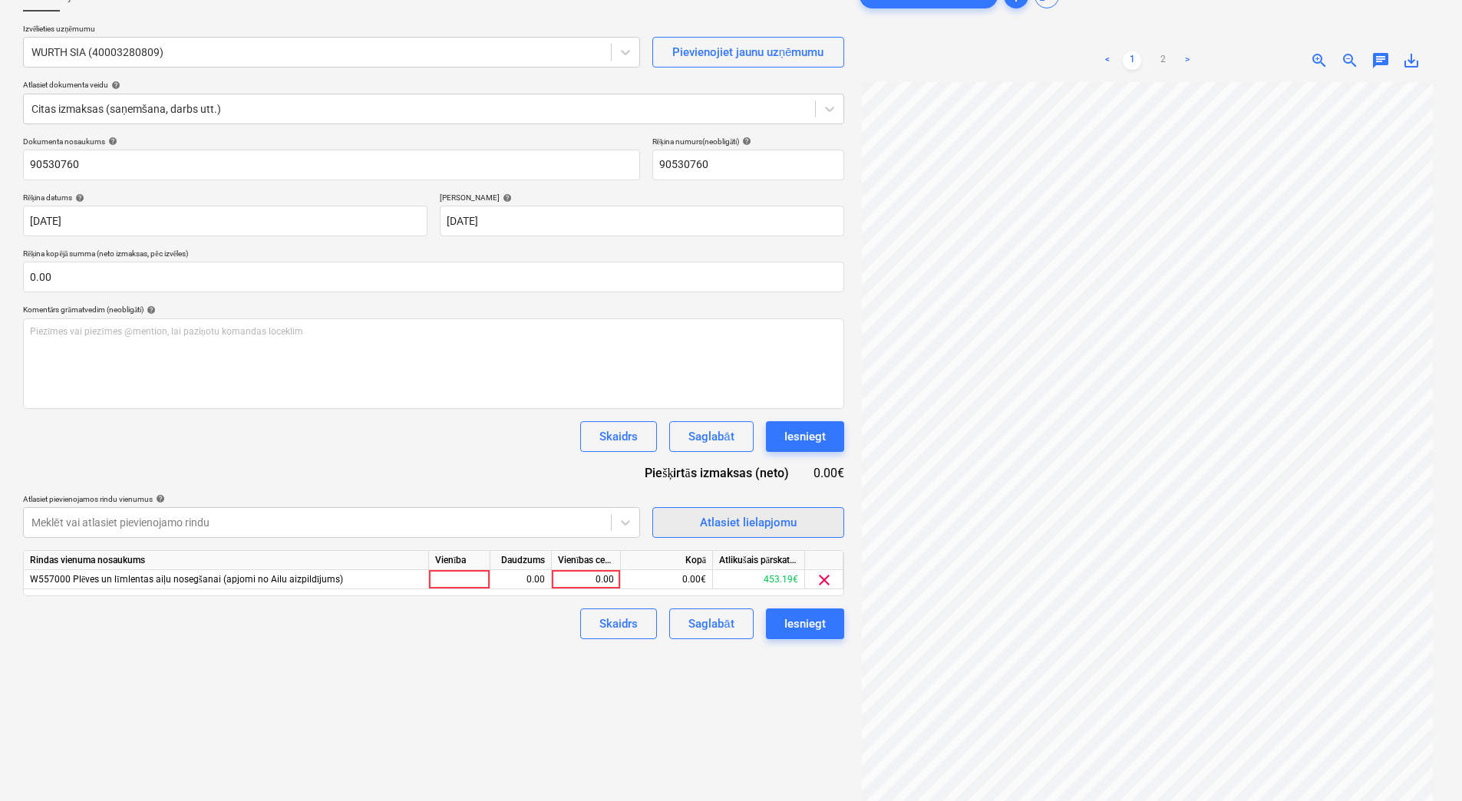
click at [764, 515] on div "Atlasiet lielapjomu" at bounding box center [748, 523] width 97 height 20
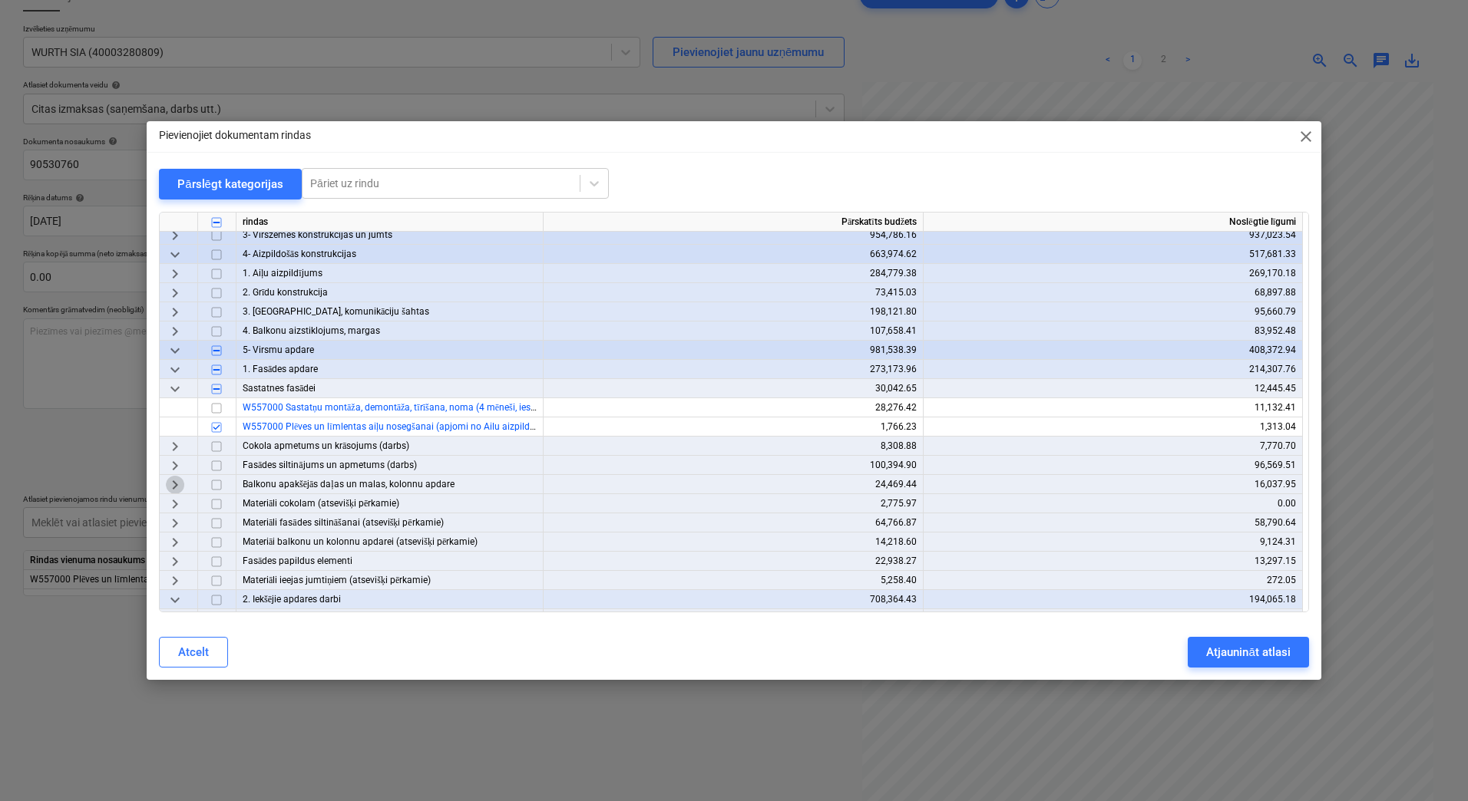
click at [176, 484] on span "keyboard_arrow_right" at bounding box center [175, 485] width 18 height 18
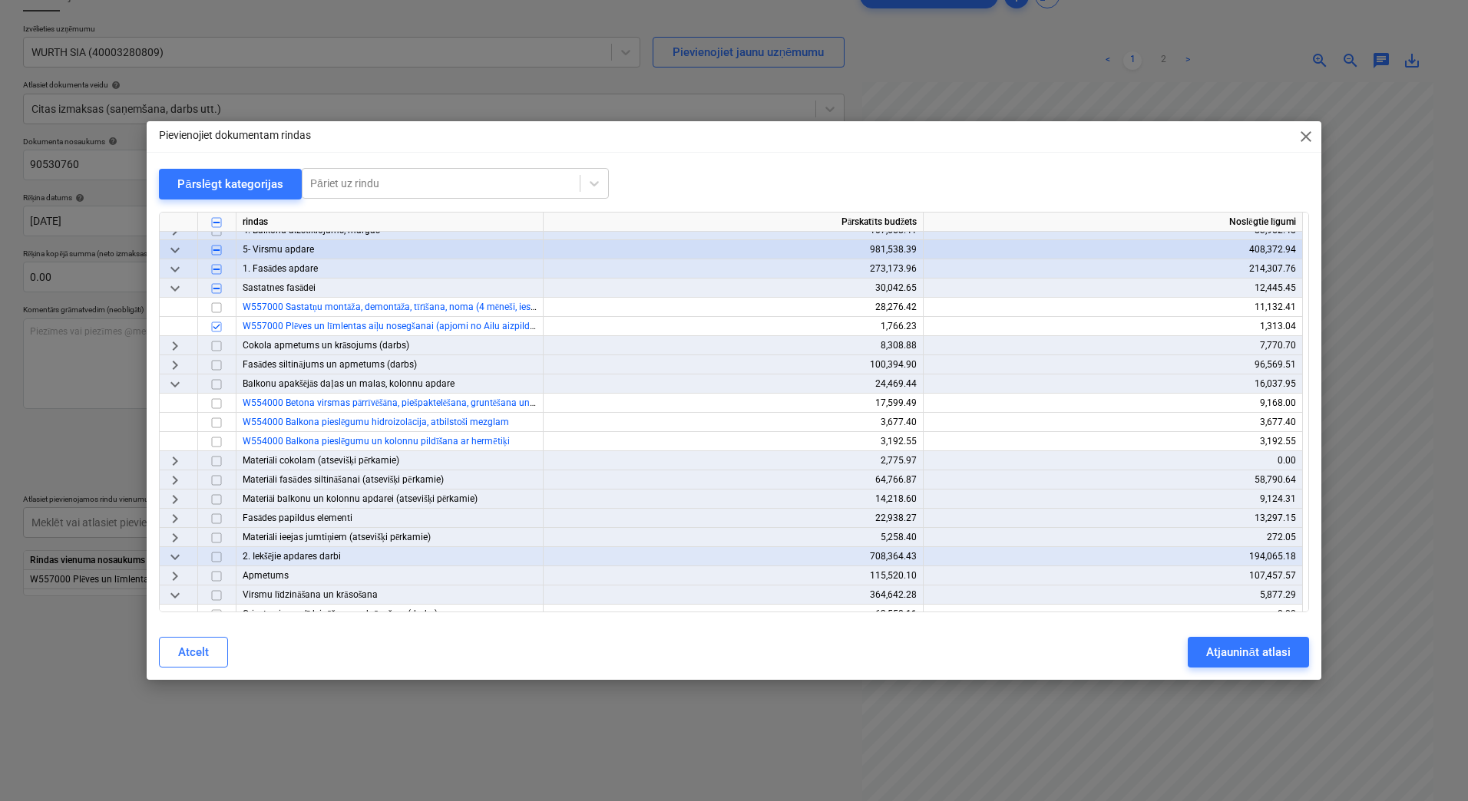
scroll to position [205, 0]
click at [177, 460] on span "keyboard_arrow_right" at bounding box center [175, 459] width 18 height 18
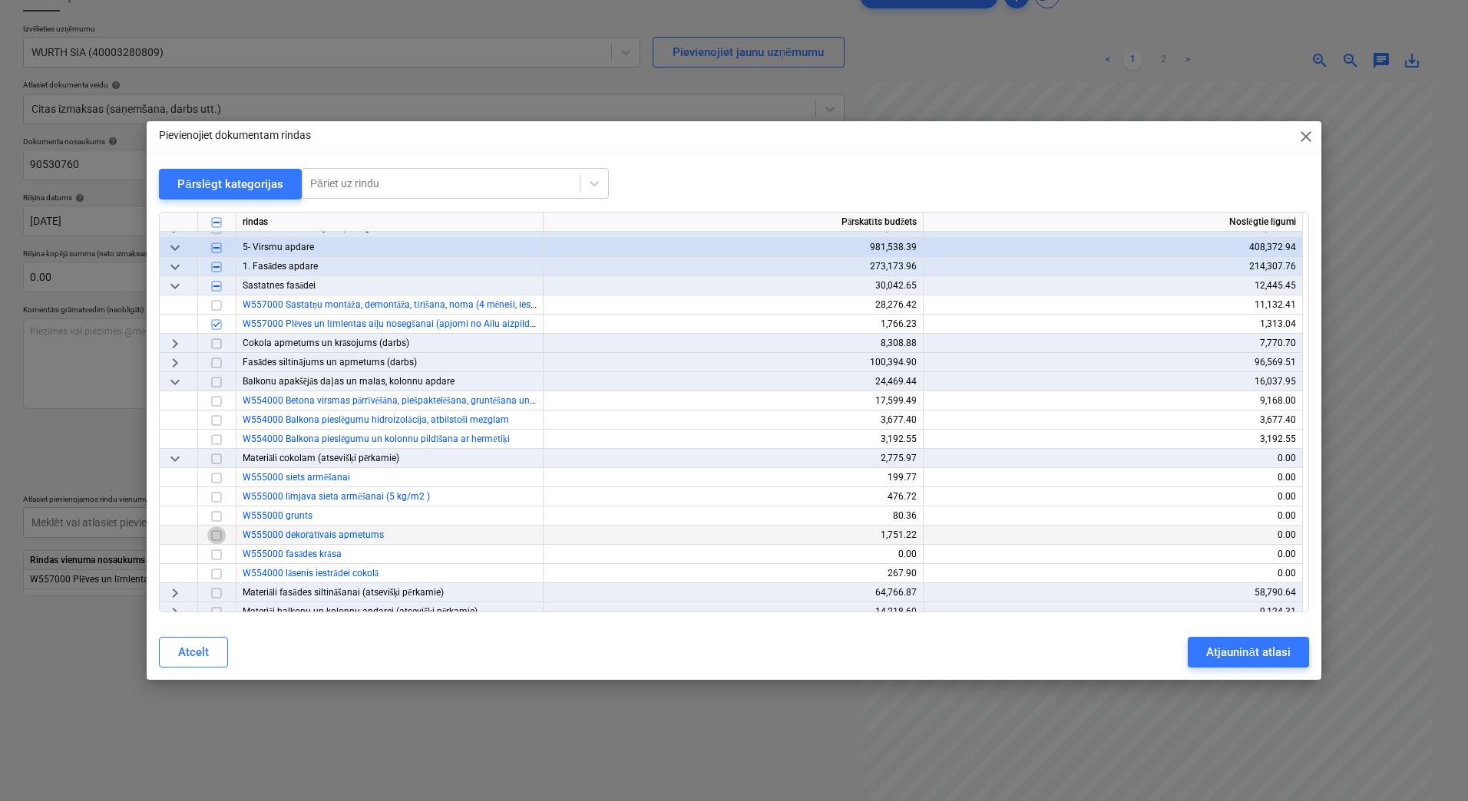
click at [214, 536] on input "checkbox" at bounding box center [216, 536] width 18 height 18
click at [216, 536] on input "checkbox" at bounding box center [216, 536] width 18 height 18
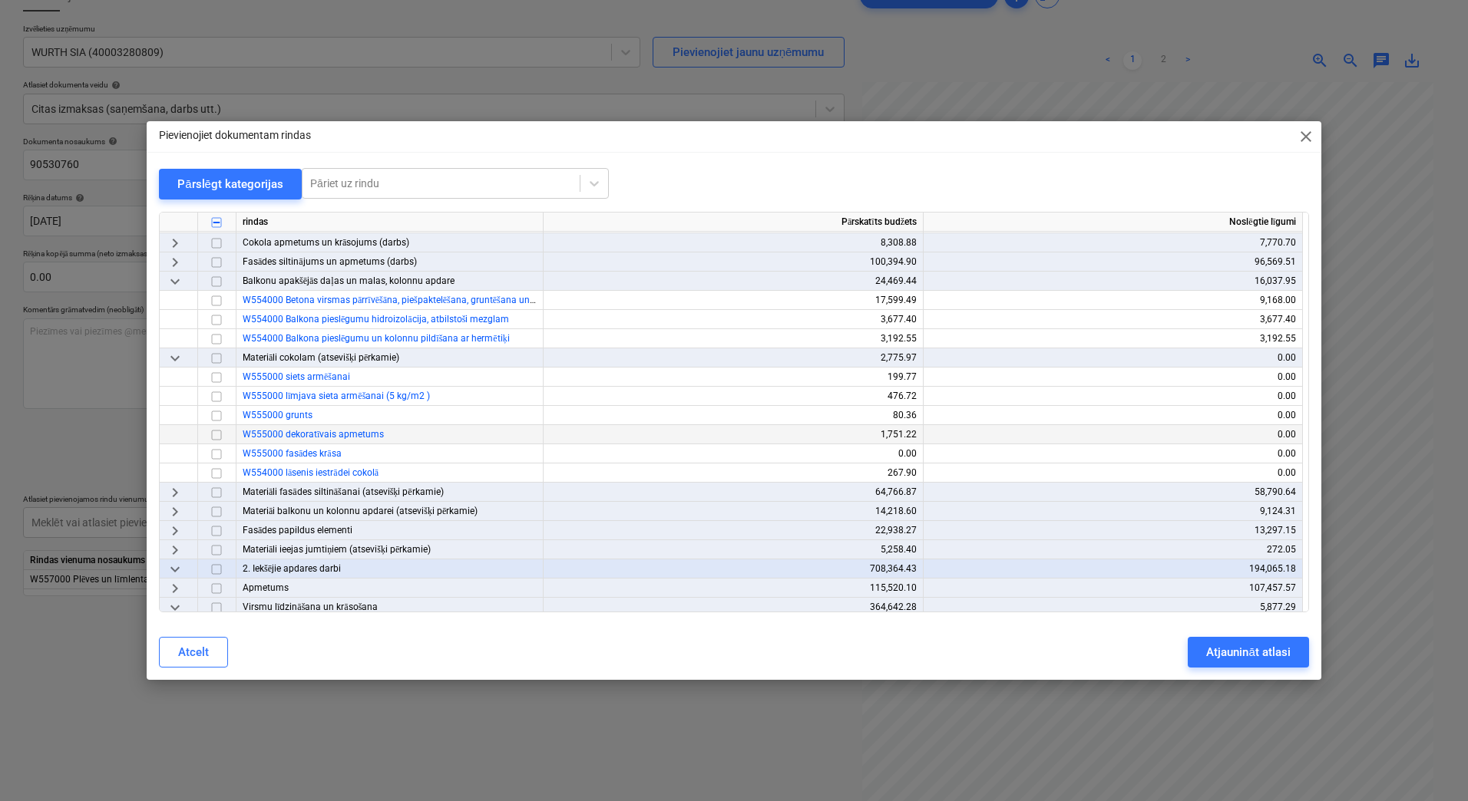
scroll to position [307, 0]
click at [177, 487] on span "keyboard_arrow_right" at bounding box center [175, 491] width 18 height 18
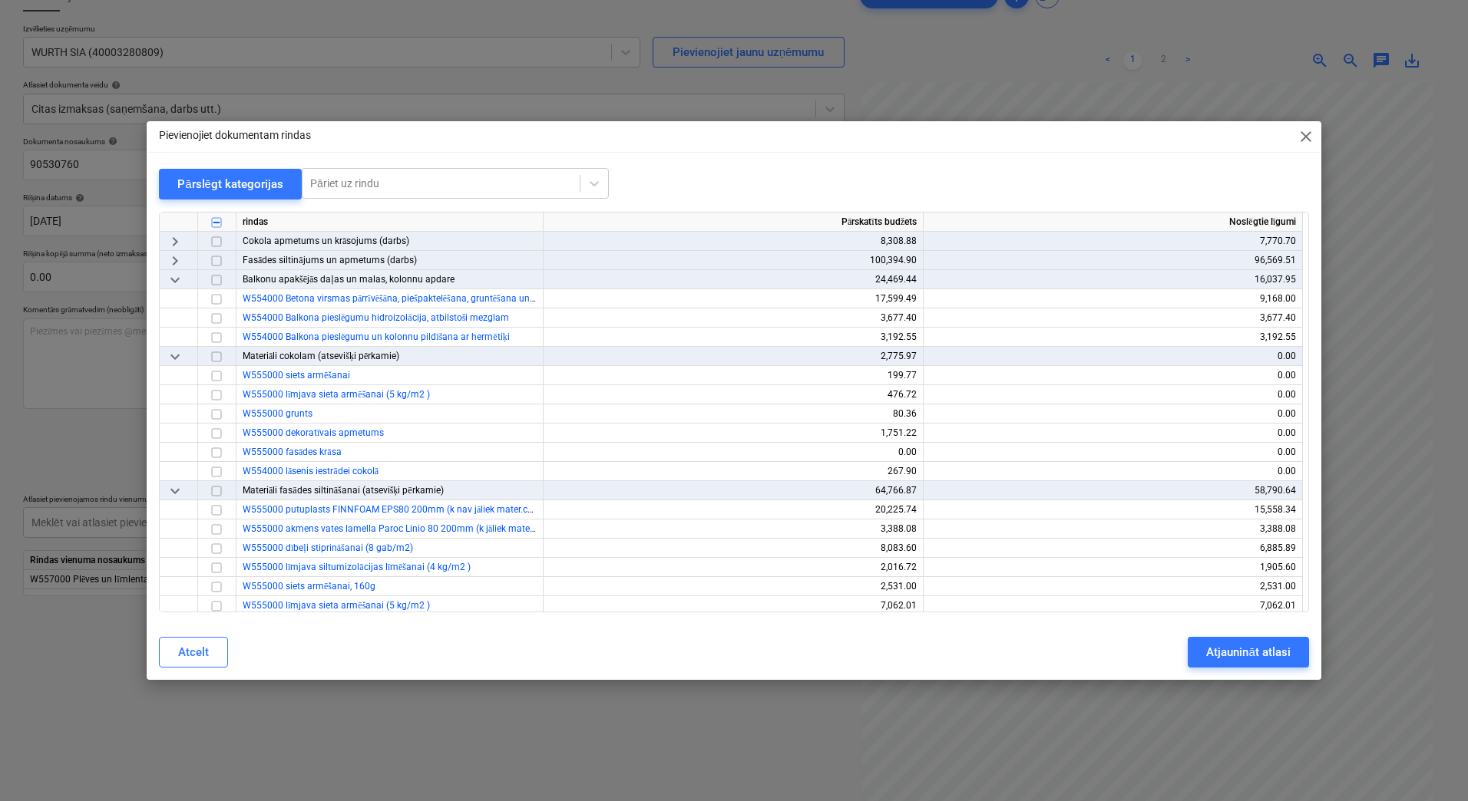
click at [177, 487] on span "keyboard_arrow_down" at bounding box center [175, 491] width 18 height 18
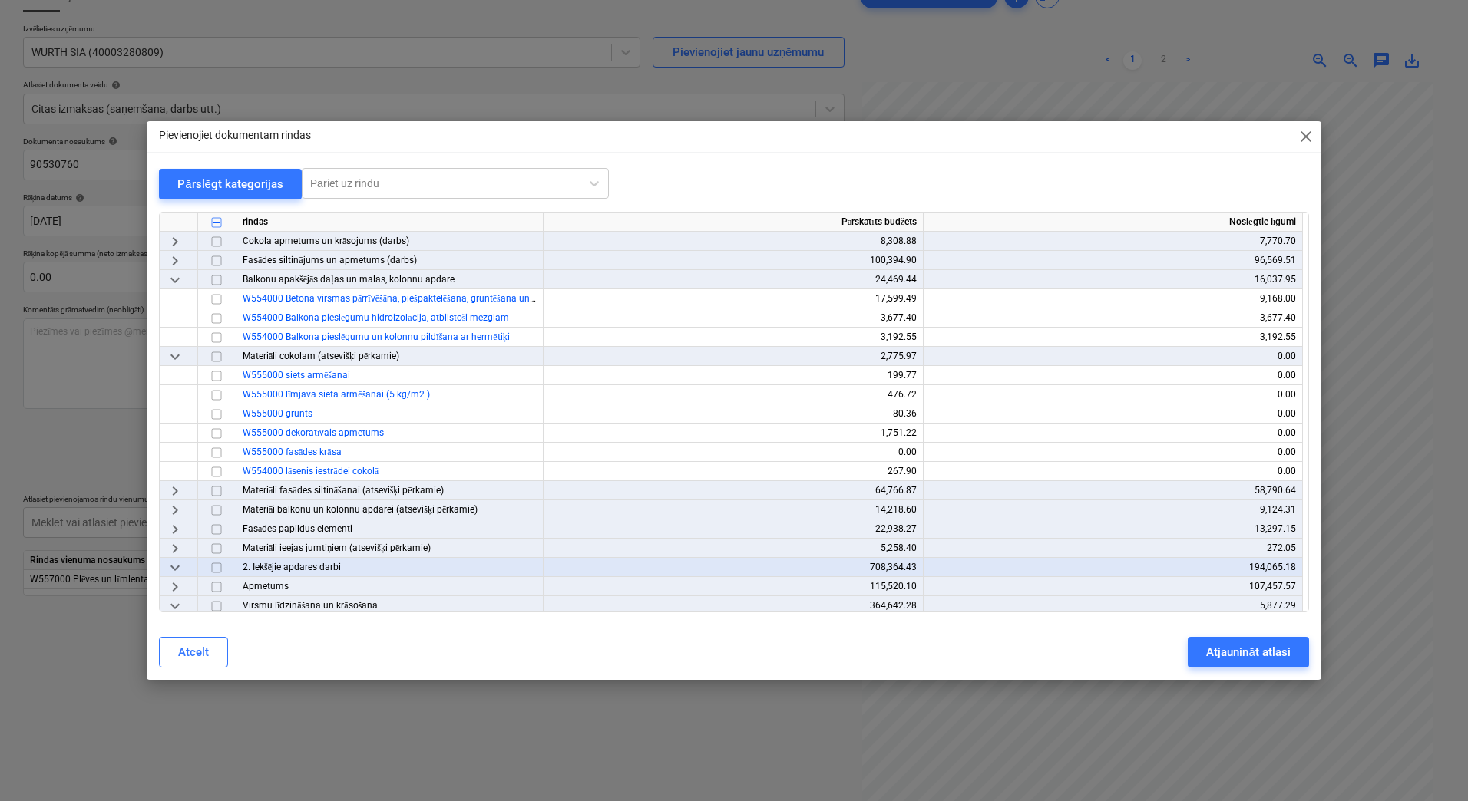
click at [180, 509] on span "keyboard_arrow_right" at bounding box center [175, 510] width 18 height 18
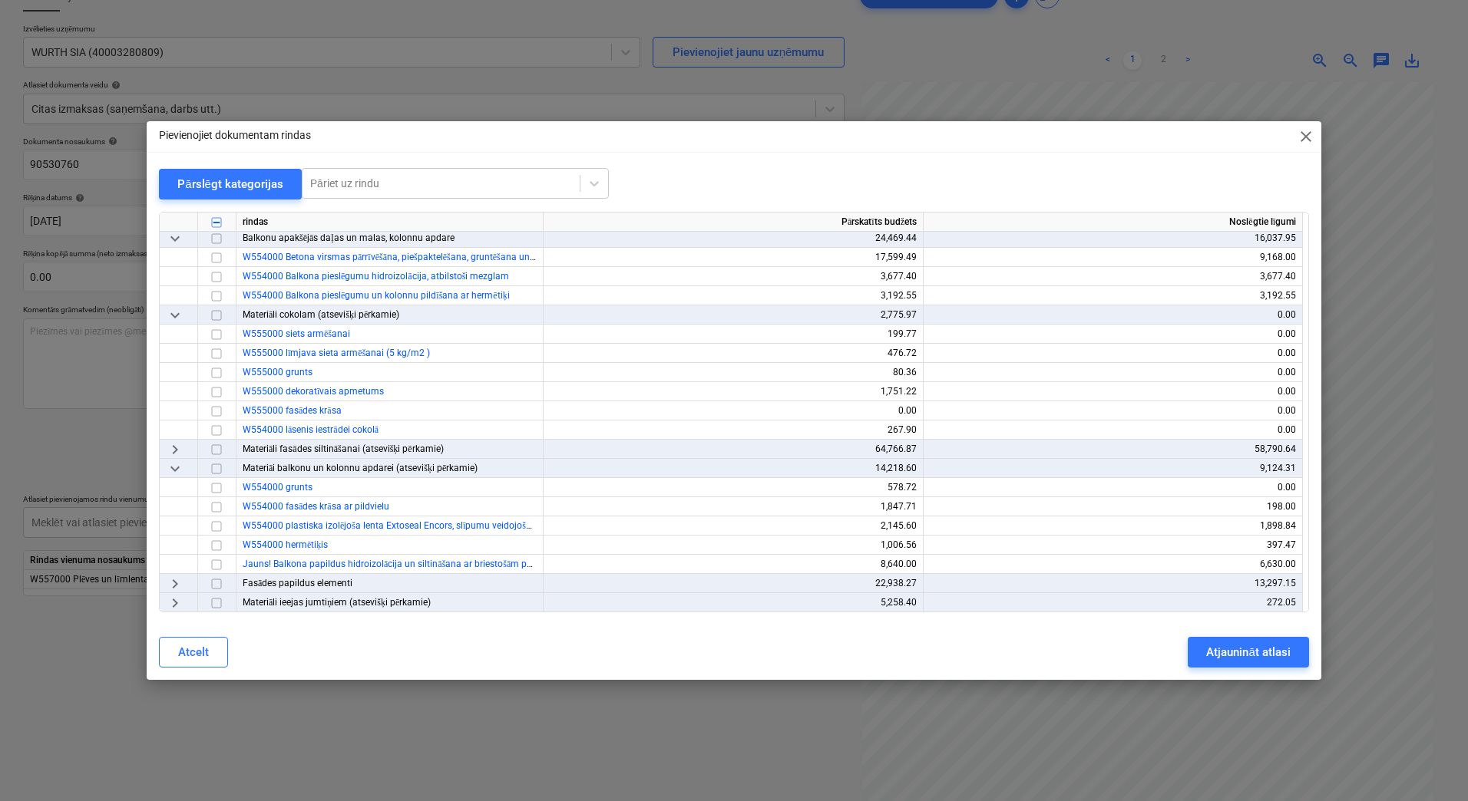
scroll to position [409, 0]
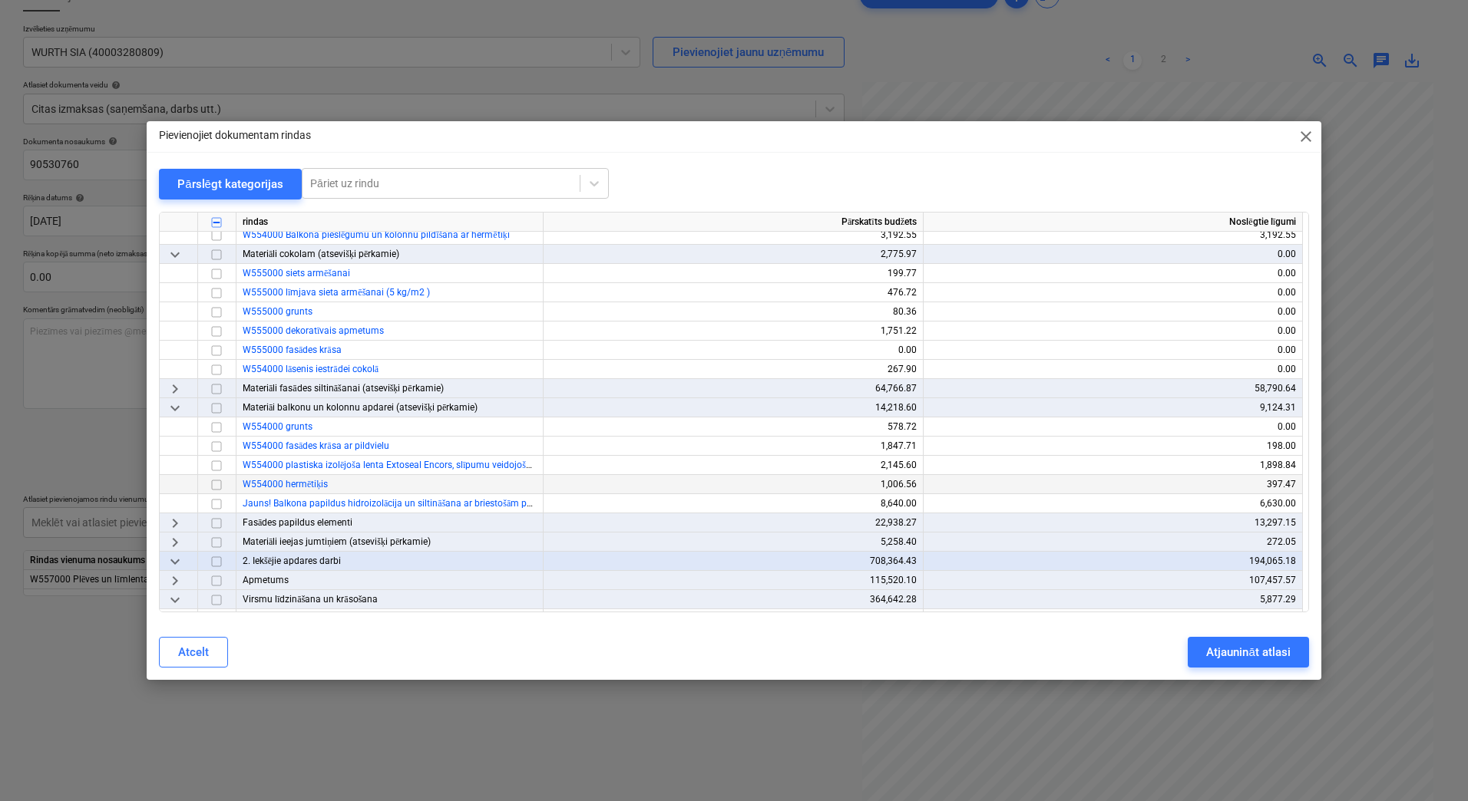
click at [221, 482] on input "checkbox" at bounding box center [216, 485] width 18 height 18
click at [1208, 646] on div "Atjaunināt atlasi" at bounding box center [1248, 653] width 84 height 20
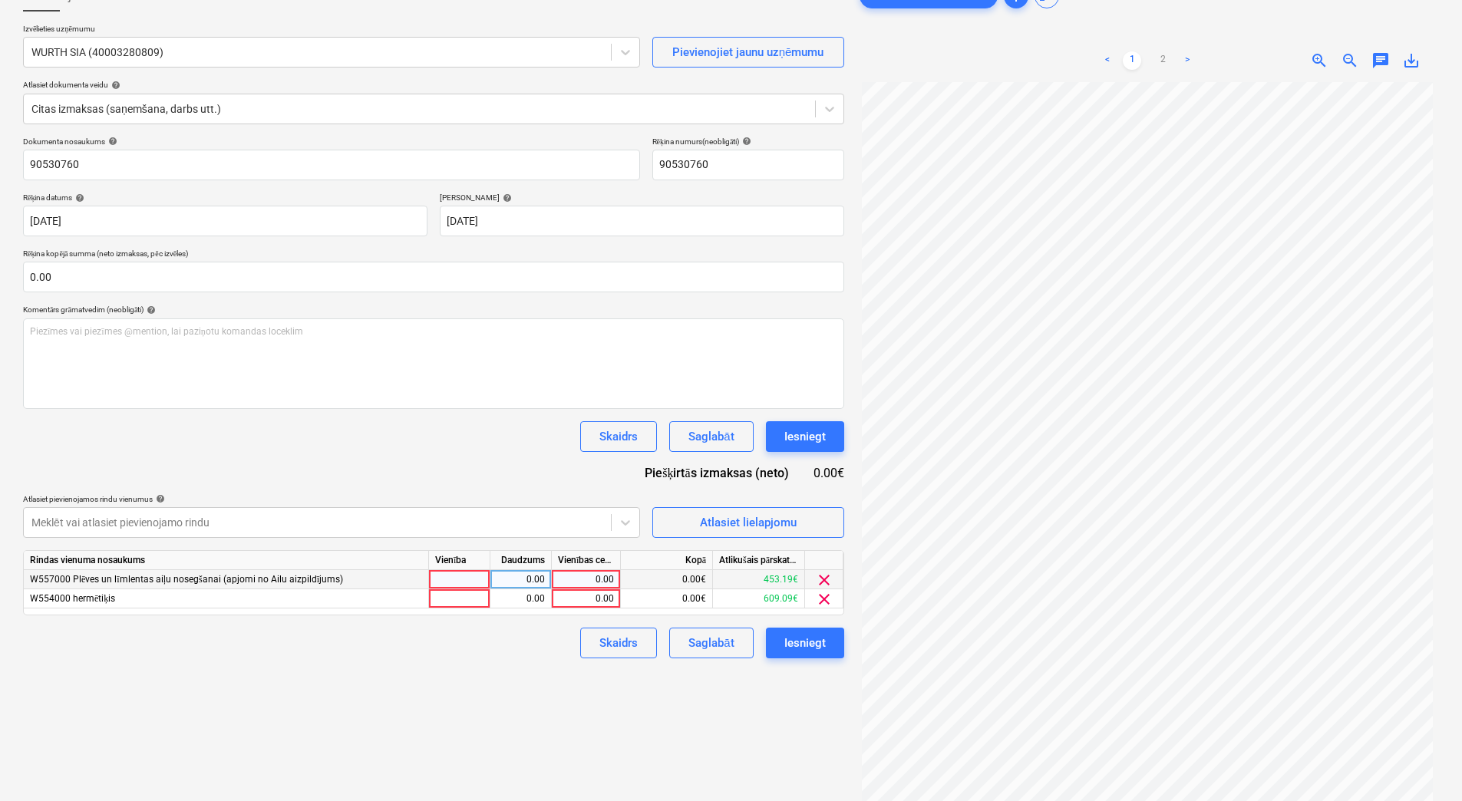
click at [457, 577] on div at bounding box center [459, 579] width 61 height 19
type input "1"
click at [474, 599] on div at bounding box center [459, 599] width 61 height 19
click at [508, 583] on div "0.00" at bounding box center [521, 579] width 48 height 19
type input "1"
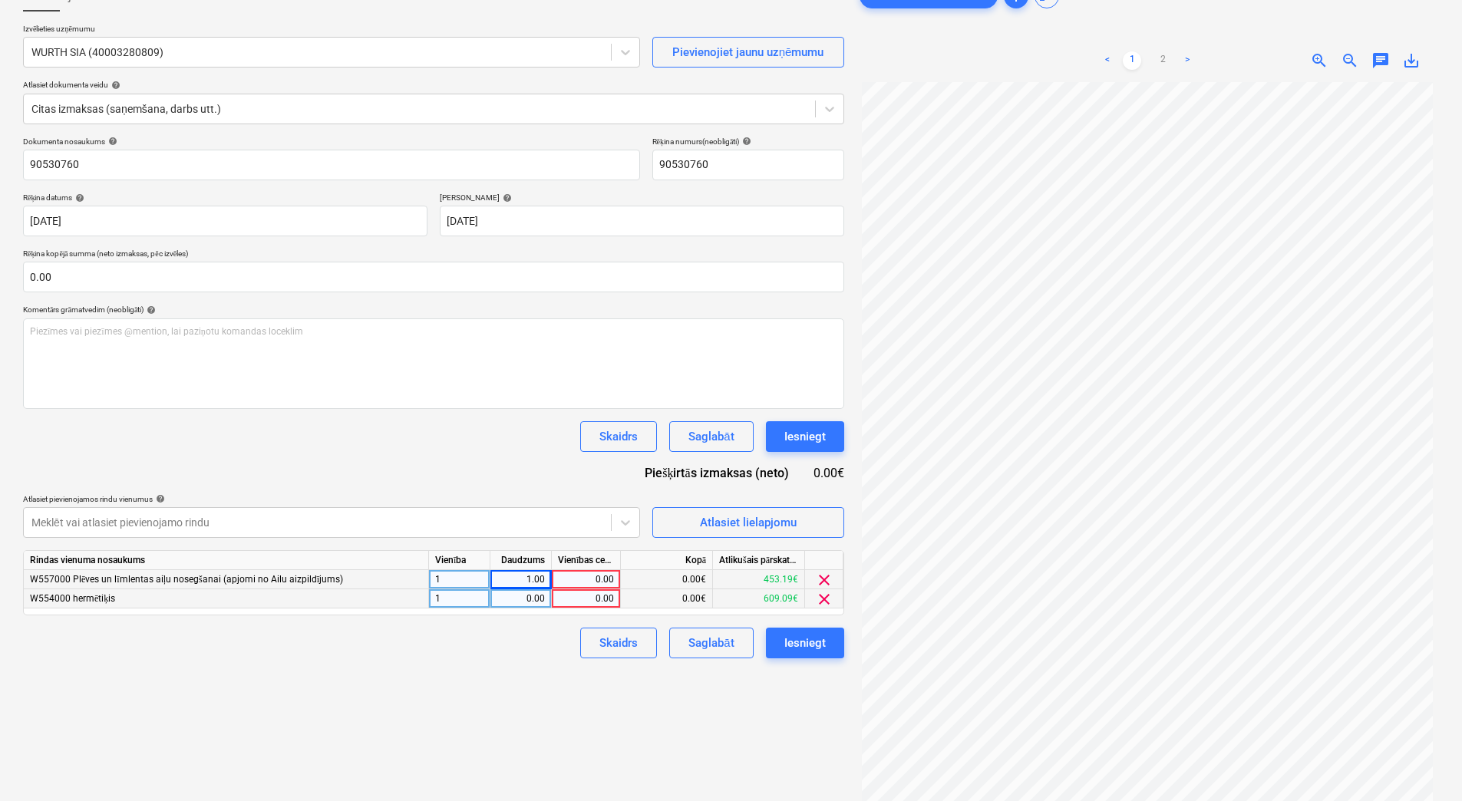
click at [517, 612] on div "Rindas vienuma nosaukums Vienība Daudzums Vienības cena Kopā Atlikušais pārskat…" at bounding box center [433, 582] width 821 height 65
click at [517, 594] on div "0.00" at bounding box center [521, 599] width 48 height 19
type input "1"
click at [603, 571] on div "0.00" at bounding box center [586, 579] width 56 height 19
click at [580, 593] on div "0.00" at bounding box center [586, 599] width 56 height 19
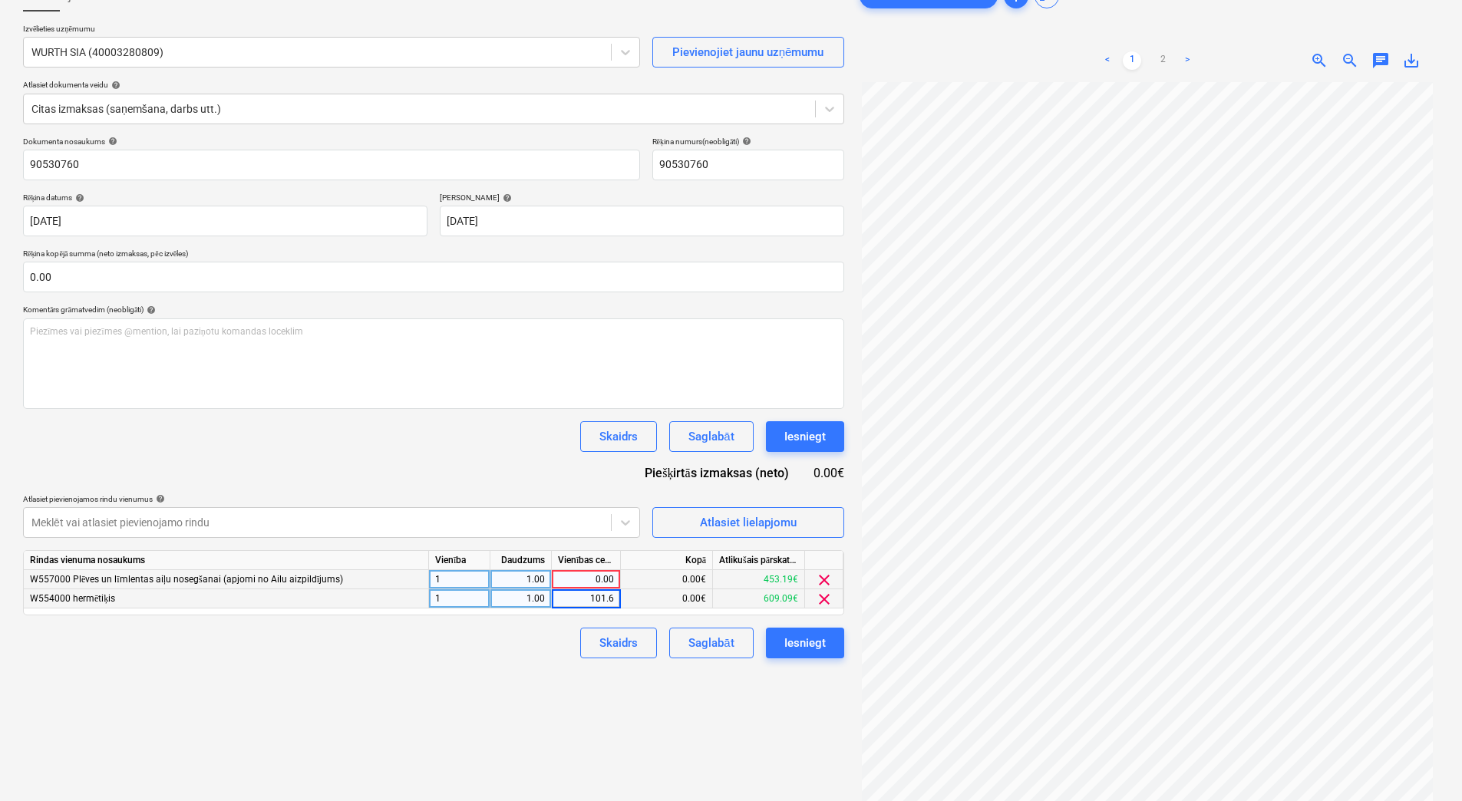
type input "101.64"
click at [537, 666] on div "Izveidot jaunu dokumentu Izvēlieties uzņēmumu WURTH SIA (40003280809) Pievienoj…" at bounding box center [434, 411] width 834 height 872
click at [596, 577] on div "0.00" at bounding box center [586, 579] width 56 height 19
type input "333.35"
click at [520, 680] on div "Izveidot jaunu dokumentu Izvēlieties uzņēmumu WURTH SIA (40003280809) Pievienoj…" at bounding box center [434, 411] width 834 height 872
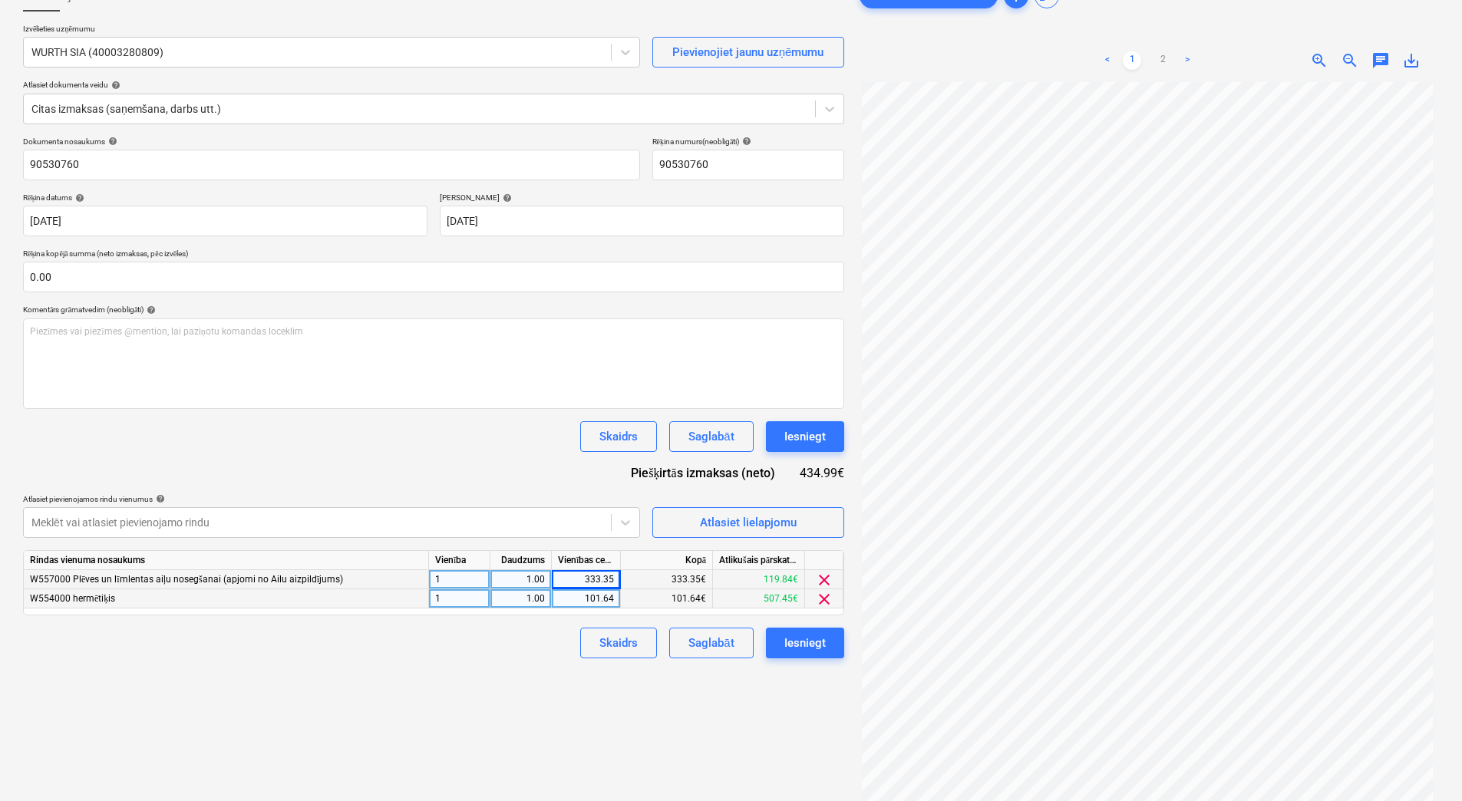
click at [613, 733] on div "Izveidot jaunu dokumentu Izvēlieties uzņēmumu WURTH SIA (40003280809) Pievienoj…" at bounding box center [434, 411] width 834 height 872
click at [1162, 57] on link "2" at bounding box center [1163, 60] width 18 height 18
click at [1135, 62] on link "1" at bounding box center [1132, 60] width 18 height 18
click at [722, 515] on div "Atlasiet lielapjomu" at bounding box center [748, 523] width 97 height 20
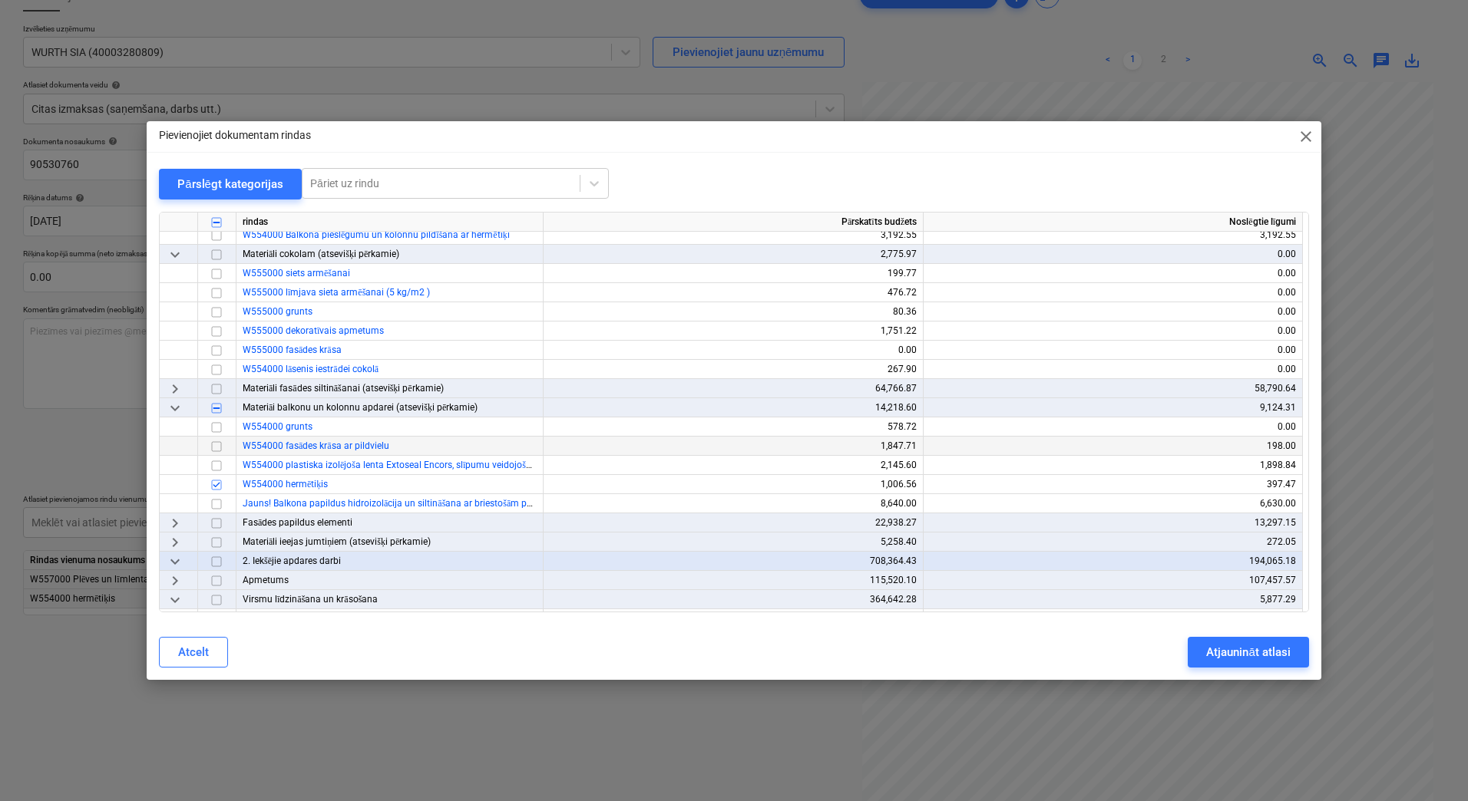
click at [214, 449] on input "checkbox" at bounding box center [216, 447] width 18 height 18
click at [1240, 653] on div "Atjaunināt atlasi" at bounding box center [1248, 653] width 84 height 20
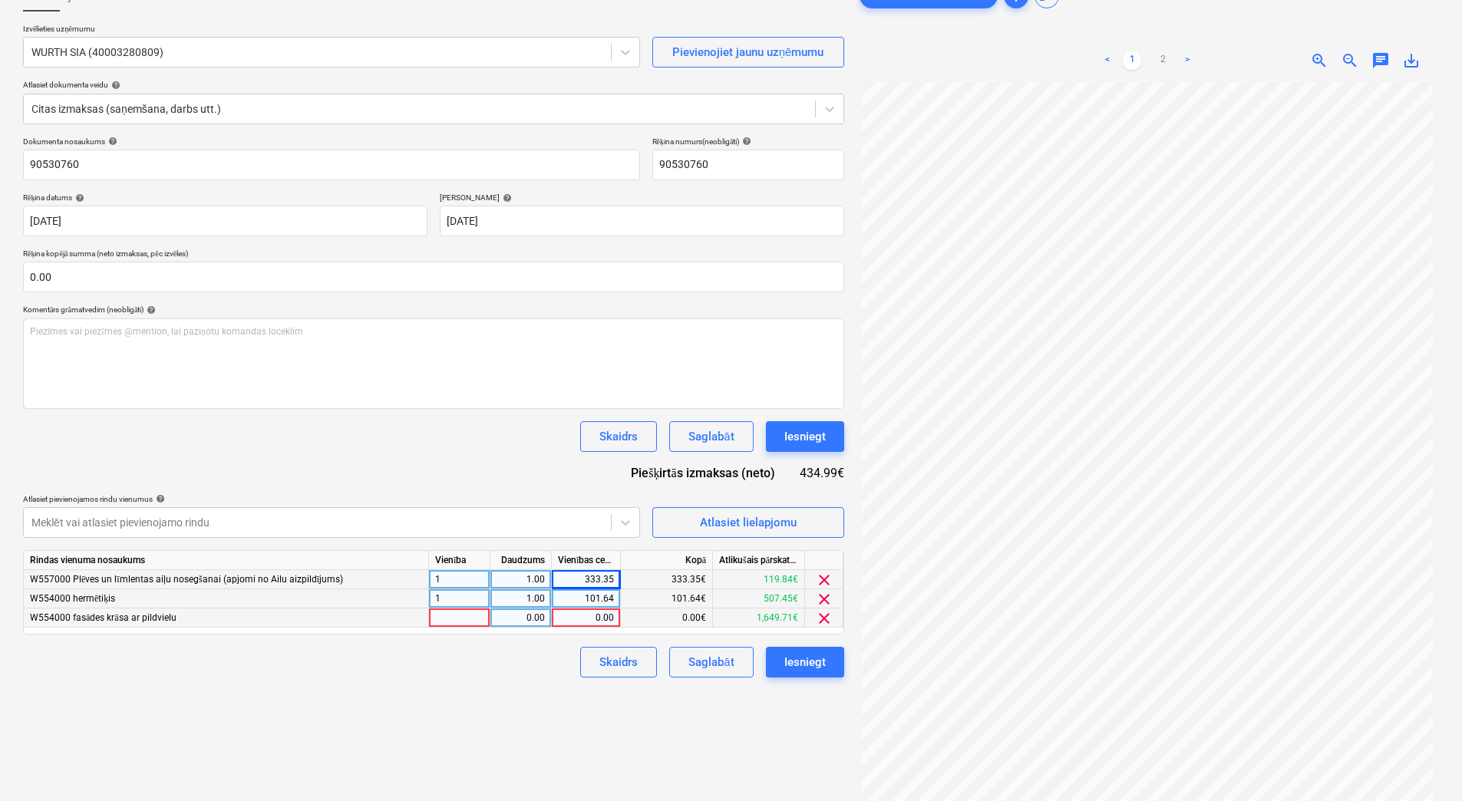
click at [447, 619] on div at bounding box center [459, 618] width 61 height 19
type input "1"
click at [525, 625] on div "0.00" at bounding box center [521, 618] width 48 height 19
type input "1"
click at [578, 613] on div "0.00" at bounding box center [586, 618] width 56 height 19
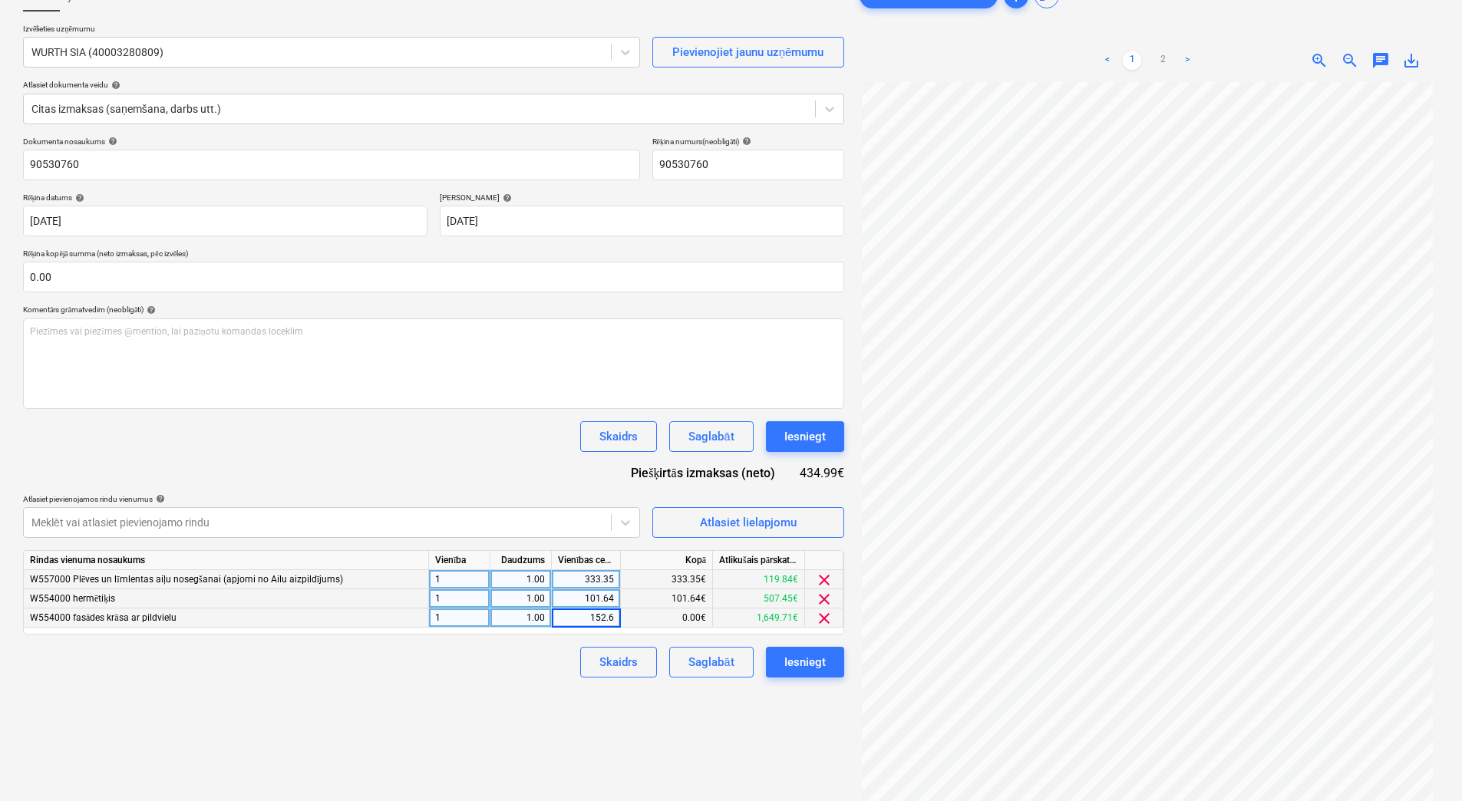
type input "152.61"
click at [557, 667] on div "Skaidrs Saglabāt Iesniegt" at bounding box center [433, 662] width 821 height 31
click at [1165, 61] on link "2" at bounding box center [1163, 60] width 18 height 18
click at [1137, 61] on link "1" at bounding box center [1132, 60] width 18 height 18
click at [712, 662] on div "Saglabāt" at bounding box center [711, 663] width 45 height 20
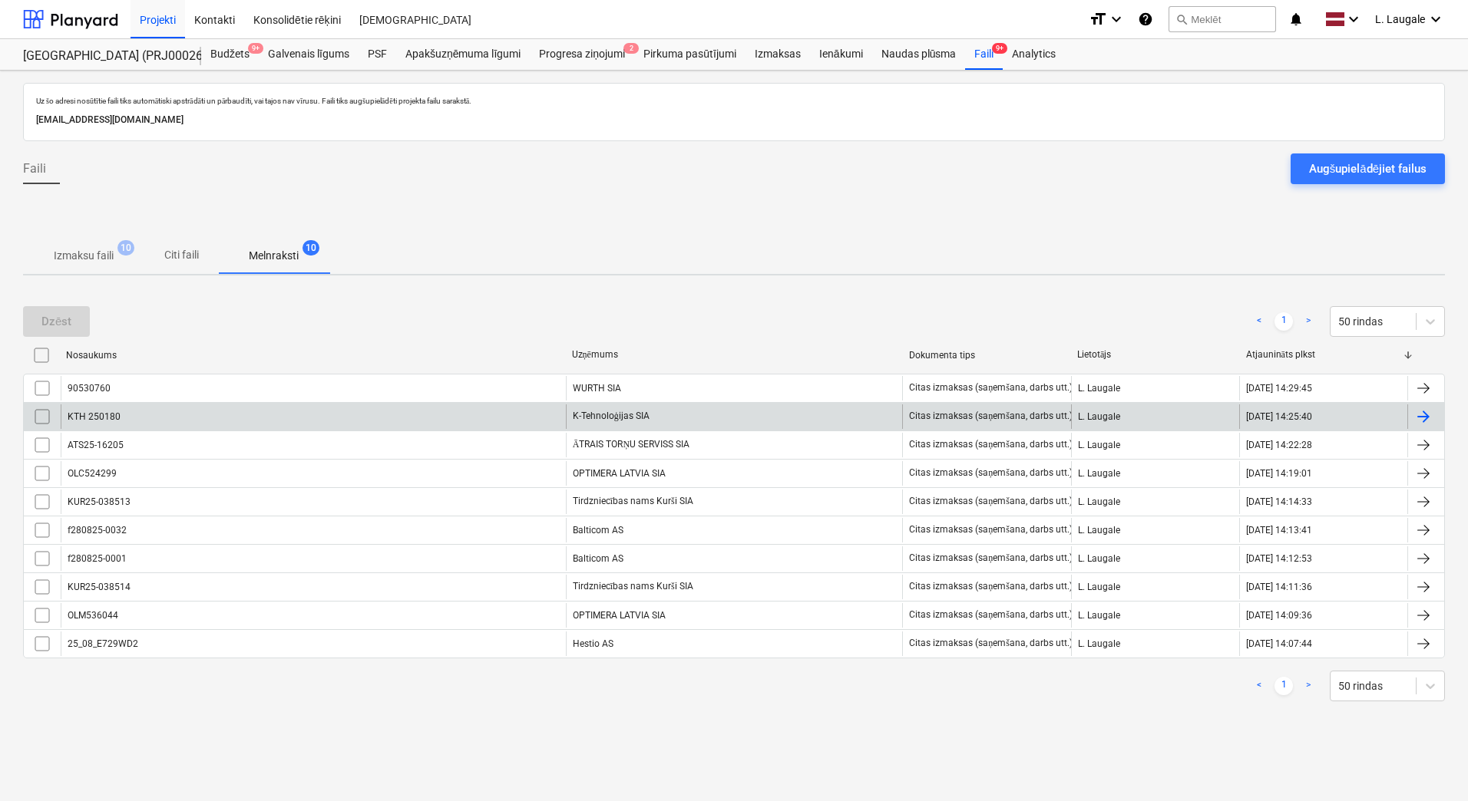
click at [313, 425] on div "KTH 250180" at bounding box center [313, 417] width 505 height 25
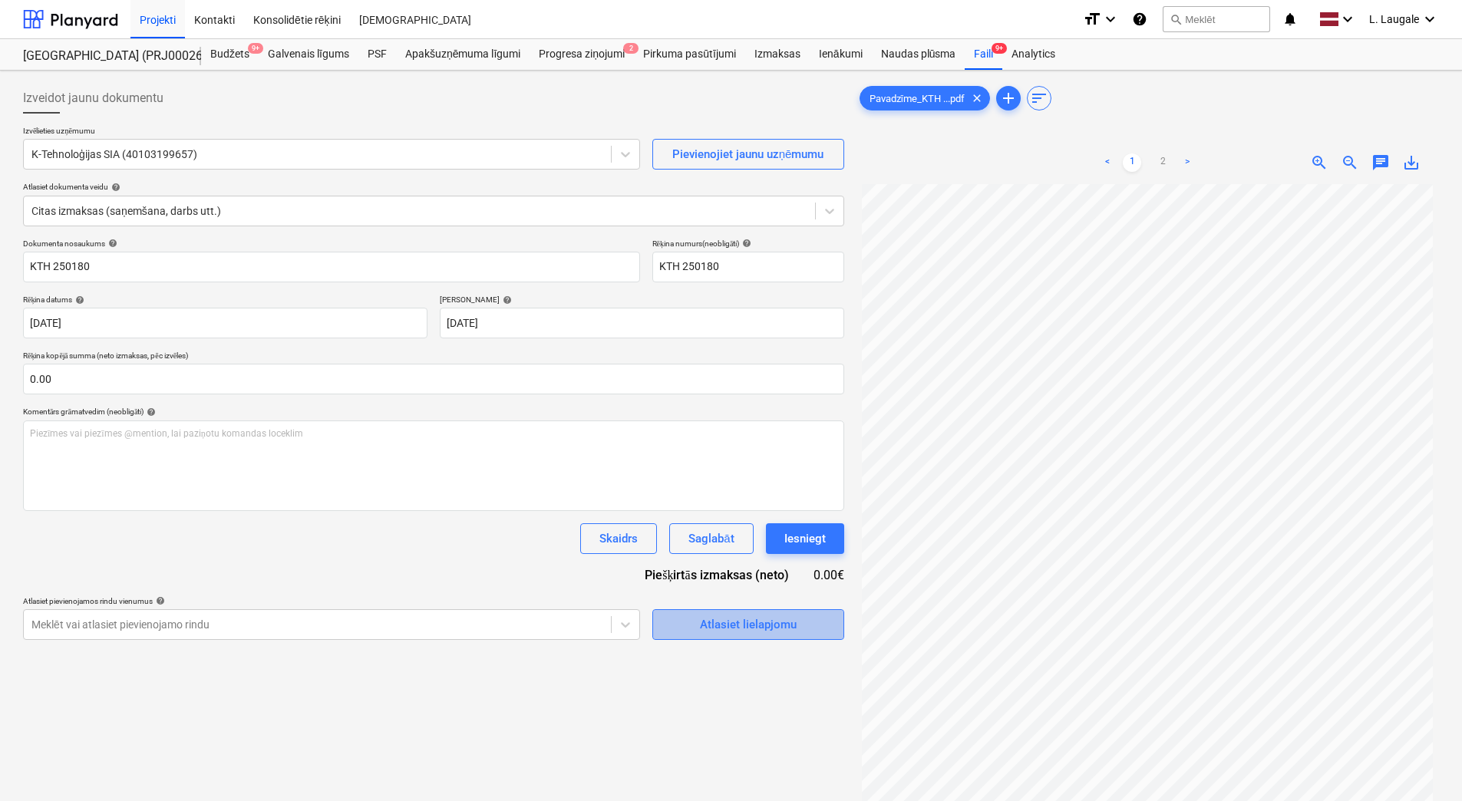
click at [713, 634] on div "Atlasiet lielapjomu" at bounding box center [748, 625] width 97 height 20
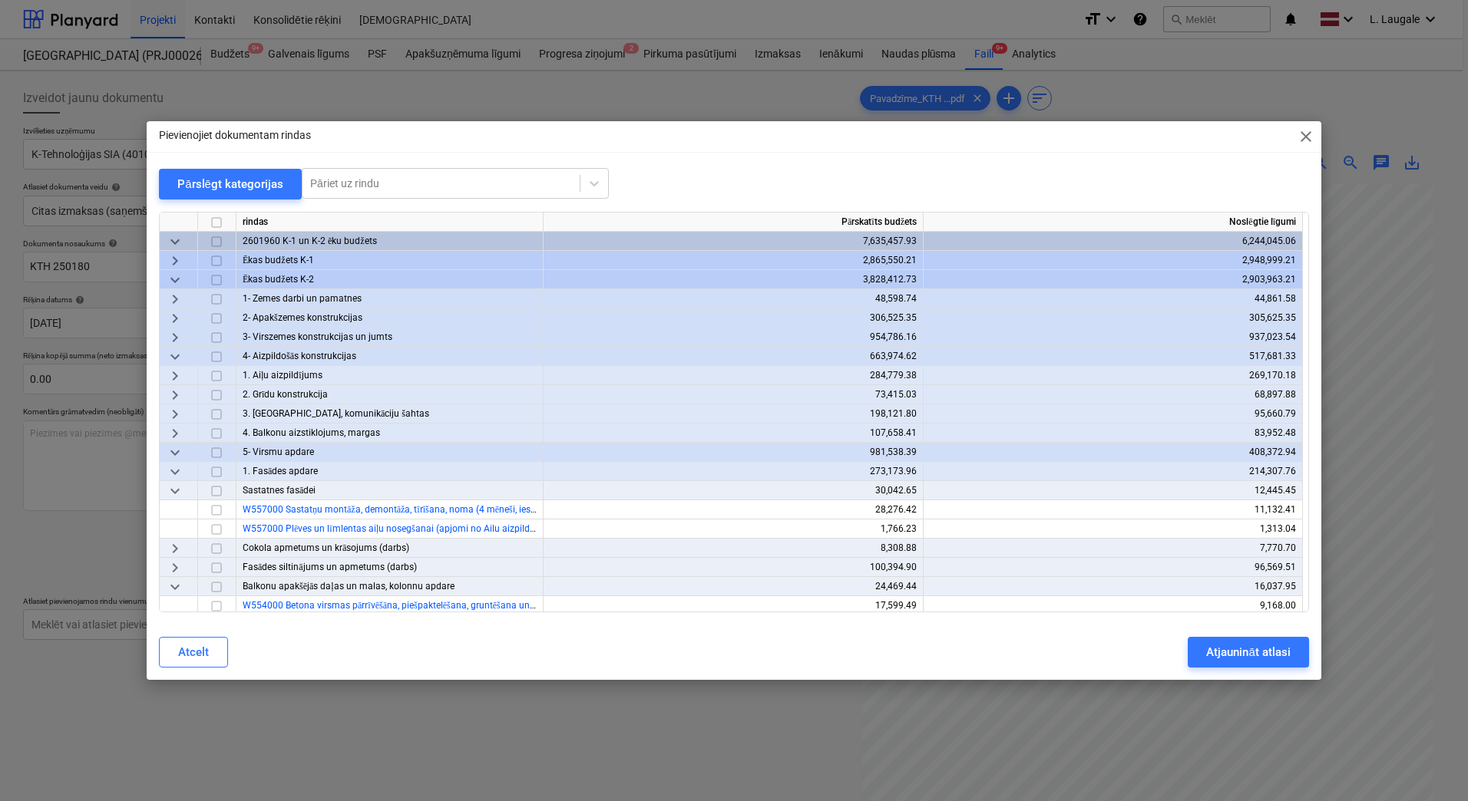
click at [1302, 140] on span "close" at bounding box center [1306, 136] width 18 height 18
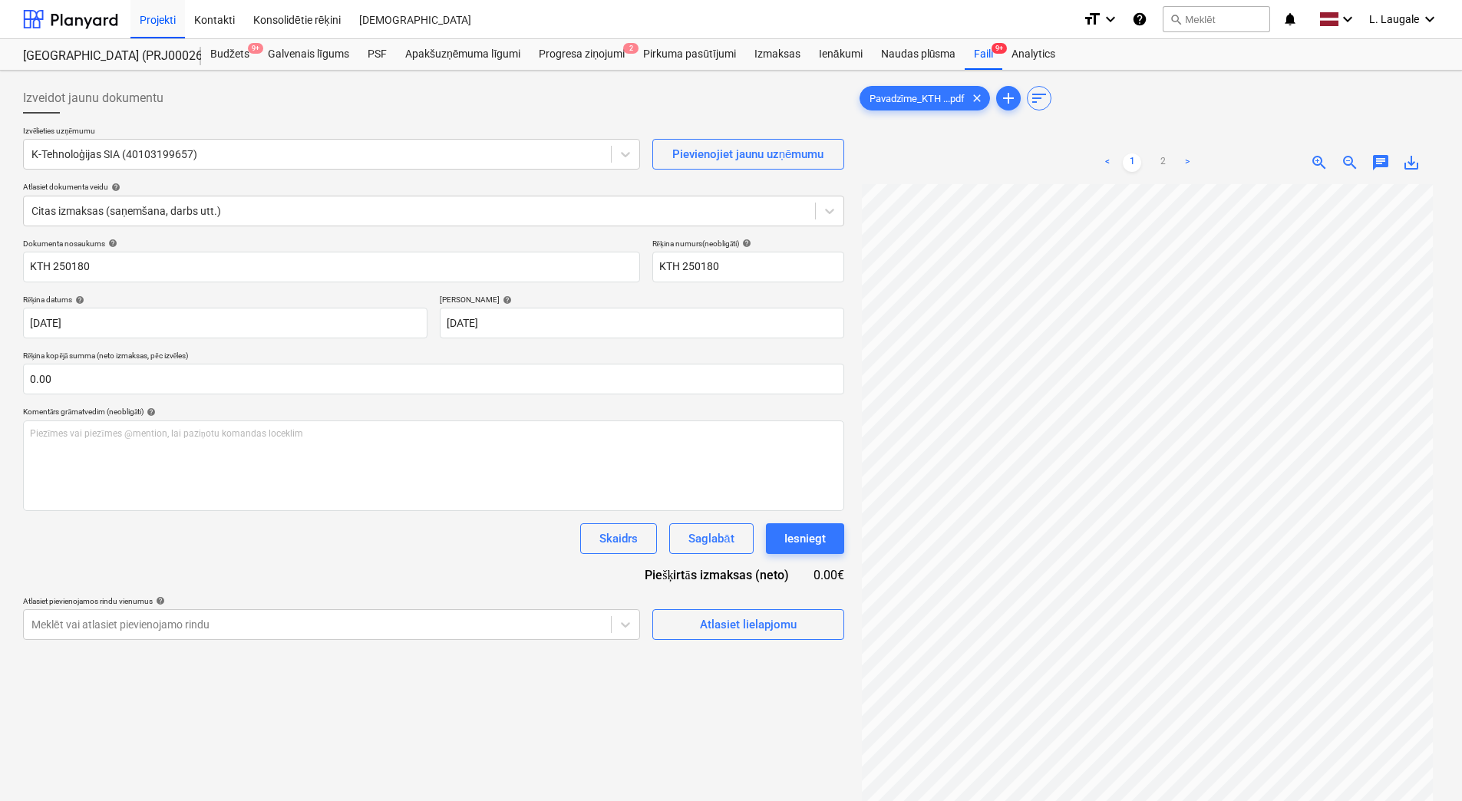
click at [742, 679] on div "Izveidot jaunu dokumentu Izvēlieties uzņēmumu K-Tehnoloģijas SIA (40103199657) …" at bounding box center [434, 513] width 834 height 872
click at [732, 625] on div "Atlasiet lielapjomu" at bounding box center [748, 625] width 97 height 20
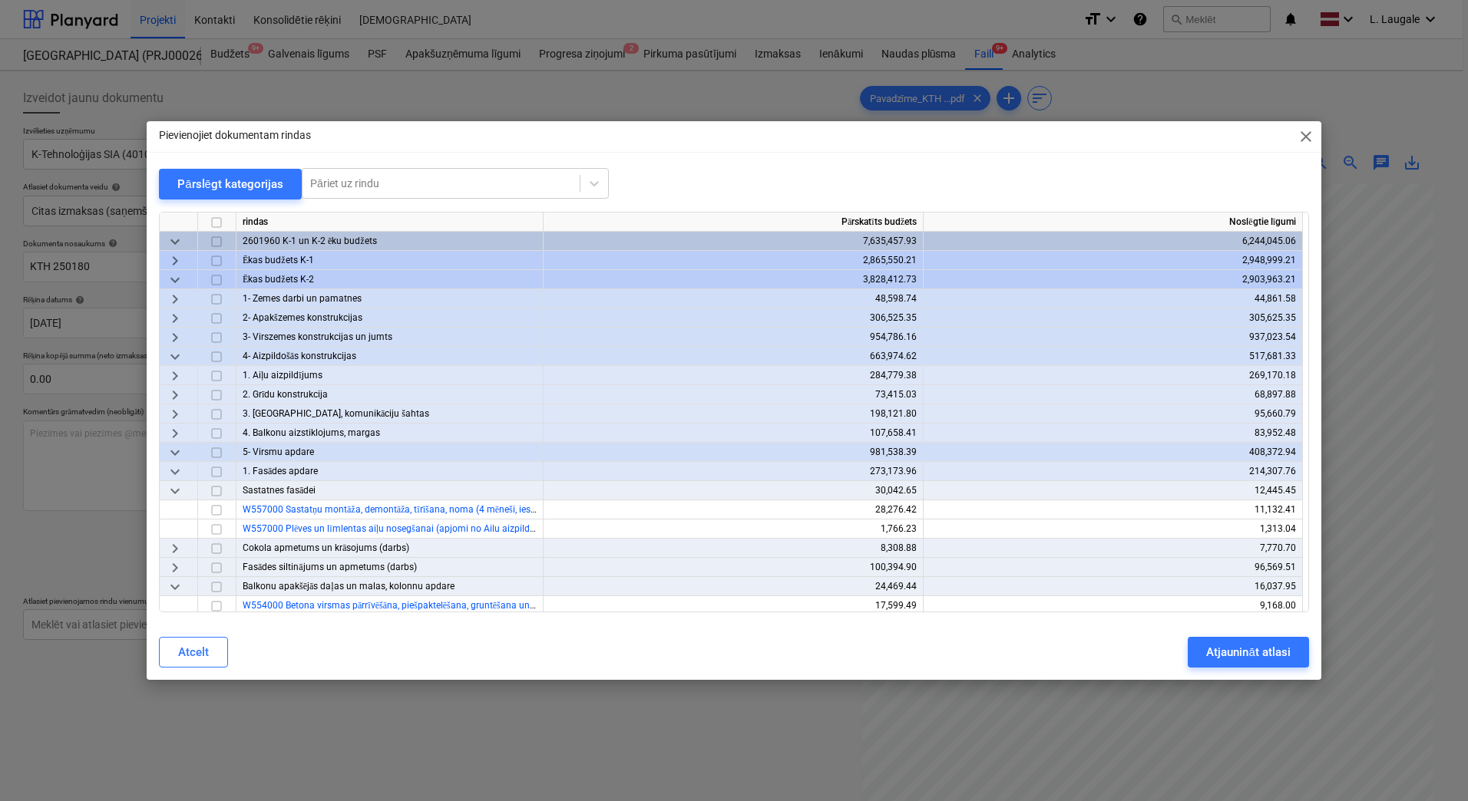
click at [180, 257] on span "keyboard_arrow_right" at bounding box center [175, 261] width 18 height 18
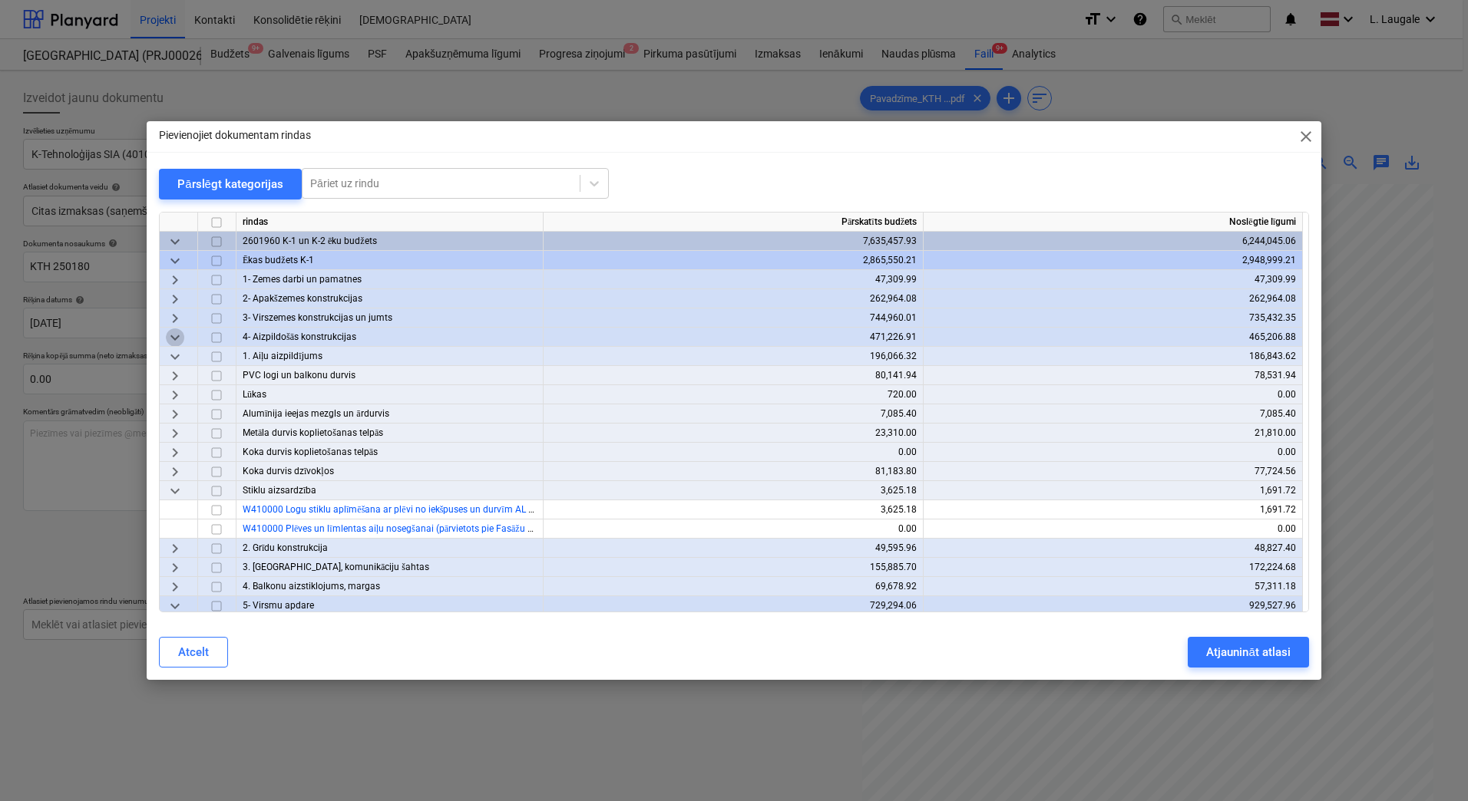
click at [180, 335] on span "keyboard_arrow_down" at bounding box center [175, 338] width 18 height 18
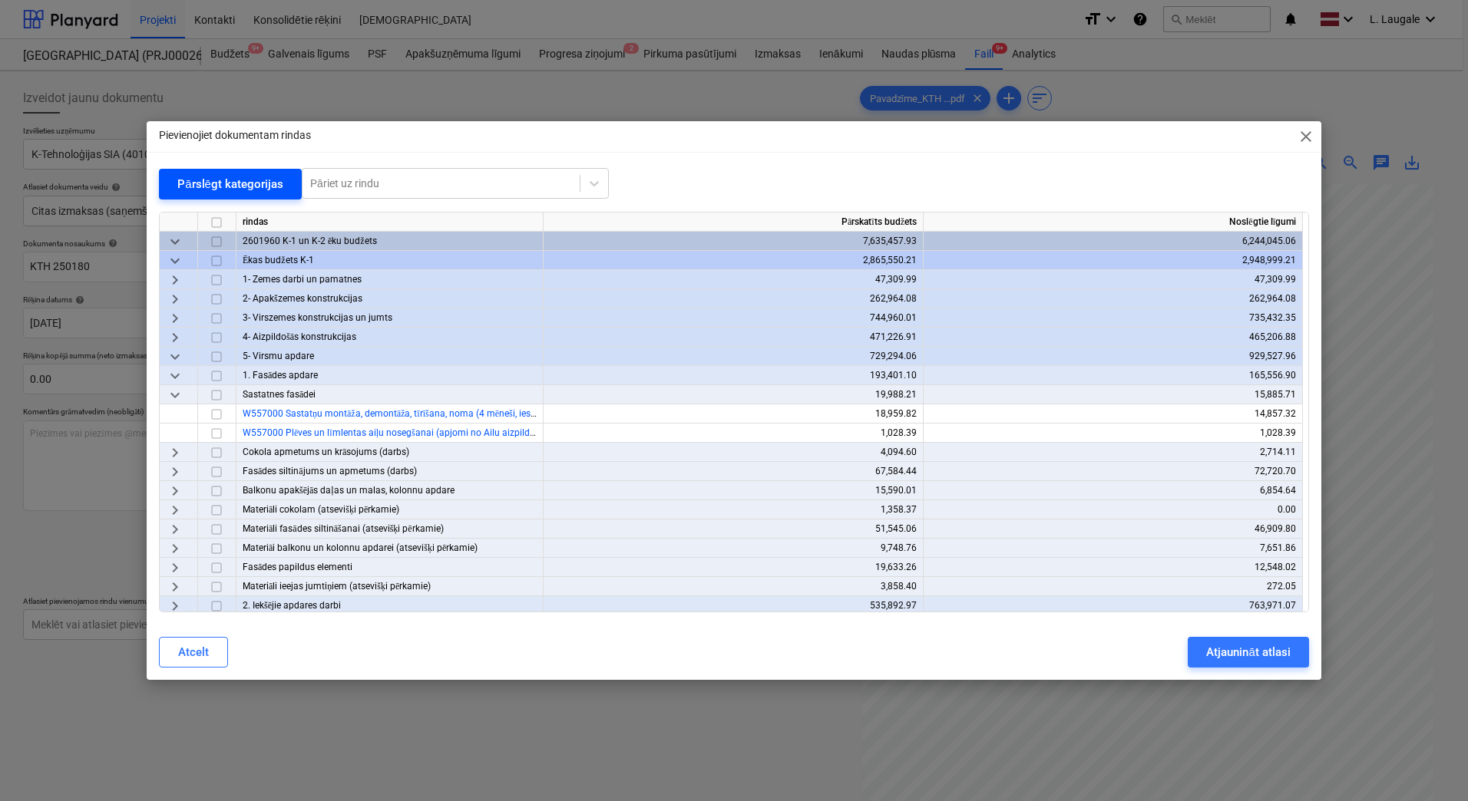
click at [246, 179] on div "Pārslēgt kategorijas" at bounding box center [230, 184] width 106 height 20
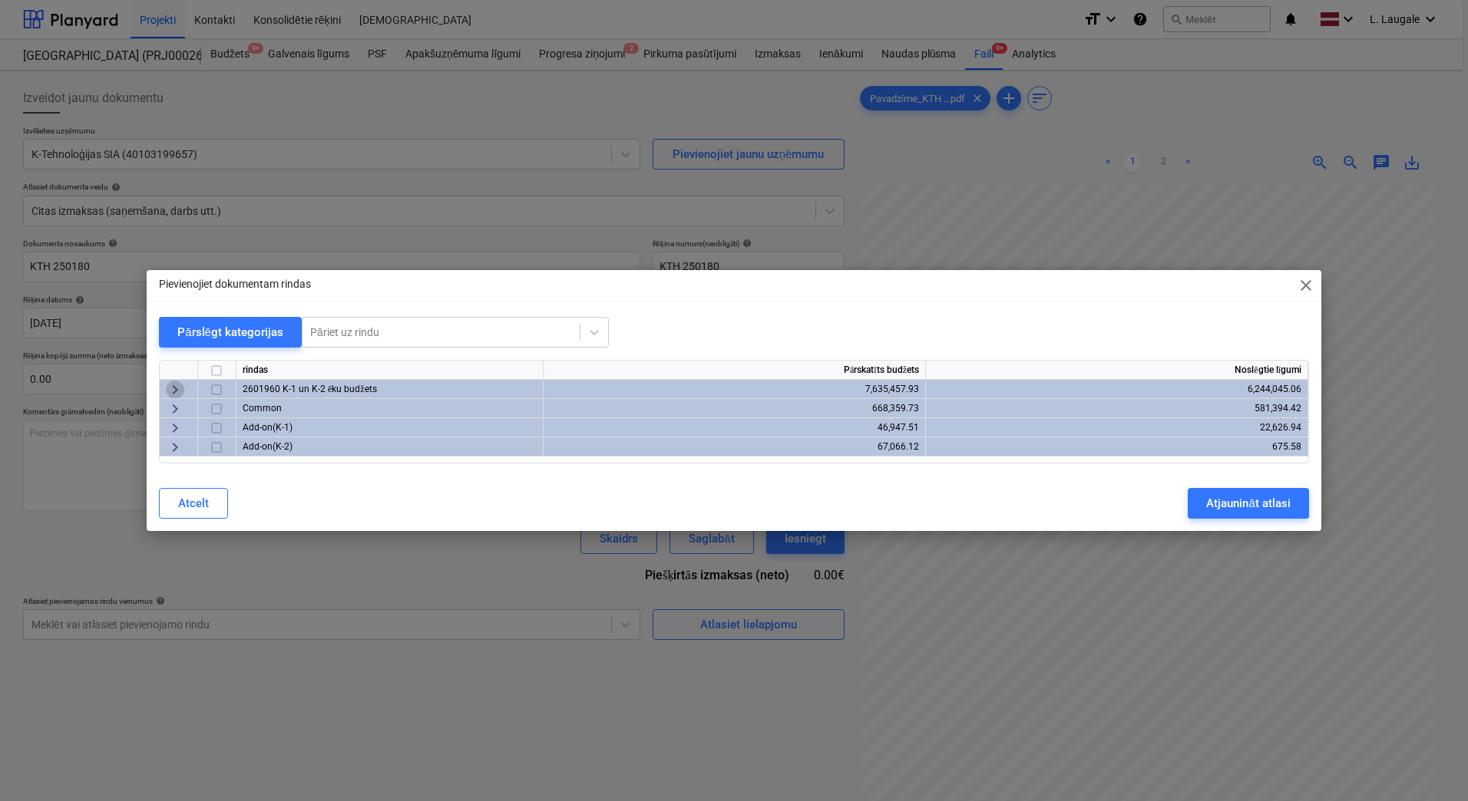
click at [174, 396] on span "keyboard_arrow_right" at bounding box center [175, 390] width 18 height 18
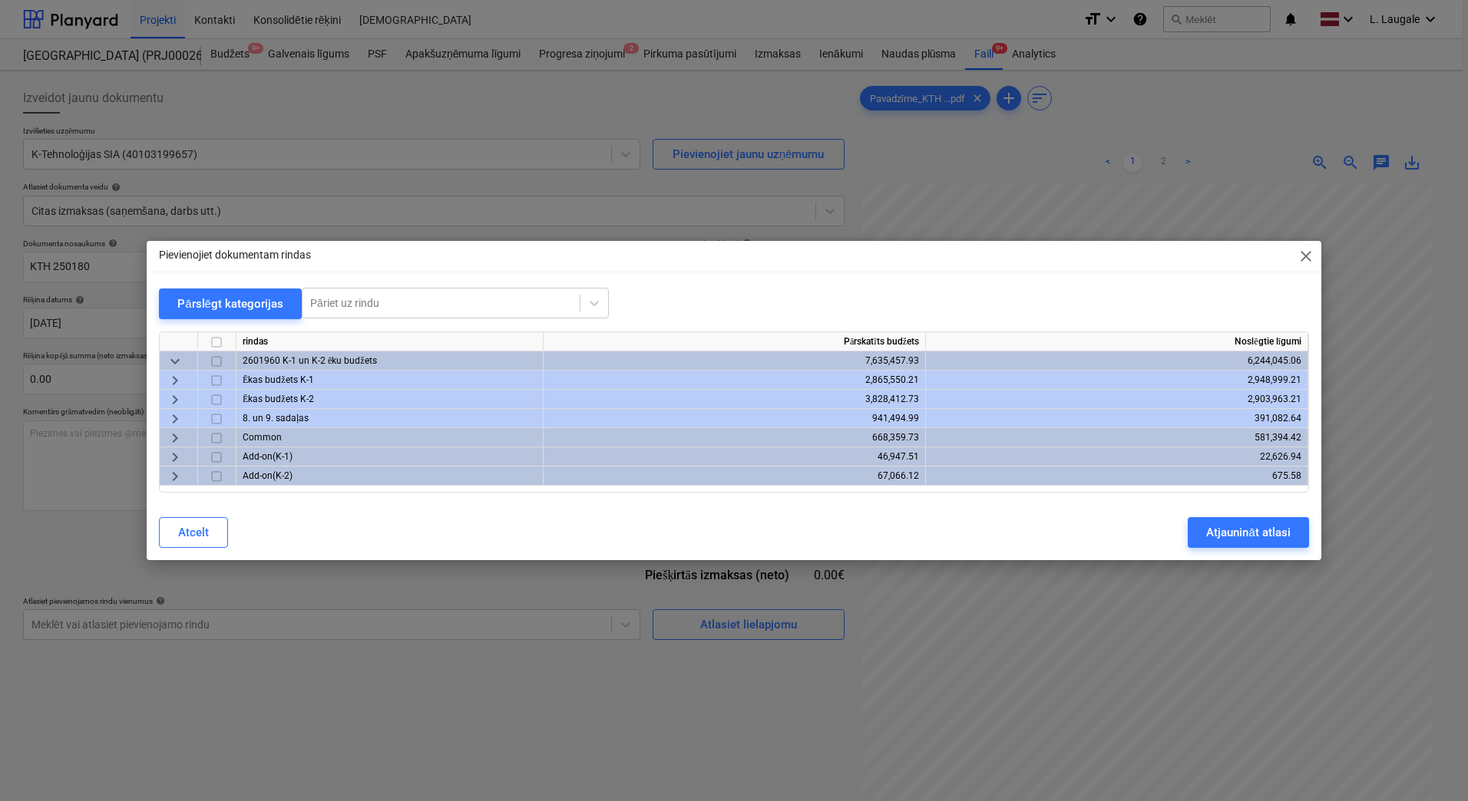
click at [175, 380] on span "keyboard_arrow_right" at bounding box center [175, 381] width 18 height 18
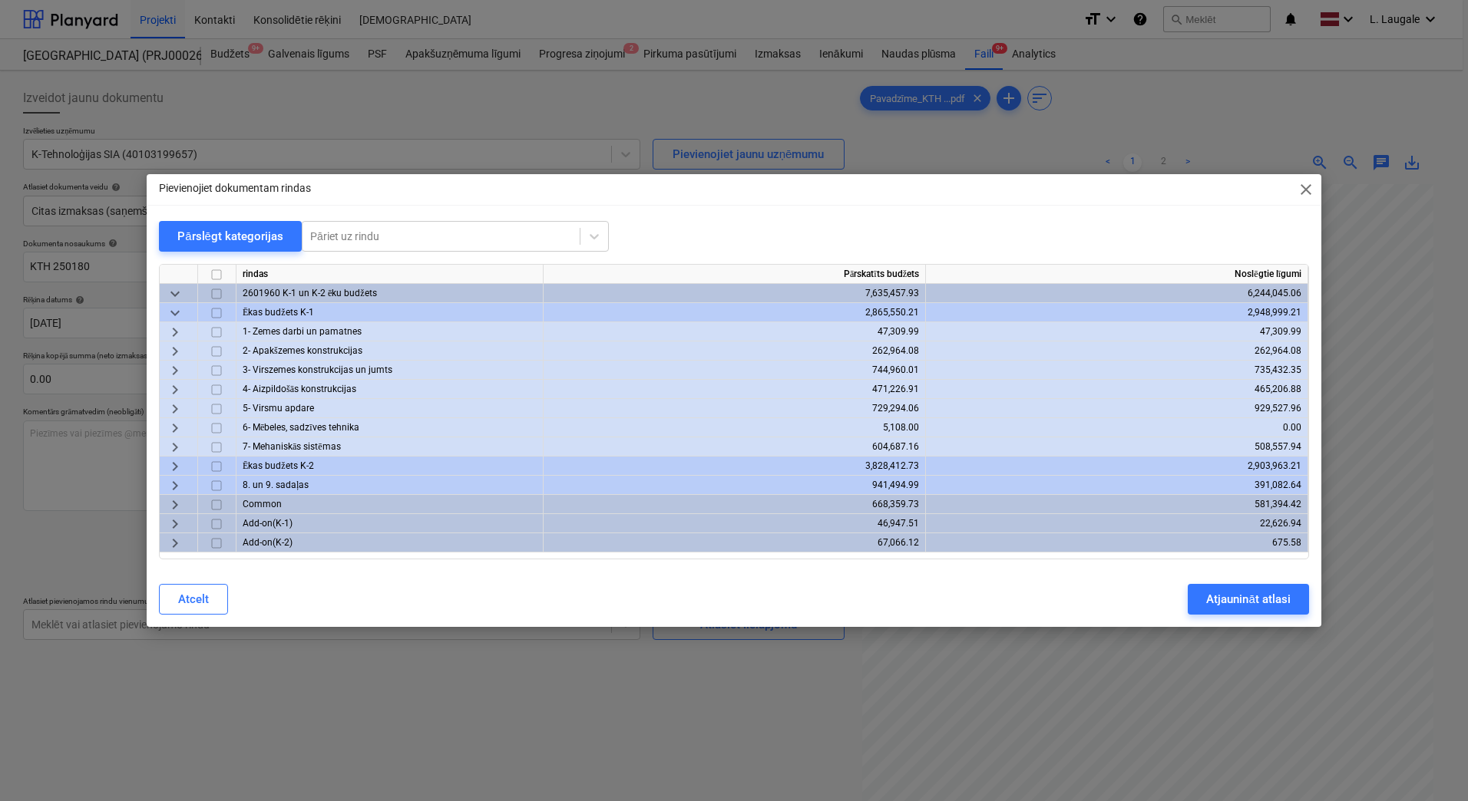
click at [171, 439] on span "keyboard_arrow_right" at bounding box center [175, 447] width 18 height 18
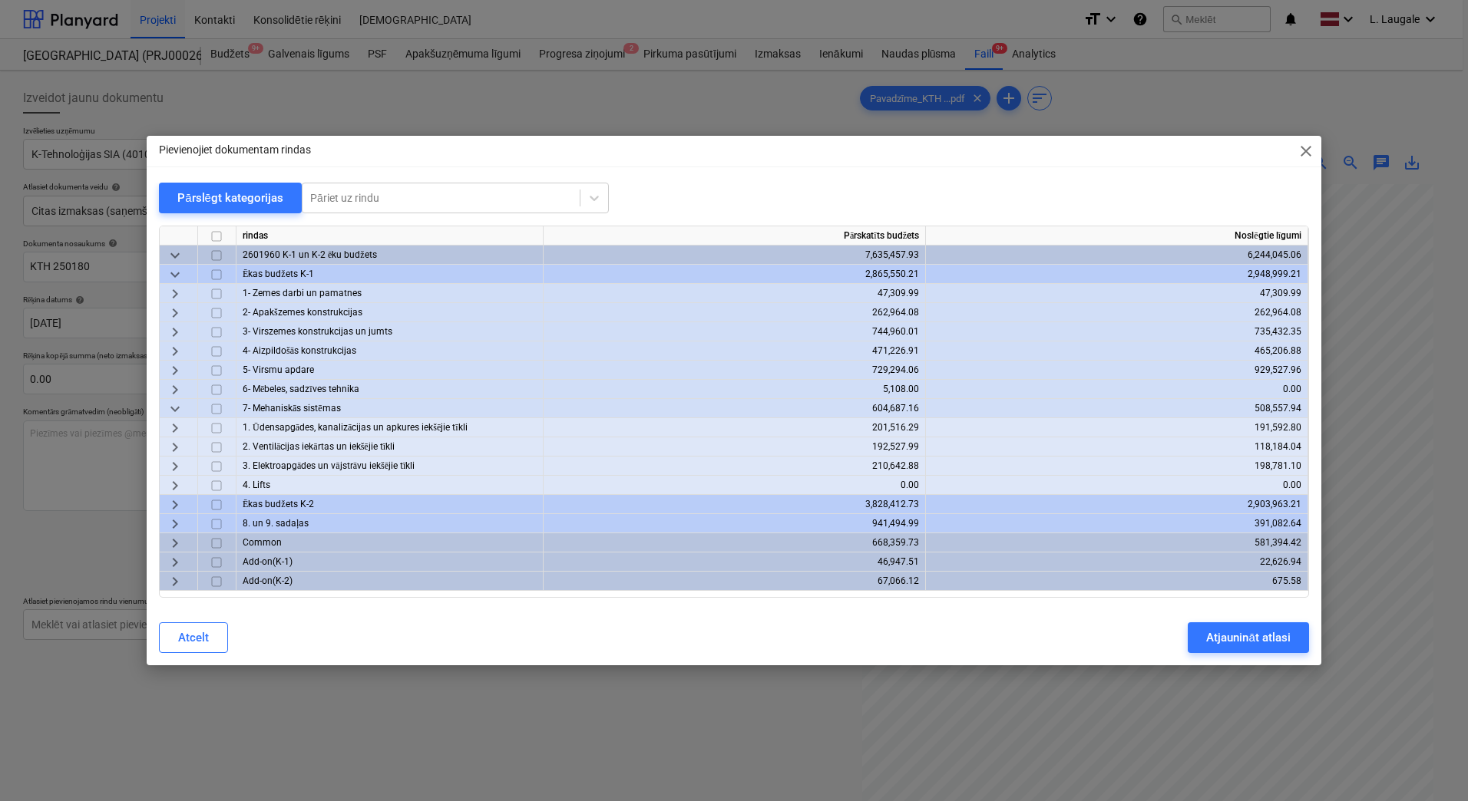
click at [181, 448] on span "keyboard_arrow_right" at bounding box center [175, 447] width 18 height 18
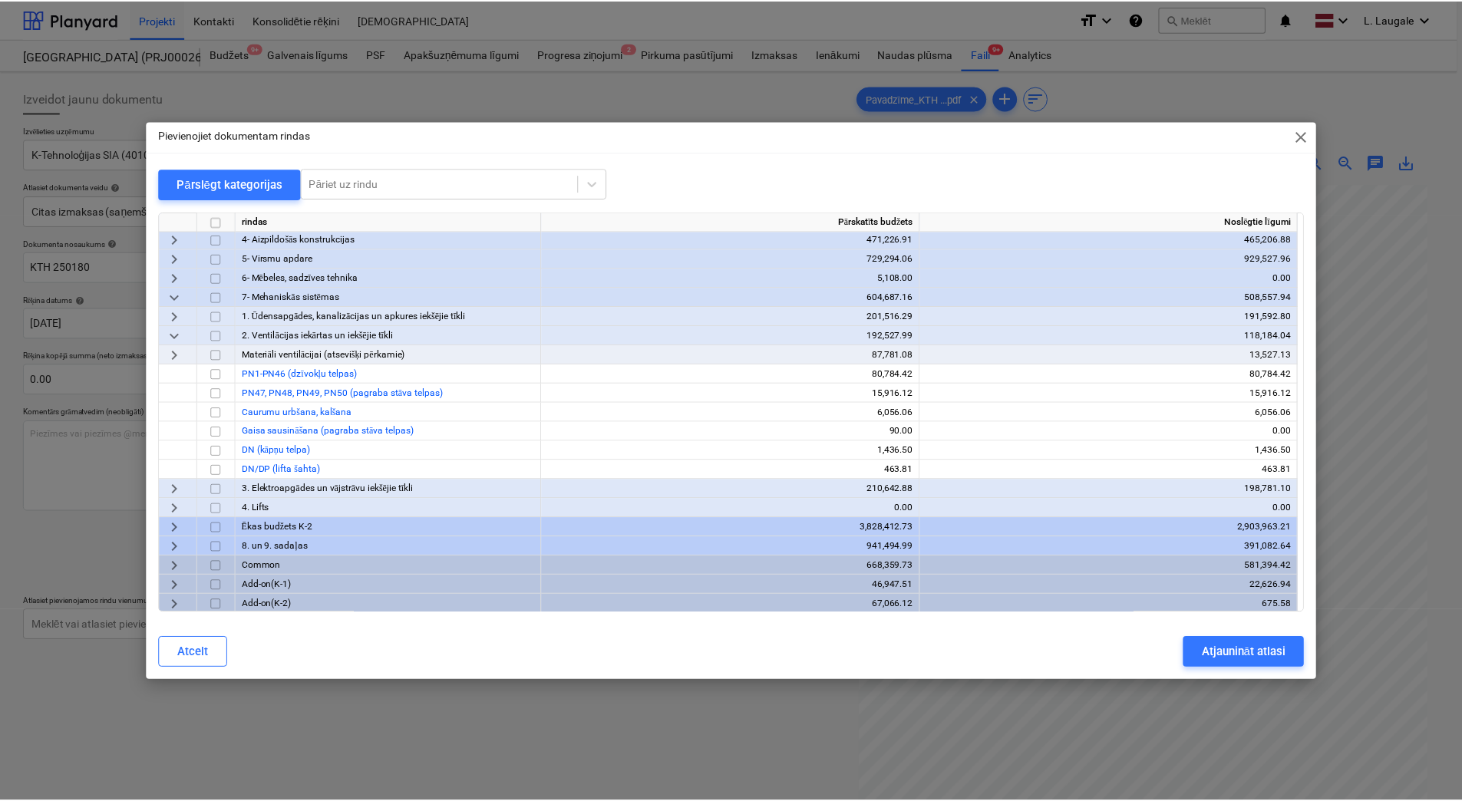
scroll to position [100, 0]
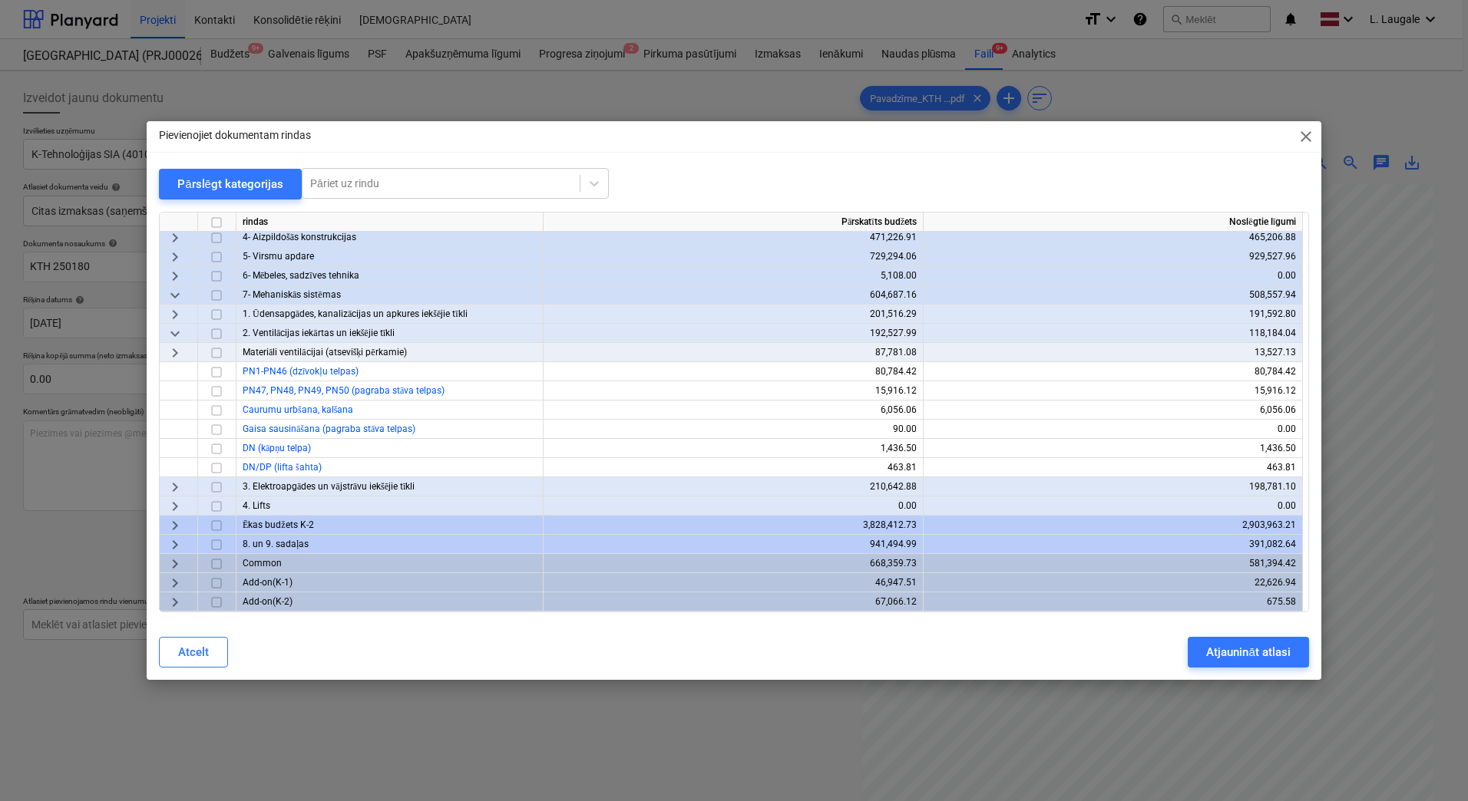
click at [173, 355] on span "keyboard_arrow_right" at bounding box center [175, 353] width 18 height 18
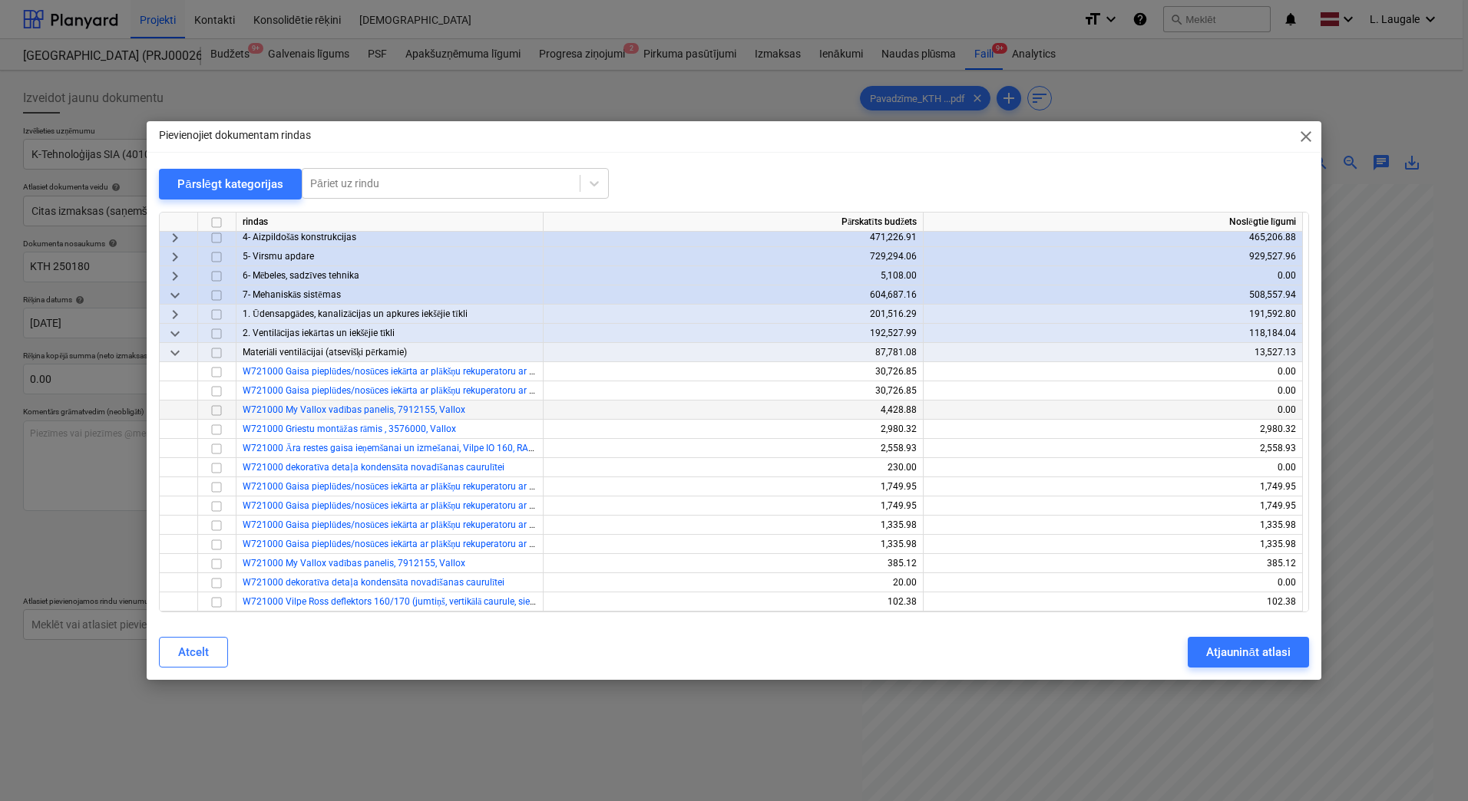
click at [217, 411] on input "checkbox" at bounding box center [216, 410] width 18 height 18
click at [216, 386] on input "checkbox" at bounding box center [216, 391] width 18 height 18
drag, startPoint x: 216, startPoint y: 372, endPoint x: 239, endPoint y: 382, distance: 25.4
click at [216, 371] on input "checkbox" at bounding box center [216, 372] width 18 height 18
click at [1274, 663] on button "Atjaunināt atlasi" at bounding box center [1248, 652] width 121 height 31
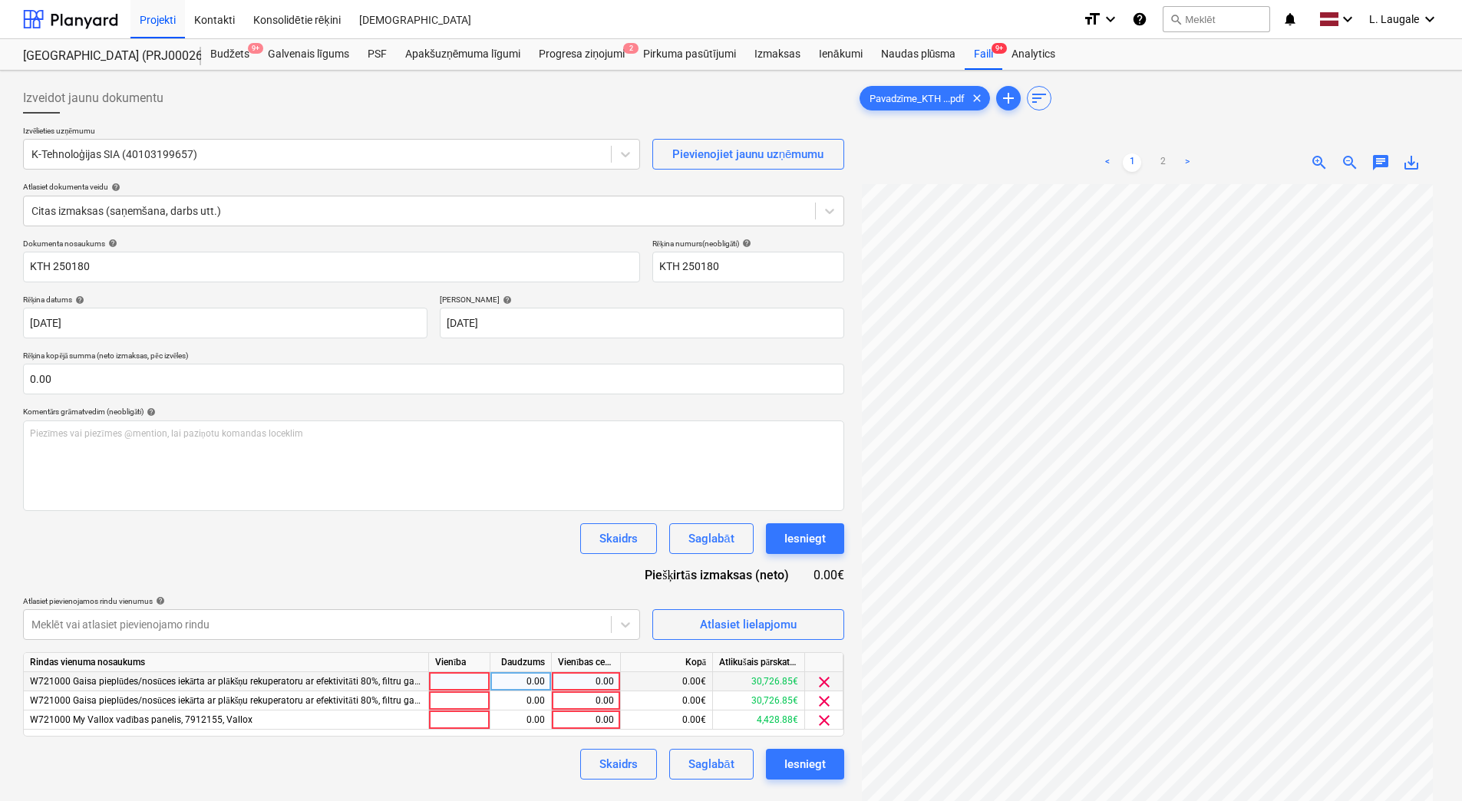
click at [454, 684] on div at bounding box center [459, 681] width 61 height 19
type input "1"
click at [465, 697] on div at bounding box center [459, 701] width 61 height 19
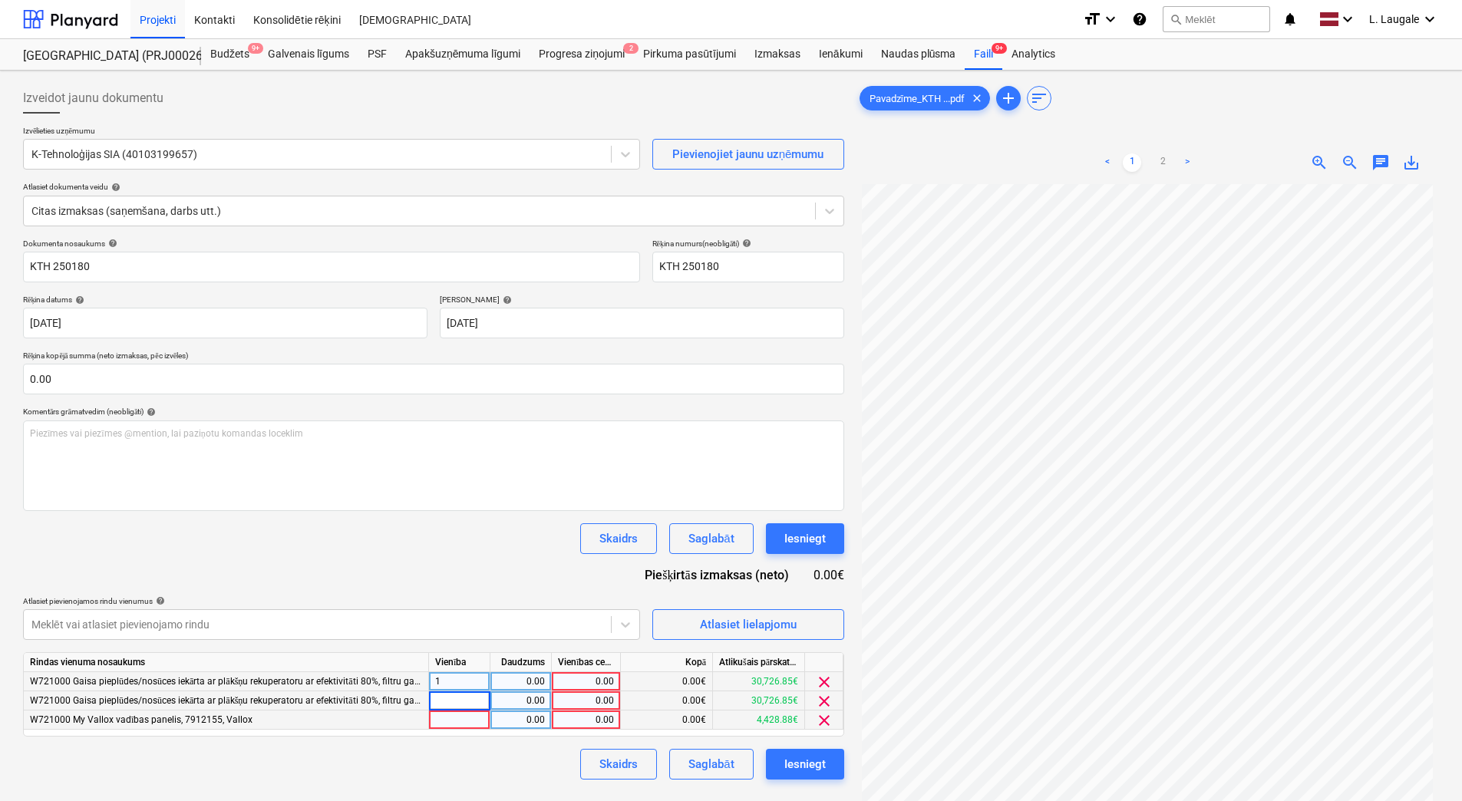
type input "1"
click at [467, 716] on div at bounding box center [459, 720] width 61 height 19
type input "1"
click at [504, 686] on div "0.00" at bounding box center [521, 681] width 48 height 19
type input "1"
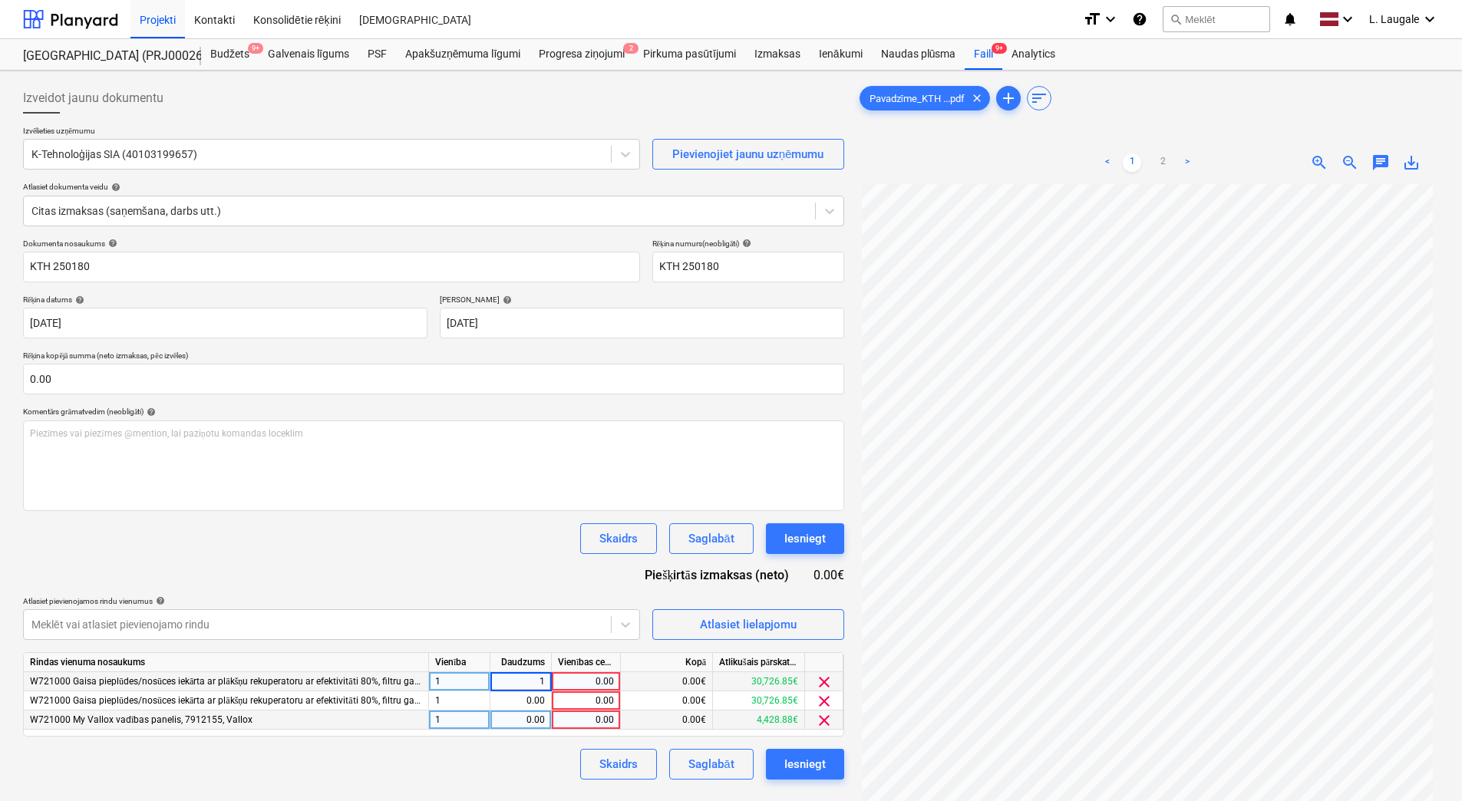
drag, startPoint x: 512, startPoint y: 704, endPoint x: 513, endPoint y: 713, distance: 9.2
click at [513, 705] on div "0.00" at bounding box center [521, 701] width 48 height 19
click at [515, 719] on div "0.00" at bounding box center [521, 720] width 48 height 19
type input "1"
click at [540, 679] on div "1.00" at bounding box center [521, 681] width 48 height 19
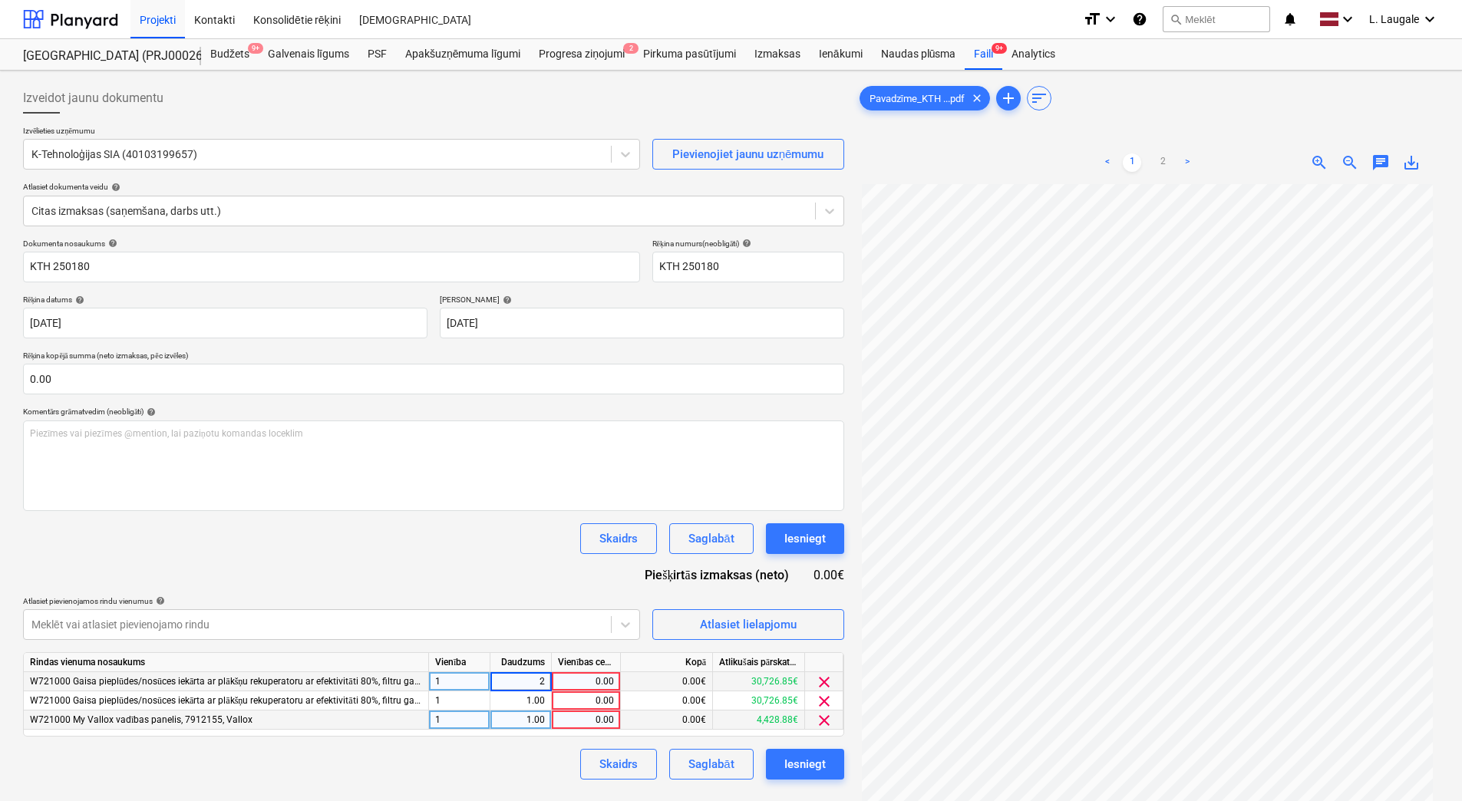
type input "23"
click at [530, 692] on div "1.00" at bounding box center [521, 701] width 48 height 19
type input "23"
click at [529, 722] on div "1.00" at bounding box center [521, 720] width 48 height 19
type input "46"
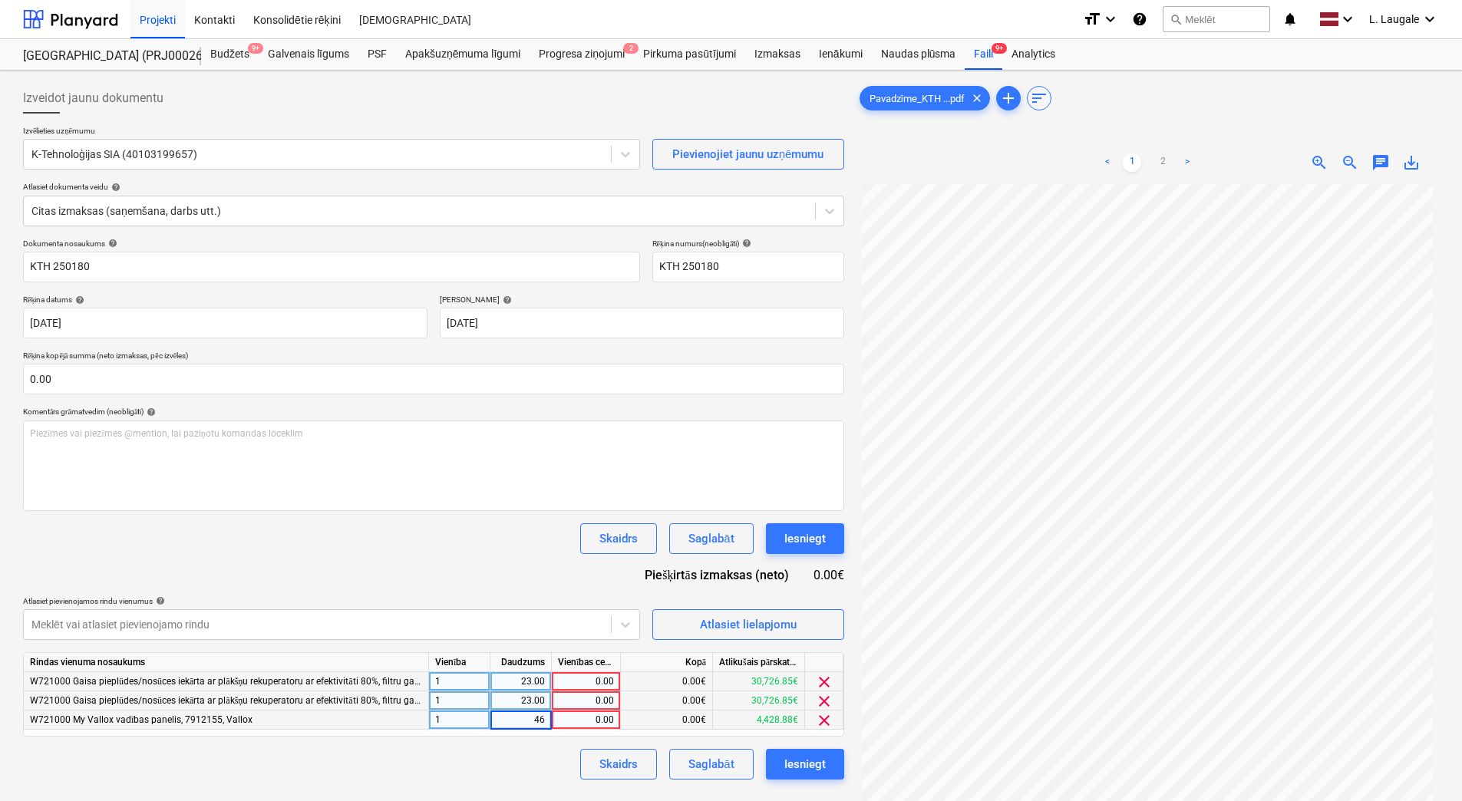
click at [591, 722] on div "0.00" at bounding box center [586, 720] width 56 height 19
type input "96.28"
click at [594, 702] on div "0.00" at bounding box center [586, 701] width 56 height 19
type input "1135.98"
click at [608, 681] on div "0.00" at bounding box center [586, 681] width 56 height 19
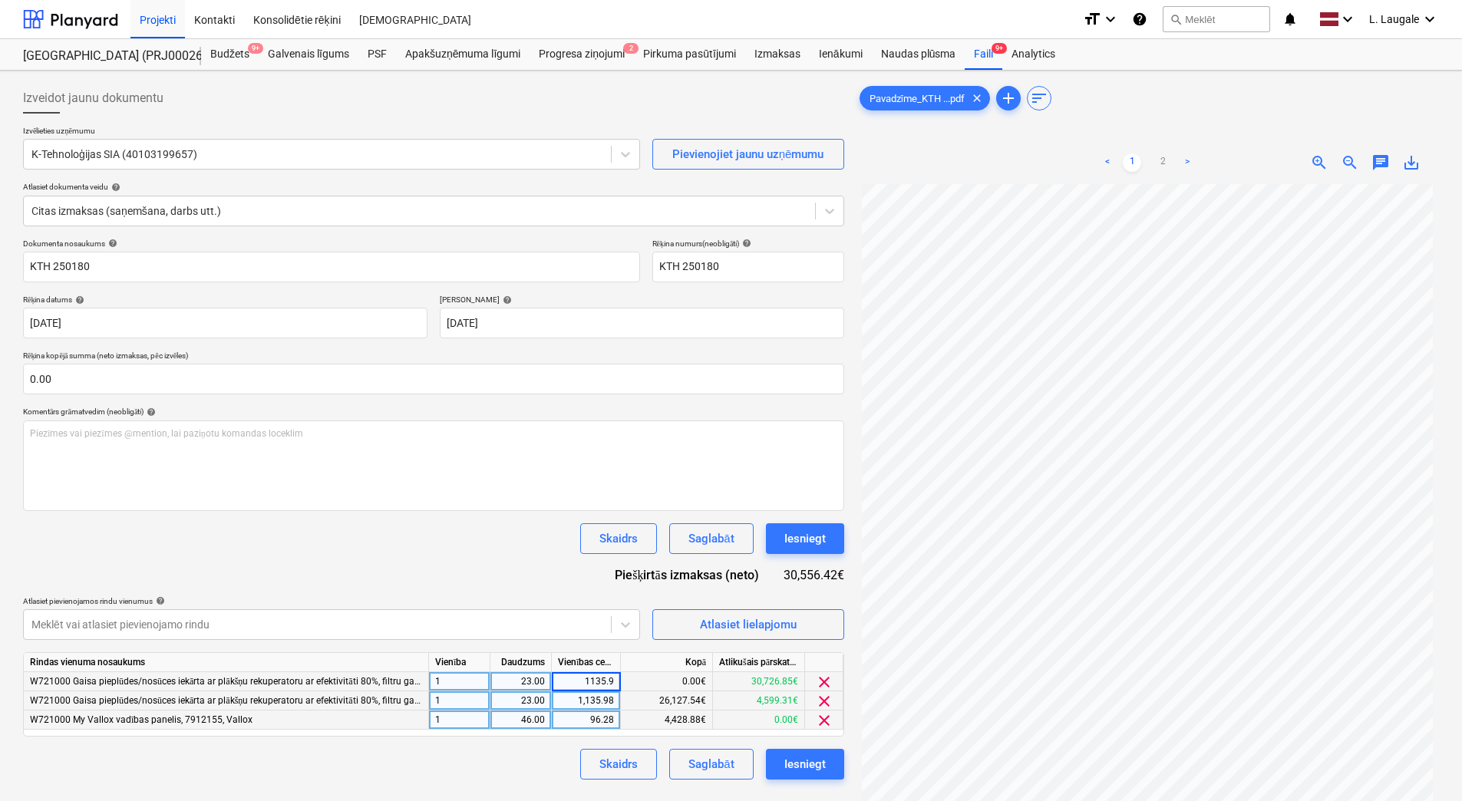
type input "1135.98"
click at [553, 581] on div "Dokumenta nosaukums help KTH 250180 Rēķina numurs (neobligāti) help KTH 250180 …" at bounding box center [433, 509] width 821 height 541
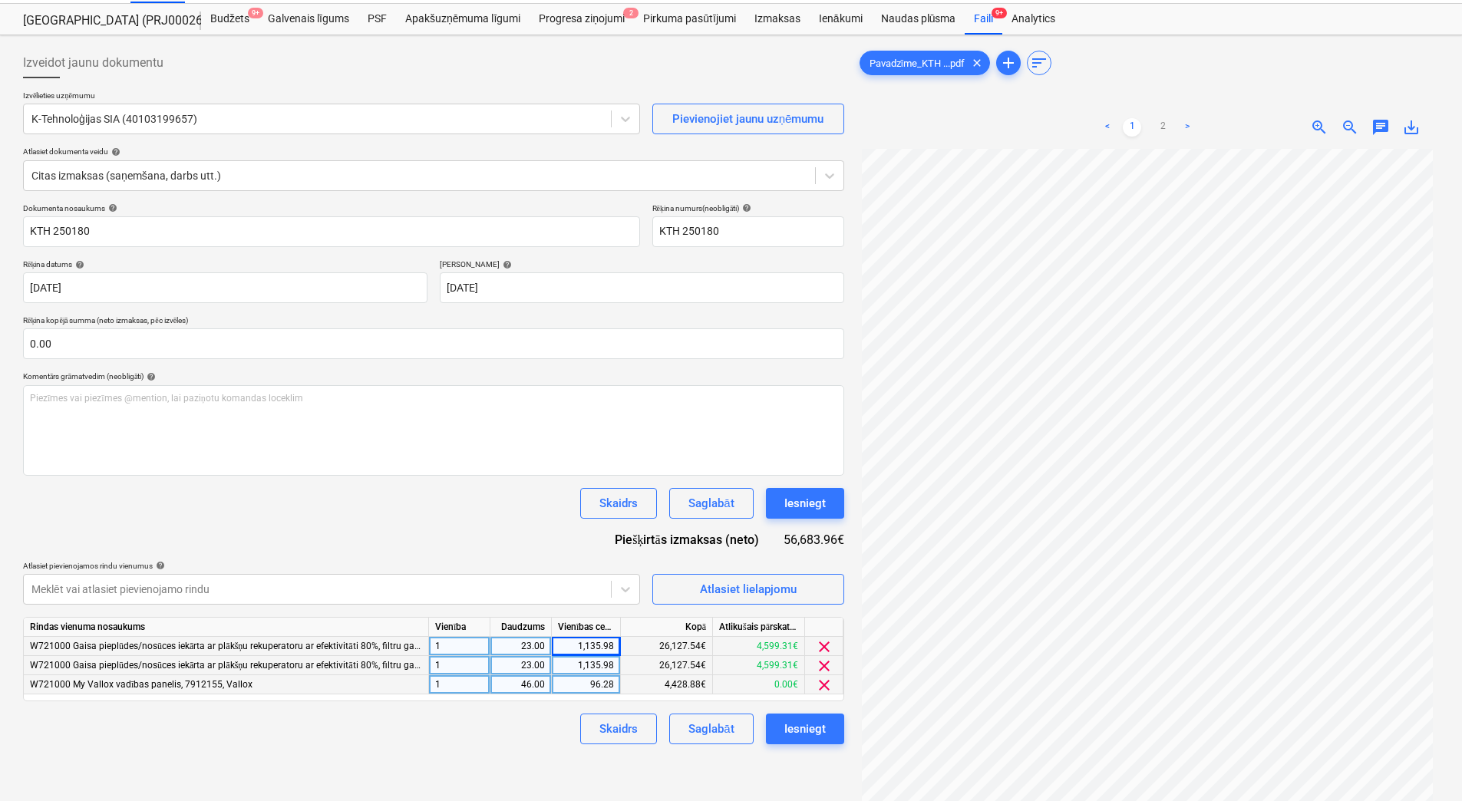
scroll to position [51, 0]
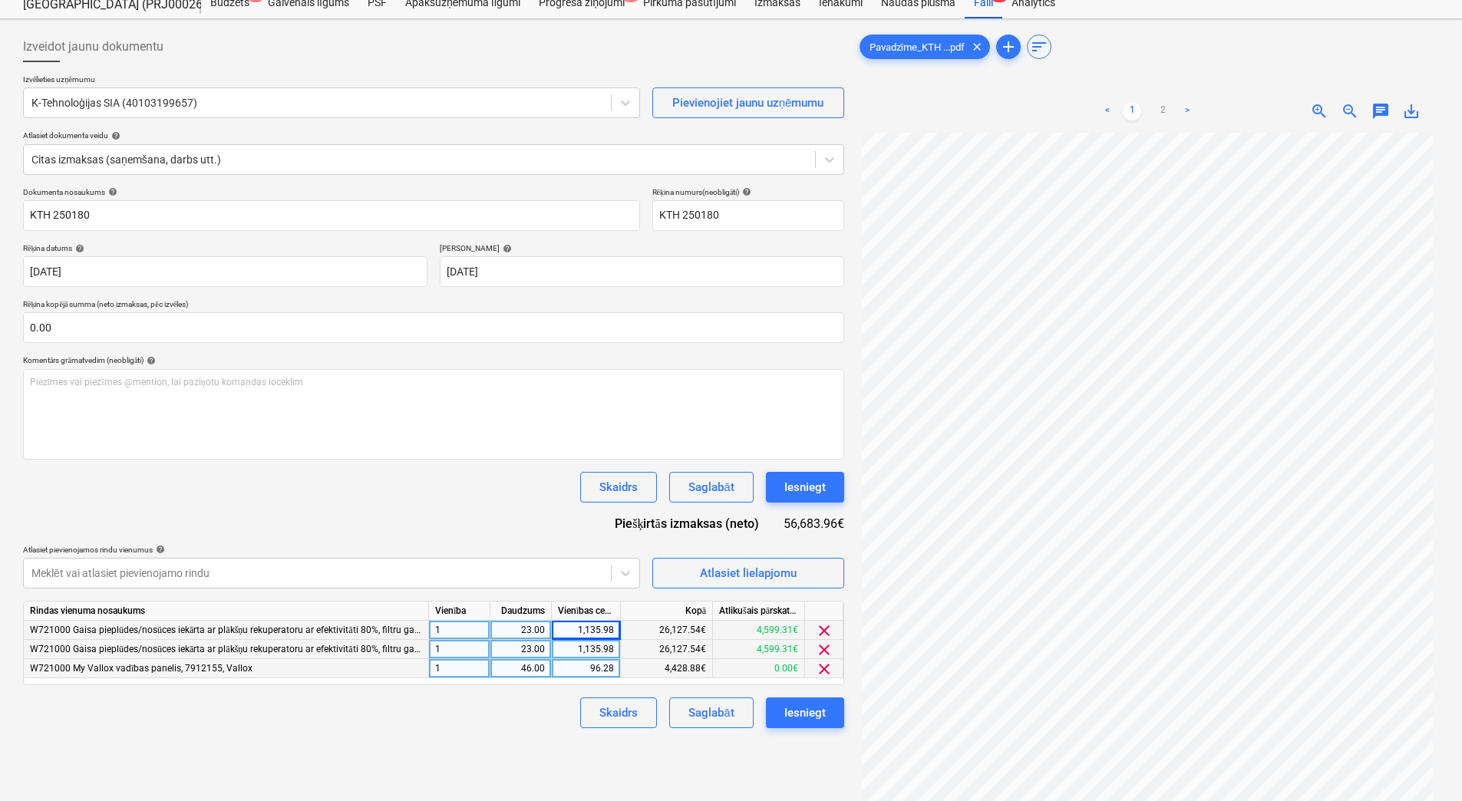
click at [540, 726] on div "Skaidrs Saglabāt Iesniegt" at bounding box center [433, 713] width 821 height 31
click at [559, 635] on div "1,135.98" at bounding box center [586, 630] width 56 height 19
type input "1335.98"
click at [591, 648] on div "1,135.98" at bounding box center [586, 649] width 56 height 19
type input "1335.98"
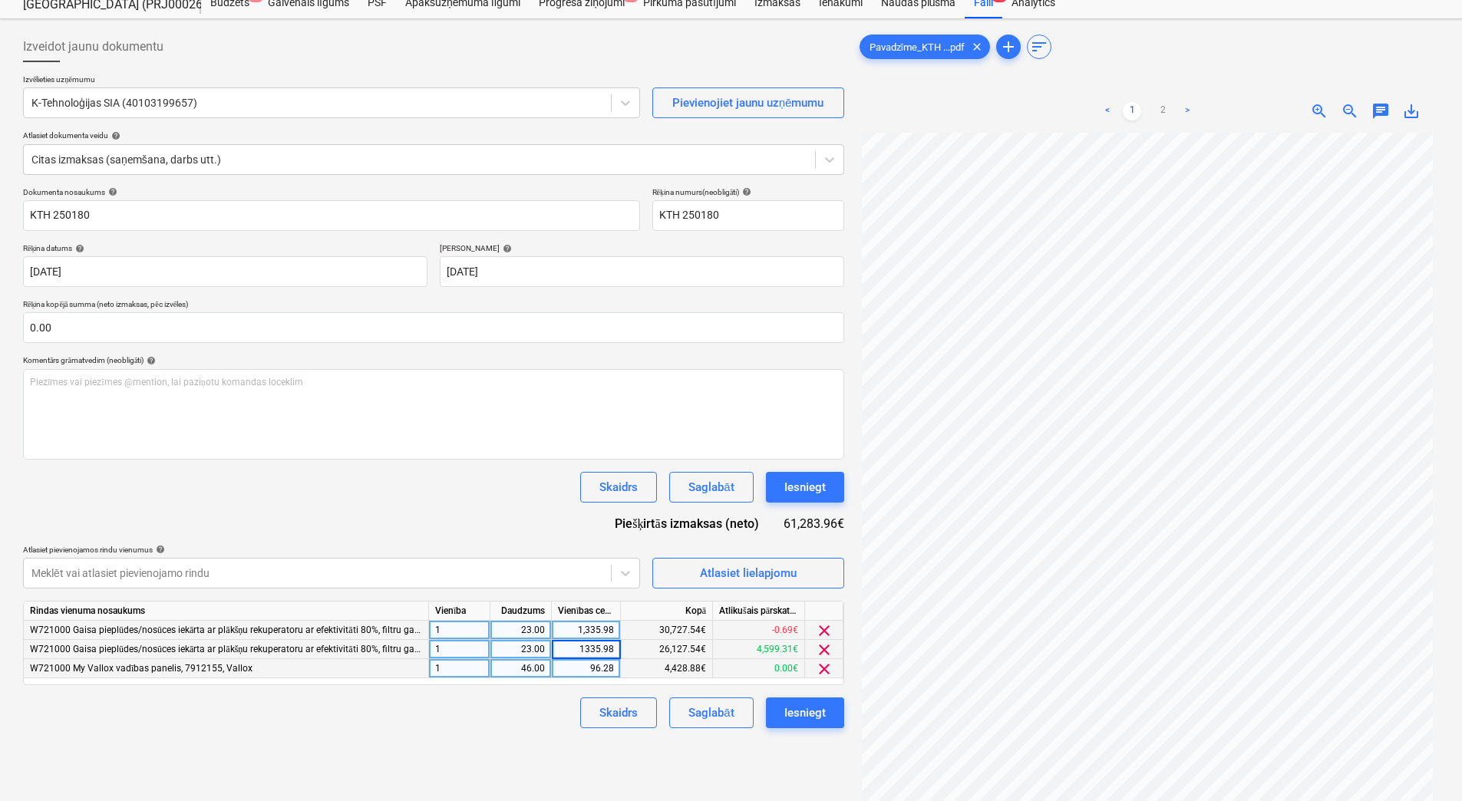
click at [537, 725] on div "Skaidrs Saglabāt Iesniegt" at bounding box center [433, 713] width 821 height 31
click at [692, 711] on div "Saglabāt" at bounding box center [711, 713] width 45 height 20
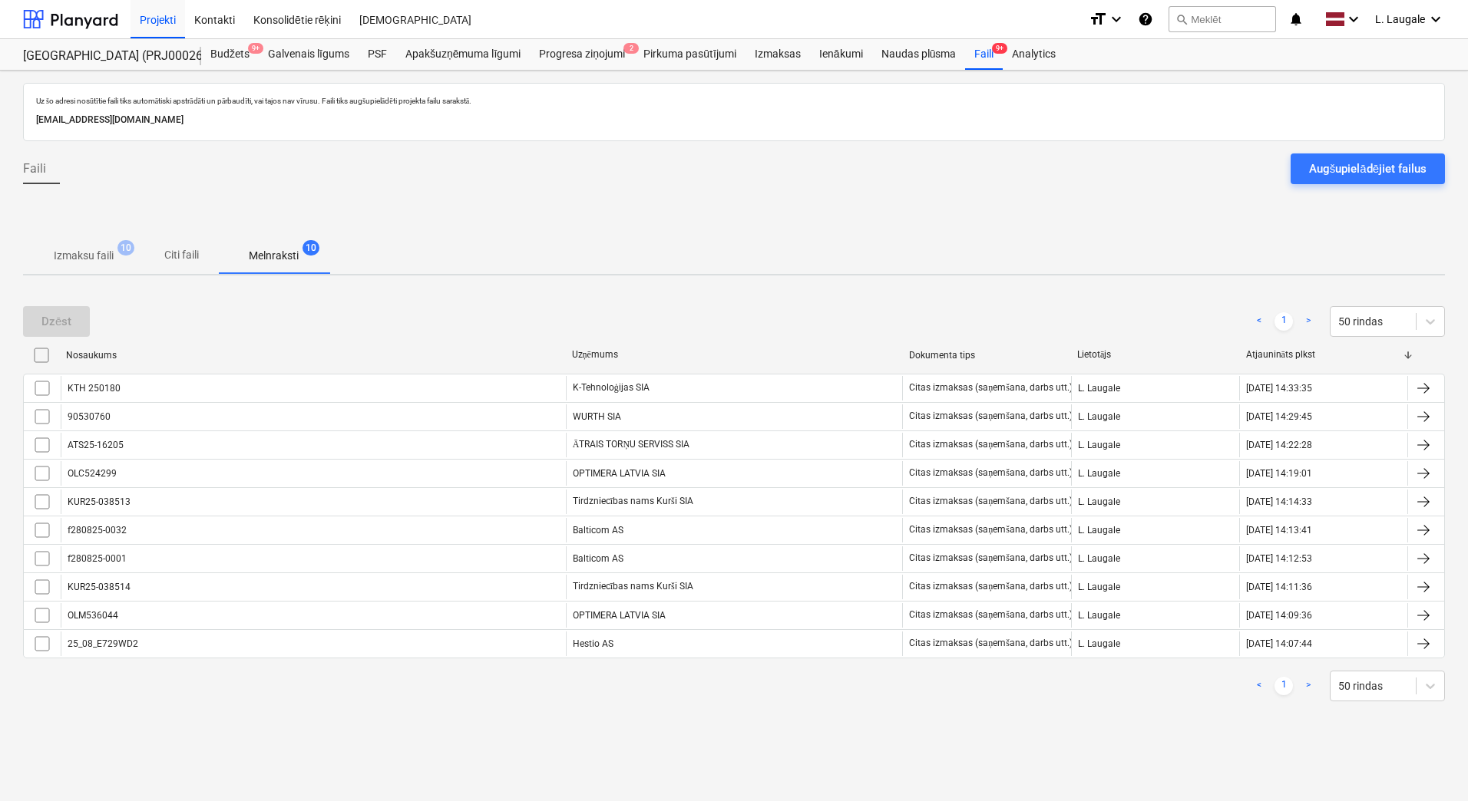
click at [97, 251] on p "Izmaksu faili" at bounding box center [84, 256] width 60 height 16
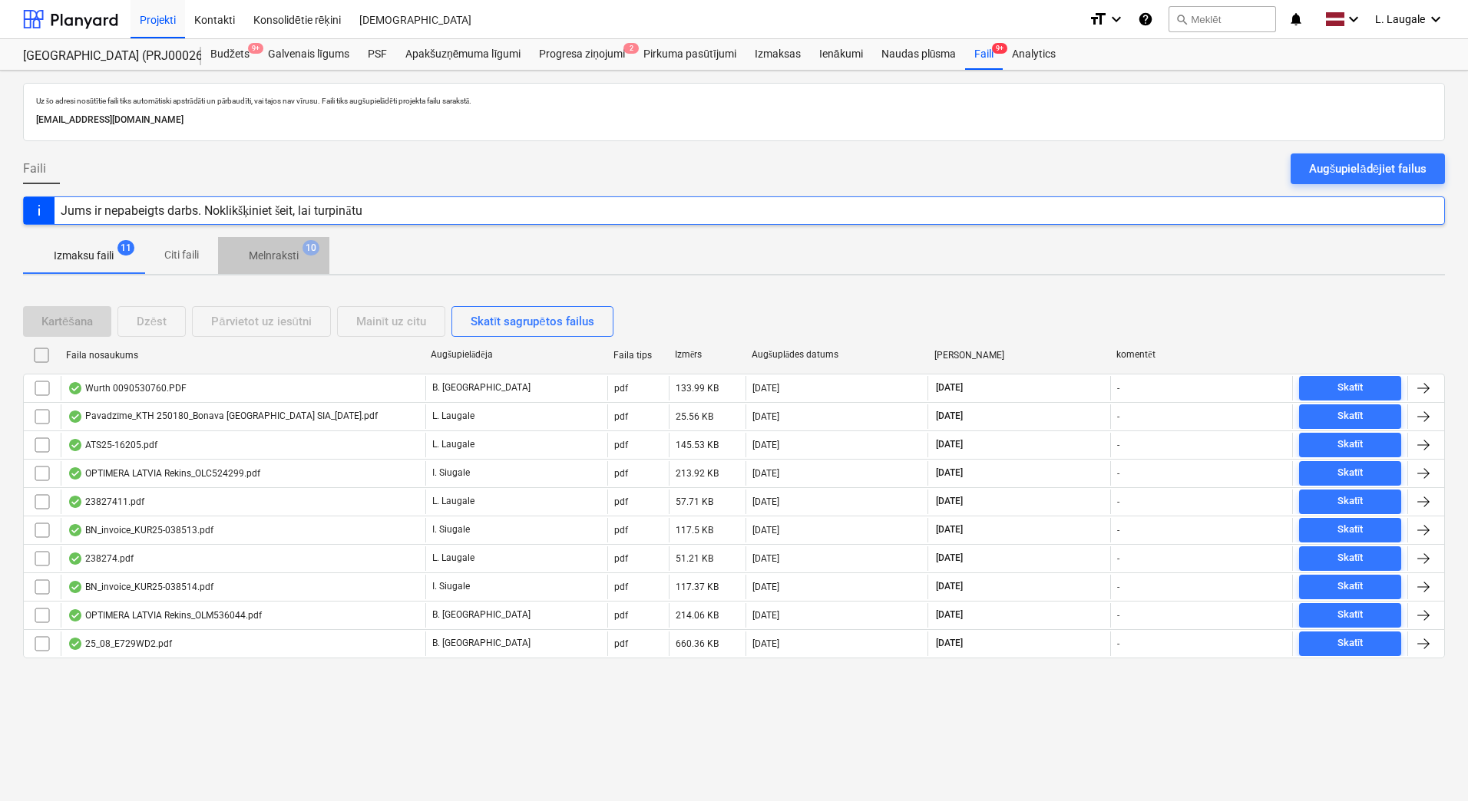
drag, startPoint x: 280, startPoint y: 272, endPoint x: 163, endPoint y: 263, distance: 117.8
click at [280, 272] on button "Melnraksti 10" at bounding box center [273, 255] width 111 height 37
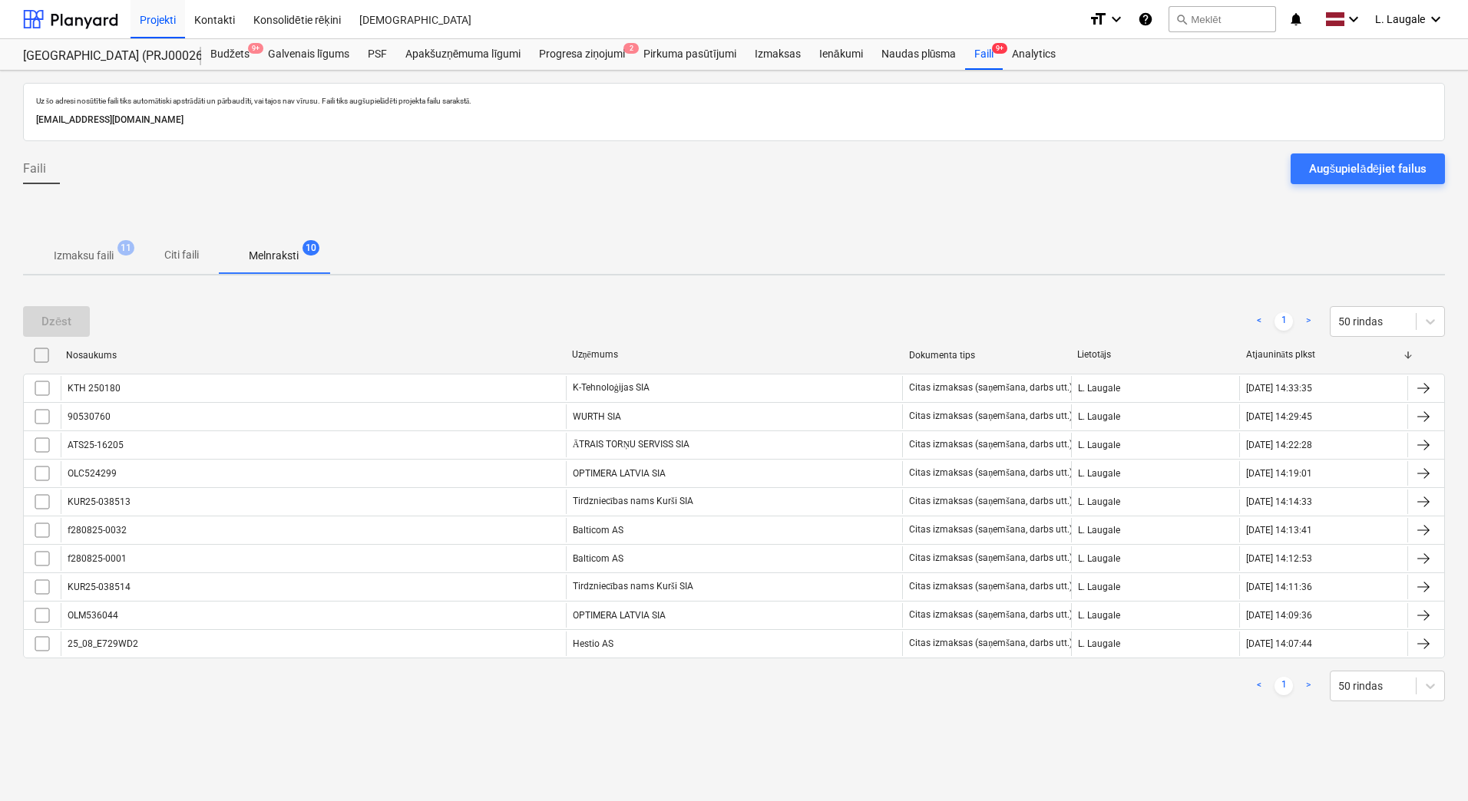
click at [120, 258] on span "Izmaksu faili 11" at bounding box center [83, 256] width 84 height 16
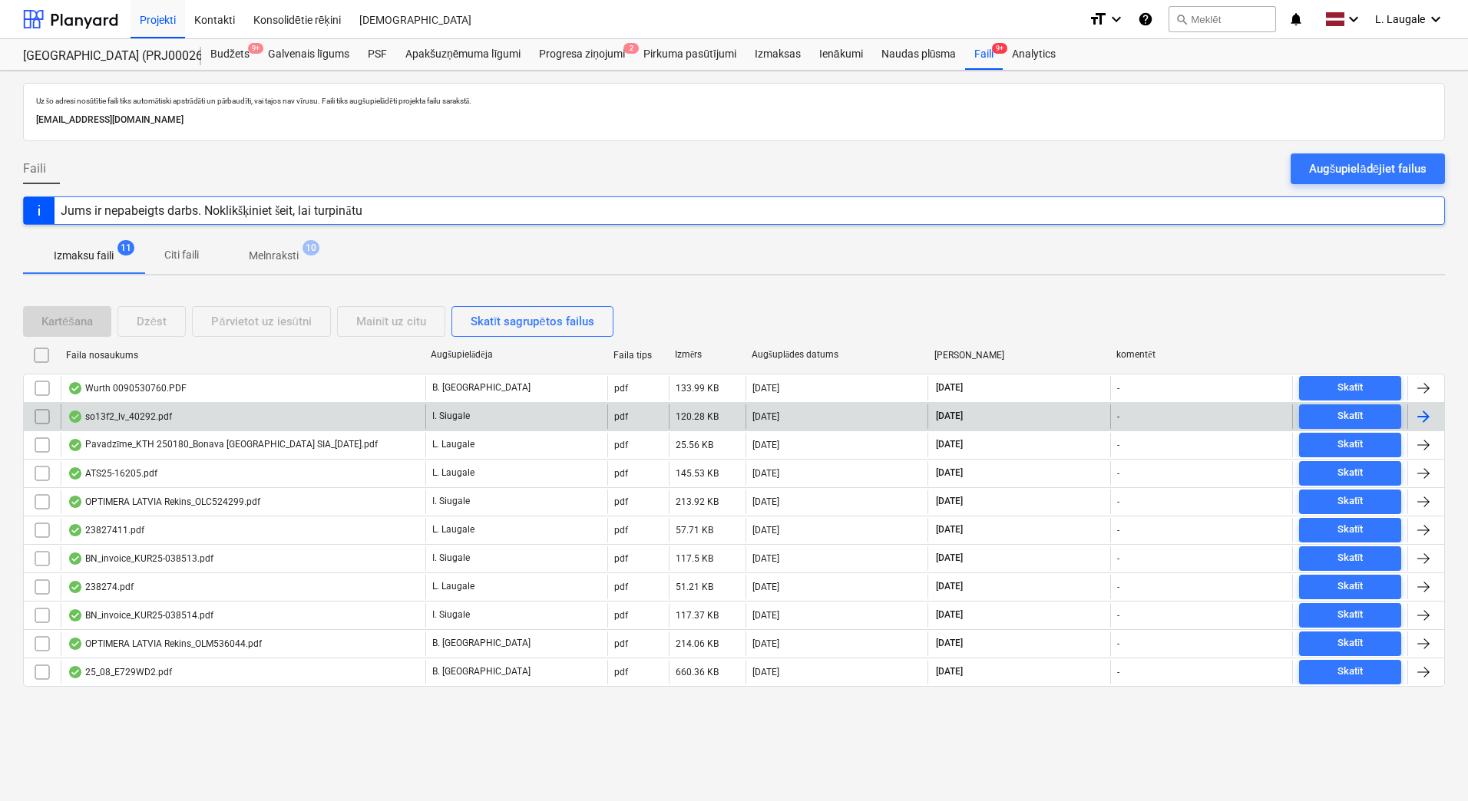
click at [493, 418] on div "I. Siugale" at bounding box center [516, 417] width 182 height 25
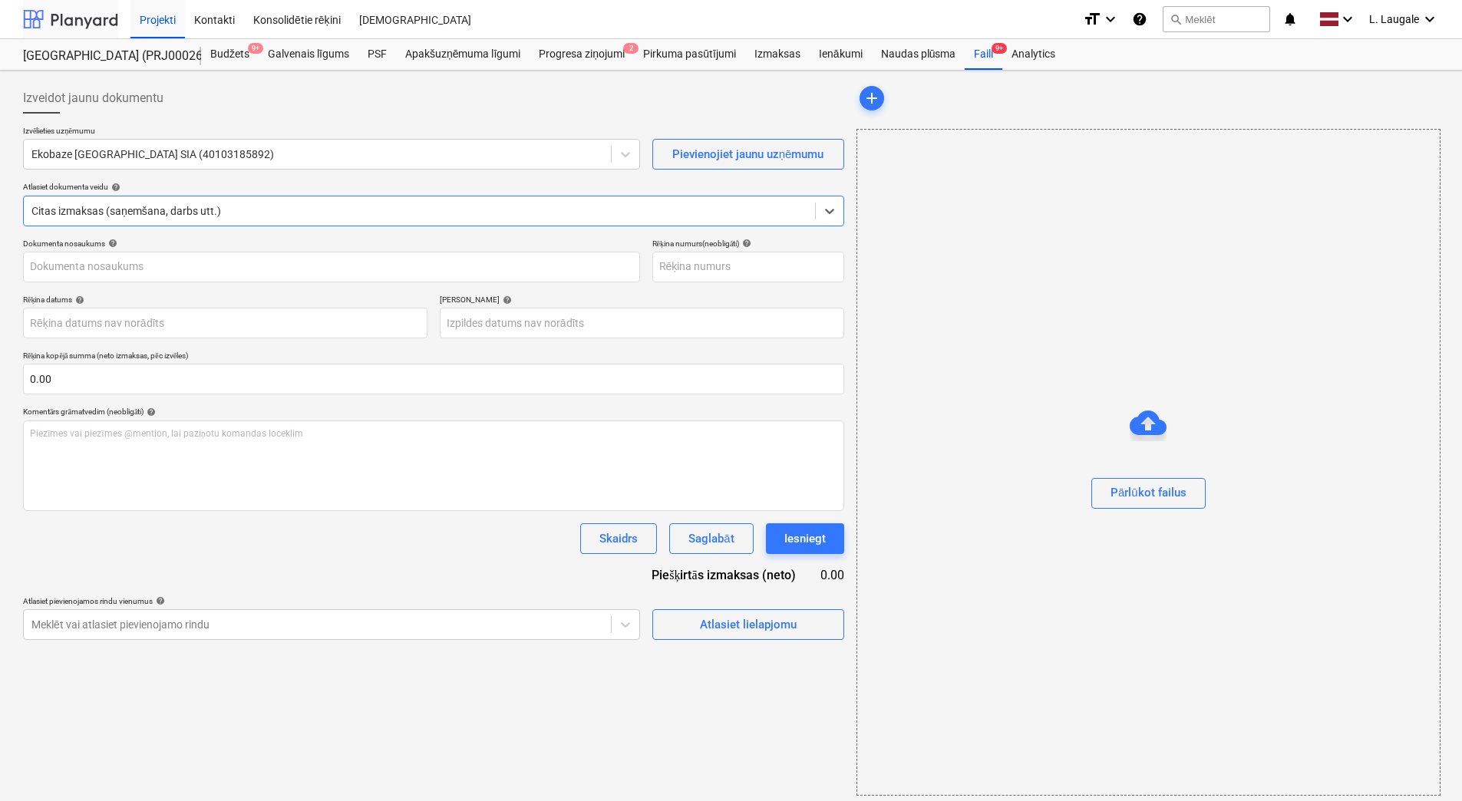
type input "2531010608"
type input "[DATE]"
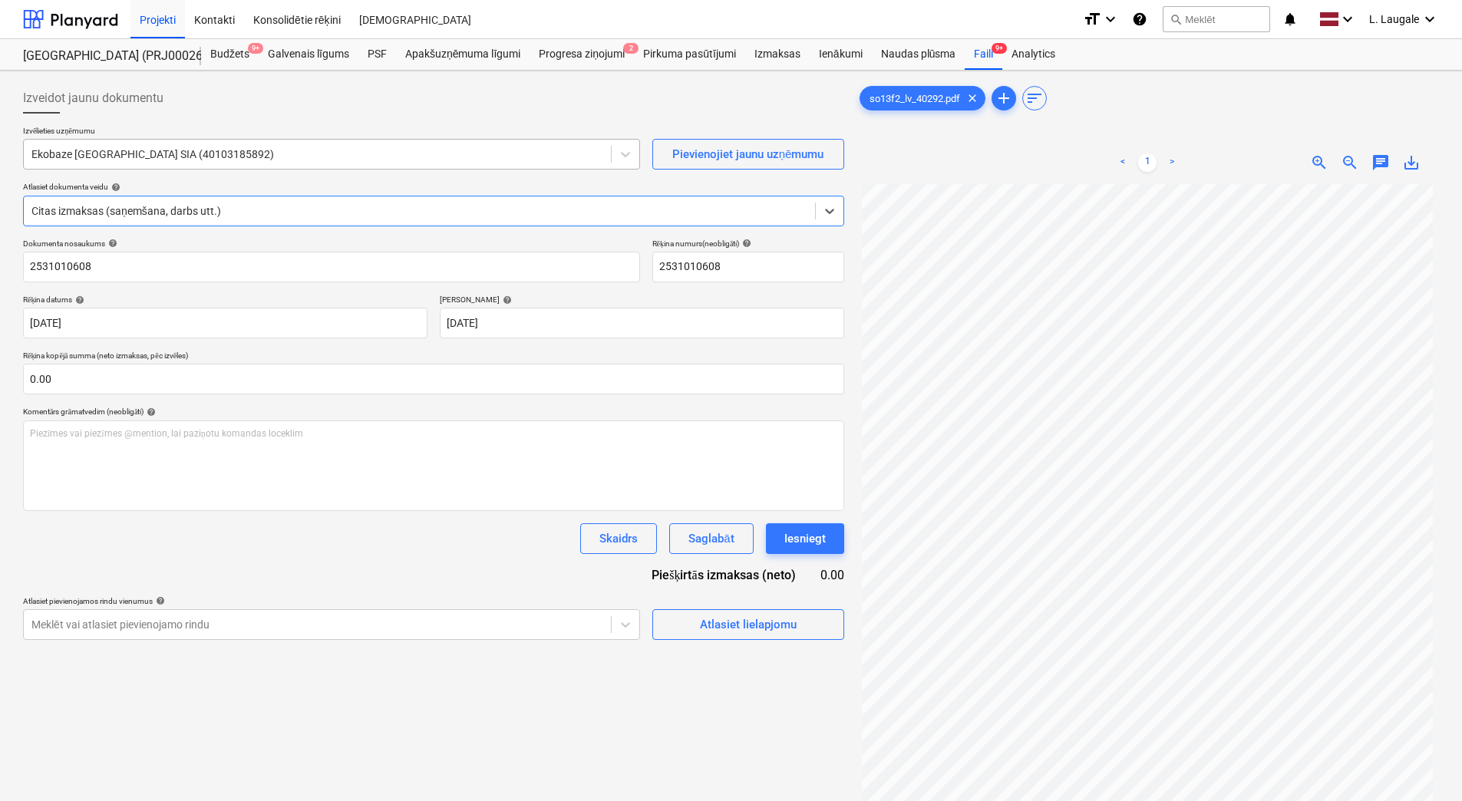
click at [147, 153] on div at bounding box center [317, 154] width 572 height 15
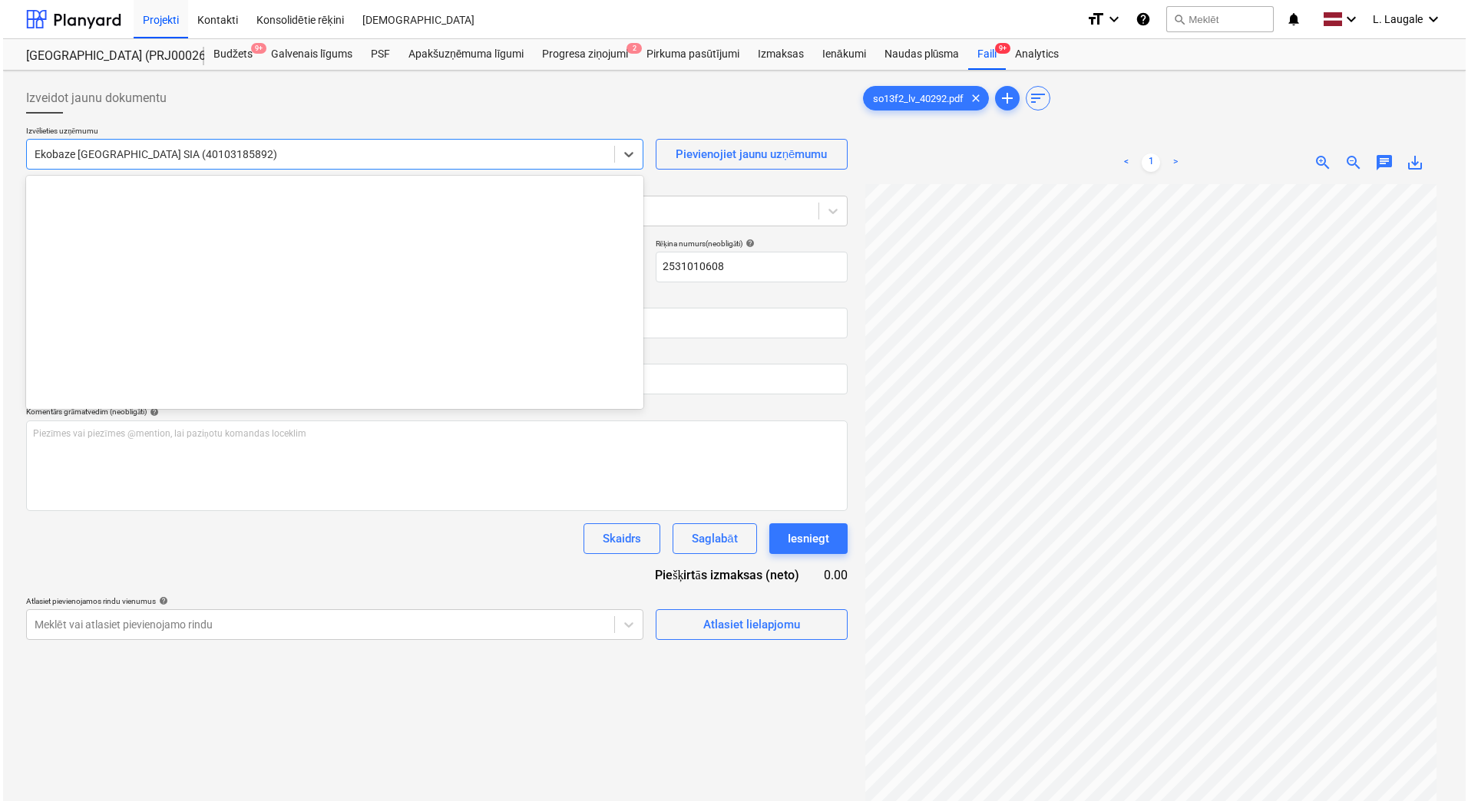
scroll to position [5105, 0]
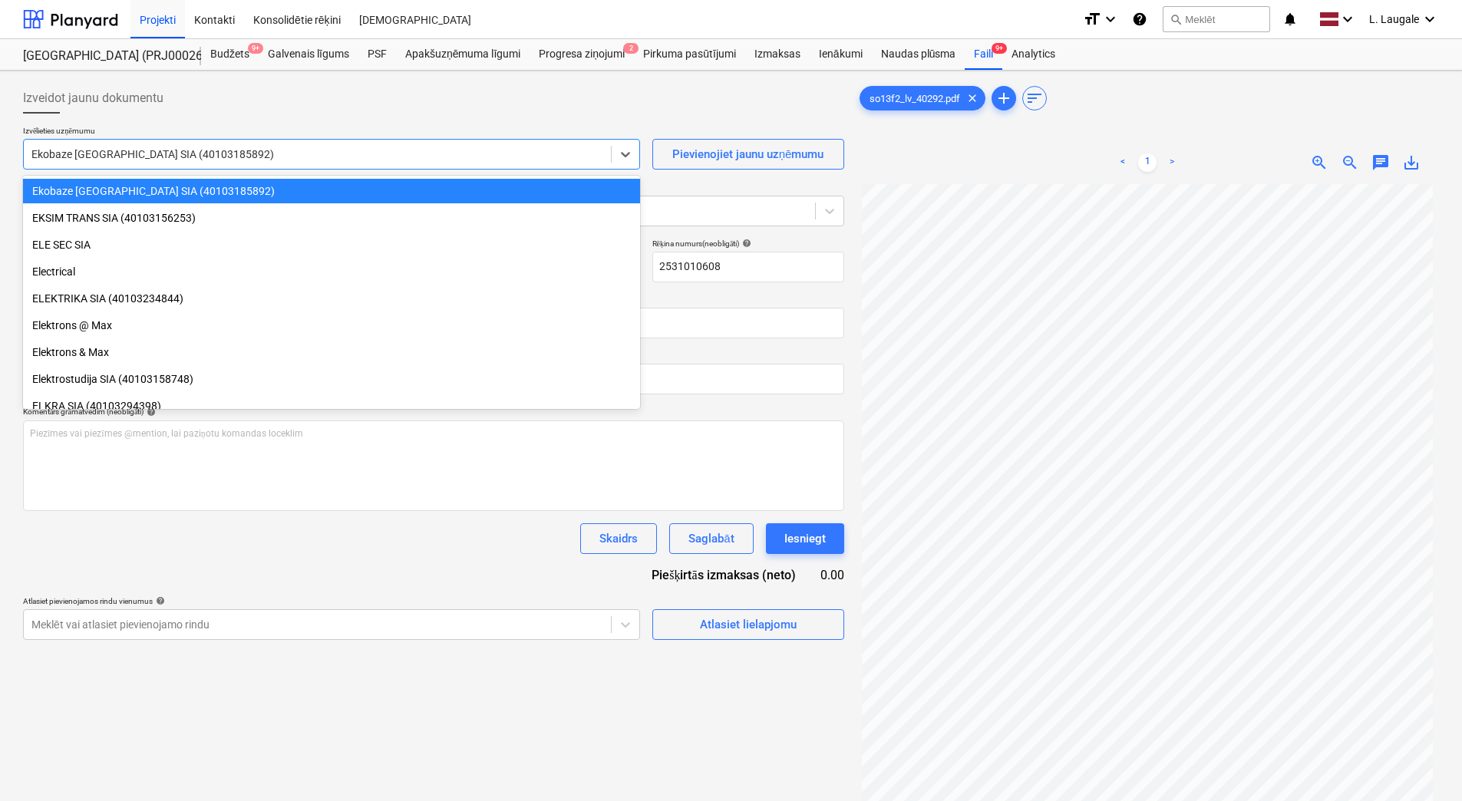
click at [223, 111] on div "Izveidot jaunu dokumentu" at bounding box center [433, 98] width 821 height 31
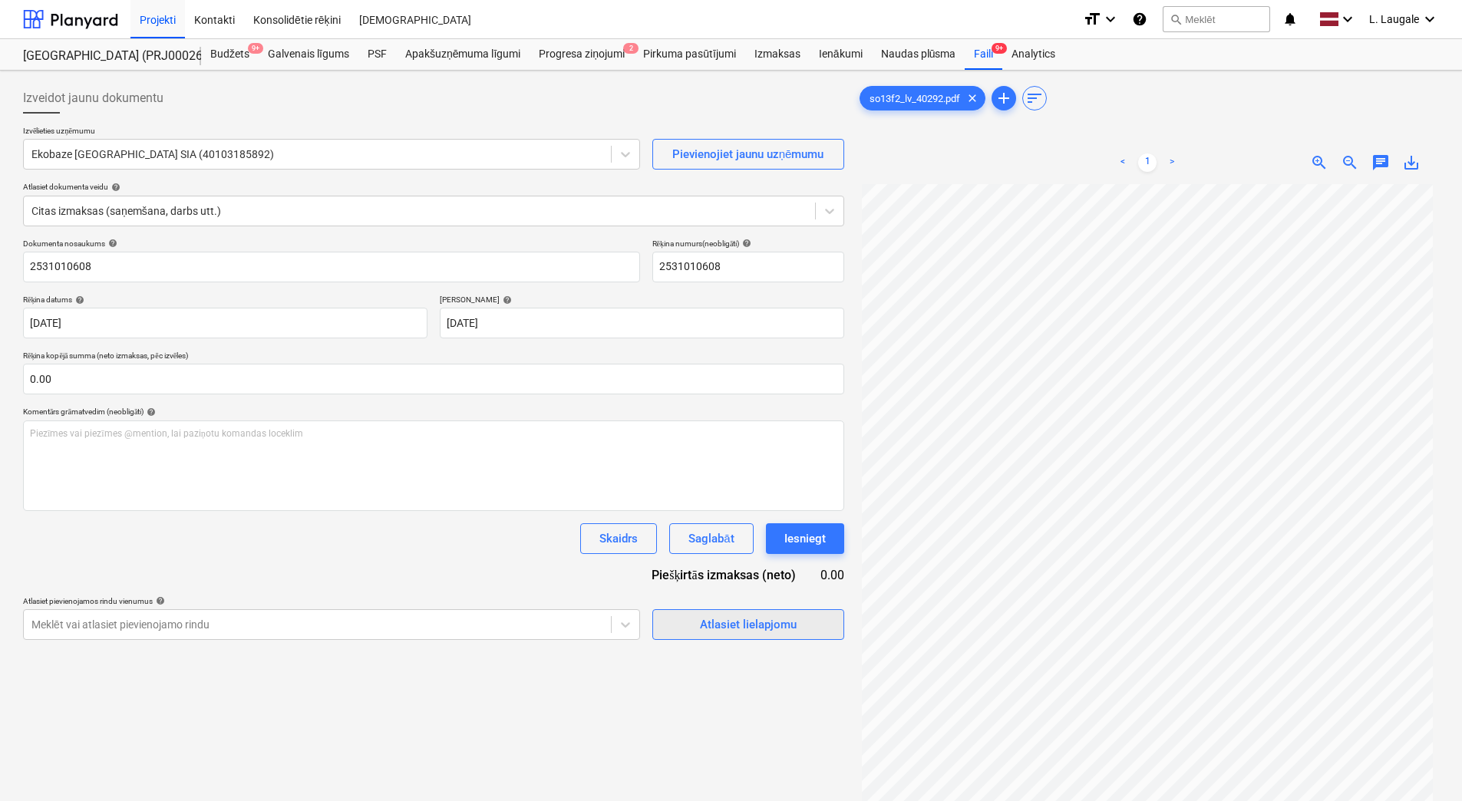
click at [725, 620] on div "Atlasiet lielapjomu" at bounding box center [748, 625] width 97 height 20
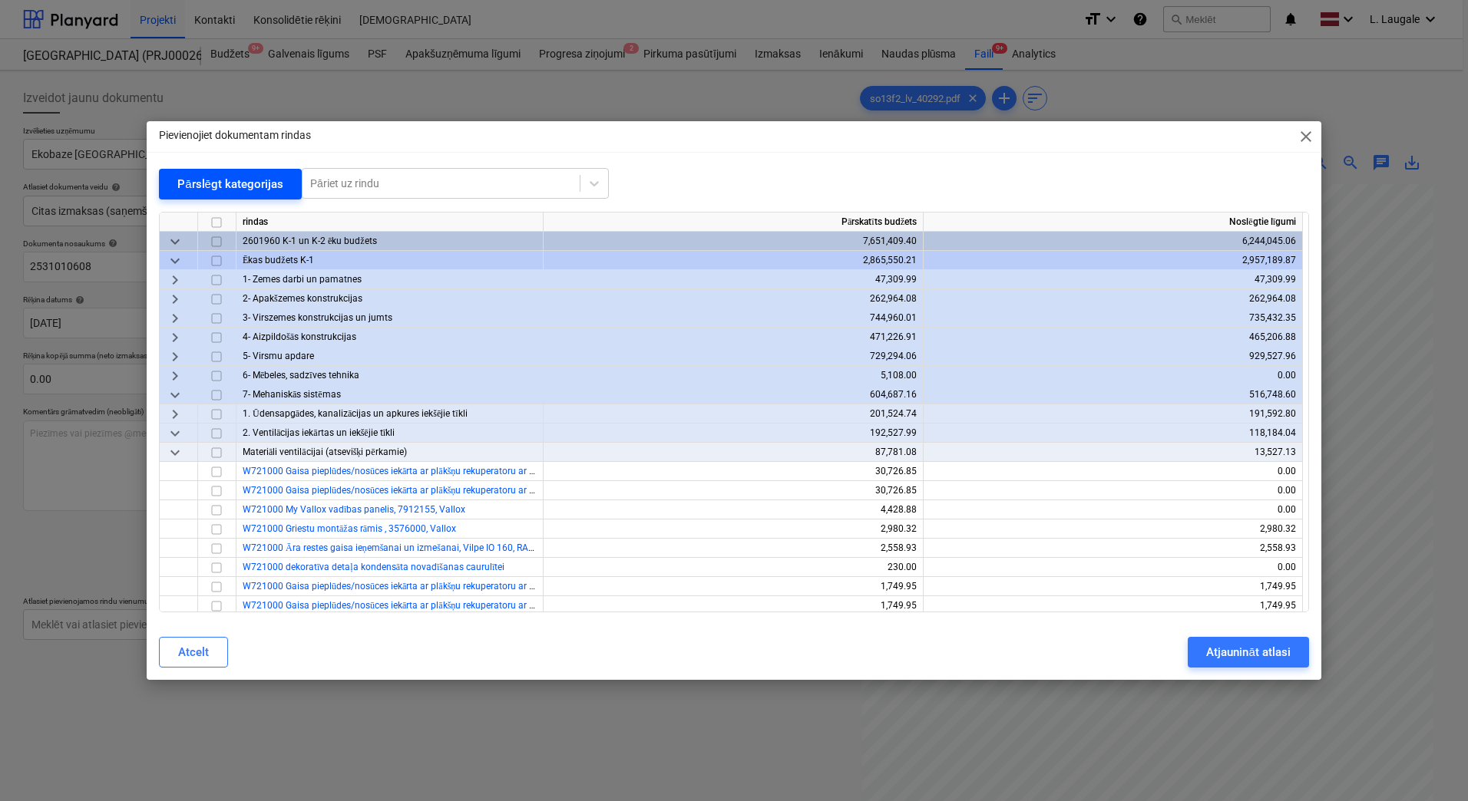
click at [226, 180] on div "Pārslēgt kategorijas" at bounding box center [230, 184] width 106 height 20
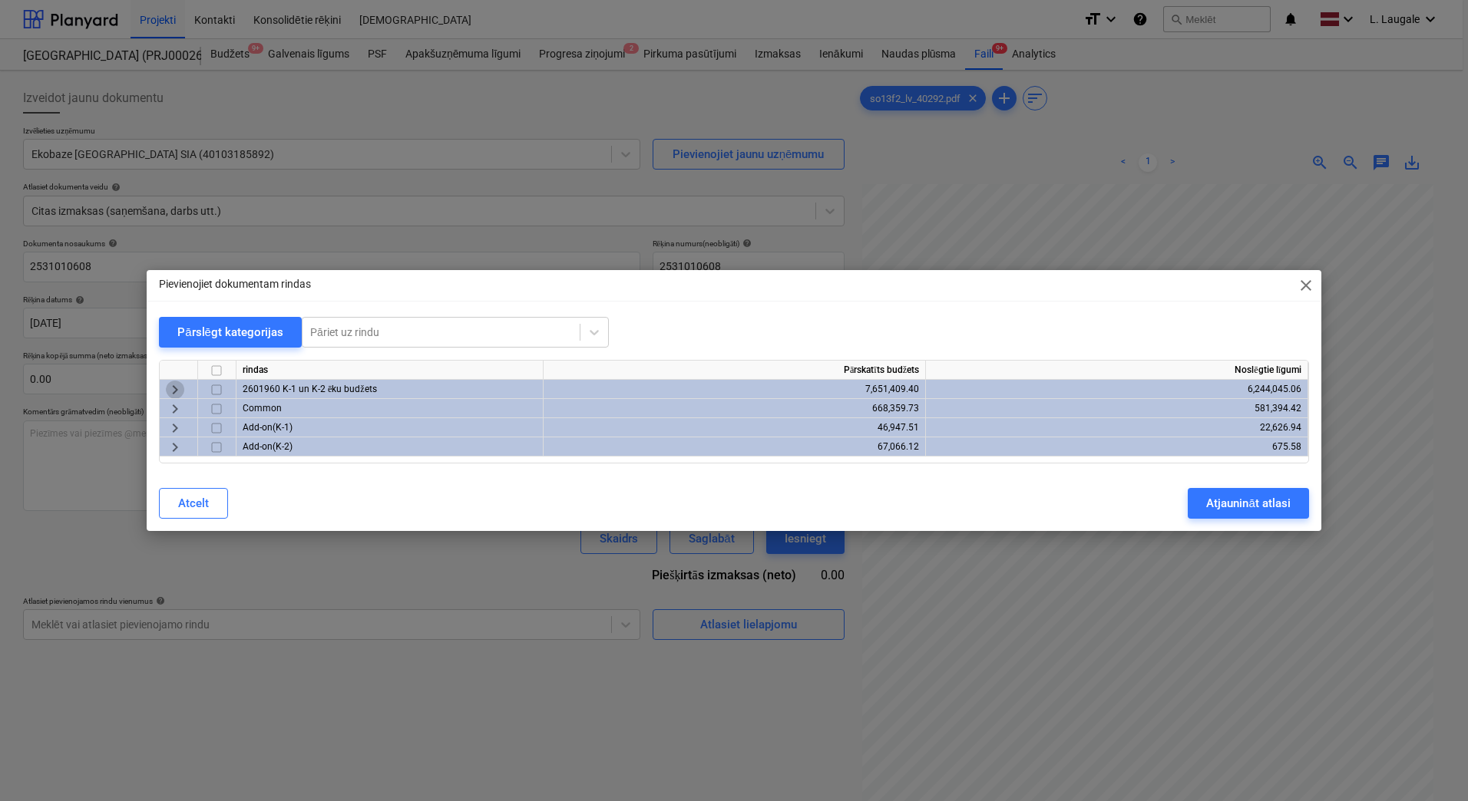
click at [173, 383] on span "keyboard_arrow_right" at bounding box center [175, 390] width 18 height 18
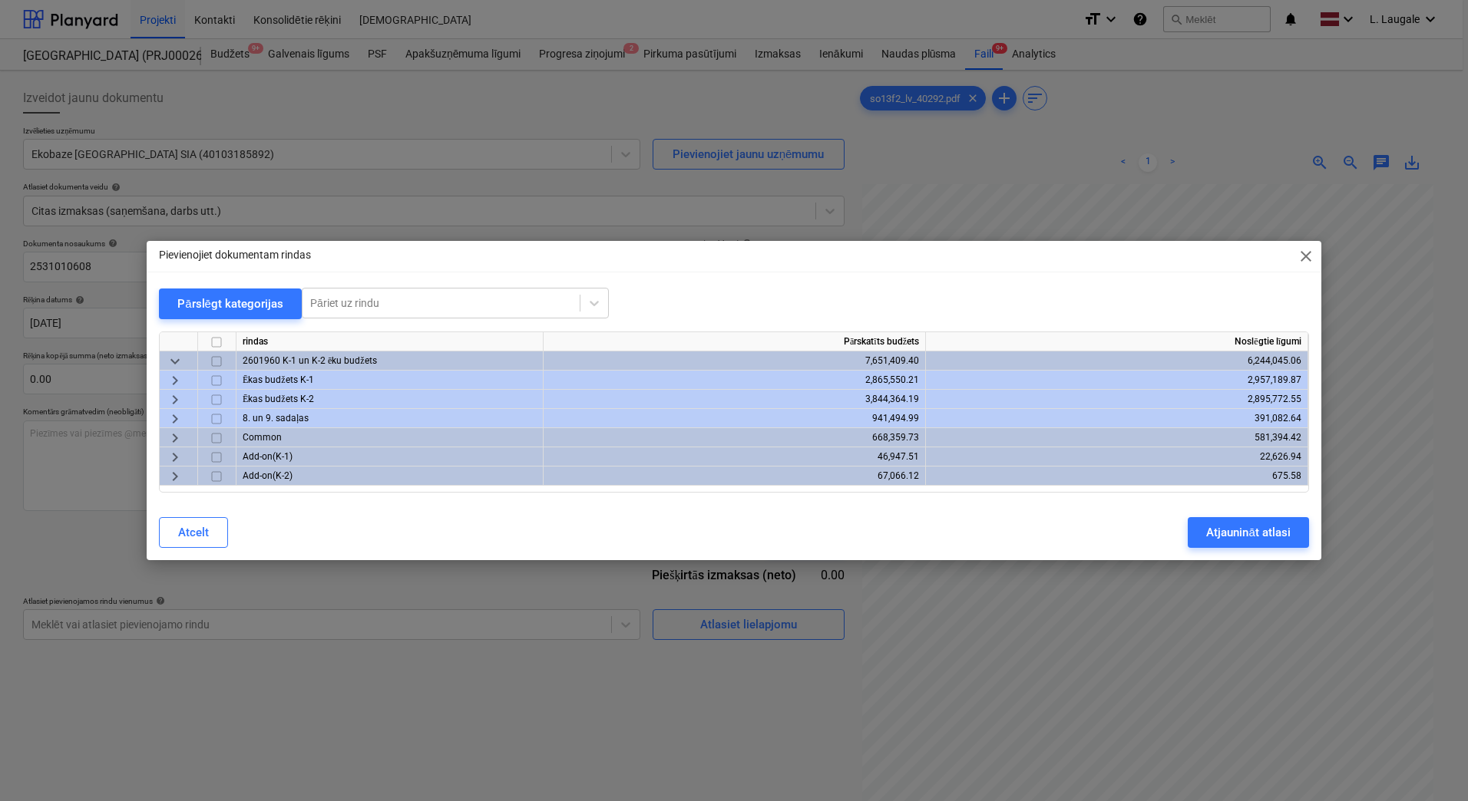
click at [179, 417] on span "keyboard_arrow_right" at bounding box center [175, 419] width 18 height 18
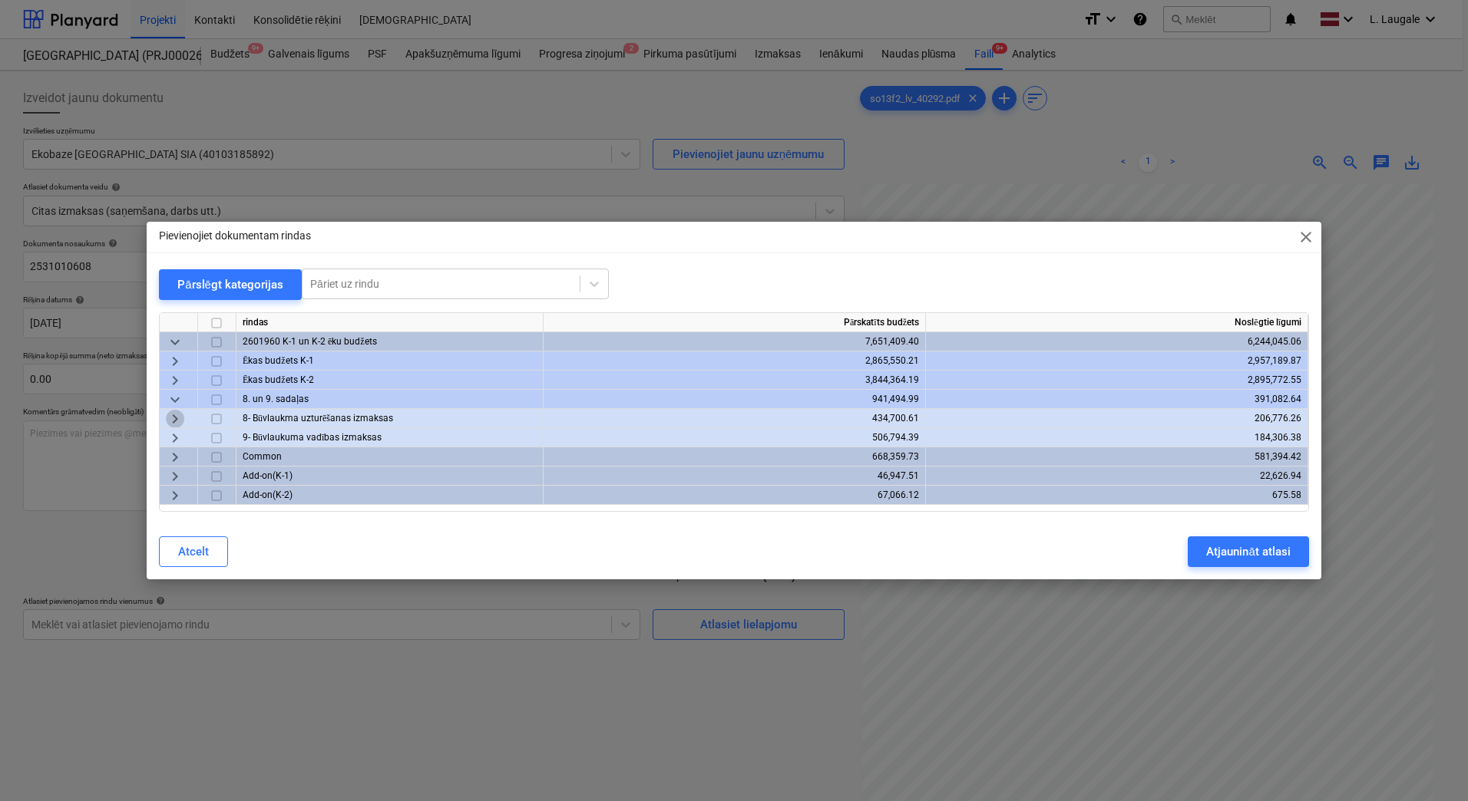
click at [178, 420] on span "keyboard_arrow_right" at bounding box center [175, 419] width 18 height 18
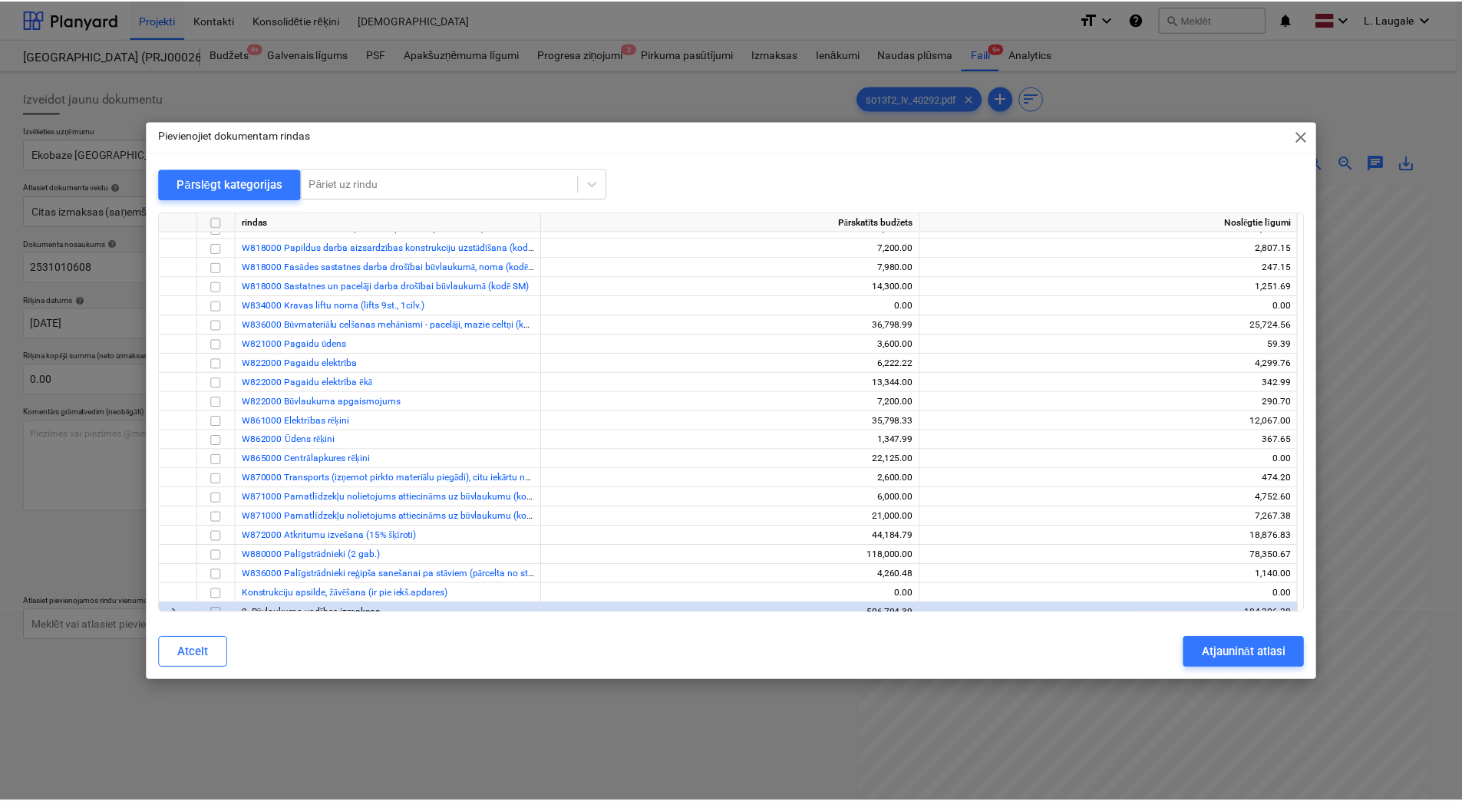
scroll to position [307, 0]
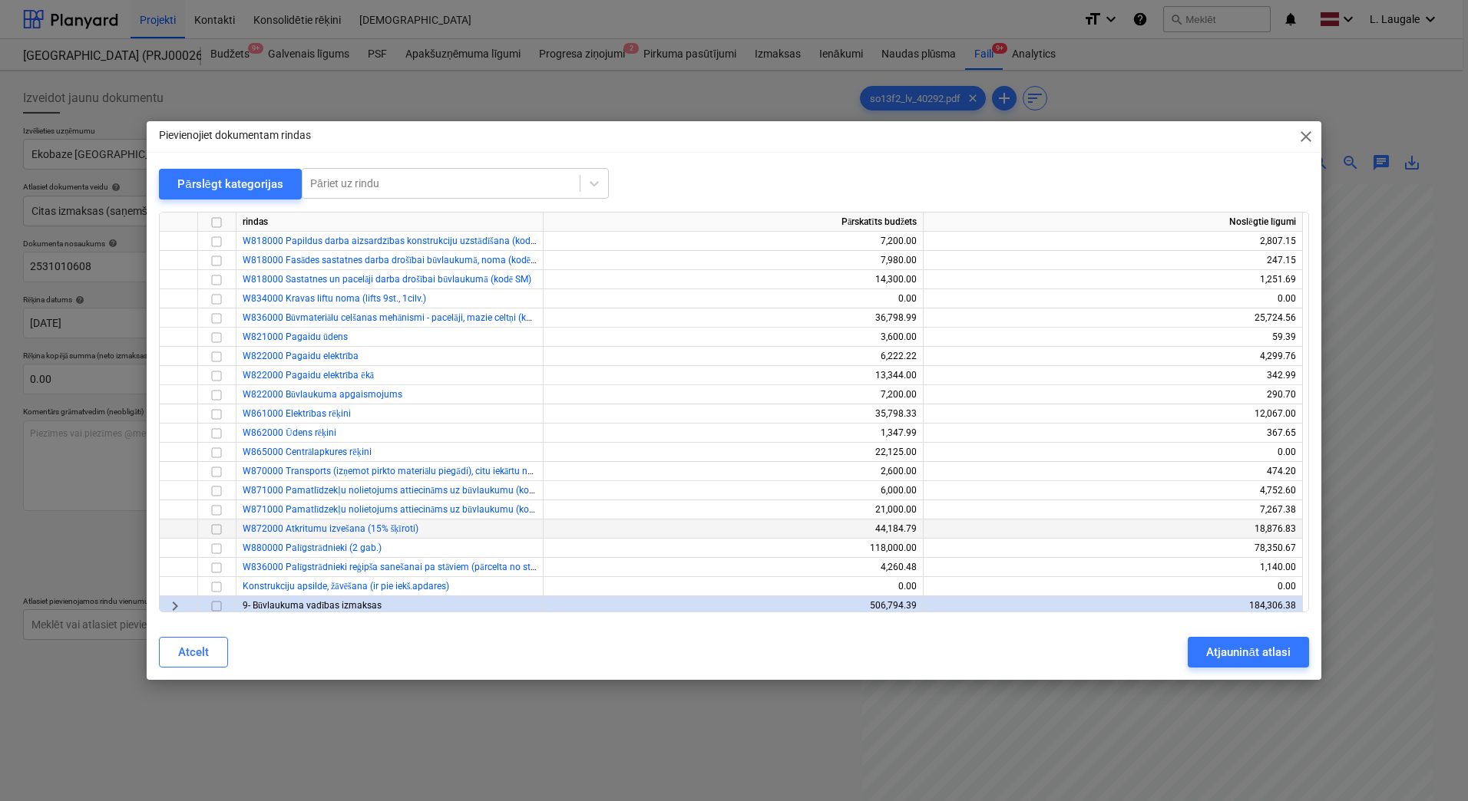
click at [218, 523] on input "checkbox" at bounding box center [216, 529] width 18 height 18
click at [1232, 643] on div "Atjaunināt atlasi" at bounding box center [1248, 653] width 84 height 20
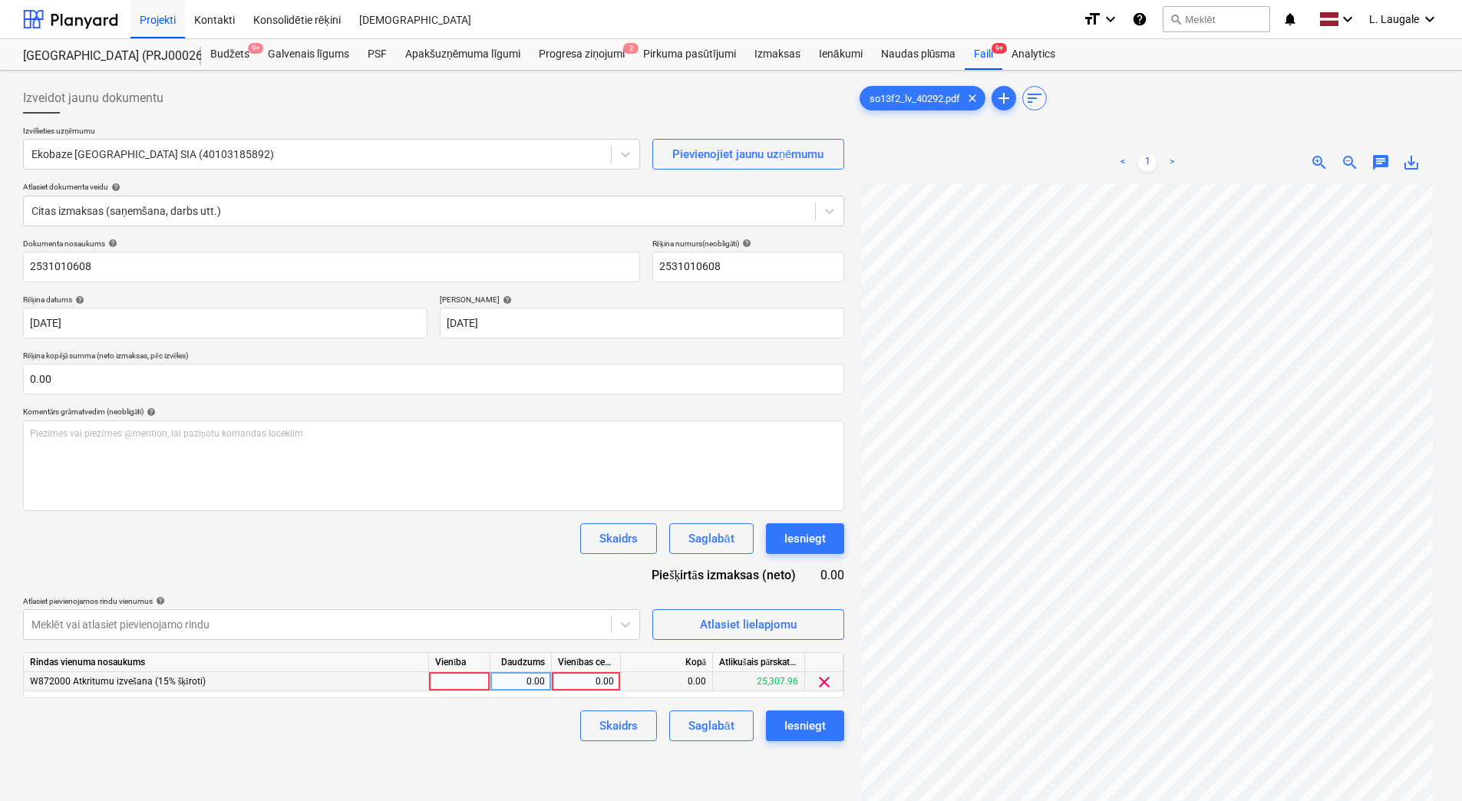
click at [468, 688] on div at bounding box center [459, 681] width 61 height 19
click at [524, 678] on div "0.00" at bounding box center [521, 681] width 48 height 19
type input "1"
click at [571, 676] on div "0.00" at bounding box center [586, 681] width 56 height 19
type input "-20"
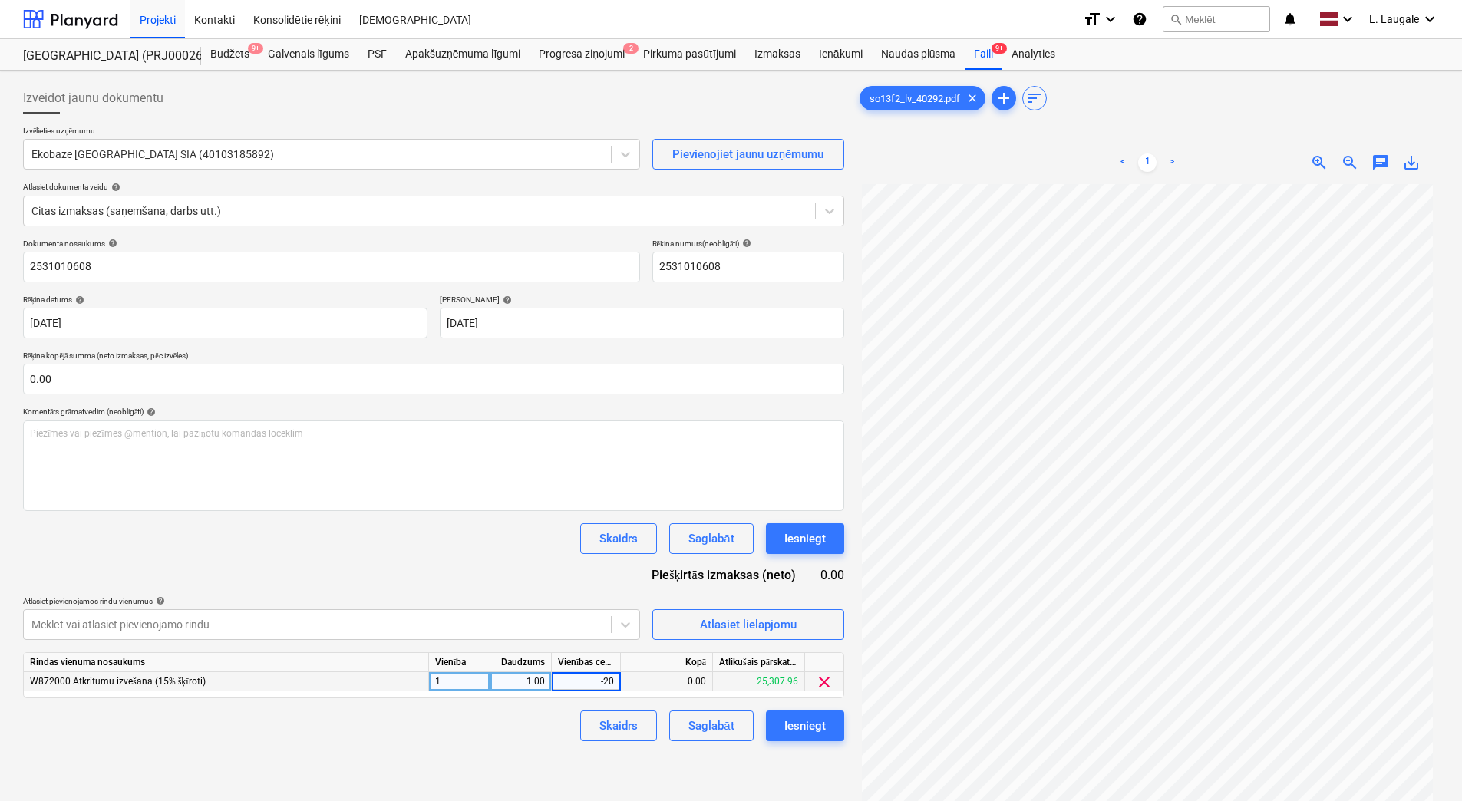
click at [538, 749] on div "Izveidot jaunu dokumentu Izvēlieties uzņēmumu Ekobaze [GEOGRAPHIC_DATA] SIA (40…" at bounding box center [434, 513] width 834 height 872
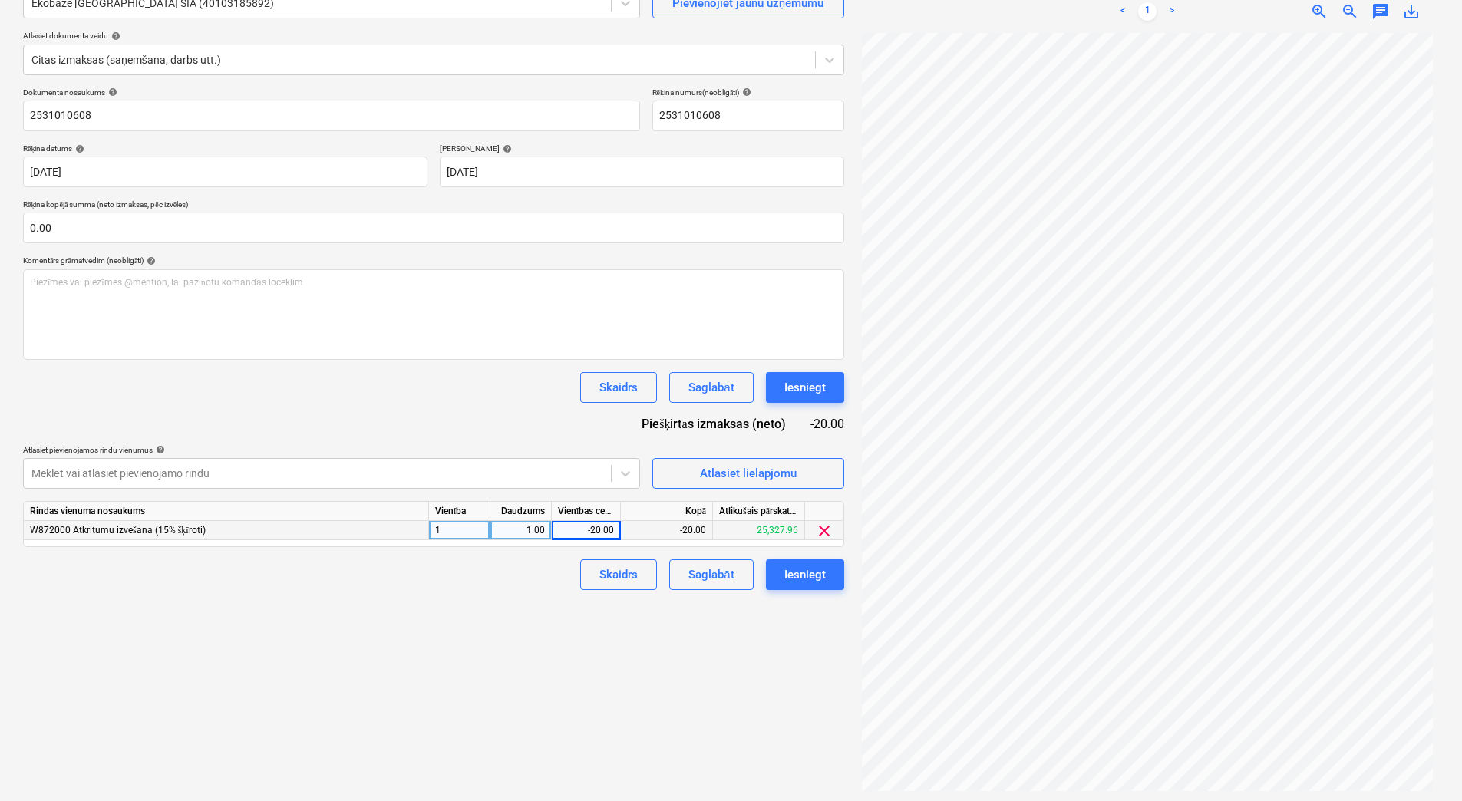
scroll to position [154, 0]
click at [724, 572] on div "Saglabāt" at bounding box center [711, 573] width 45 height 20
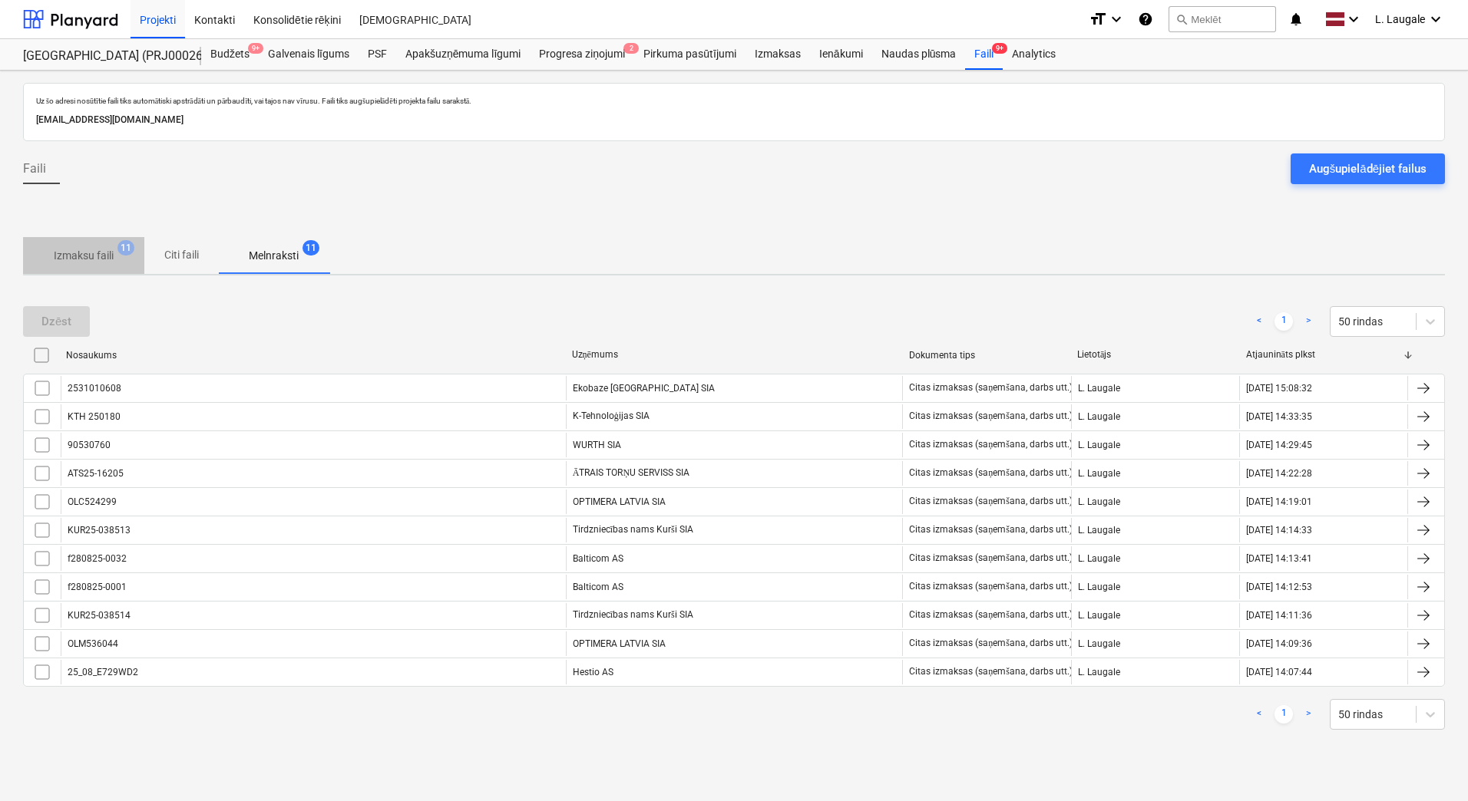
click at [99, 248] on p "Izmaksu faili" at bounding box center [84, 256] width 60 height 16
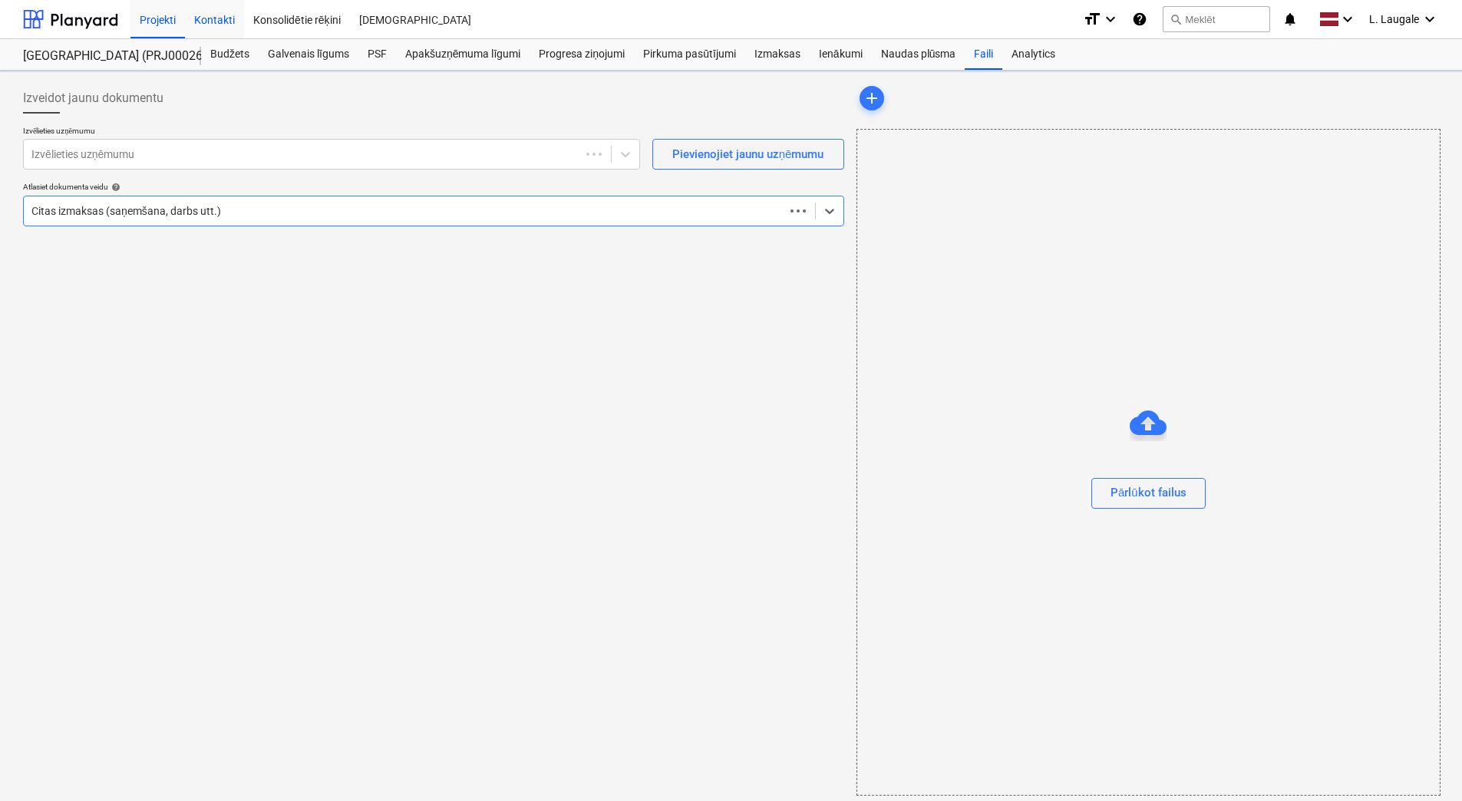
click at [212, 18] on div "Kontakti" at bounding box center [214, 18] width 59 height 39
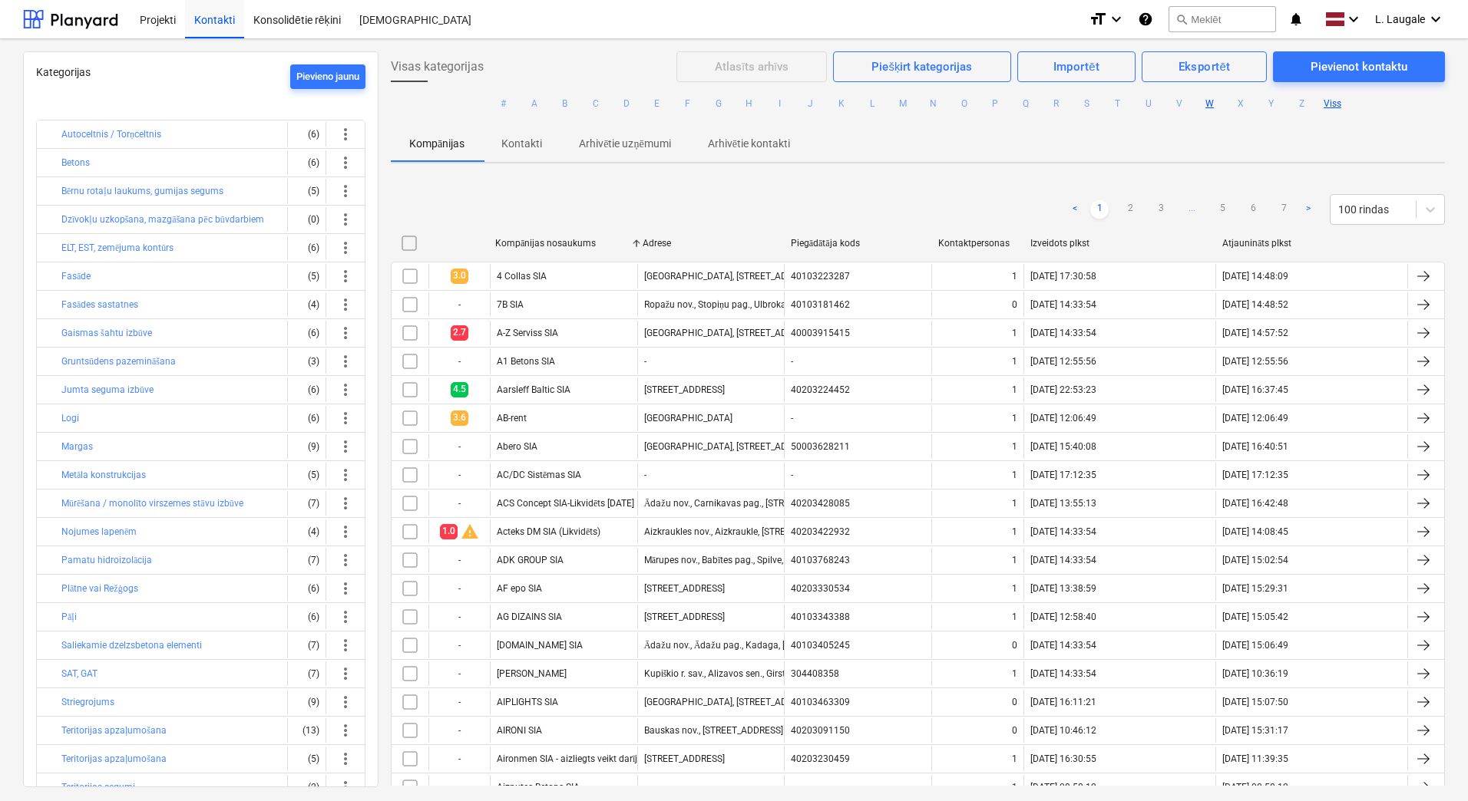
click at [1208, 102] on button "W" at bounding box center [1210, 103] width 18 height 18
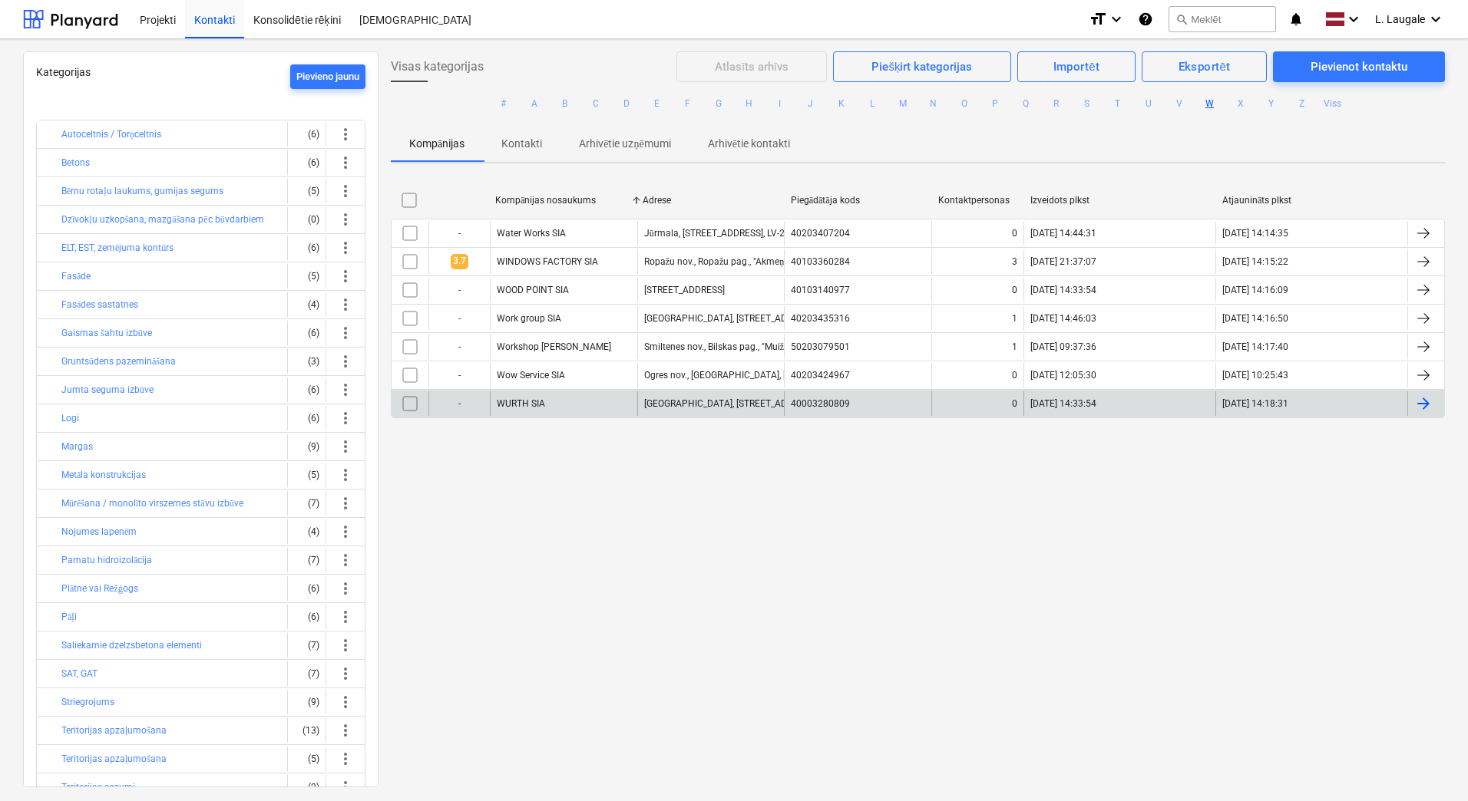
click at [598, 392] on div "WURTH SIA" at bounding box center [563, 404] width 147 height 25
